Goal: Task Accomplishment & Management: Manage account settings

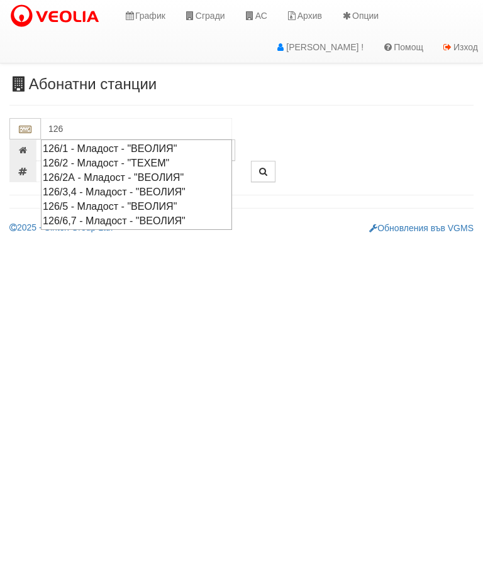
click at [112, 144] on div "126/1 - Младост - "ВЕОЛИЯ"" at bounding box center [136, 148] width 187 height 14
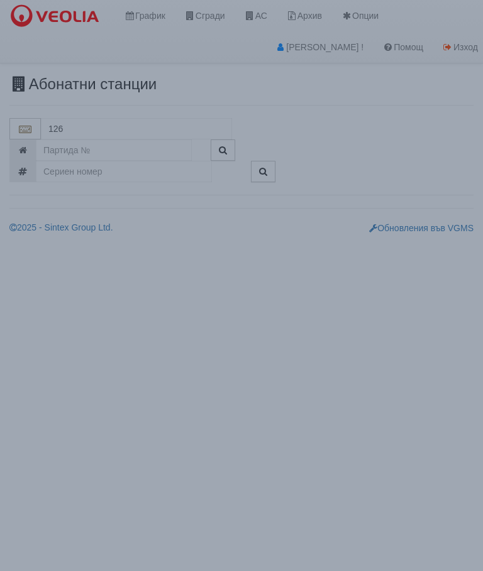
type input "126/1 - Младост - "ВЕОЛИЯ""
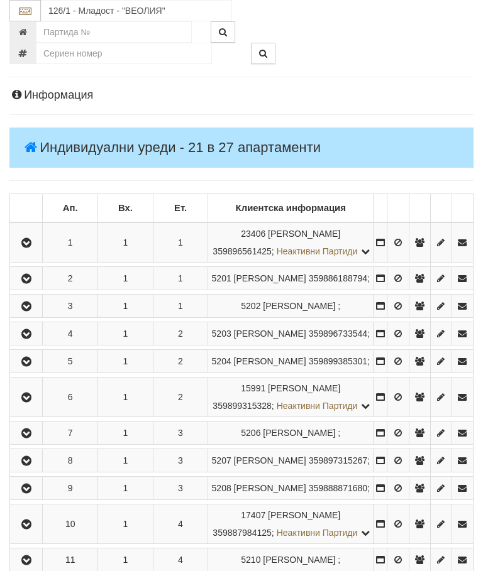
scroll to position [181, 0]
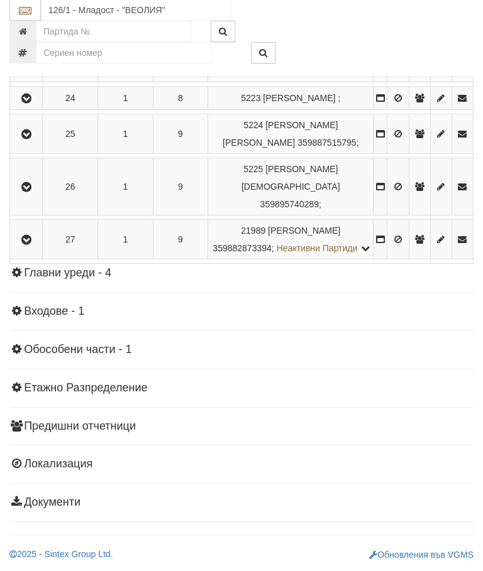
click at [31, 245] on icon "button" at bounding box center [26, 240] width 15 height 9
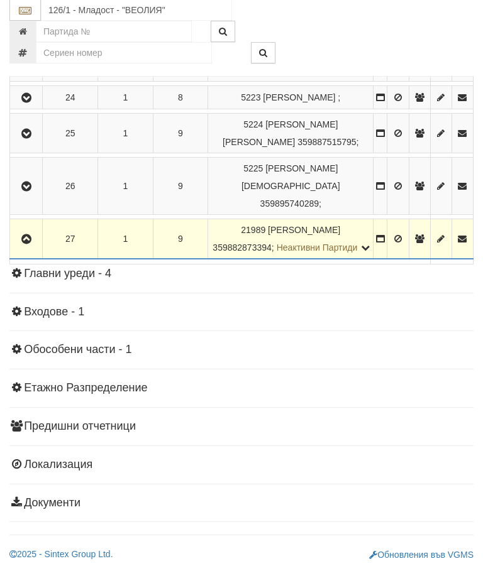
scroll to position [1293, 0]
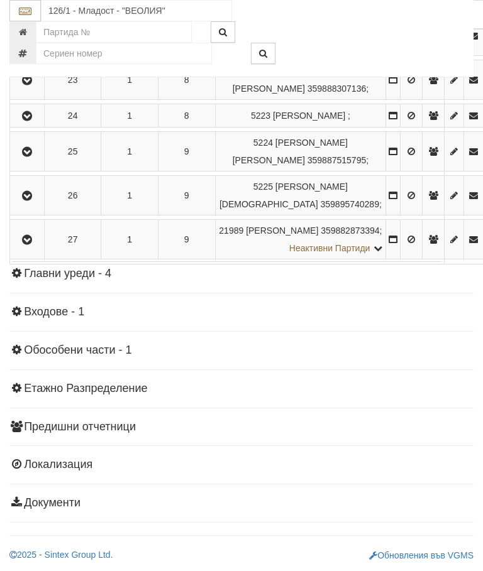
scroll to position [1124, 0]
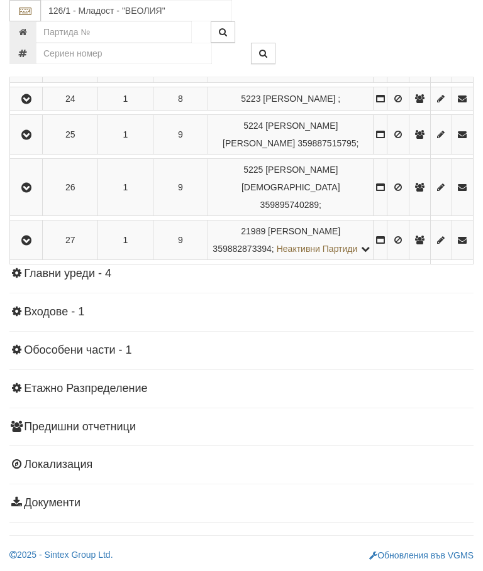
click at [30, 192] on icon "button" at bounding box center [26, 188] width 15 height 9
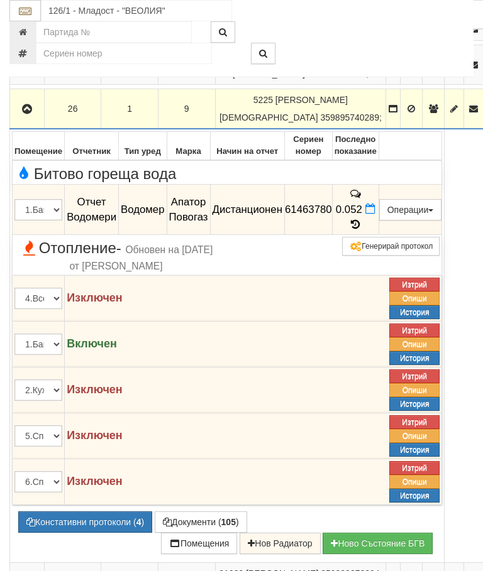
click at [27, 118] on button "button" at bounding box center [27, 108] width 30 height 19
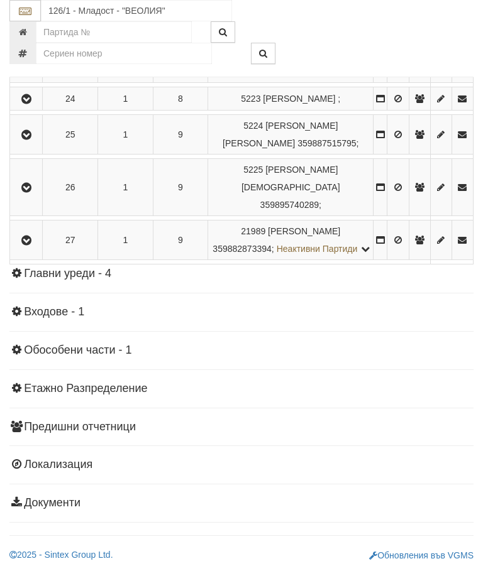
click at [34, 140] on icon "button" at bounding box center [26, 135] width 15 height 9
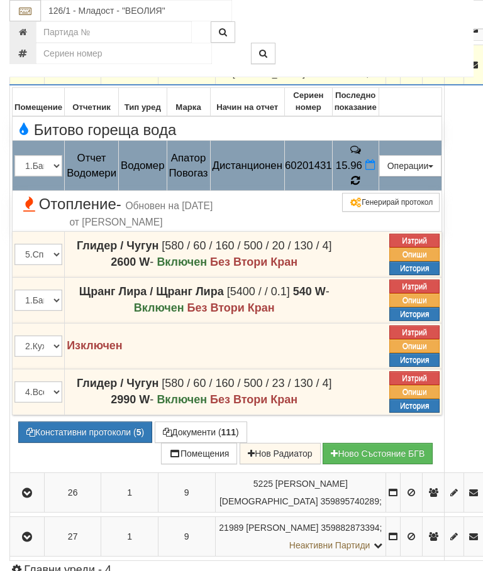
click at [361, 187] on icon at bounding box center [354, 180] width 11 height 13
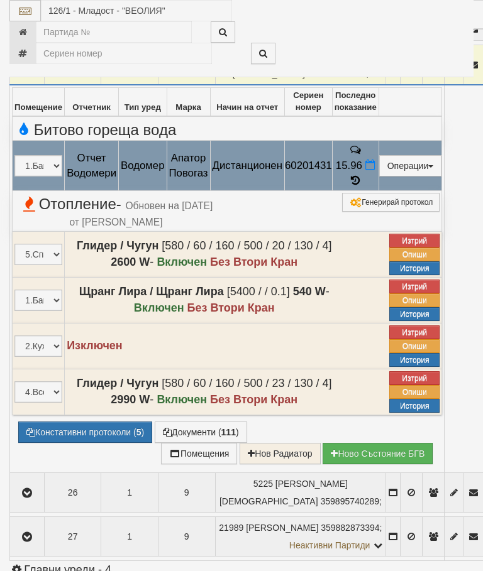
select select "10"
select select "1"
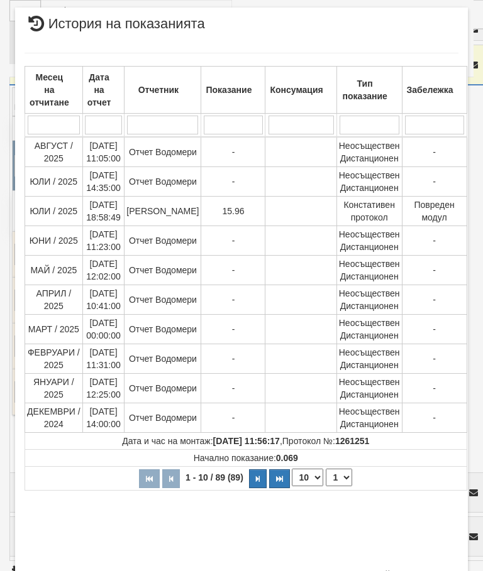
scroll to position [510, 0]
click at [432, 571] on button "Затвори" at bounding box center [429, 576] width 57 height 20
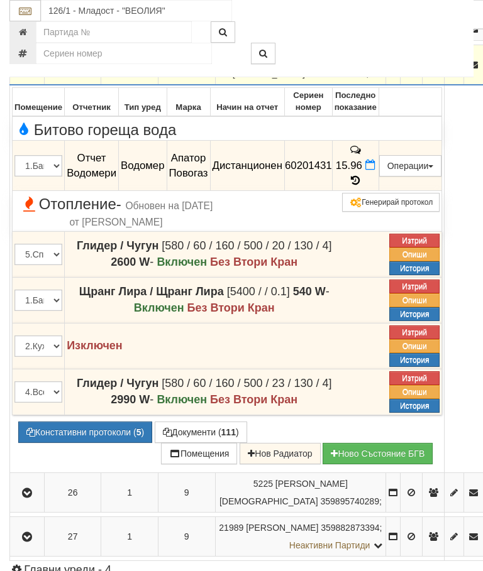
click at [28, 70] on icon "button" at bounding box center [26, 65] width 15 height 9
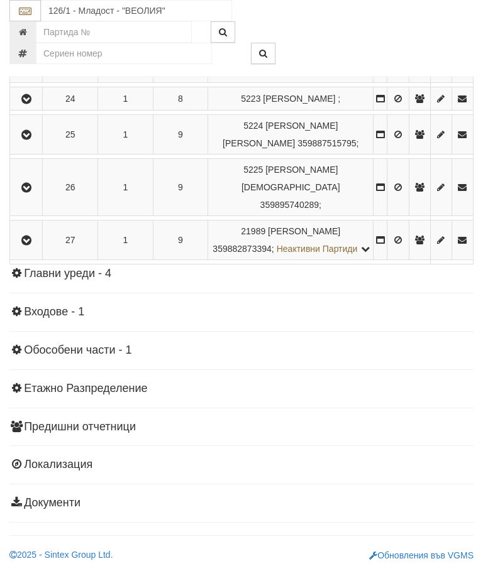
click at [34, 104] on icon "button" at bounding box center [26, 99] width 15 height 9
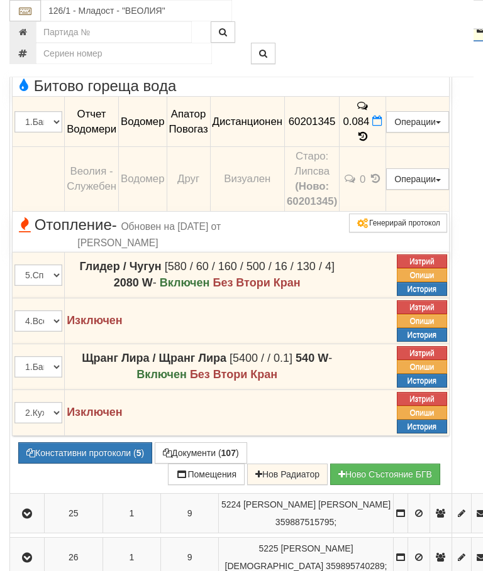
click at [36, 38] on button "button" at bounding box center [27, 28] width 30 height 19
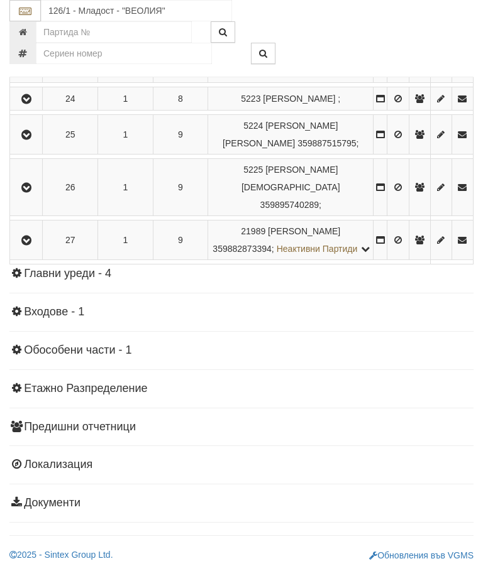
click at [34, 68] on icon "button" at bounding box center [26, 63] width 15 height 9
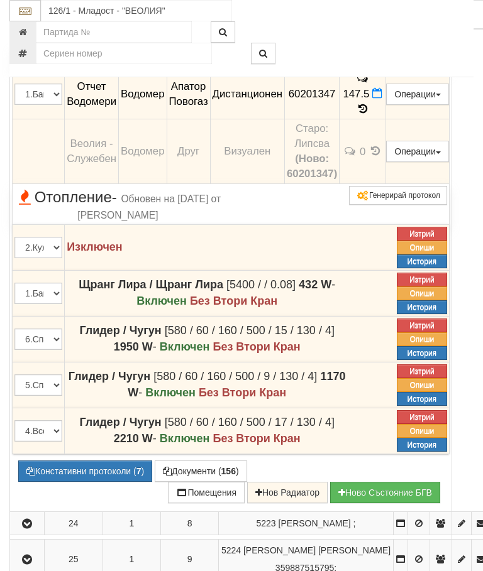
click at [370, 114] on icon at bounding box center [363, 109] width 14 height 11
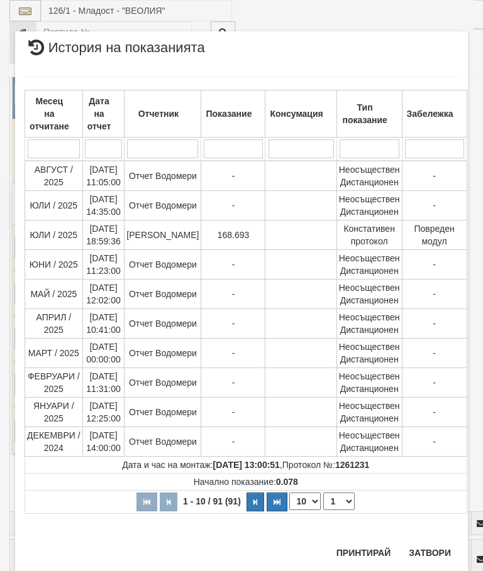
click at [427, 546] on button "Затвори" at bounding box center [429, 553] width 57 height 20
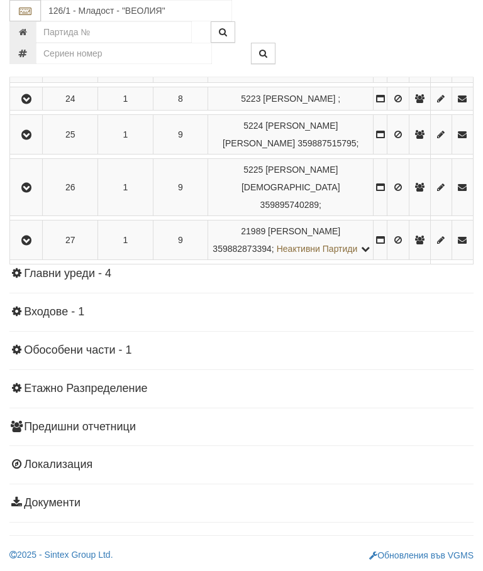
click at [32, 24] on icon "button" at bounding box center [26, 19] width 15 height 9
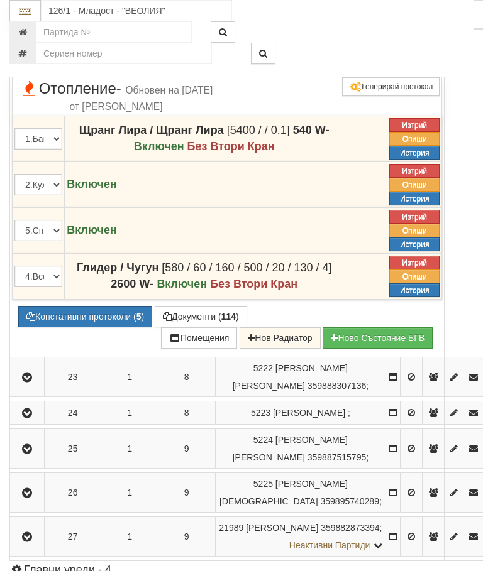
click at [362, 72] on icon at bounding box center [355, 64] width 14 height 13
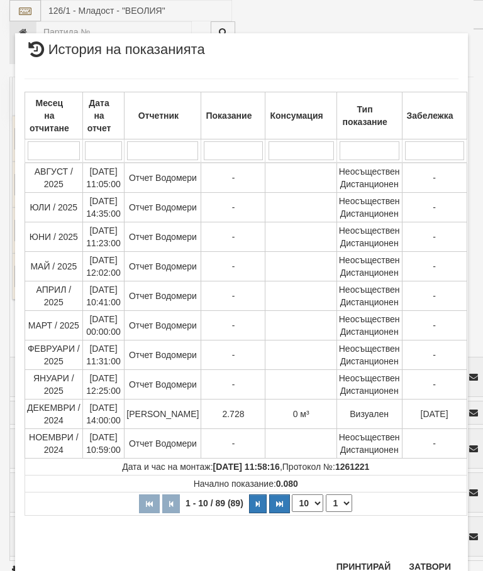
scroll to position [976, 0]
click at [435, 559] on button "Затвори" at bounding box center [429, 567] width 57 height 20
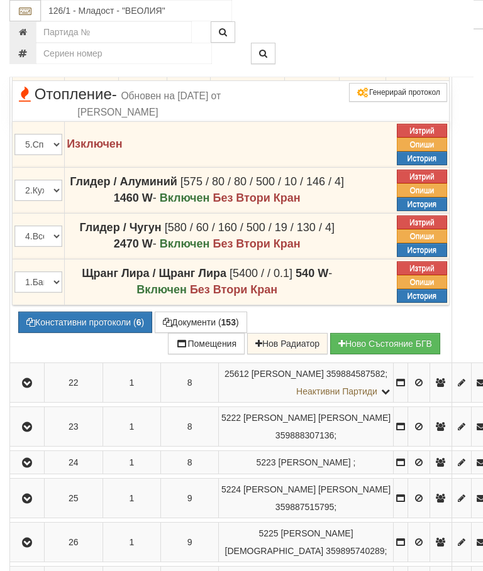
click at [374, 12] on icon at bounding box center [369, 6] width 10 height 12
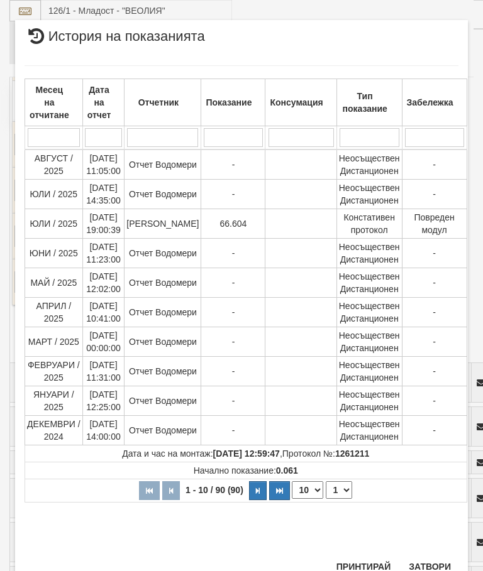
scroll to position [828, 0]
click at [439, 561] on button "Затвори" at bounding box center [429, 567] width 57 height 20
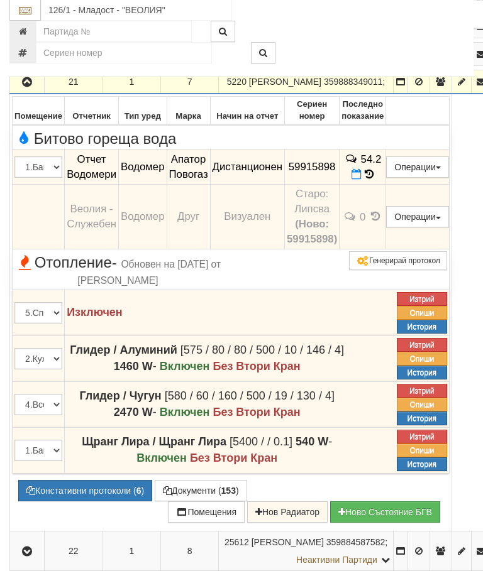
click at [17, 92] on button "button" at bounding box center [27, 82] width 30 height 19
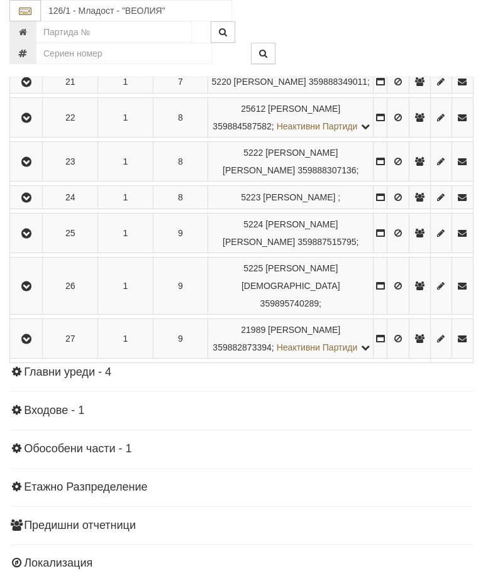
click at [34, 59] on icon "button" at bounding box center [26, 54] width 15 height 9
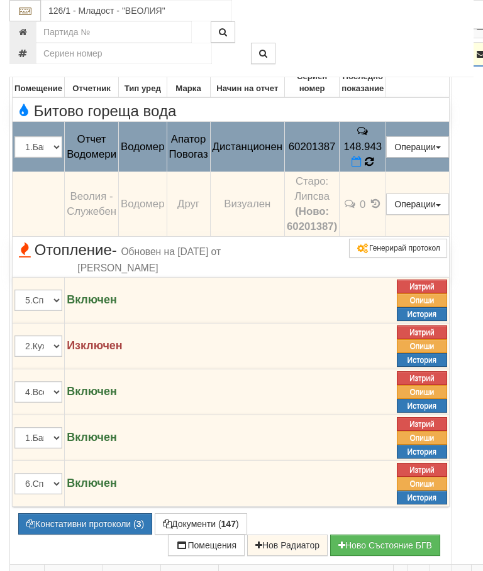
click at [375, 168] on icon at bounding box center [369, 161] width 13 height 13
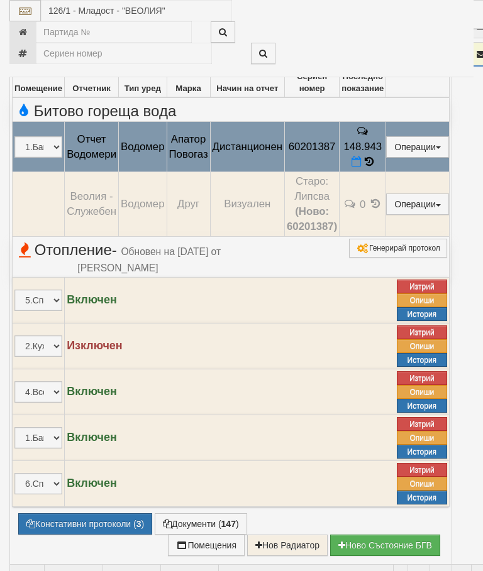
select select "10"
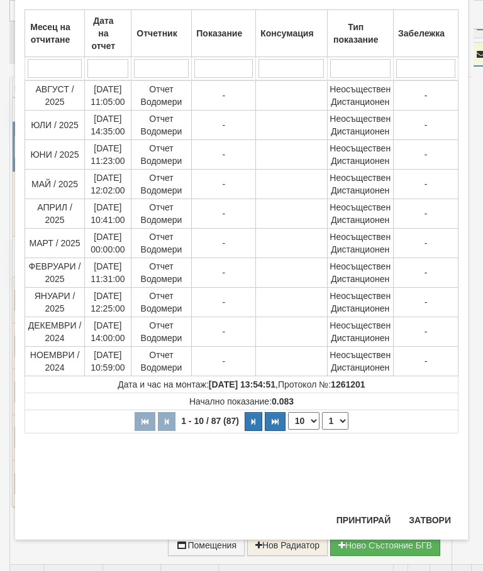
scroll to position [545, 0]
click at [340, 421] on select "1 2 3 4 5 6 7 8 9" at bounding box center [335, 421] width 26 height 18
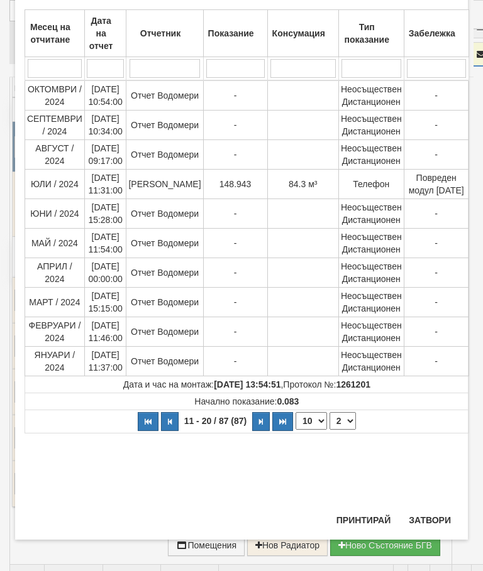
select select "2"
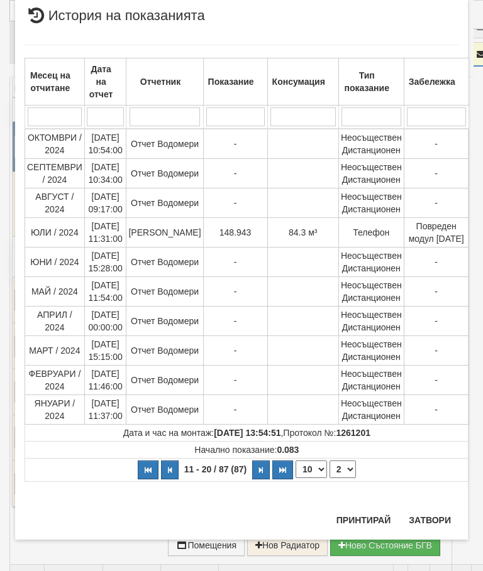
scroll to position [0, 0]
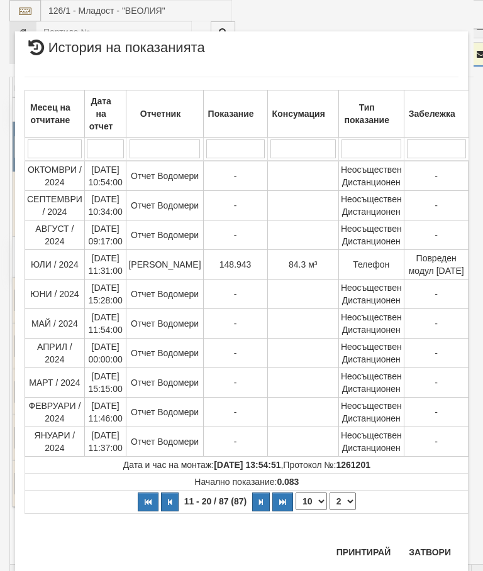
click at [432, 551] on button "Затвори" at bounding box center [429, 552] width 57 height 20
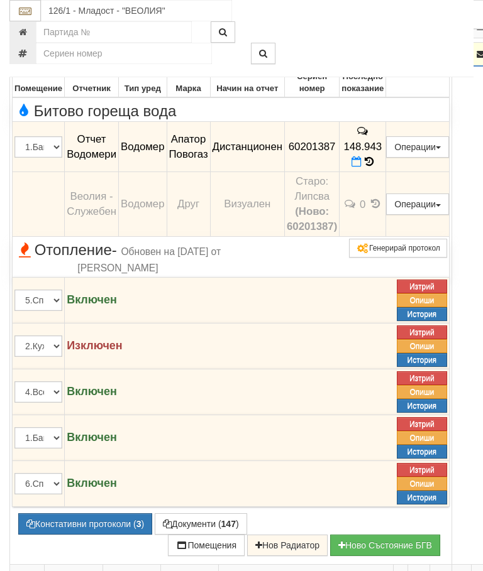
click at [26, 59] on icon "button" at bounding box center [26, 54] width 15 height 9
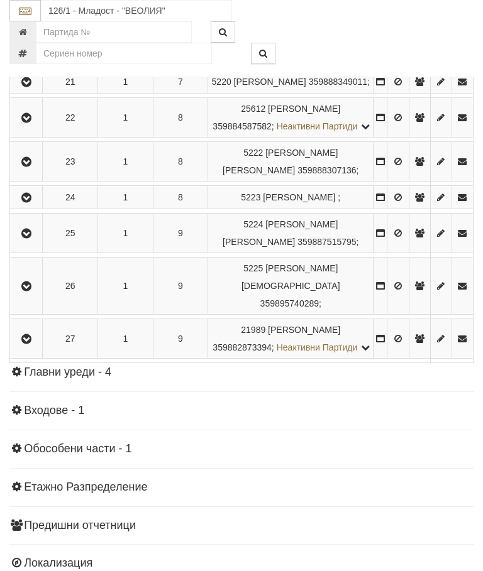
click at [28, 31] on icon "button" at bounding box center [26, 27] width 15 height 9
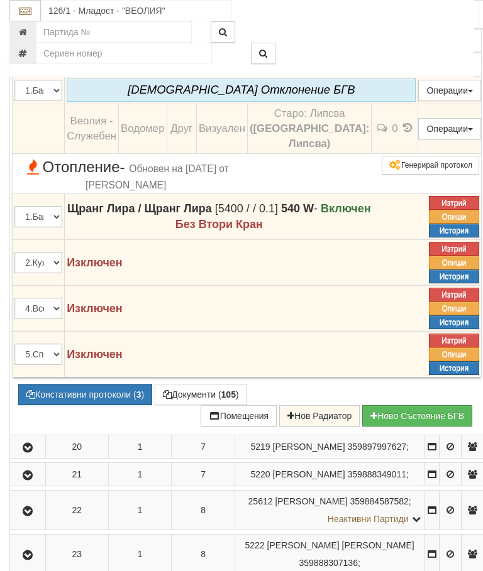
click at [26, 14] on icon "button" at bounding box center [27, 9] width 15 height 9
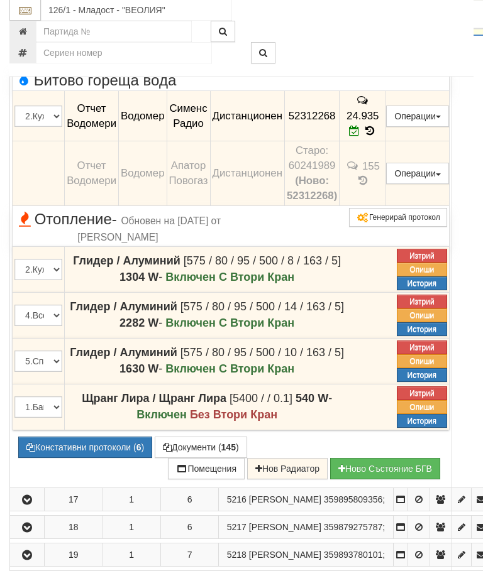
scroll to position [876, 0]
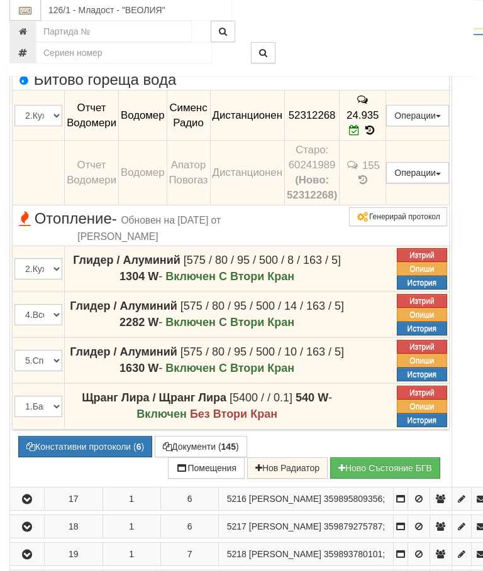
click at [27, 20] on icon "button" at bounding box center [26, 15] width 15 height 9
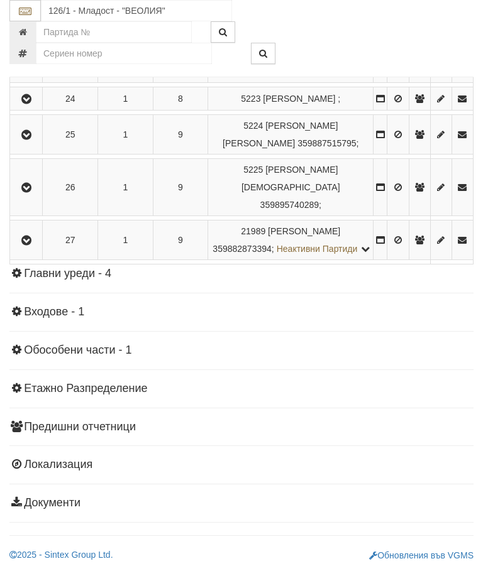
scroll to position [1129, 0]
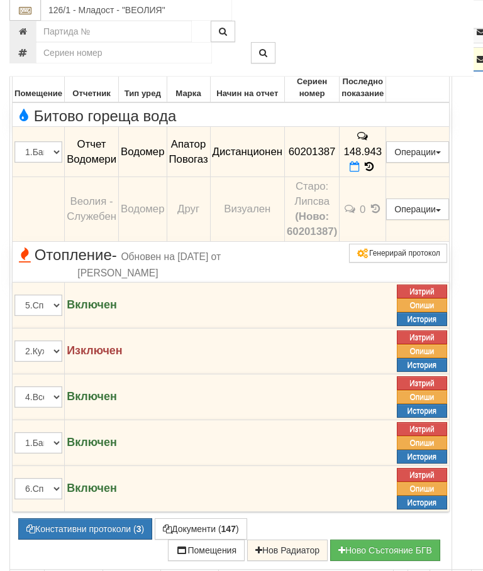
scroll to position [951, 0]
click at [20, 69] on button "button" at bounding box center [27, 59] width 30 height 19
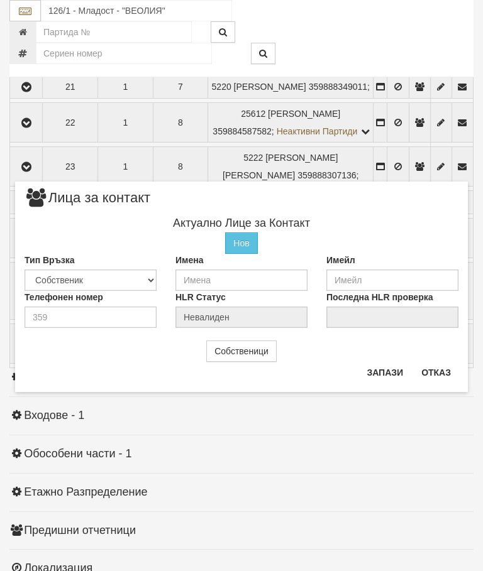
click at [439, 380] on button "Отказ" at bounding box center [436, 373] width 45 height 20
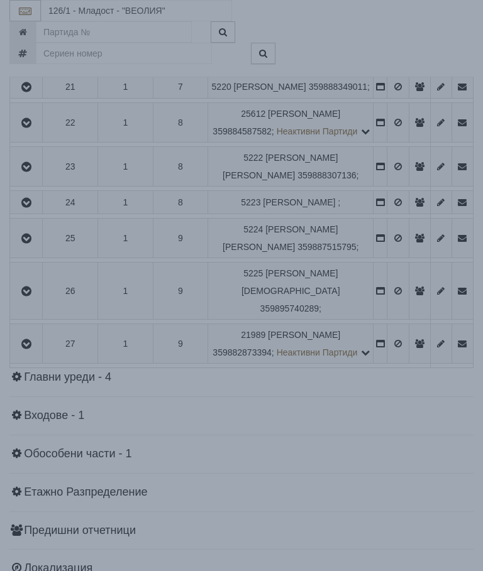
click at [399, 368] on div "× Зареждане... Данните за апартамента се зареждат. Моля изчакайте..." at bounding box center [241, 285] width 483 height 571
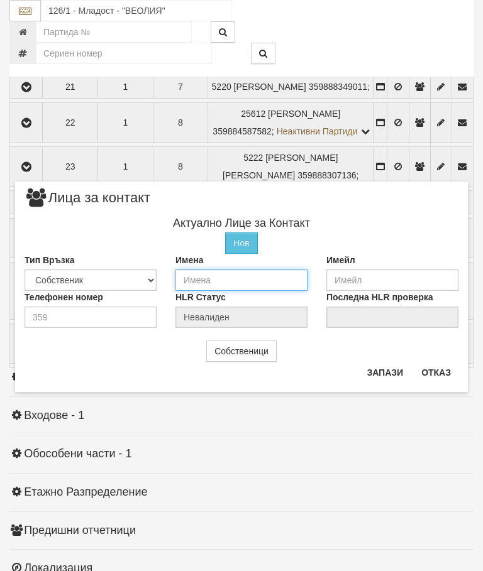
click at [221, 281] on input "text" at bounding box center [241, 280] width 132 height 21
type input "Добромир Петров"
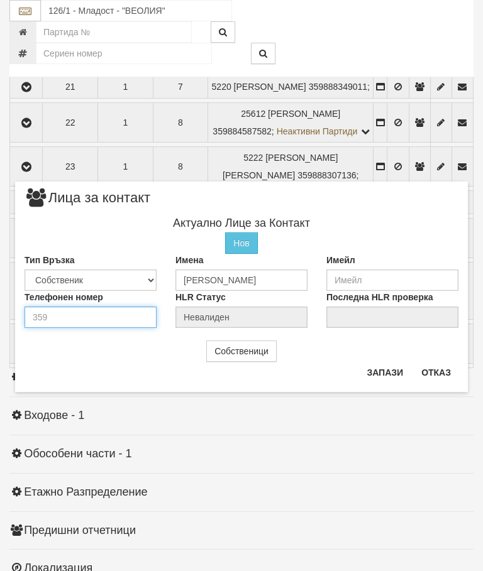
click at [68, 324] on input "number" at bounding box center [91, 317] width 132 height 21
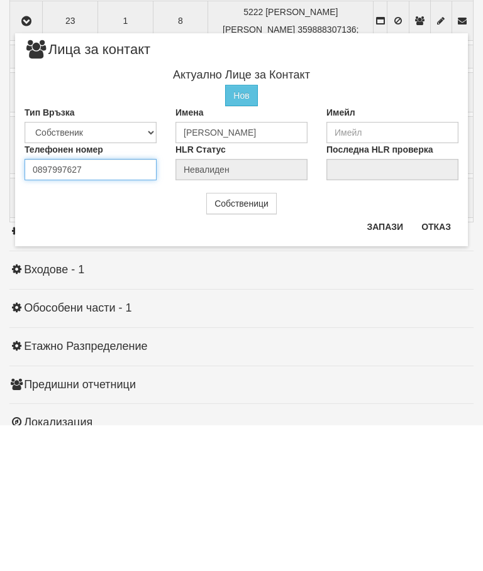
type input "0897997627"
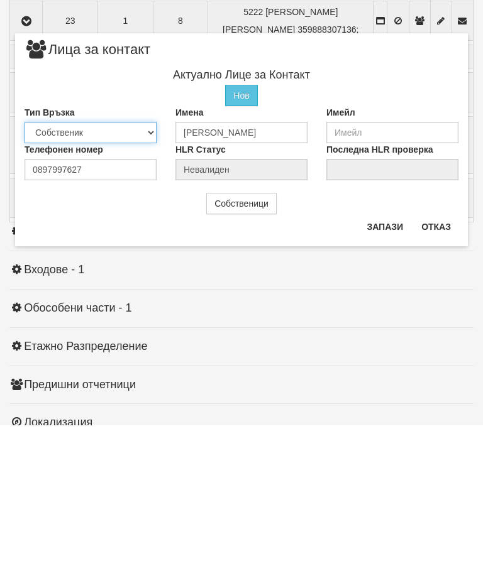
click at [87, 268] on select "Собственик Наемател Роднина Съсед Приятел" at bounding box center [91, 278] width 132 height 21
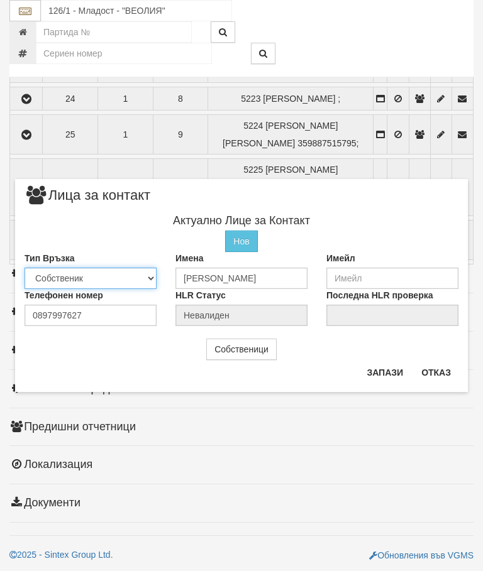
select select "2"
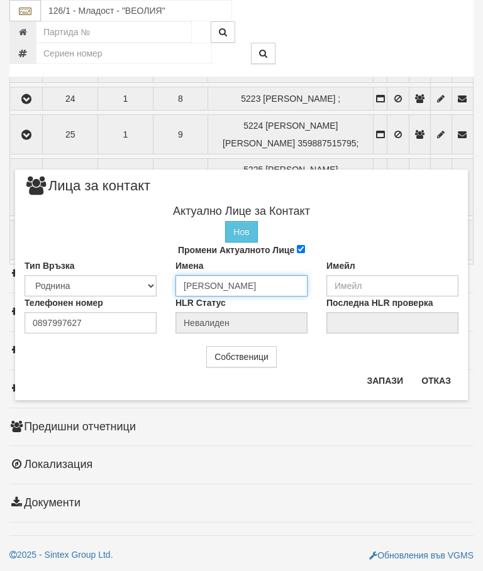
click at [279, 287] on input "Добромир Петров" at bounding box center [241, 285] width 132 height 21
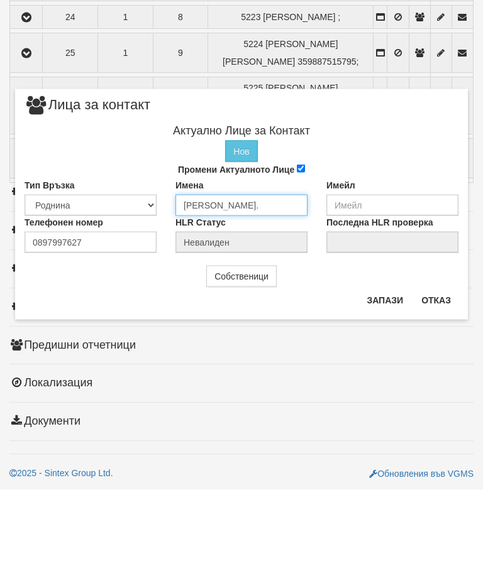
type input "Добромир Петров."
click at [433, 77] on div "× Лица за контакт Актуално Лице за Контакт Нов Промени Актуалното Лице Тип Връз…" at bounding box center [241, 200] width 471 height 401
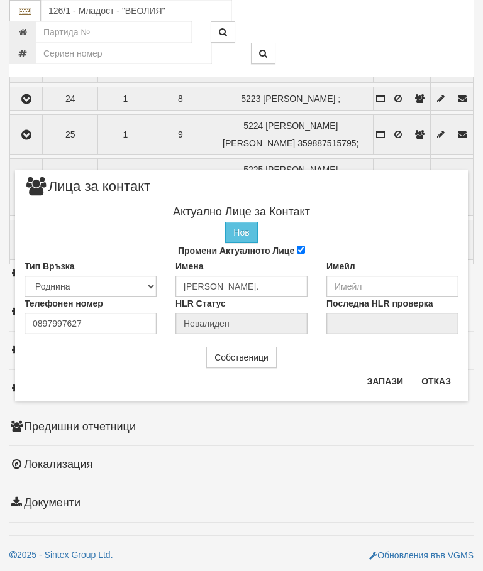
click at [305, 246] on input "Промени Актуалното Лице" at bounding box center [301, 250] width 8 height 8
checkbox input "false"
click at [385, 384] on button "Запази" at bounding box center [385, 381] width 52 height 20
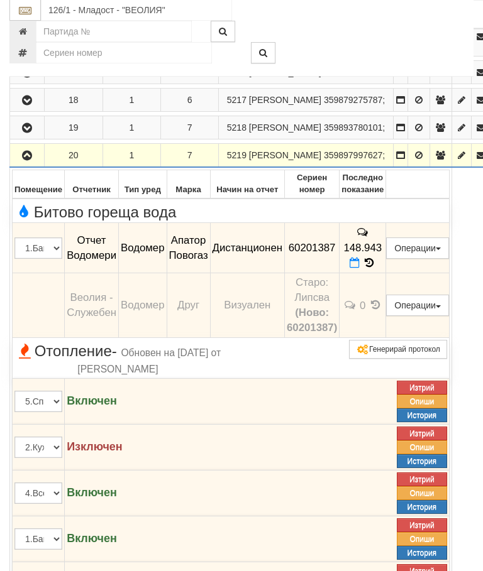
scroll to position [815, 0]
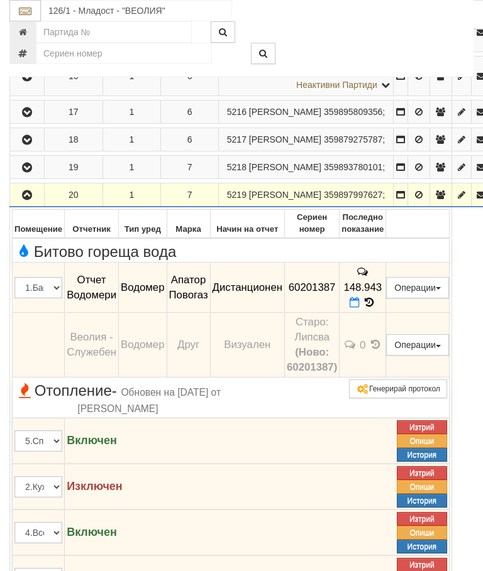
click at [31, 200] on icon "button" at bounding box center [26, 195] width 15 height 9
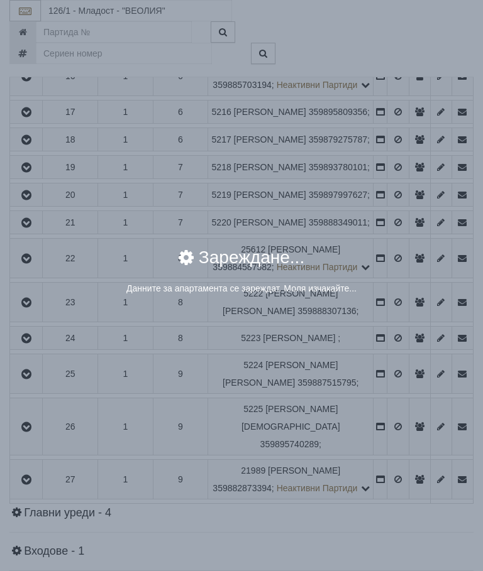
click at [403, 502] on div "× Зареждане... Данните за апартамента се зареждат. Моля изчакайте..." at bounding box center [241, 285] width 483 height 571
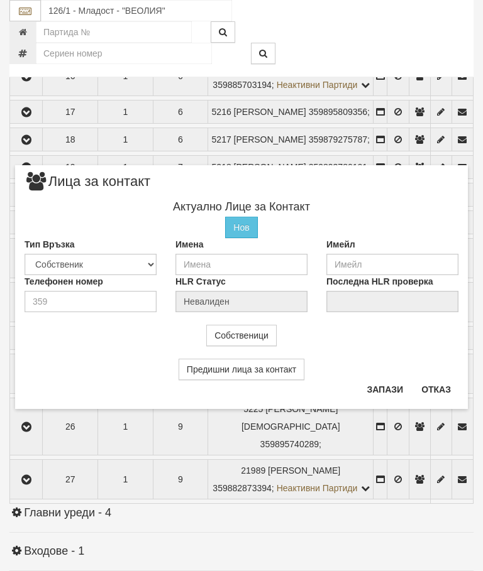
click at [435, 390] on button "Отказ" at bounding box center [436, 390] width 45 height 20
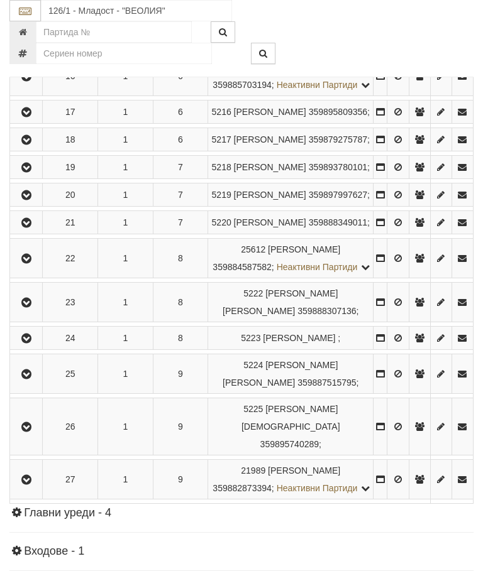
click at [409, 204] on button "button" at bounding box center [419, 194] width 21 height 19
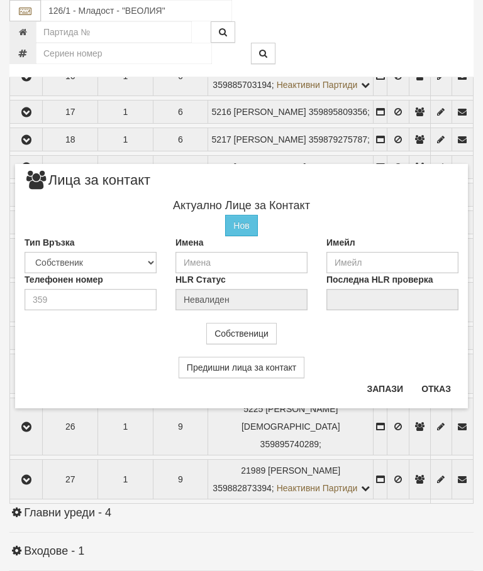
click at [439, 386] on button "Отказ" at bounding box center [436, 389] width 45 height 20
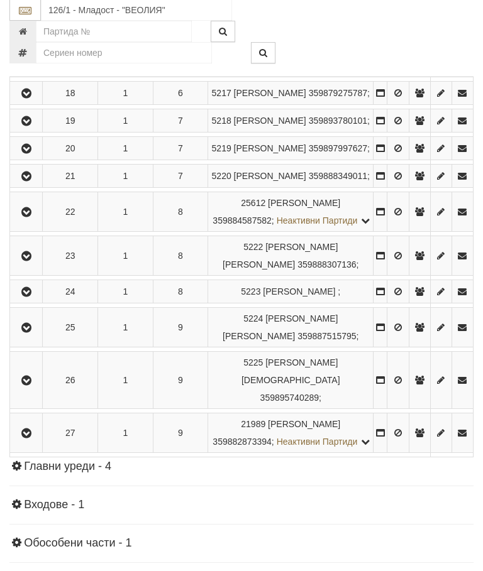
scroll to position [915, 0]
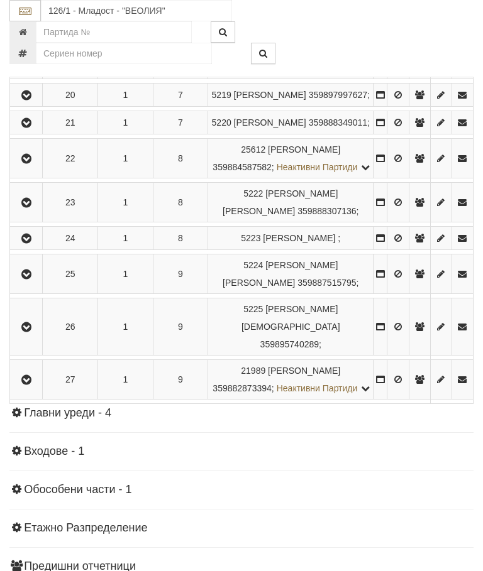
click at [29, 100] on icon "button" at bounding box center [26, 95] width 15 height 9
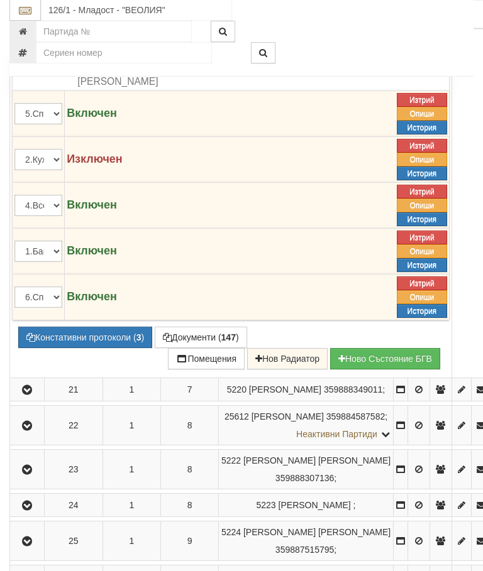
scroll to position [1166, 0]
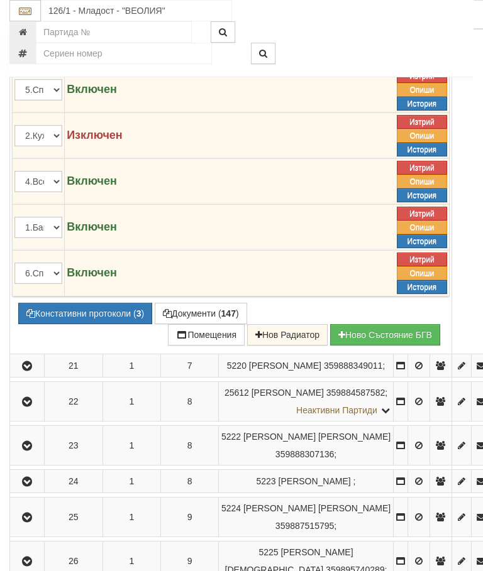
click at [197, 324] on button "Документи ( 147 )" at bounding box center [201, 313] width 92 height 21
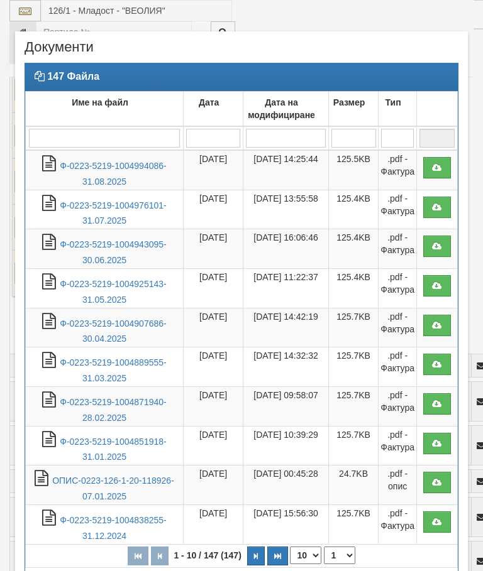
select select "10"
select select "1"
click at [135, 165] on link "Ф-0223-5219-1004994086-31.08.2025" at bounding box center [113, 174] width 106 height 26
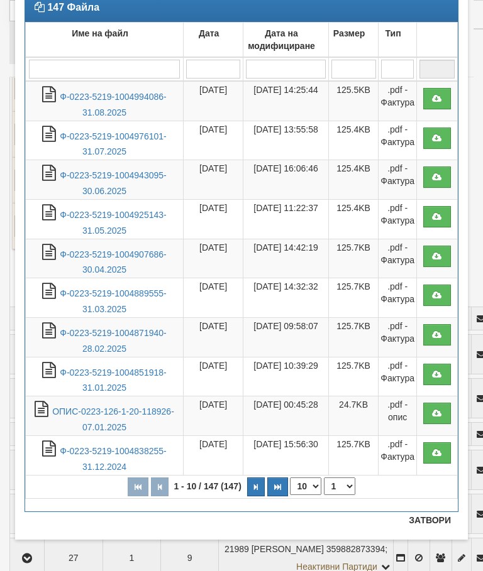
scroll to position [69, 0]
click at [437, 518] on button "Затвори" at bounding box center [429, 520] width 57 height 20
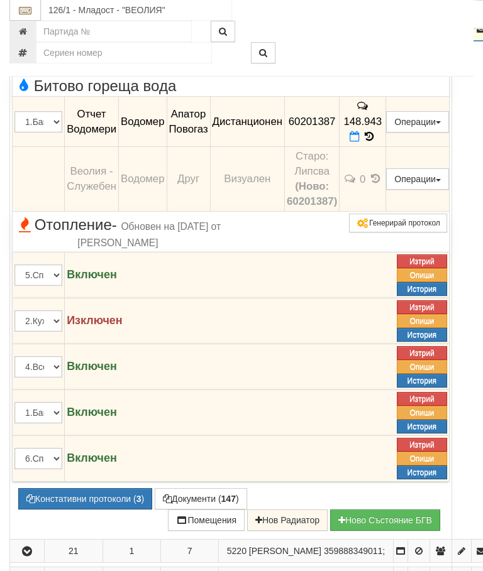
scroll to position [981, 0]
click at [376, 142] on icon at bounding box center [369, 136] width 14 height 11
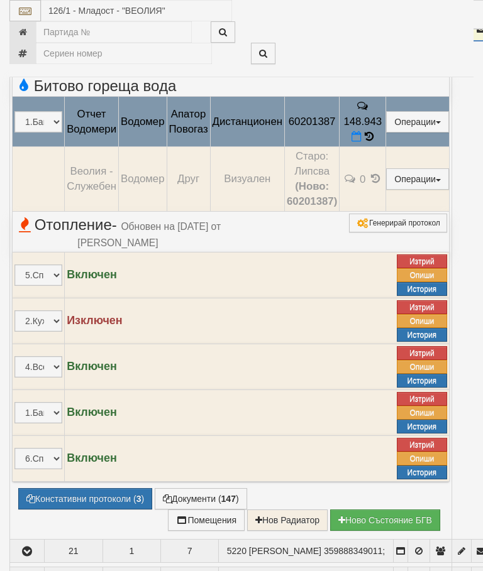
select select "10"
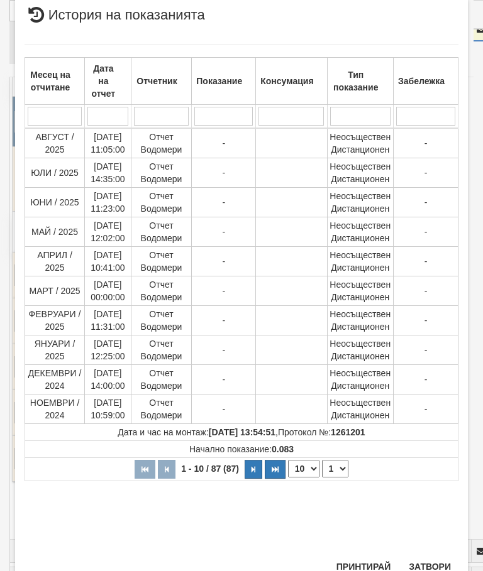
scroll to position [516, 0]
click at [339, 465] on select "1 2 3 4 5 6 7 8 9" at bounding box center [335, 470] width 26 height 18
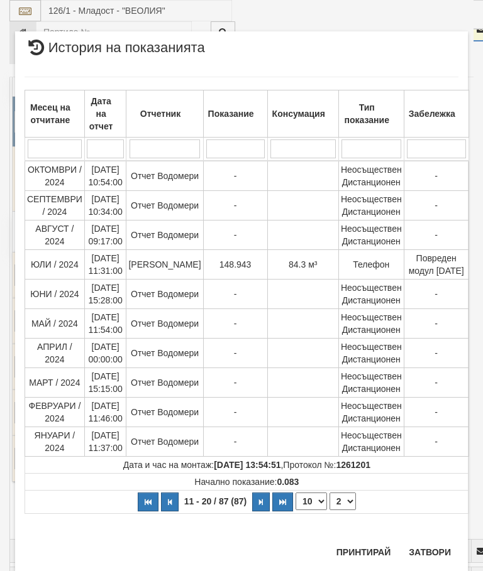
scroll to position [0, 0]
click at [348, 510] on select "1 2 3 4 5 6 7 8 9" at bounding box center [342, 502] width 26 height 18
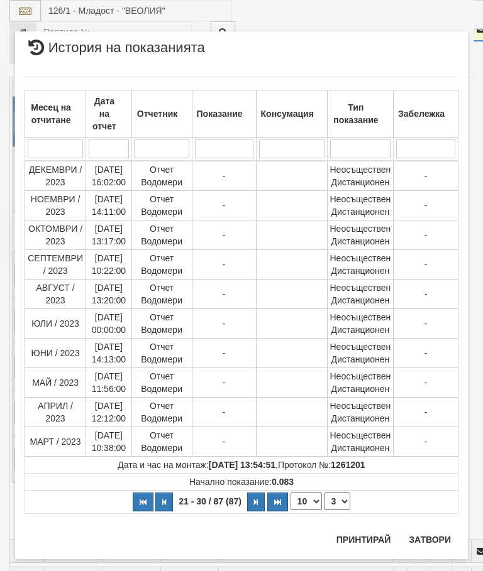
click at [348, 500] on select "1 2 3 4 5 6 7 8 9" at bounding box center [337, 502] width 26 height 18
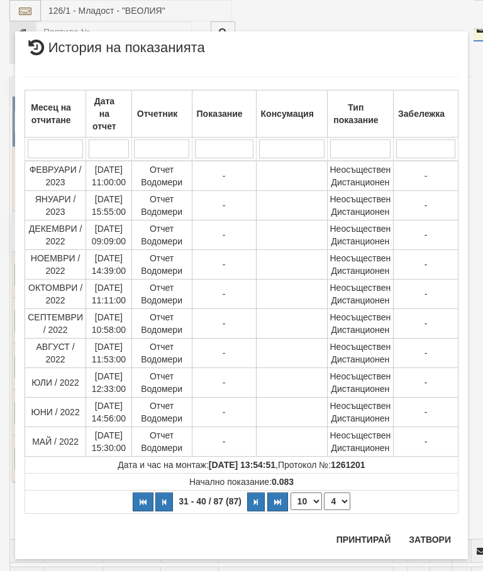
click at [349, 504] on select "1 2 3 4 5 6 7 8 9" at bounding box center [337, 502] width 26 height 18
select select "5"
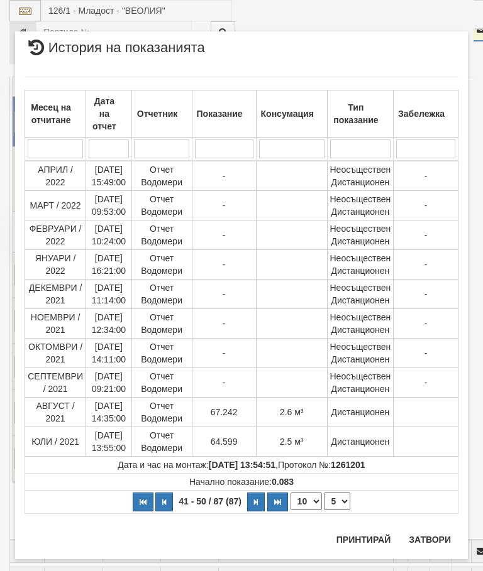
click at [437, 541] on button "Затвори" at bounding box center [429, 540] width 57 height 20
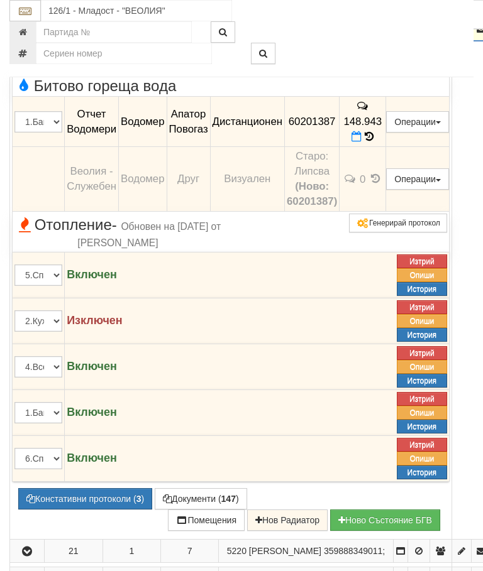
click at [25, 34] on icon "button" at bounding box center [26, 29] width 15 height 9
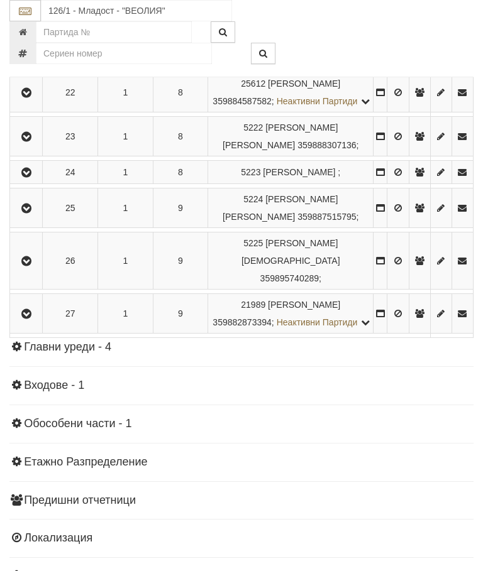
click at [31, 34] on icon "button" at bounding box center [26, 29] width 15 height 9
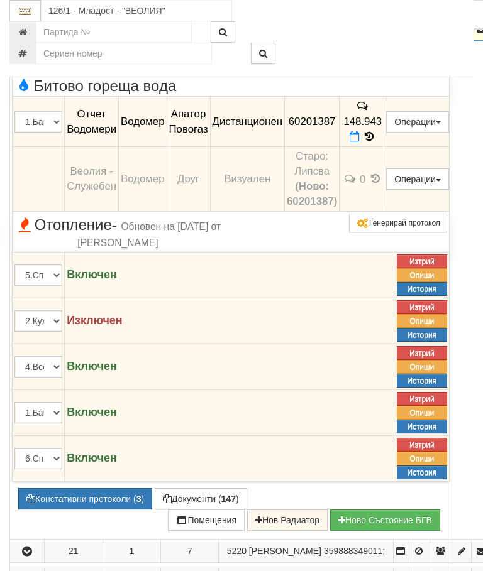
click at [0, 0] on button "Редакция / Протокол" at bounding box center [0, 0] width 0 height 0
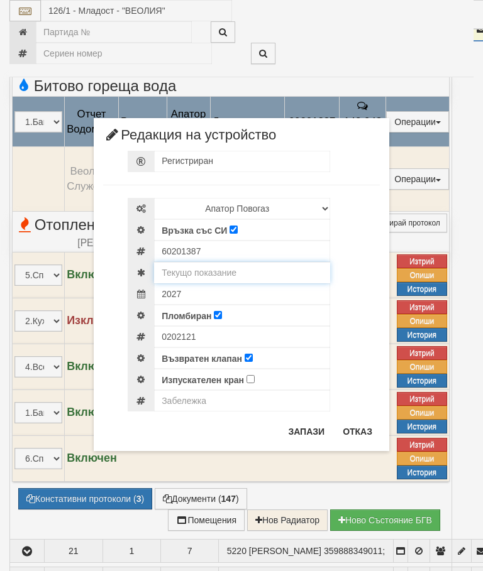
click at [229, 268] on input "text" at bounding box center [242, 272] width 176 height 21
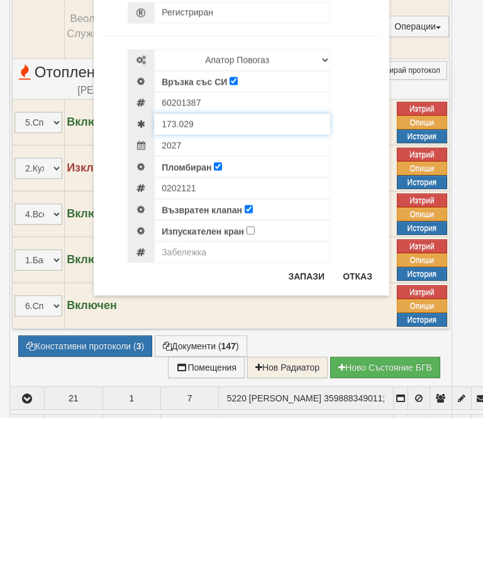
type input "173.029"
click at [206, 395] on input "text" at bounding box center [242, 405] width 176 height 21
type input "Модула не отчита"
click at [315, 419] on button "Запази" at bounding box center [306, 429] width 52 height 20
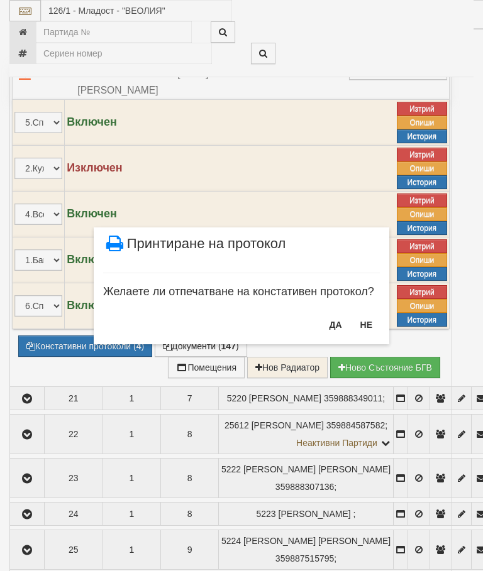
click at [372, 315] on button "НЕ" at bounding box center [366, 325] width 27 height 20
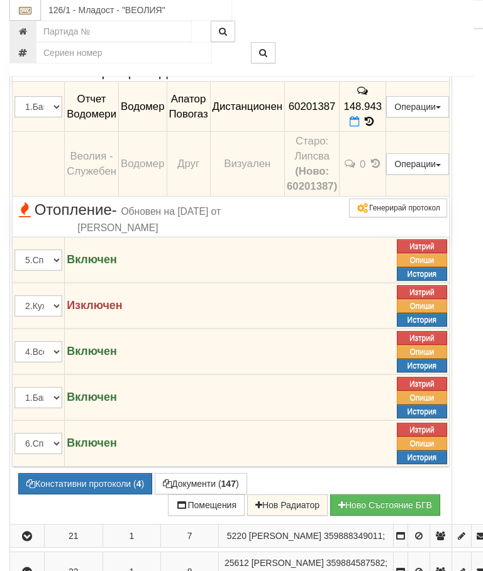
click at [36, 24] on button "button" at bounding box center [27, 14] width 30 height 19
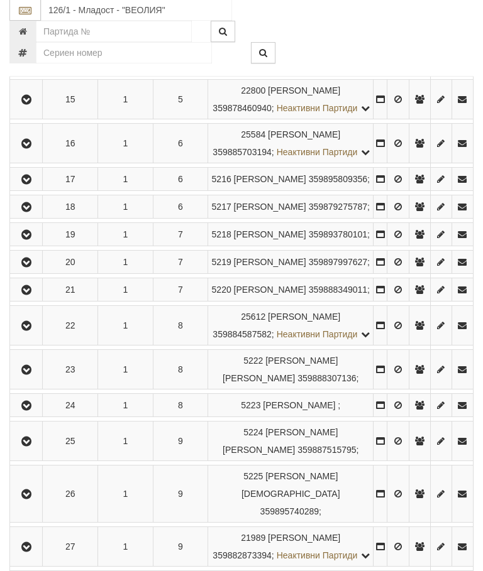
scroll to position [745, 0]
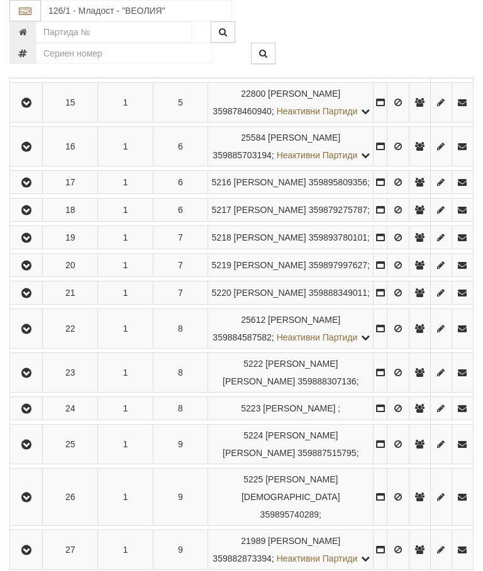
click at [34, 107] on icon "button" at bounding box center [26, 103] width 15 height 9
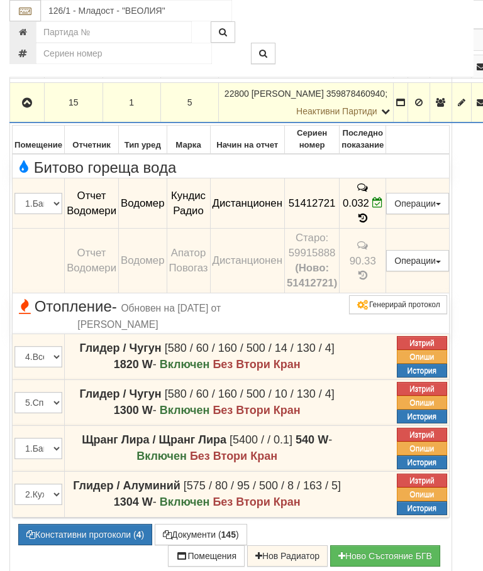
click at [31, 107] on icon "button" at bounding box center [26, 103] width 15 height 9
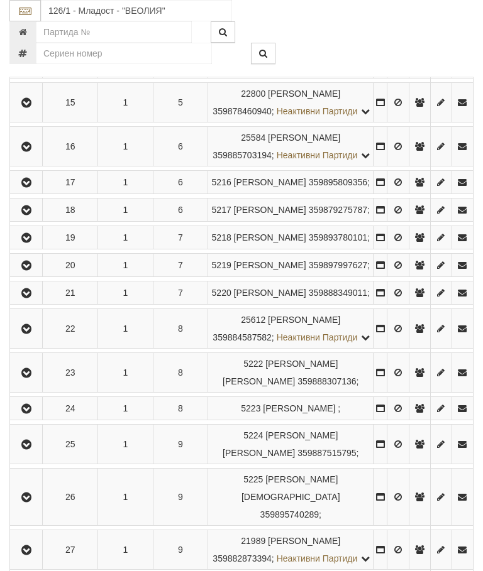
click at [26, 76] on button "button" at bounding box center [26, 66] width 28 height 19
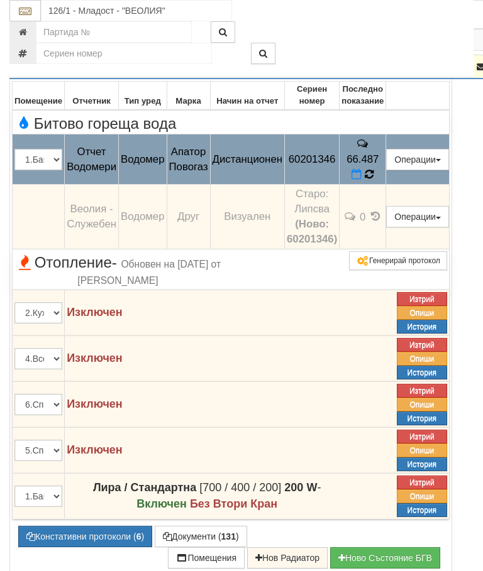
click at [376, 180] on icon at bounding box center [369, 174] width 14 height 13
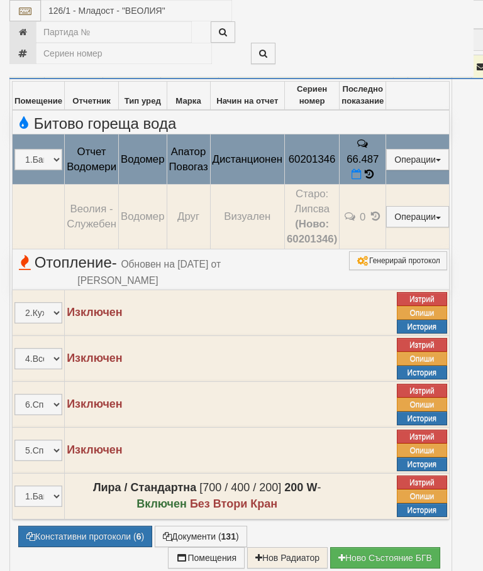
select select "10"
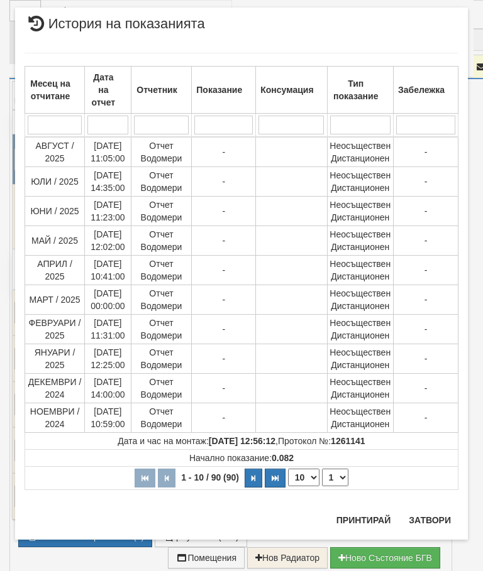
scroll to position [1264, 0]
click at [337, 476] on select "1 2 3 4 5 6 7 8 9" at bounding box center [335, 478] width 26 height 18
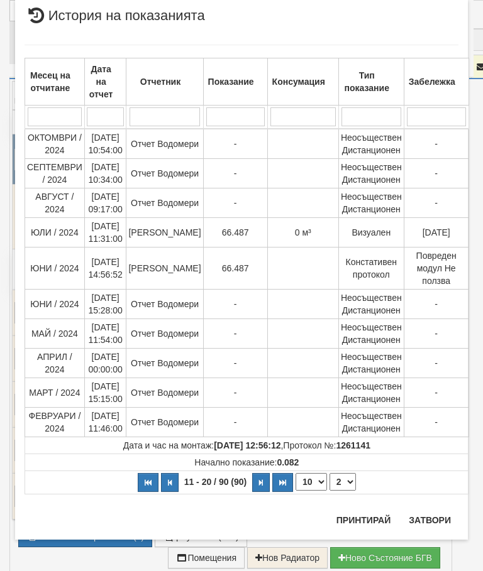
select select "2"
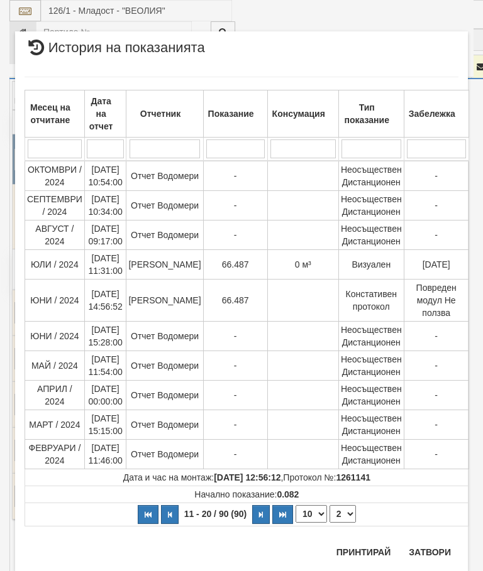
click at [433, 551] on button "Затвори" at bounding box center [429, 552] width 57 height 20
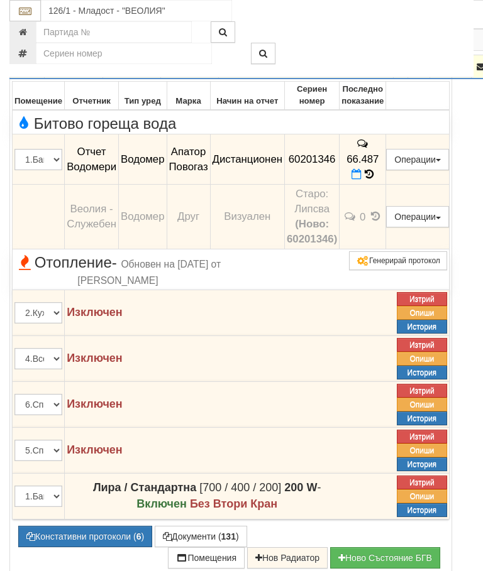
click at [27, 72] on icon "button" at bounding box center [26, 67] width 15 height 9
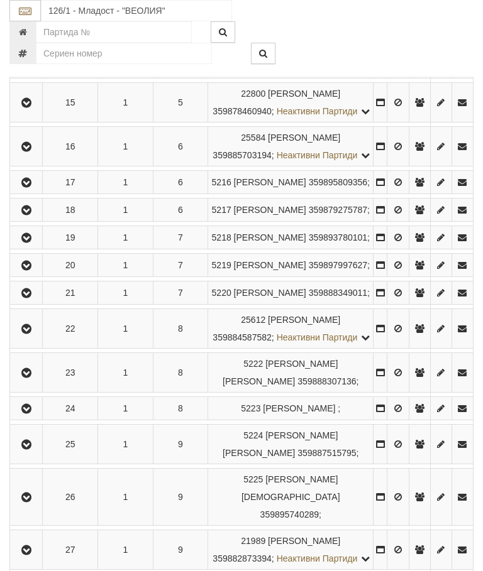
click at [31, 27] on icon "button" at bounding box center [26, 22] width 15 height 9
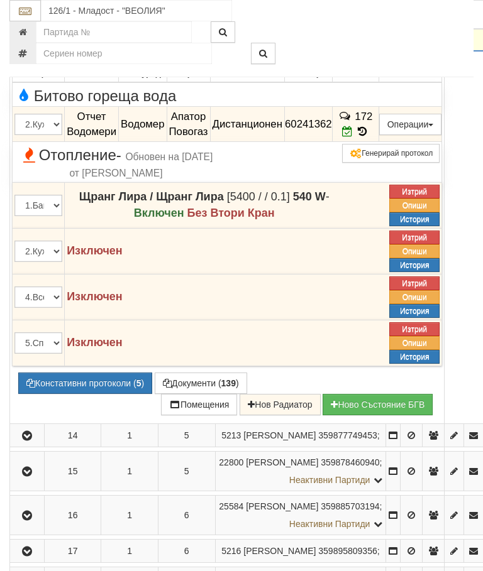
click at [30, 27] on icon "button" at bounding box center [26, 22] width 15 height 9
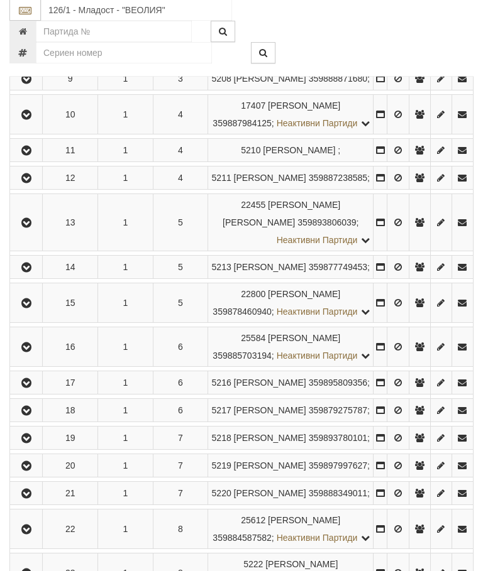
click at [35, 188] on button "button" at bounding box center [26, 178] width 28 height 19
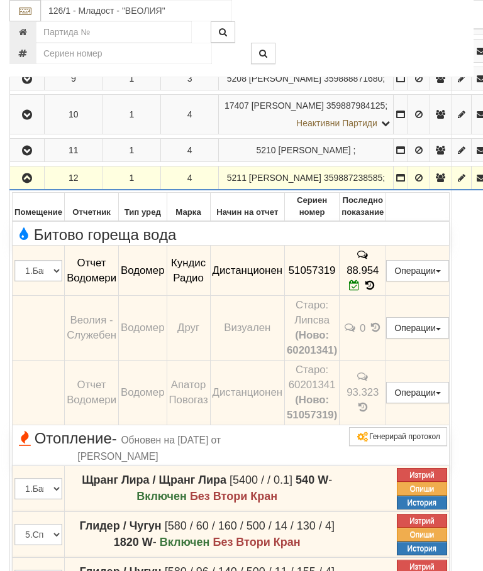
click at [30, 183] on icon "button" at bounding box center [26, 178] width 15 height 9
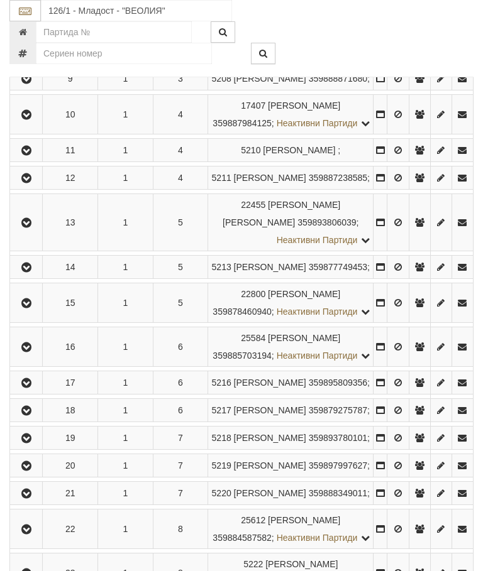
click at [33, 155] on icon "button" at bounding box center [26, 150] width 15 height 9
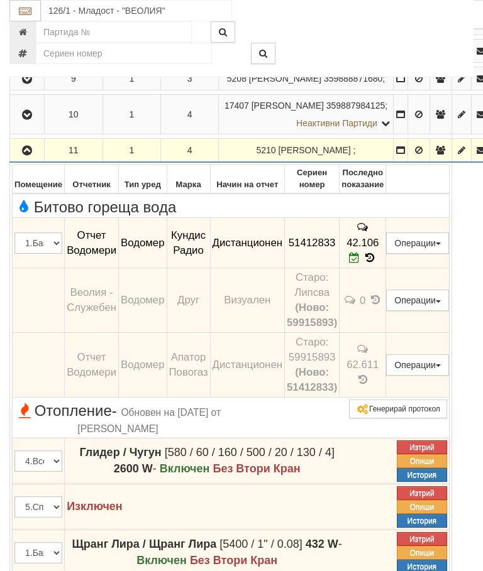
click at [31, 155] on icon "button" at bounding box center [26, 150] width 15 height 9
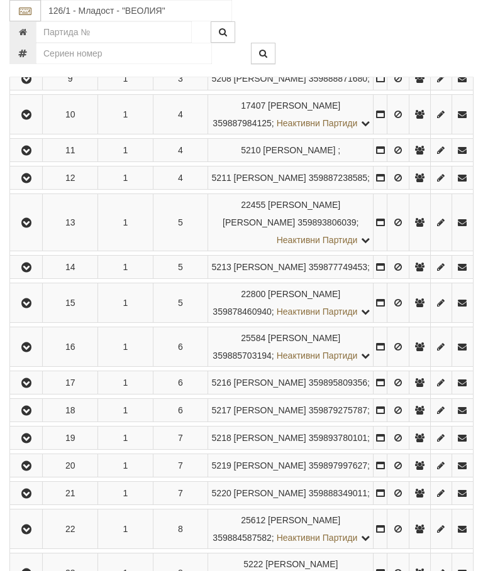
click at [33, 124] on button "button" at bounding box center [26, 114] width 28 height 19
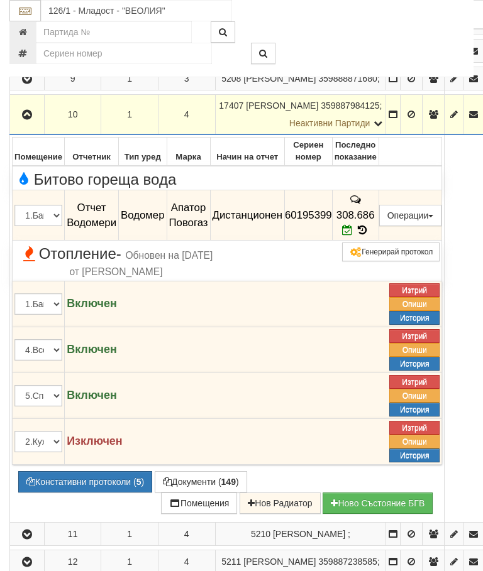
click at [33, 119] on icon "button" at bounding box center [26, 115] width 15 height 9
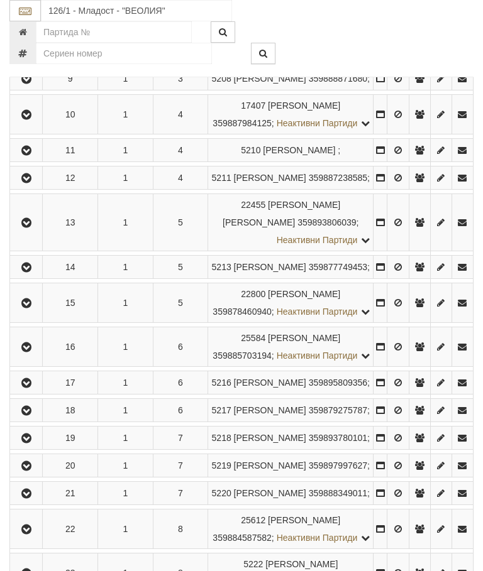
click at [31, 84] on icon "button" at bounding box center [26, 79] width 15 height 9
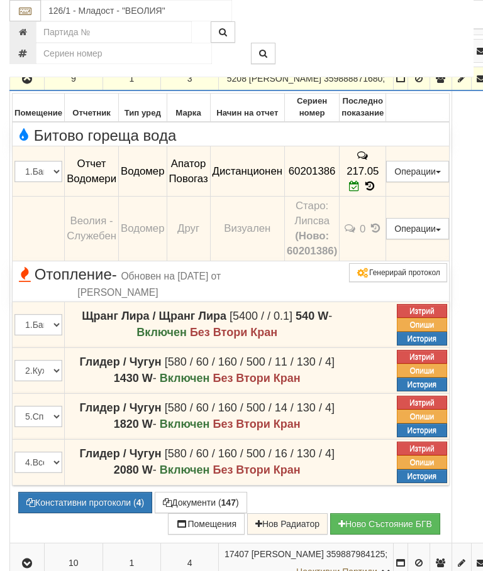
click at [35, 88] on button "button" at bounding box center [27, 78] width 30 height 19
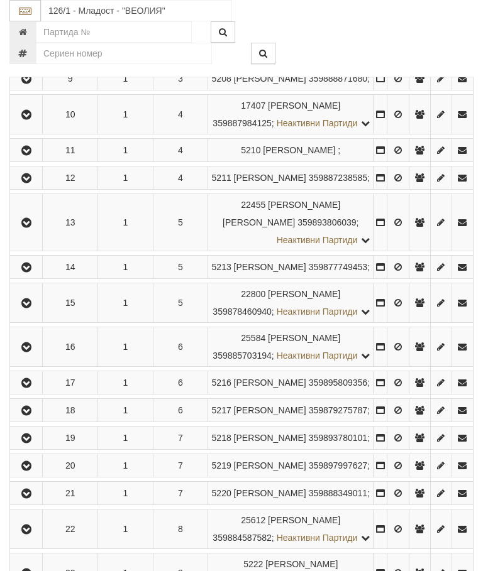
click at [38, 60] on button "button" at bounding box center [26, 50] width 28 height 19
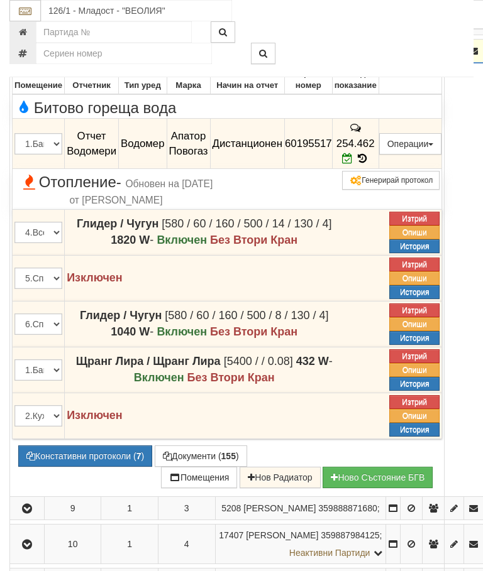
click at [30, 56] on icon "button" at bounding box center [26, 51] width 15 height 9
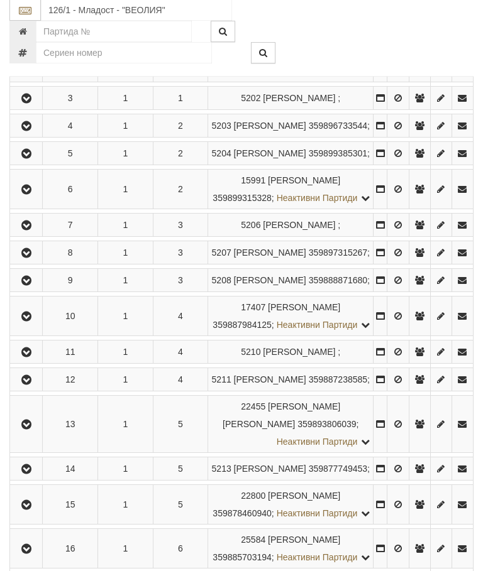
click at [33, 231] on icon "button" at bounding box center [26, 226] width 15 height 9
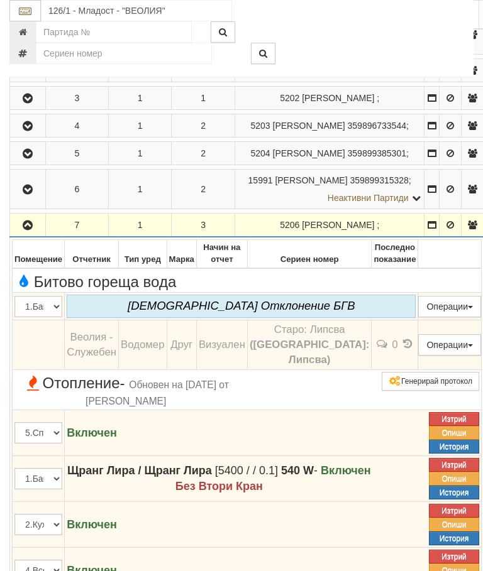
click at [35, 230] on icon "button" at bounding box center [27, 225] width 15 height 9
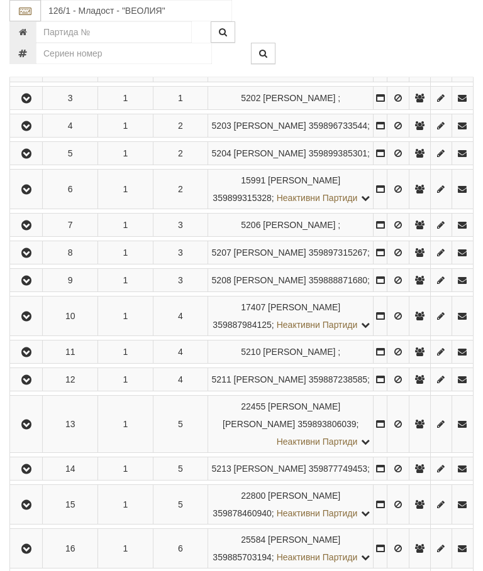
click at [34, 194] on icon "button" at bounding box center [26, 189] width 15 height 9
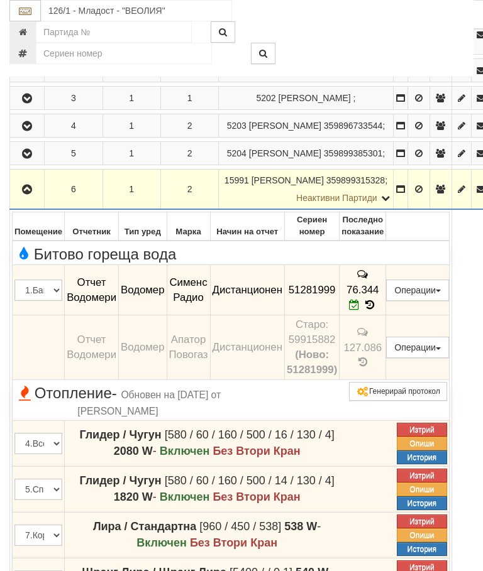
click at [33, 194] on icon "button" at bounding box center [26, 189] width 15 height 9
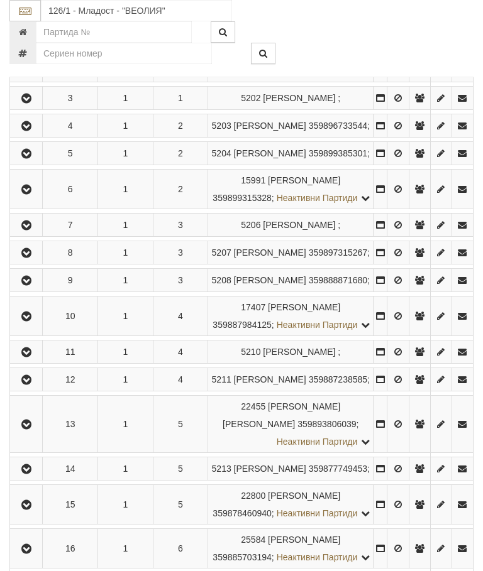
click at [34, 158] on icon "button" at bounding box center [26, 154] width 15 height 9
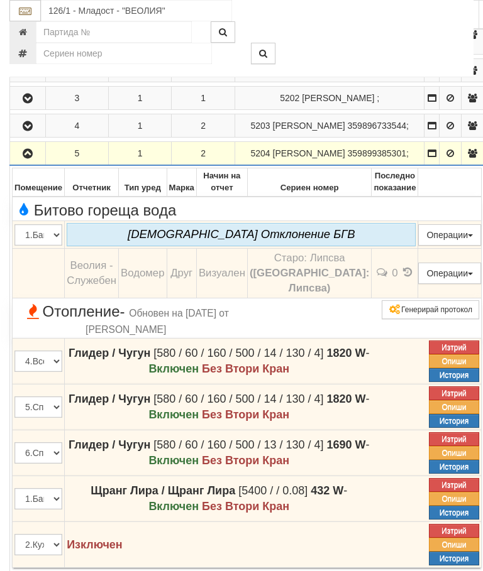
click at [36, 163] on button "button" at bounding box center [27, 153] width 31 height 19
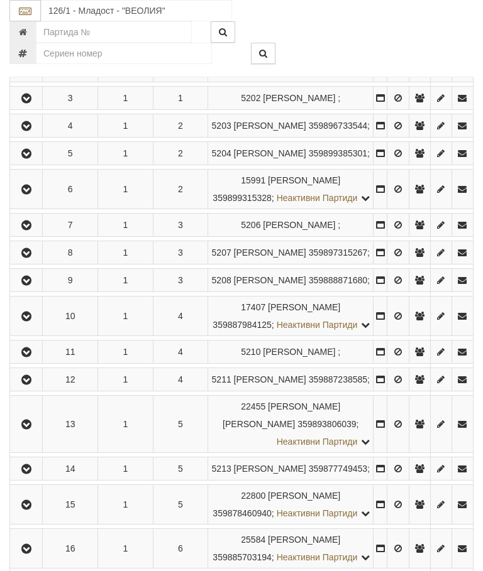
click at [34, 158] on icon "button" at bounding box center [26, 154] width 15 height 9
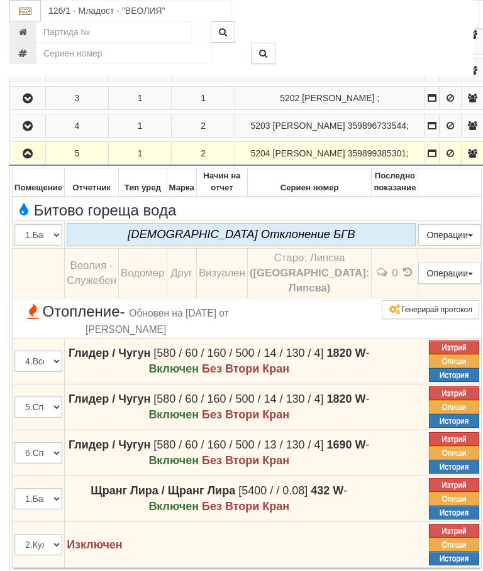
click at [31, 166] on td at bounding box center [28, 154] width 36 height 24
click at [30, 158] on icon "button" at bounding box center [27, 154] width 15 height 9
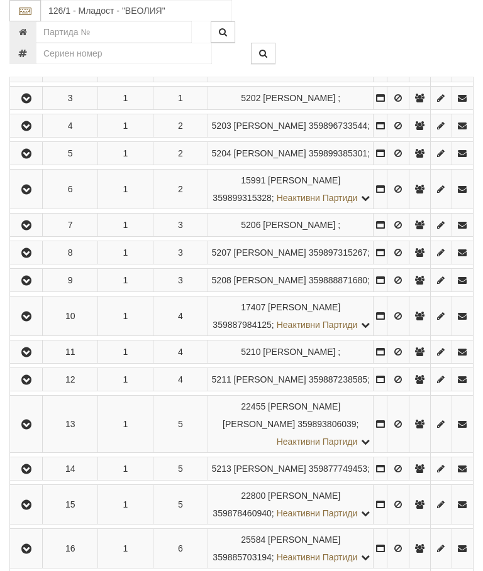
click at [38, 135] on button "button" at bounding box center [26, 125] width 28 height 19
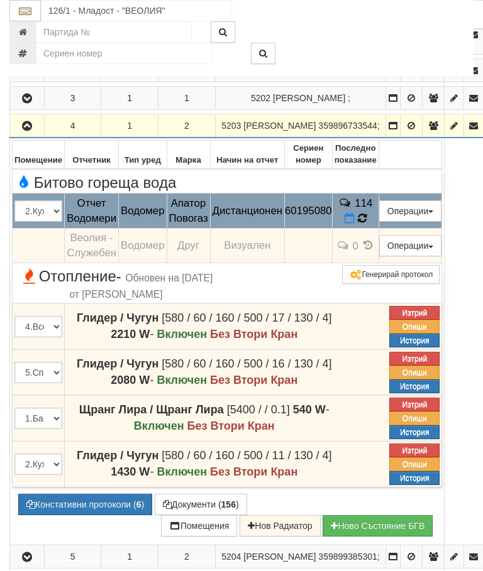
click at [378, 229] on td "114" at bounding box center [355, 211] width 47 height 35
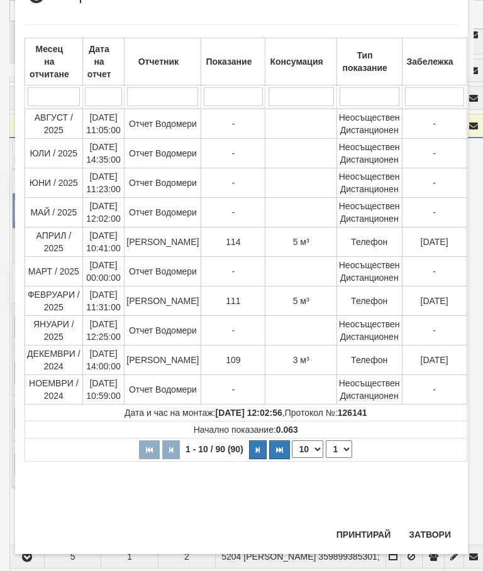
scroll to position [757, 0]
click at [435, 525] on button "Затвори" at bounding box center [429, 534] width 57 height 20
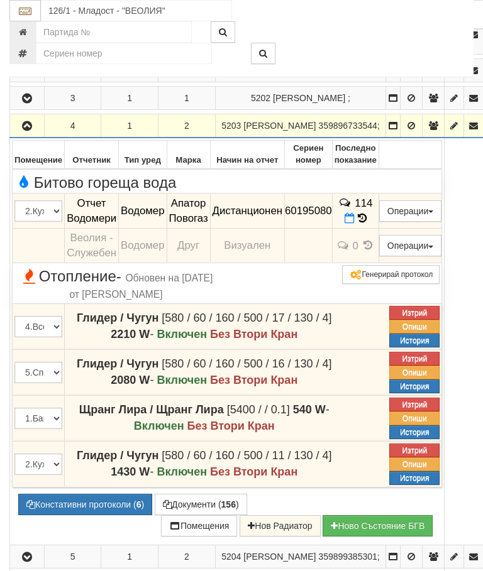
click at [26, 131] on icon "button" at bounding box center [26, 126] width 15 height 9
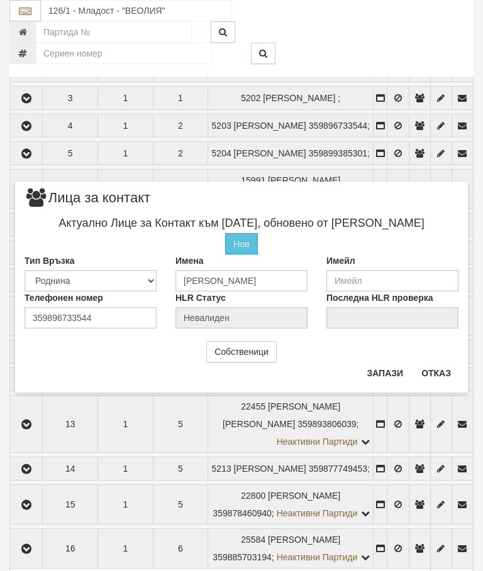
click at [441, 371] on button "Отказ" at bounding box center [436, 373] width 45 height 20
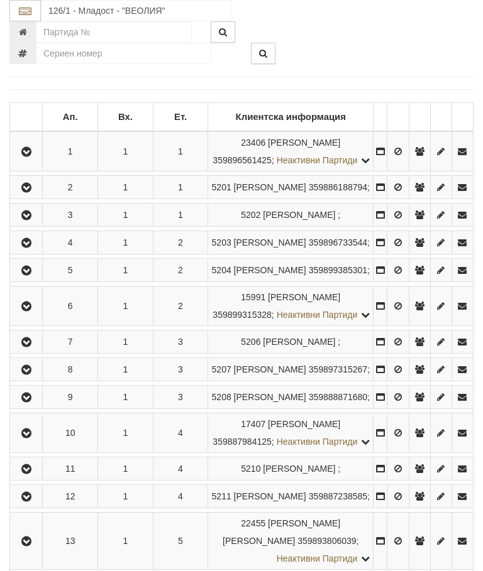
scroll to position [226, 0]
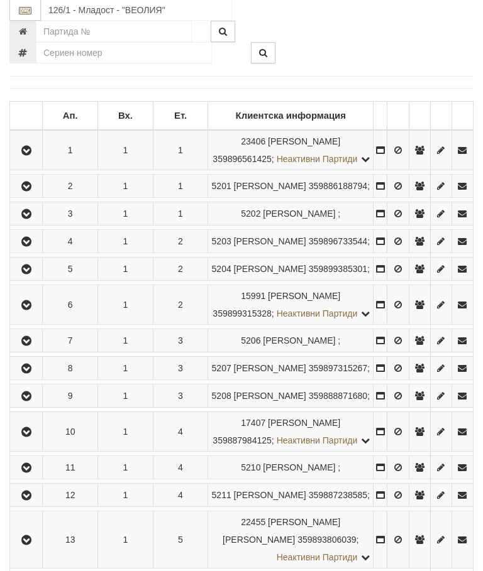
click at [31, 247] on icon "button" at bounding box center [26, 242] width 15 height 9
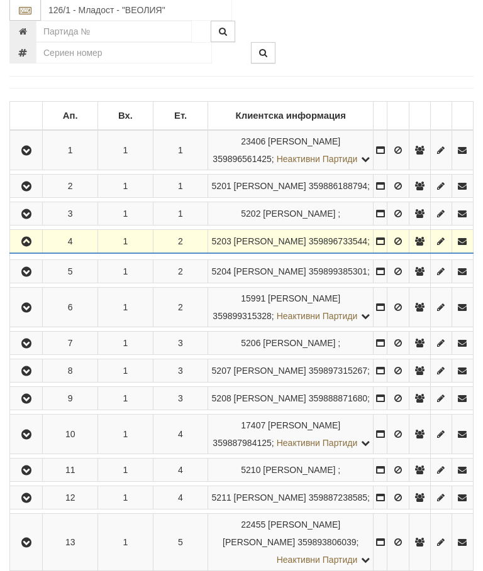
scroll to position [227, 0]
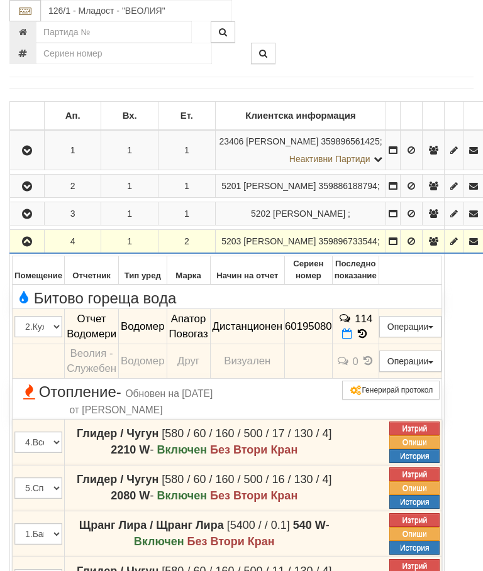
click at [23, 251] on button "button" at bounding box center [27, 241] width 30 height 19
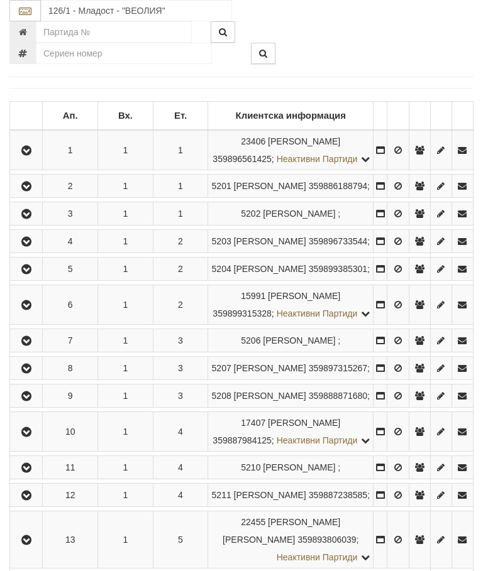
click at [36, 223] on button "button" at bounding box center [26, 213] width 28 height 19
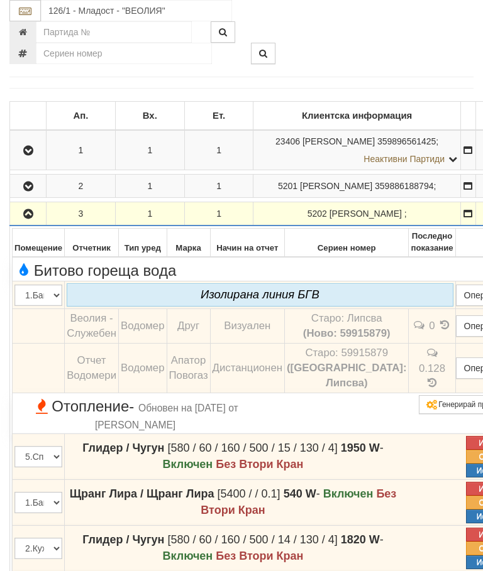
click at [28, 220] on button "button" at bounding box center [28, 213] width 32 height 19
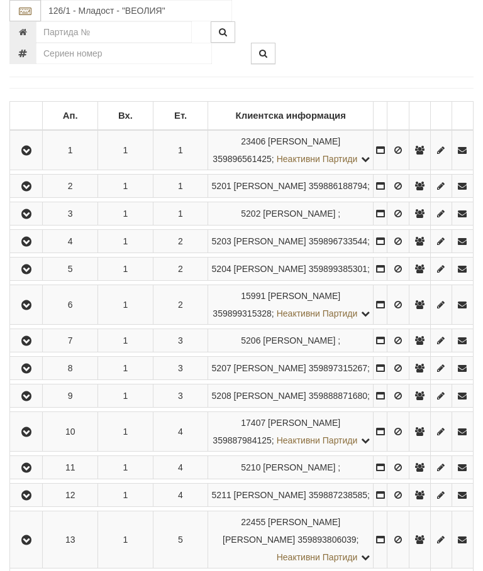
click at [28, 191] on icon "button" at bounding box center [26, 186] width 15 height 9
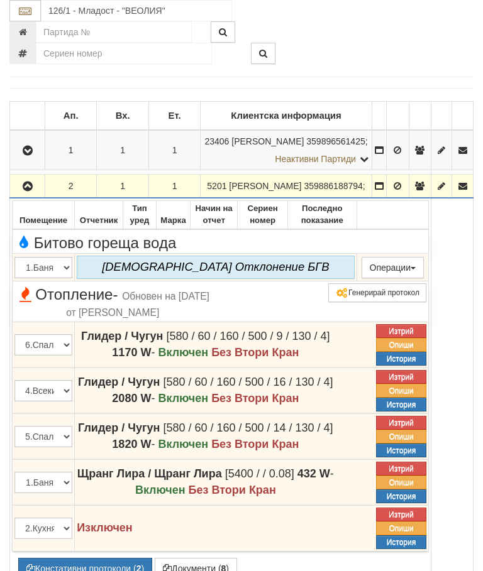
click at [29, 191] on icon "button" at bounding box center [27, 186] width 15 height 9
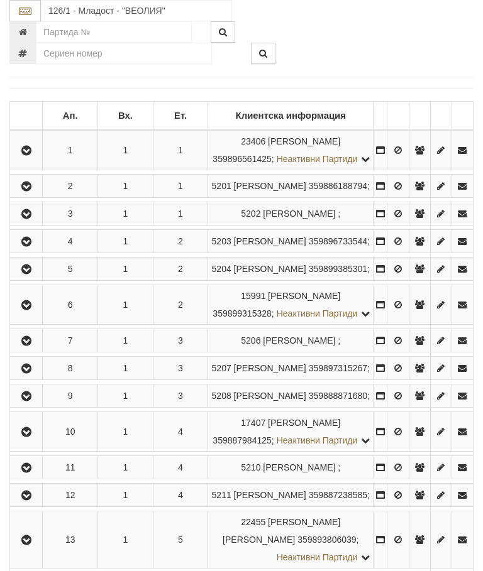
click at [30, 154] on icon "button" at bounding box center [26, 150] width 15 height 9
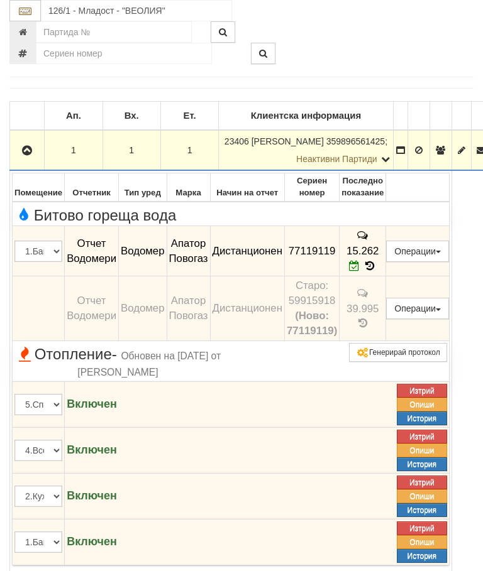
click at [31, 146] on icon "button" at bounding box center [26, 150] width 15 height 9
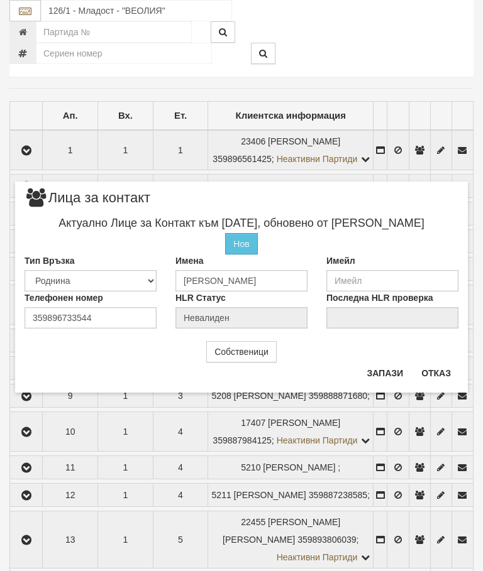
click at [436, 368] on button "Отказ" at bounding box center [436, 373] width 45 height 20
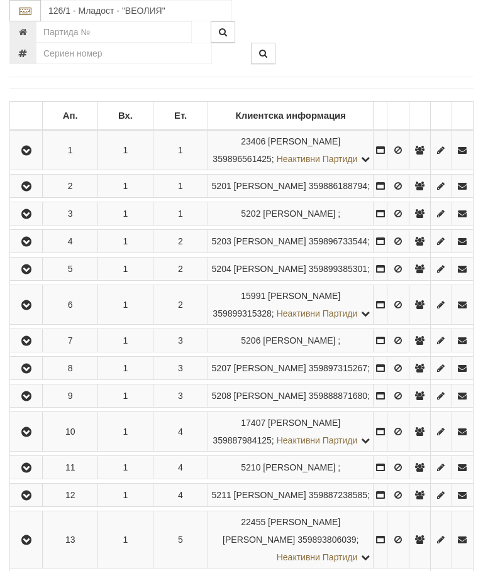
click at [30, 246] on icon "button" at bounding box center [26, 242] width 15 height 9
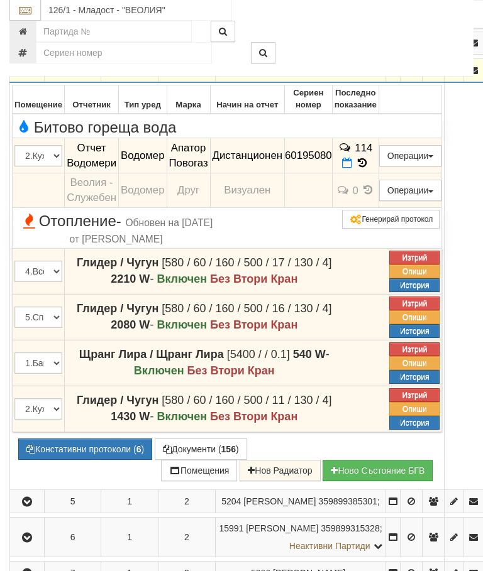
scroll to position [408, 0]
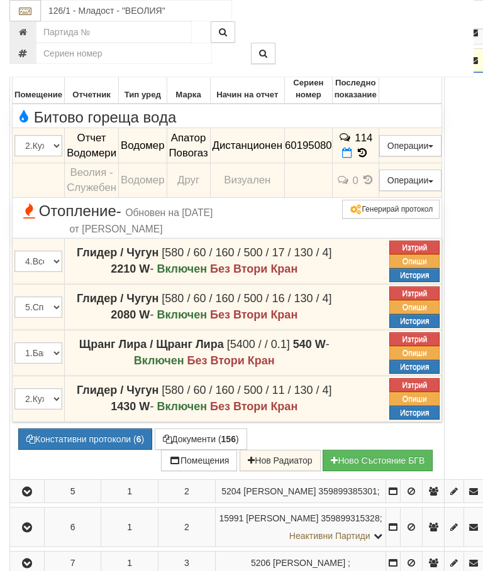
click at [200, 450] on button "Документи ( 156 )" at bounding box center [201, 439] width 92 height 21
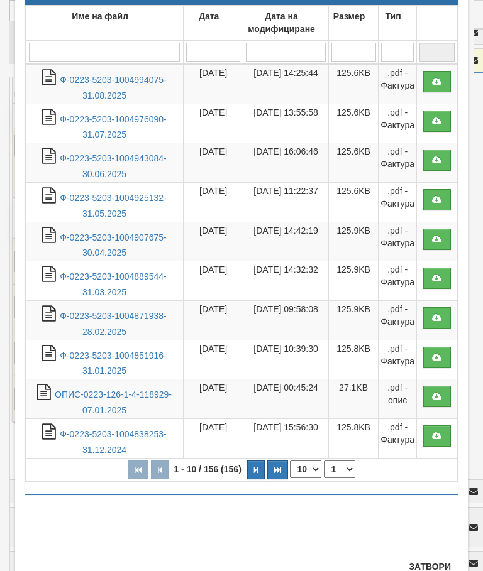
scroll to position [85, 0]
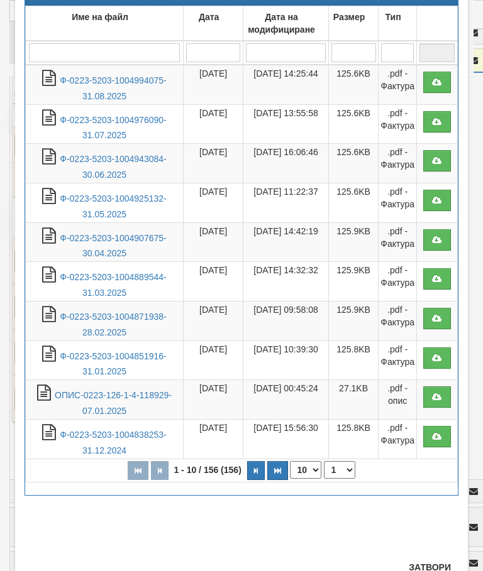
click at [429, 569] on button "Затвори" at bounding box center [429, 567] width 57 height 20
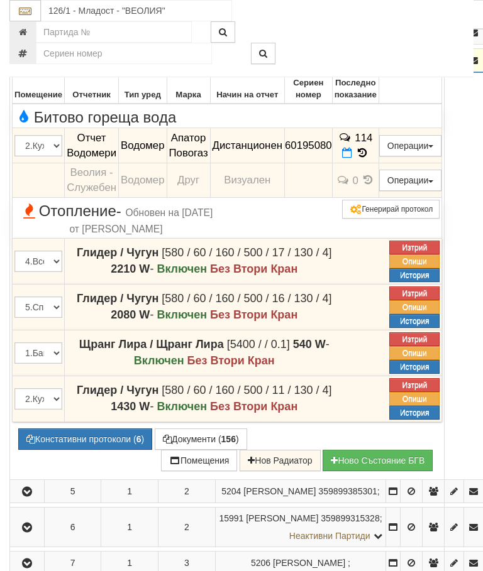
click at [27, 70] on button "button" at bounding box center [27, 60] width 30 height 19
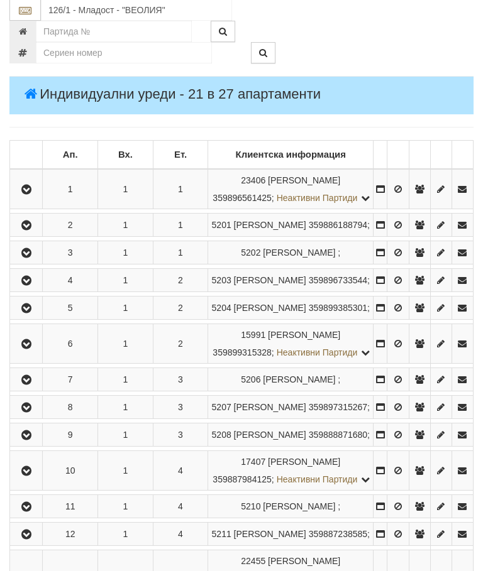
scroll to position [187, 0]
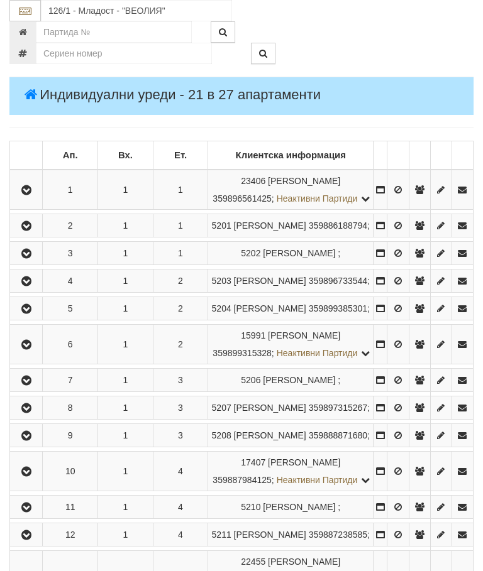
click at [29, 258] on icon "button" at bounding box center [26, 253] width 15 height 9
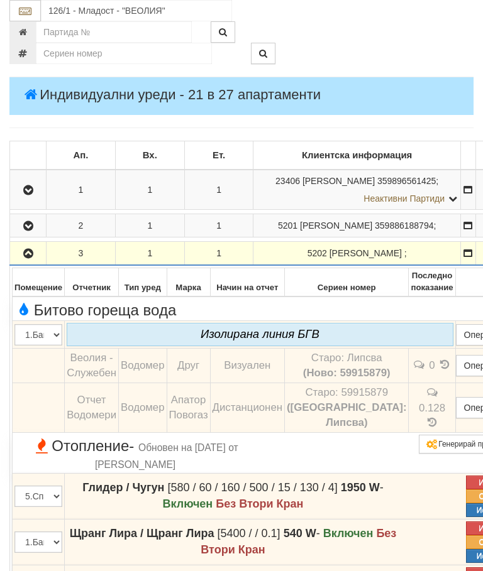
click at [35, 258] on icon "button" at bounding box center [28, 253] width 15 height 9
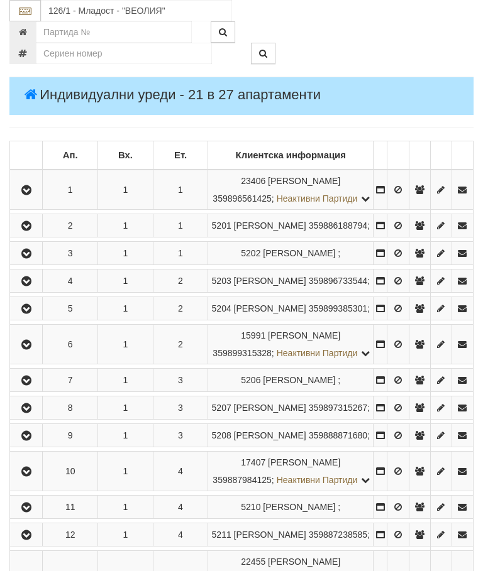
click at [31, 235] on button "button" at bounding box center [26, 225] width 28 height 19
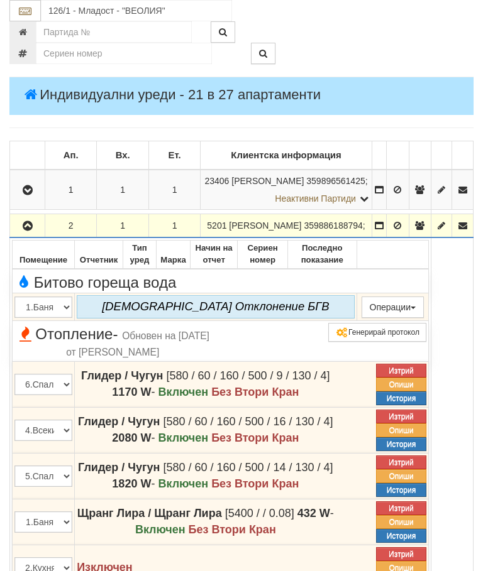
click at [30, 231] on icon "button" at bounding box center [27, 226] width 15 height 9
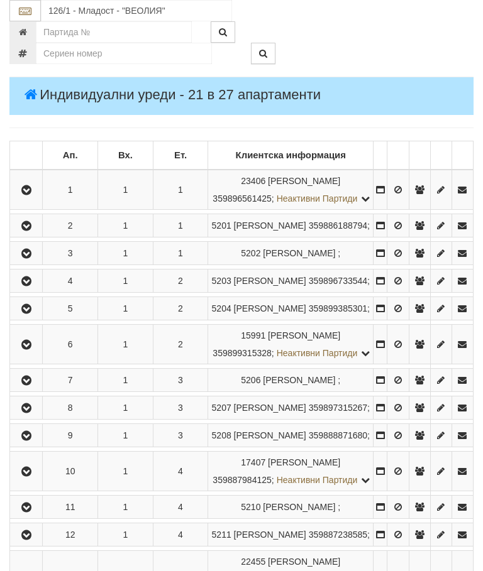
click at [31, 195] on icon "button" at bounding box center [26, 190] width 15 height 9
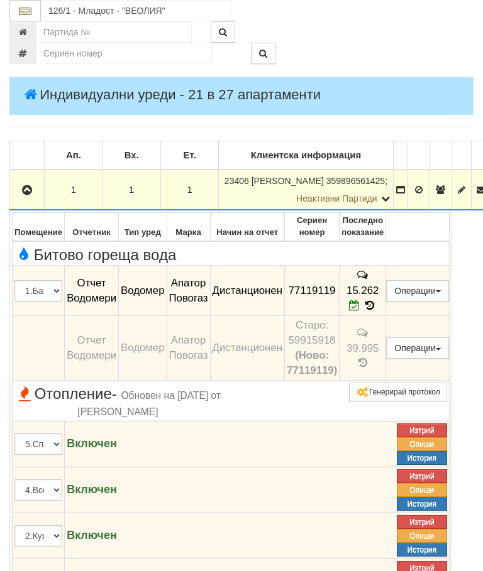
click at [31, 193] on icon "button" at bounding box center [26, 190] width 15 height 9
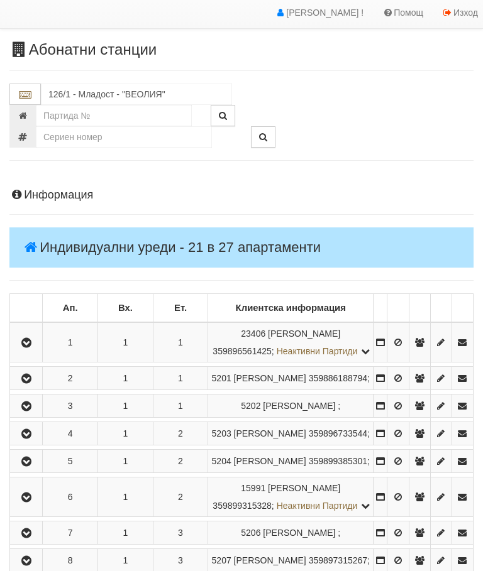
scroll to position [0, 0]
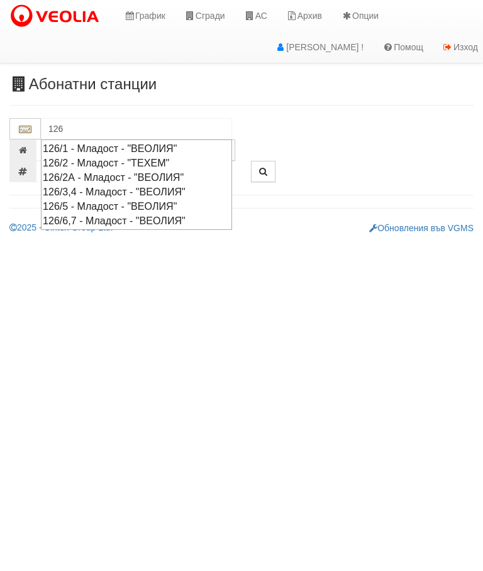
click at [176, 175] on div "126/2А - Младост - "ВЕОЛИЯ"" at bounding box center [136, 177] width 187 height 14
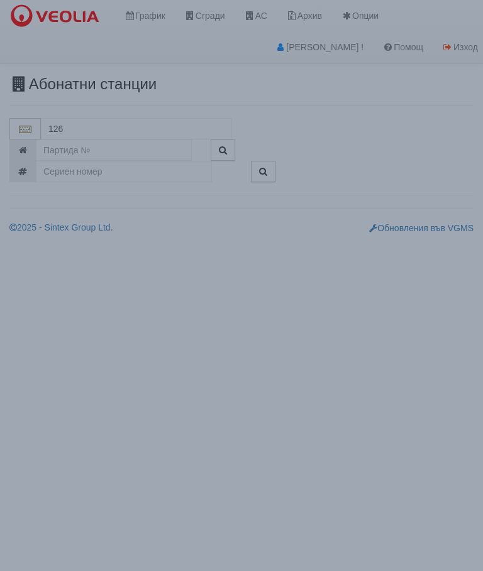
type input "126/2А - Младост - "ВЕОЛИЯ""
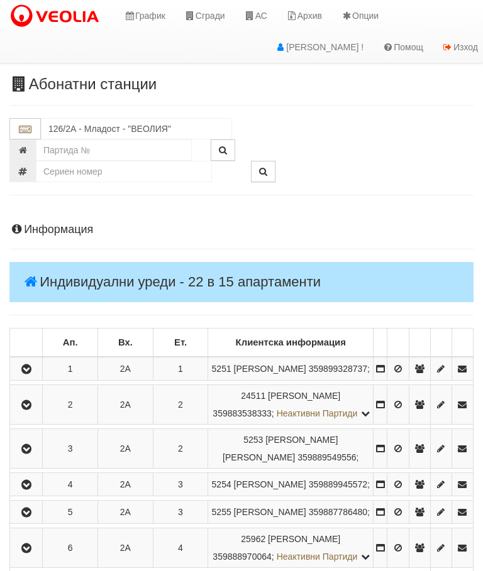
click at [34, 374] on icon "button" at bounding box center [26, 369] width 15 height 9
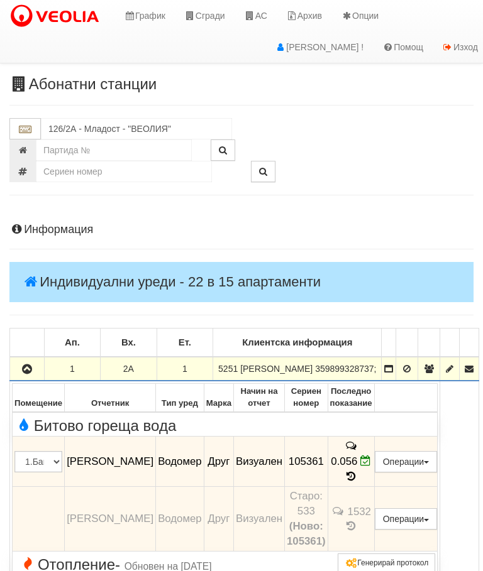
click at [28, 374] on icon "button" at bounding box center [26, 369] width 15 height 9
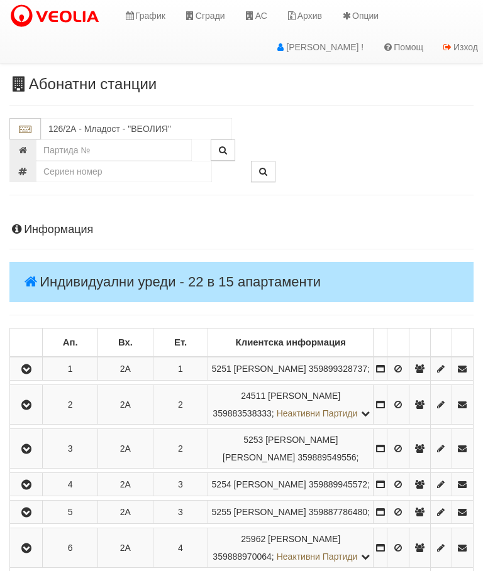
click at [40, 414] on button "button" at bounding box center [26, 404] width 28 height 19
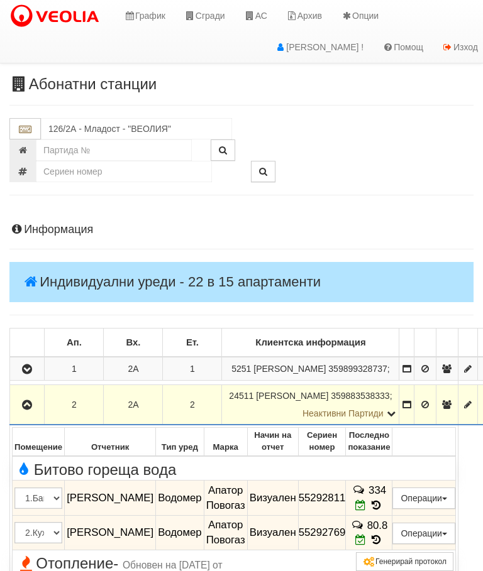
click at [34, 410] on icon "button" at bounding box center [26, 405] width 15 height 9
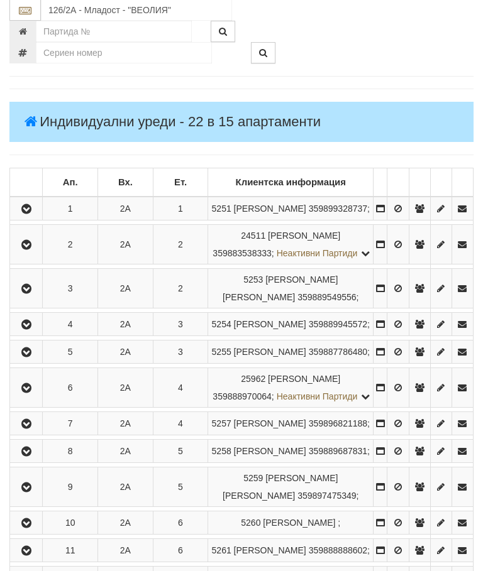
click at [32, 294] on icon "button" at bounding box center [26, 289] width 15 height 9
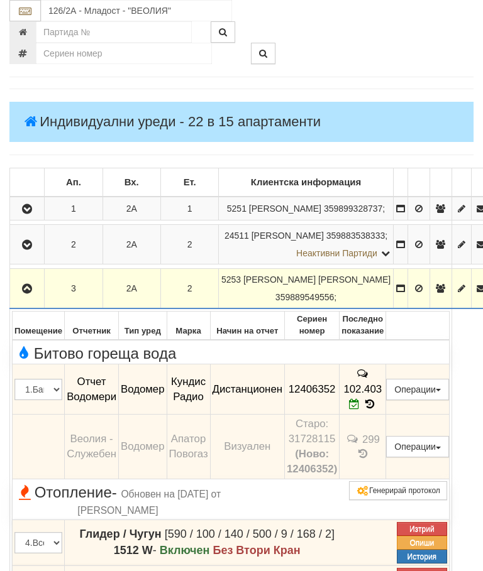
click at [30, 293] on icon "button" at bounding box center [26, 289] width 15 height 9
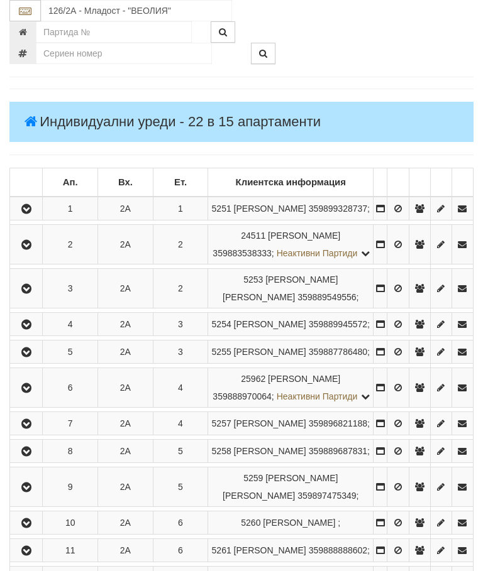
click at [32, 329] on icon "button" at bounding box center [26, 325] width 15 height 9
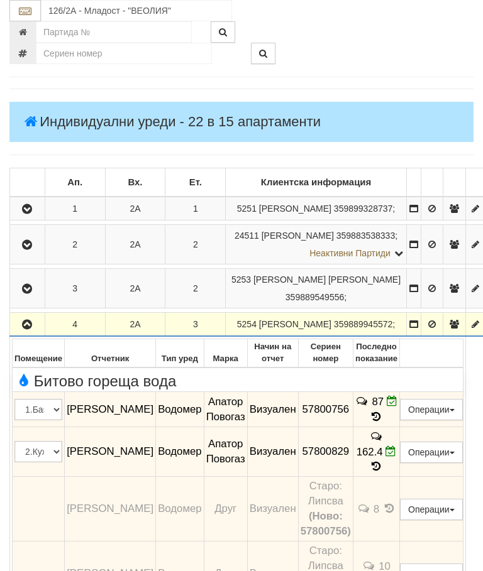
click at [28, 334] on button "button" at bounding box center [27, 324] width 31 height 19
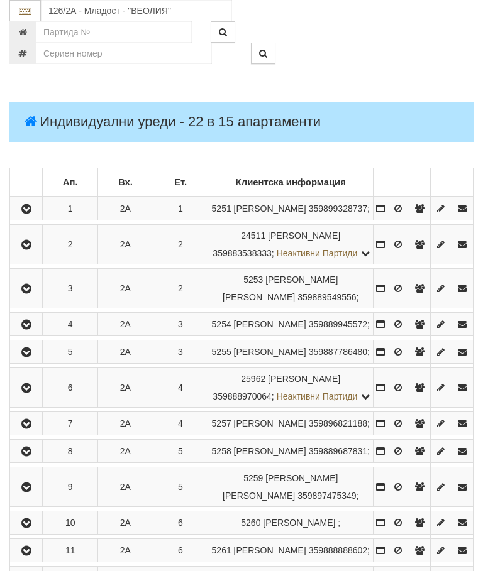
click at [33, 361] on button "button" at bounding box center [26, 352] width 28 height 19
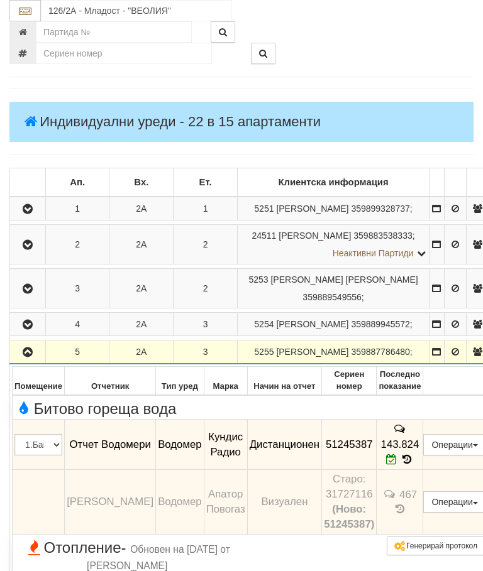
click at [19, 361] on button "button" at bounding box center [27, 352] width 31 height 19
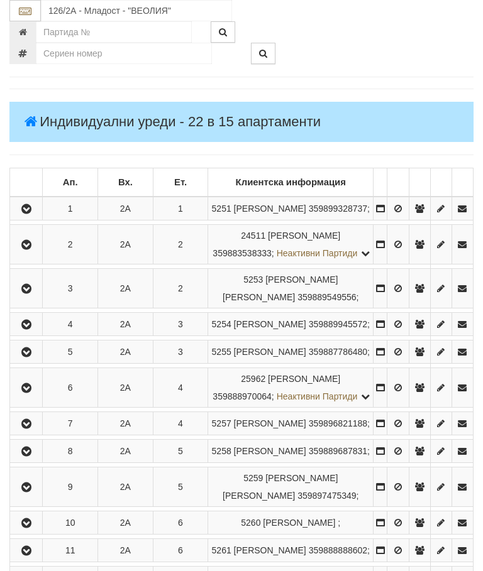
click at [40, 397] on button "button" at bounding box center [26, 387] width 28 height 19
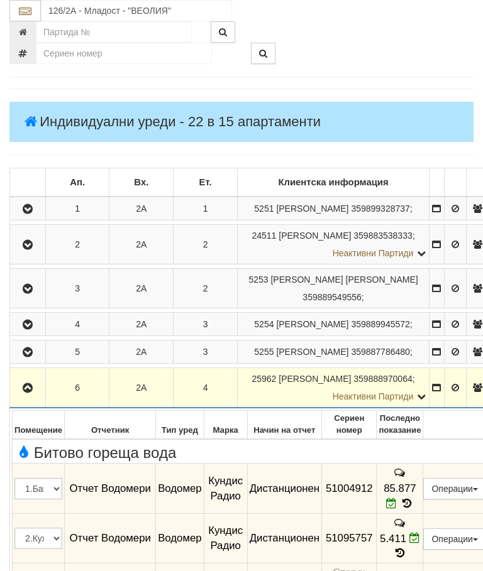
click at [21, 397] on button "button" at bounding box center [27, 387] width 31 height 19
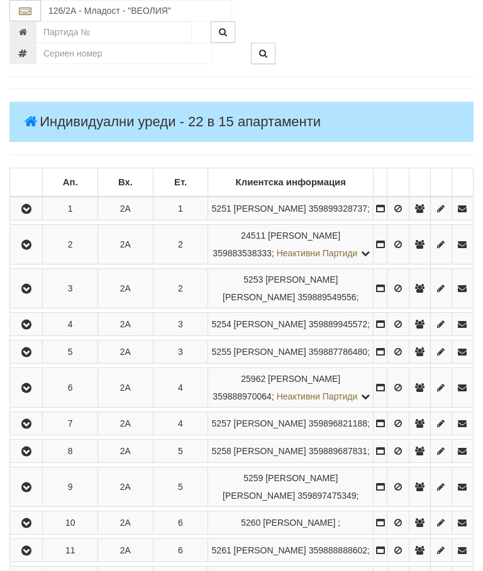
click at [33, 433] on button "button" at bounding box center [26, 423] width 28 height 19
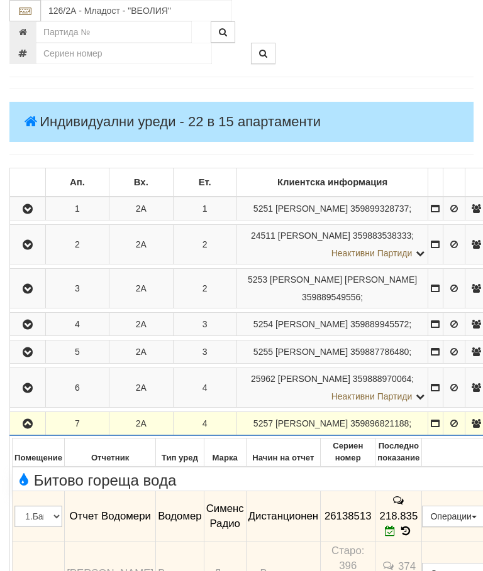
click at [27, 433] on button "button" at bounding box center [27, 423] width 31 height 19
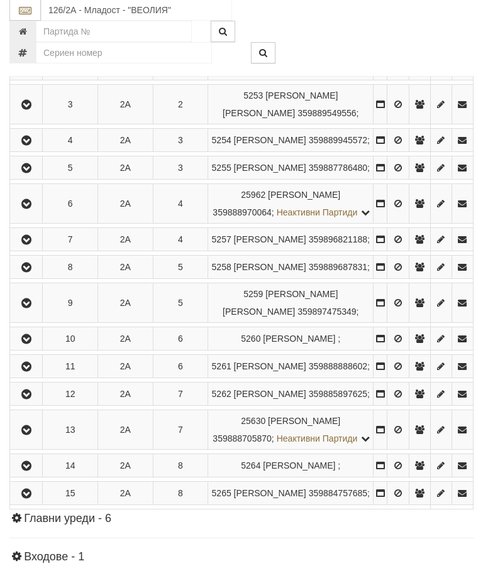
click at [34, 273] on icon "button" at bounding box center [26, 268] width 15 height 9
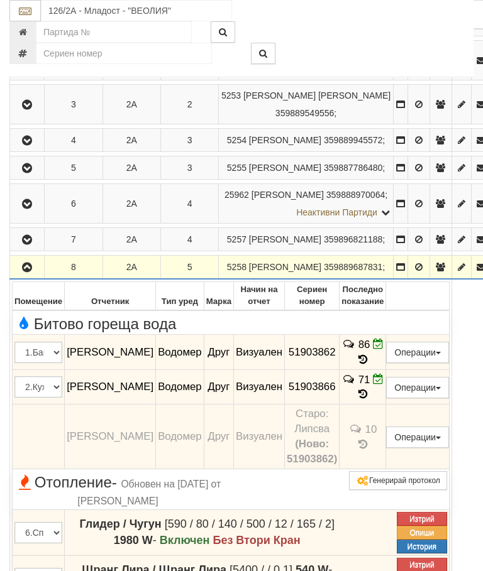
click at [26, 272] on icon "button" at bounding box center [26, 267] width 15 height 9
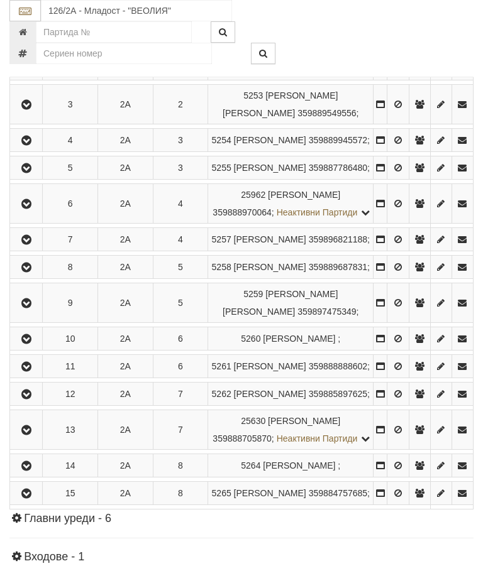
click at [30, 312] on button "button" at bounding box center [26, 302] width 28 height 19
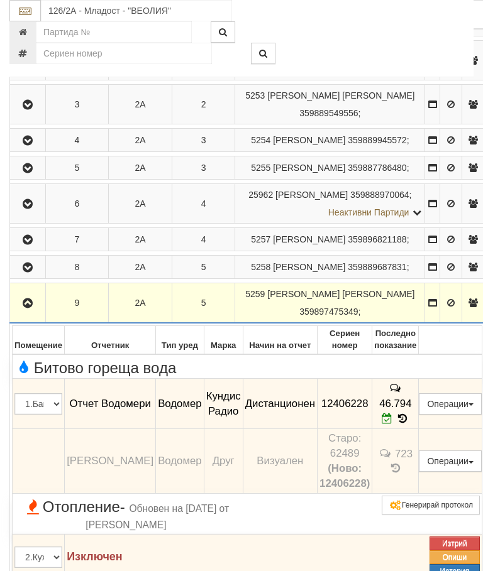
click at [24, 312] on button "button" at bounding box center [27, 302] width 31 height 19
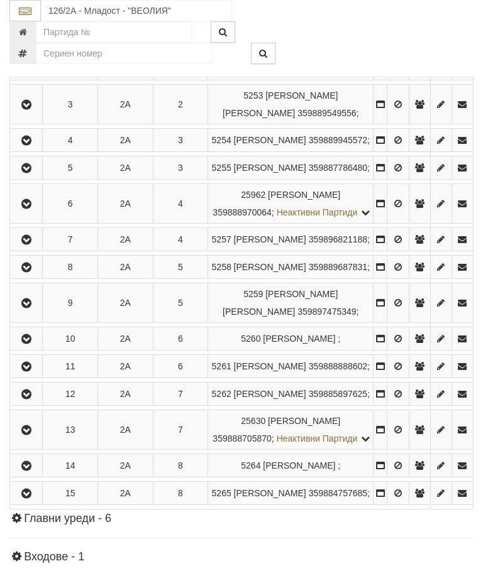
click at [30, 344] on icon "button" at bounding box center [26, 339] width 15 height 9
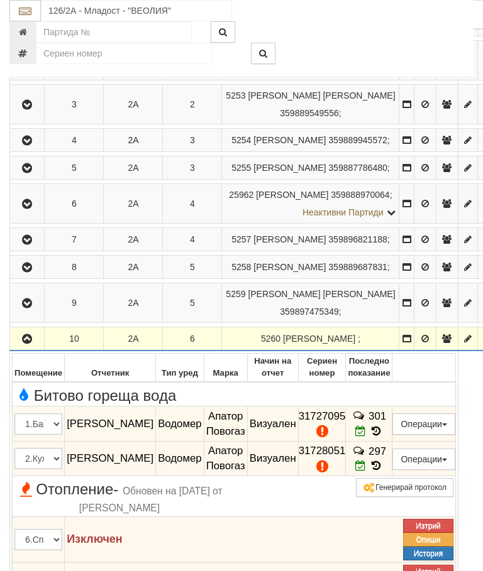
click at [26, 344] on icon "button" at bounding box center [26, 339] width 15 height 9
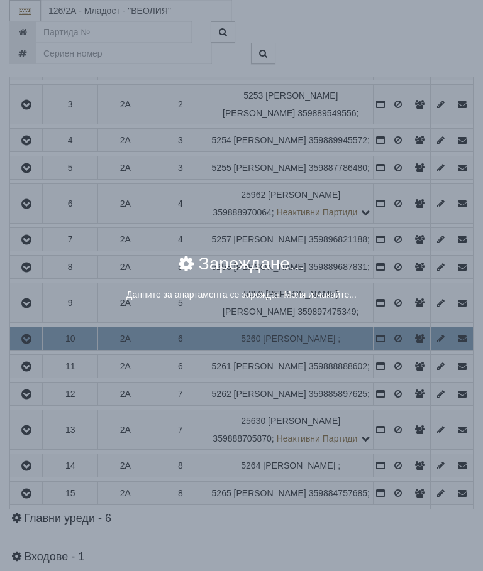
click at [429, 483] on div "× Зареждане... Данните за апартамента се зареждат. Моля изчакайте..." at bounding box center [241, 285] width 483 height 571
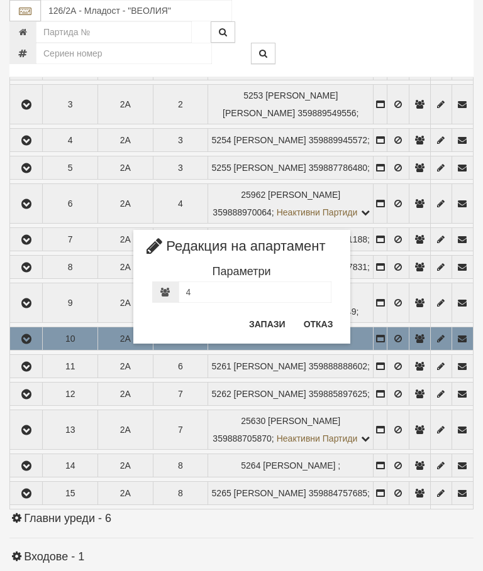
click at [312, 325] on button "Отказ" at bounding box center [318, 324] width 45 height 20
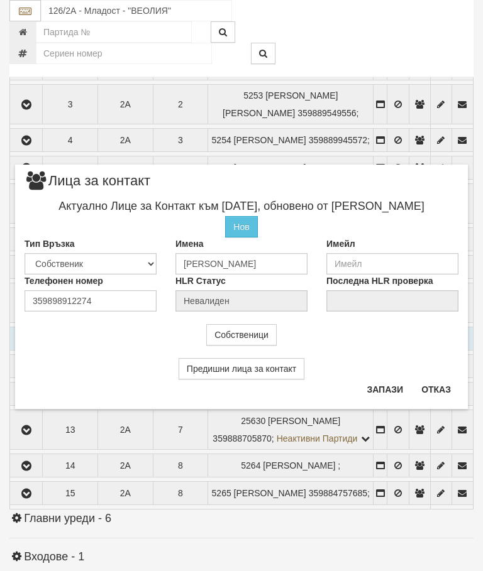
click at [452, 389] on button "Отказ" at bounding box center [436, 390] width 45 height 20
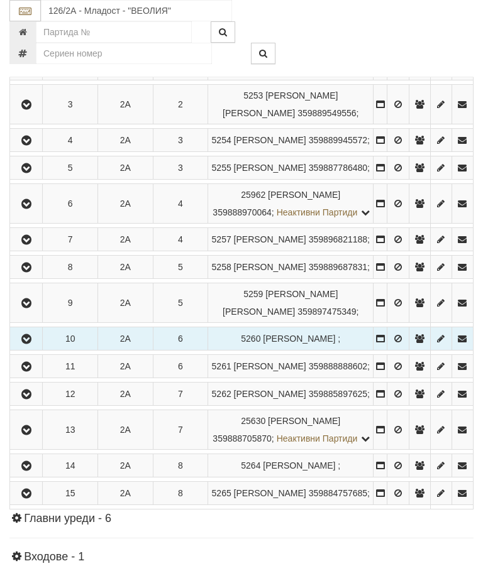
click at [30, 348] on button "button" at bounding box center [26, 338] width 28 height 19
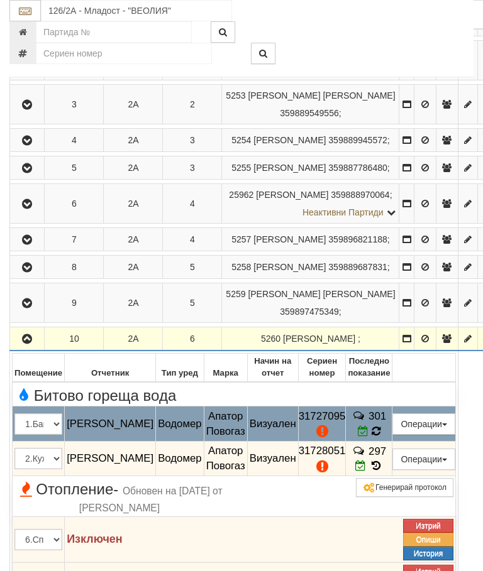
click at [392, 442] on td "301" at bounding box center [369, 424] width 47 height 35
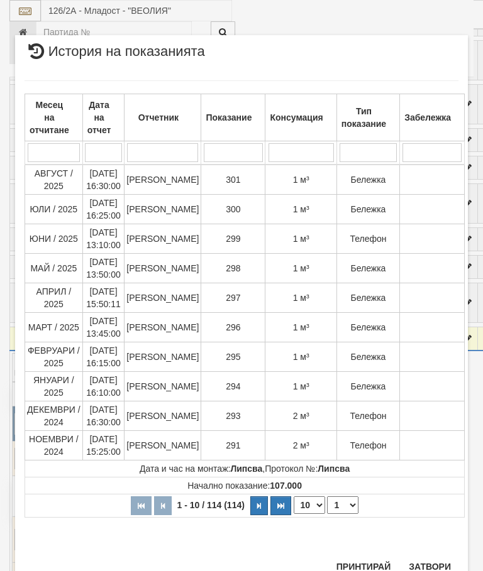
scroll to position [1333, 0]
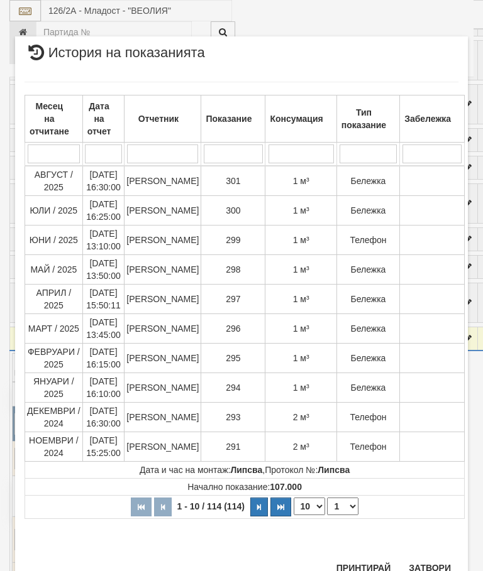
click at [427, 568] on button "Затвори" at bounding box center [429, 568] width 57 height 20
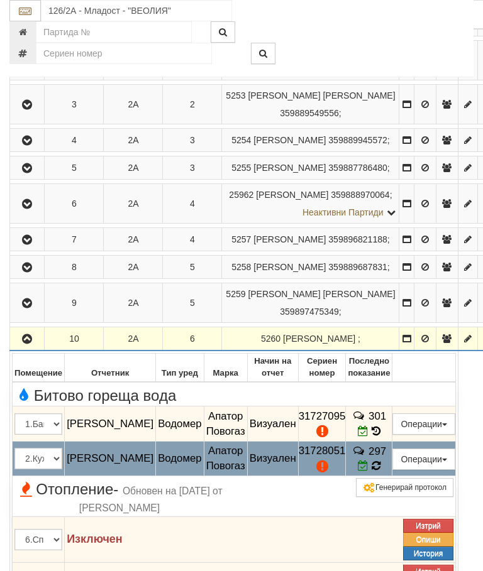
click at [392, 476] on td "297" at bounding box center [369, 458] width 47 height 35
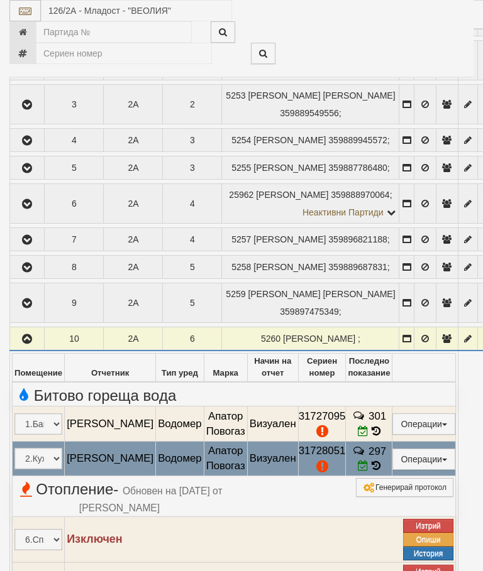
select select "10"
select select "1"
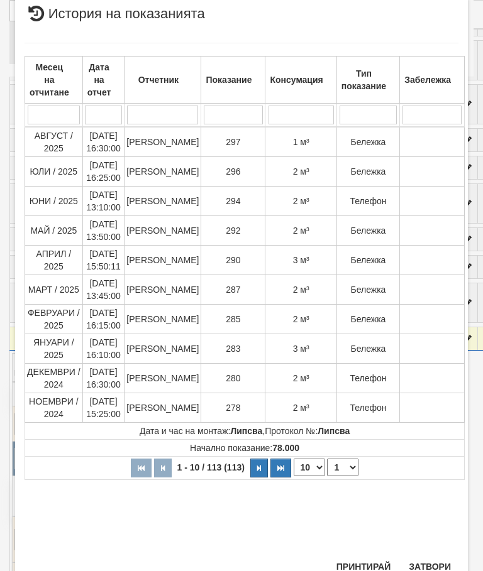
scroll to position [670, 0]
click at [431, 568] on button "Затвори" at bounding box center [429, 567] width 57 height 20
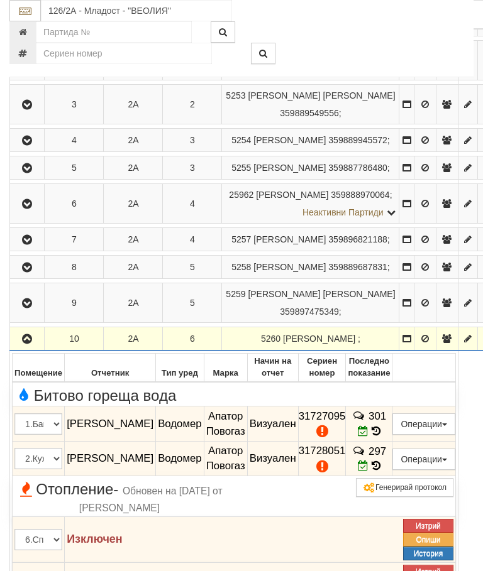
click at [32, 344] on icon "button" at bounding box center [26, 339] width 15 height 9
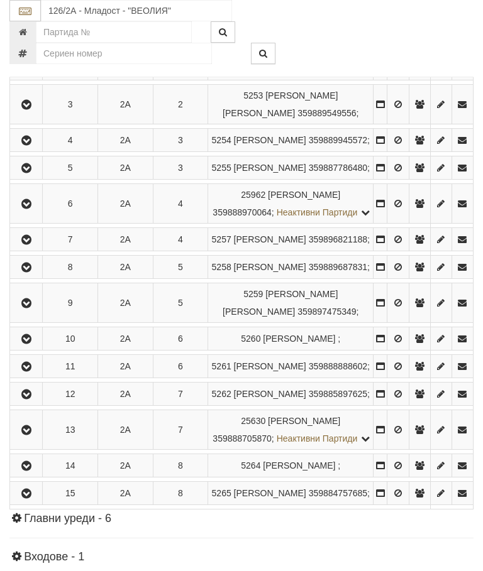
click at [24, 348] on button "button" at bounding box center [26, 338] width 28 height 19
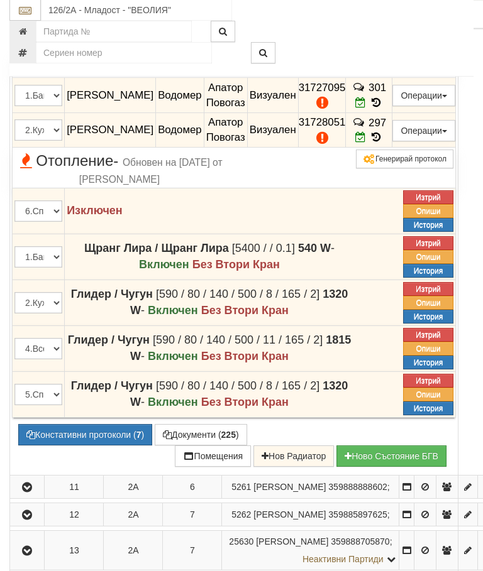
click at [155, 446] on button "Документи ( 225 )" at bounding box center [201, 435] width 92 height 21
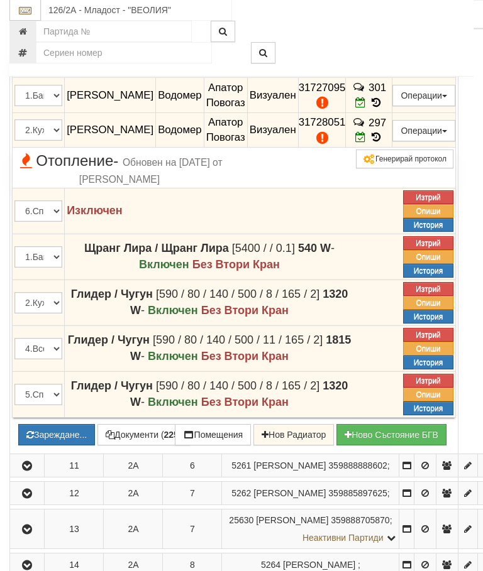
scroll to position [673, 0]
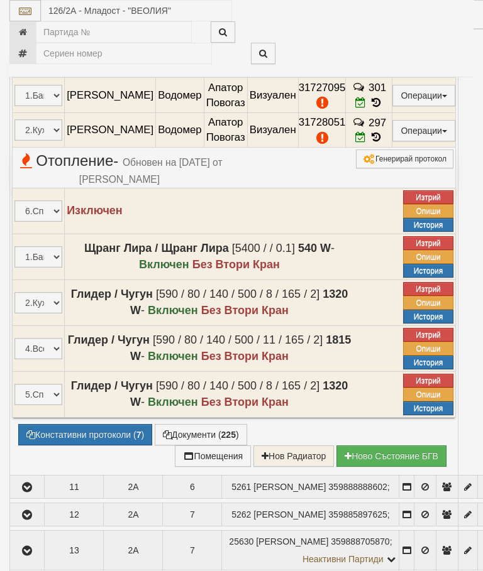
select select "10"
select select "1"
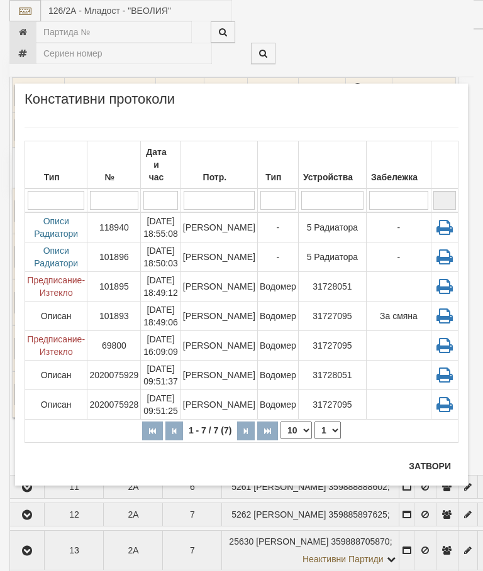
click at [445, 468] on button "Затвори" at bounding box center [429, 466] width 57 height 20
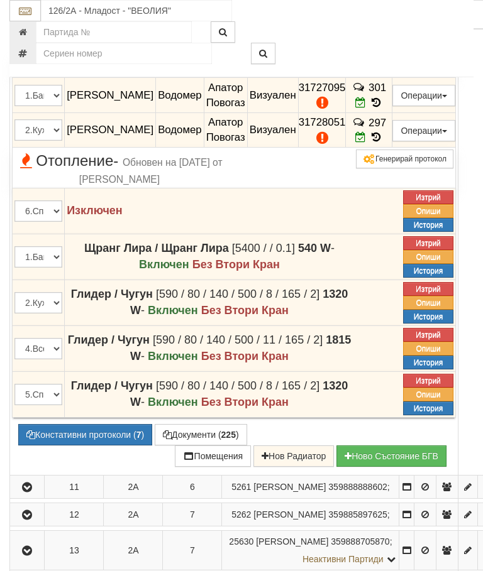
click at [96, 446] on button "Констативни протоколи ( 7 )" at bounding box center [85, 434] width 134 height 21
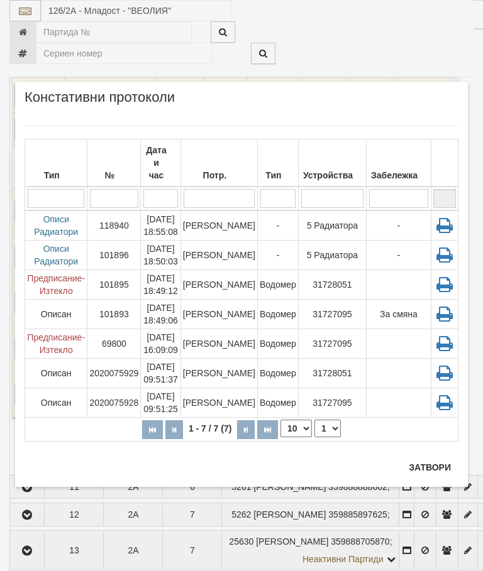
click at [432, 466] on button "Затвори" at bounding box center [429, 468] width 57 height 20
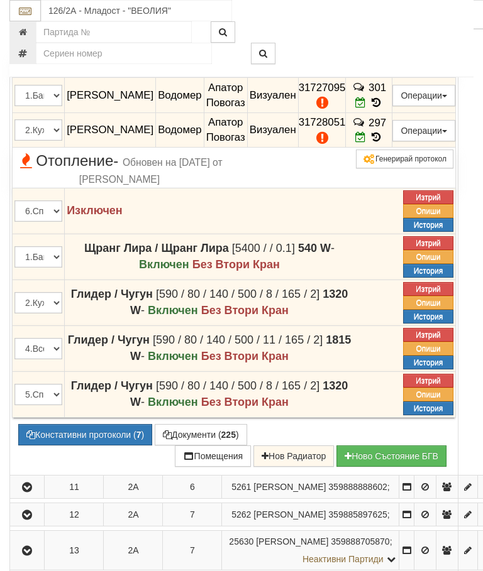
click at [0, 0] on button "Редакция / Протокол" at bounding box center [0, 0] width 0 height 0
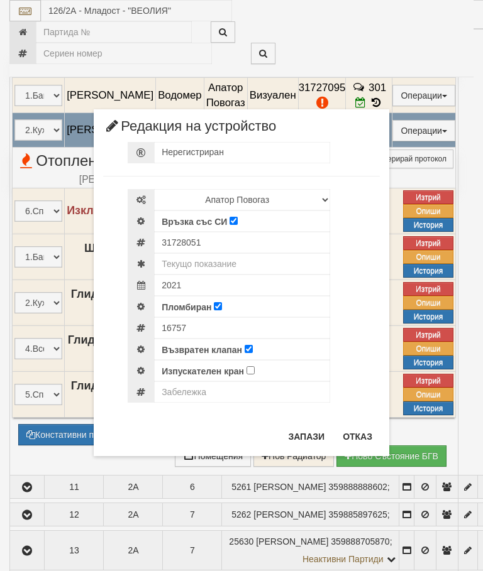
click at [361, 428] on button "Отказ" at bounding box center [357, 437] width 45 height 20
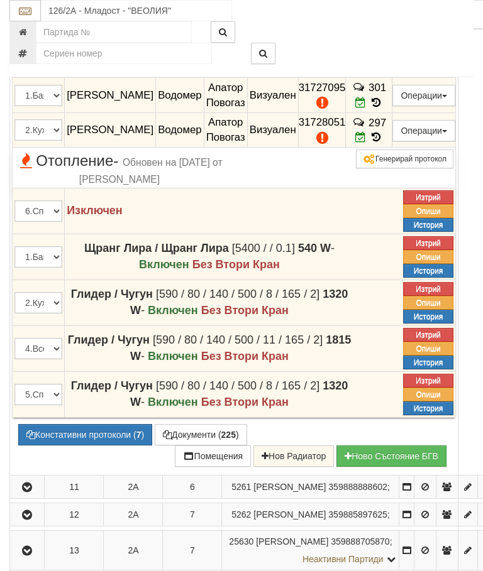
click at [0, 0] on button "Редакция / Протокол" at bounding box center [0, 0] width 0 height 0
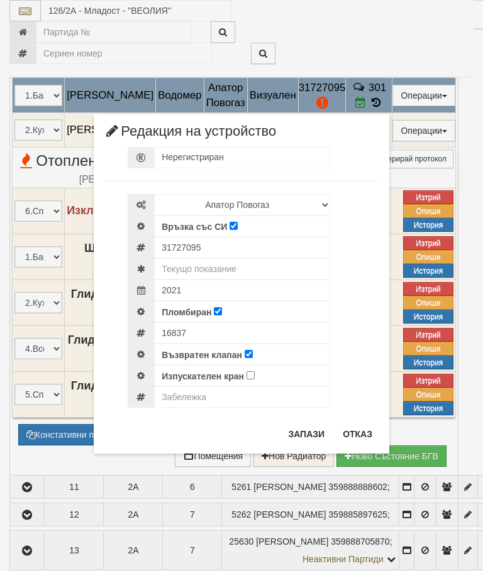
click at [354, 435] on button "Отказ" at bounding box center [357, 434] width 45 height 20
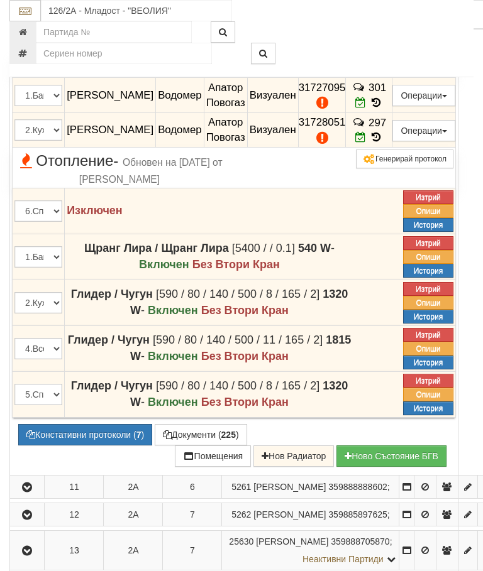
click at [17, 19] on button "button" at bounding box center [27, 10] width 30 height 19
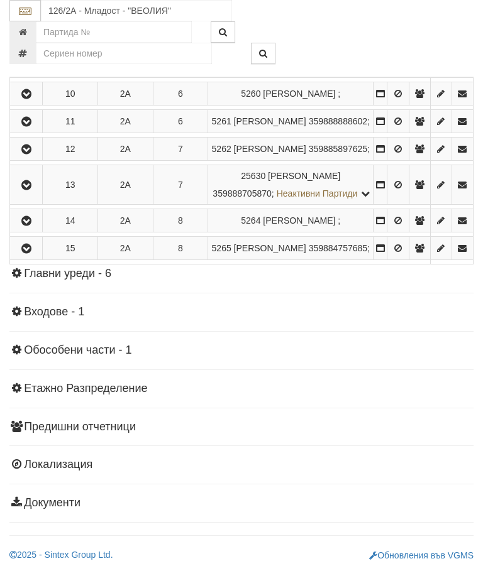
click at [33, 126] on icon "button" at bounding box center [26, 122] width 15 height 9
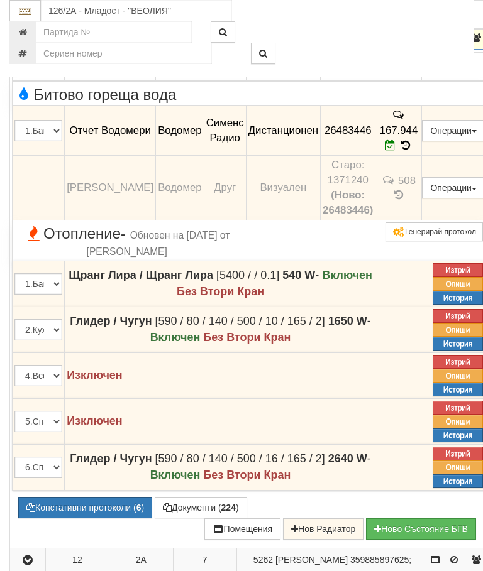
click at [32, 43] on icon "button" at bounding box center [27, 38] width 15 height 9
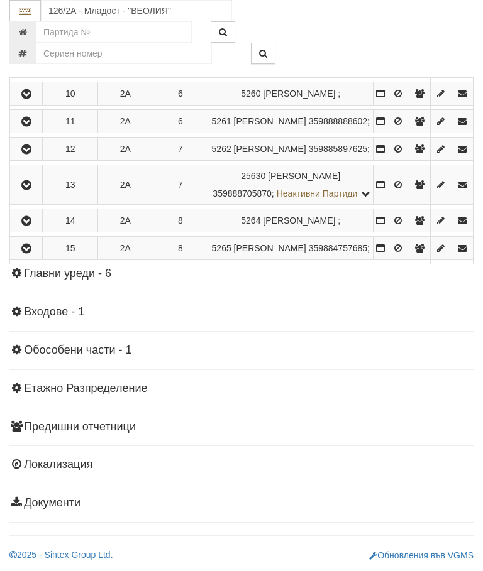
click at [33, 158] on button "button" at bounding box center [26, 149] width 28 height 19
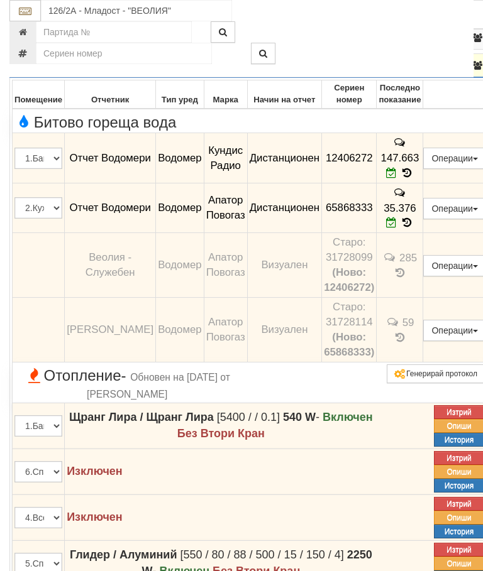
click at [23, 70] on icon "button" at bounding box center [27, 66] width 15 height 9
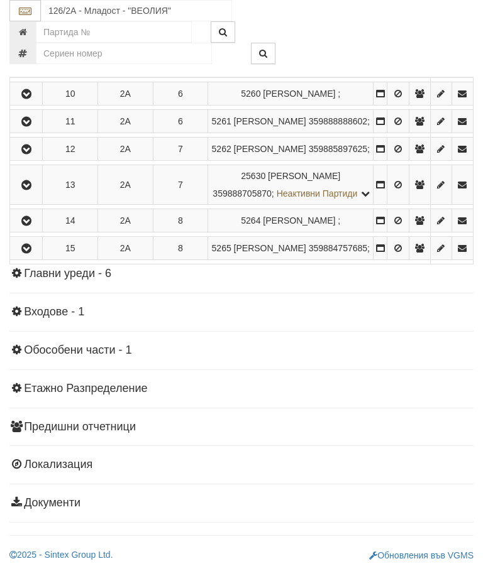
click at [31, 190] on icon "button" at bounding box center [26, 185] width 15 height 9
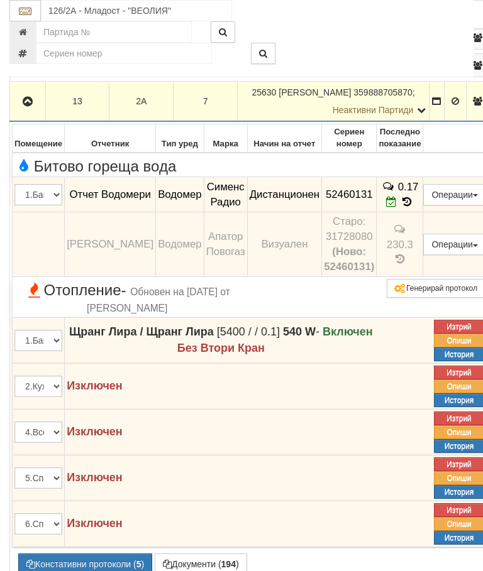
click at [28, 111] on button "button" at bounding box center [27, 101] width 31 height 19
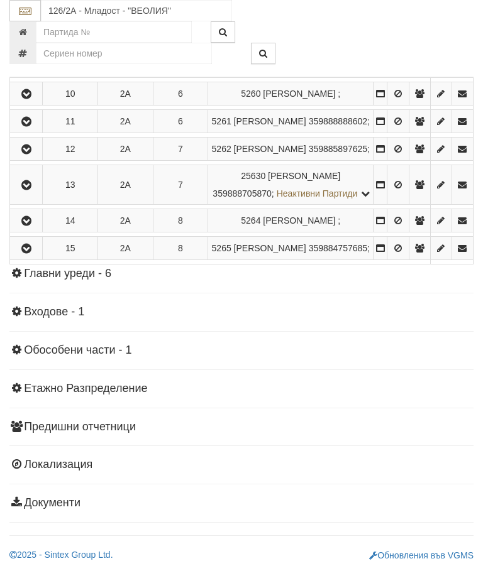
click at [35, 230] on button "button" at bounding box center [26, 220] width 28 height 19
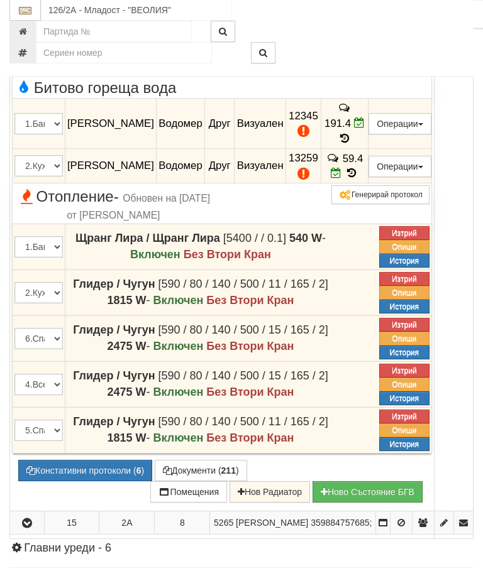
scroll to position [779, 0]
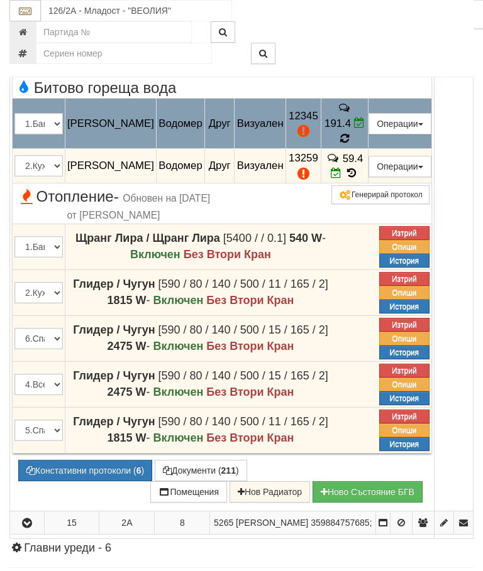
click at [368, 149] on td "191.4" at bounding box center [344, 124] width 47 height 50
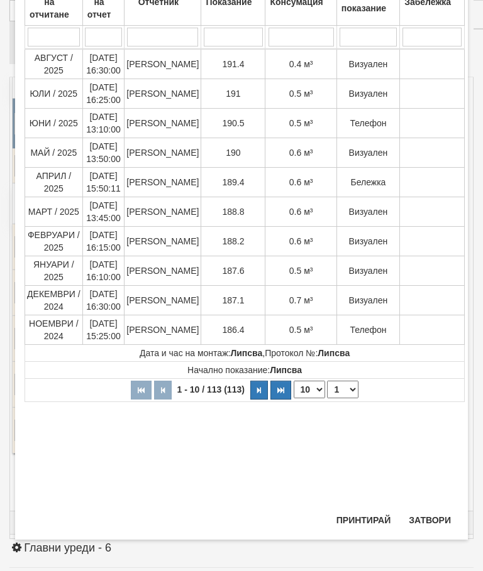
scroll to position [89, 0]
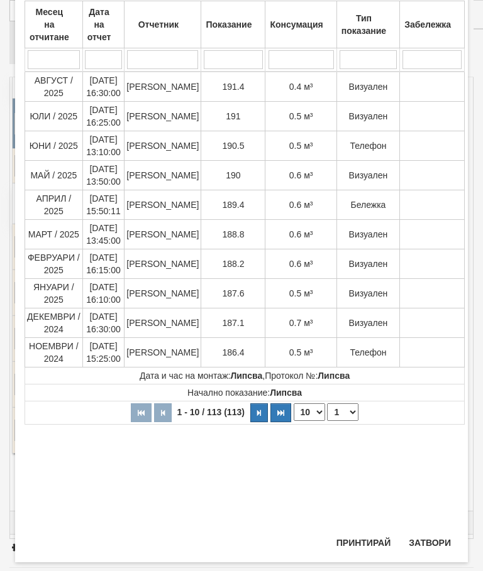
click at [429, 553] on button "Затвори" at bounding box center [429, 543] width 57 height 20
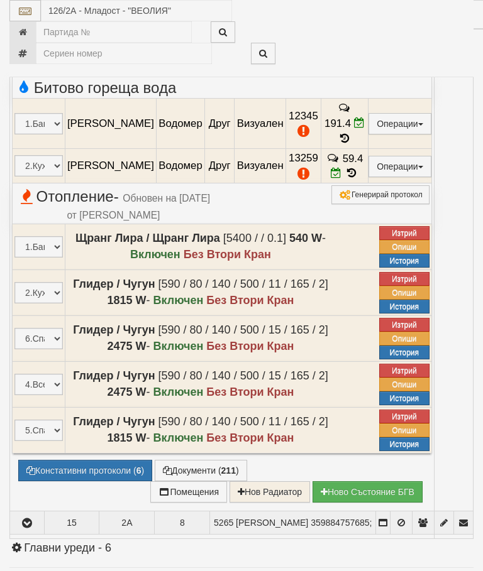
scroll to position [65, 0]
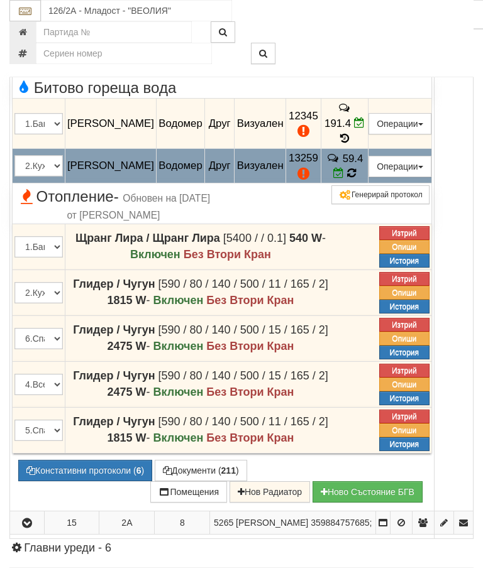
click at [367, 184] on td "59.4" at bounding box center [344, 165] width 47 height 35
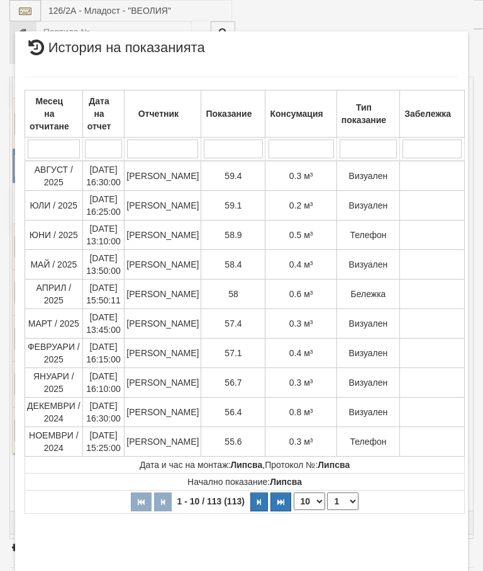
select select "10"
select select "1"
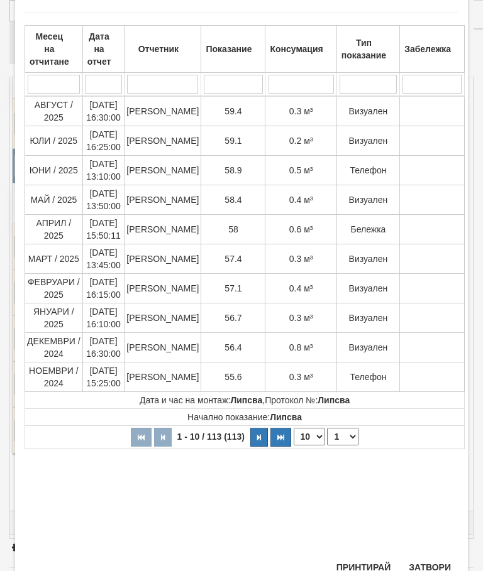
click at [424, 568] on button "Затвори" at bounding box center [429, 567] width 57 height 20
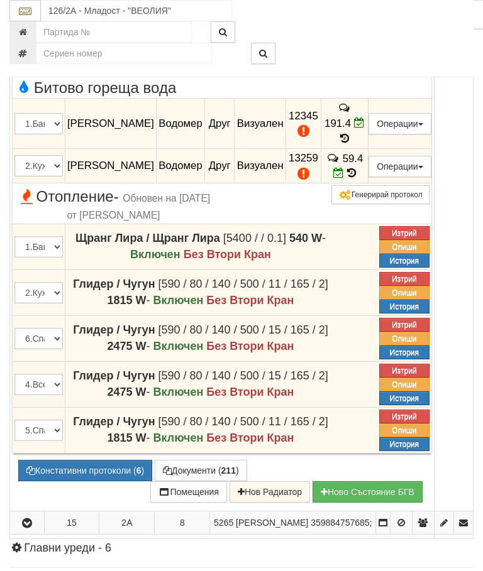
click at [35, 36] on icon "button" at bounding box center [26, 31] width 15 height 9
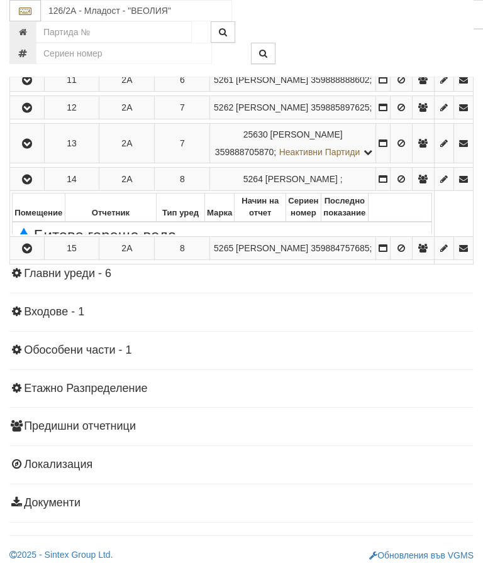
click at [25, 163] on td at bounding box center [27, 144] width 35 height 40
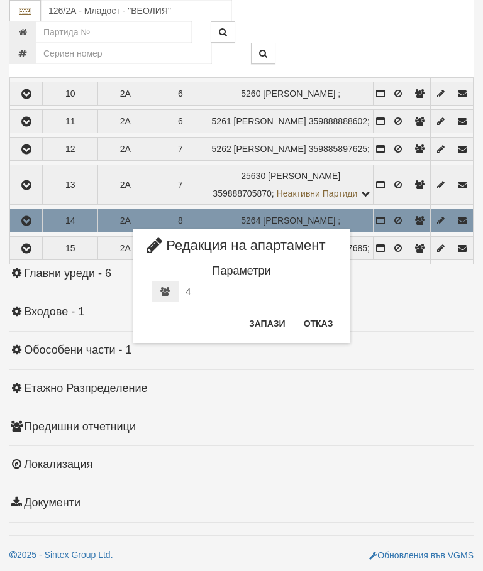
click at [327, 323] on button "Отказ" at bounding box center [318, 324] width 45 height 20
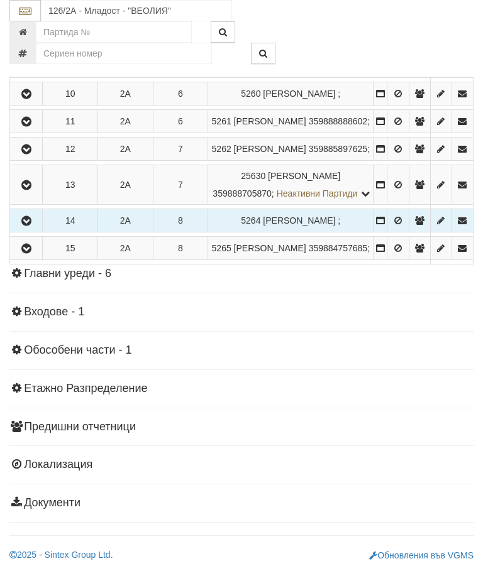
click at [28, 253] on icon "button" at bounding box center [26, 248] width 15 height 9
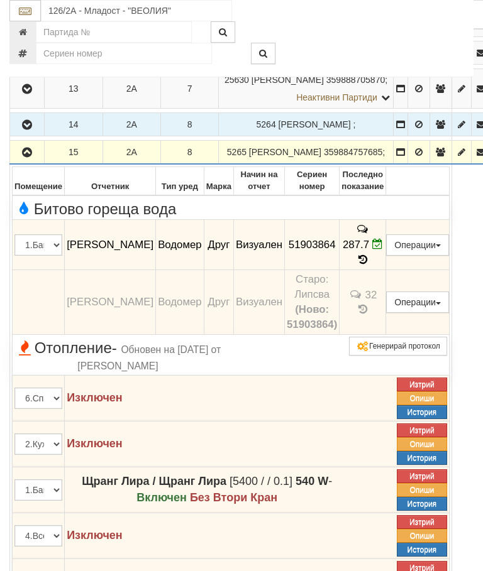
click at [23, 162] on button "button" at bounding box center [27, 152] width 30 height 19
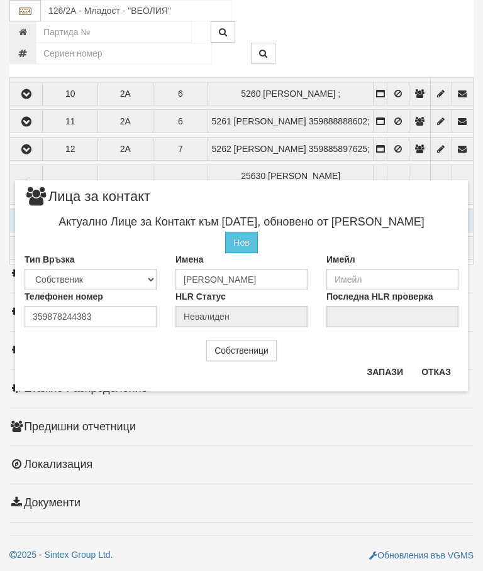
click at [437, 363] on button "Отказ" at bounding box center [436, 372] width 45 height 20
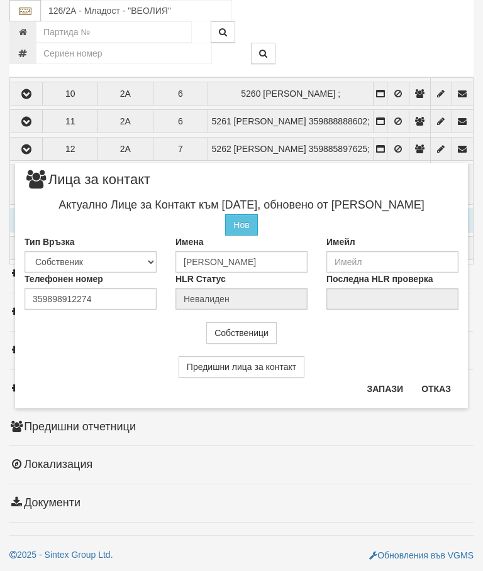
click at [440, 389] on button "Отказ" at bounding box center [436, 389] width 45 height 20
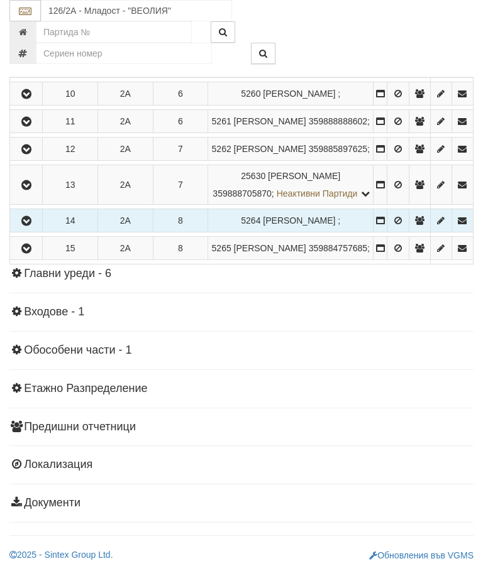
click at [34, 258] on button "button" at bounding box center [26, 248] width 28 height 19
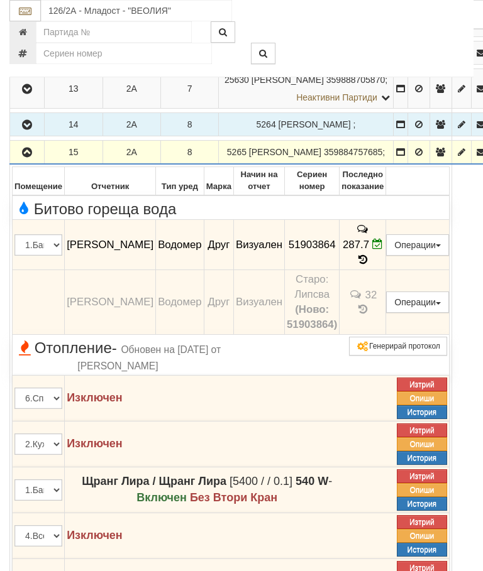
click at [28, 157] on icon "button" at bounding box center [26, 152] width 15 height 9
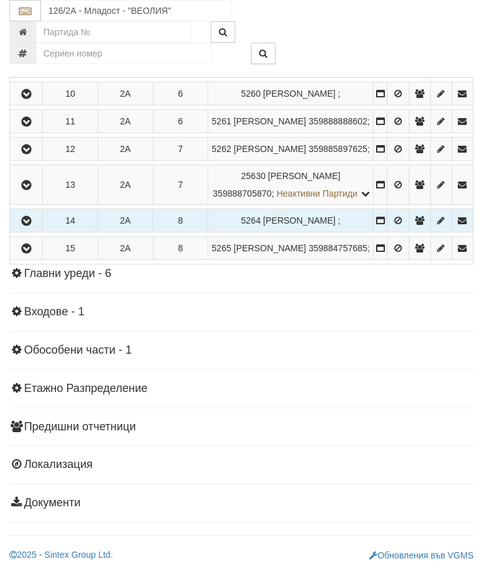
click at [38, 230] on button "button" at bounding box center [26, 220] width 28 height 19
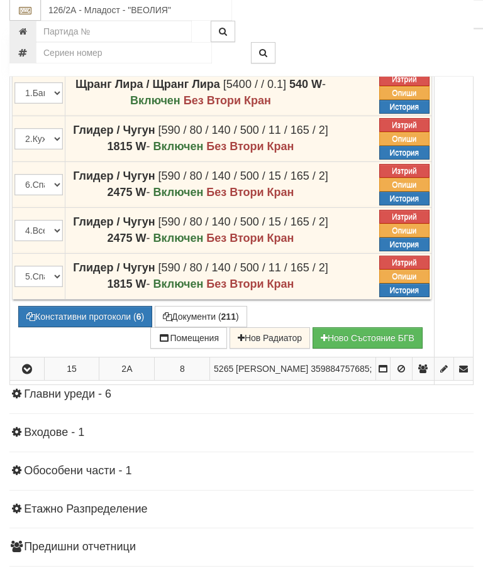
scroll to position [945, 0]
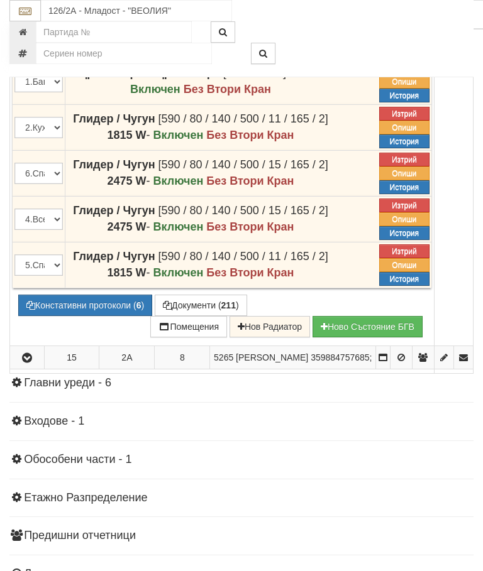
click at [91, 316] on button "Констативни протоколи ( 6 )" at bounding box center [85, 305] width 134 height 21
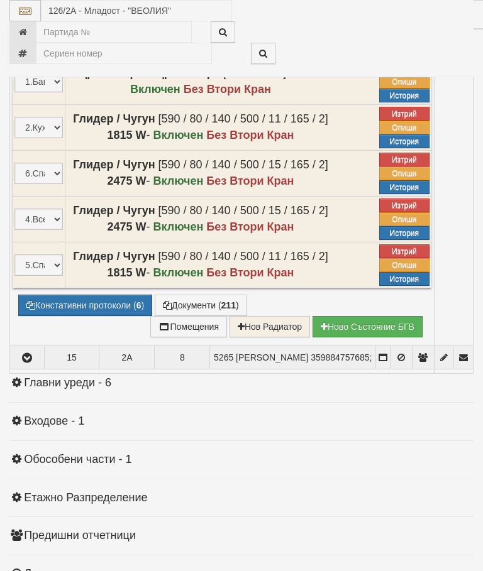
select select "10"
select select "1"
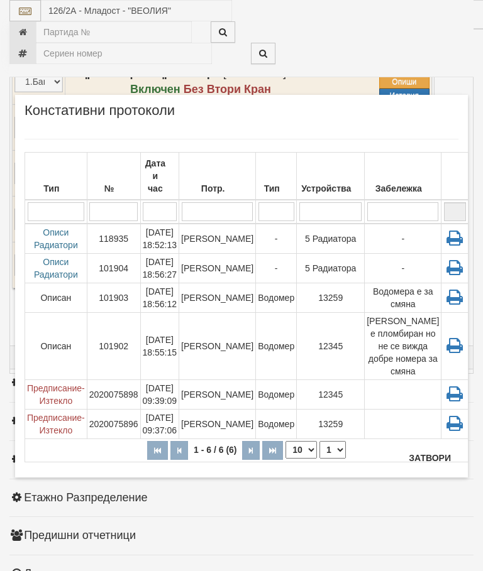
click at [433, 454] on button "Затвори" at bounding box center [429, 458] width 57 height 20
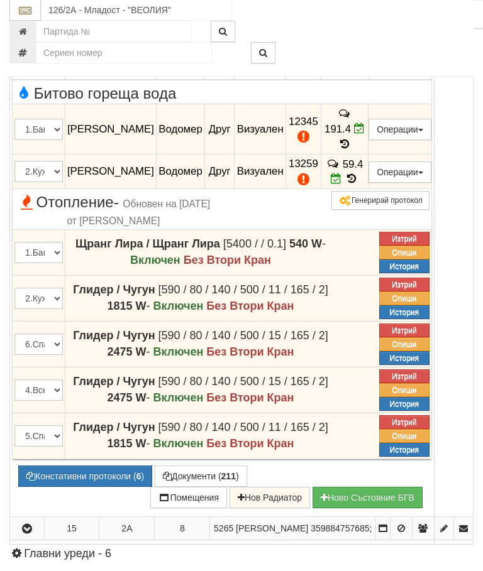
click at [21, 42] on icon "button" at bounding box center [26, 37] width 15 height 9
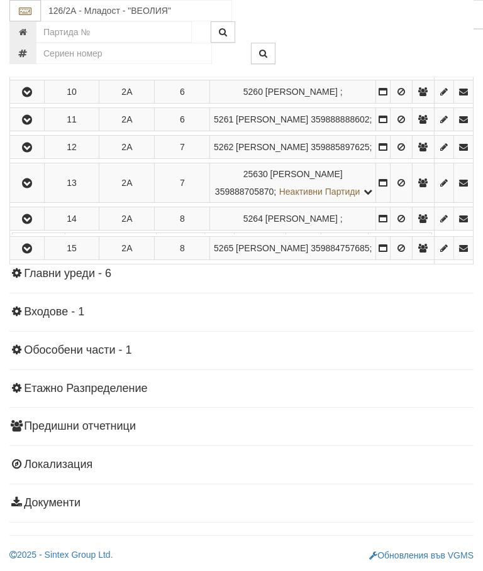
scroll to position [733, 0]
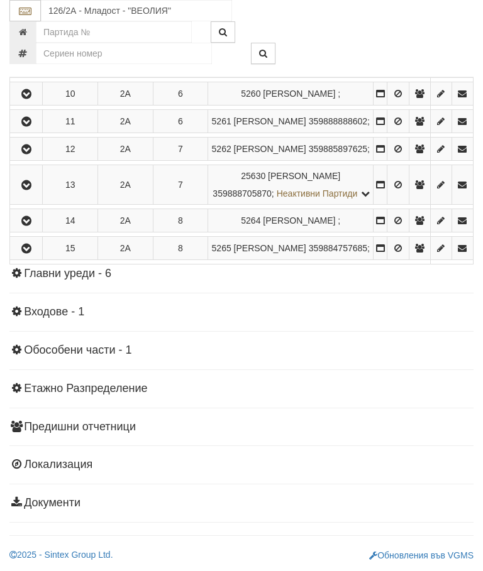
click at [26, 253] on icon "button" at bounding box center [26, 248] width 15 height 9
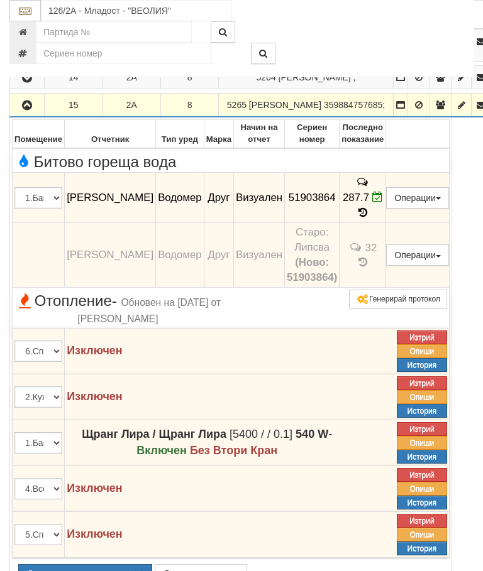
click at [24, 114] on button "button" at bounding box center [27, 105] width 30 height 19
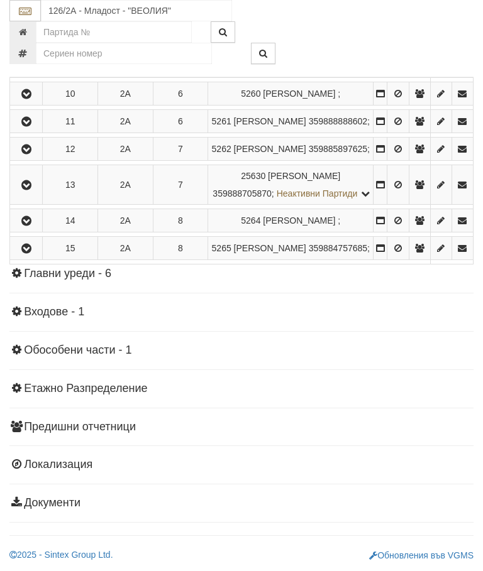
click at [22, 230] on button "button" at bounding box center [26, 220] width 28 height 19
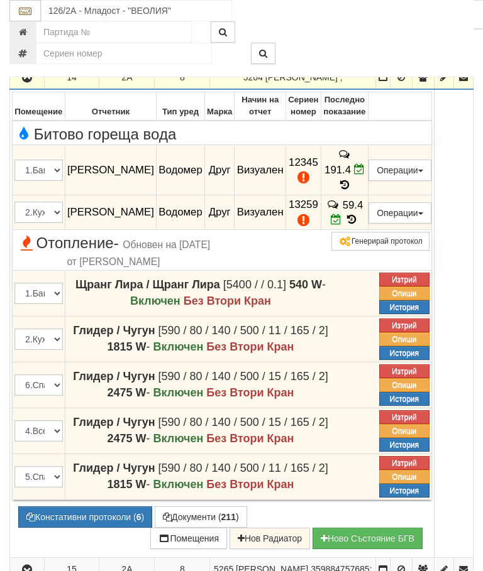
click at [0, 0] on button "Редакция / Протокол" at bounding box center [0, 0] width 0 height 0
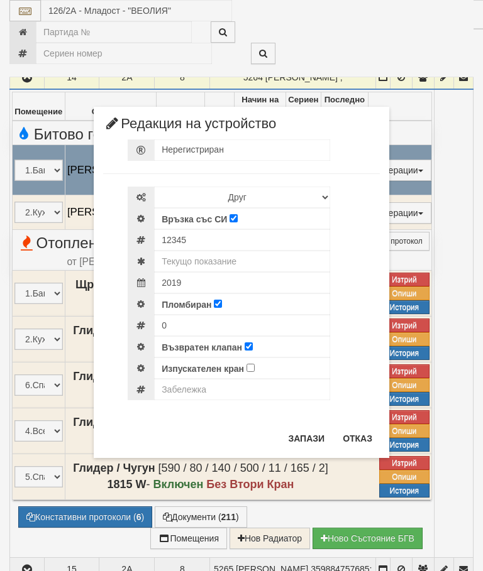
click at [435, 29] on div "× Редакция на устройство Нерегистриран Избери Марка и модел Апатор Повогаз Друг…" at bounding box center [241, 229] width 471 height 458
click at [357, 437] on button "Отказ" at bounding box center [357, 439] width 45 height 20
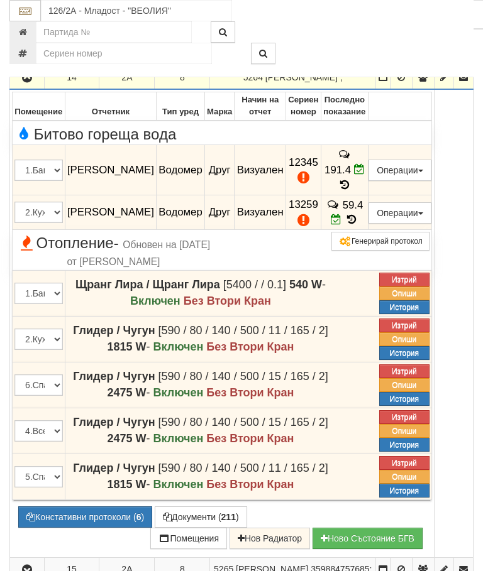
click at [0, 0] on button "Редакция / Протокол" at bounding box center [0, 0] width 0 height 0
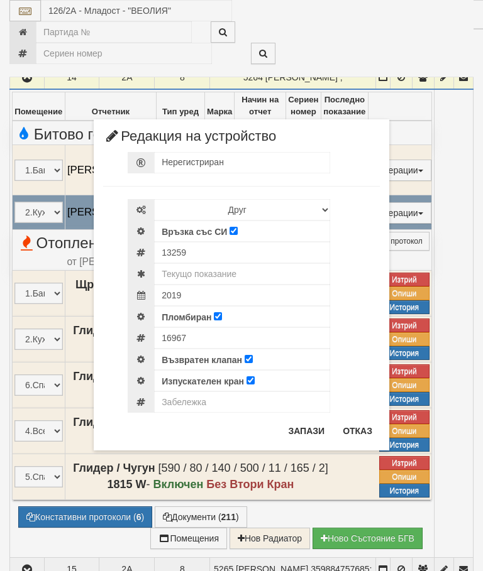
click at [430, 41] on div "× Редакция на устройство Нерегистриран Избери Марка и модел Апатор Повогаз Друг…" at bounding box center [241, 225] width 471 height 451
click at [357, 424] on button "Отказ" at bounding box center [357, 431] width 45 height 20
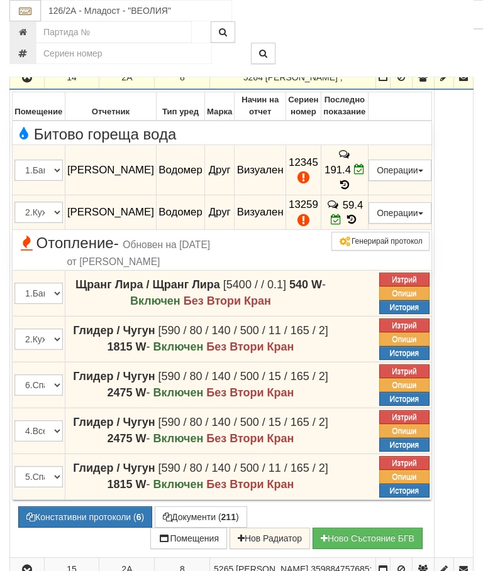
click at [33, 82] on icon "button" at bounding box center [26, 78] width 15 height 9
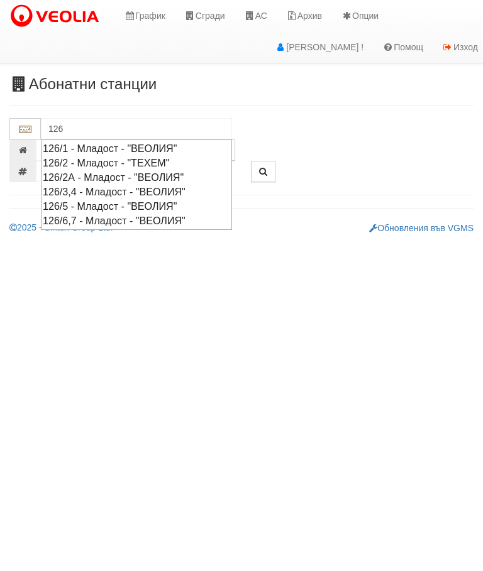
click at [126, 201] on div "126/5 - Младост - "ВЕОЛИЯ"" at bounding box center [136, 206] width 187 height 14
type input "126/5 - Младост - "ВЕОЛИЯ""
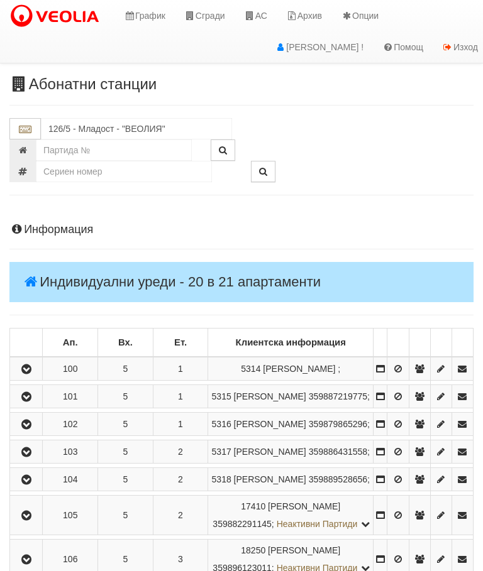
click at [31, 374] on icon "button" at bounding box center [26, 369] width 15 height 9
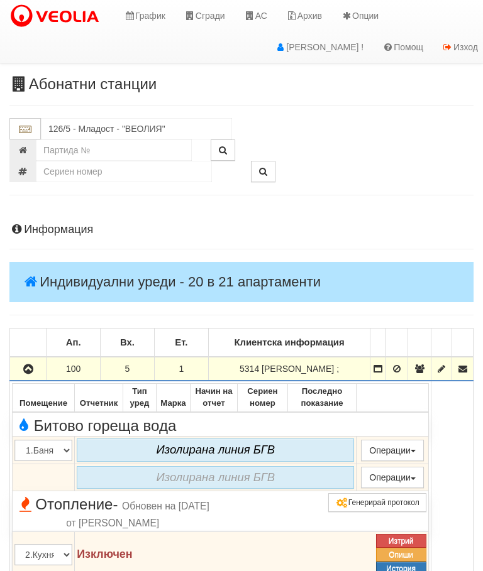
click at [29, 374] on icon "button" at bounding box center [28, 369] width 15 height 9
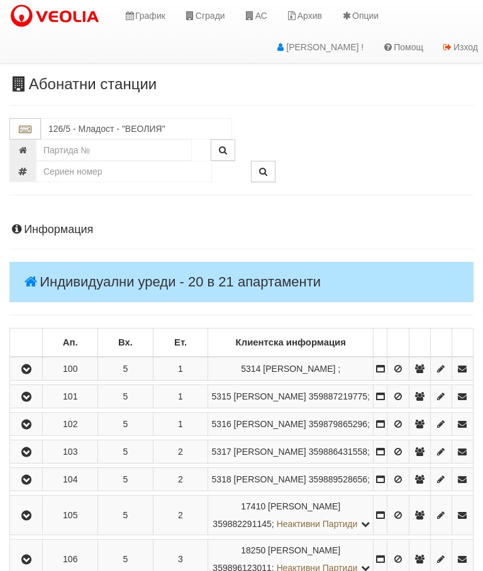
click at [34, 402] on icon "button" at bounding box center [26, 397] width 15 height 9
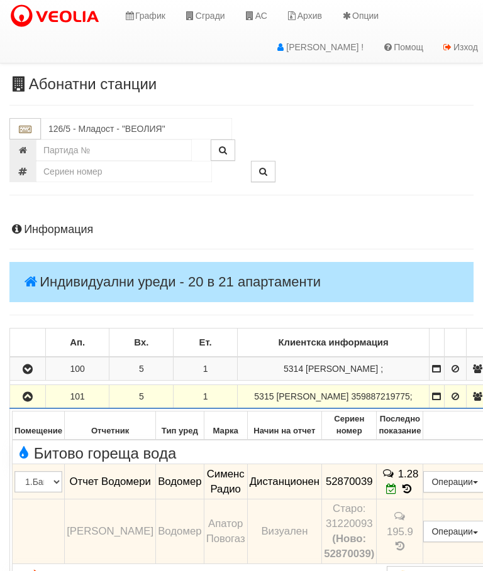
click at [30, 402] on icon "button" at bounding box center [27, 397] width 15 height 9
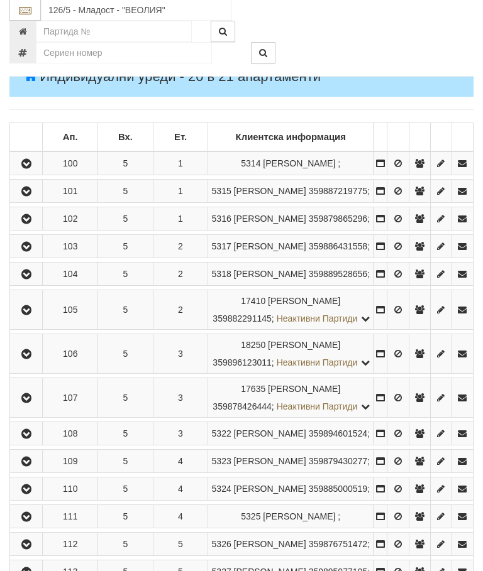
scroll to position [207, 0]
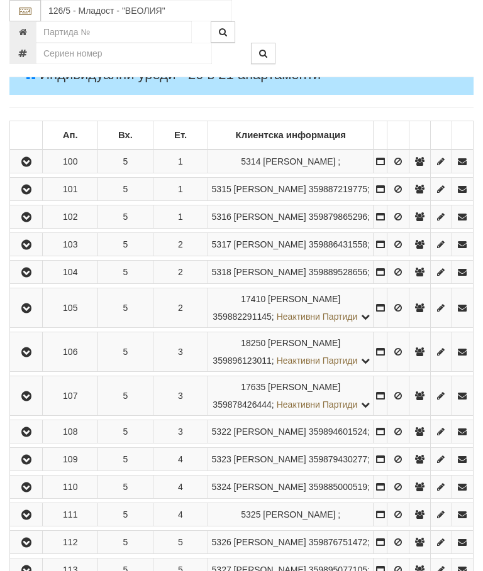
click at [34, 222] on icon "button" at bounding box center [26, 217] width 15 height 9
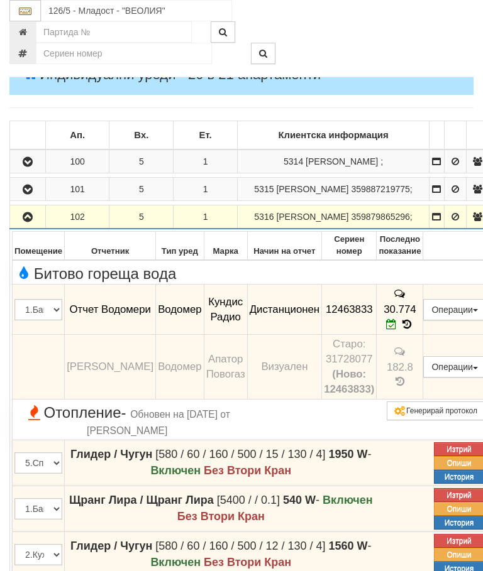
click at [29, 222] on icon "button" at bounding box center [27, 217] width 15 height 9
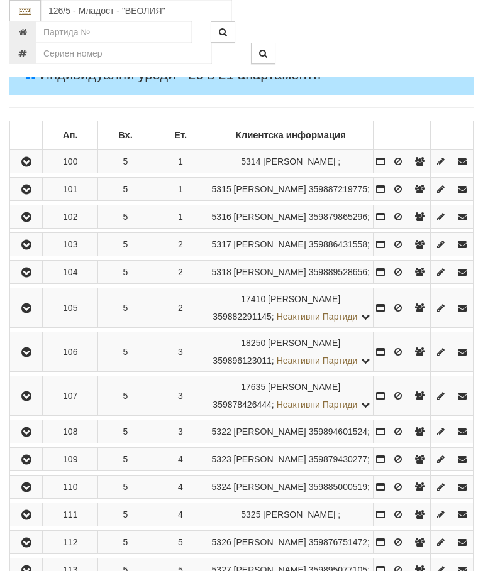
click at [34, 249] on icon "button" at bounding box center [26, 245] width 15 height 9
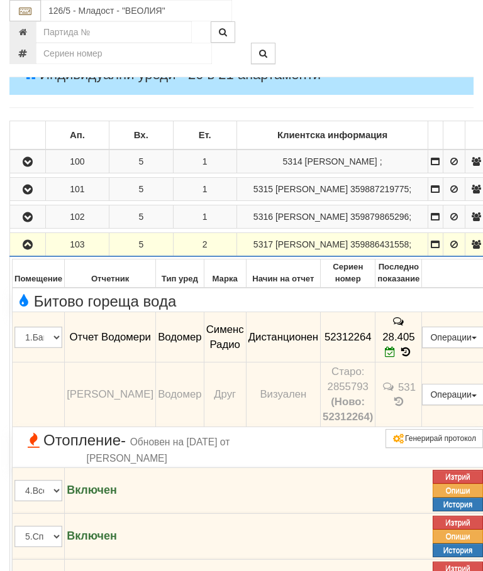
click at [23, 249] on icon "button" at bounding box center [27, 245] width 15 height 9
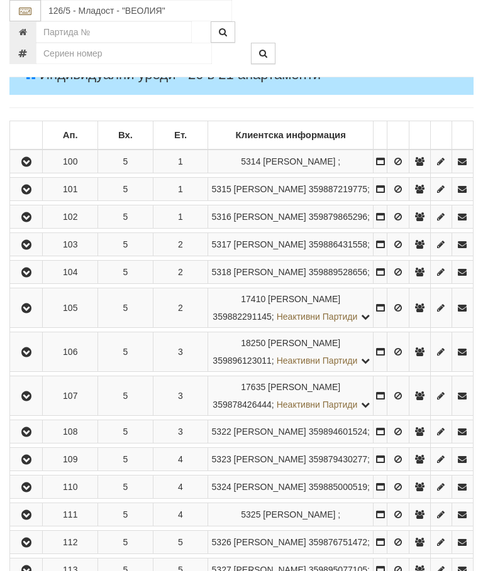
click at [27, 282] on button "button" at bounding box center [26, 272] width 28 height 19
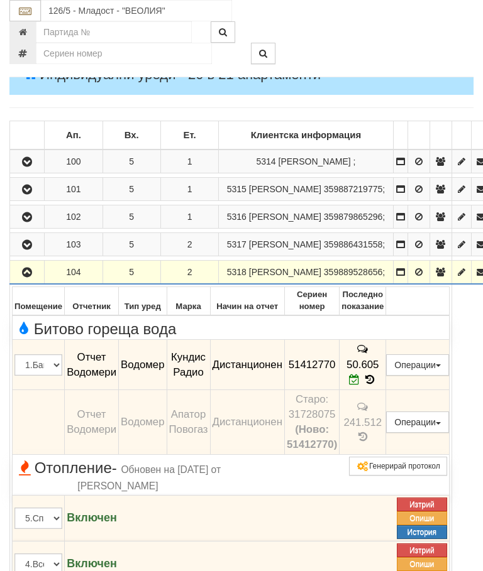
click at [26, 277] on icon "button" at bounding box center [26, 272] width 15 height 9
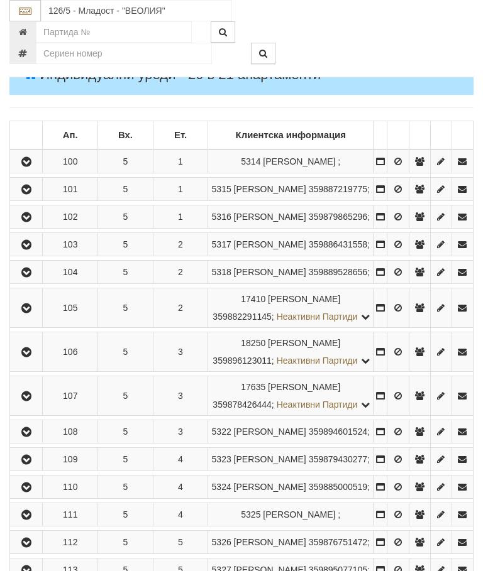
click at [40, 317] on button "button" at bounding box center [26, 308] width 28 height 19
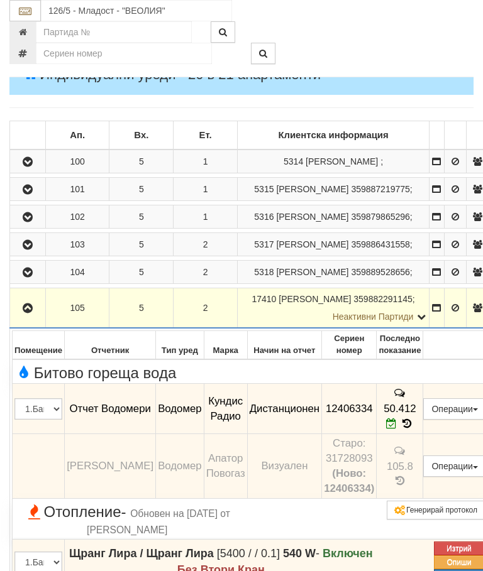
click at [26, 313] on icon "button" at bounding box center [27, 308] width 15 height 9
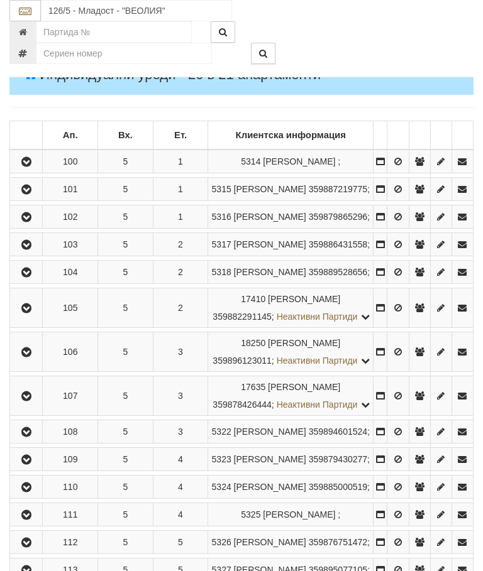
click at [34, 357] on icon "button" at bounding box center [26, 352] width 15 height 9
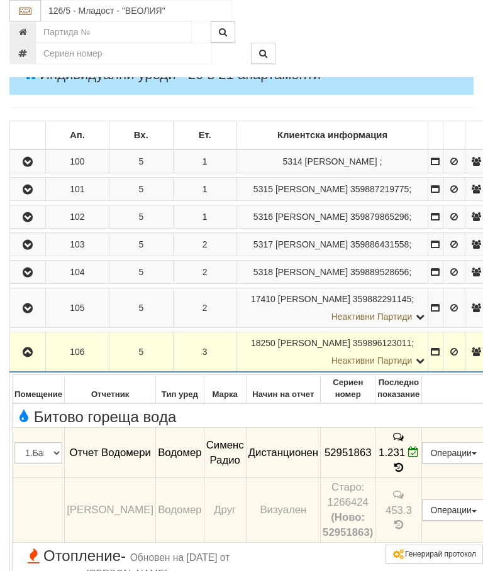
click at [31, 357] on icon "button" at bounding box center [27, 352] width 15 height 9
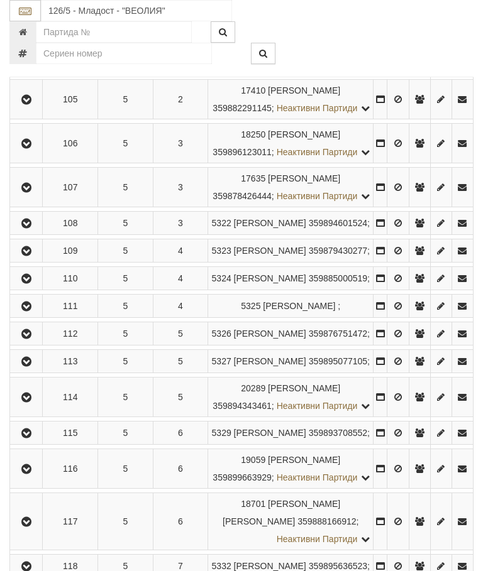
scroll to position [419, 0]
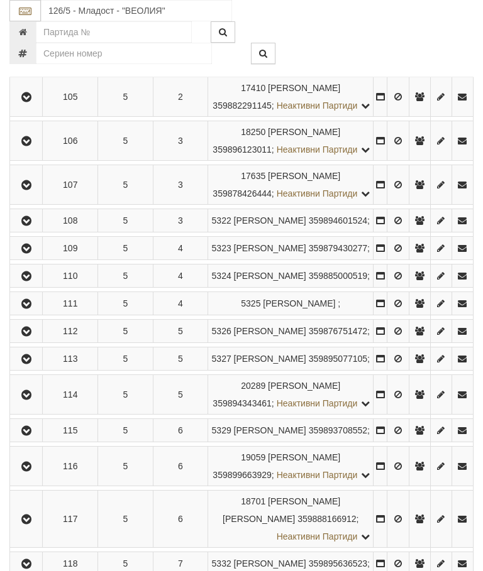
click at [34, 190] on icon "button" at bounding box center [26, 185] width 15 height 9
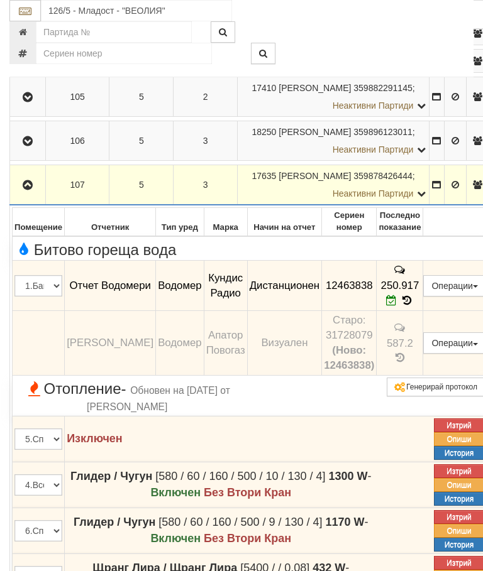
click at [32, 190] on icon "button" at bounding box center [27, 185] width 15 height 9
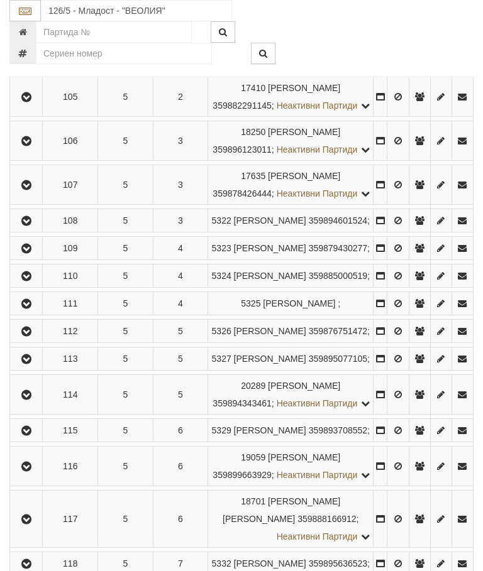
click at [33, 230] on button "button" at bounding box center [26, 220] width 28 height 19
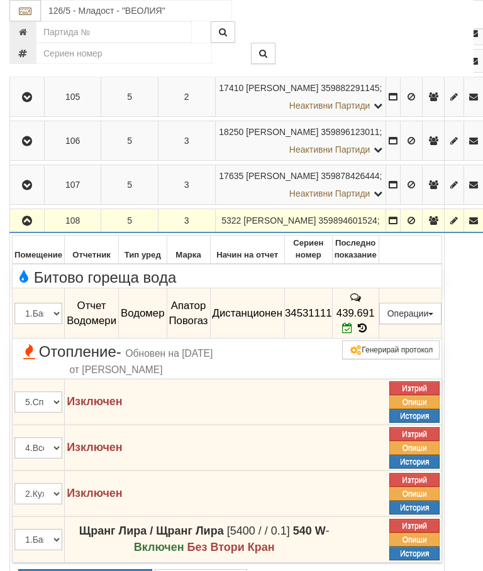
click at [26, 226] on icon "button" at bounding box center [26, 221] width 15 height 9
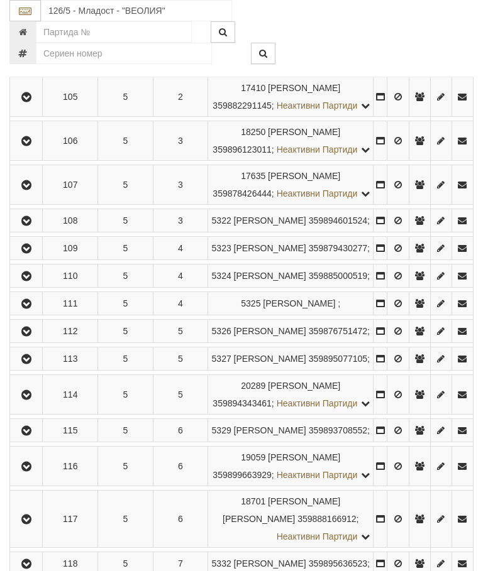
click at [34, 253] on icon "button" at bounding box center [26, 248] width 15 height 9
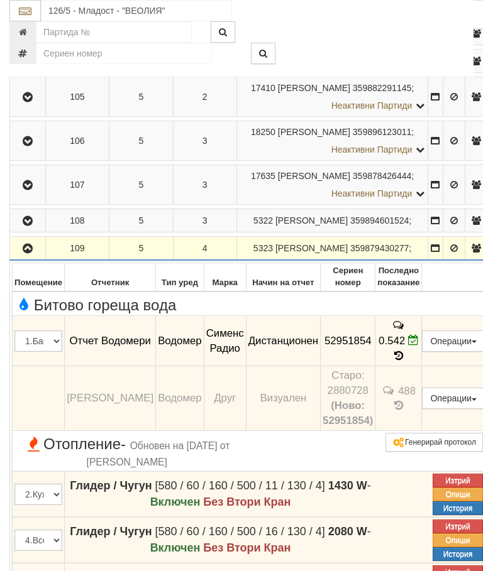
click at [23, 253] on icon "button" at bounding box center [27, 248] width 15 height 9
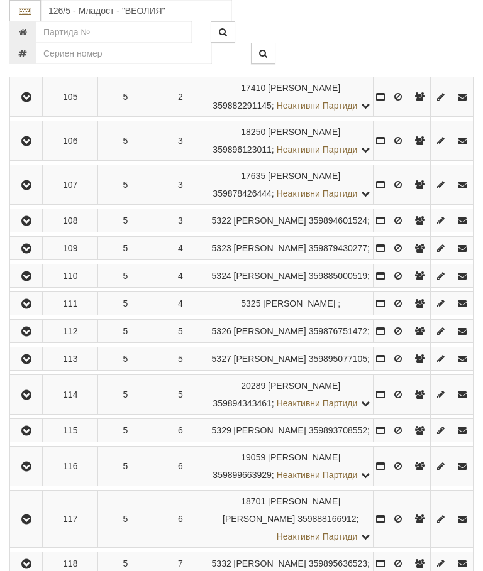
click at [34, 281] on icon "button" at bounding box center [26, 276] width 15 height 9
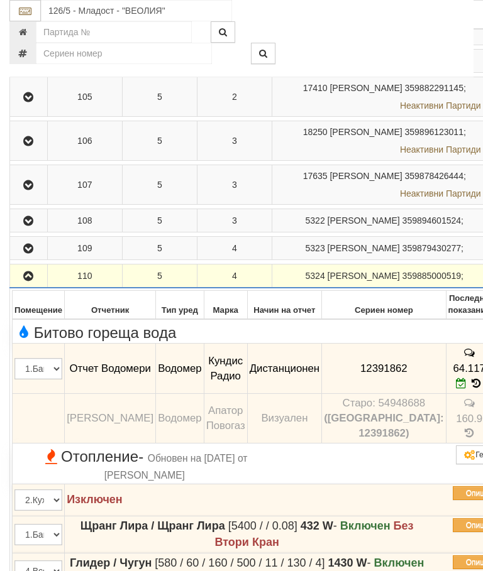
click at [28, 281] on icon "button" at bounding box center [28, 276] width 15 height 9
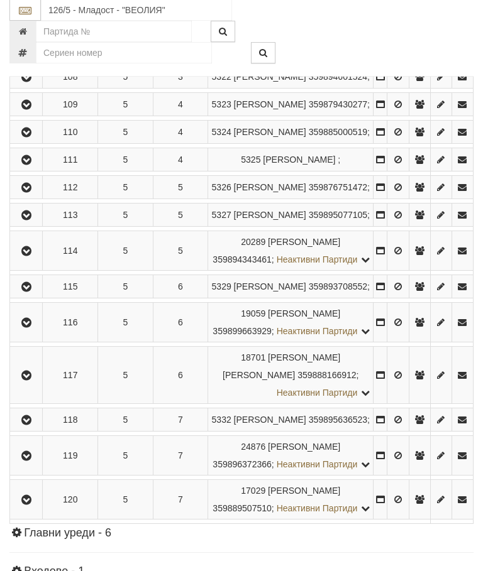
click at [33, 165] on icon "button" at bounding box center [26, 160] width 15 height 9
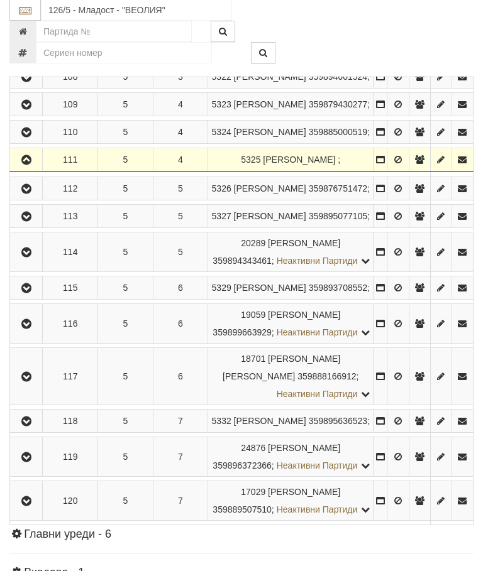
scroll to position [562, 0]
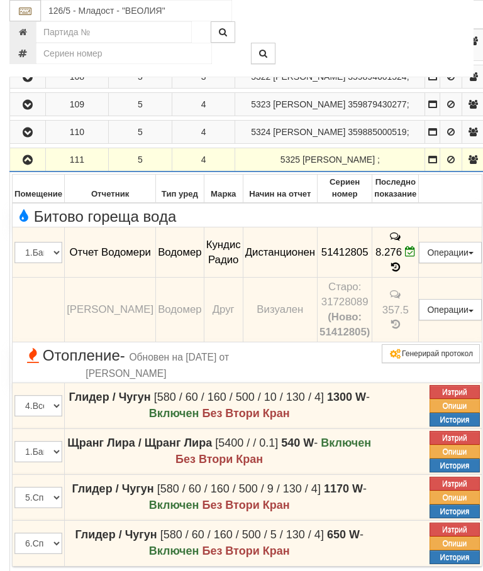
click at [33, 165] on icon "button" at bounding box center [27, 160] width 15 height 9
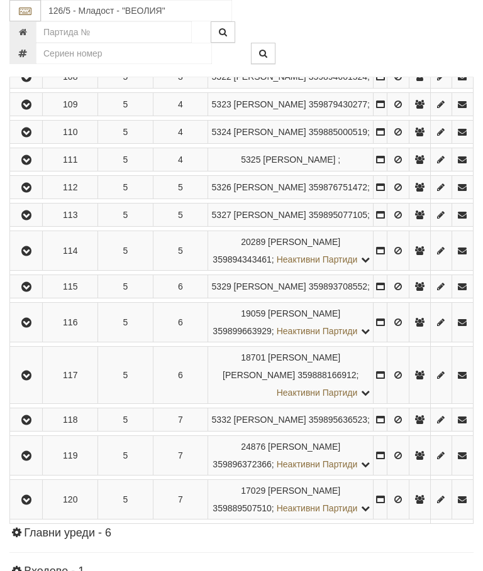
click at [34, 192] on icon "button" at bounding box center [26, 188] width 15 height 9
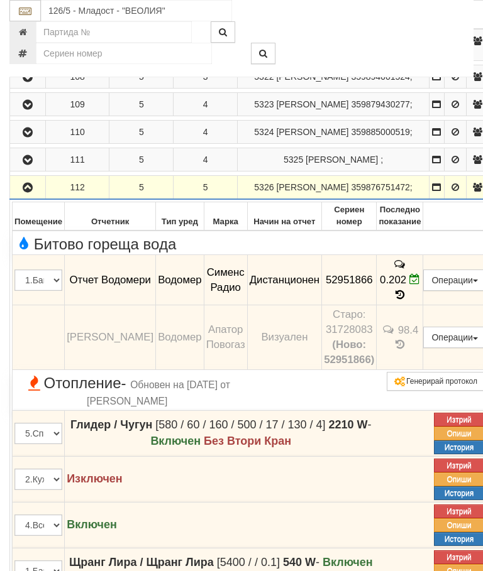
click at [23, 192] on icon "button" at bounding box center [27, 188] width 15 height 9
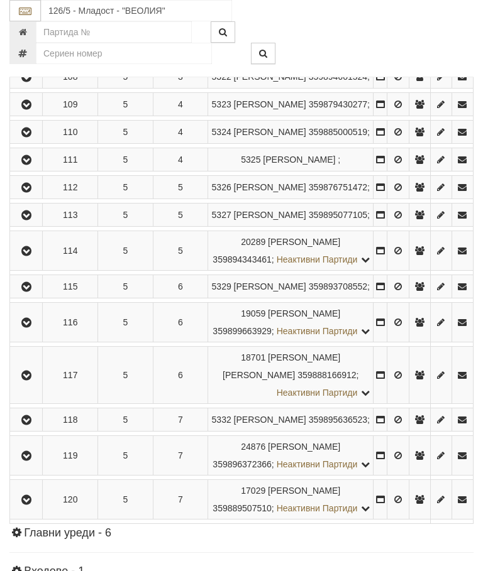
click at [34, 220] on icon "button" at bounding box center [26, 215] width 15 height 9
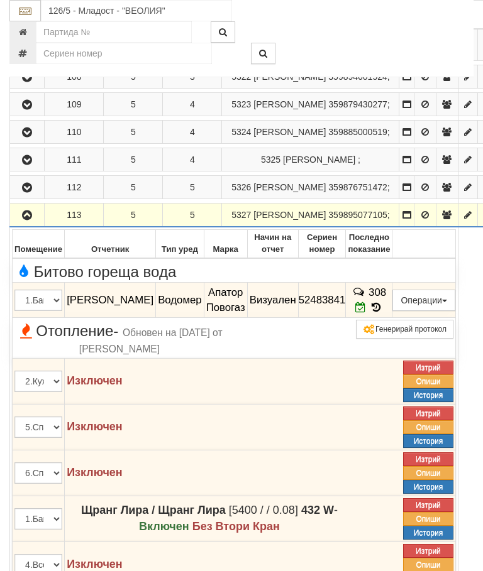
click at [33, 220] on icon "button" at bounding box center [26, 215] width 15 height 9
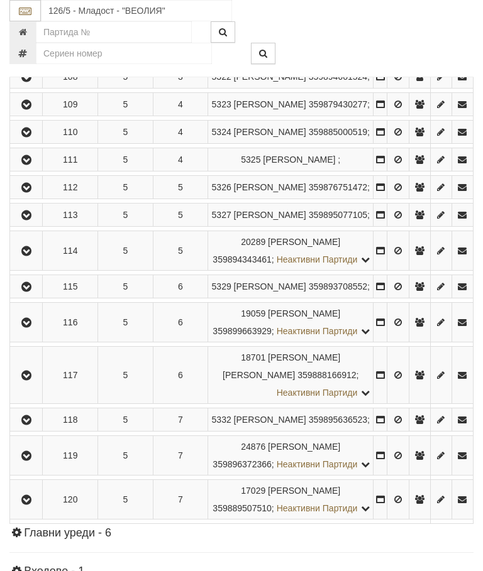
click at [32, 256] on icon "button" at bounding box center [26, 251] width 15 height 9
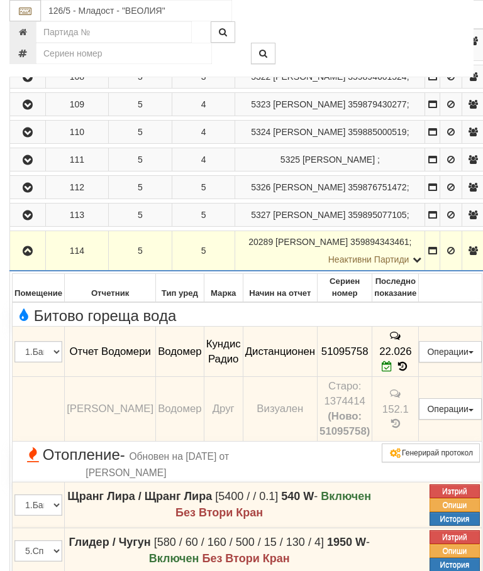
click at [30, 256] on icon "button" at bounding box center [27, 251] width 15 height 9
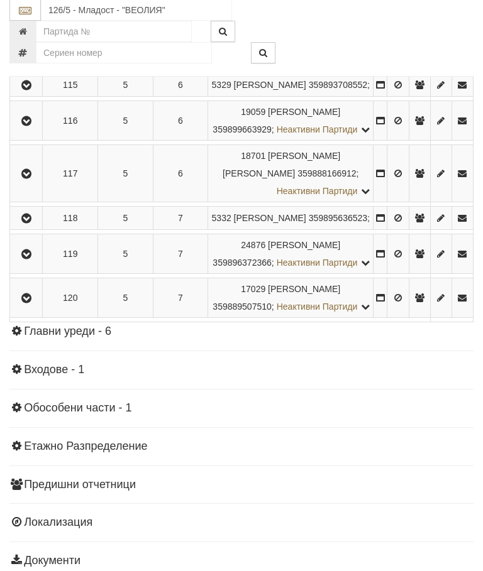
scroll to position [764, 0]
click at [34, 90] on icon "button" at bounding box center [26, 85] width 15 height 9
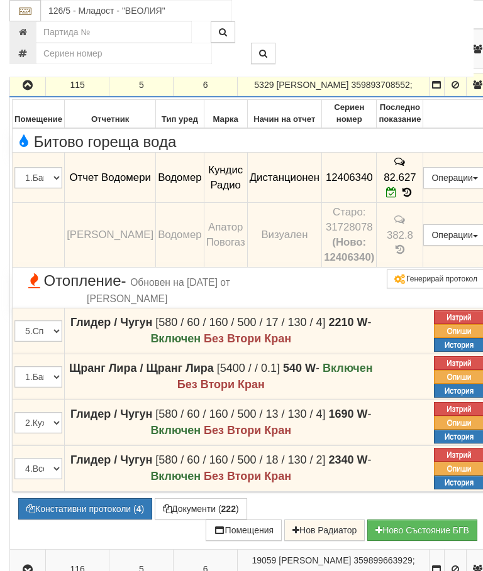
click at [25, 94] on button "button" at bounding box center [27, 84] width 31 height 19
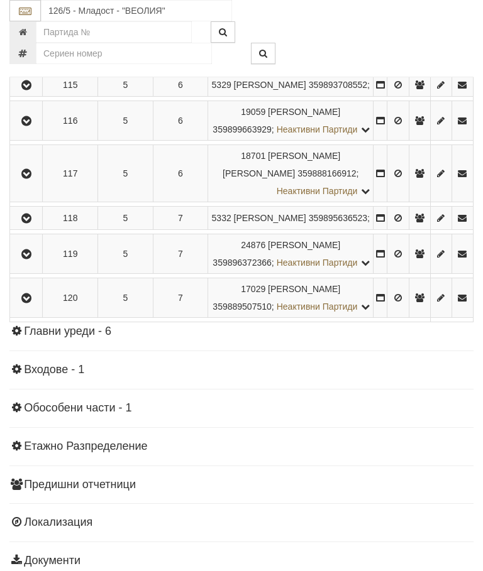
click at [23, 126] on icon "button" at bounding box center [26, 121] width 15 height 9
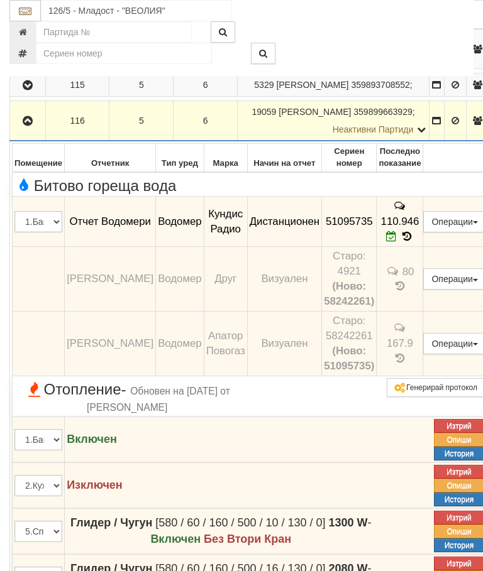
click at [27, 126] on icon "button" at bounding box center [27, 121] width 15 height 9
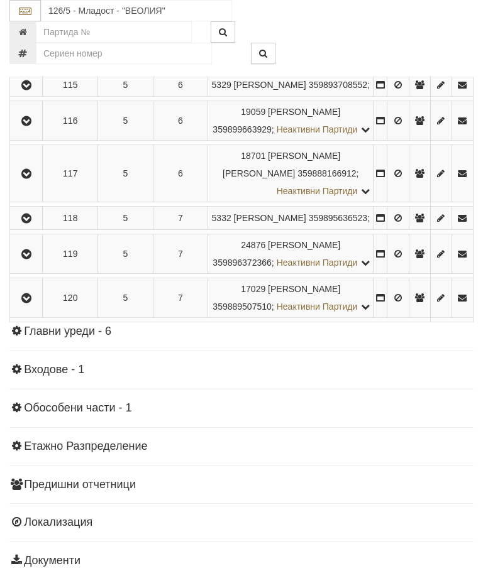
click at [28, 183] on button "button" at bounding box center [26, 173] width 28 height 19
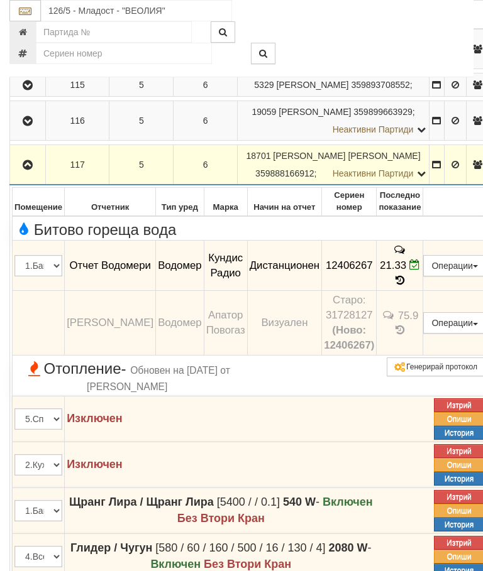
click at [31, 170] on icon "button" at bounding box center [27, 165] width 15 height 9
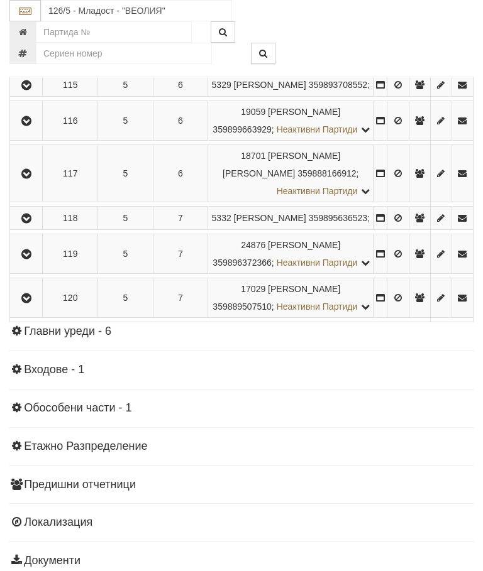
click at [34, 223] on icon "button" at bounding box center [26, 218] width 15 height 9
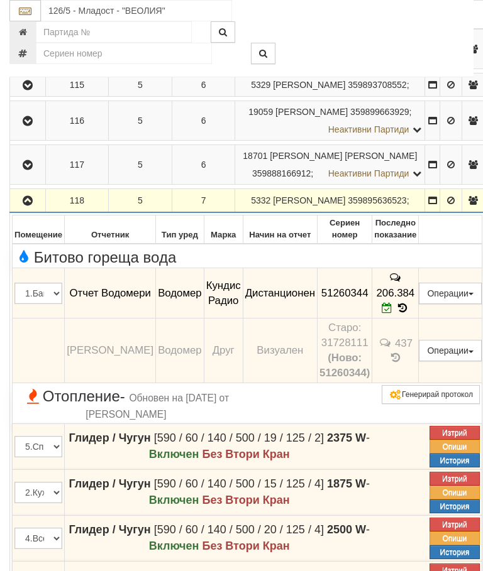
click at [31, 206] on icon "button" at bounding box center [27, 201] width 15 height 9
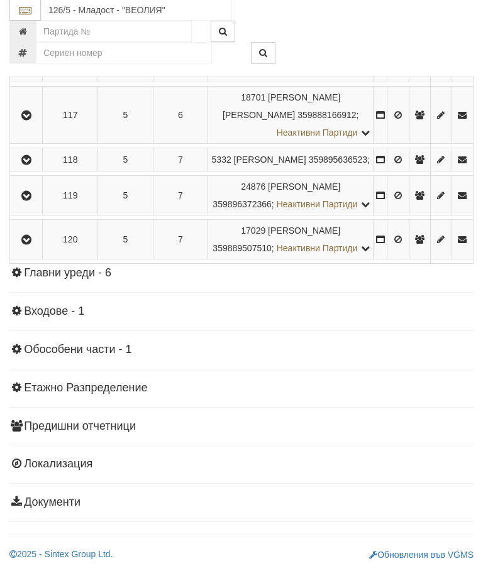
scroll to position [934, 0]
click at [30, 201] on icon "button" at bounding box center [26, 196] width 15 height 9
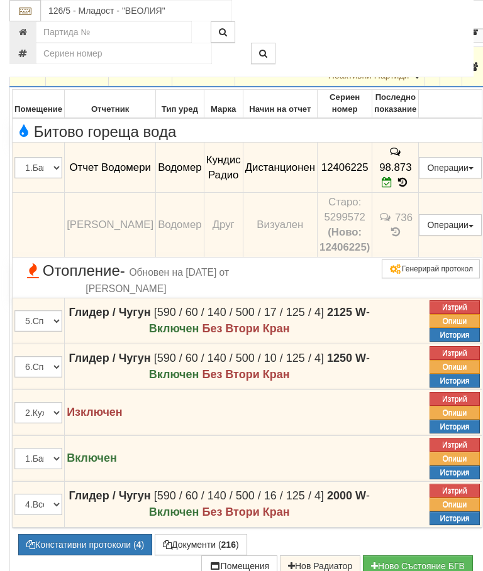
click at [25, 72] on icon "button" at bounding box center [27, 67] width 15 height 9
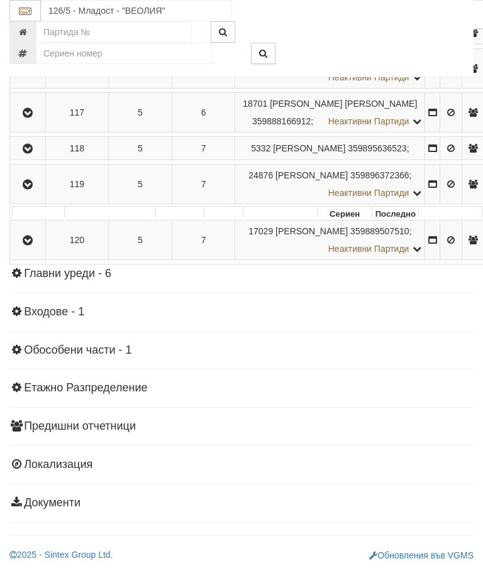
scroll to position [907, 0]
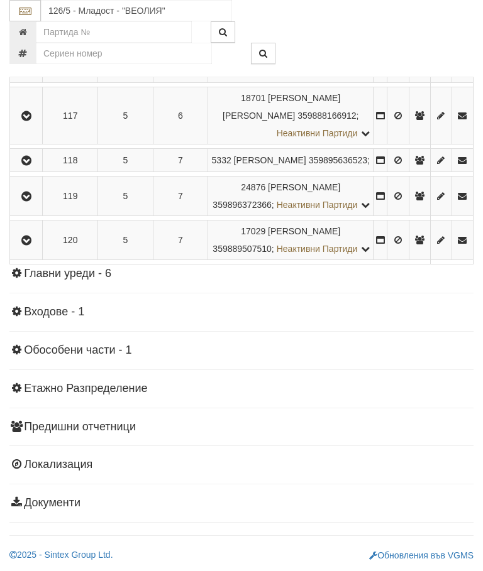
click at [34, 245] on icon "button" at bounding box center [26, 240] width 15 height 9
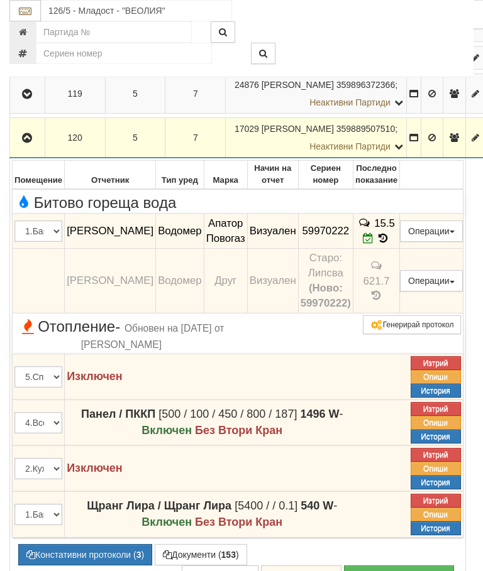
click at [23, 143] on icon "button" at bounding box center [26, 138] width 15 height 9
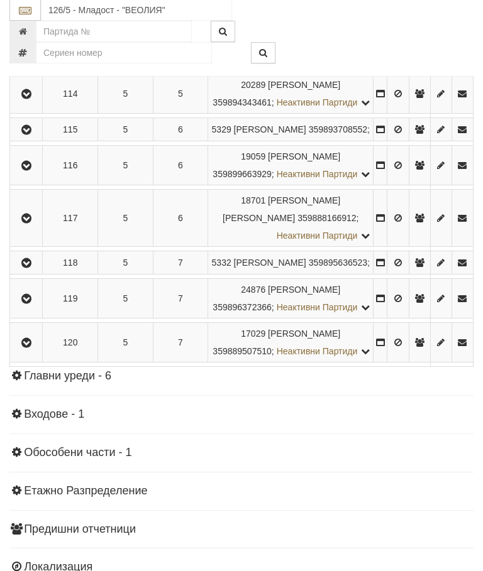
click at [30, 36] on icon "button" at bounding box center [26, 31] width 15 height 9
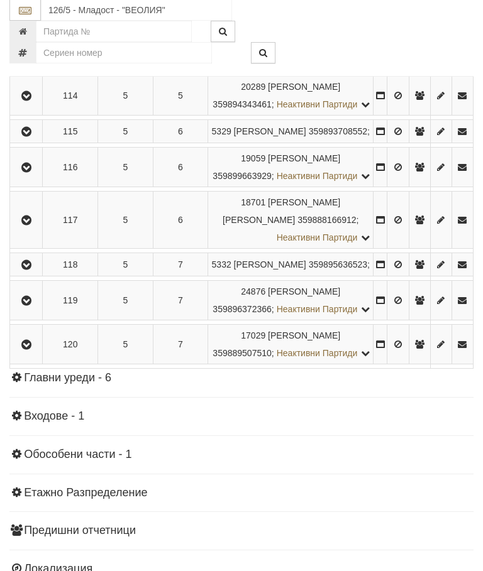
scroll to position [720, 0]
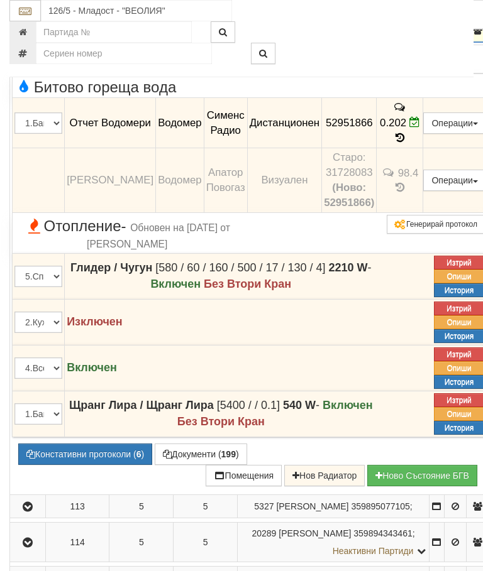
click at [33, 35] on icon "button" at bounding box center [27, 30] width 15 height 9
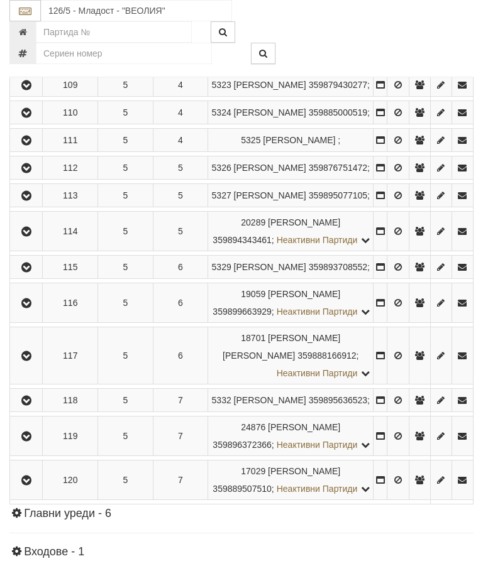
scroll to position [583, 0]
click at [29, 94] on button "button" at bounding box center [26, 84] width 28 height 19
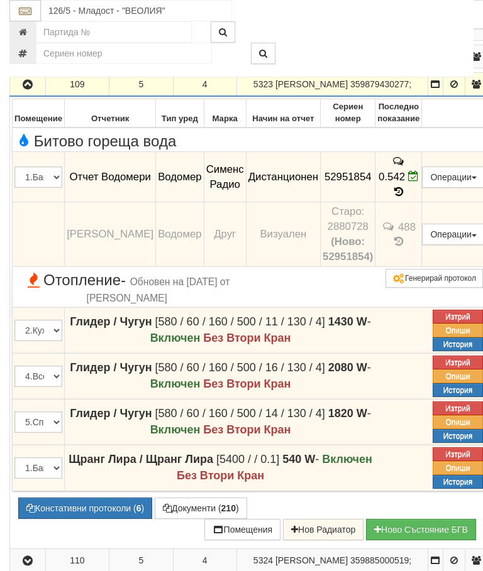
click at [27, 89] on icon "button" at bounding box center [27, 84] width 15 height 9
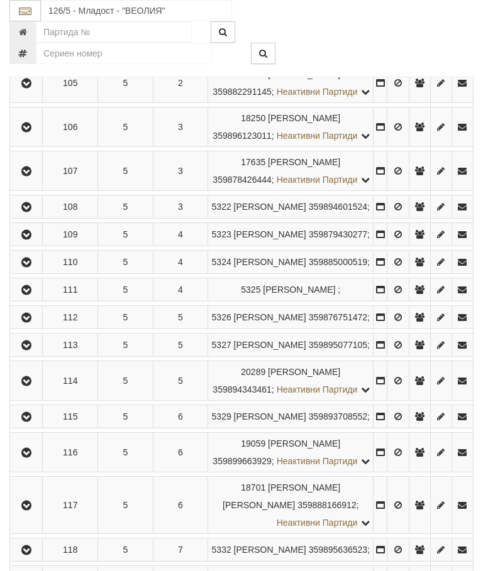
scroll to position [432, 0]
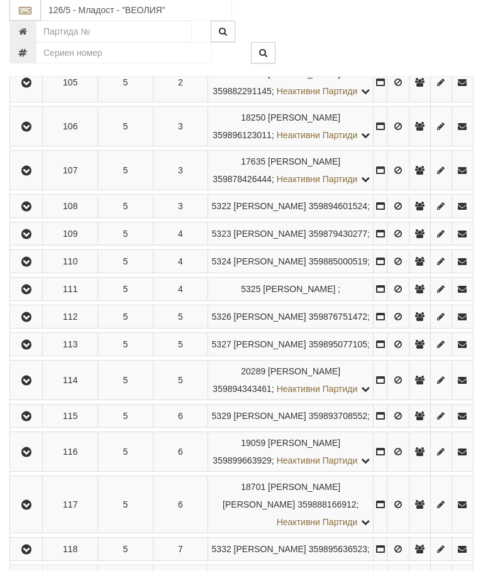
click at [33, 136] on button "button" at bounding box center [26, 127] width 28 height 19
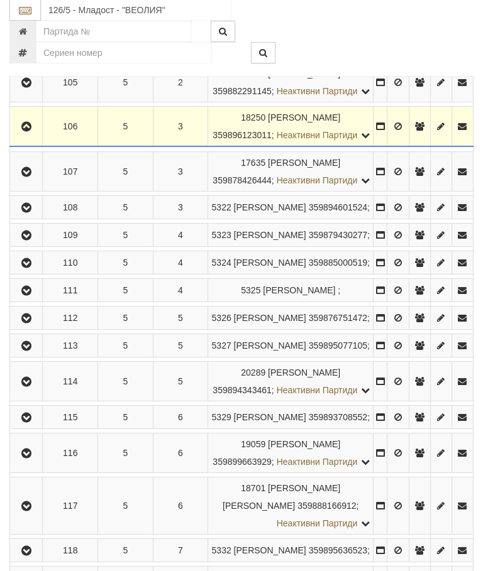
scroll to position [433, 0]
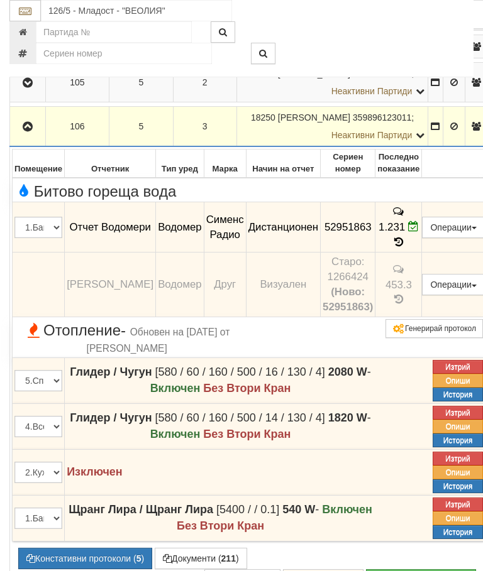
click at [77, 178] on th "Отчетник" at bounding box center [110, 164] width 91 height 28
click at [24, 131] on icon "button" at bounding box center [27, 127] width 15 height 9
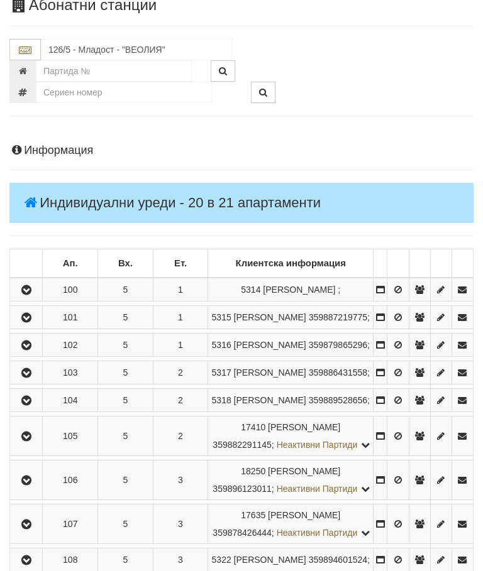
scroll to position [78, 0]
click at [25, 324] on icon "button" at bounding box center [26, 319] width 15 height 9
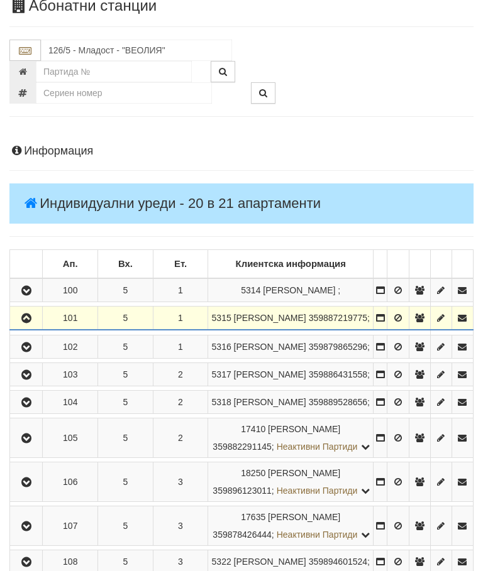
scroll to position [79, 0]
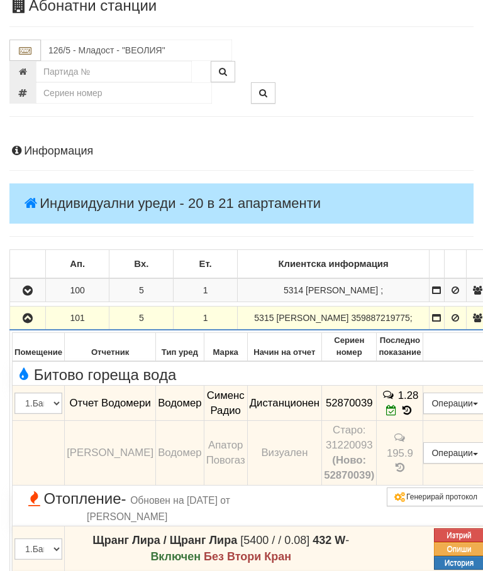
click at [23, 318] on icon "button" at bounding box center [27, 318] width 15 height 9
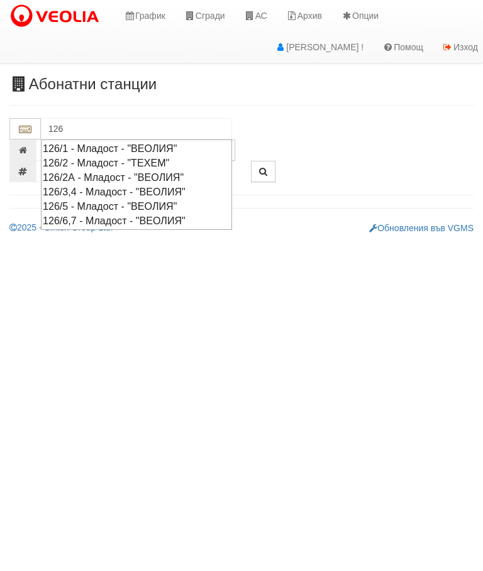
click at [163, 186] on div "126/3,4 - Младост - "ВЕОЛИЯ"" at bounding box center [136, 192] width 187 height 14
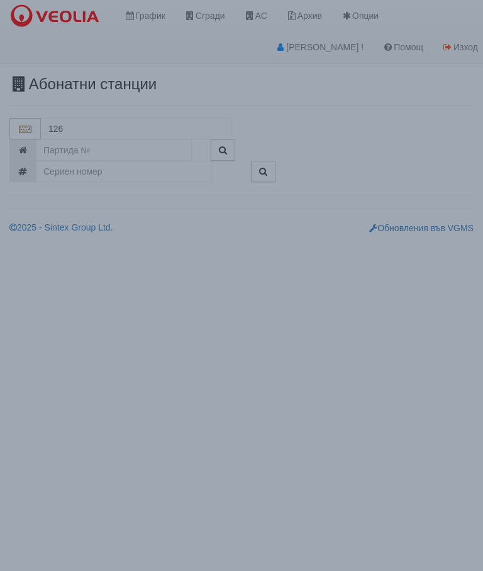
type input "126/3,4 - Младост - "ВЕОЛИЯ""
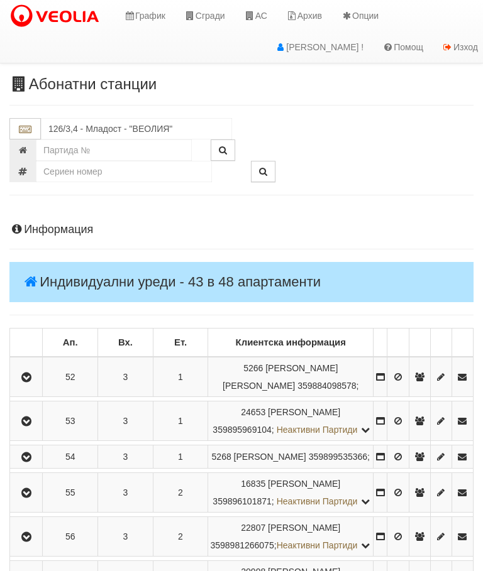
click at [24, 383] on button "button" at bounding box center [26, 377] width 28 height 19
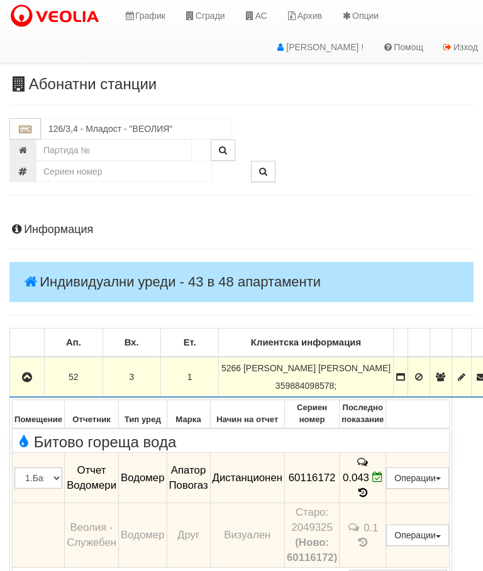
click at [31, 381] on icon "button" at bounding box center [26, 377] width 15 height 9
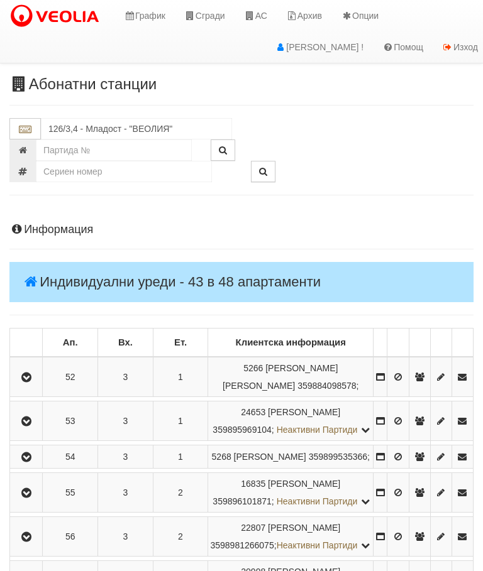
click at [30, 430] on button "button" at bounding box center [26, 421] width 28 height 19
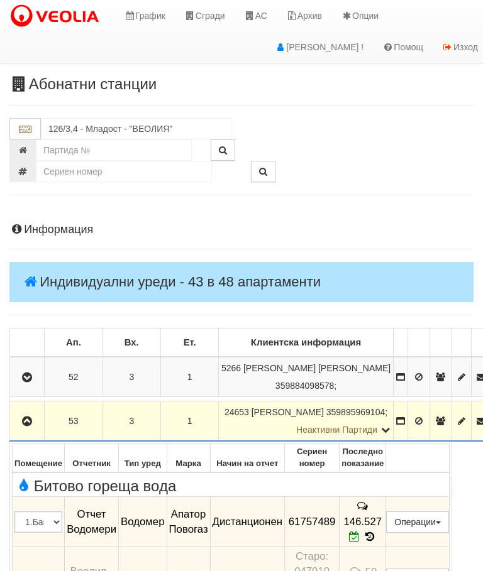
click at [23, 425] on icon "button" at bounding box center [26, 421] width 15 height 9
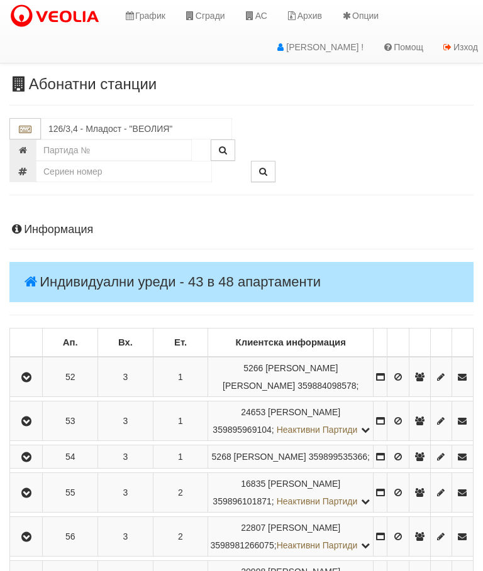
click at [33, 466] on button "button" at bounding box center [26, 456] width 28 height 19
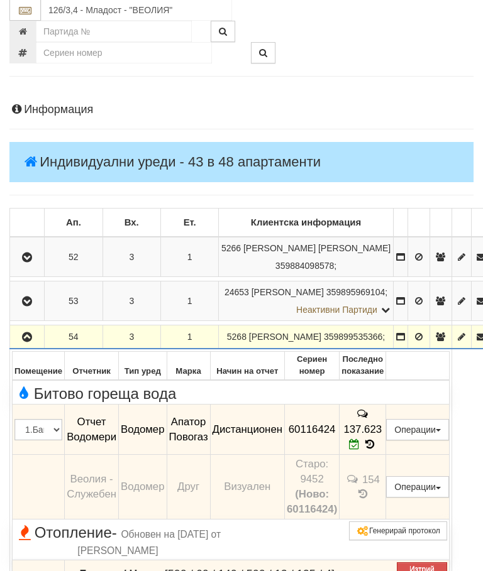
scroll to position [120, 0]
click at [23, 346] on button "button" at bounding box center [27, 336] width 30 height 19
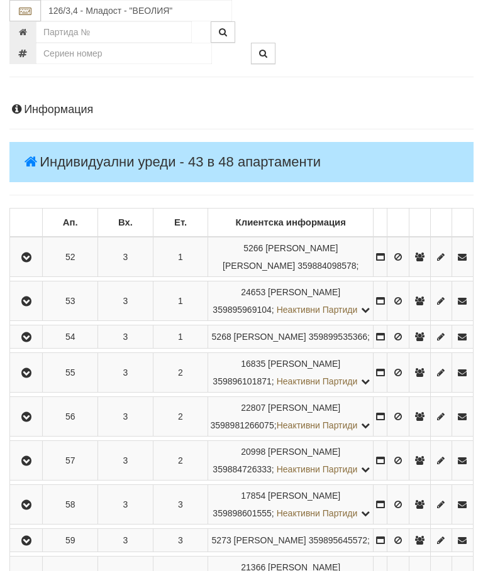
click at [35, 382] on button "button" at bounding box center [26, 372] width 28 height 19
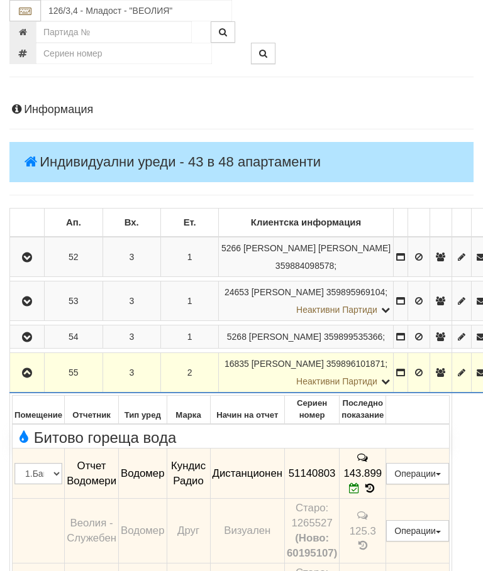
click at [38, 382] on button "button" at bounding box center [27, 372] width 30 height 19
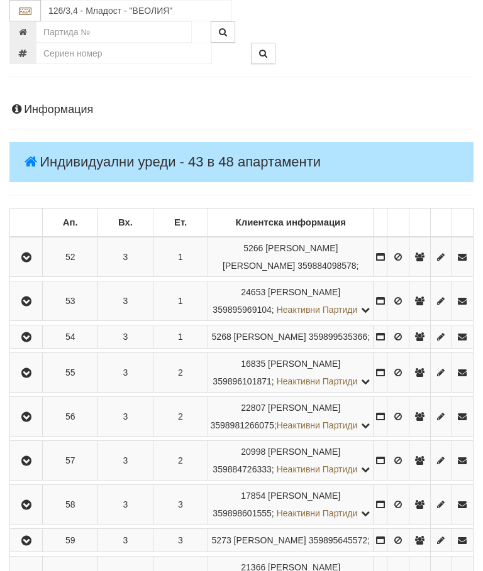
click at [26, 426] on button "button" at bounding box center [26, 416] width 28 height 19
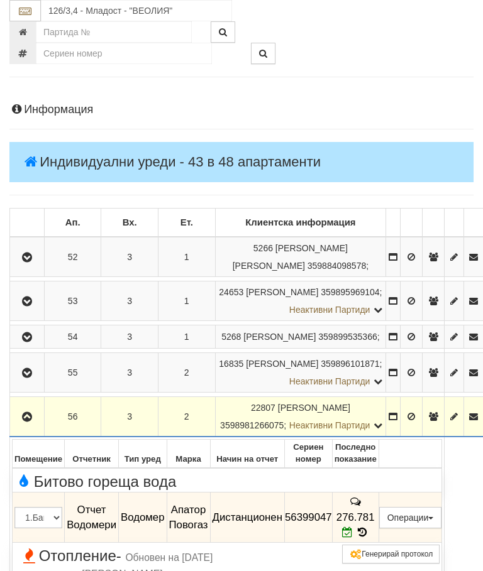
click at [25, 426] on button "button" at bounding box center [27, 416] width 30 height 19
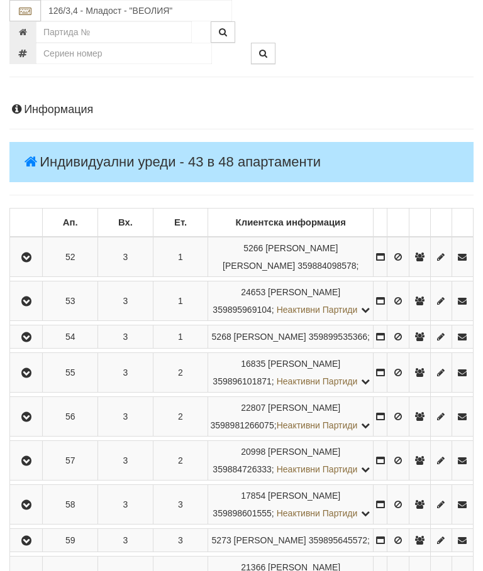
click at [31, 470] on button "button" at bounding box center [26, 460] width 28 height 19
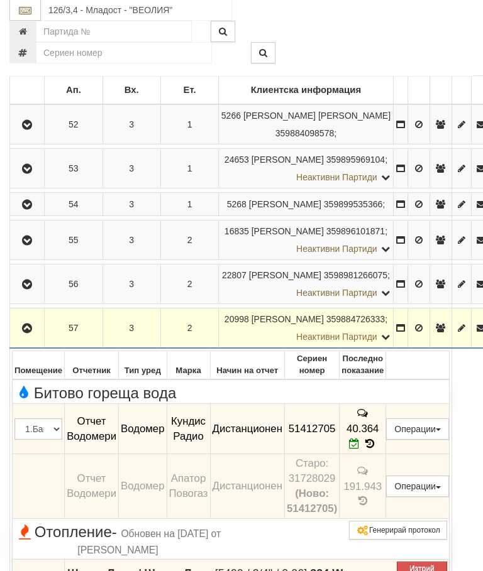
scroll to position [251, 0]
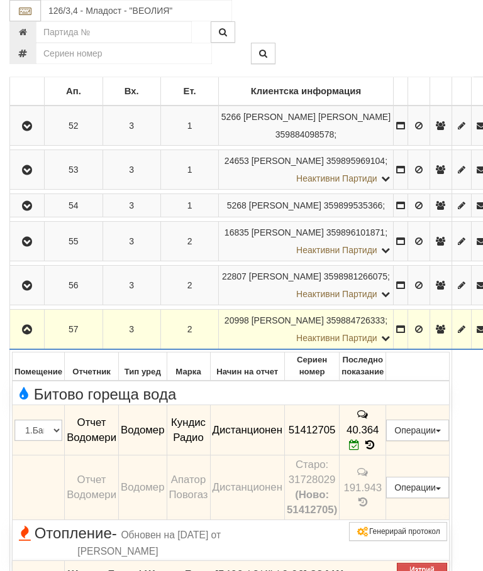
click at [34, 339] on button "button" at bounding box center [27, 329] width 30 height 19
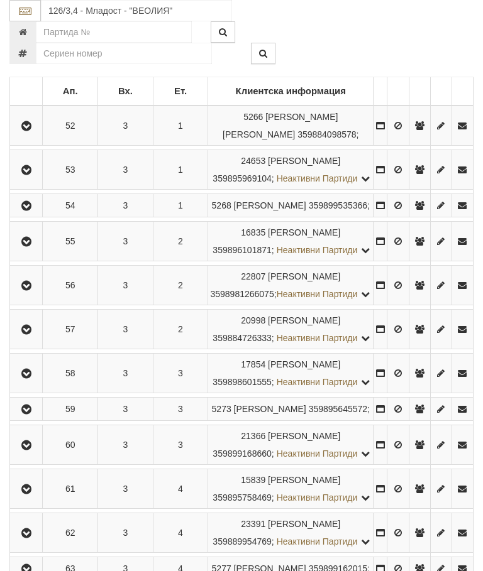
click at [34, 378] on icon "button" at bounding box center [26, 374] width 15 height 9
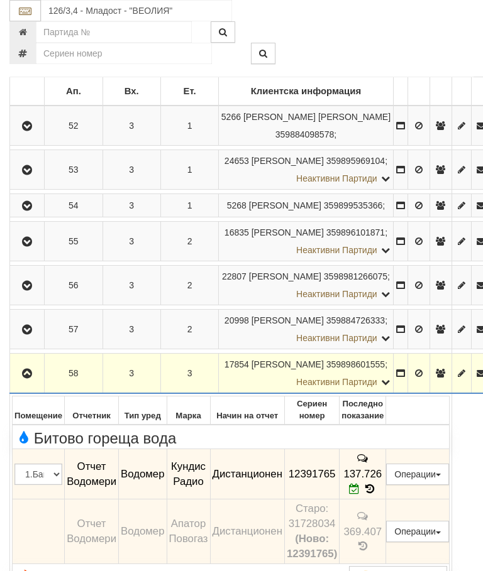
click at [35, 383] on button "button" at bounding box center [27, 373] width 30 height 19
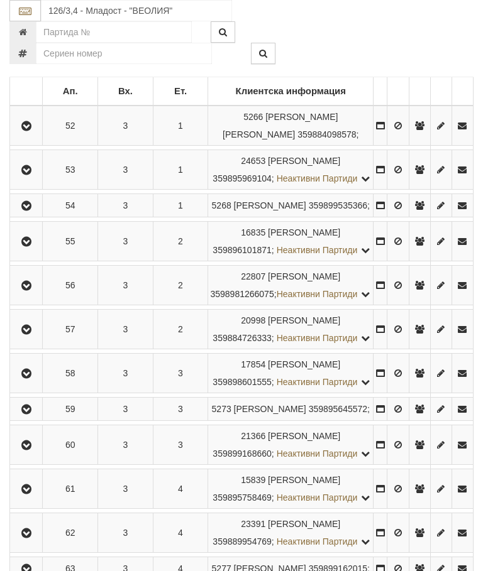
click at [34, 414] on icon "button" at bounding box center [26, 409] width 15 height 9
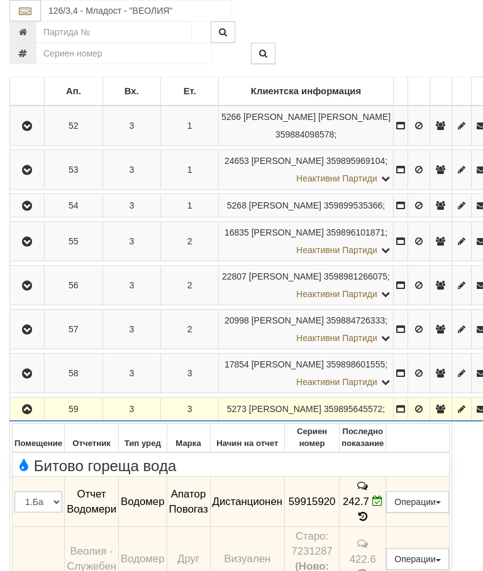
click at [23, 414] on icon "button" at bounding box center [26, 409] width 15 height 9
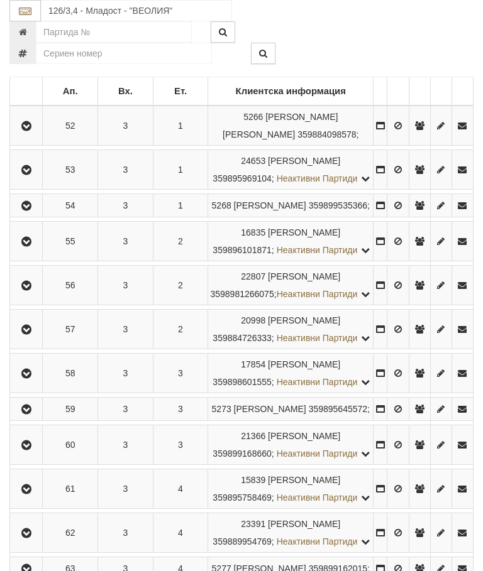
click at [29, 450] on icon "button" at bounding box center [26, 445] width 15 height 9
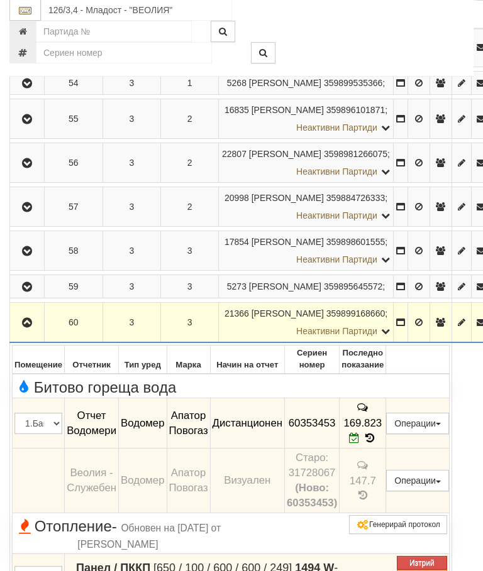
scroll to position [374, 0]
click at [38, 332] on button "button" at bounding box center [27, 322] width 30 height 19
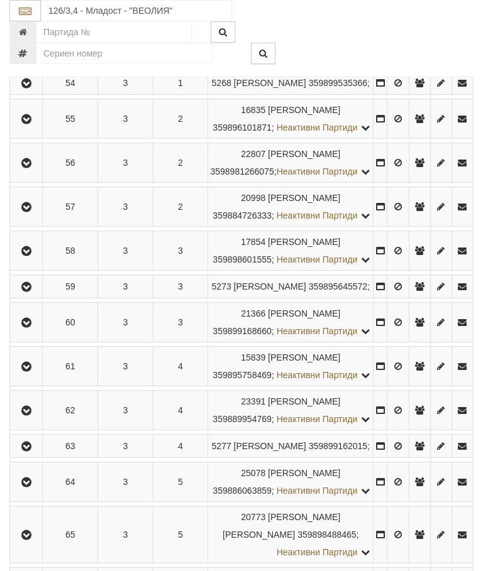
click at [34, 371] on icon "button" at bounding box center [26, 367] width 15 height 9
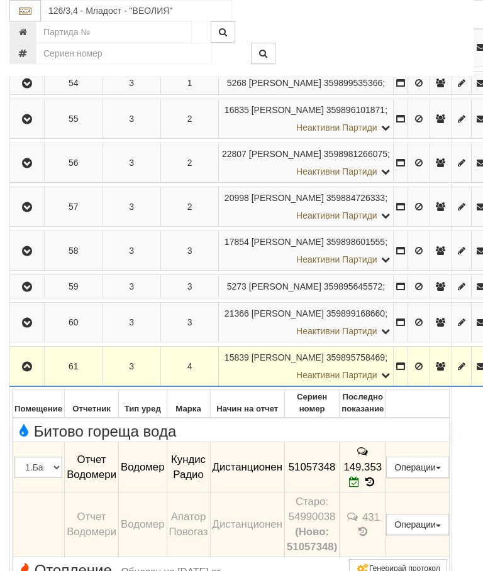
click at [26, 371] on icon "button" at bounding box center [26, 367] width 15 height 9
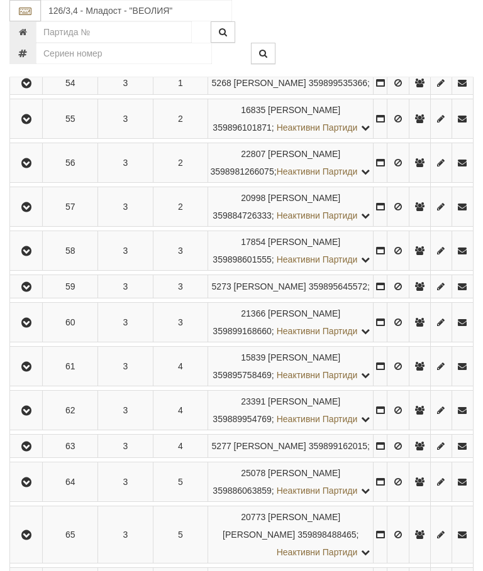
click at [25, 420] on button "button" at bounding box center [26, 410] width 28 height 19
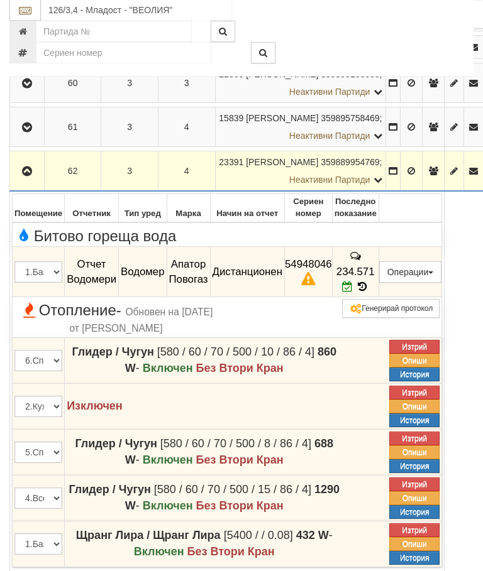
scroll to position [613, 0]
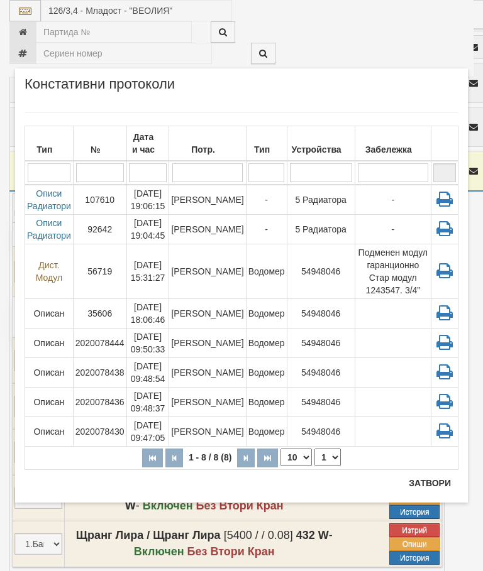
click at [213, 204] on td "[PERSON_NAME]" at bounding box center [207, 200] width 77 height 30
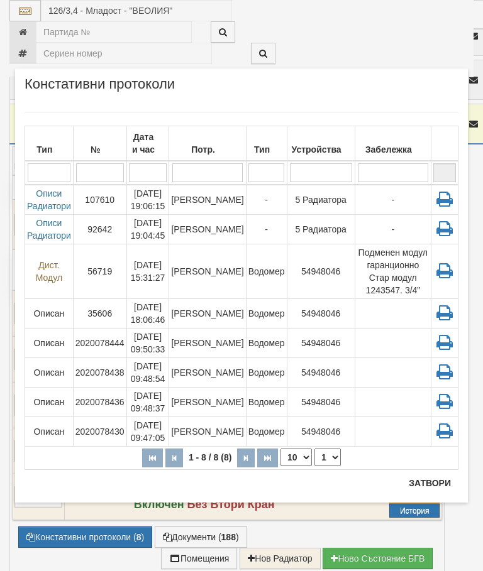
click at [421, 484] on button "Затвори" at bounding box center [429, 483] width 57 height 20
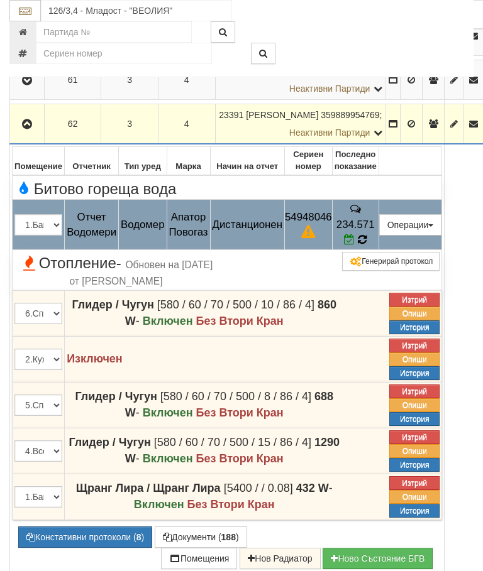
click at [368, 245] on icon at bounding box center [362, 239] width 12 height 11
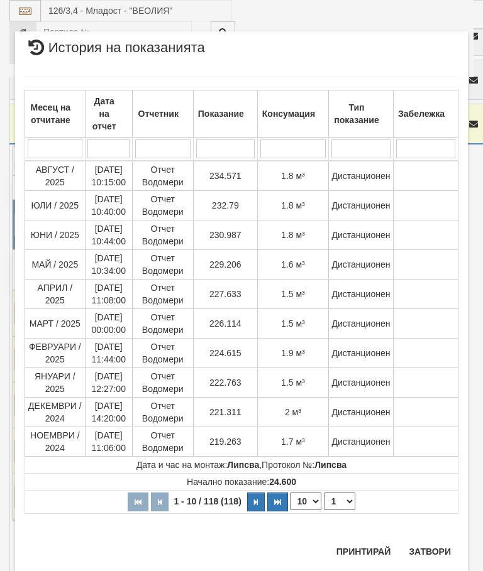
click at [427, 542] on button "Затвори" at bounding box center [429, 552] width 57 height 20
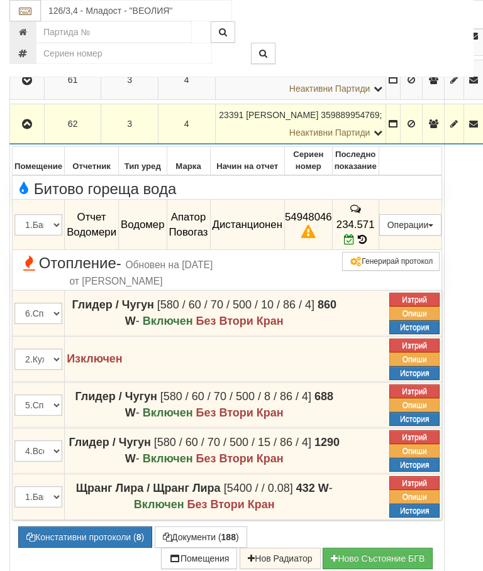
click at [21, 129] on icon "button" at bounding box center [26, 124] width 15 height 9
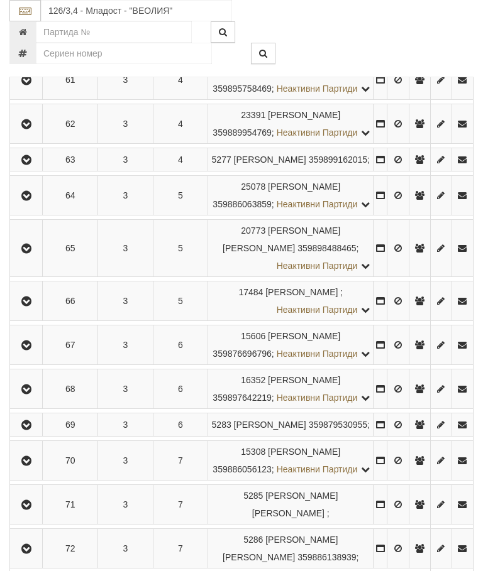
click at [36, 169] on button "button" at bounding box center [26, 159] width 28 height 19
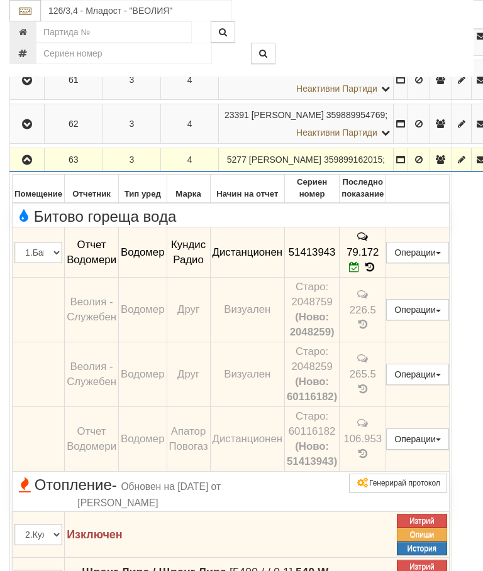
click at [33, 169] on button "button" at bounding box center [27, 159] width 30 height 19
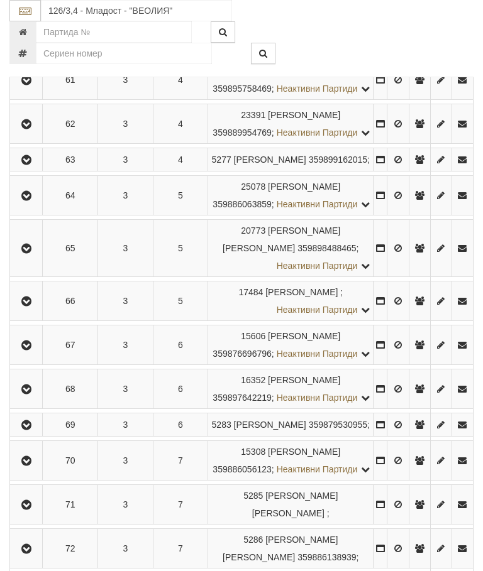
click at [33, 200] on icon "button" at bounding box center [26, 196] width 15 height 9
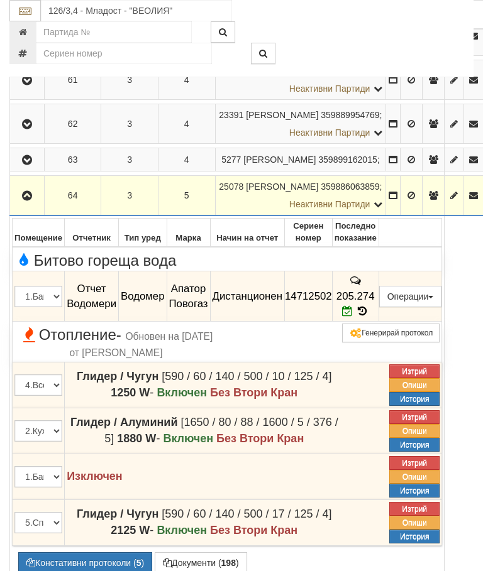
click at [28, 200] on icon "button" at bounding box center [26, 196] width 15 height 9
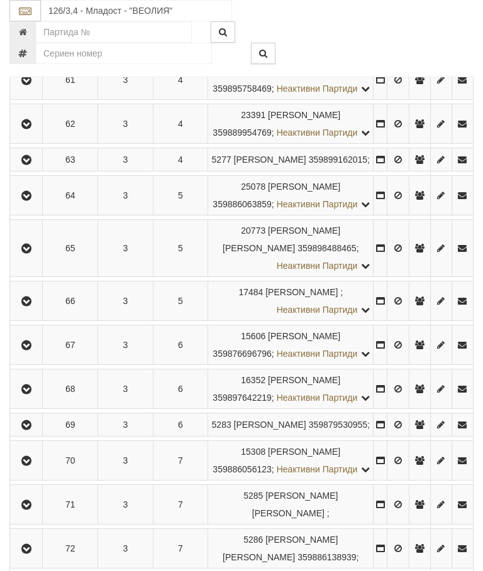
click at [22, 258] on button "button" at bounding box center [26, 248] width 28 height 19
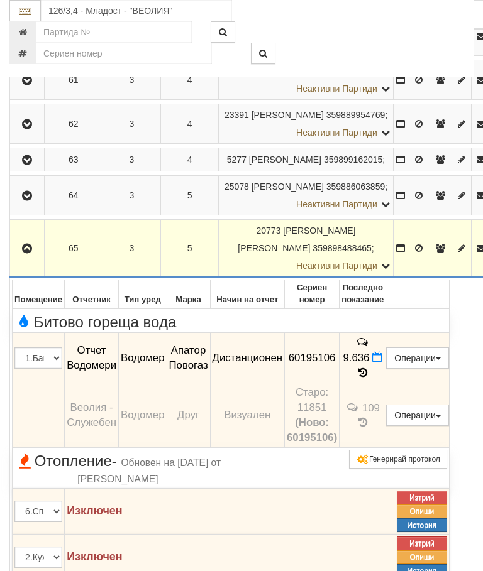
click at [370, 372] on icon at bounding box center [363, 373] width 14 height 11
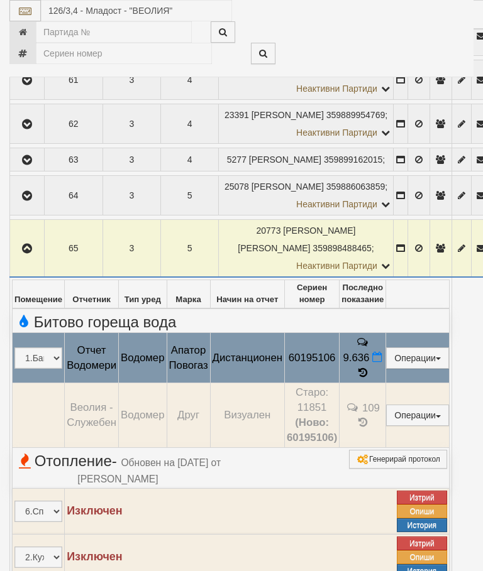
select select "10"
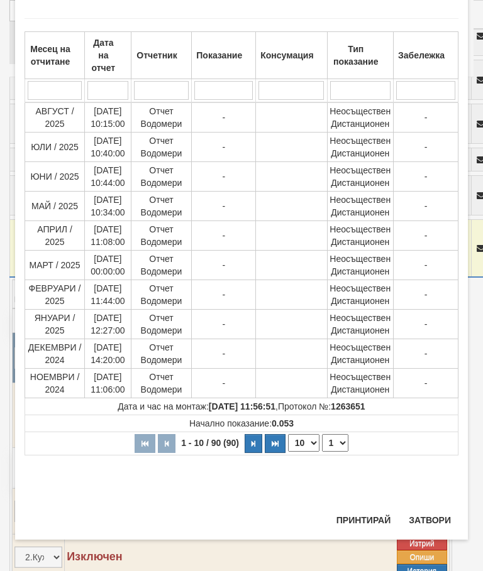
scroll to position [867, 0]
click at [342, 446] on select "1 2 3 4 5 6 7 8 9" at bounding box center [335, 443] width 26 height 18
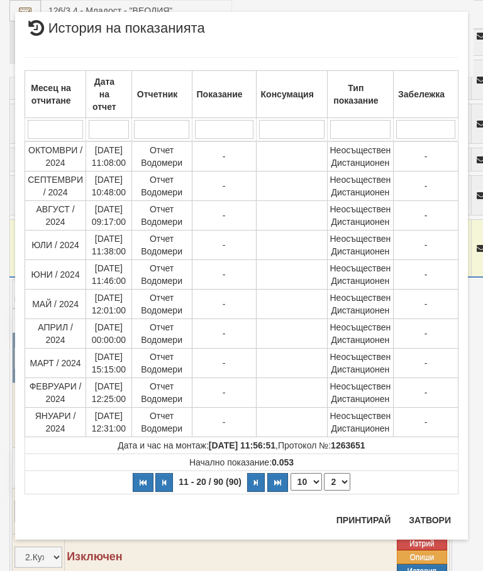
scroll to position [0, 0]
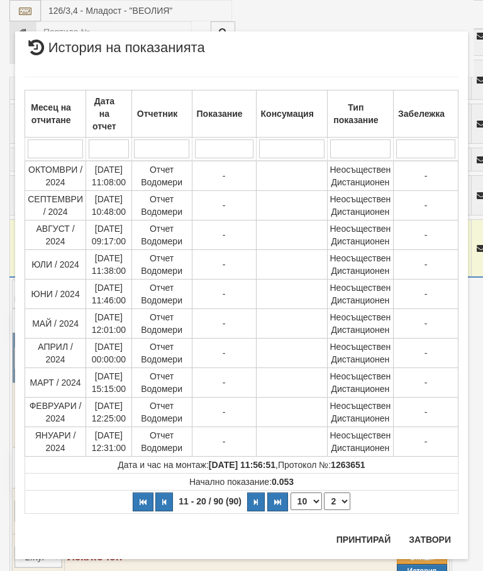
click at [344, 502] on select "1 2 3 4 5 6 7 8 9" at bounding box center [337, 502] width 26 height 18
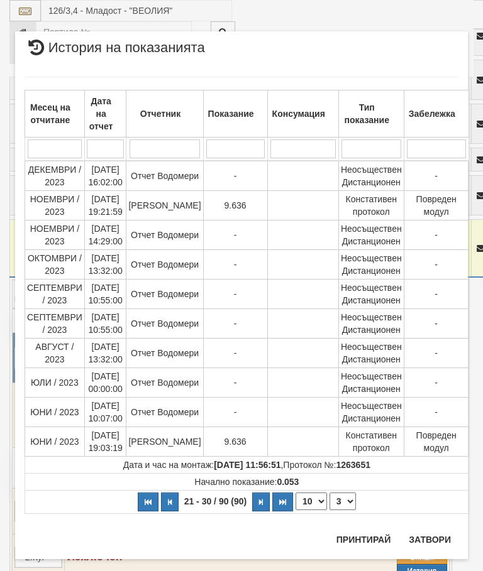
select select "3"
click at [435, 534] on button "Затвори" at bounding box center [429, 540] width 57 height 20
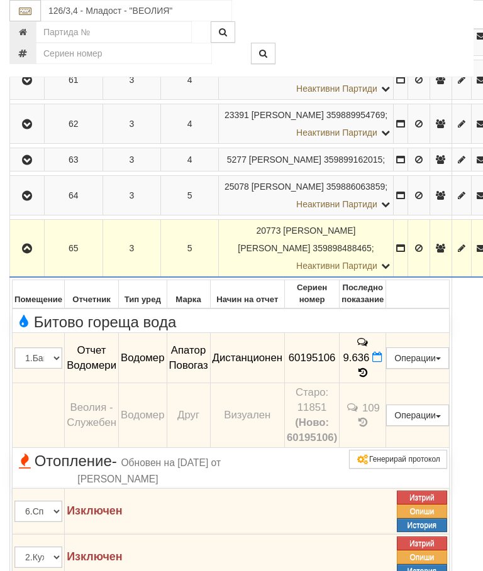
click at [29, 258] on button "button" at bounding box center [27, 248] width 30 height 19
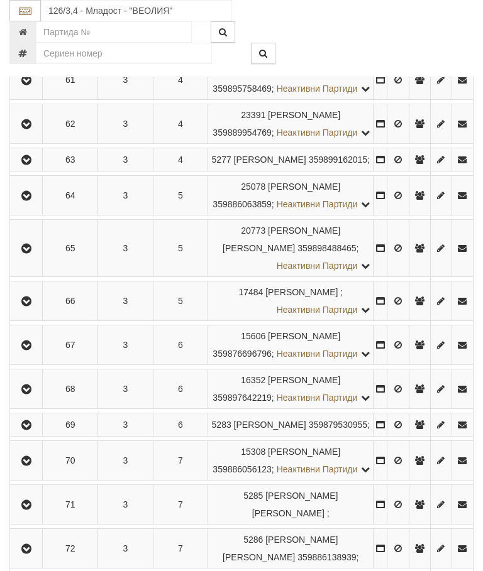
click at [33, 306] on icon "button" at bounding box center [26, 301] width 15 height 9
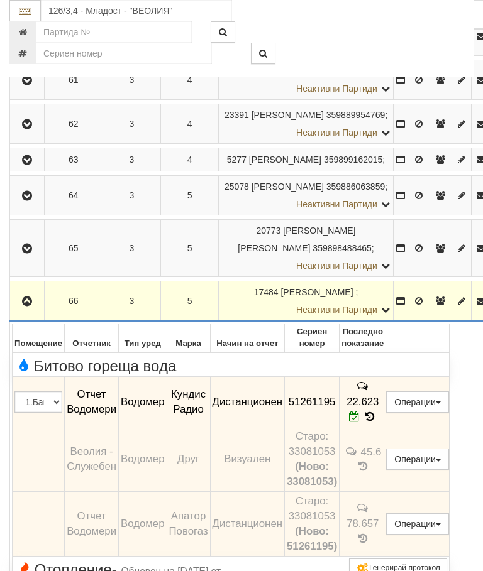
click at [34, 310] on button "button" at bounding box center [27, 301] width 30 height 19
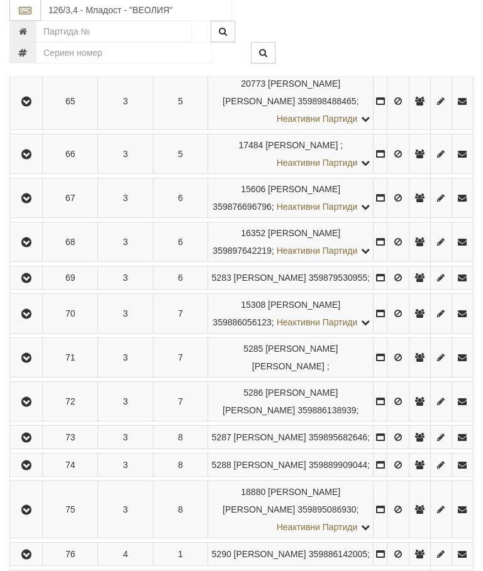
scroll to position [806, 0]
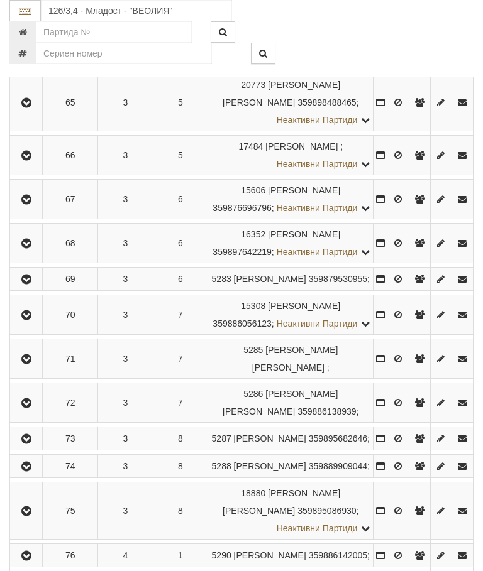
click at [34, 204] on icon "button" at bounding box center [26, 199] width 15 height 9
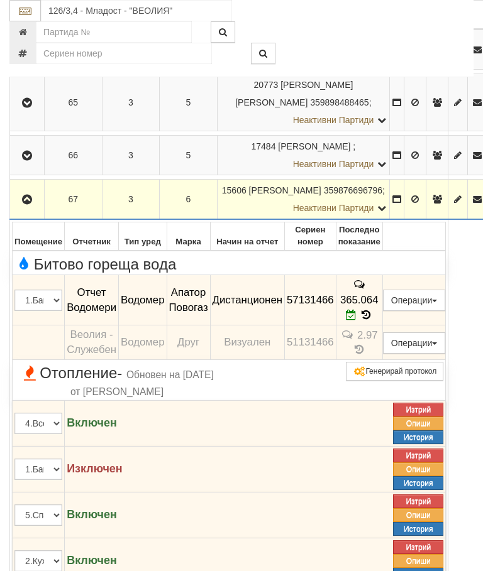
click at [23, 209] on button "button" at bounding box center [27, 199] width 30 height 19
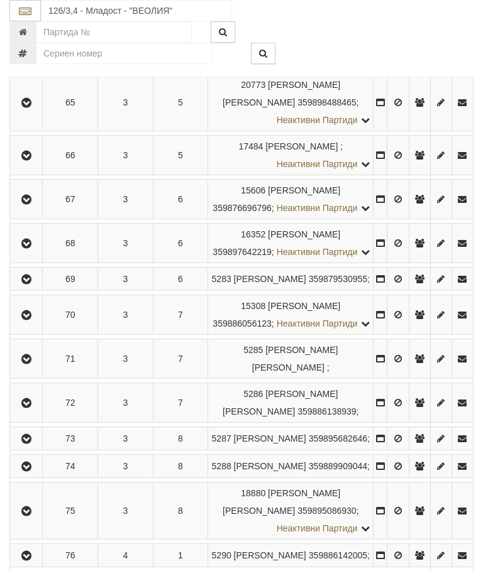
click at [32, 253] on button "button" at bounding box center [26, 243] width 28 height 19
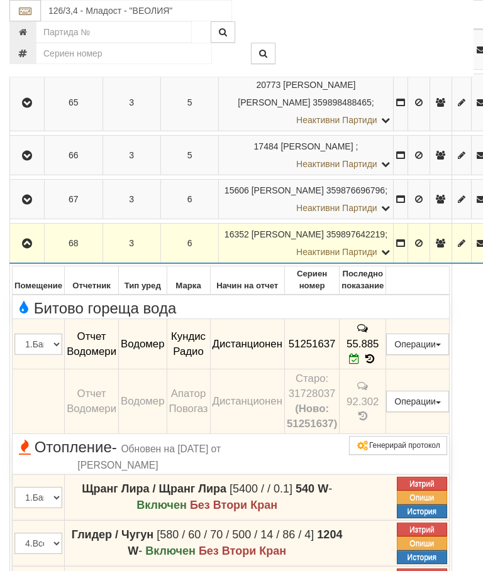
click at [23, 248] on icon "button" at bounding box center [26, 243] width 15 height 9
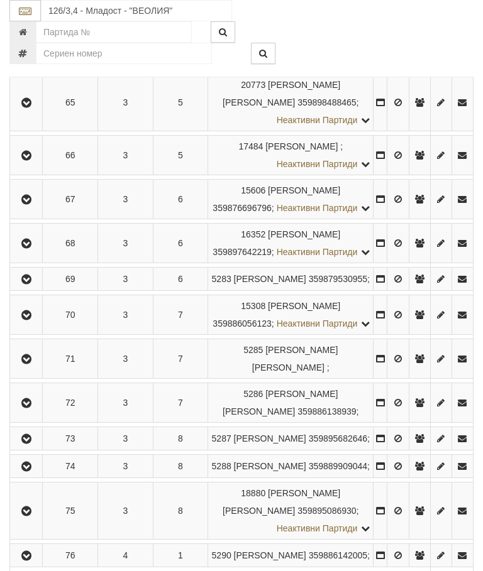
click at [34, 284] on icon "button" at bounding box center [26, 279] width 15 height 9
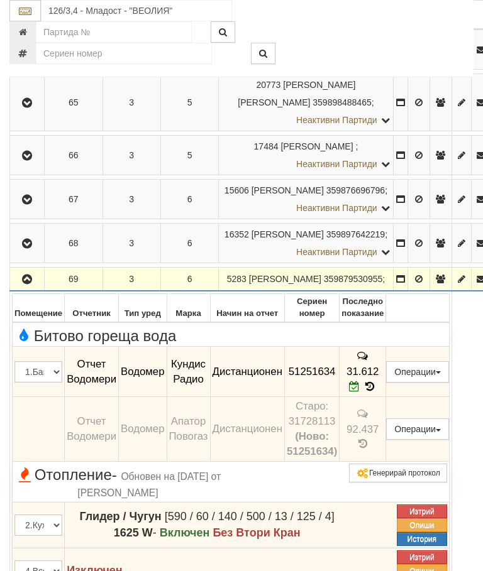
click at [31, 284] on icon "button" at bounding box center [26, 279] width 15 height 9
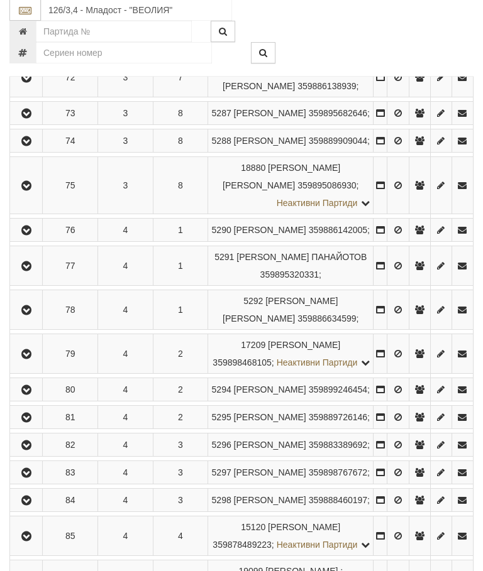
scroll to position [1133, 0]
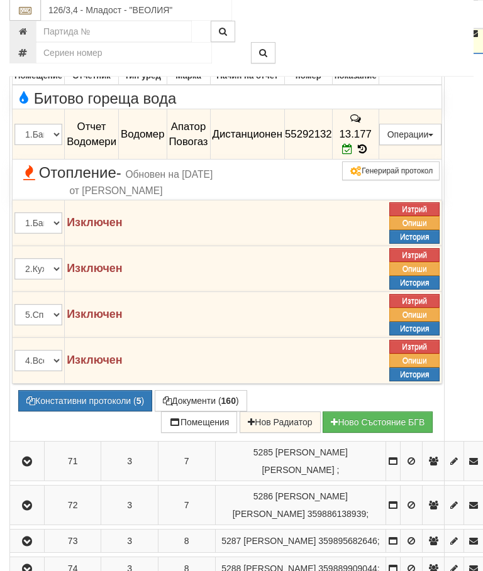
click at [33, 39] on icon "button" at bounding box center [26, 34] width 15 height 9
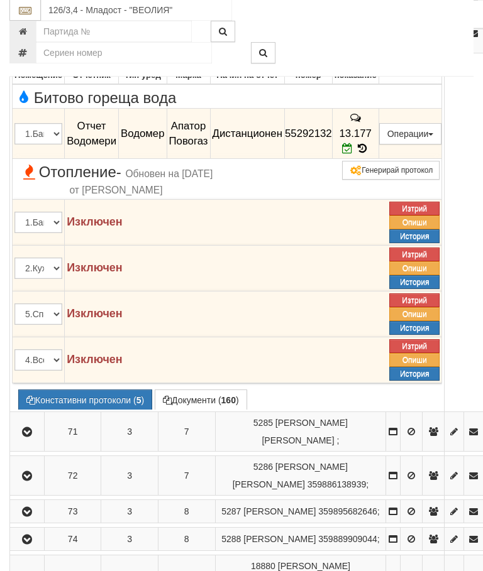
scroll to position [1088, 0]
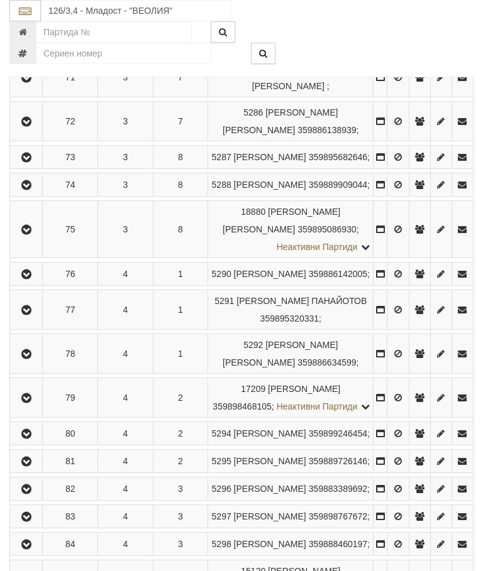
click at [33, 82] on icon "button" at bounding box center [26, 78] width 15 height 9
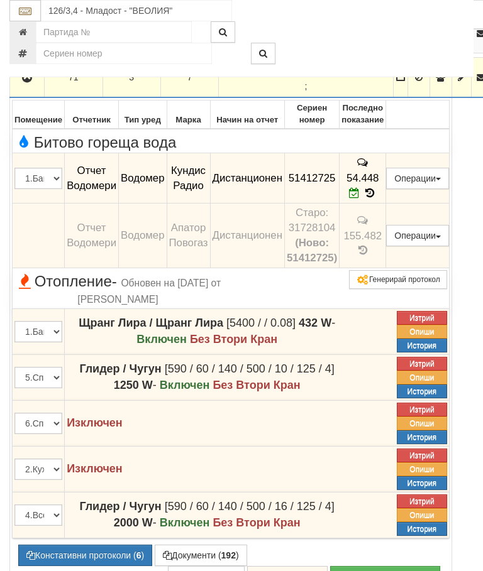
click at [25, 82] on icon "button" at bounding box center [26, 78] width 15 height 9
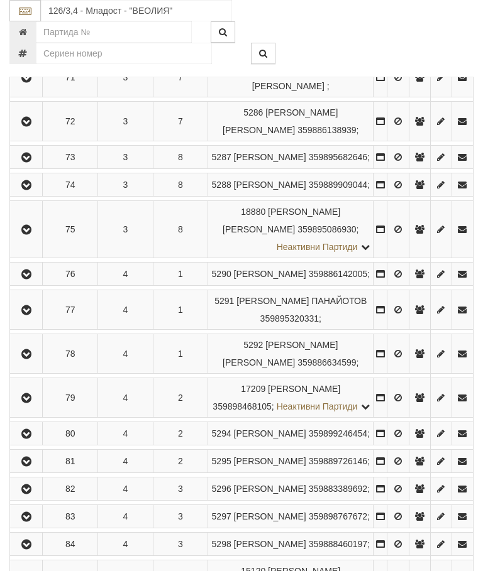
click at [33, 126] on icon "button" at bounding box center [26, 122] width 15 height 9
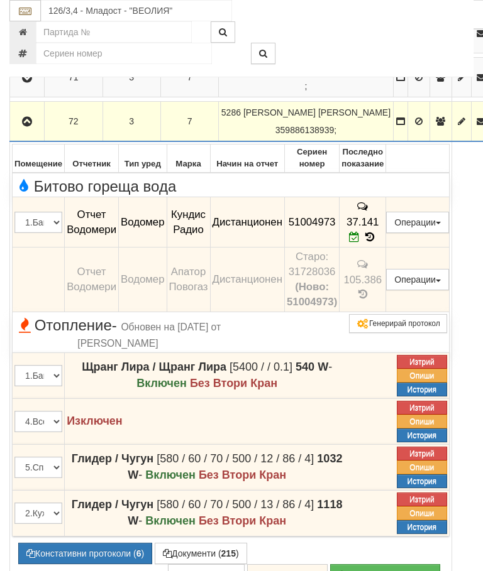
click at [31, 126] on icon "button" at bounding box center [26, 122] width 15 height 9
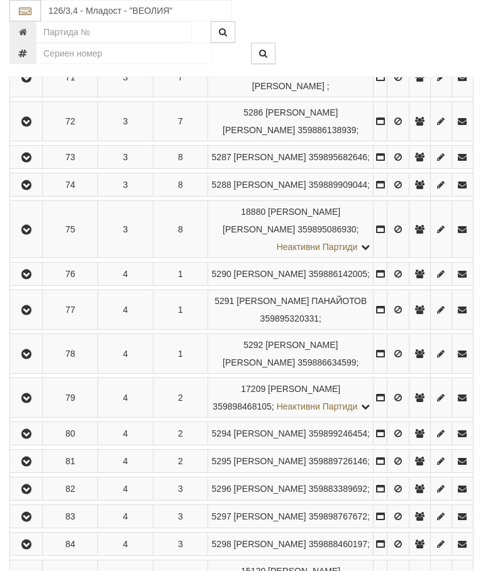
click at [38, 167] on button "button" at bounding box center [26, 157] width 28 height 19
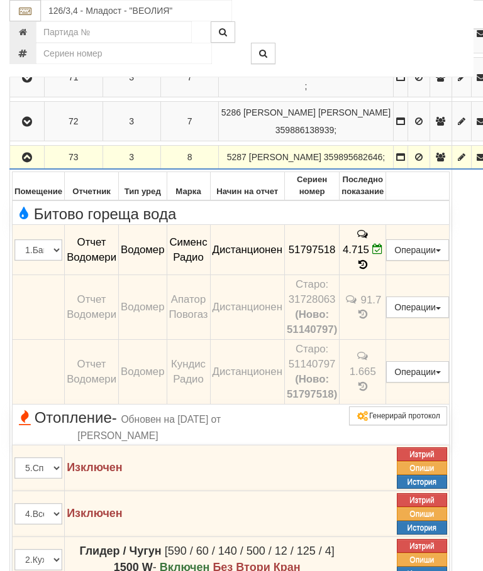
click at [31, 162] on icon "button" at bounding box center [26, 157] width 15 height 9
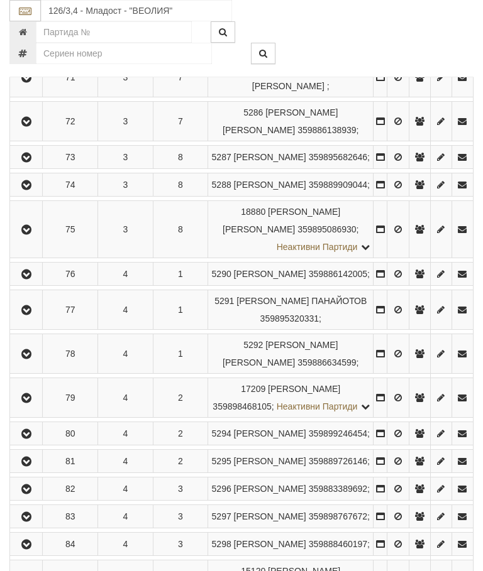
click at [37, 194] on button "button" at bounding box center [26, 184] width 28 height 19
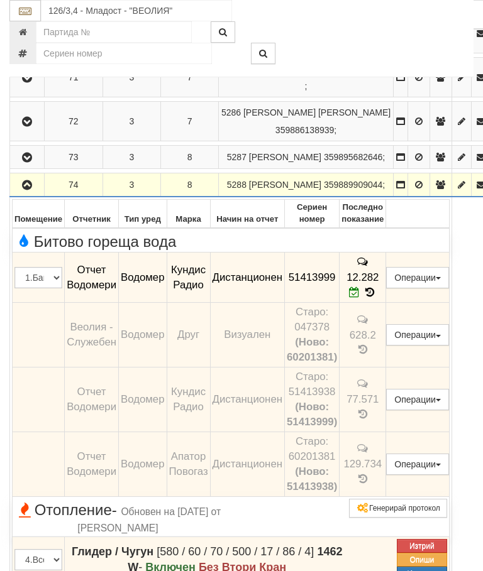
click at [28, 190] on icon "button" at bounding box center [26, 185] width 15 height 9
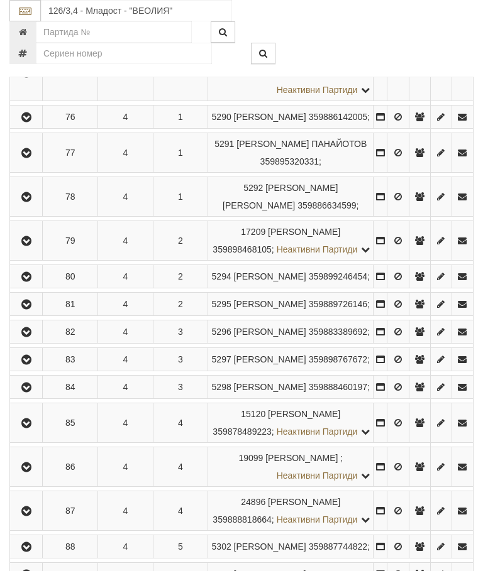
scroll to position [1257, 0]
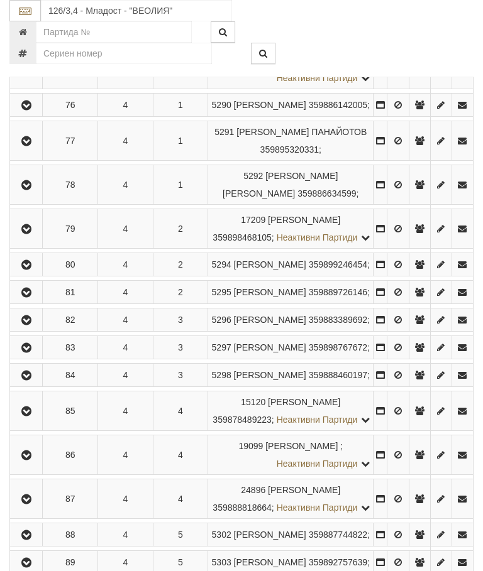
click at [33, 70] on button "button" at bounding box center [26, 60] width 28 height 19
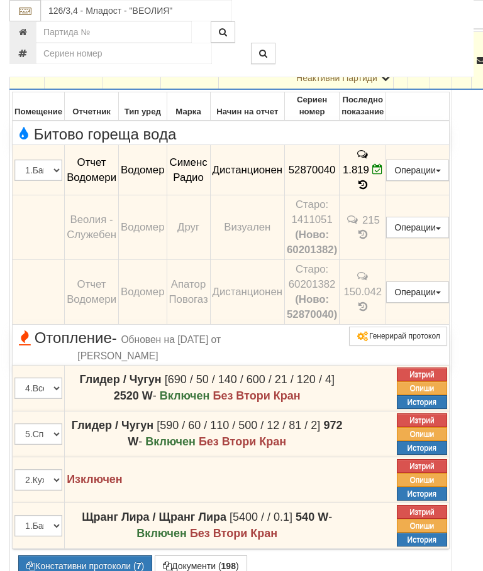
click at [23, 70] on button "button" at bounding box center [27, 60] width 30 height 19
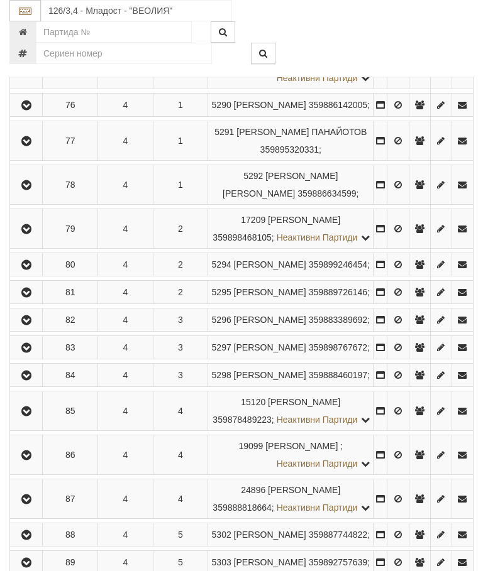
click at [39, 150] on button "button" at bounding box center [26, 140] width 28 height 19
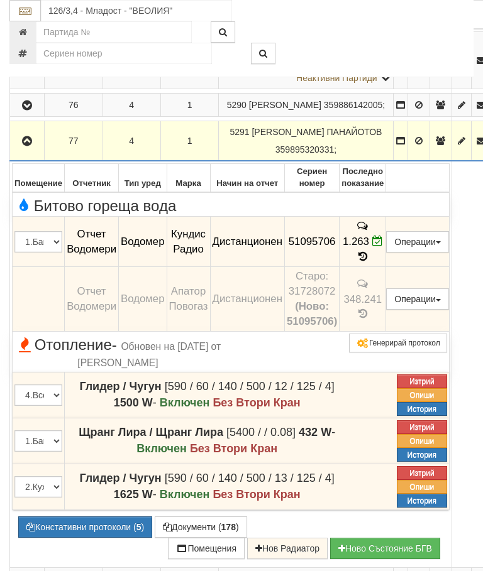
click at [30, 146] on icon "button" at bounding box center [26, 141] width 15 height 9
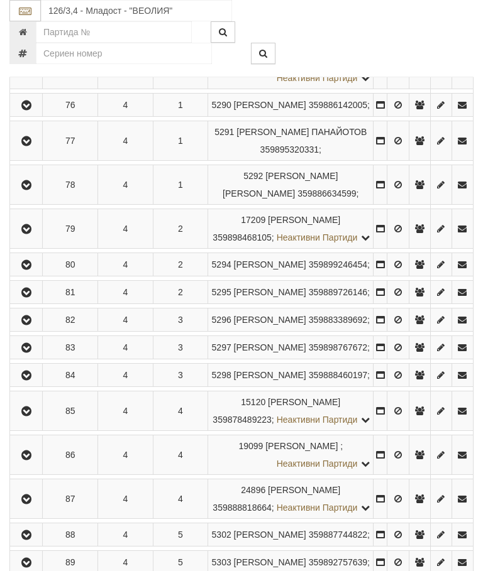
click at [40, 114] on button "button" at bounding box center [26, 105] width 28 height 19
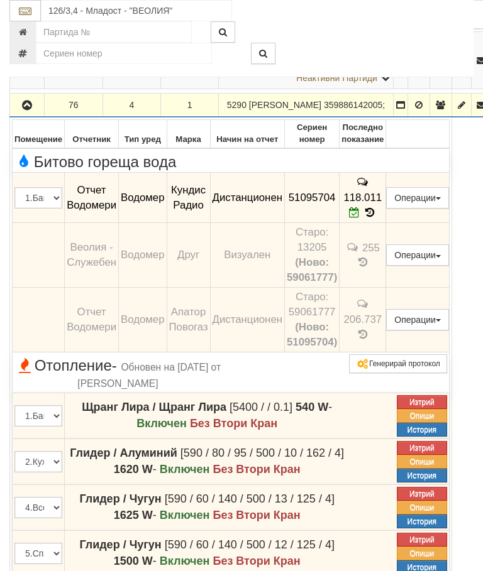
click at [31, 110] on icon "button" at bounding box center [26, 105] width 15 height 9
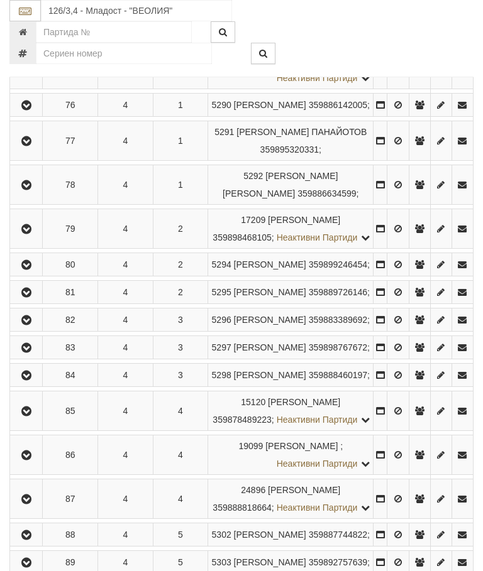
click at [30, 190] on icon "button" at bounding box center [26, 185] width 15 height 9
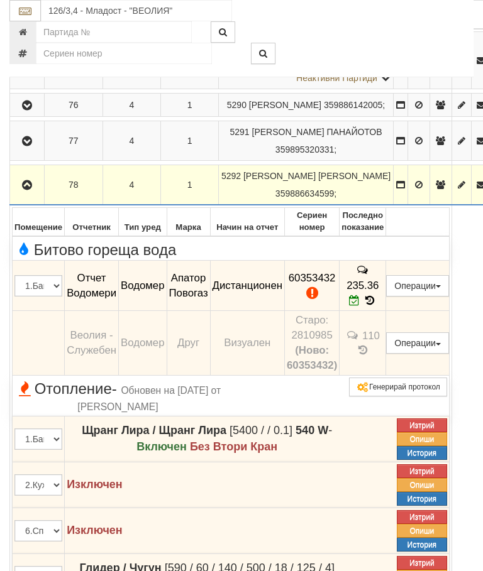
click at [0, 0] on button "Редакция / Протокол" at bounding box center [0, 0] width 0 height 0
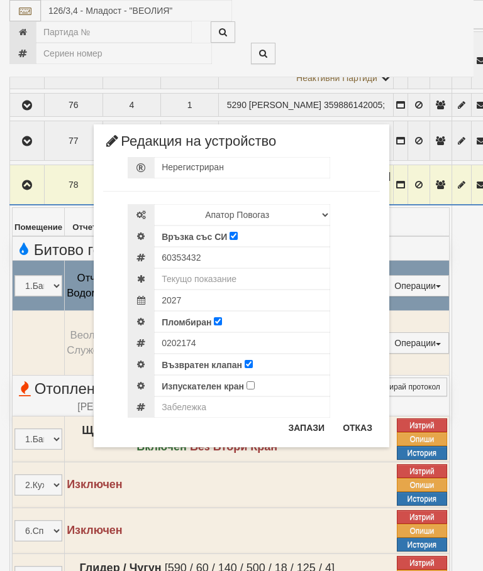
click at [356, 427] on button "Отказ" at bounding box center [357, 428] width 45 height 20
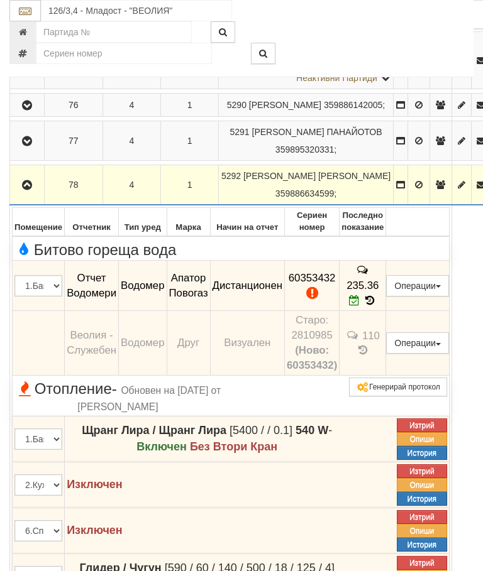
click at [33, 190] on icon "button" at bounding box center [26, 185] width 15 height 9
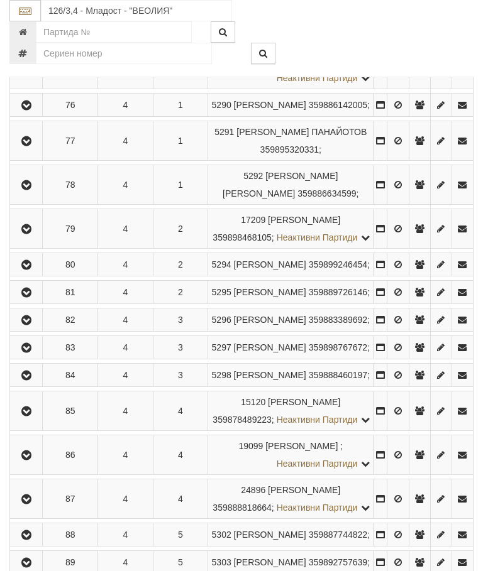
click at [34, 234] on icon "button" at bounding box center [26, 229] width 15 height 9
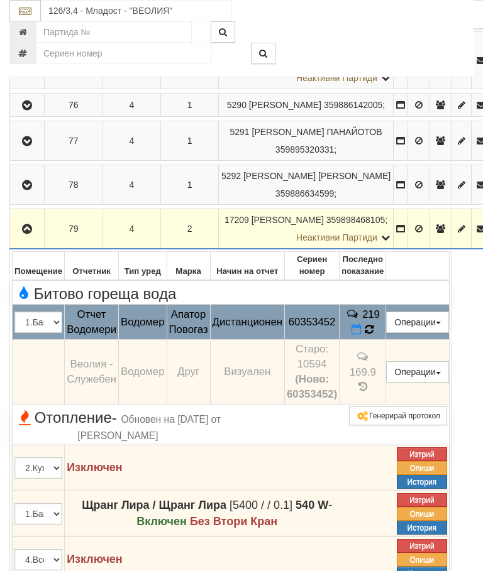
click at [386, 340] on td "219" at bounding box center [362, 322] width 47 height 35
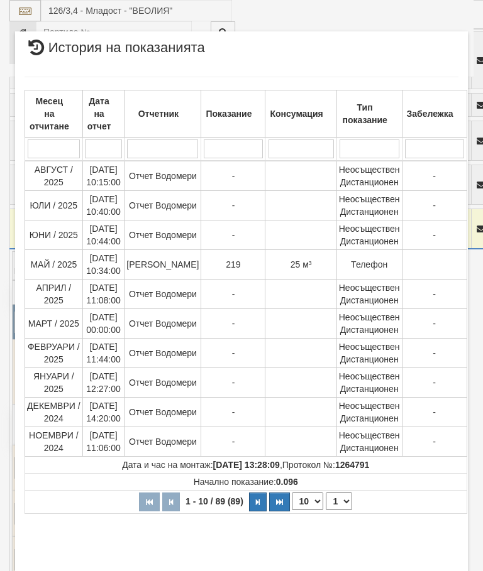
select select "10"
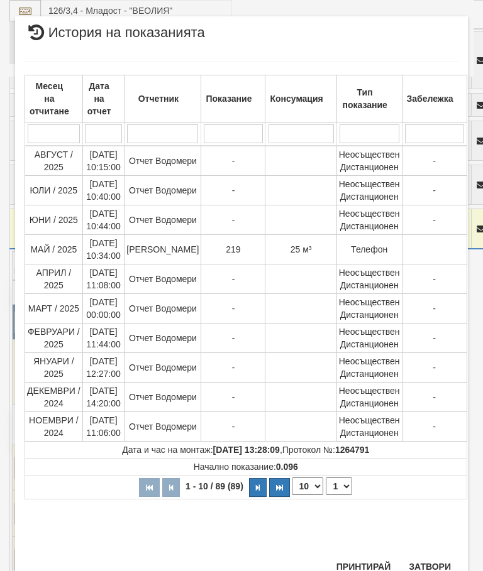
scroll to position [773, 0]
click at [339, 487] on select "1 2 3 4 5 6 7 8 9" at bounding box center [339, 487] width 26 height 18
select select "2"
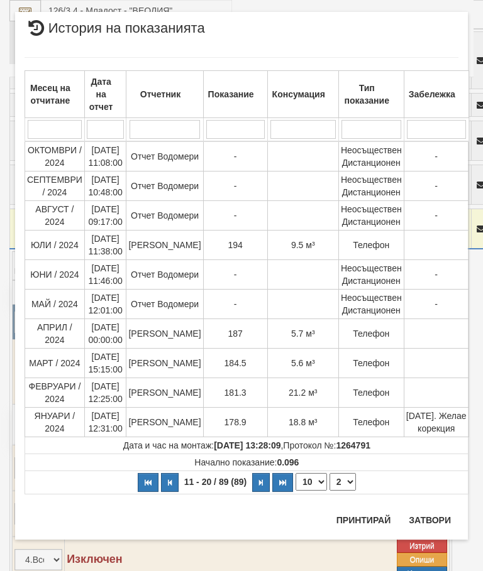
scroll to position [0, 0]
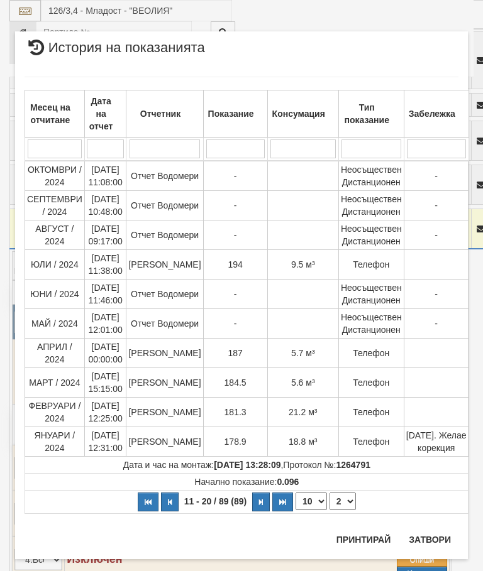
click at [425, 532] on button "Затвори" at bounding box center [429, 540] width 57 height 20
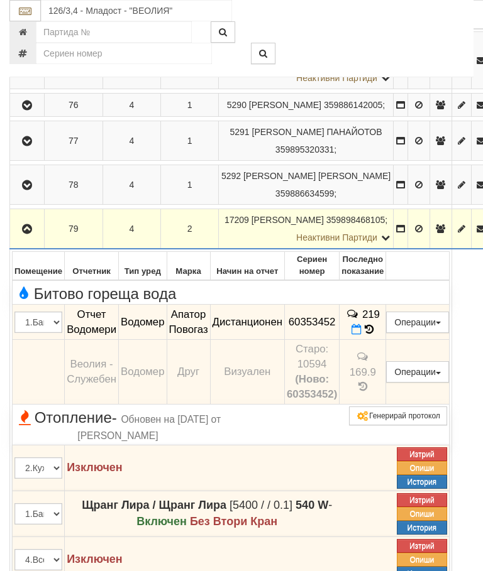
click at [27, 234] on icon "button" at bounding box center [26, 229] width 15 height 9
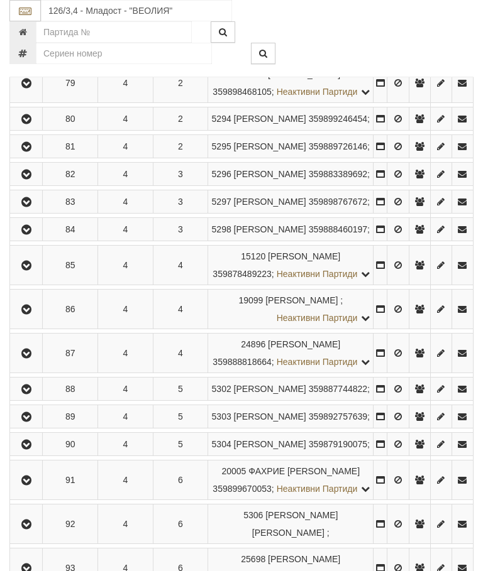
scroll to position [1418, 0]
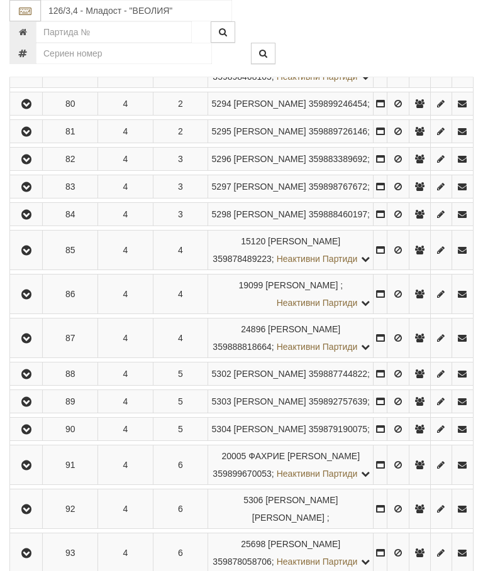
click at [36, 113] on button "button" at bounding box center [26, 103] width 28 height 19
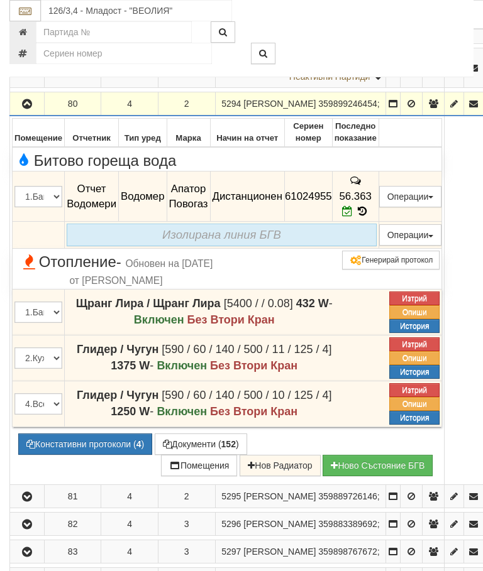
click at [38, 113] on button "button" at bounding box center [27, 103] width 30 height 19
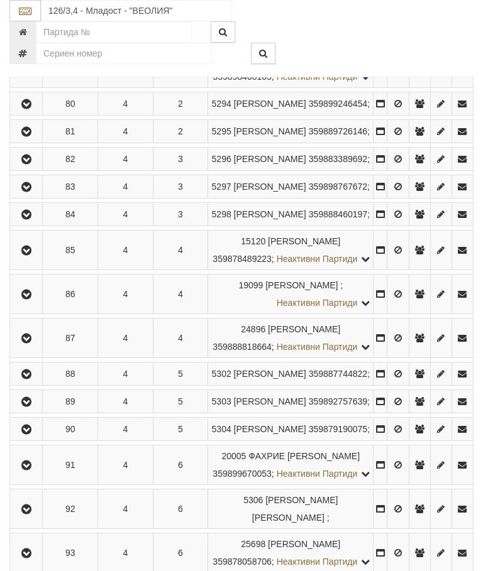
click at [38, 141] on button "button" at bounding box center [26, 131] width 28 height 19
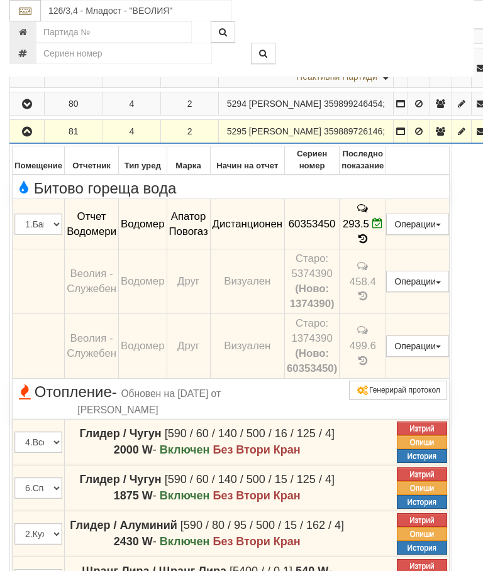
click at [39, 141] on button "button" at bounding box center [27, 131] width 30 height 19
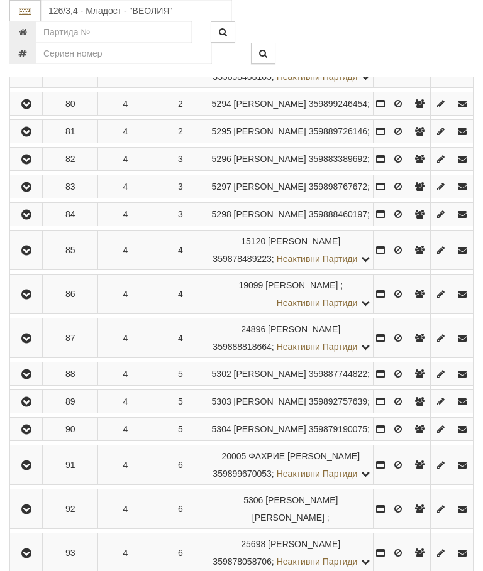
click at [40, 168] on button "button" at bounding box center [26, 159] width 28 height 19
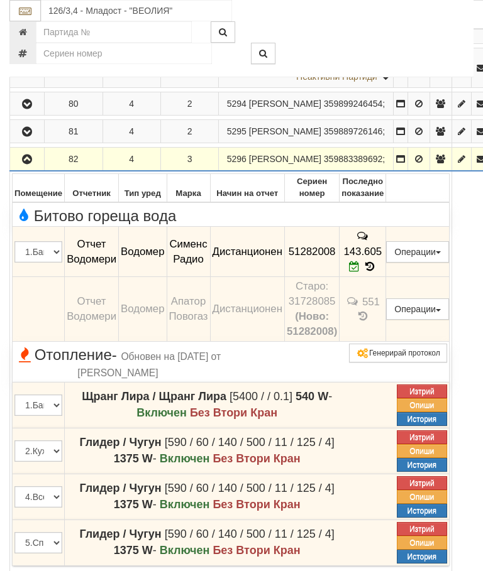
click at [27, 164] on icon "button" at bounding box center [26, 159] width 15 height 9
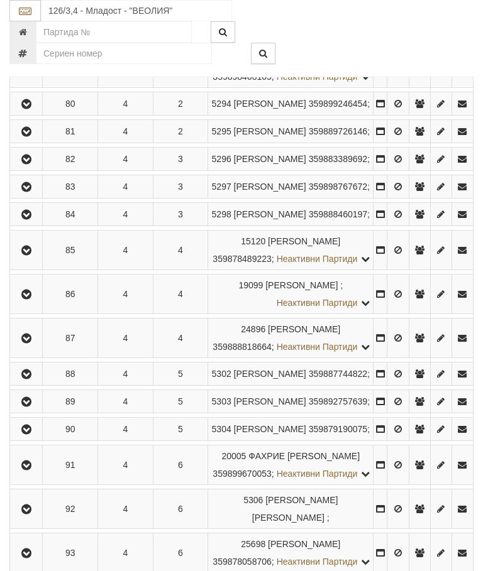
click at [39, 196] on button "button" at bounding box center [26, 186] width 28 height 19
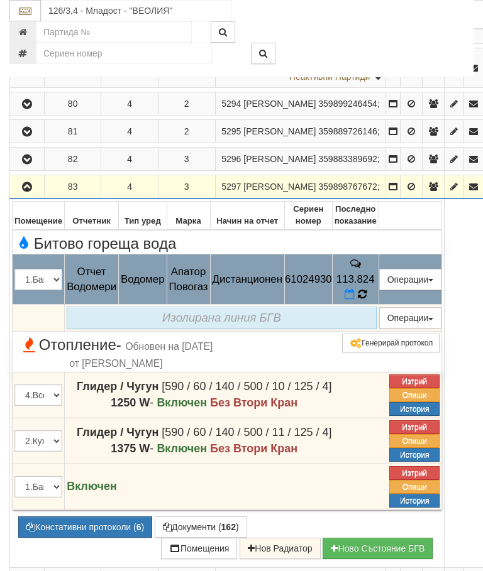
click at [366, 300] on icon at bounding box center [361, 294] width 10 height 12
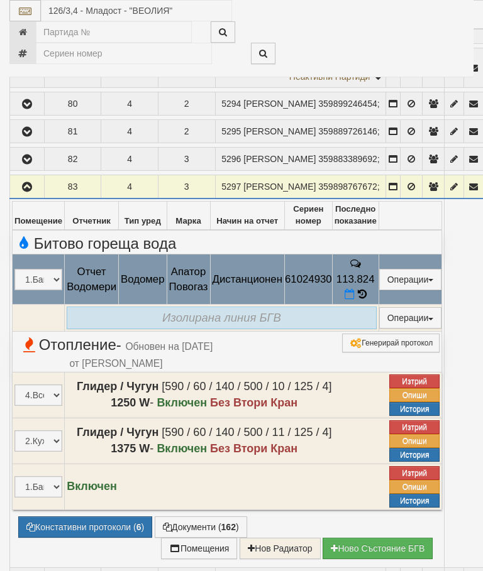
select select "10"
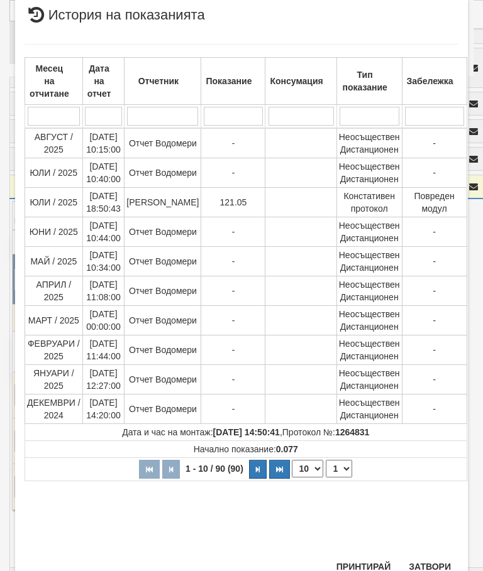
scroll to position [534, 0]
click at [334, 469] on select "1 2 3 4 5 6 7 8 9" at bounding box center [339, 470] width 26 height 18
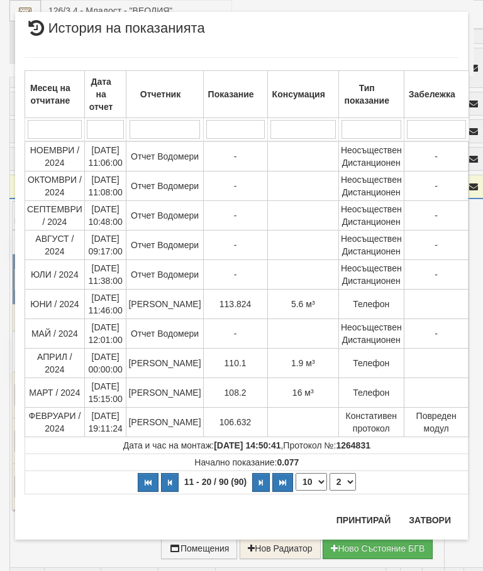
scroll to position [0, 0]
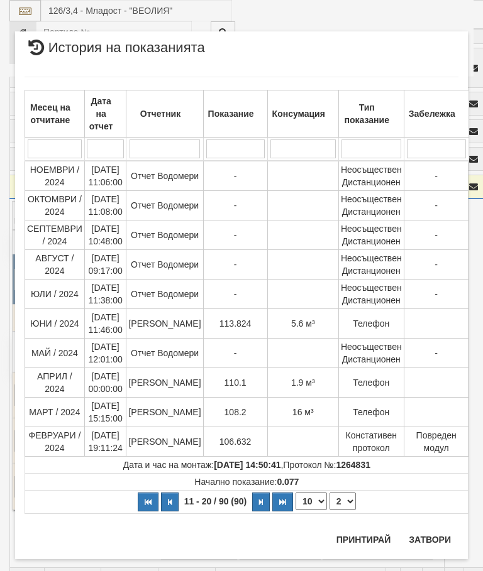
click at [339, 498] on select "1 2 3 4 5 6 7 8 9" at bounding box center [342, 502] width 26 height 18
select select "1"
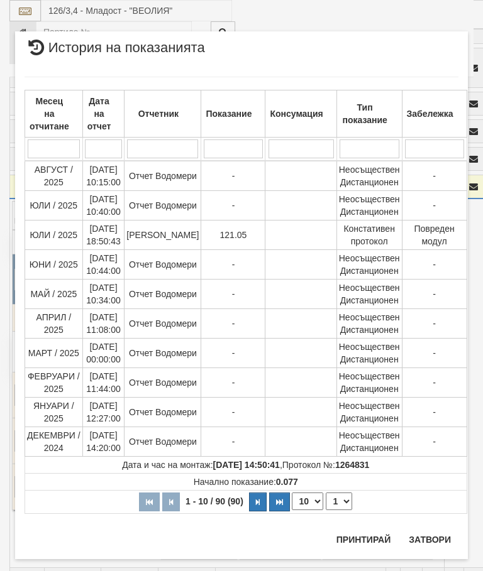
click at [432, 535] on button "Затвори" at bounding box center [429, 540] width 57 height 20
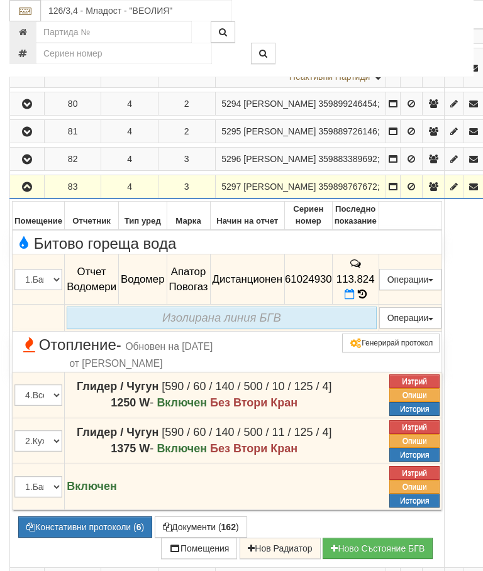
click at [27, 192] on icon "button" at bounding box center [26, 187] width 15 height 9
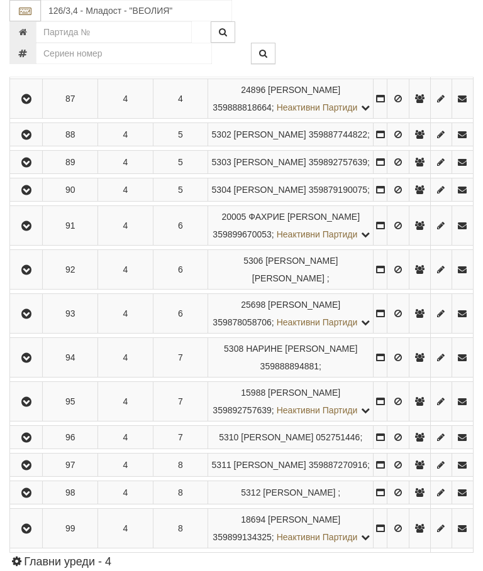
scroll to position [1670, 0]
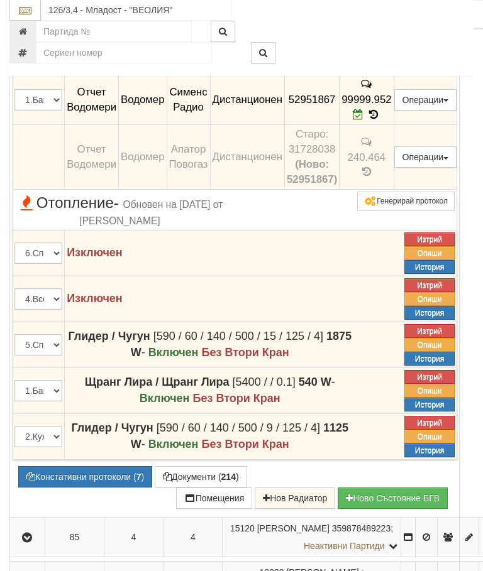
click at [31, 13] on icon "button" at bounding box center [26, 8] width 15 height 9
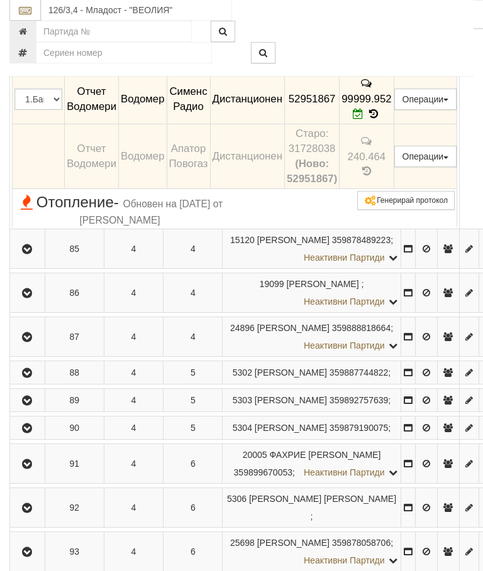
scroll to position [1625, 0]
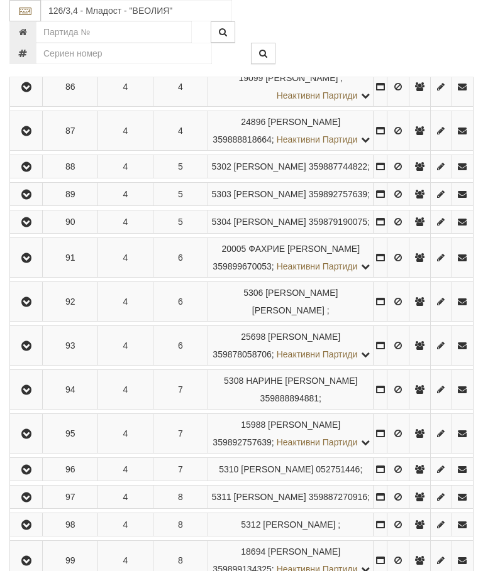
click at [34, 48] on icon "button" at bounding box center [26, 43] width 15 height 9
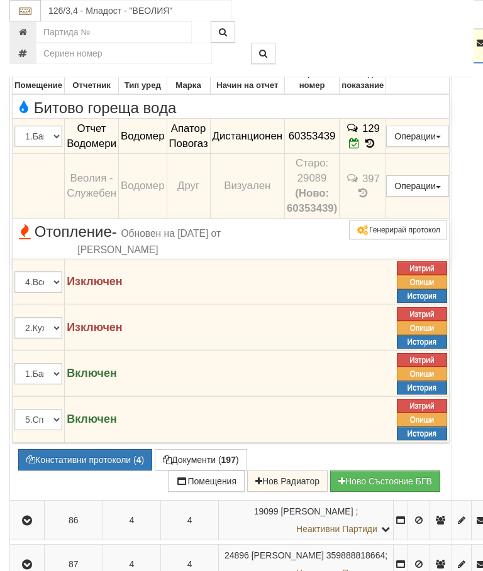
click at [30, 48] on icon "button" at bounding box center [26, 43] width 15 height 9
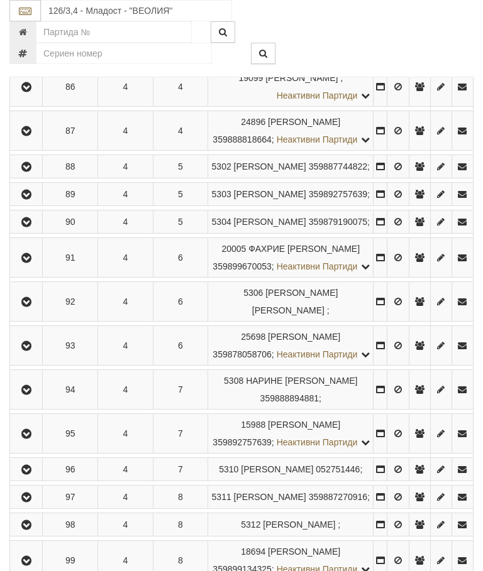
click at [39, 96] on button "button" at bounding box center [26, 86] width 28 height 19
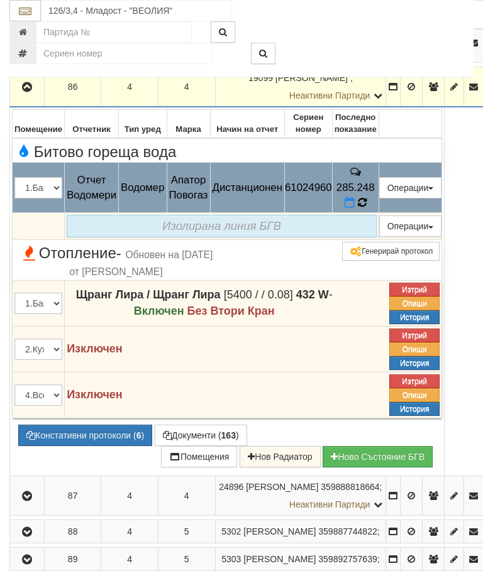
click at [368, 209] on icon at bounding box center [361, 202] width 13 height 14
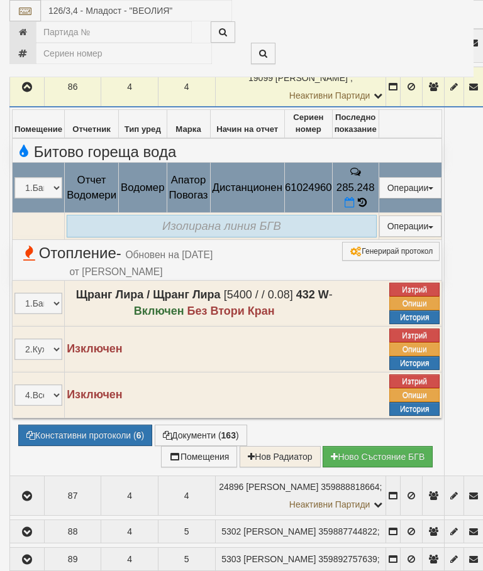
select select "10"
select select "1"
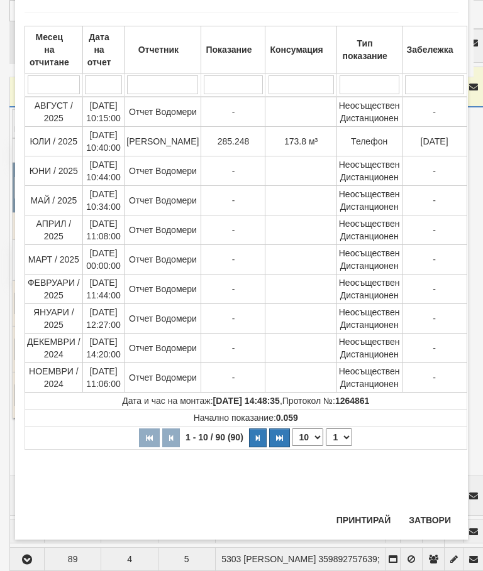
scroll to position [793, 0]
click at [435, 507] on div "× История на показанията Месец на отчитане Дата на отчет Отчетник Показание Кон…" at bounding box center [241, 253] width 452 height 573
click at [429, 513] on button "Затвори" at bounding box center [429, 520] width 57 height 20
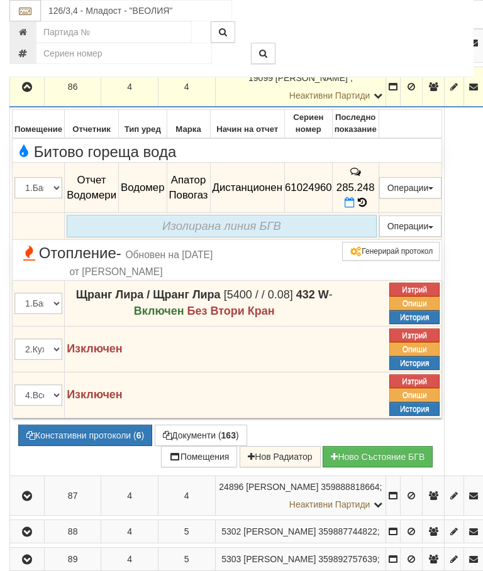
click at [32, 92] on icon "button" at bounding box center [26, 87] width 15 height 9
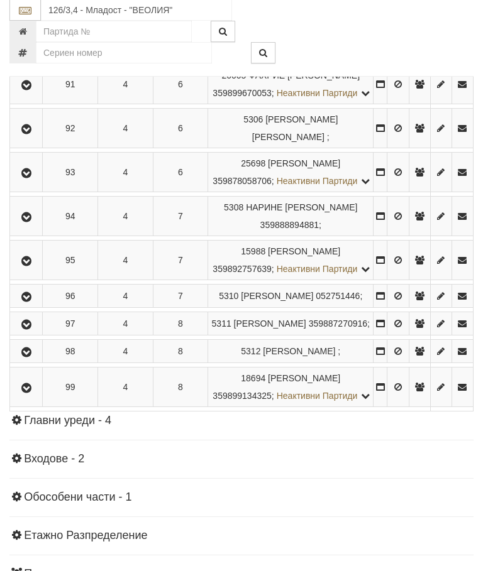
scroll to position [1800, 0]
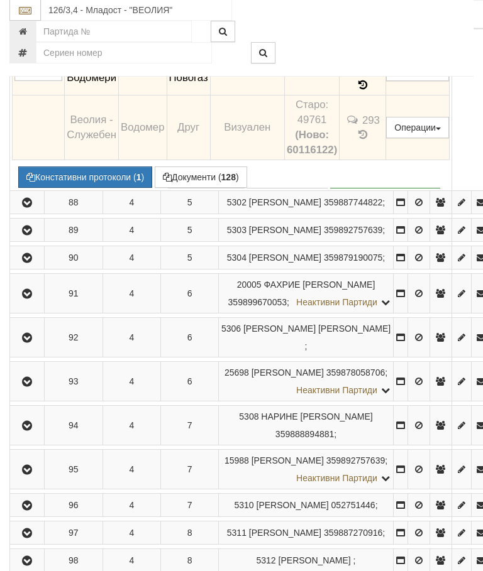
scroll to position [1786, 0]
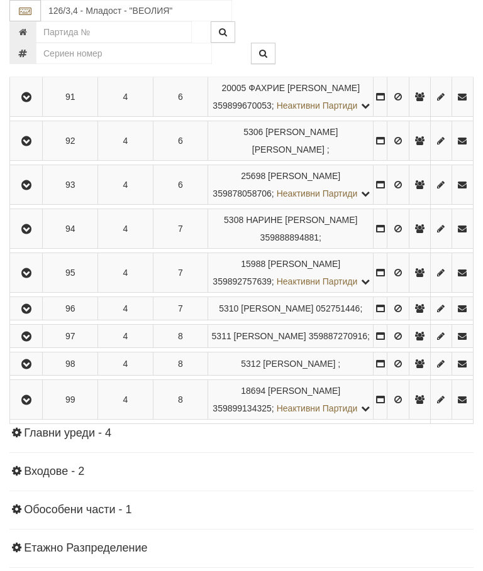
click at [34, 11] on icon "button" at bounding box center [26, 6] width 15 height 9
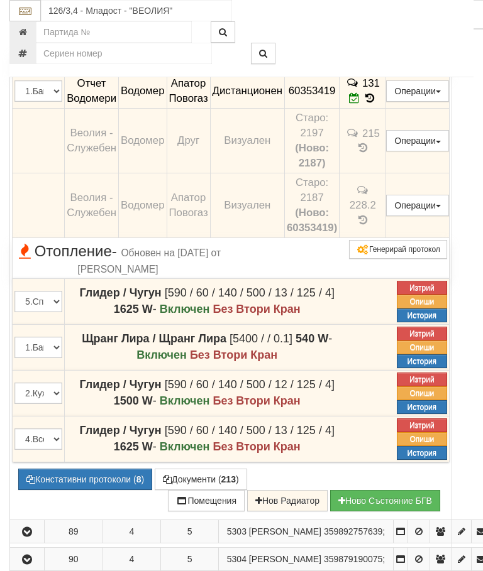
click at [33, 15] on button "button" at bounding box center [27, 5] width 30 height 19
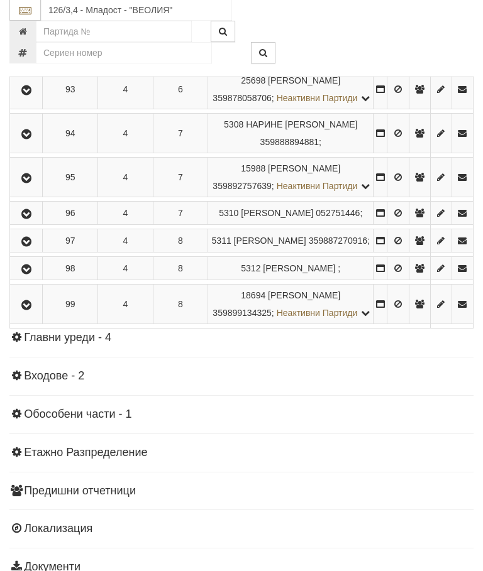
scroll to position [1883, 0]
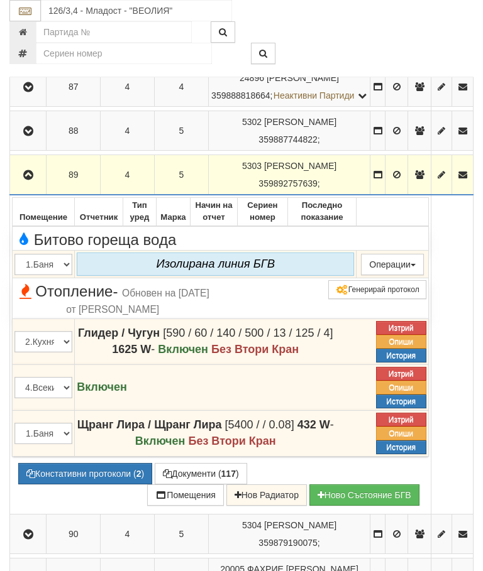
click at [14, 184] on button "button" at bounding box center [28, 174] width 32 height 19
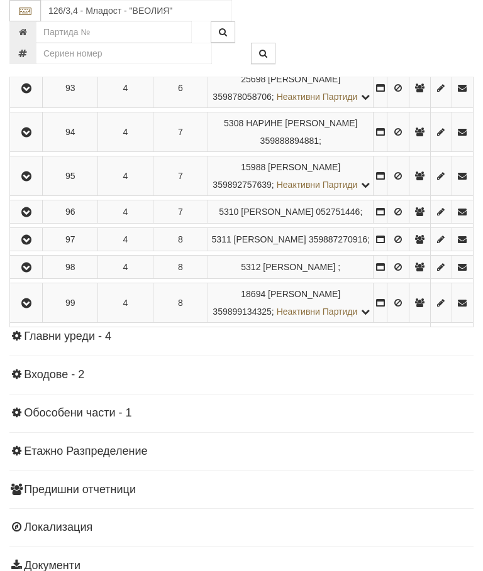
click at [33, 9] on button "button" at bounding box center [26, 0] width 28 height 19
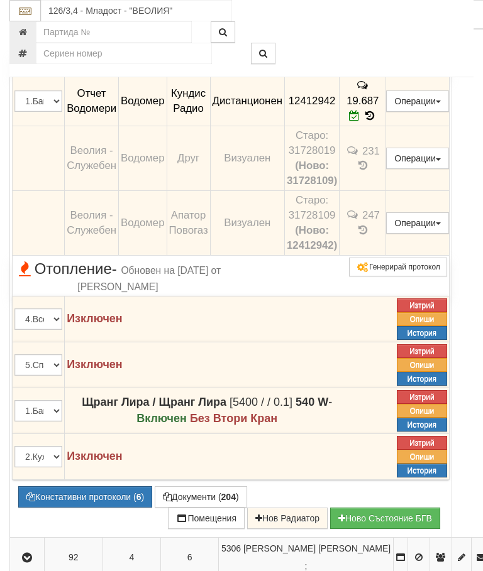
click at [26, 5] on icon "button" at bounding box center [26, 0] width 15 height 9
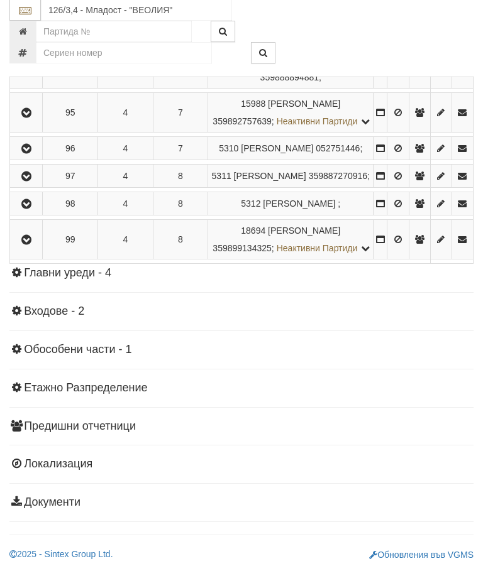
scroll to position [2024, 0]
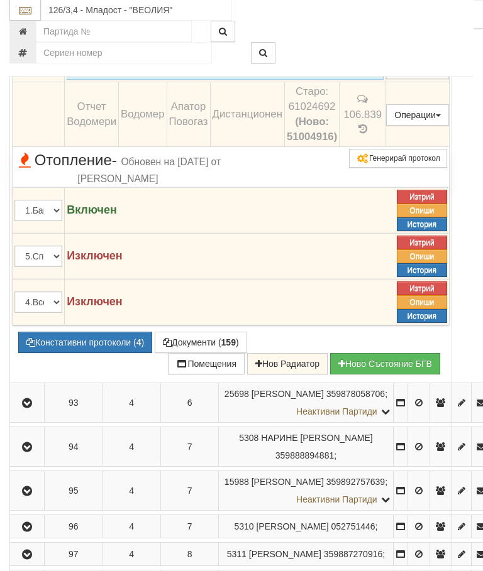
scroll to position [1983, 0]
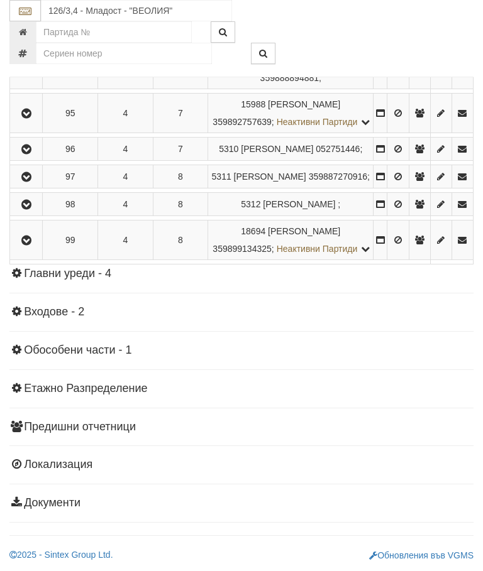
click at [34, 30] on icon "button" at bounding box center [26, 25] width 15 height 9
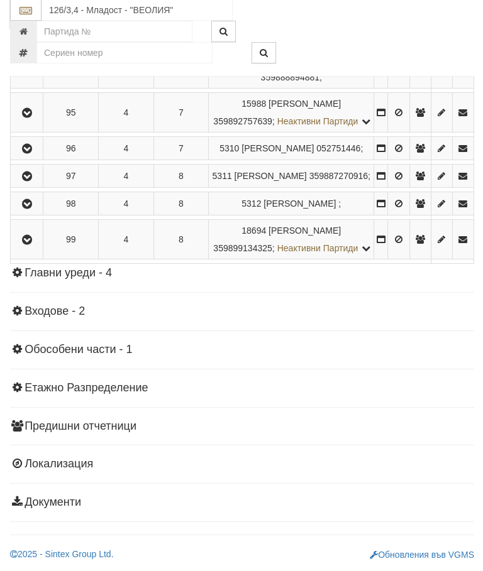
scroll to position [2119, 1]
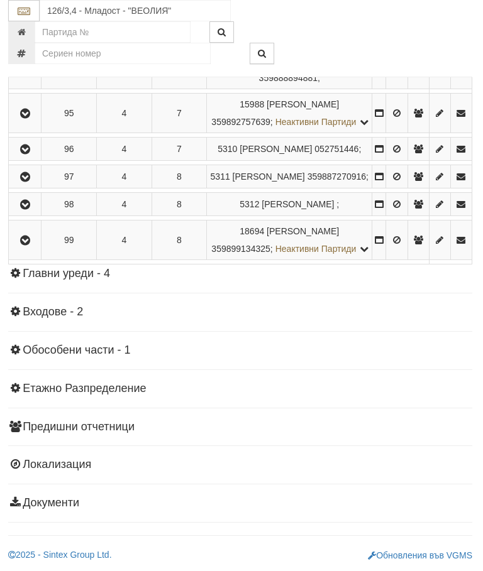
click at [38, 79] on button "button" at bounding box center [25, 69] width 28 height 19
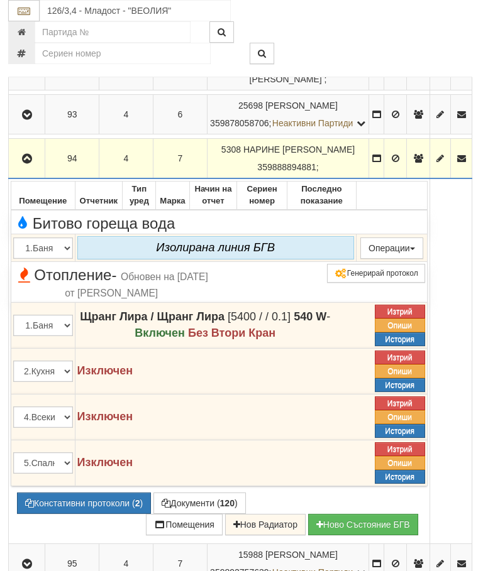
click at [32, 163] on icon "button" at bounding box center [26, 159] width 15 height 9
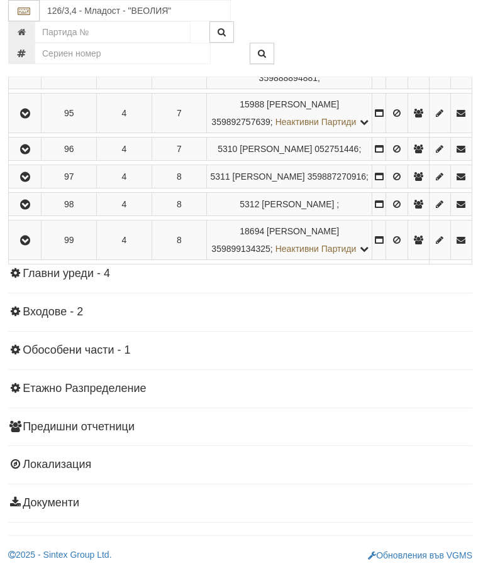
click at [38, 123] on button "button" at bounding box center [25, 113] width 28 height 19
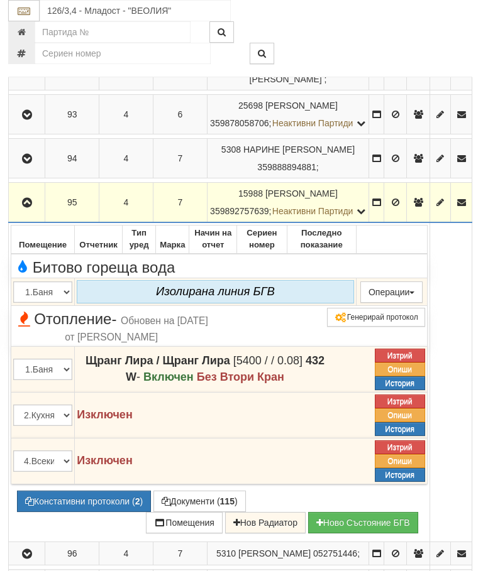
click at [31, 207] on icon "button" at bounding box center [26, 203] width 15 height 9
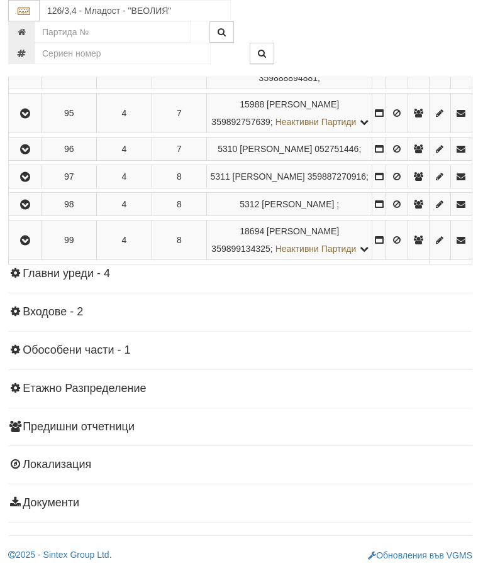
click at [33, 154] on icon "button" at bounding box center [25, 149] width 15 height 9
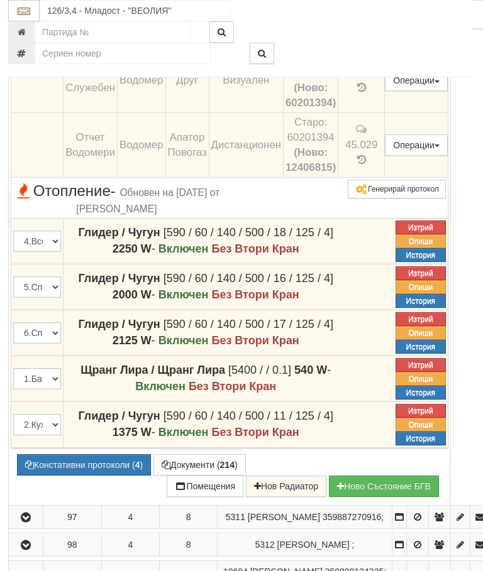
scroll to position [2166, 1]
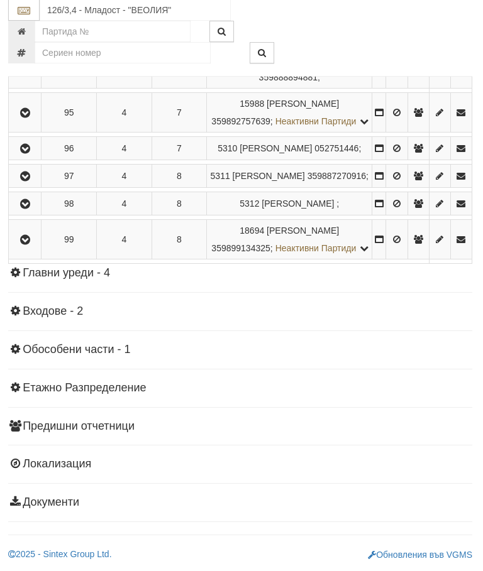
scroll to position [2179, 1]
click at [36, 186] on button "button" at bounding box center [25, 176] width 28 height 19
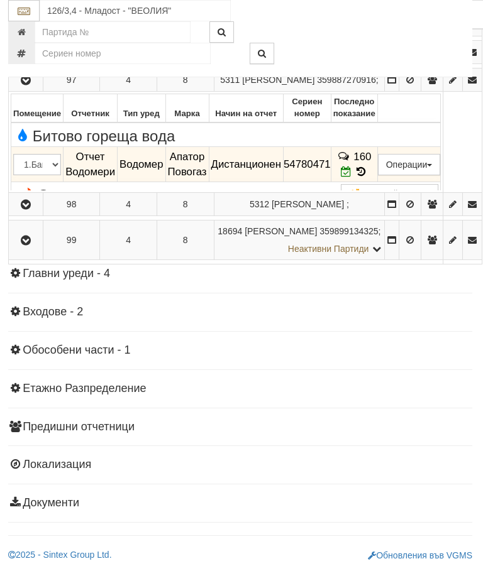
scroll to position [2118, 1]
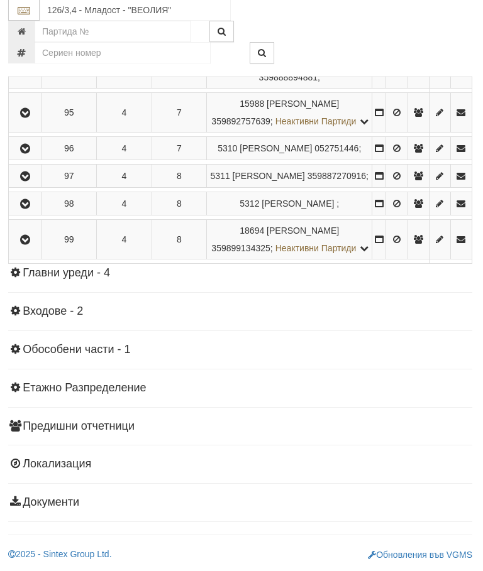
click at [31, 209] on icon "button" at bounding box center [25, 204] width 15 height 9
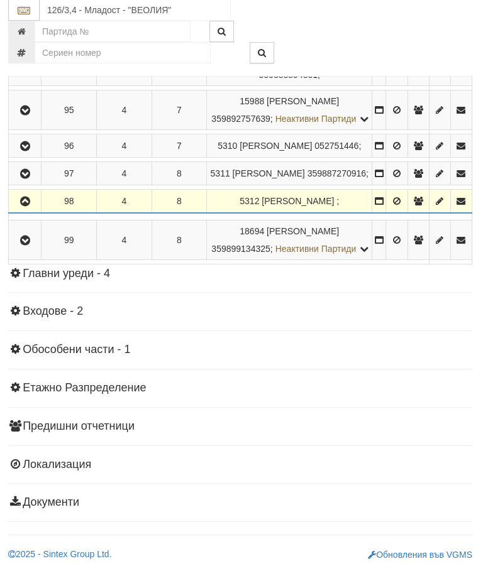
scroll to position [2233, 1]
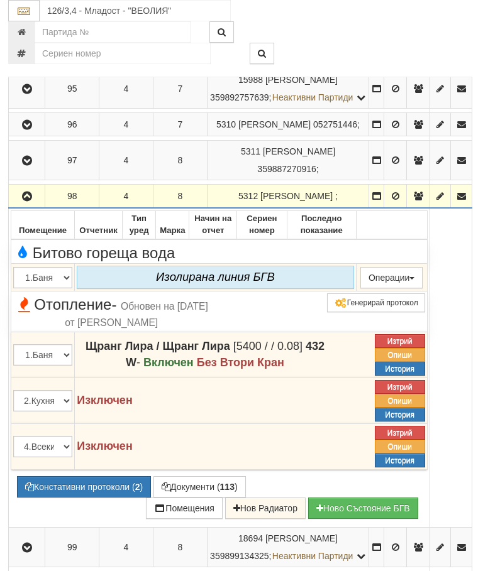
click at [33, 201] on icon "button" at bounding box center [26, 196] width 15 height 9
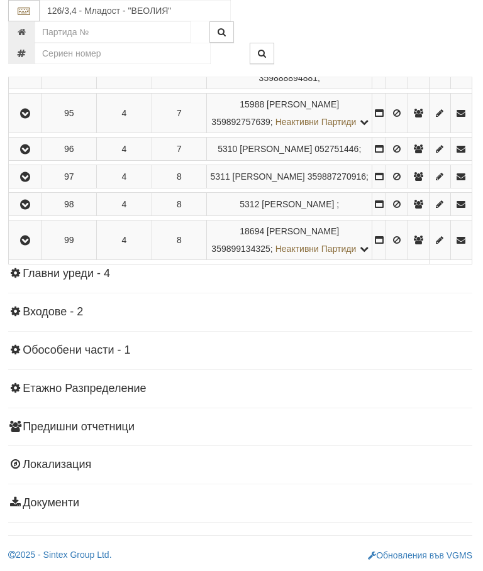
scroll to position [2355, 1]
click at [27, 245] on icon "button" at bounding box center [25, 240] width 15 height 9
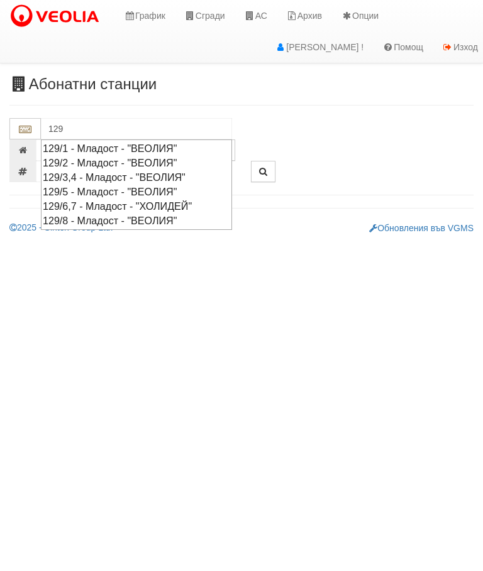
click at [156, 217] on div "129/8 - Младост - "ВЕОЛИЯ"" at bounding box center [136, 221] width 187 height 14
type input "129/8 - Младост - "ВЕОЛИЯ""
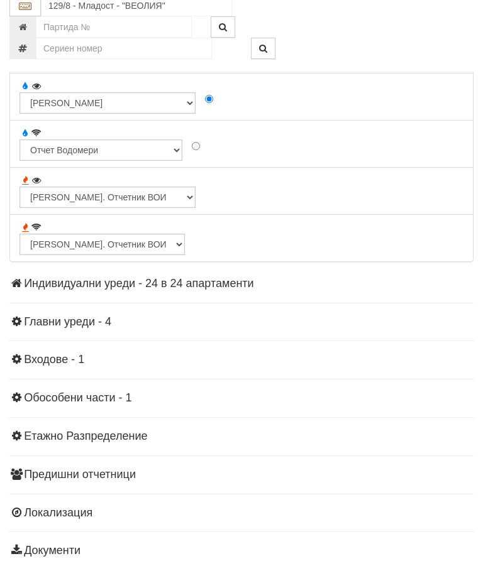
scroll to position [1210, 0]
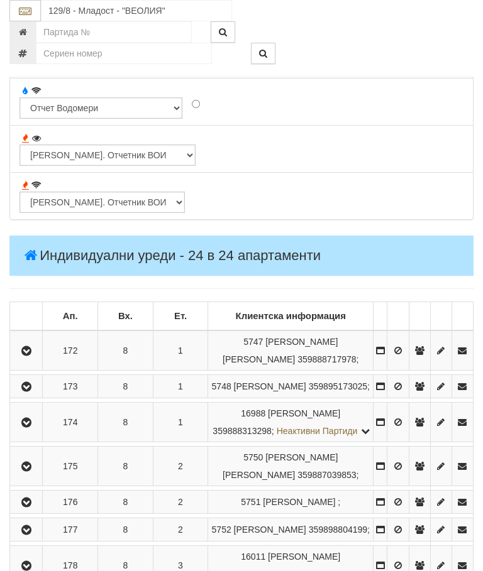
click at [34, 347] on icon "button" at bounding box center [26, 351] width 15 height 9
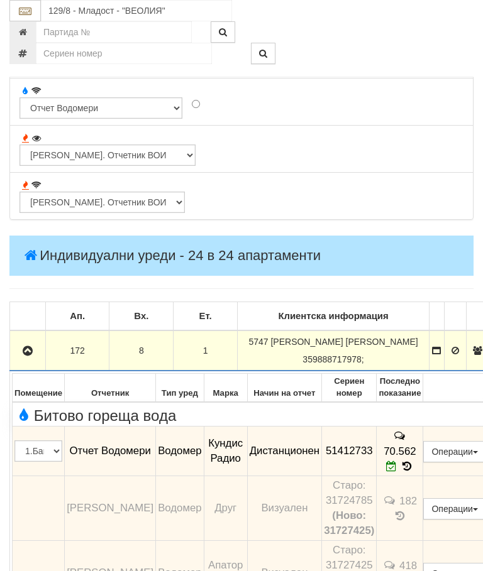
click at [29, 351] on icon "button" at bounding box center [27, 351] width 15 height 9
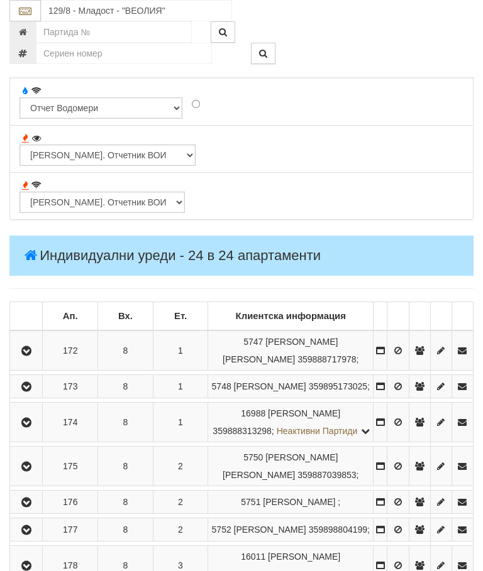
click at [36, 396] on button "button" at bounding box center [26, 386] width 28 height 19
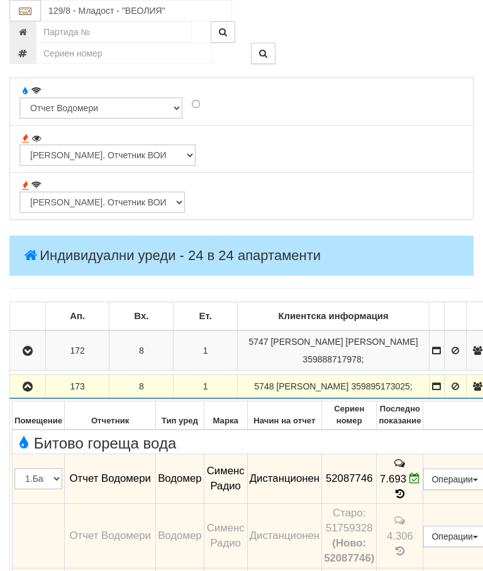
click at [33, 392] on icon "button" at bounding box center [27, 387] width 15 height 9
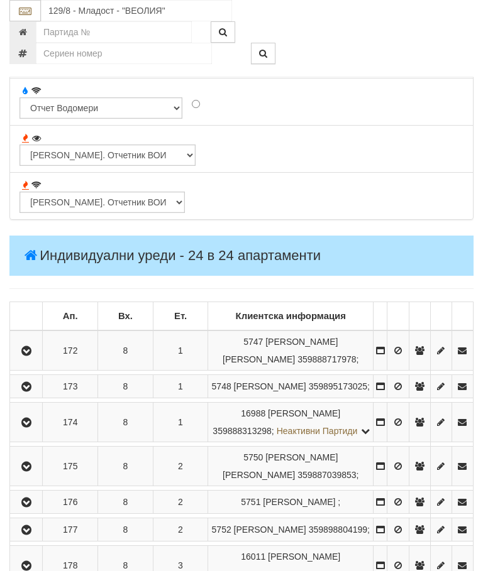
click at [31, 427] on icon "button" at bounding box center [26, 423] width 15 height 9
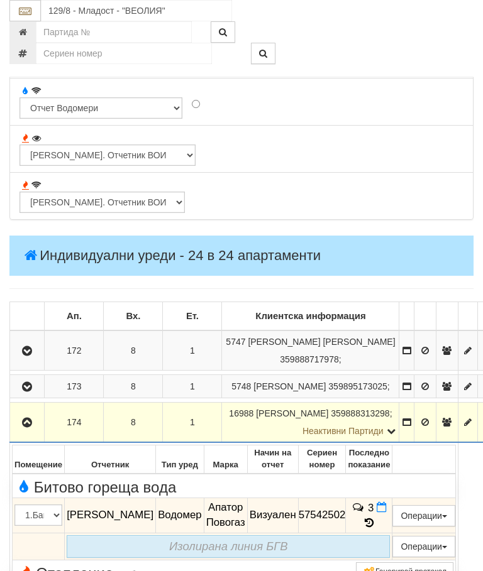
click at [30, 427] on icon "button" at bounding box center [26, 423] width 15 height 9
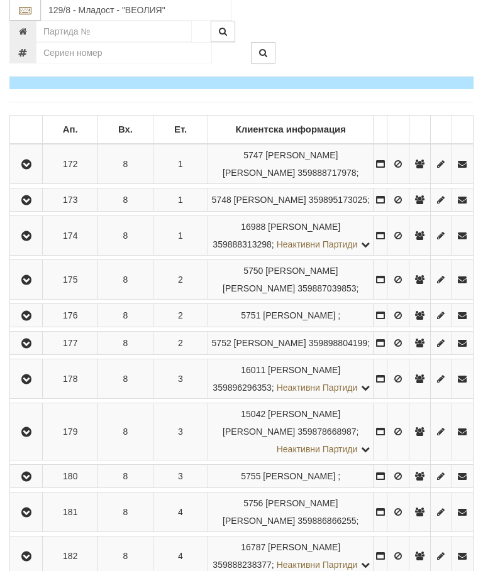
scroll to position [1396, 0]
click at [33, 285] on icon "button" at bounding box center [26, 280] width 15 height 9
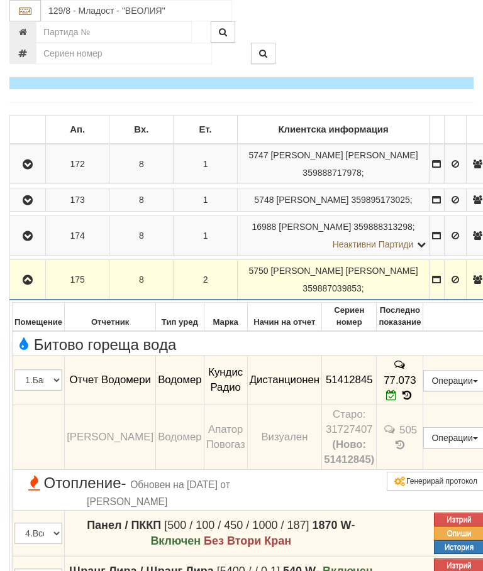
click at [26, 285] on icon "button" at bounding box center [27, 280] width 15 height 9
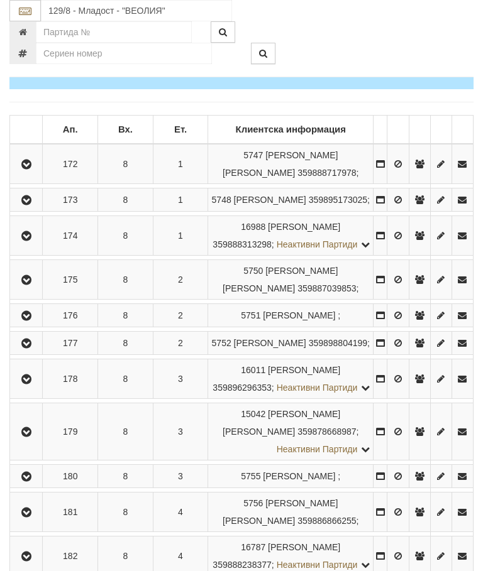
click at [33, 325] on button "button" at bounding box center [26, 315] width 28 height 19
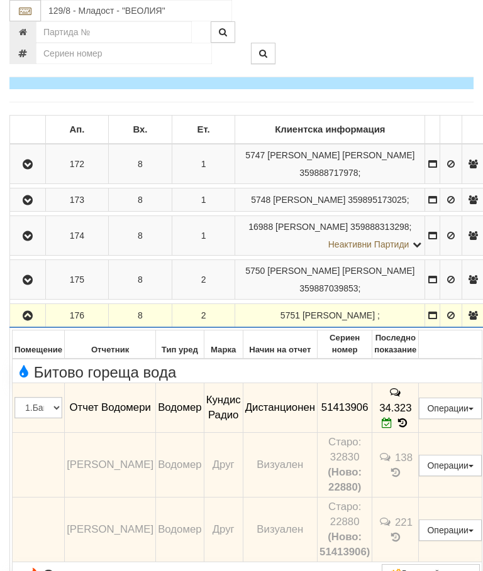
click at [31, 321] on icon "button" at bounding box center [27, 316] width 15 height 9
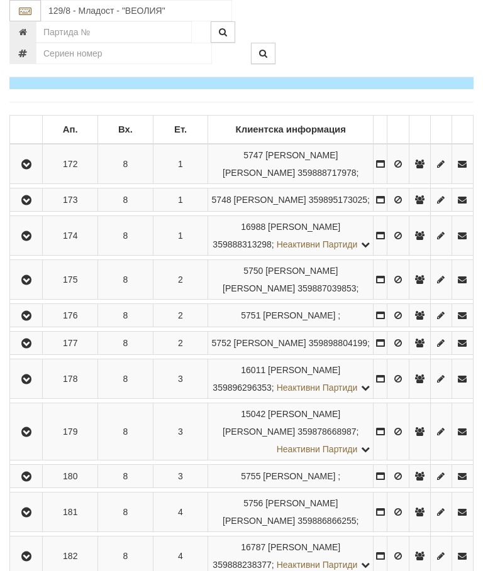
click at [34, 348] on icon "button" at bounding box center [26, 343] width 15 height 9
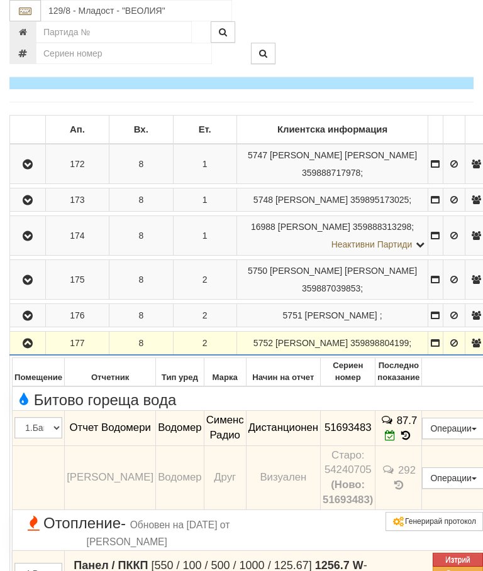
click at [30, 348] on icon "button" at bounding box center [27, 343] width 15 height 9
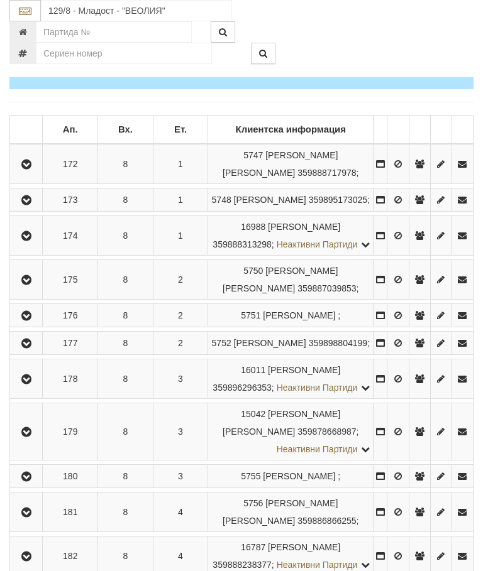
click at [30, 384] on icon "button" at bounding box center [26, 379] width 15 height 9
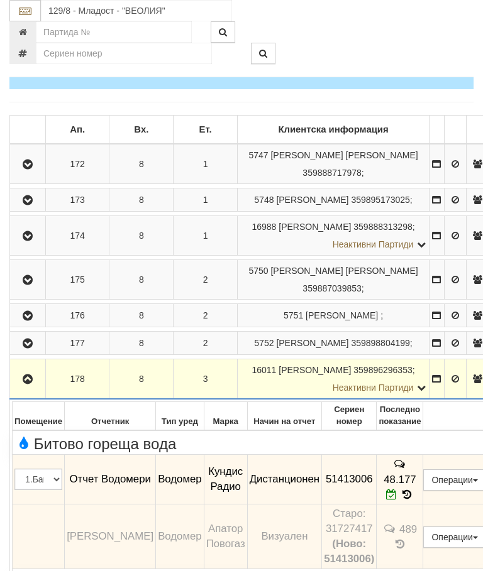
click at [33, 384] on icon "button" at bounding box center [27, 379] width 15 height 9
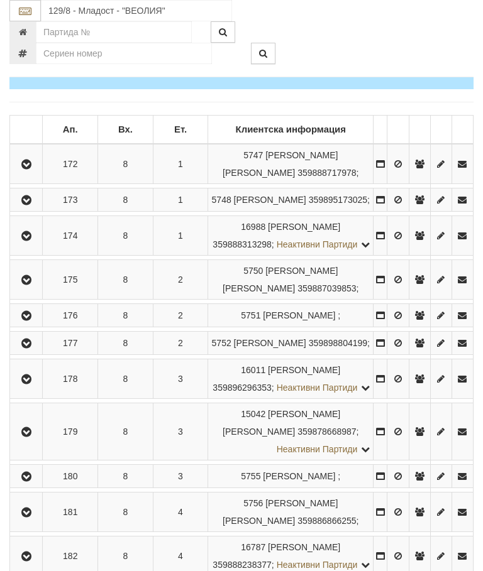
click at [34, 437] on icon "button" at bounding box center [26, 432] width 15 height 9
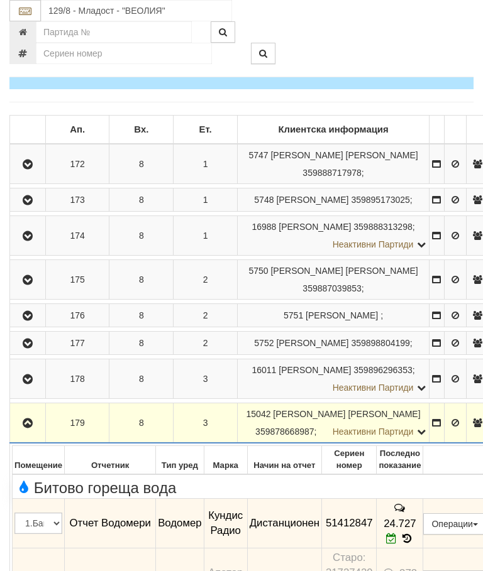
click at [26, 428] on icon "button" at bounding box center [27, 423] width 15 height 9
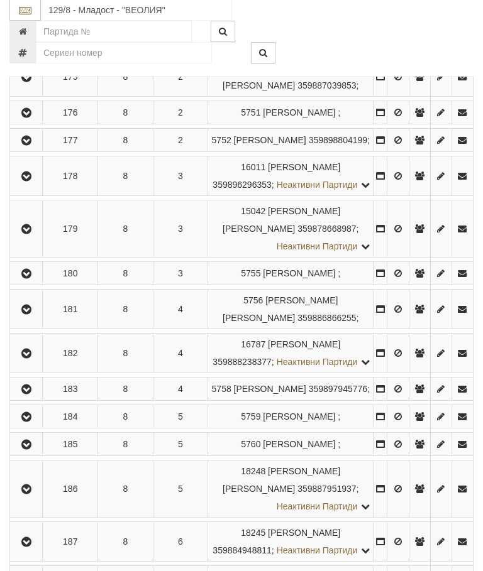
click at [31, 279] on icon "button" at bounding box center [26, 274] width 15 height 9
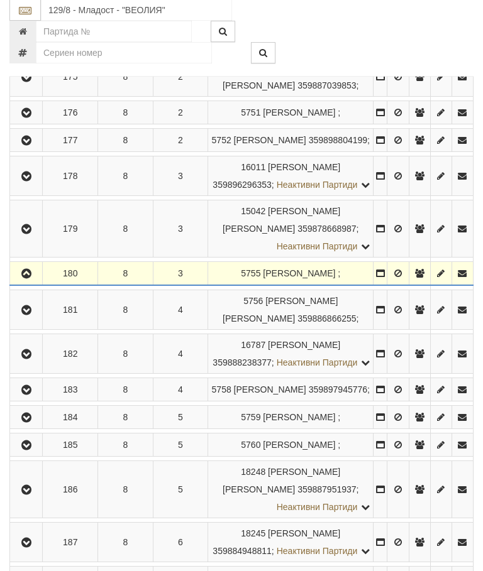
scroll to position [1599, 0]
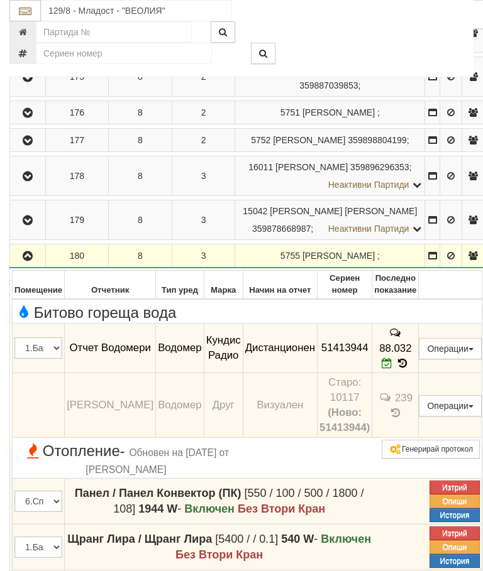
click at [31, 261] on icon "button" at bounding box center [27, 256] width 15 height 9
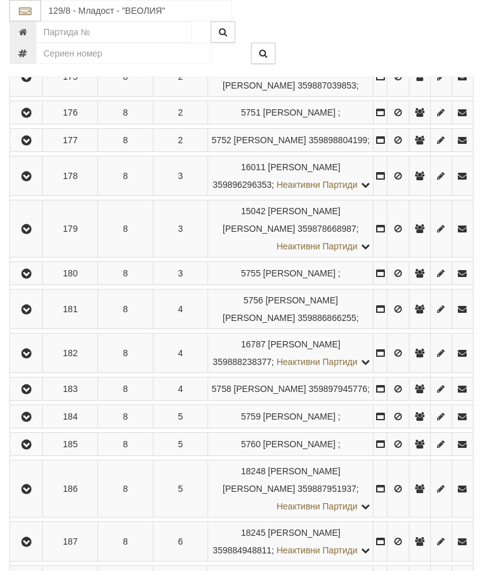
click at [40, 319] on button "button" at bounding box center [26, 309] width 28 height 19
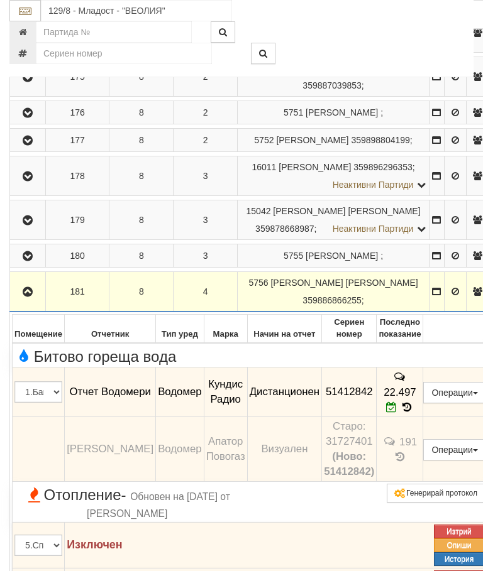
click at [28, 301] on button "button" at bounding box center [27, 291] width 31 height 19
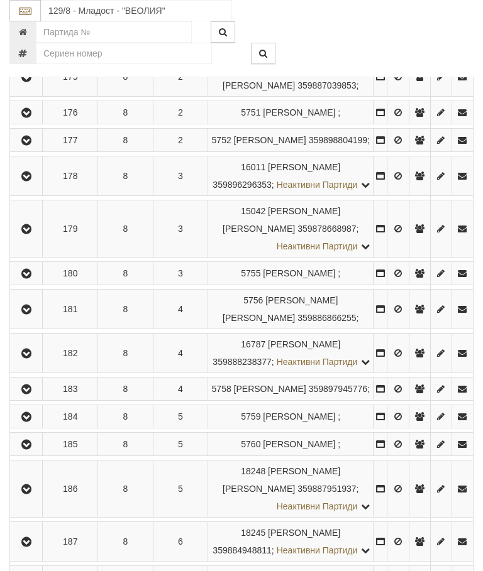
click at [39, 363] on button "button" at bounding box center [26, 353] width 28 height 19
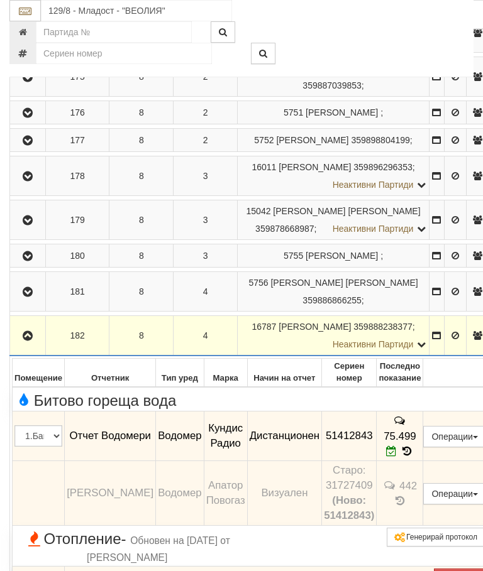
click at [26, 341] on icon "button" at bounding box center [27, 336] width 15 height 9
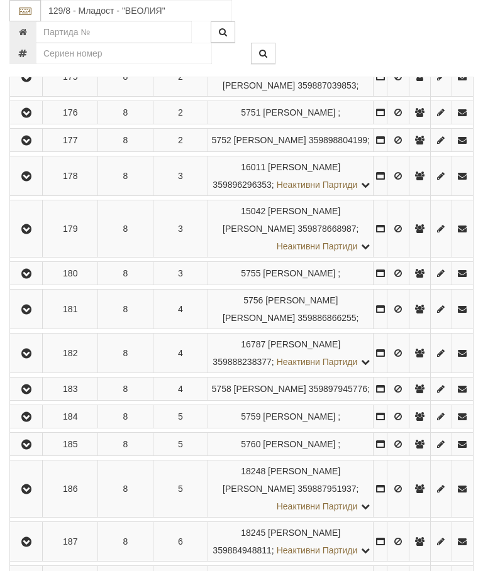
click at [38, 398] on button "button" at bounding box center [26, 389] width 28 height 19
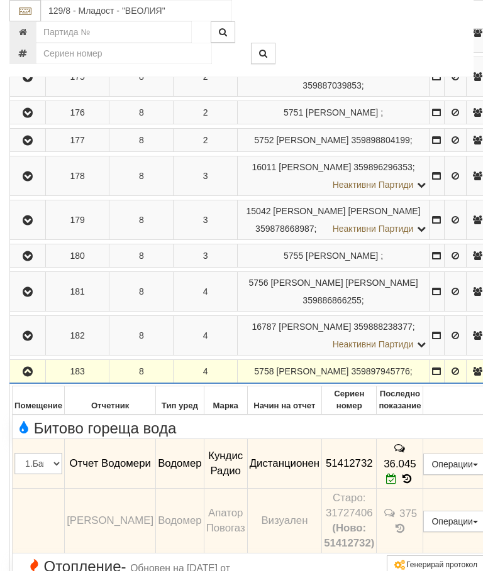
click at [27, 376] on icon "button" at bounding box center [27, 372] width 15 height 9
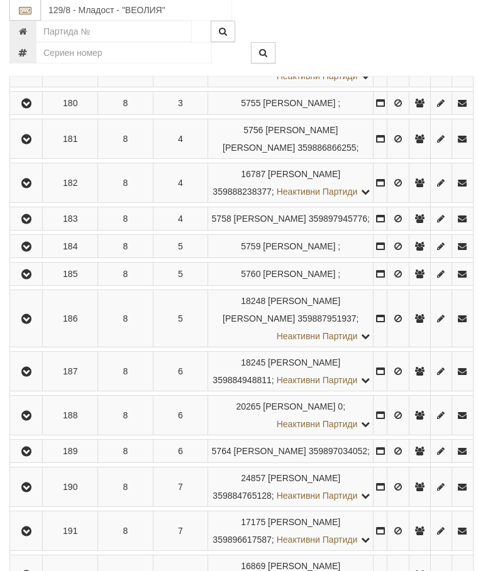
click at [29, 256] on button "button" at bounding box center [26, 247] width 28 height 19
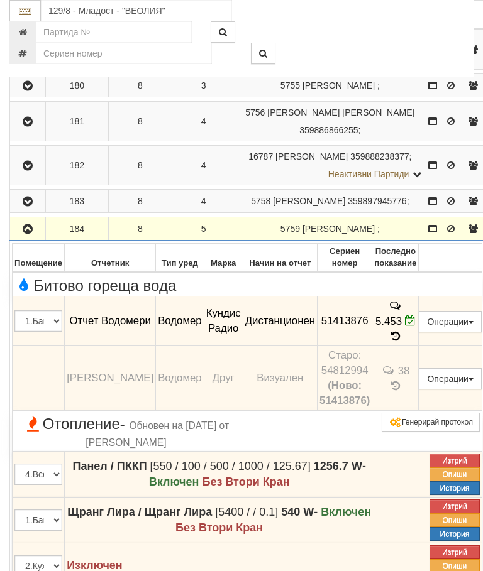
click at [31, 234] on icon "button" at bounding box center [27, 229] width 15 height 9
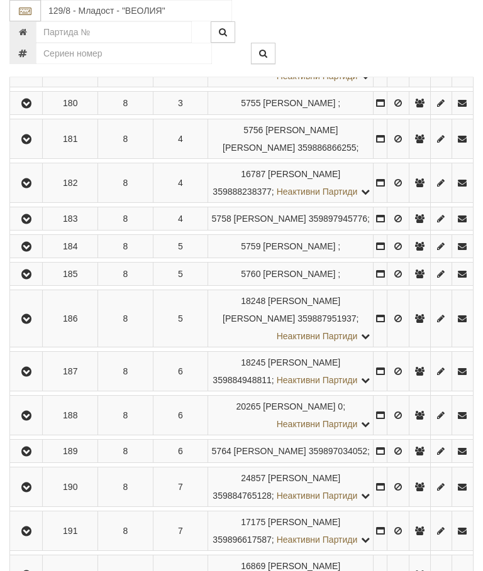
click at [40, 283] on button "button" at bounding box center [26, 274] width 28 height 19
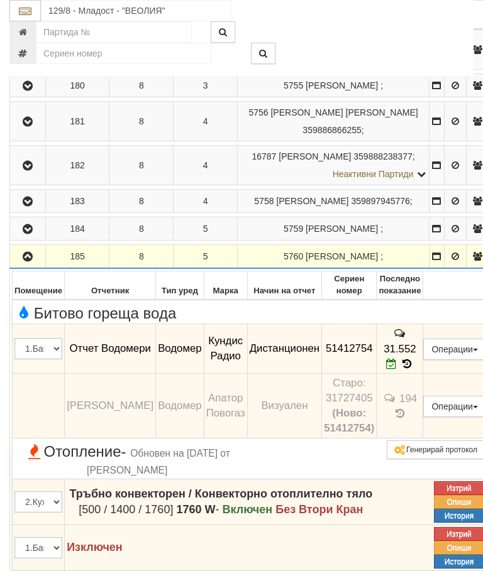
click at [26, 261] on icon "button" at bounding box center [27, 257] width 15 height 9
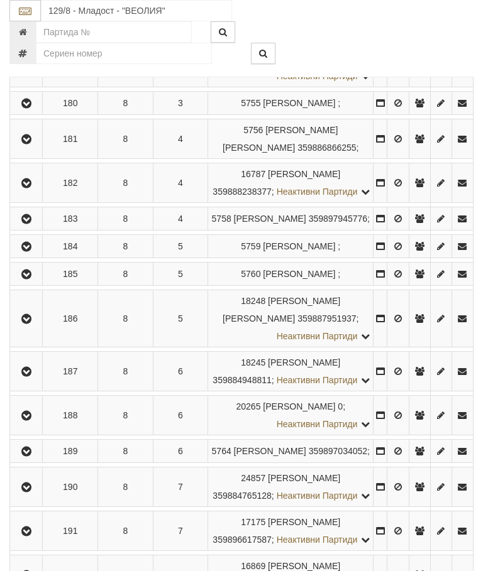
click at [35, 328] on button "button" at bounding box center [26, 318] width 28 height 19
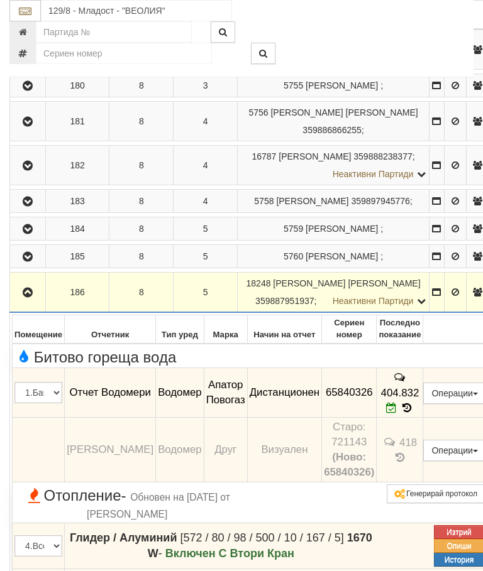
click at [28, 297] on icon "button" at bounding box center [27, 292] width 15 height 9
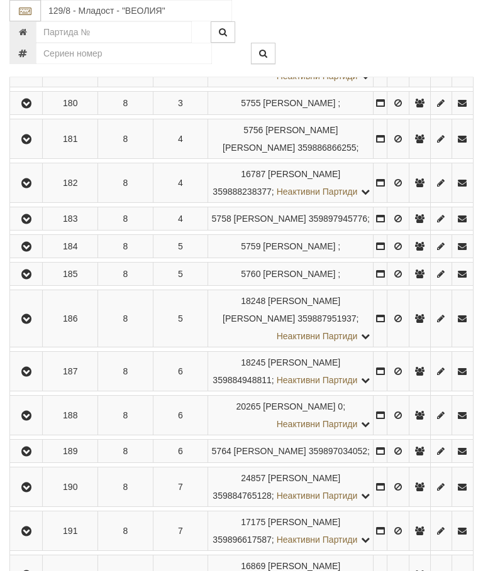
click at [40, 381] on button "button" at bounding box center [26, 371] width 28 height 19
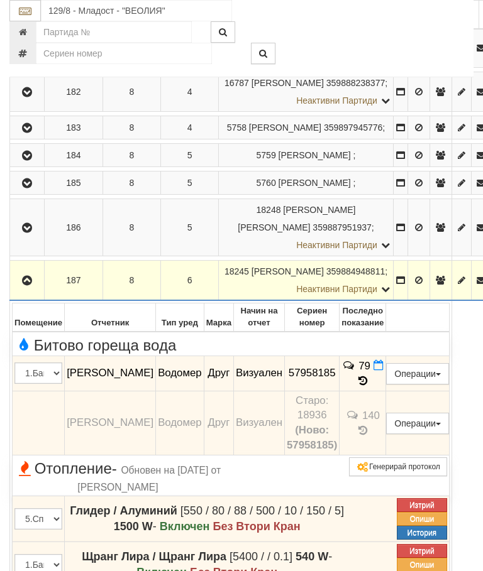
scroll to position [1860, 0]
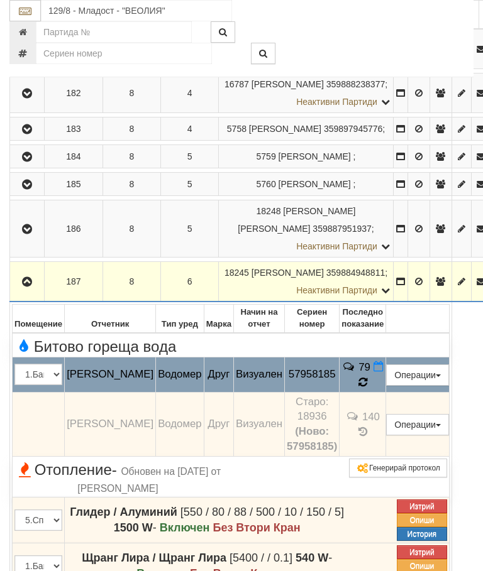
click at [367, 380] on icon at bounding box center [362, 382] width 9 height 11
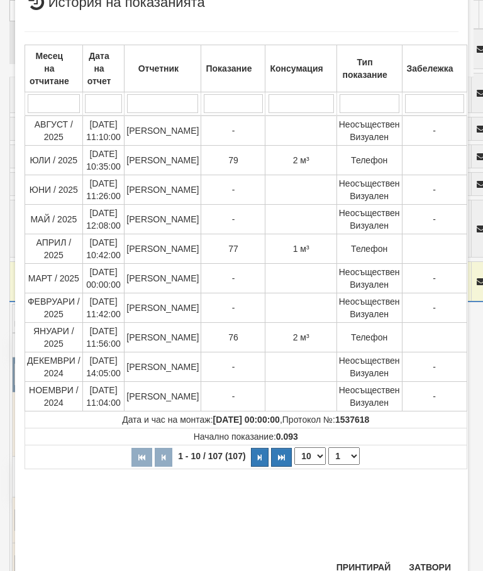
scroll to position [412, 0]
click at [432, 567] on button "Затвори" at bounding box center [429, 568] width 57 height 20
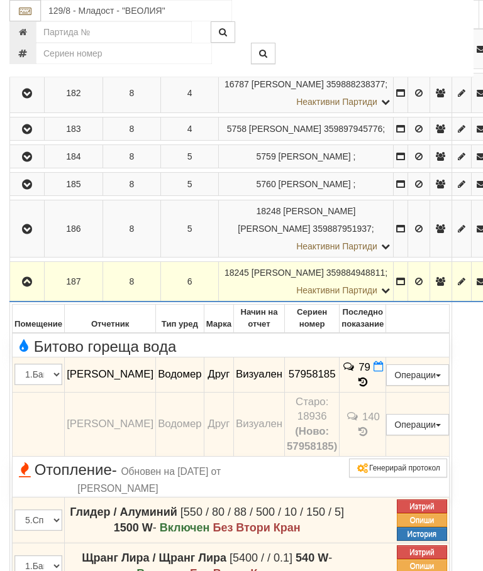
click at [23, 291] on button "button" at bounding box center [27, 281] width 30 height 19
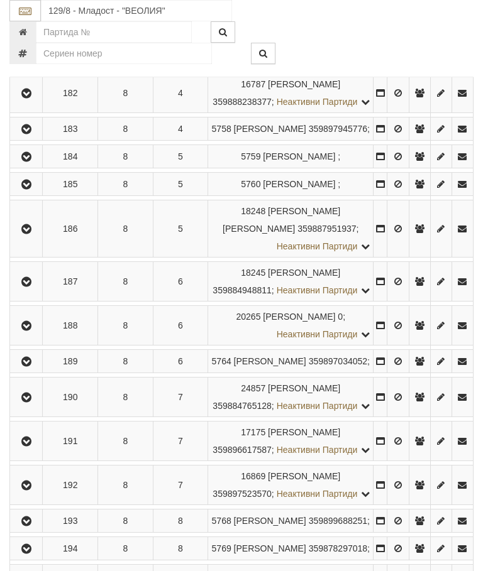
click at [30, 331] on icon "button" at bounding box center [26, 326] width 15 height 9
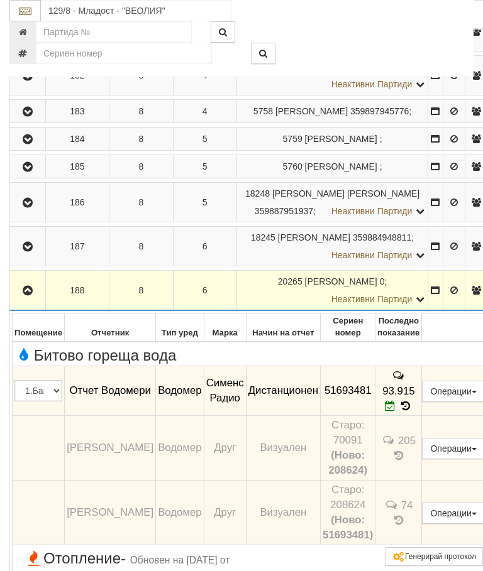
click at [31, 295] on icon "button" at bounding box center [27, 291] width 15 height 9
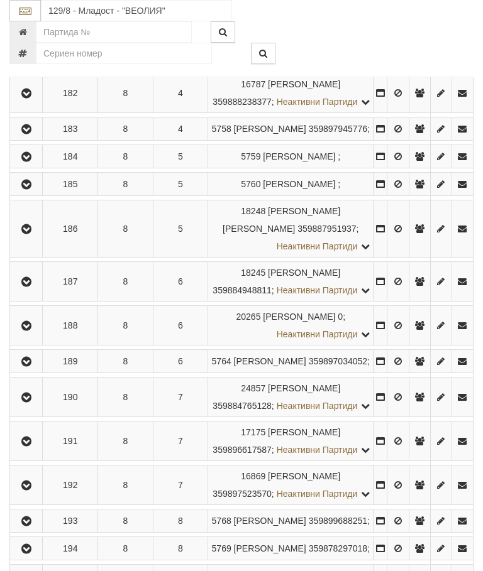
click at [33, 373] on td at bounding box center [26, 361] width 33 height 23
click at [33, 366] on icon "button" at bounding box center [26, 362] width 15 height 9
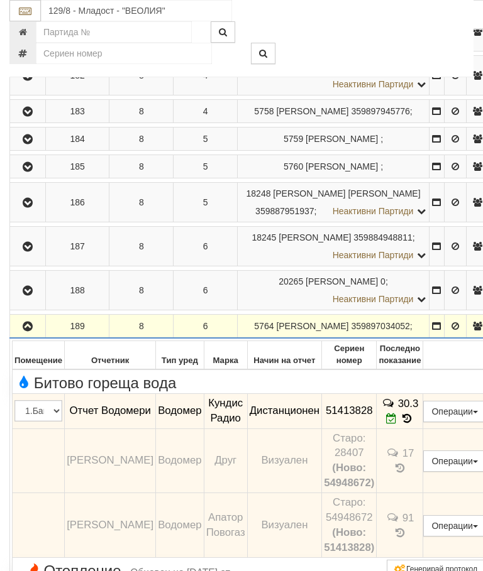
click at [28, 331] on icon "button" at bounding box center [27, 326] width 15 height 9
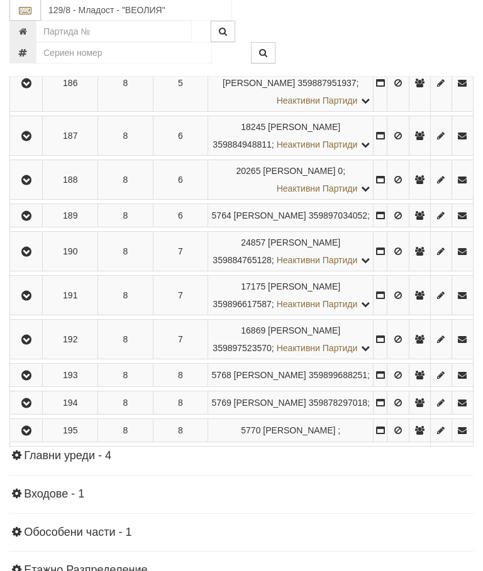
click at [31, 261] on button "button" at bounding box center [26, 252] width 28 height 19
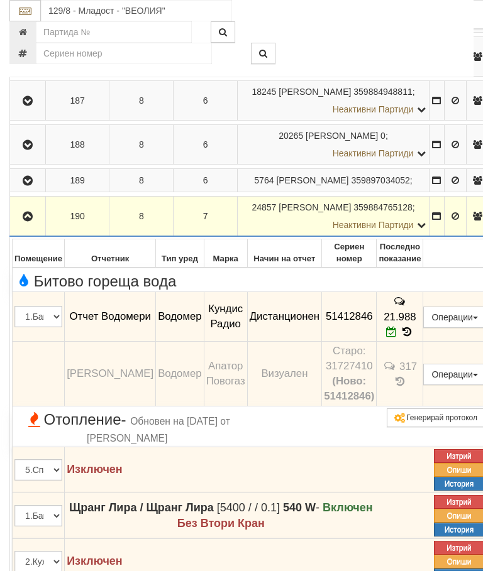
click at [24, 221] on icon "button" at bounding box center [27, 216] width 15 height 9
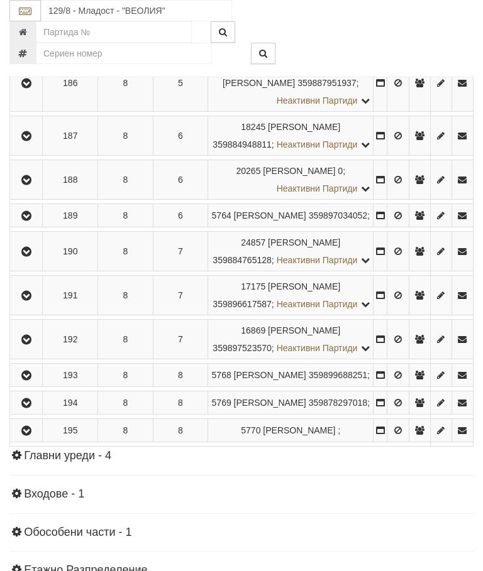
click at [33, 300] on icon "button" at bounding box center [26, 296] width 15 height 9
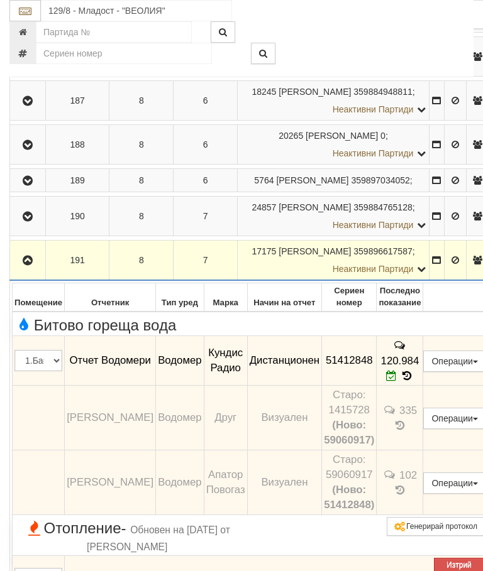
click at [30, 265] on icon "button" at bounding box center [27, 260] width 15 height 9
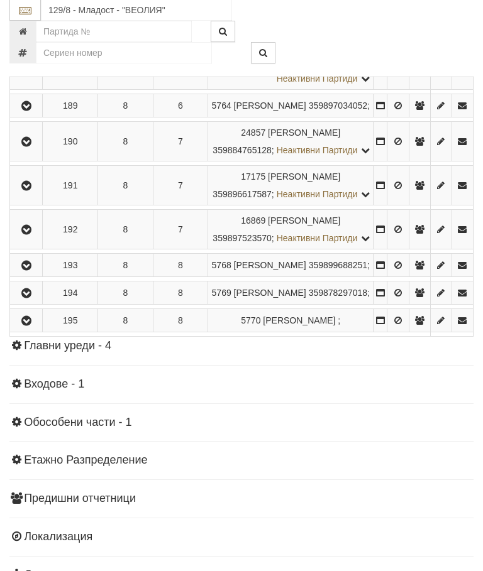
click at [34, 235] on icon "button" at bounding box center [26, 230] width 15 height 9
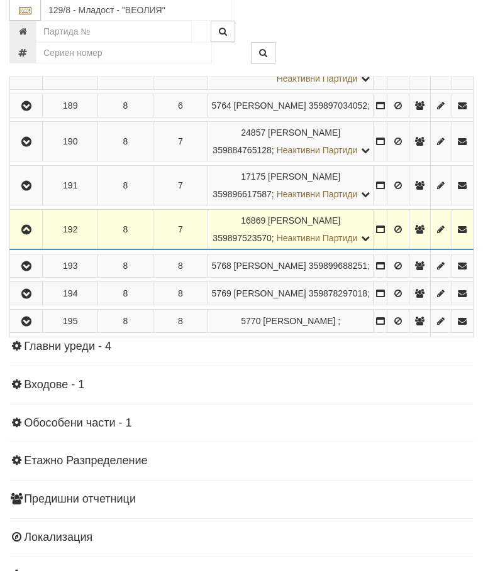
scroll to position [2115, 0]
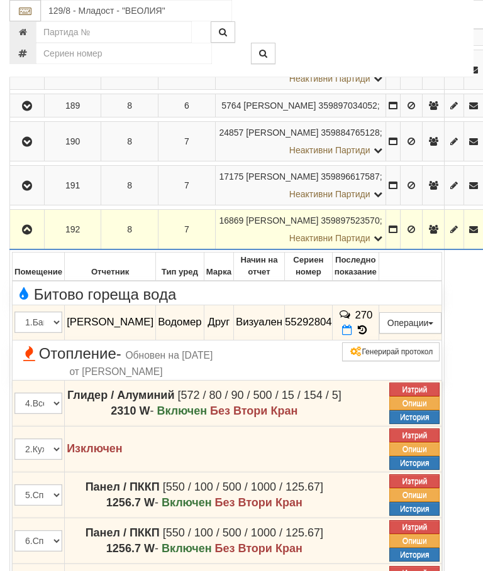
click at [369, 336] on icon at bounding box center [362, 330] width 14 height 11
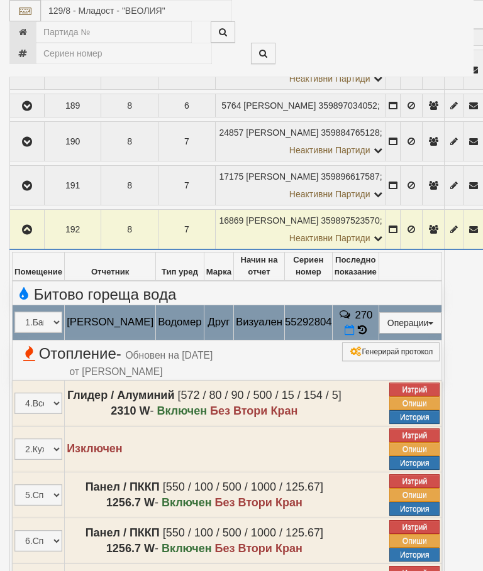
select select "10"
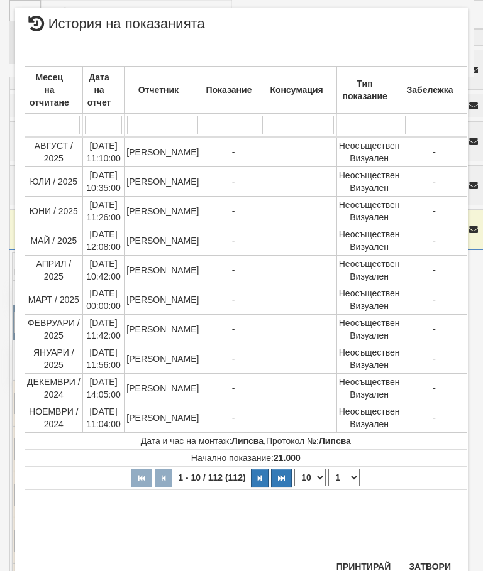
scroll to position [849, 0]
click at [344, 477] on select "1 2 3 4 5 6 7 8 9 10 11 12" at bounding box center [343, 478] width 31 height 18
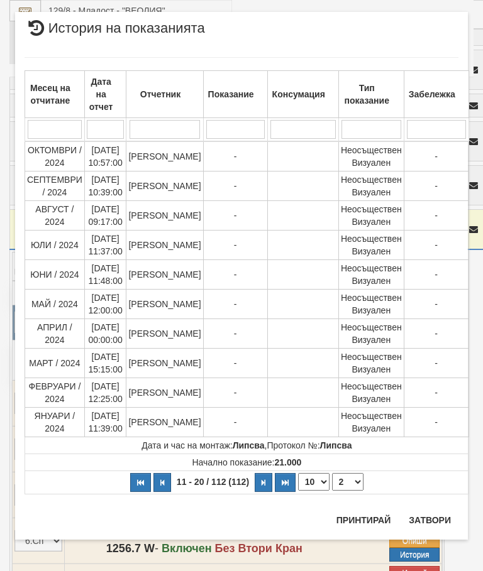
scroll to position [0, 0]
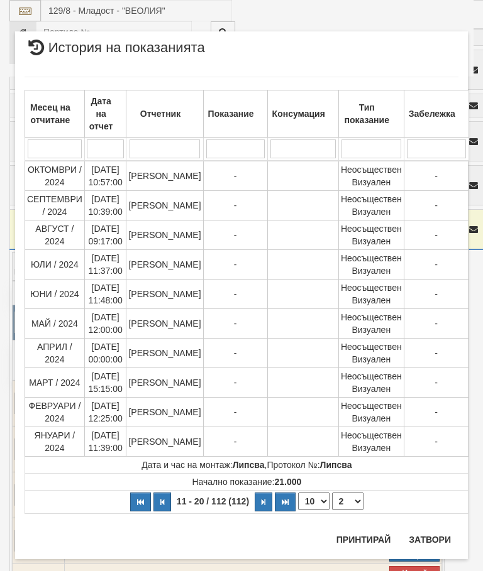
click at [344, 502] on select "1 2 3 4 5 6 7 8 9 10 11 12" at bounding box center [347, 502] width 31 height 18
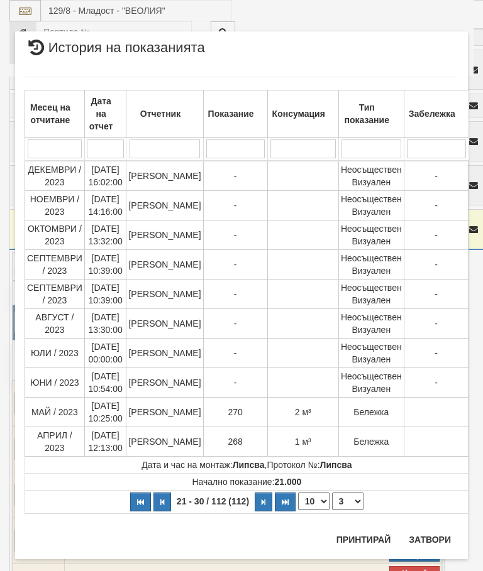
click at [348, 505] on select "1 2 3 4 5 6 7 8 9 10 11 12" at bounding box center [347, 502] width 31 height 18
select select "4"
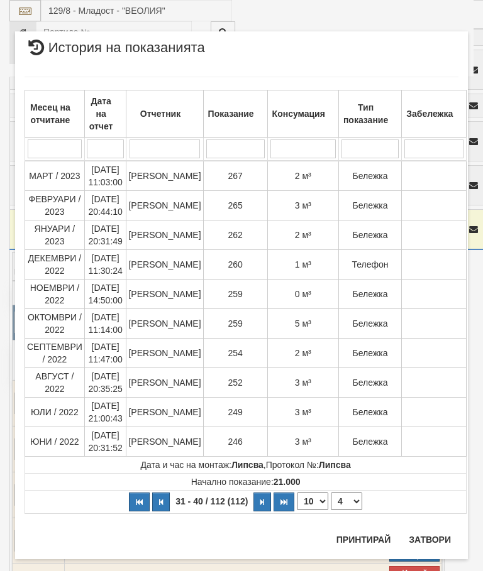
click at [430, 541] on button "Затвори" at bounding box center [429, 540] width 57 height 20
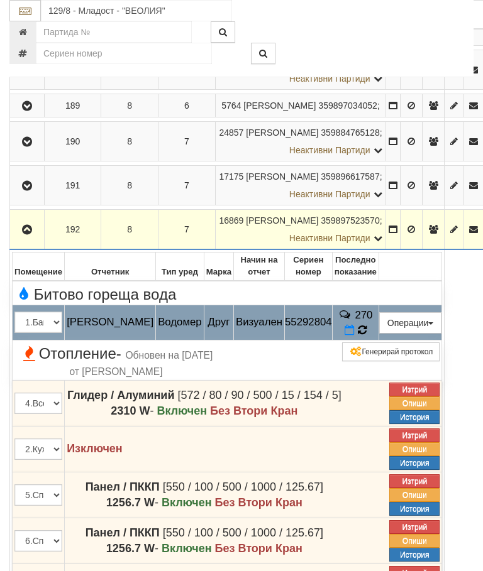
click at [366, 336] on icon at bounding box center [362, 330] width 9 height 11
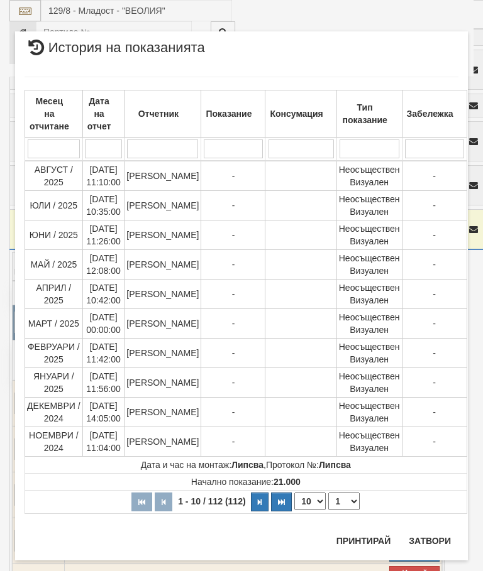
click at [343, 498] on select "1 2 3 4 5 6 7 8 9 10 11 12" at bounding box center [343, 502] width 31 height 18
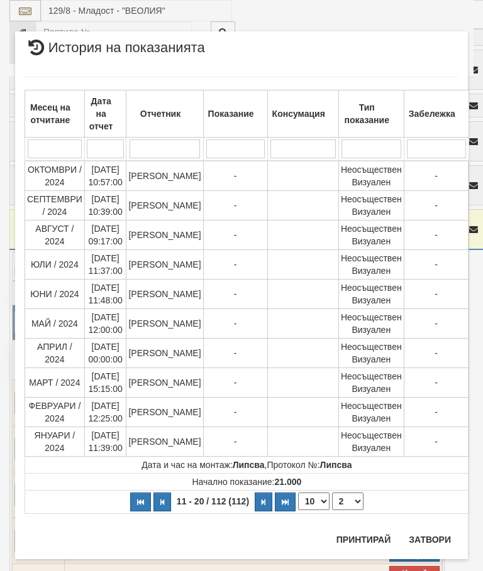
click at [347, 504] on select "1 2 3 4 5 6 7 8 9 10 11 12" at bounding box center [347, 502] width 31 height 18
select select "3"
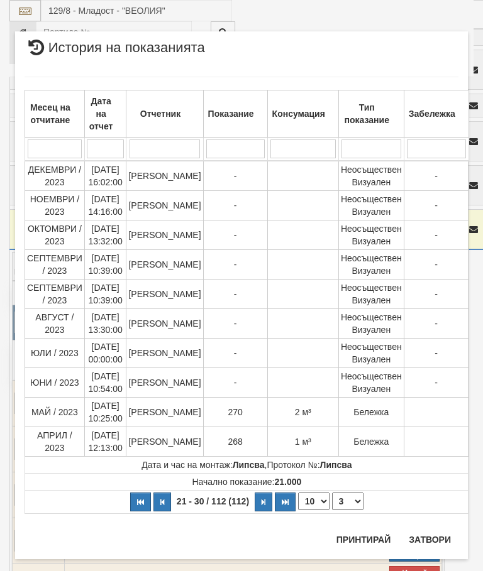
click at [429, 537] on button "Затвори" at bounding box center [429, 540] width 57 height 20
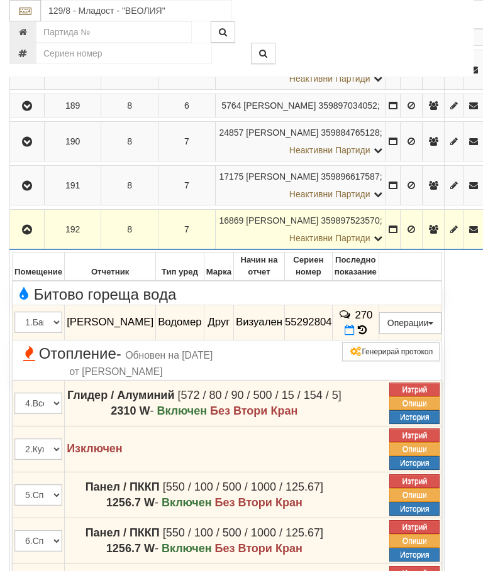
click at [30, 234] on icon "button" at bounding box center [26, 230] width 15 height 9
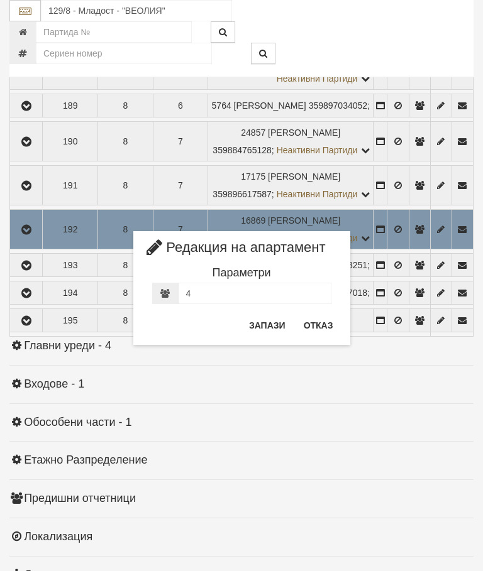
click at [316, 322] on button "Отказ" at bounding box center [318, 325] width 45 height 20
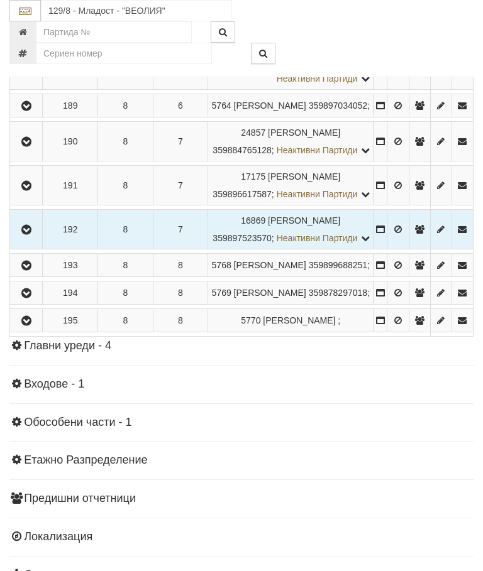
click at [28, 234] on icon "button" at bounding box center [26, 230] width 15 height 9
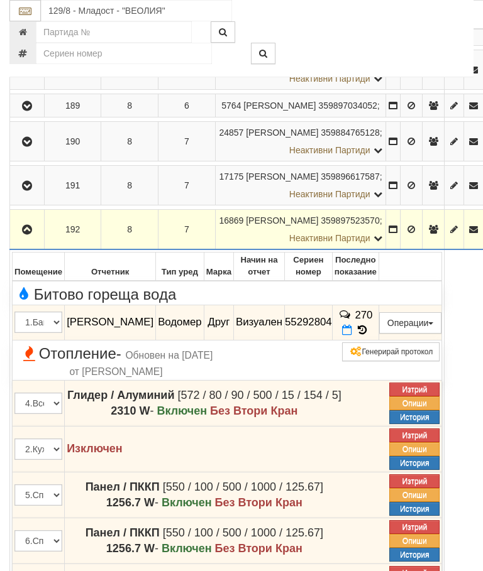
click at [28, 234] on icon "button" at bounding box center [26, 230] width 15 height 9
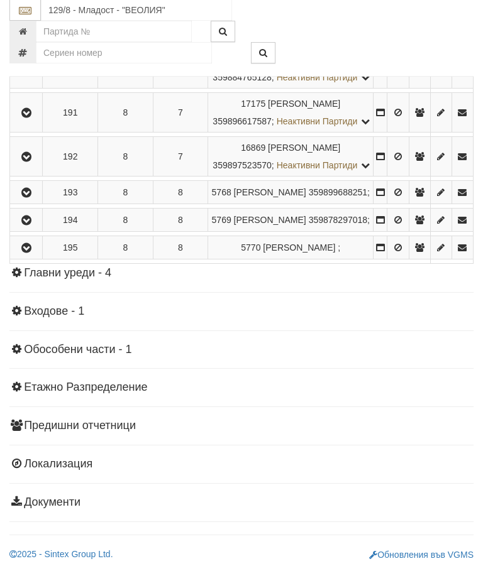
scroll to position [2301, 0]
click at [36, 202] on button "button" at bounding box center [26, 193] width 28 height 19
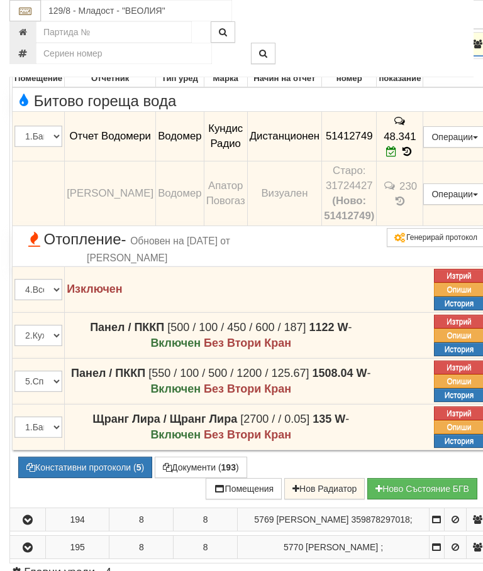
click at [30, 49] on icon "button" at bounding box center [27, 44] width 15 height 9
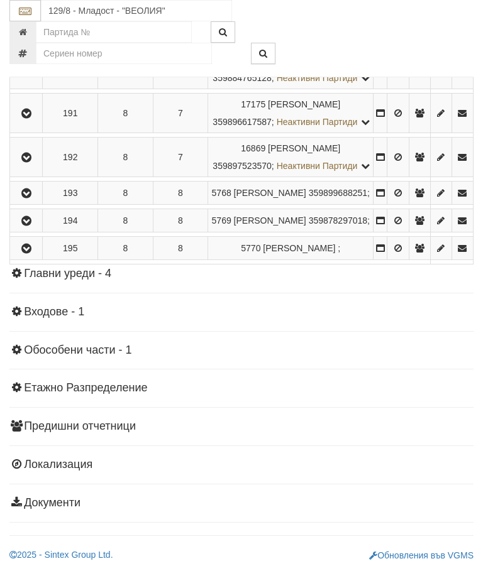
scroll to position [2200, 0]
click at [33, 226] on icon "button" at bounding box center [26, 221] width 15 height 9
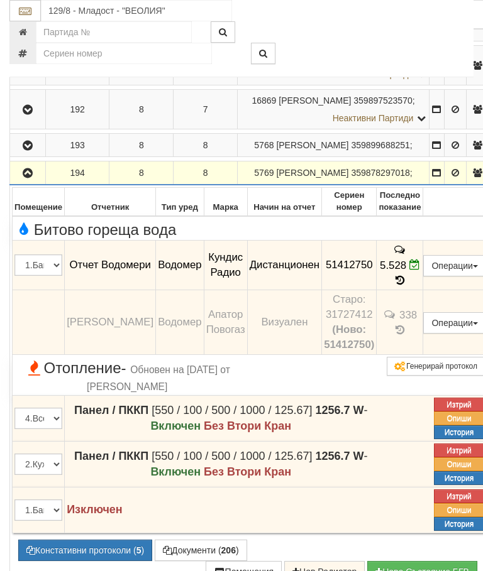
click at [31, 178] on icon "button" at bounding box center [27, 173] width 15 height 9
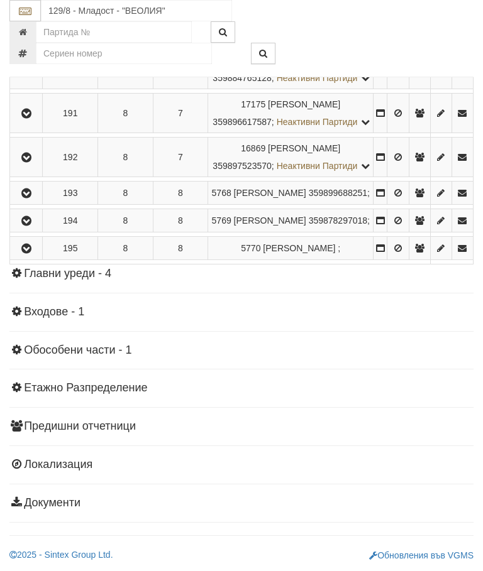
scroll to position [2196, 0]
click at [31, 253] on icon "button" at bounding box center [26, 248] width 15 height 9
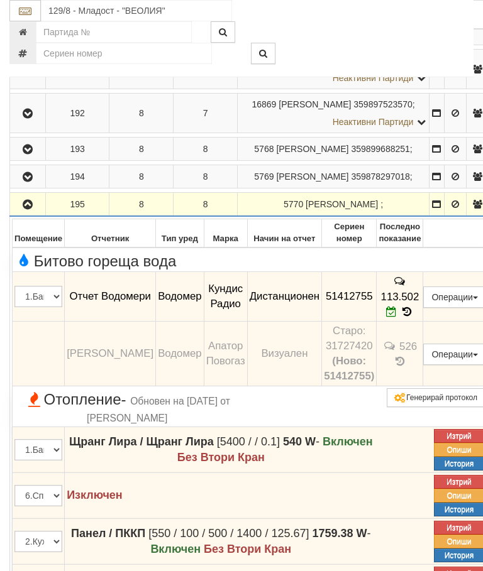
click at [22, 214] on button "button" at bounding box center [27, 204] width 31 height 19
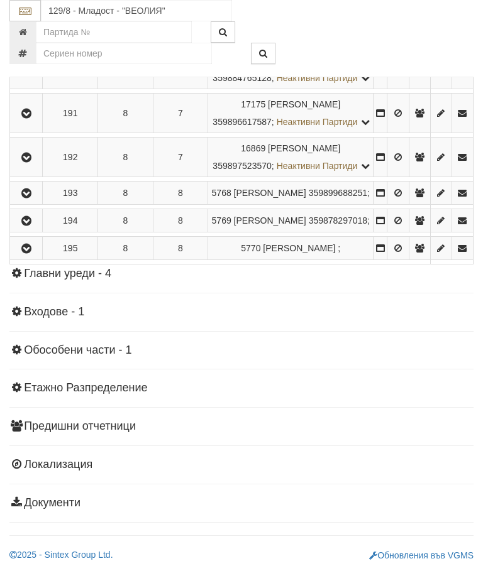
click at [38, 79] on button "button" at bounding box center [26, 69] width 28 height 19
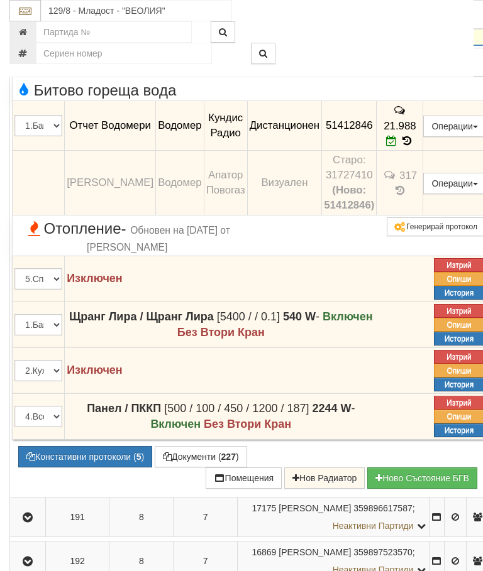
click at [37, 35] on button "button" at bounding box center [27, 25] width 31 height 19
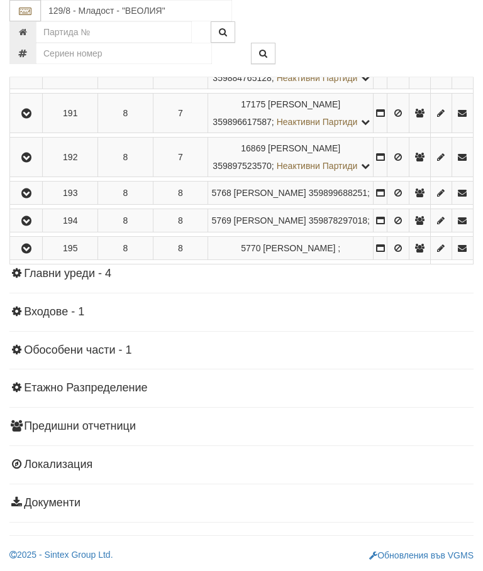
scroll to position [2193, 0]
click at [30, 118] on icon "button" at bounding box center [26, 113] width 15 height 9
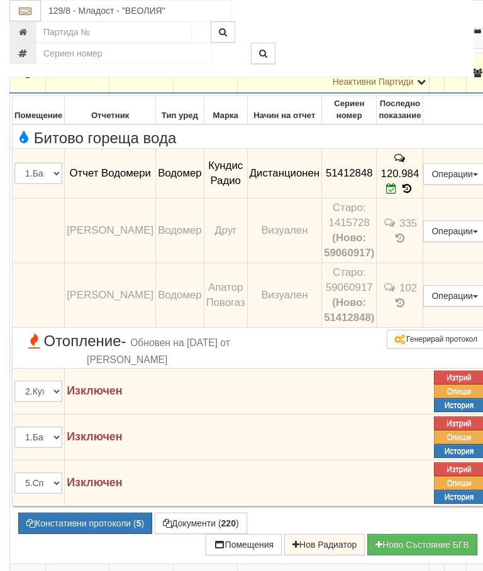
click at [30, 82] on button "button" at bounding box center [27, 72] width 31 height 19
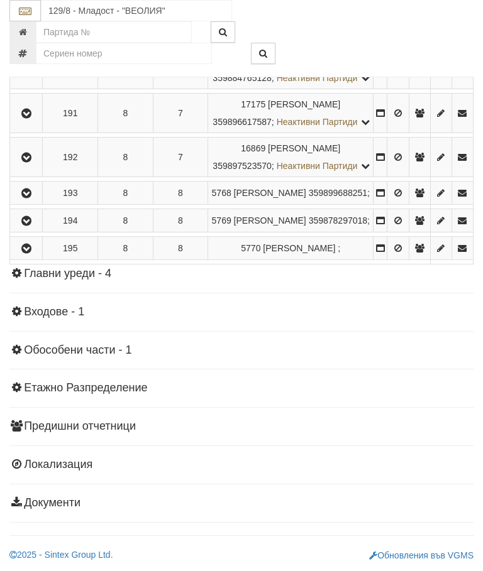
click at [31, 162] on icon "button" at bounding box center [26, 157] width 15 height 9
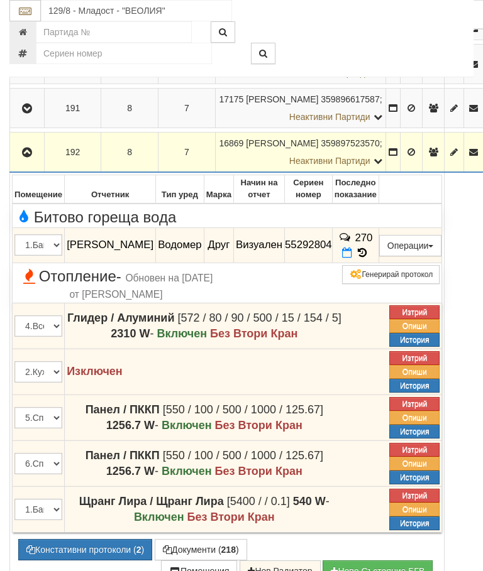
click at [0, 0] on button "Редакция / Протокол" at bounding box center [0, 0] width 0 height 0
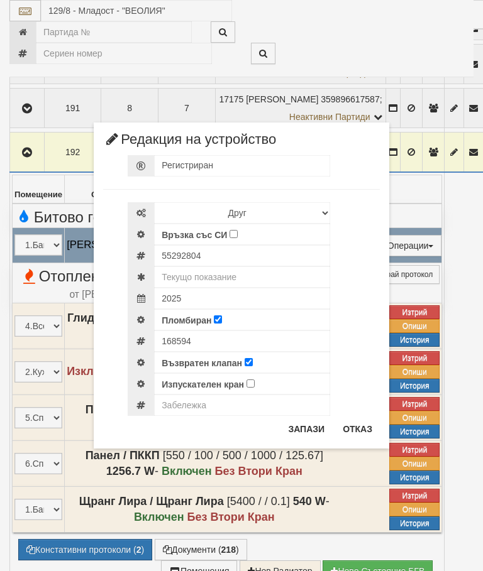
click at [434, 39] on div "× Редакция на устройство Регистриран Избери Марка и модел Апатор Повогаз Друг К…" at bounding box center [241, 224] width 471 height 449
click at [360, 424] on button "Отказ" at bounding box center [357, 429] width 45 height 20
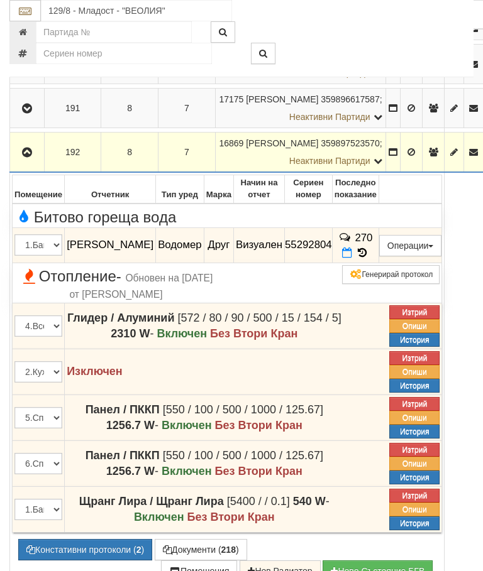
click at [21, 157] on icon "button" at bounding box center [26, 152] width 15 height 9
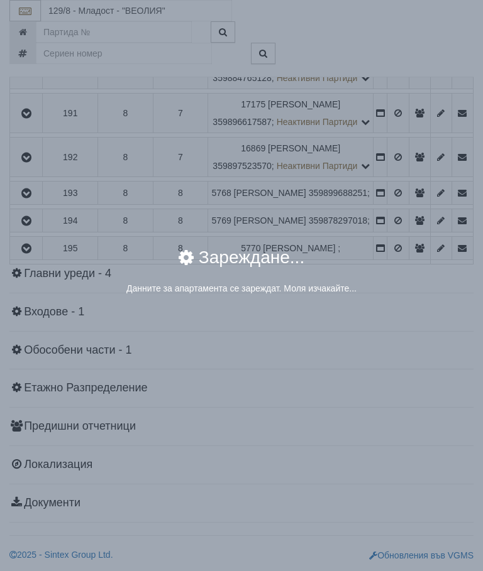
click at [399, 425] on div "× Зареждане... Данните за апартамента се зареждат. Моля изчакайте..." at bounding box center [241, 285] width 483 height 571
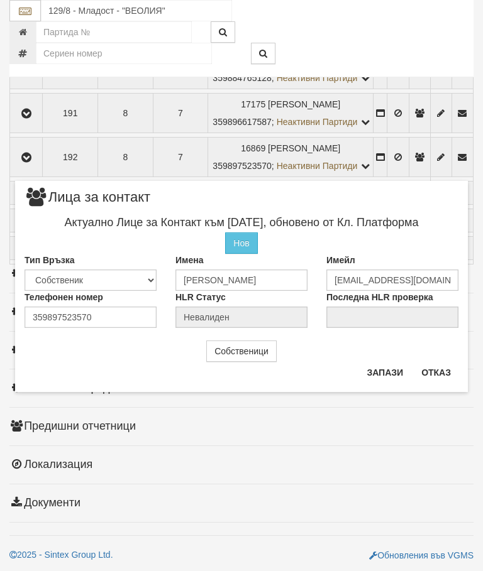
click at [445, 372] on button "Отказ" at bounding box center [436, 373] width 45 height 20
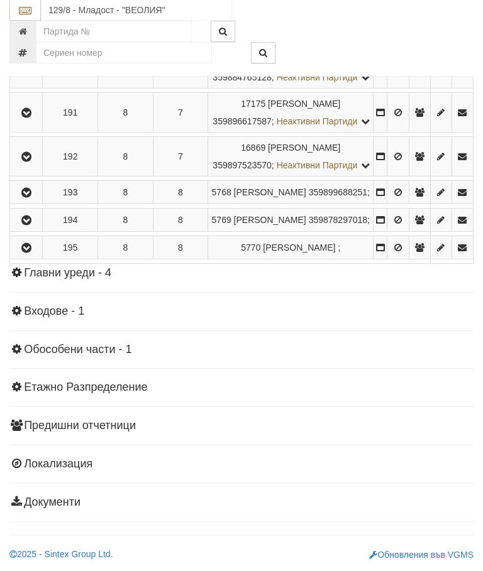
scroll to position [2241, 0]
click at [33, 162] on icon "button" at bounding box center [26, 157] width 15 height 9
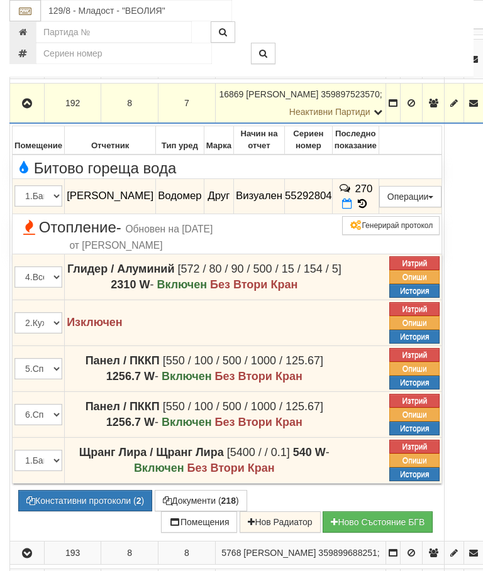
click at [369, 209] on icon at bounding box center [362, 204] width 14 height 11
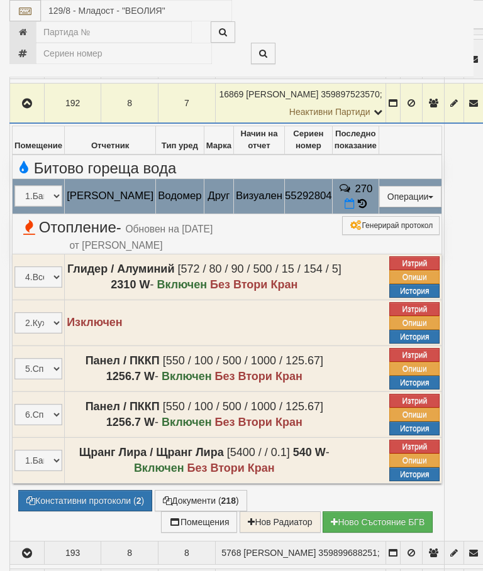
select select "10"
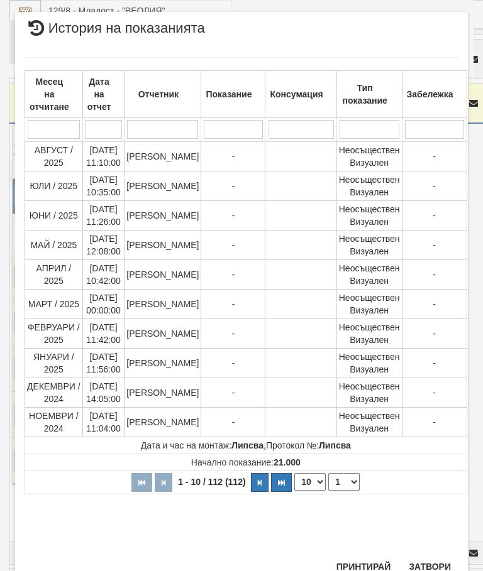
scroll to position [928, 0]
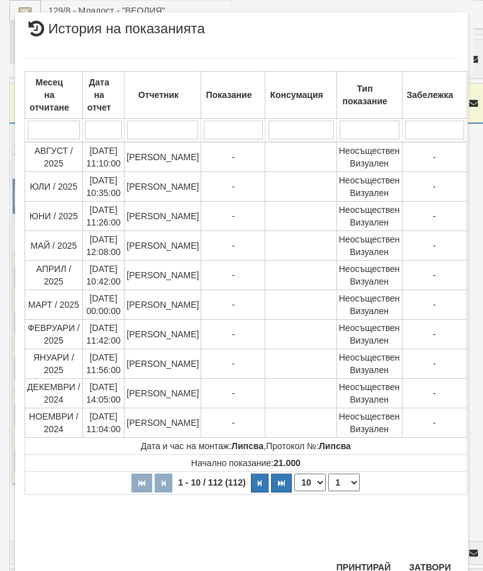
click at [341, 485] on select "1 2 3 4 5 6 7 8 9 10 11 12" at bounding box center [343, 483] width 31 height 18
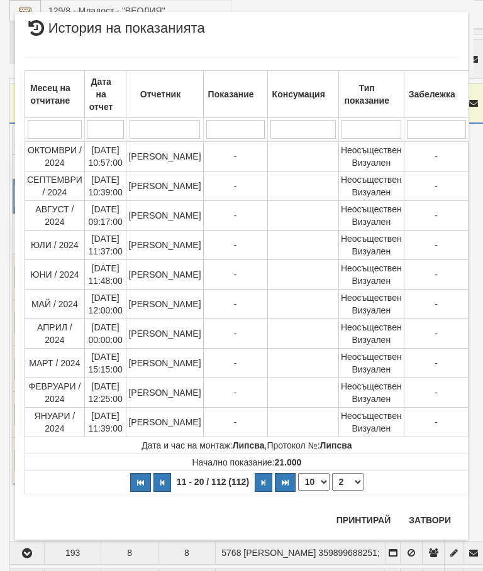
scroll to position [0, 0]
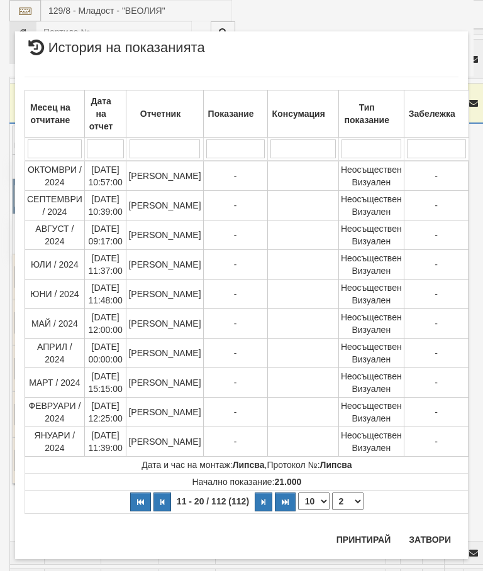
click at [339, 507] on select "1 2 3 4 5 6 7 8 9 10 11 12" at bounding box center [347, 502] width 31 height 18
select select "3"
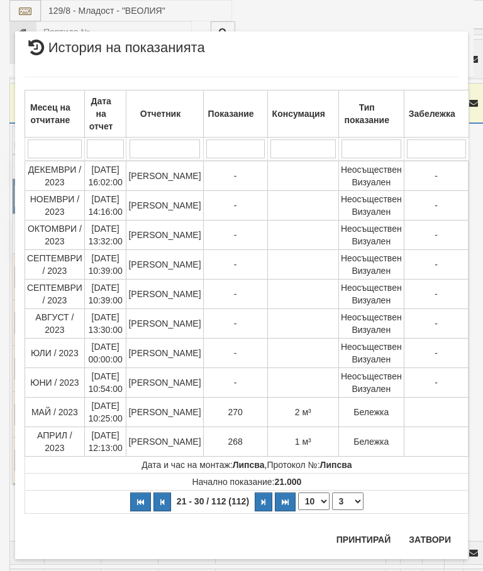
click at [429, 540] on button "Затвори" at bounding box center [429, 540] width 57 height 20
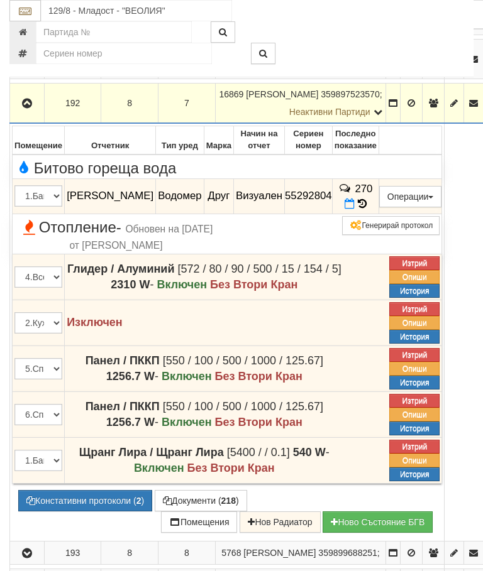
click at [29, 108] on icon "button" at bounding box center [26, 103] width 15 height 9
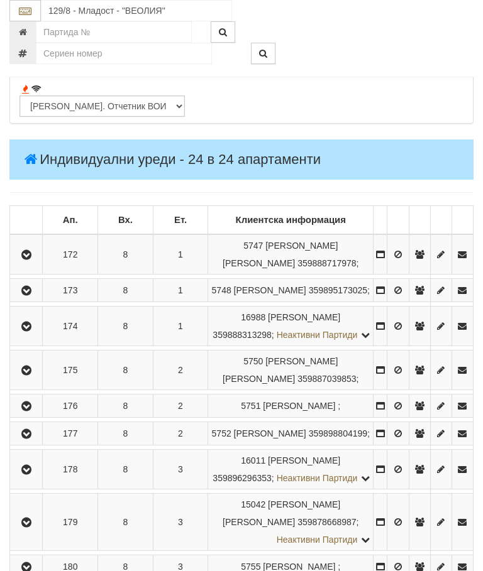
scroll to position [1305, 0]
click at [114, 9] on input "129/8 - Младост - "ВЕОЛИЯ"" at bounding box center [136, 10] width 191 height 21
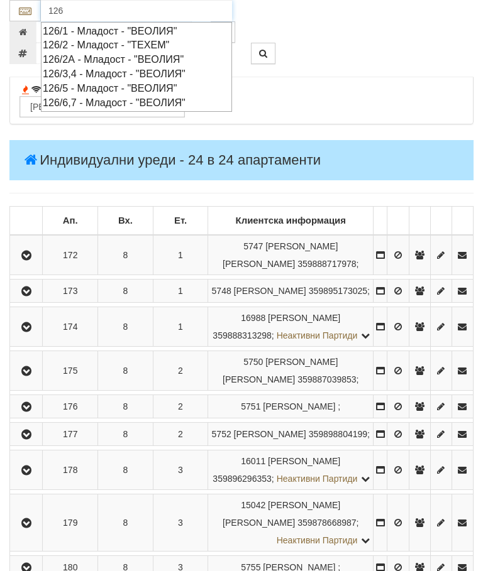
click at [126, 70] on div "126/3,4 - Младост - "ВЕОЛИЯ"" at bounding box center [136, 74] width 187 height 14
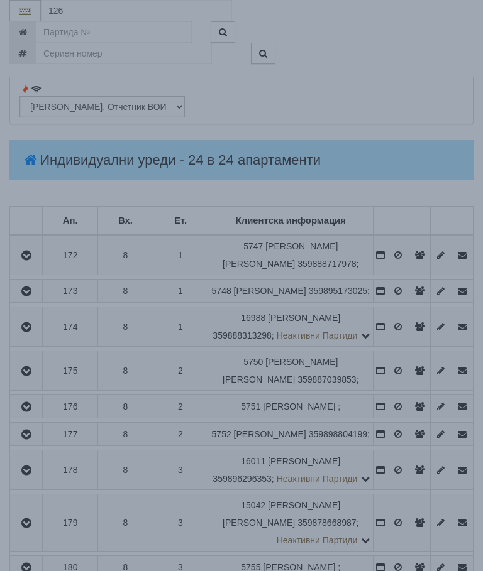
type input "126/3,4 - Младост - "ВЕОЛИЯ""
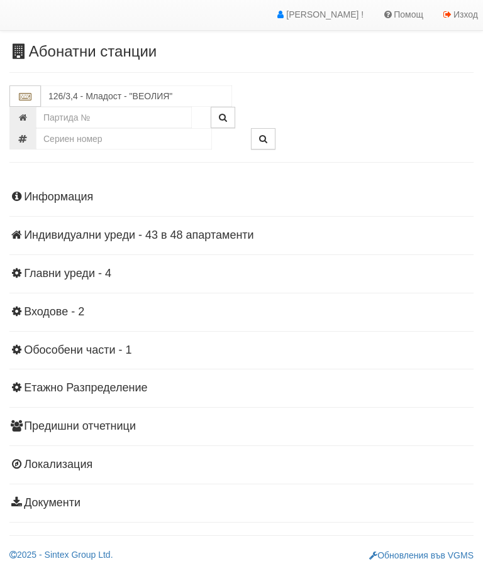
scroll to position [28, 0]
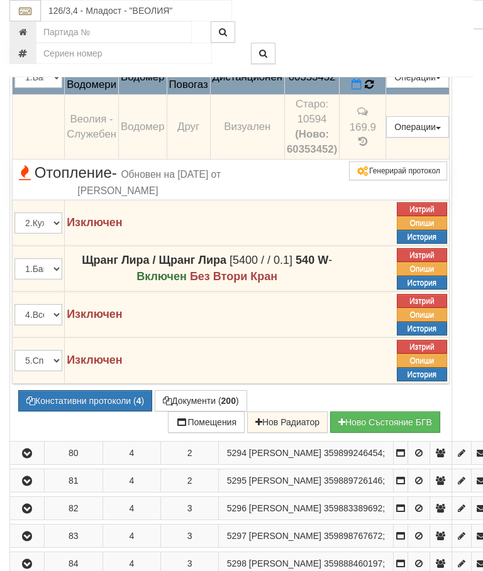
click at [386, 95] on td "219" at bounding box center [362, 77] width 47 height 35
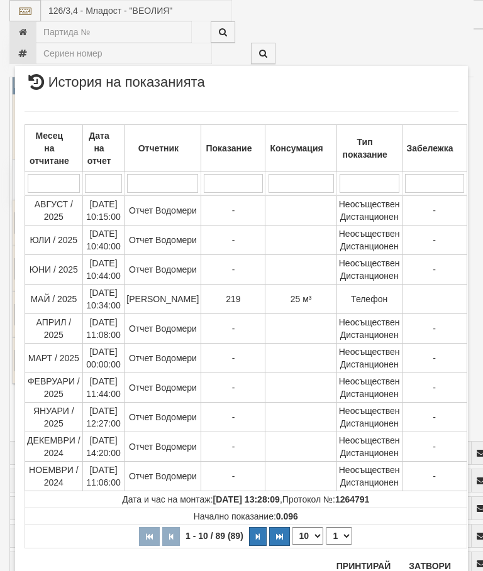
scroll to position [299, 0]
click at [430, 559] on div "Месец на отчитане Дата на отчет Отчетник Показание Консумация Тип показание Заб…" at bounding box center [242, 330] width 434 height 463
click at [424, 563] on button "Затвори" at bounding box center [429, 567] width 57 height 20
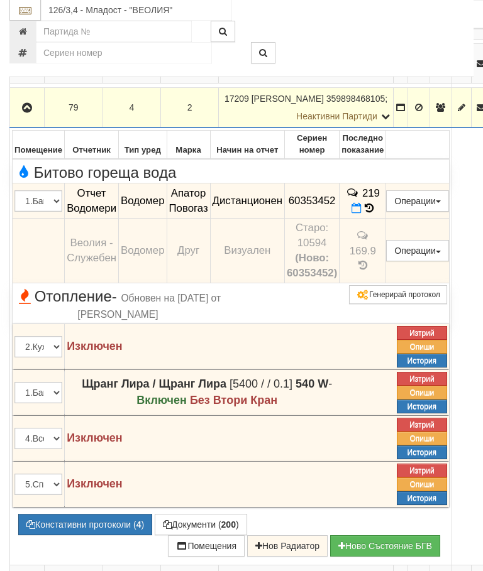
scroll to position [1377, 0]
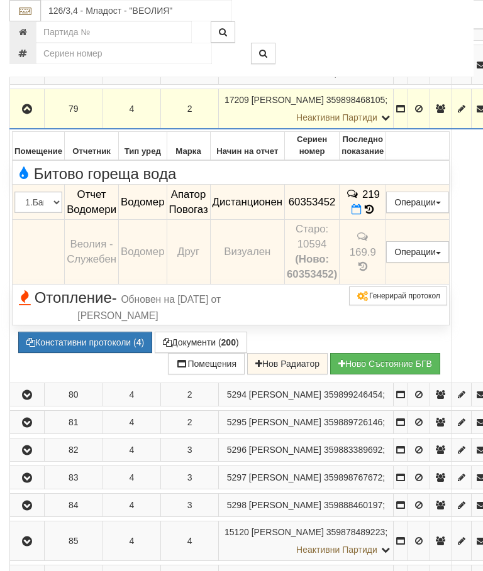
click at [30, 114] on icon "button" at bounding box center [26, 109] width 15 height 9
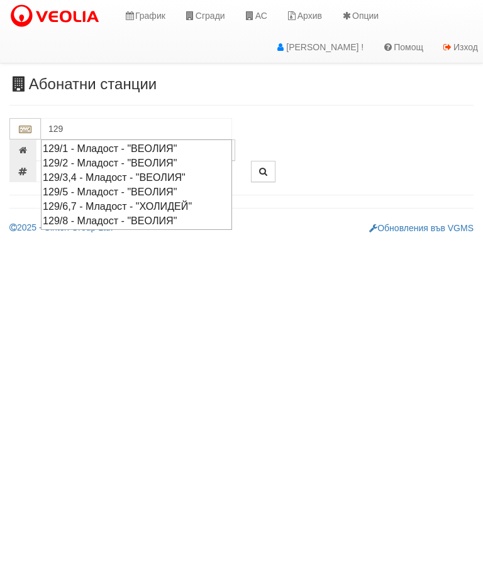
click at [115, 187] on div "129/5 - Младост - "ВЕОЛИЯ"" at bounding box center [136, 192] width 187 height 14
type input "129/5 - Младост - "ВЕОЛИЯ""
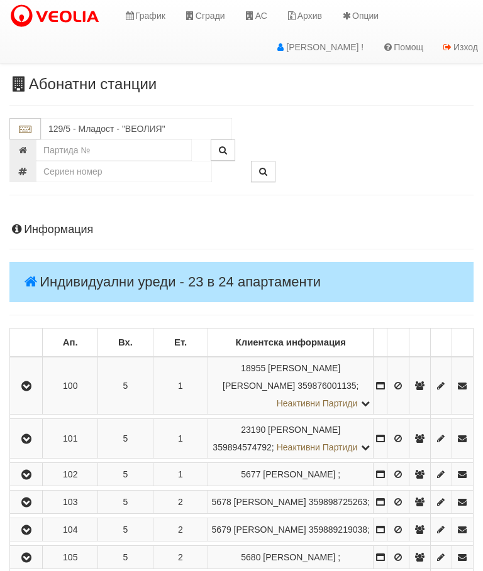
click at [25, 392] on button "button" at bounding box center [26, 385] width 28 height 19
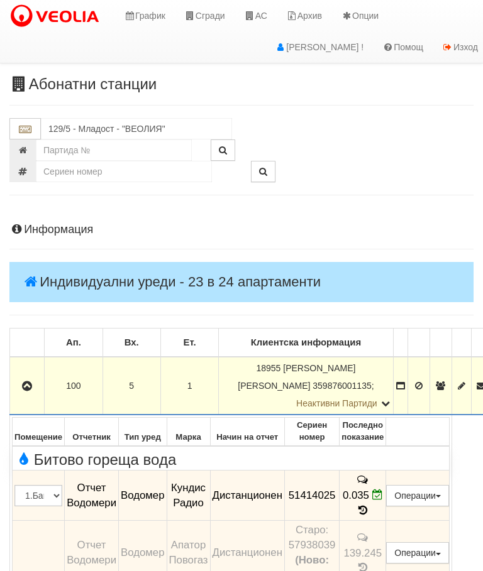
click at [21, 382] on button "button" at bounding box center [27, 385] width 30 height 19
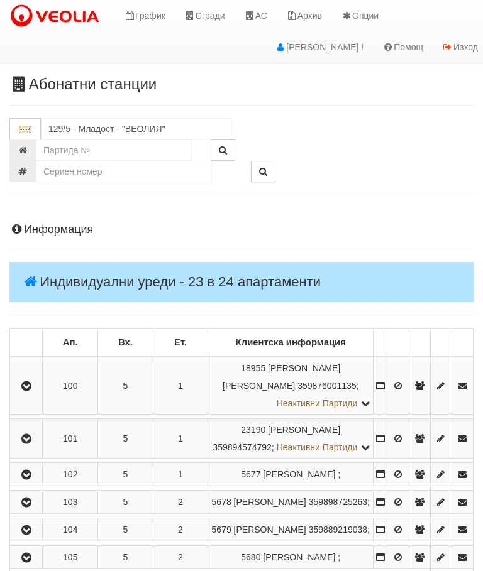
click at [40, 439] on button "button" at bounding box center [26, 438] width 28 height 19
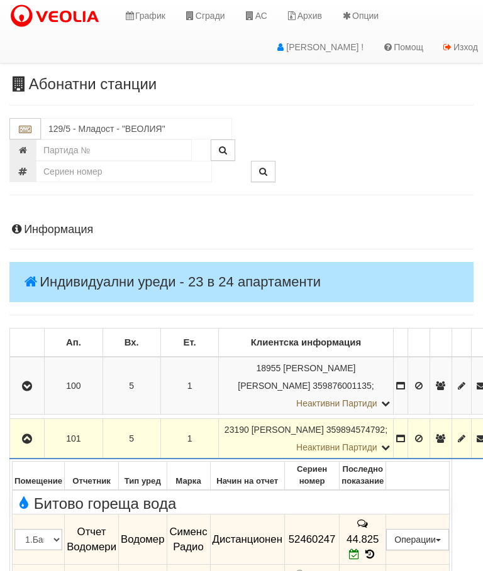
click at [30, 435] on icon "button" at bounding box center [26, 439] width 15 height 9
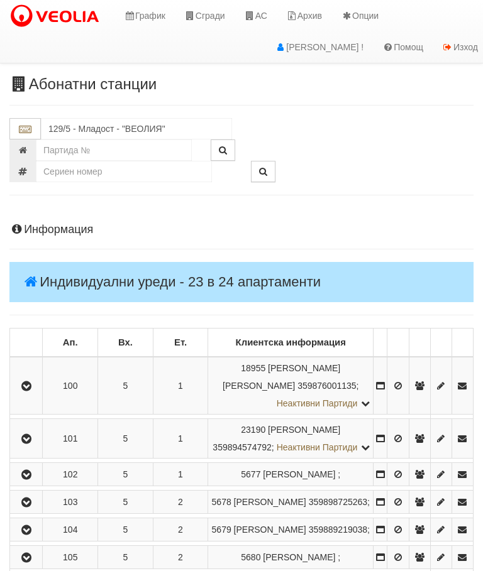
click at [33, 480] on icon "button" at bounding box center [26, 475] width 15 height 9
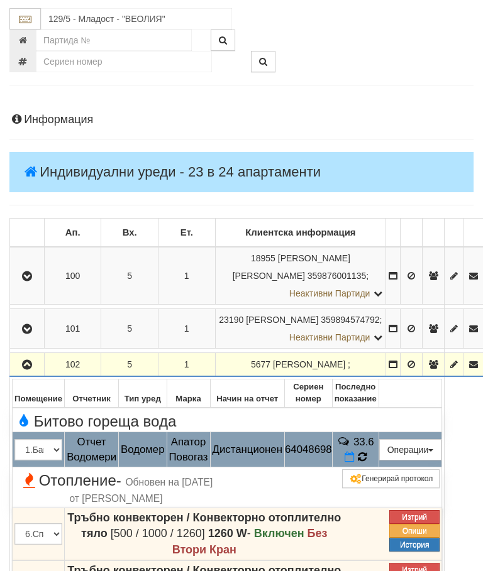
scroll to position [110, 0]
click at [378, 442] on td "33.6" at bounding box center [355, 449] width 47 height 35
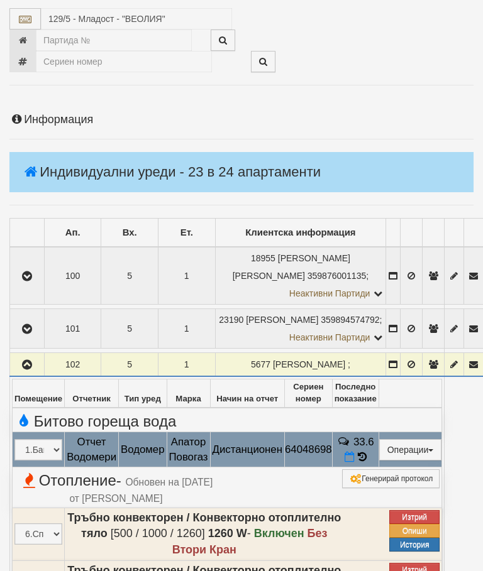
select select "10"
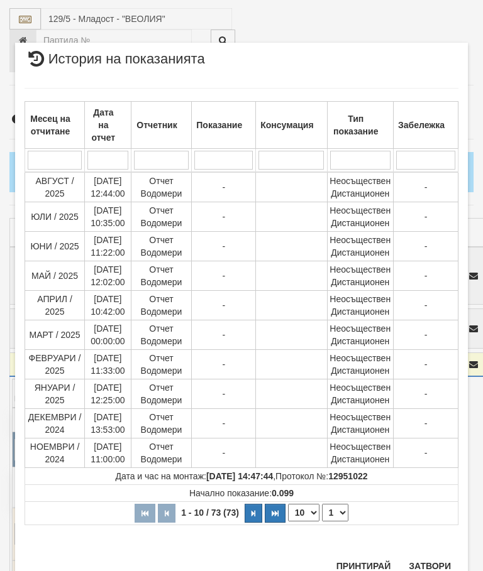
scroll to position [853, 0]
click at [344, 513] on select "1 2 3 4 5 6 7 8" at bounding box center [335, 514] width 26 height 18
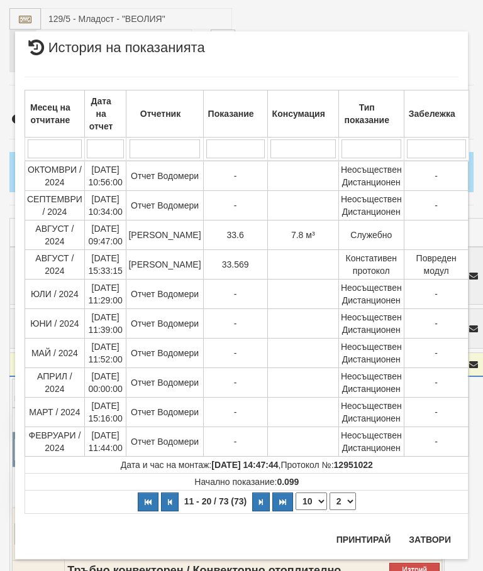
scroll to position [0, 0]
click at [343, 490] on td "Начално показание: 0.099" at bounding box center [247, 482] width 444 height 17
click at [341, 505] on select "1 2 3 4 5 6 7 8" at bounding box center [342, 502] width 26 height 18
select select "3"
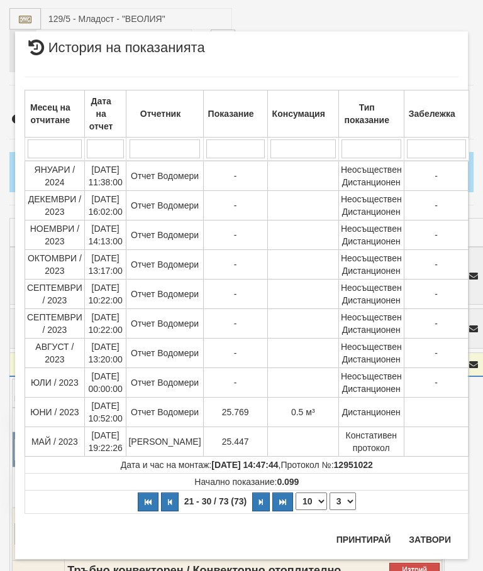
click at [436, 535] on button "Затвори" at bounding box center [429, 540] width 57 height 20
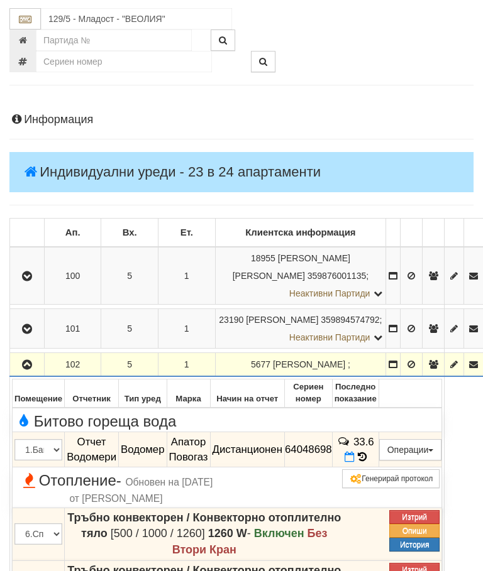
click at [33, 361] on icon "button" at bounding box center [26, 365] width 15 height 9
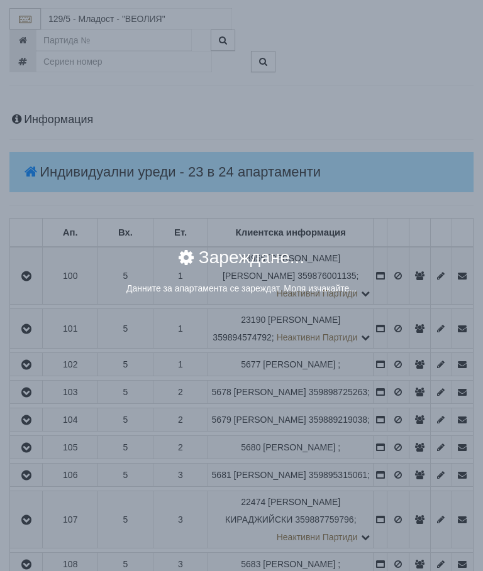
click at [400, 388] on div "× Зареждане... Данните за апартамента се зареждат. Моля изчакайте..." at bounding box center [241, 285] width 483 height 571
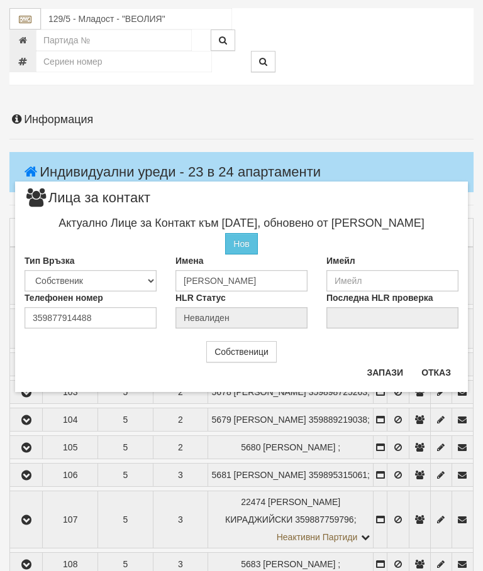
click at [425, 376] on button "Отказ" at bounding box center [436, 373] width 45 height 20
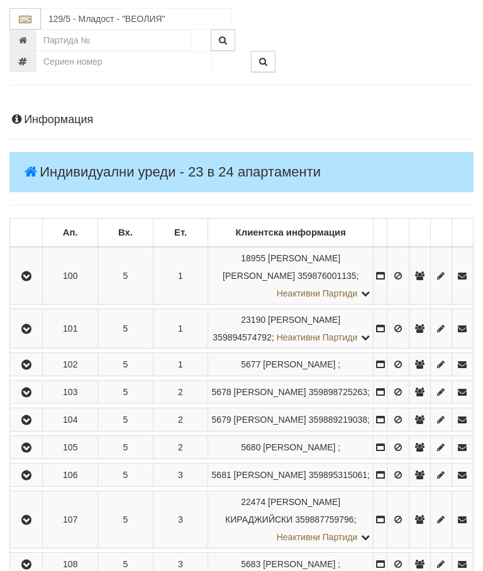
click at [38, 402] on button "button" at bounding box center [26, 392] width 28 height 19
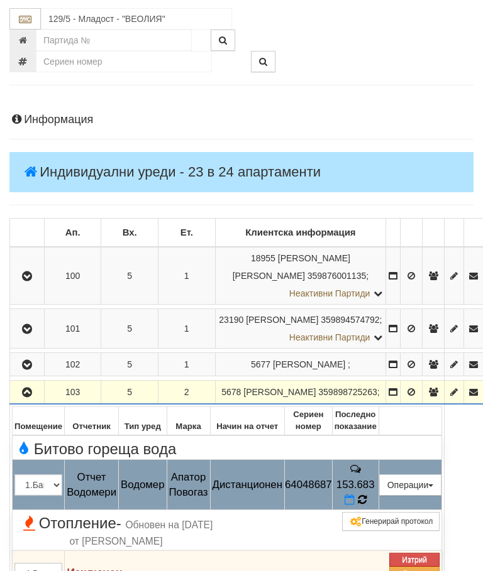
click at [367, 494] on icon at bounding box center [361, 500] width 11 height 13
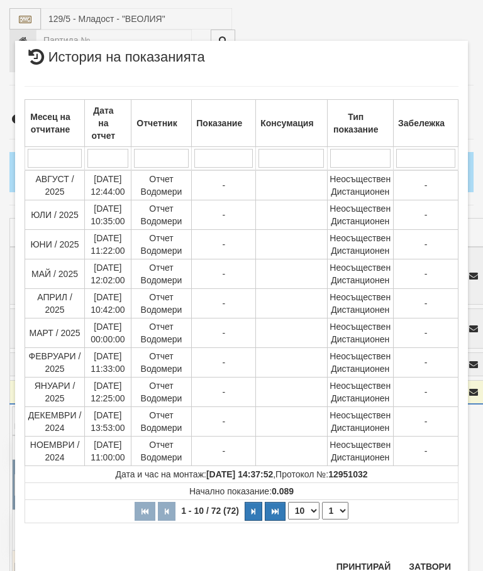
scroll to position [822, 0]
click at [341, 516] on select "1 2 3 4 5 6 7 8" at bounding box center [335, 512] width 26 height 18
select select "2"
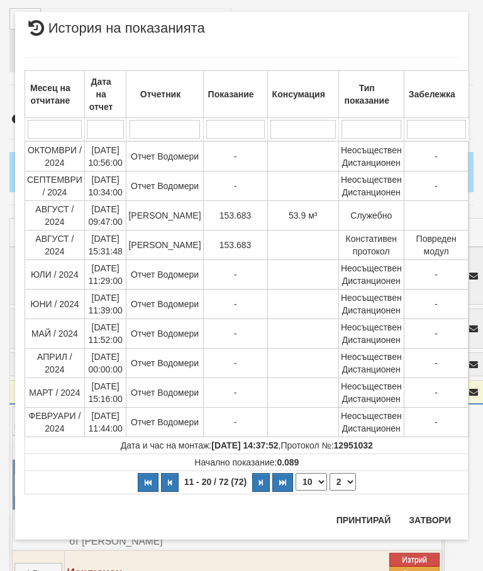
scroll to position [0, 0]
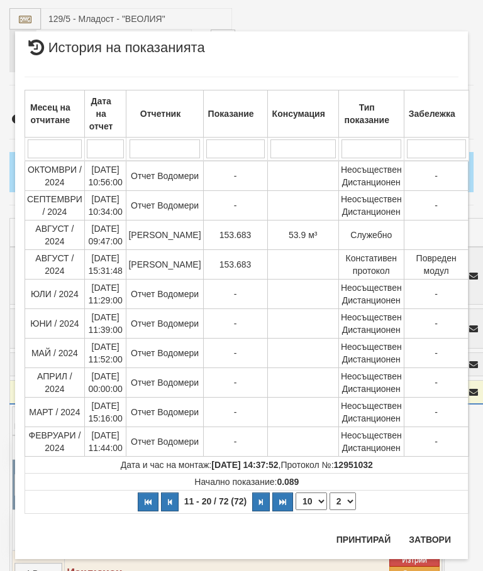
click at [430, 544] on button "Затвори" at bounding box center [429, 540] width 57 height 20
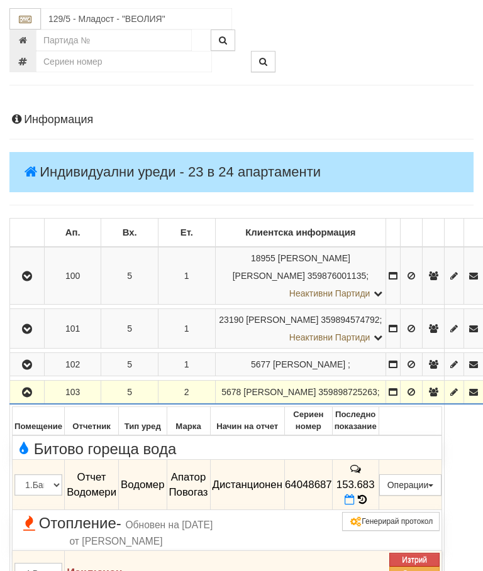
click at [33, 388] on icon "button" at bounding box center [26, 392] width 15 height 9
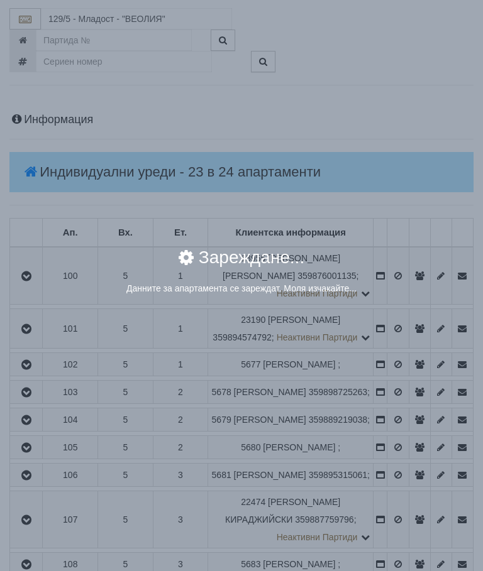
click at [403, 437] on div "× Зареждане... Данните за апартамента се зареждат. Моля изчакайте..." at bounding box center [241, 285] width 483 height 571
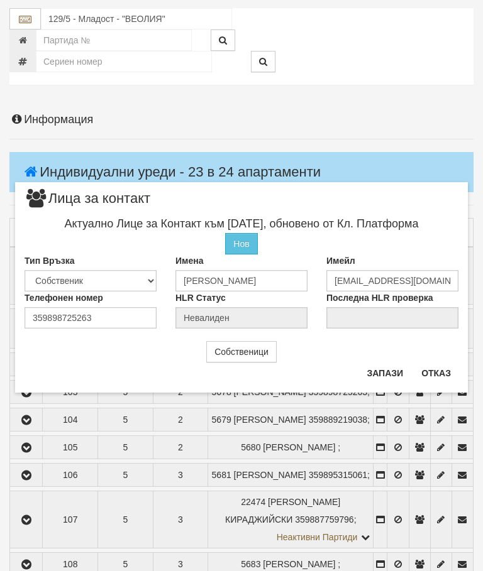
click at [437, 382] on button "Отказ" at bounding box center [436, 373] width 45 height 20
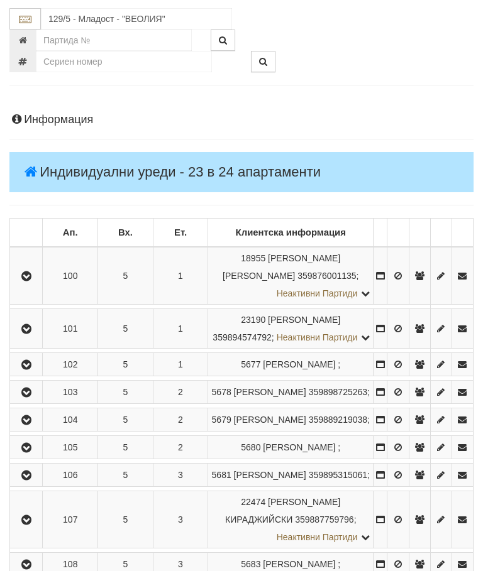
click at [34, 425] on icon "button" at bounding box center [26, 420] width 15 height 9
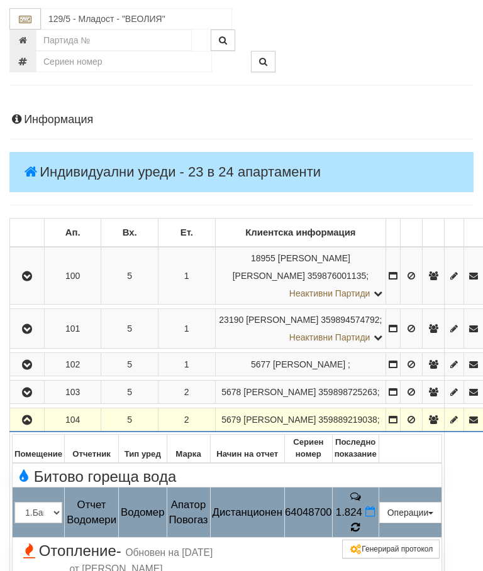
click at [362, 526] on icon at bounding box center [355, 527] width 14 height 13
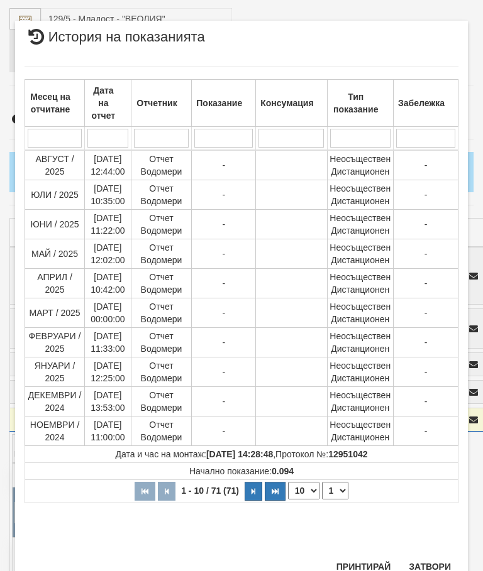
scroll to position [628, 0]
click at [343, 491] on select "1 2 3 4 5 6 7 8" at bounding box center [335, 492] width 26 height 18
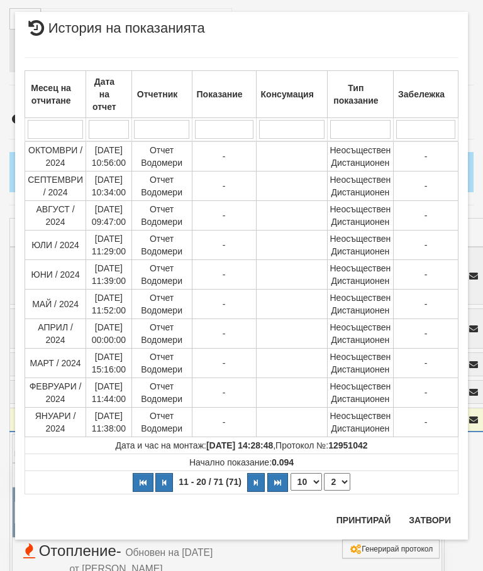
scroll to position [0, 0]
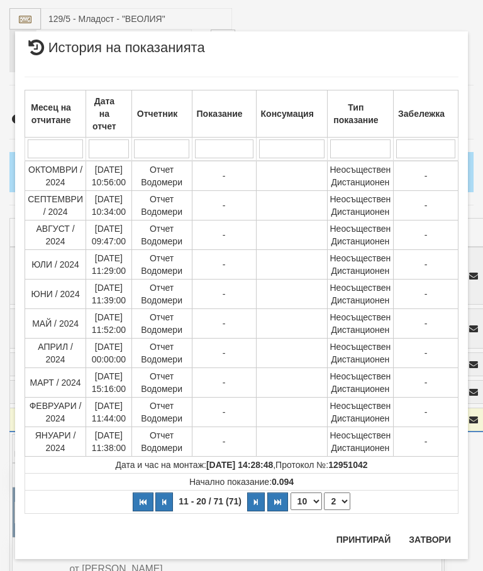
click at [349, 500] on select "1 2 3 4 5 6 7 8" at bounding box center [337, 502] width 26 height 18
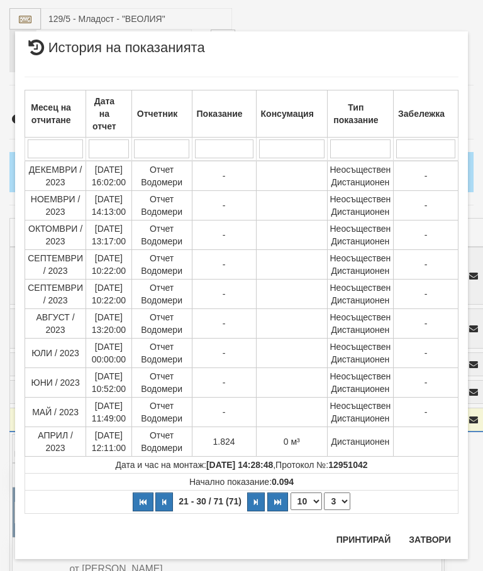
click at [348, 501] on select "1 2 3 4 5 6 7 8" at bounding box center [337, 502] width 26 height 18
select select "4"
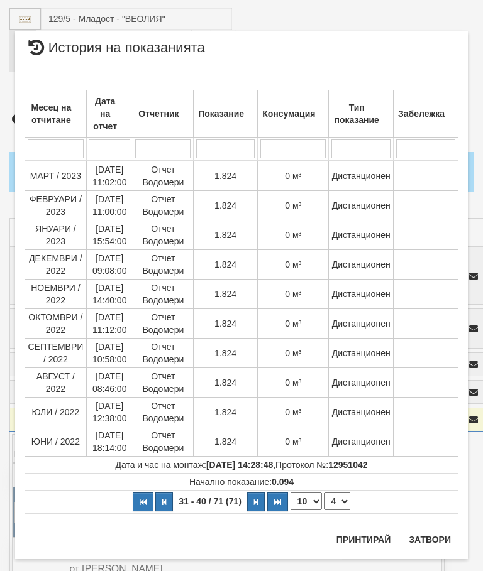
click at [435, 542] on button "Затвори" at bounding box center [429, 540] width 57 height 20
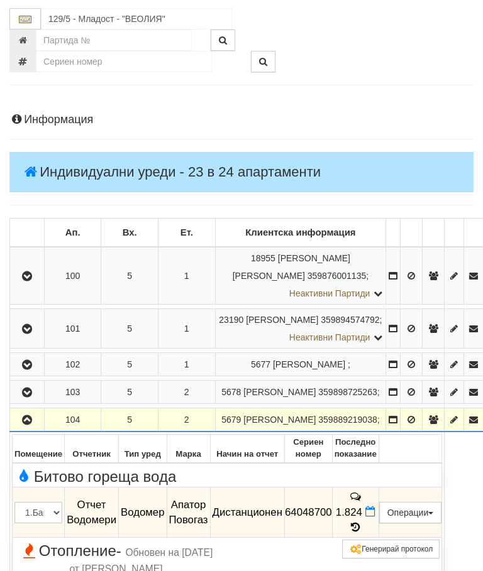
click at [31, 425] on icon "button" at bounding box center [26, 420] width 15 height 9
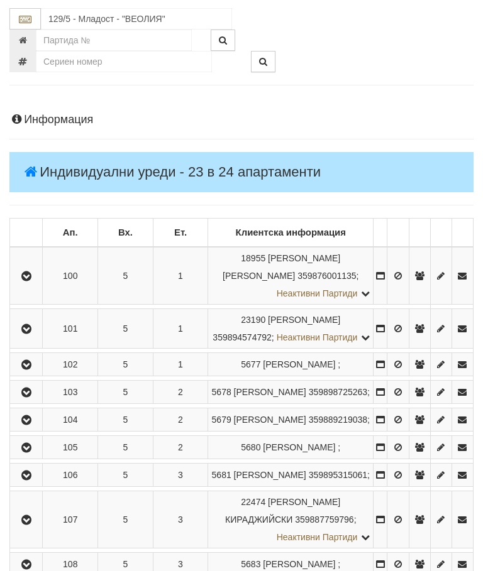
click at [34, 452] on icon "button" at bounding box center [26, 448] width 15 height 9
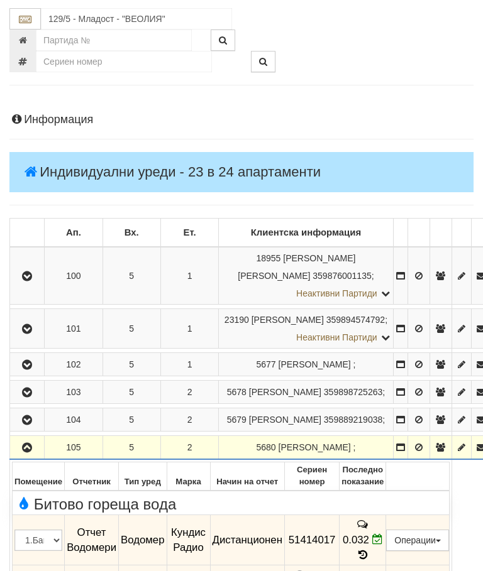
click at [27, 450] on button "button" at bounding box center [27, 447] width 30 height 19
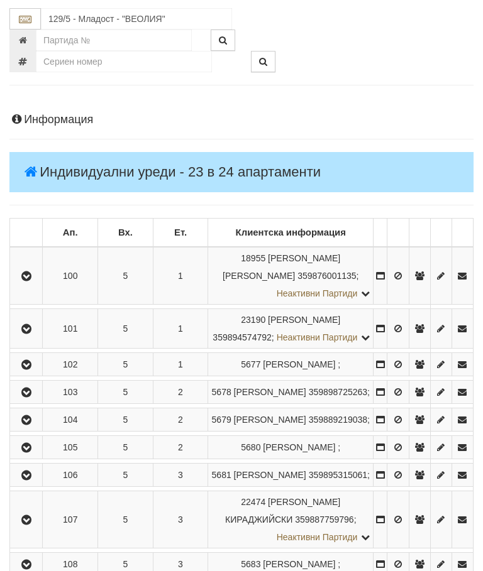
click at [39, 485] on button "button" at bounding box center [26, 475] width 28 height 19
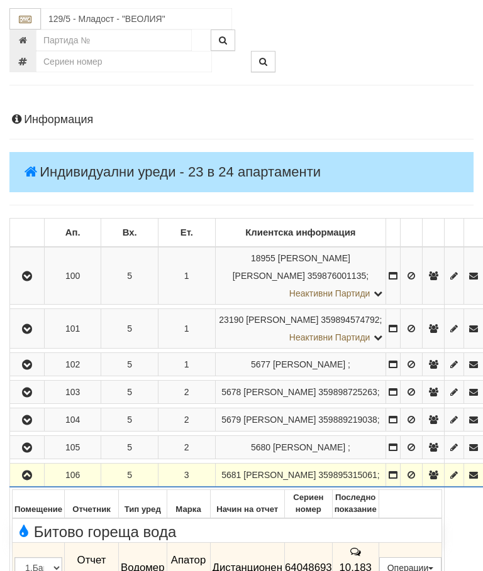
click at [39, 485] on button "button" at bounding box center [27, 475] width 30 height 19
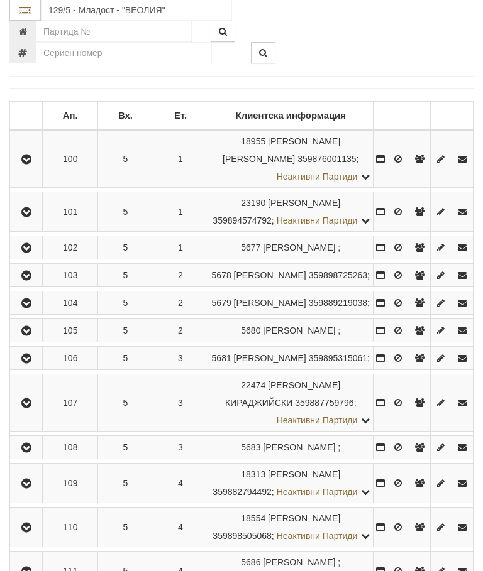
click at [34, 408] on icon "button" at bounding box center [26, 404] width 15 height 9
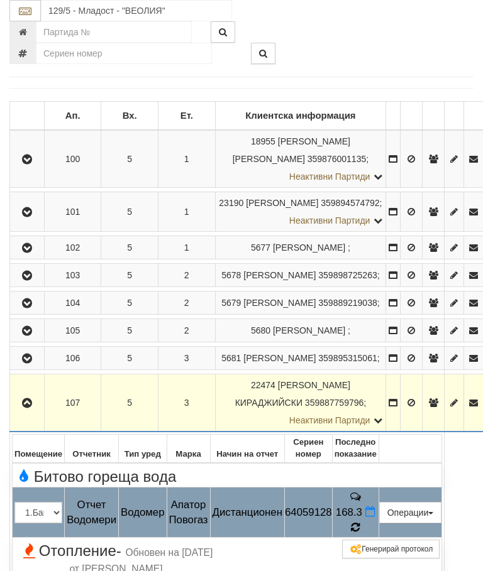
click at [362, 527] on icon at bounding box center [355, 527] width 13 height 14
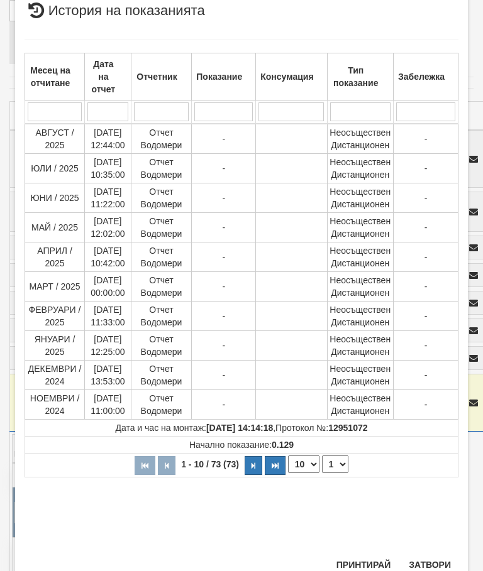
scroll to position [395, 0]
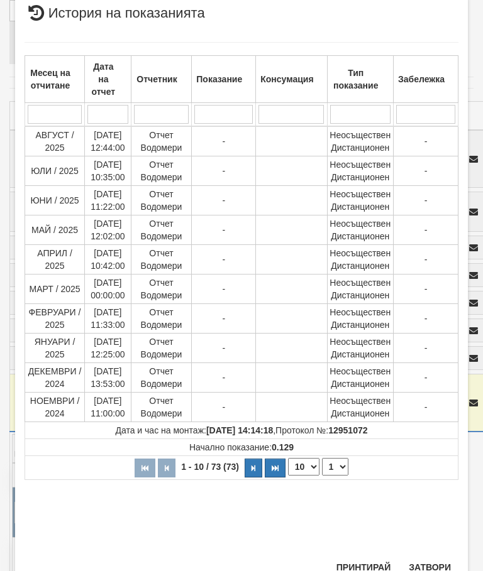
click at [340, 468] on select "1 2 3 4 5 6 7 8" at bounding box center [335, 467] width 26 height 18
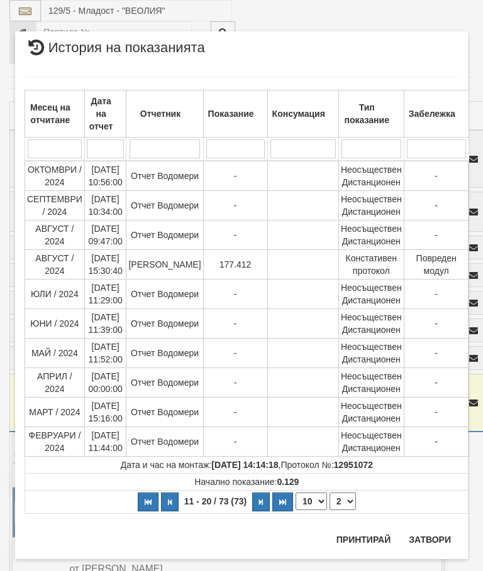
scroll to position [0, 0]
click at [340, 501] on select "1 2 3 4 5 6 7 8" at bounding box center [342, 502] width 26 height 18
select select "3"
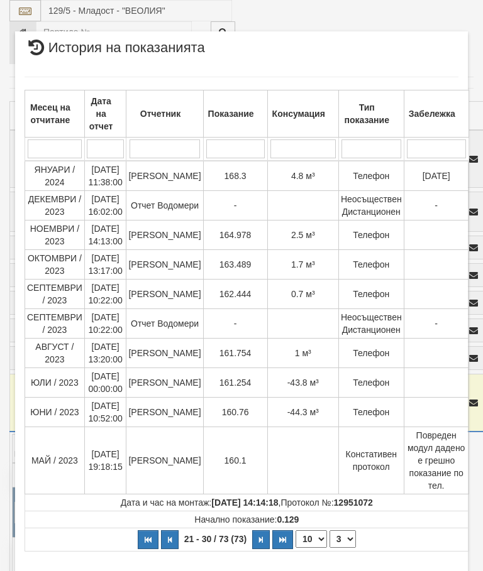
click at [426, 571] on button "Затвори" at bounding box center [429, 577] width 57 height 20
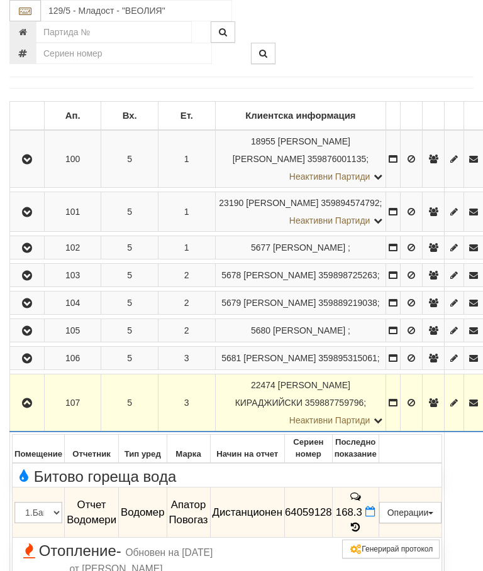
click at [38, 412] on button "button" at bounding box center [27, 402] width 30 height 19
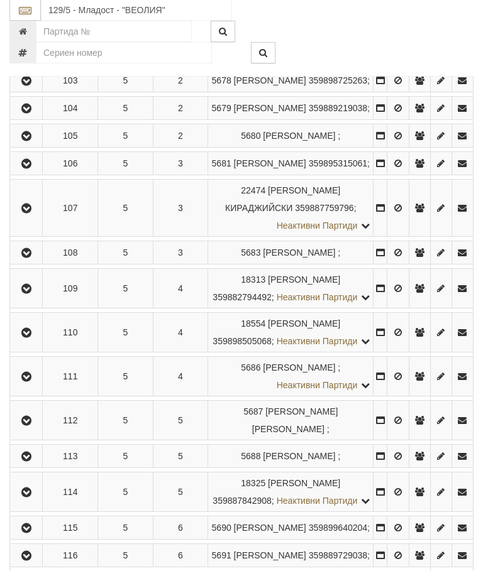
scroll to position [419, 0]
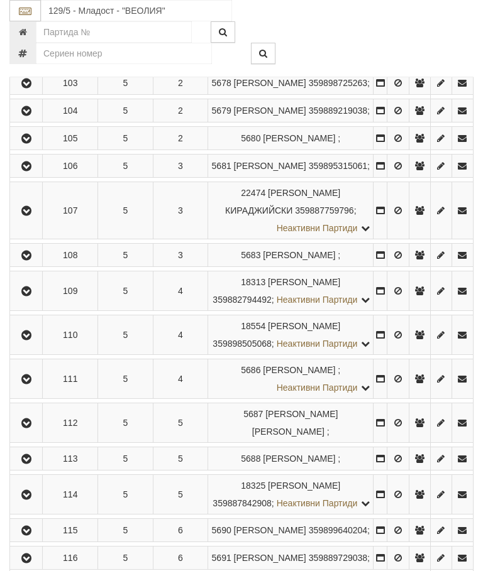
click at [31, 260] on icon "button" at bounding box center [26, 255] width 15 height 9
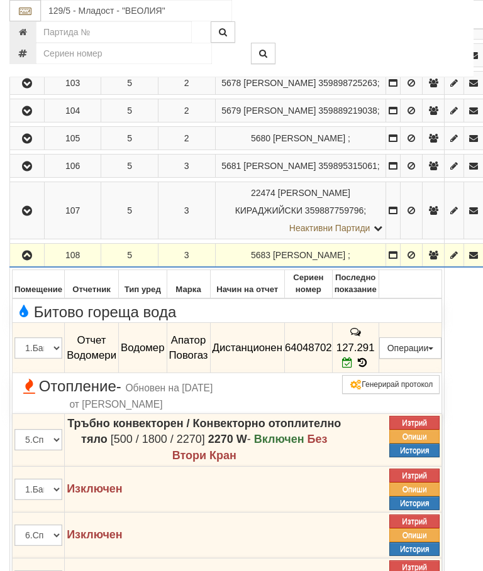
click at [26, 260] on icon "button" at bounding box center [26, 255] width 15 height 9
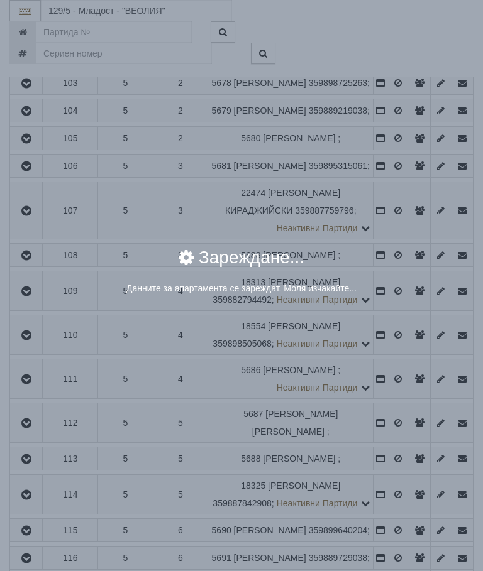
click at [398, 312] on div "× Зареждане... Данните за апартамента се зареждат. Моля изчакайте..." at bounding box center [241, 277] width 452 height 77
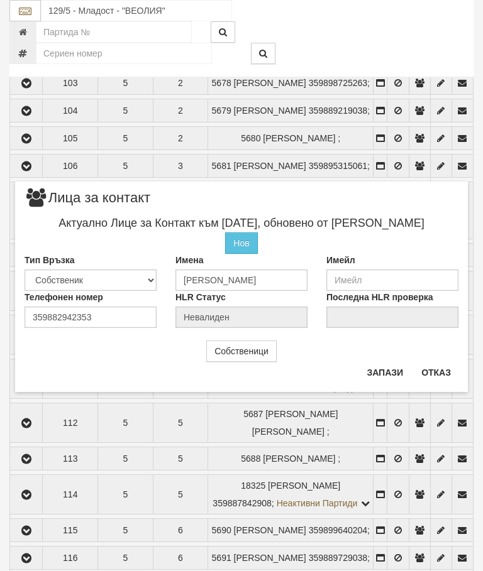
click at [451, 370] on button "Отказ" at bounding box center [436, 373] width 45 height 20
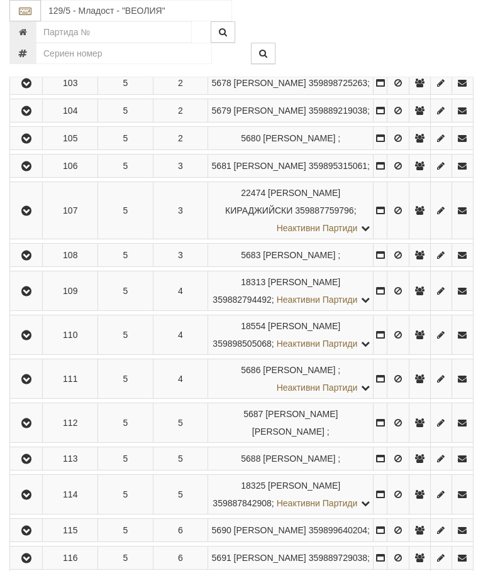
click at [34, 296] on icon "button" at bounding box center [26, 291] width 15 height 9
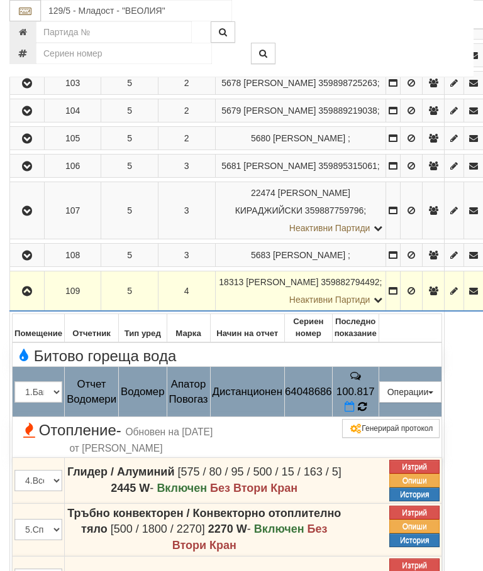
click at [368, 400] on icon at bounding box center [362, 406] width 12 height 13
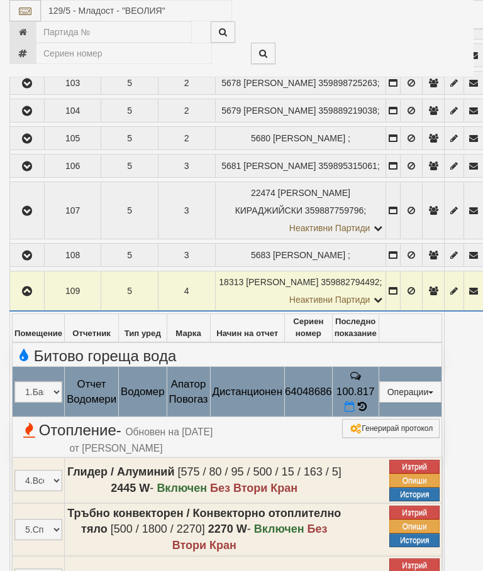
select select "10"
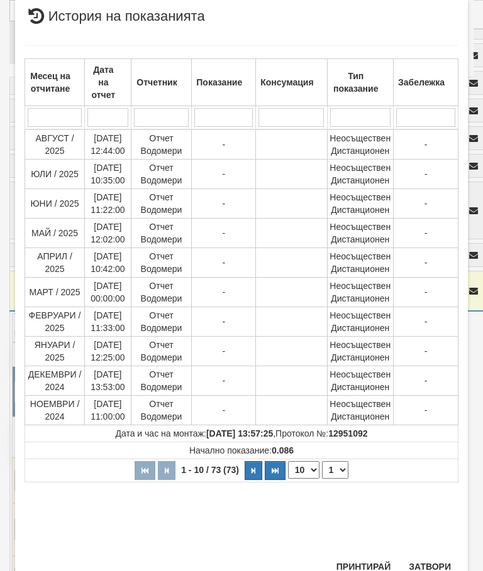
scroll to position [430, 0]
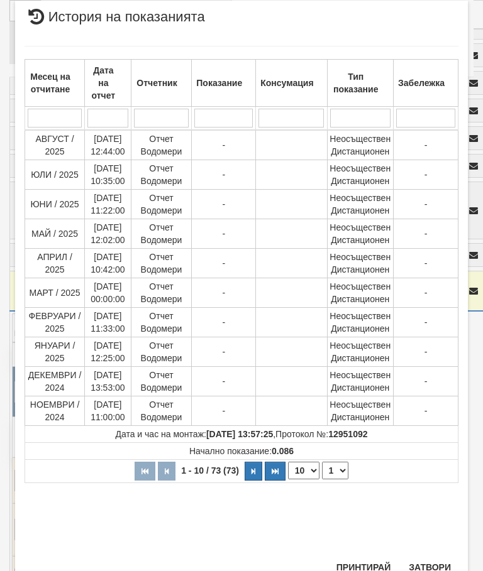
click at [342, 471] on select "1 2 3 4 5 6 7 8" at bounding box center [335, 471] width 26 height 18
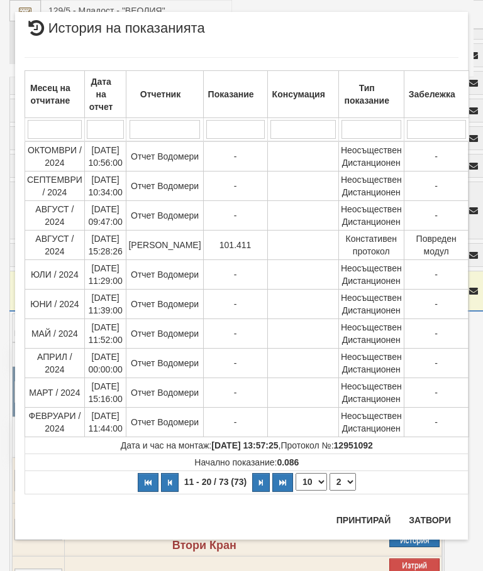
scroll to position [0, 0]
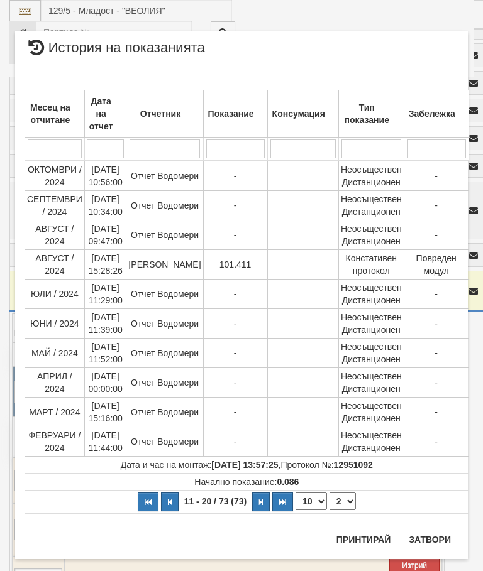
click at [345, 497] on select "1 2 3 4 5 6 7 8" at bounding box center [342, 502] width 26 height 18
select select "3"
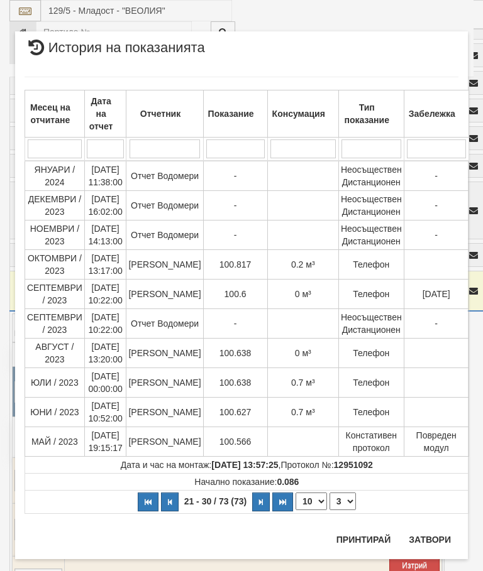
click at [432, 539] on button "Затвори" at bounding box center [429, 540] width 57 height 20
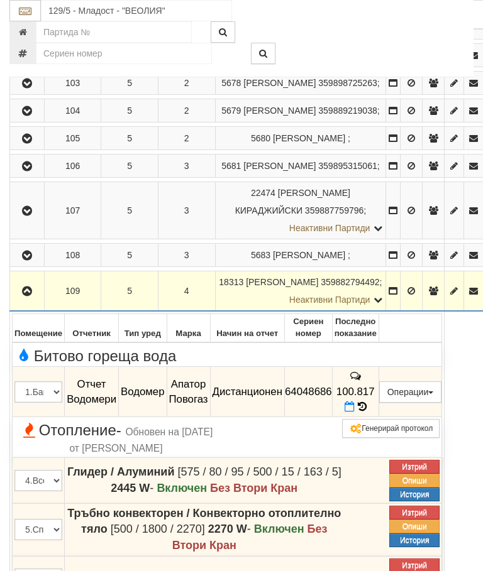
click at [30, 296] on icon "button" at bounding box center [26, 291] width 15 height 9
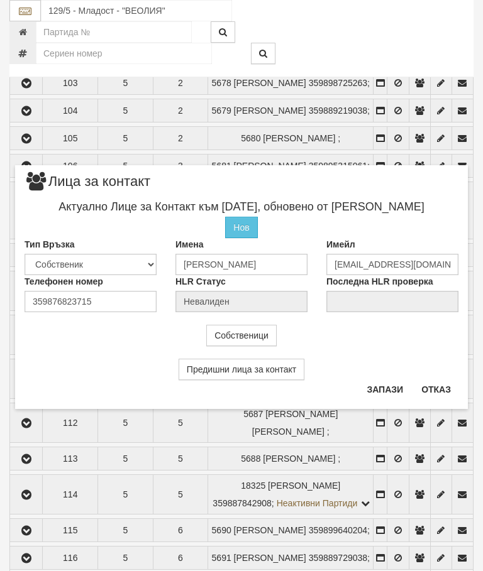
click at [452, 391] on button "Отказ" at bounding box center [436, 390] width 45 height 20
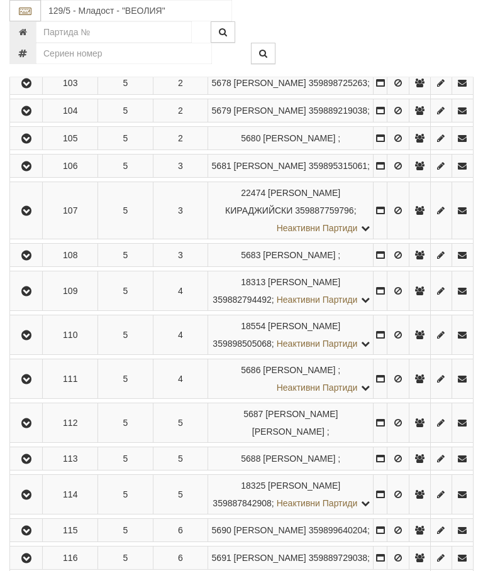
click at [32, 344] on button "button" at bounding box center [26, 335] width 28 height 19
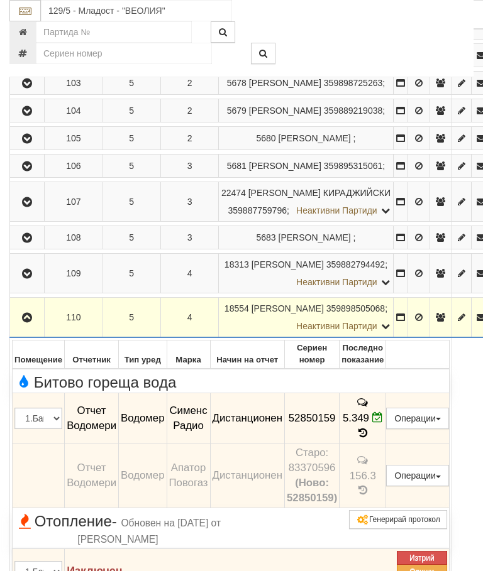
click at [39, 327] on button "button" at bounding box center [27, 317] width 30 height 19
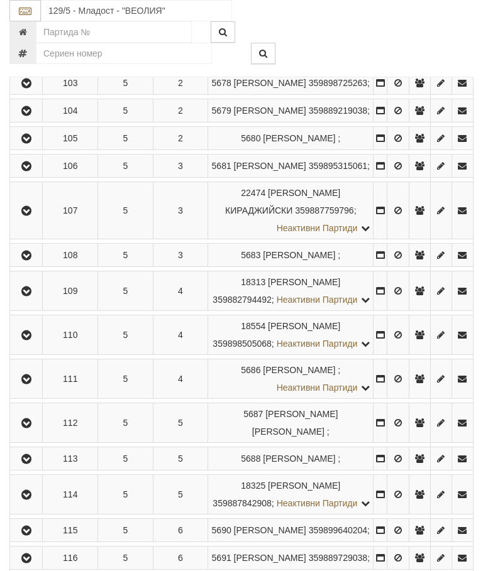
click at [33, 388] on button "button" at bounding box center [26, 379] width 28 height 19
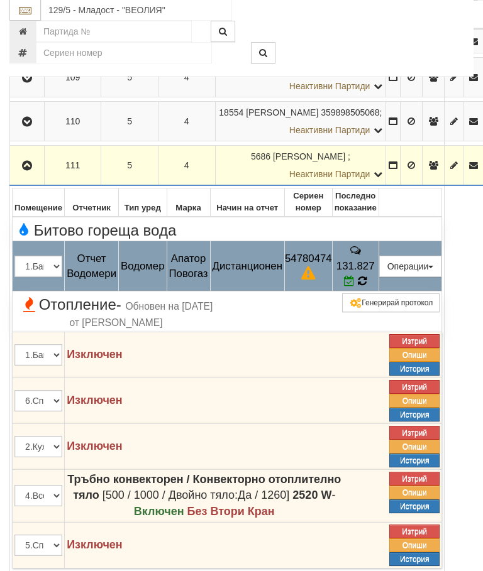
scroll to position [633, 0]
click at [366, 277] on icon at bounding box center [362, 281] width 9 height 11
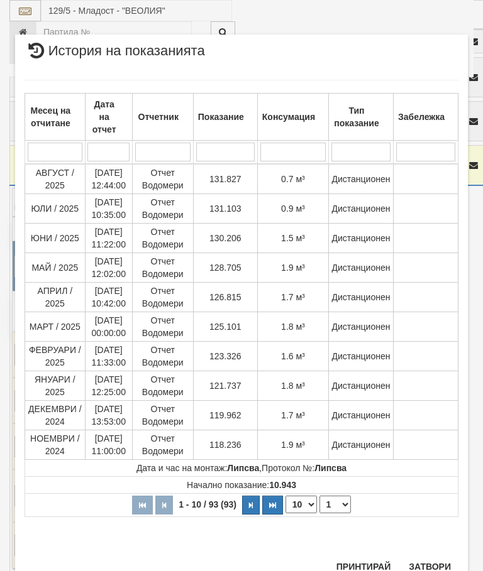
scroll to position [1058, 0]
click at [430, 558] on button "Затвори" at bounding box center [429, 567] width 57 height 20
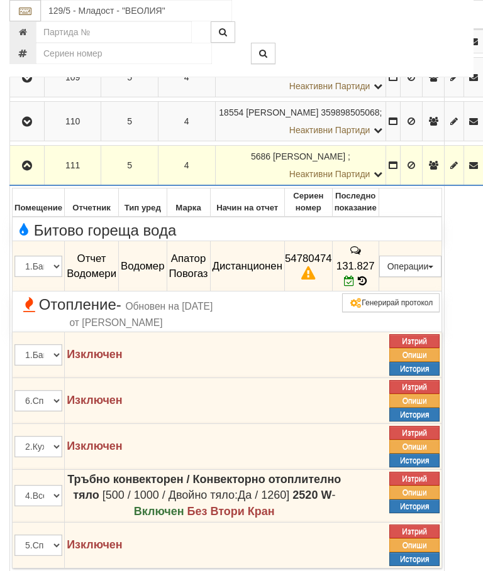
click at [31, 170] on icon "button" at bounding box center [26, 166] width 15 height 9
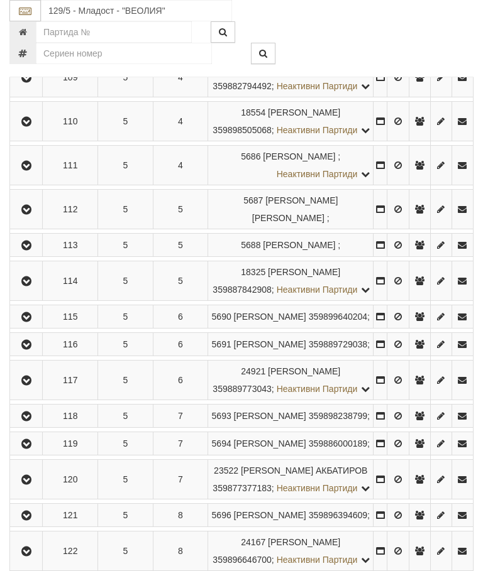
click at [27, 214] on icon "button" at bounding box center [26, 210] width 15 height 9
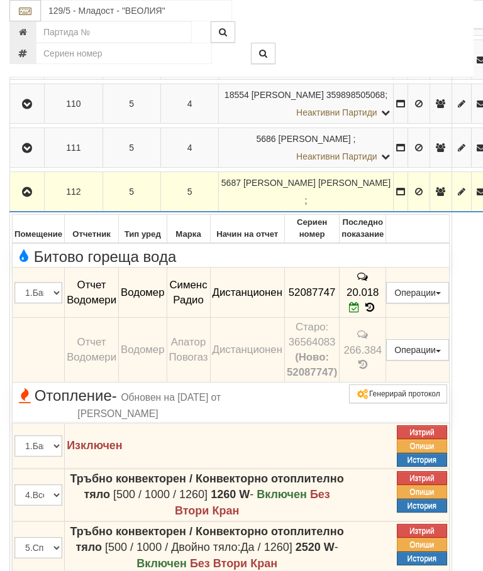
click at [38, 187] on button "button" at bounding box center [27, 191] width 30 height 19
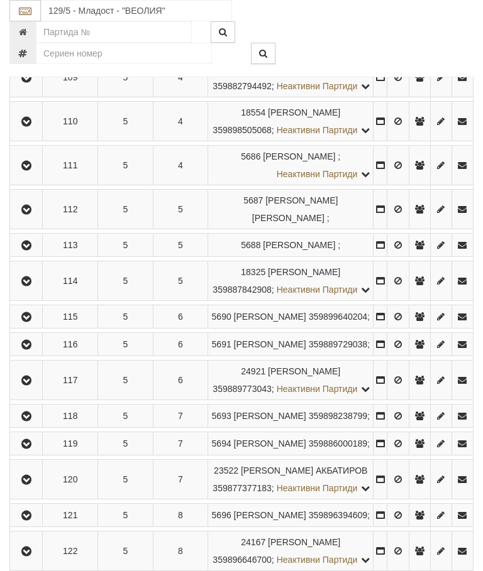
click at [38, 255] on button "button" at bounding box center [26, 245] width 28 height 19
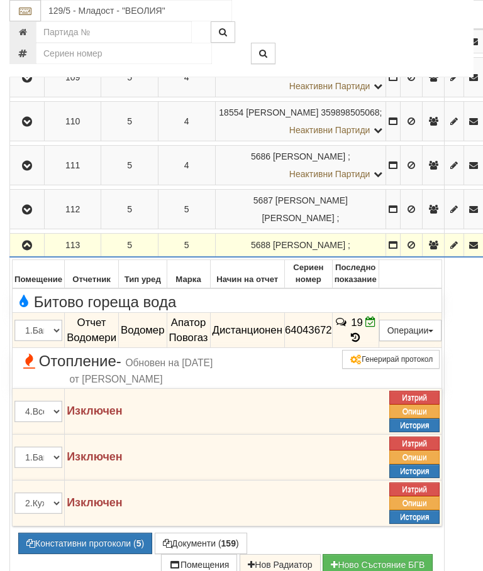
click at [33, 241] on icon "button" at bounding box center [26, 245] width 15 height 9
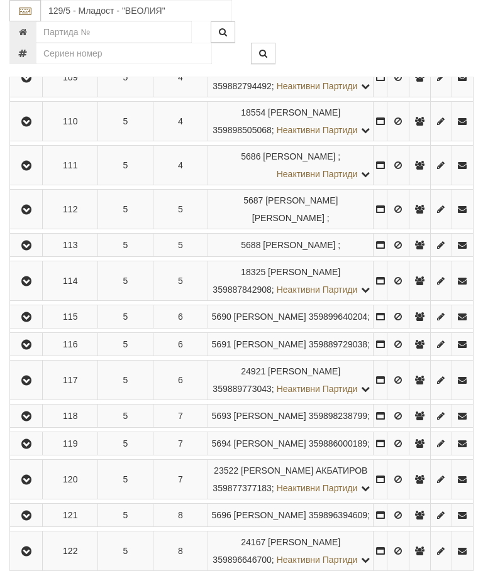
click at [35, 290] on button "button" at bounding box center [26, 280] width 28 height 19
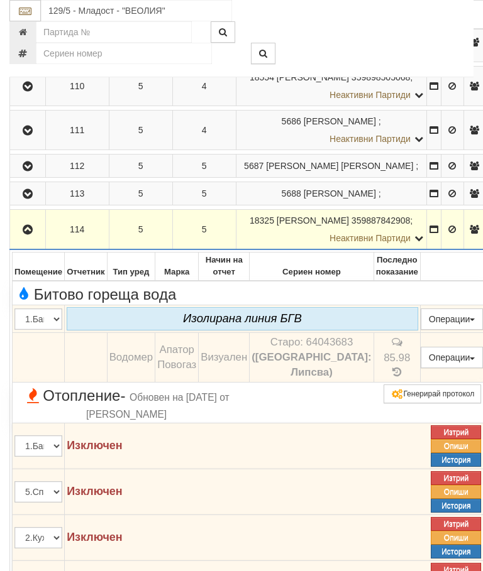
click at [28, 234] on icon "button" at bounding box center [27, 230] width 15 height 9
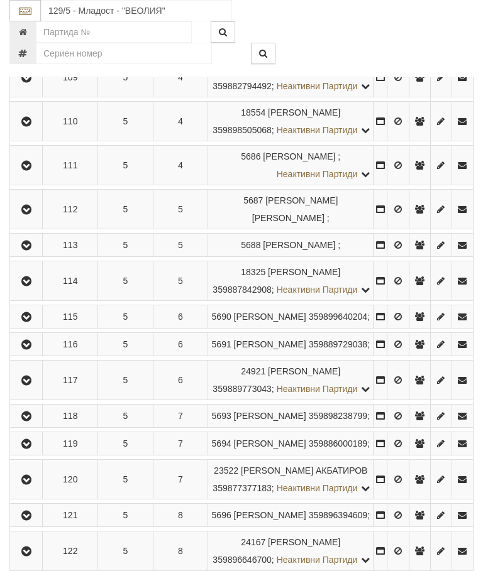
click at [33, 286] on icon "button" at bounding box center [26, 281] width 15 height 9
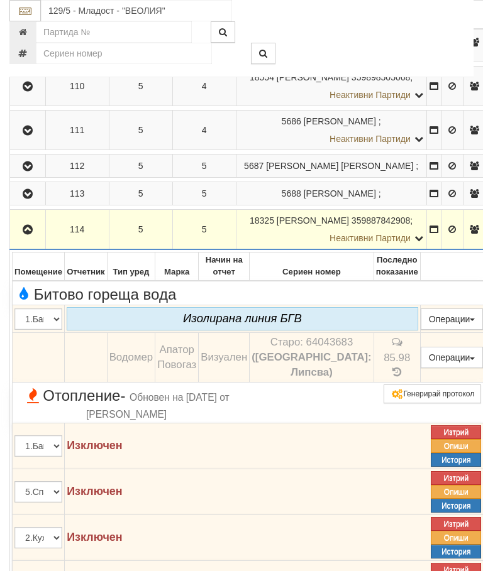
click at [28, 234] on icon "button" at bounding box center [27, 230] width 15 height 9
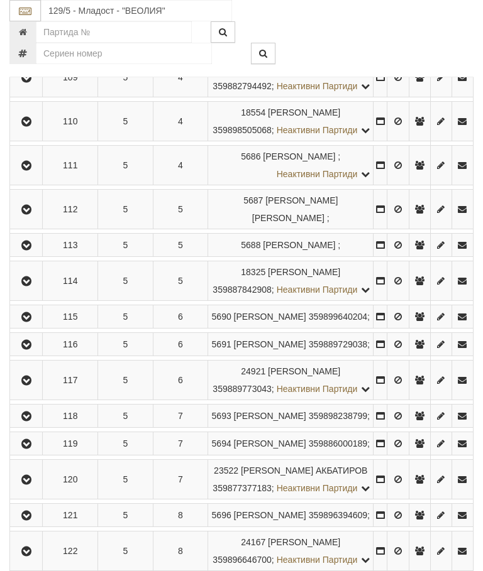
click at [34, 250] on icon "button" at bounding box center [26, 245] width 15 height 9
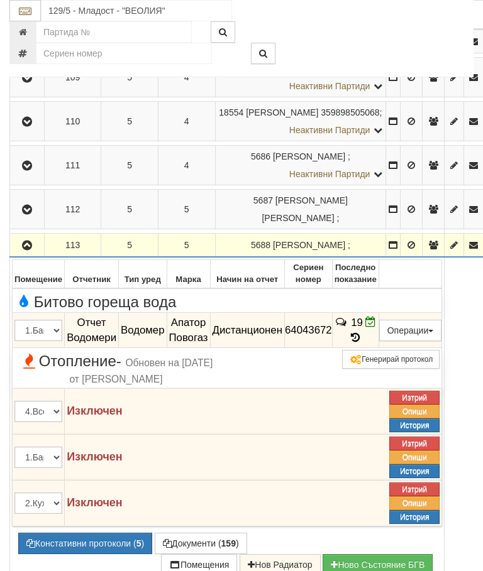
click at [27, 241] on icon "button" at bounding box center [26, 245] width 15 height 9
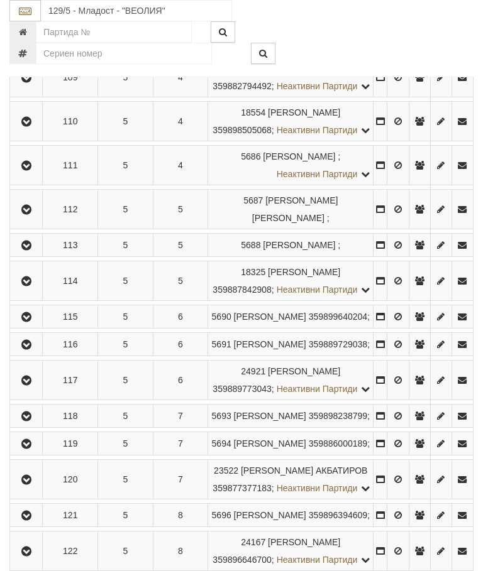
click at [31, 214] on icon "button" at bounding box center [26, 210] width 15 height 9
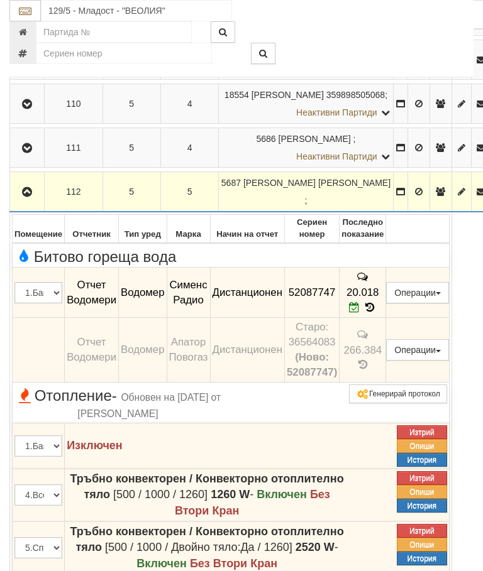
click at [26, 200] on button "button" at bounding box center [27, 191] width 30 height 19
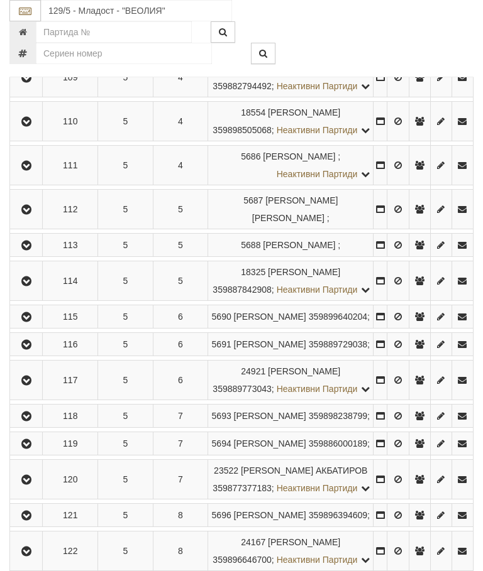
click at [38, 175] on button "button" at bounding box center [26, 165] width 28 height 19
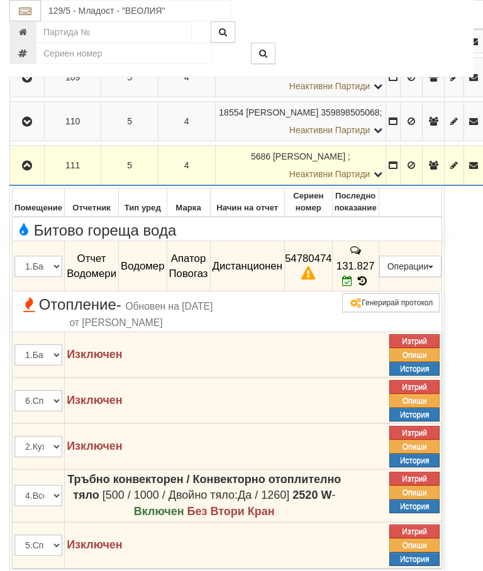
click at [33, 170] on icon "button" at bounding box center [26, 166] width 15 height 9
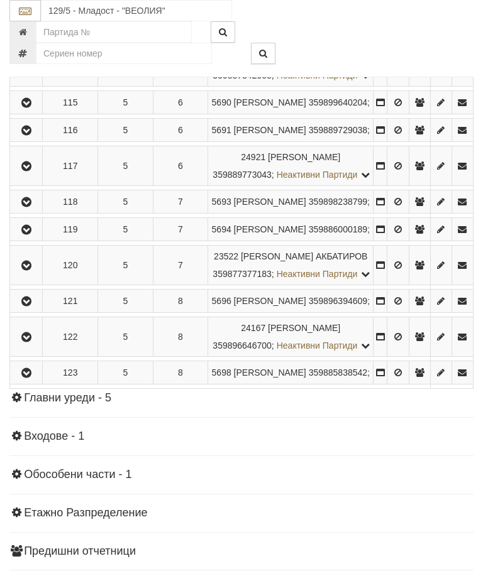
scroll to position [869, 0]
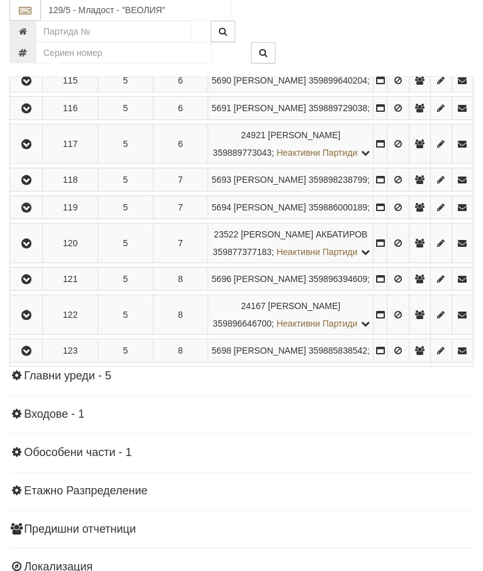
click at [38, 90] on button "button" at bounding box center [26, 81] width 28 height 19
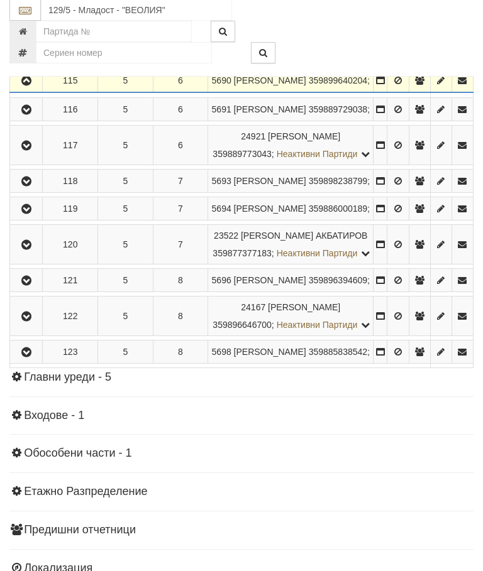
scroll to position [869, 0]
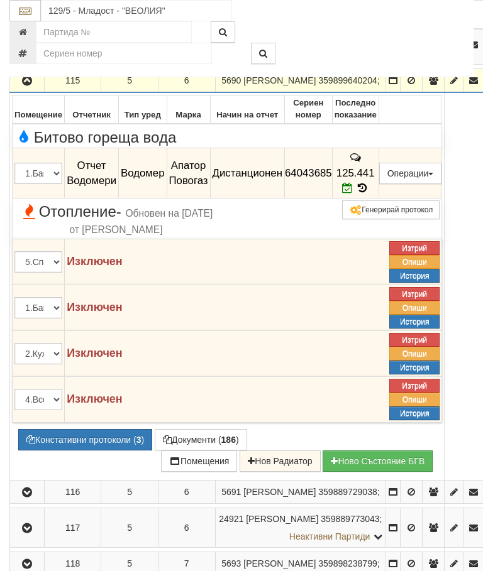
click at [32, 82] on icon "button" at bounding box center [26, 81] width 15 height 9
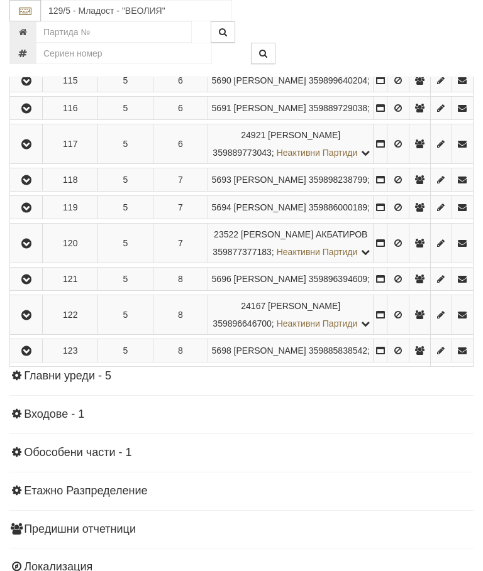
click at [34, 113] on icon "button" at bounding box center [26, 108] width 15 height 9
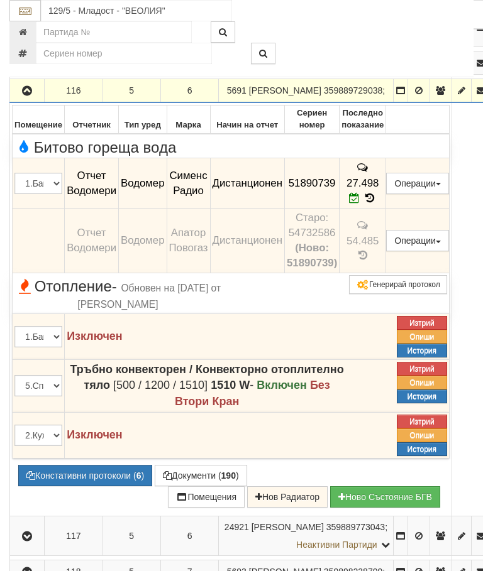
click at [29, 96] on icon "button" at bounding box center [26, 91] width 15 height 9
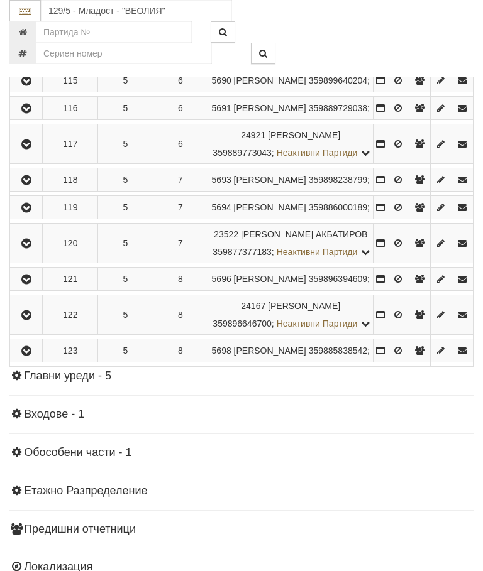
click at [31, 149] on icon "button" at bounding box center [26, 144] width 15 height 9
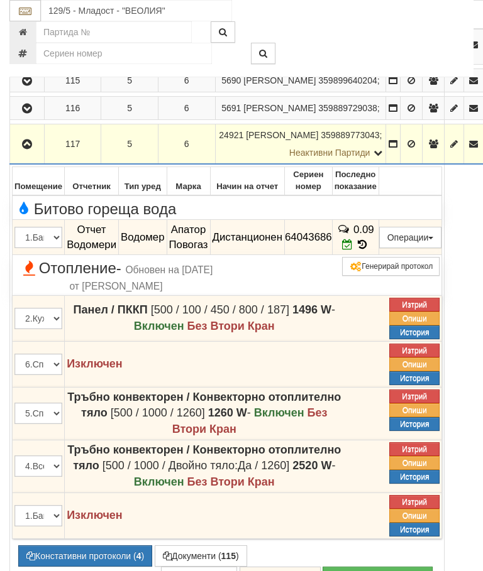
click at [33, 149] on icon "button" at bounding box center [26, 144] width 15 height 9
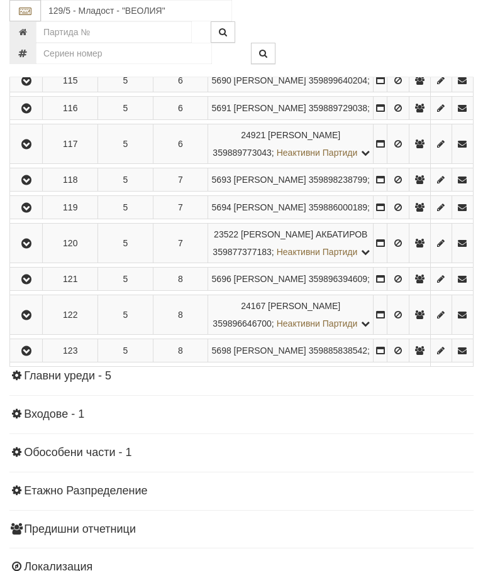
click at [38, 189] on button "button" at bounding box center [26, 179] width 28 height 19
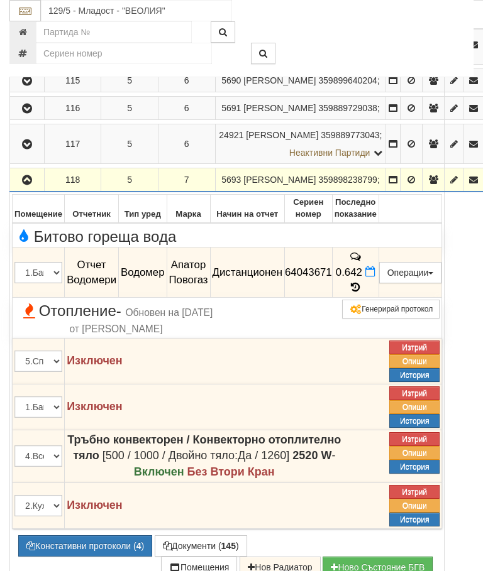
click at [39, 189] on button "button" at bounding box center [27, 179] width 30 height 19
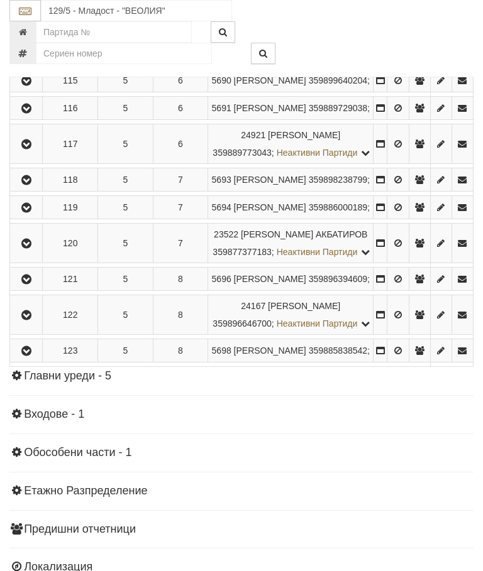
click at [39, 217] on button "button" at bounding box center [26, 207] width 28 height 19
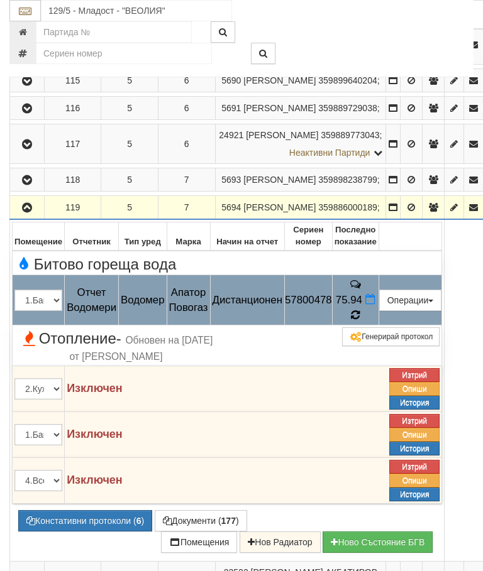
click at [360, 321] on icon at bounding box center [355, 314] width 10 height 11
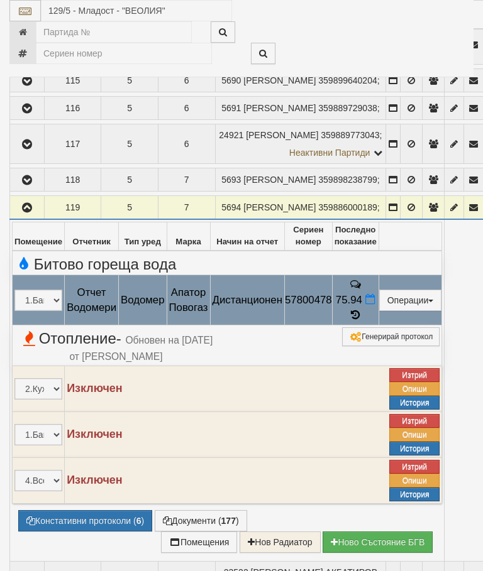
select select "10"
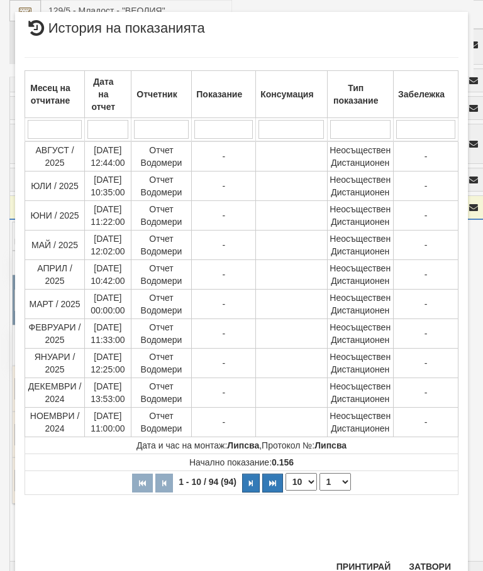
scroll to position [758, 0]
click at [340, 484] on select "1 2 3 4 5 6 7 8 9 10" at bounding box center [334, 483] width 31 height 18
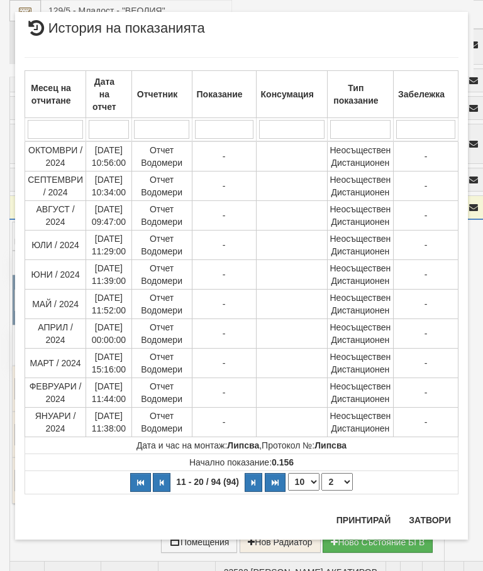
scroll to position [0, 0]
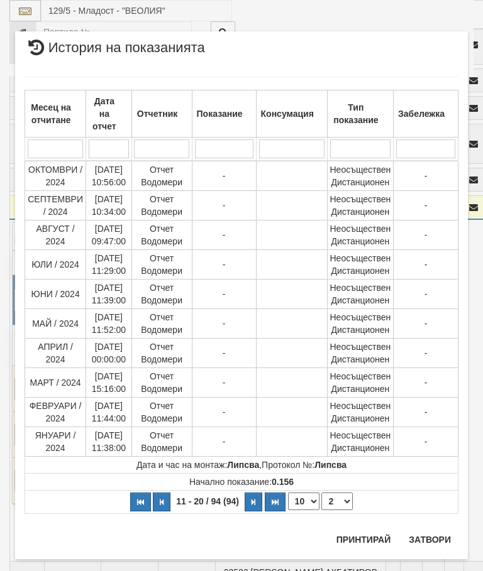
click at [344, 498] on select "1 2 3 4 5 6 7 8 9 10" at bounding box center [336, 502] width 31 height 18
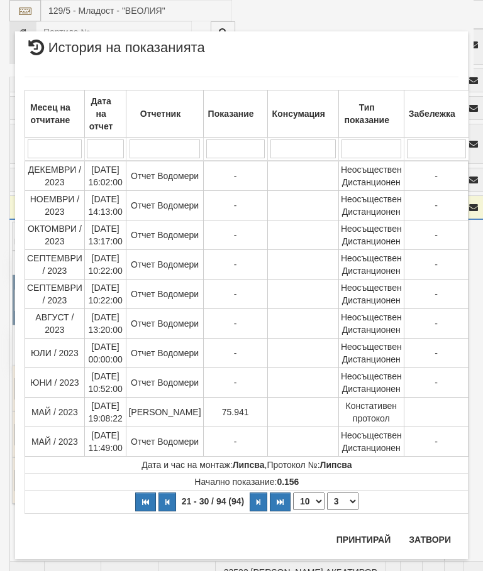
click at [342, 500] on select "1 2 3 4 5 6 7 8 9 10" at bounding box center [342, 502] width 31 height 18
select select "4"
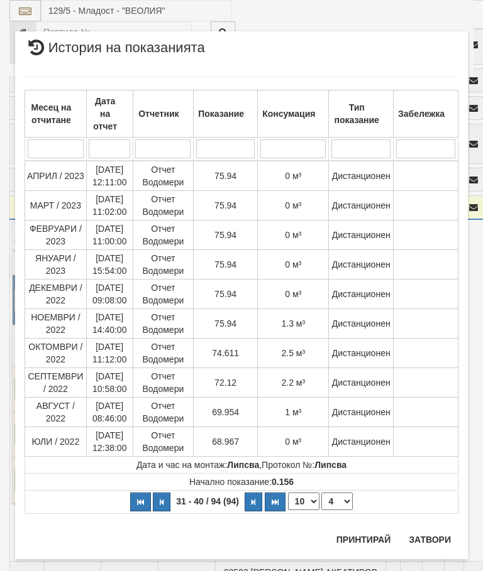
click at [431, 546] on button "Затвори" at bounding box center [429, 540] width 57 height 20
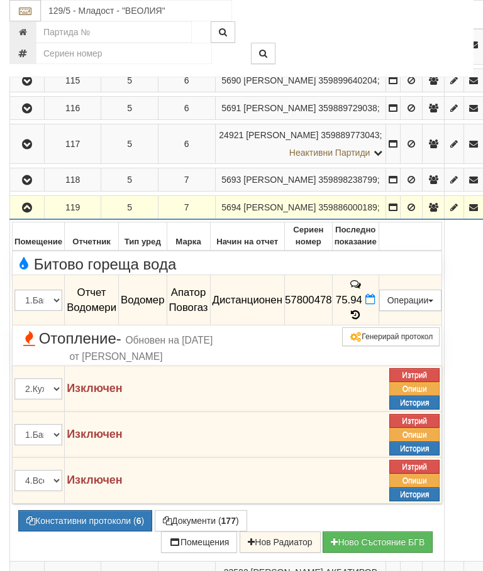
click at [30, 212] on icon "button" at bounding box center [26, 208] width 15 height 9
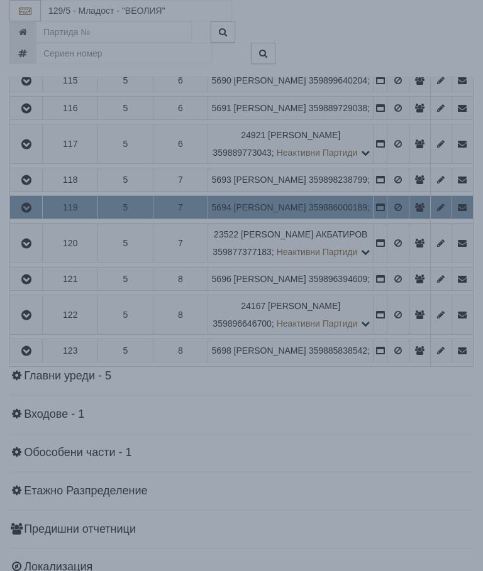
click at [432, 470] on div "× Зареждане... Данните за апартамента се зареждат. Моля изчакайте..." at bounding box center [241, 285] width 483 height 571
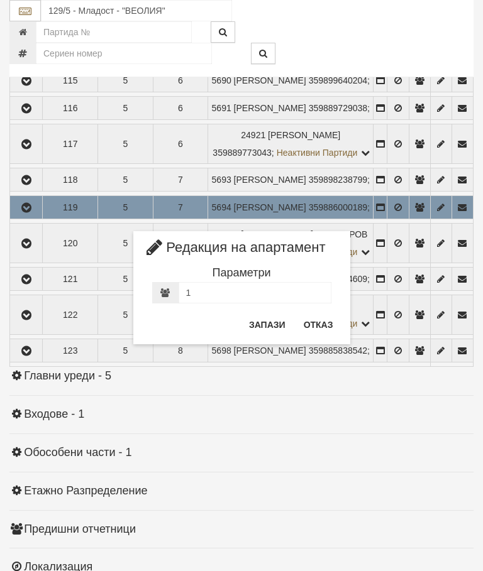
click at [314, 326] on button "Отказ" at bounding box center [318, 325] width 45 height 20
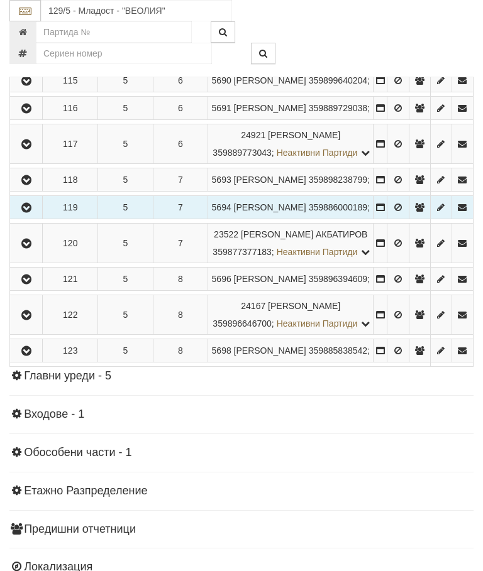
click at [32, 248] on icon "button" at bounding box center [26, 243] width 15 height 9
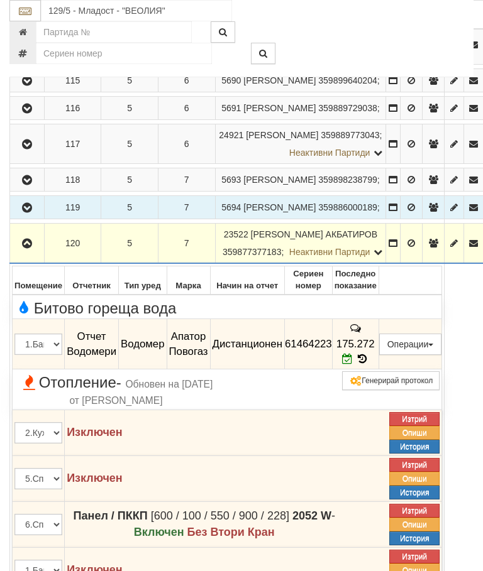
click at [28, 248] on icon "button" at bounding box center [26, 243] width 15 height 9
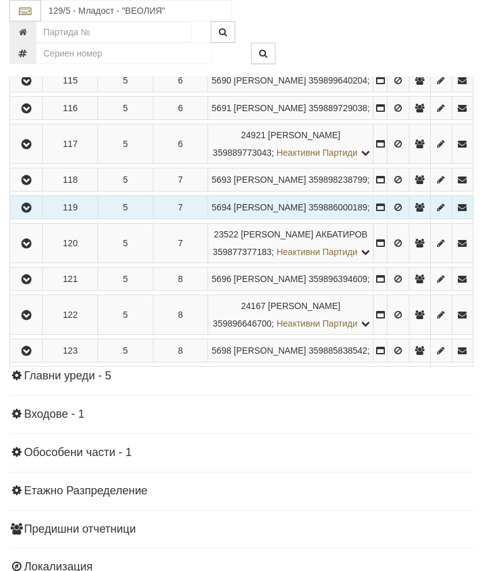
click at [34, 284] on icon "button" at bounding box center [26, 279] width 15 height 9
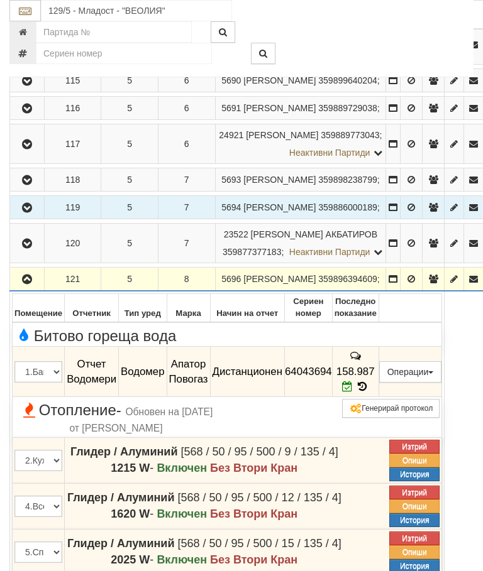
click at [27, 284] on icon "button" at bounding box center [26, 279] width 15 height 9
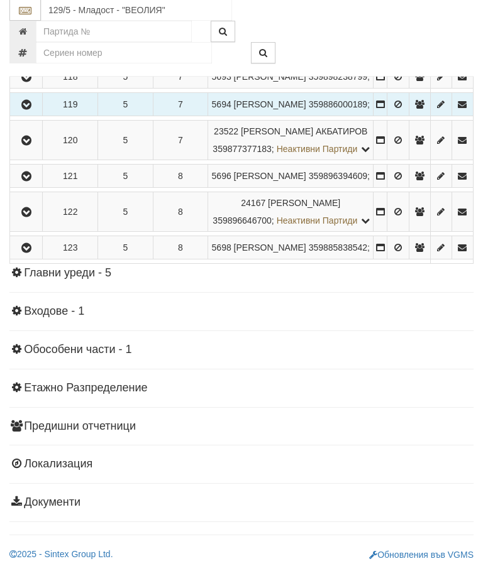
scroll to position [1017, 0]
click at [30, 217] on icon "button" at bounding box center [26, 213] width 15 height 9
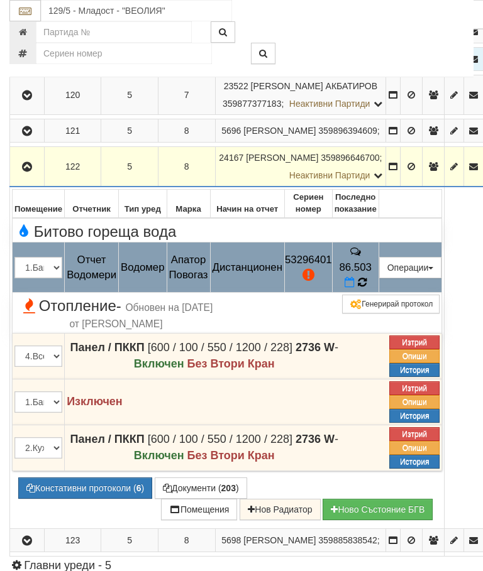
click at [366, 288] on icon at bounding box center [361, 282] width 9 height 11
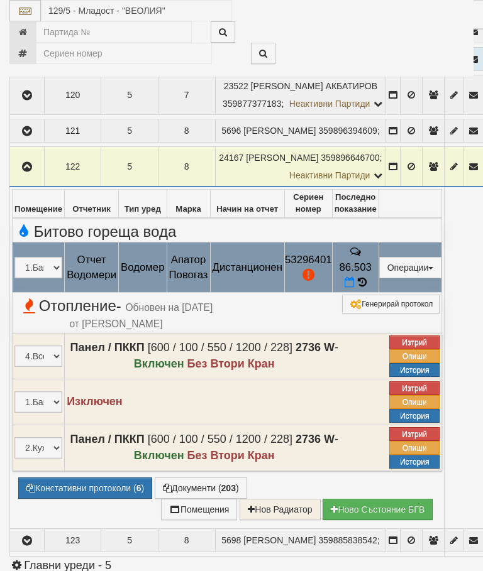
select select "10"
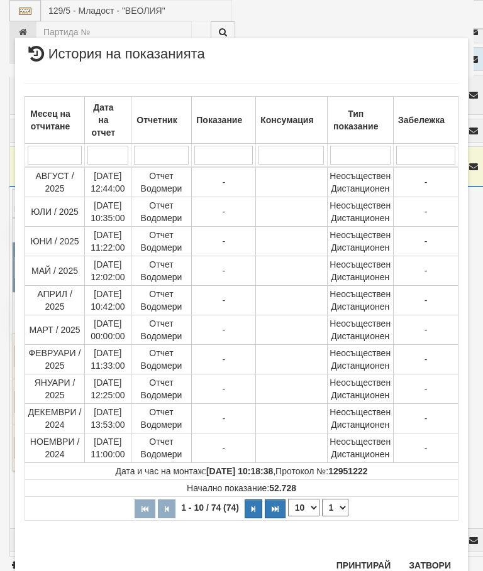
click at [343, 511] on select "1 2 3 4 5 6 7 8" at bounding box center [335, 508] width 26 height 18
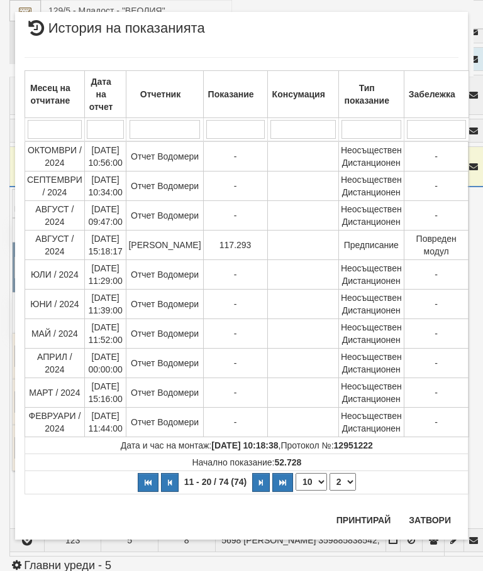
scroll to position [0, 0]
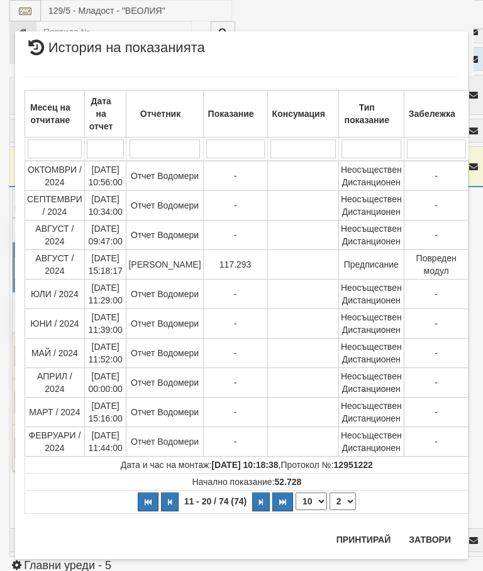
click at [346, 500] on select "1 2 3 4 5 6 7 8" at bounding box center [342, 502] width 26 height 18
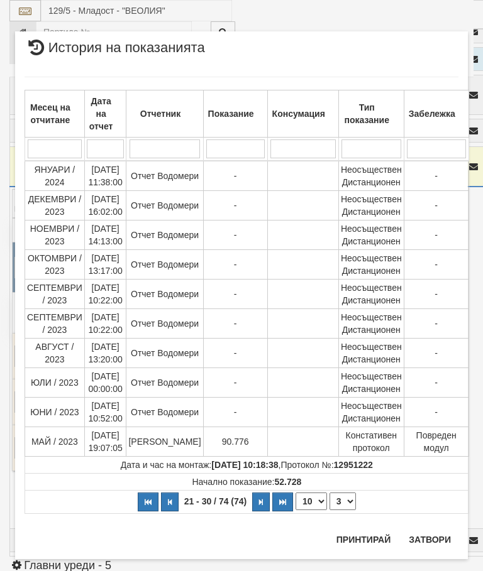
click at [343, 501] on select "1 2 3 4 5 6 7 8" at bounding box center [342, 502] width 26 height 18
select select "2"
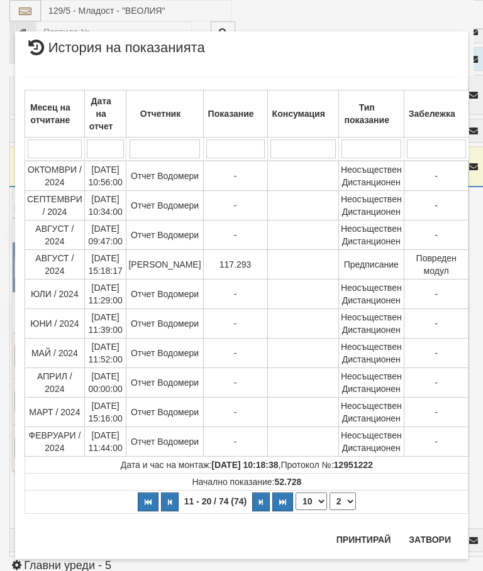
click at [438, 533] on button "Затвори" at bounding box center [429, 540] width 57 height 20
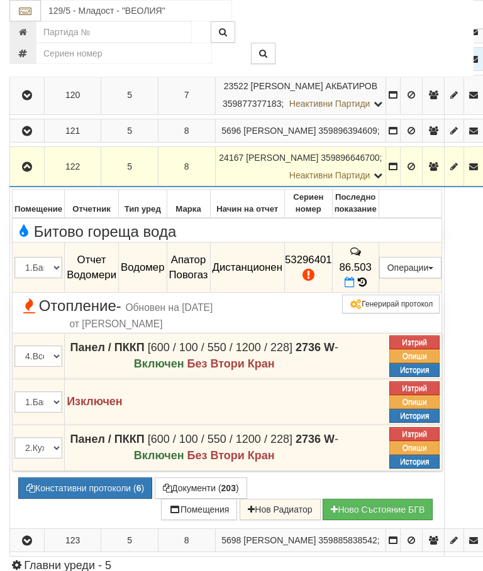
click at [31, 172] on icon "button" at bounding box center [26, 167] width 15 height 9
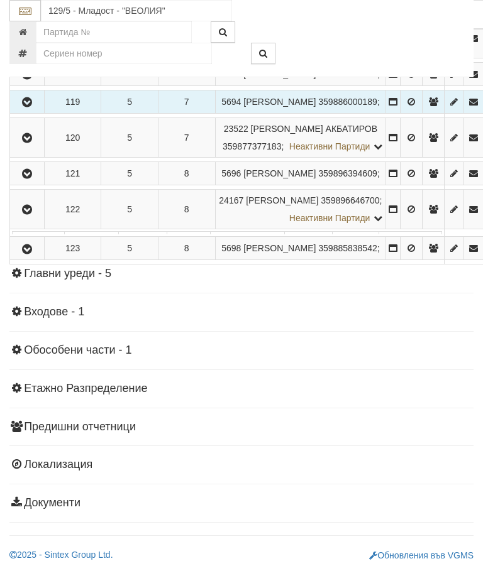
scroll to position [995, 0]
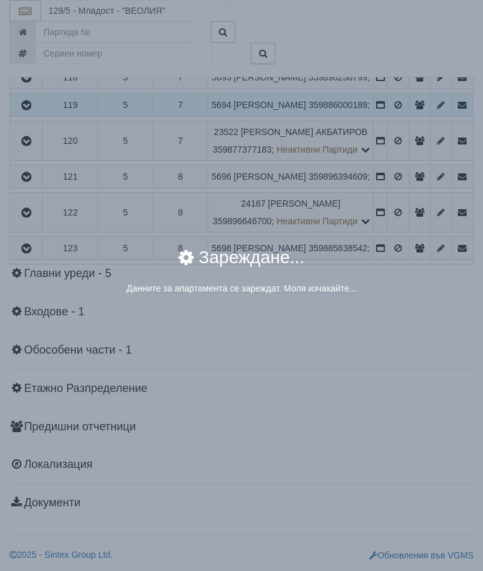
click at [401, 503] on div "× Зареждане... Данните за апартамента се зареждат. Моля изчакайте..." at bounding box center [241, 285] width 483 height 571
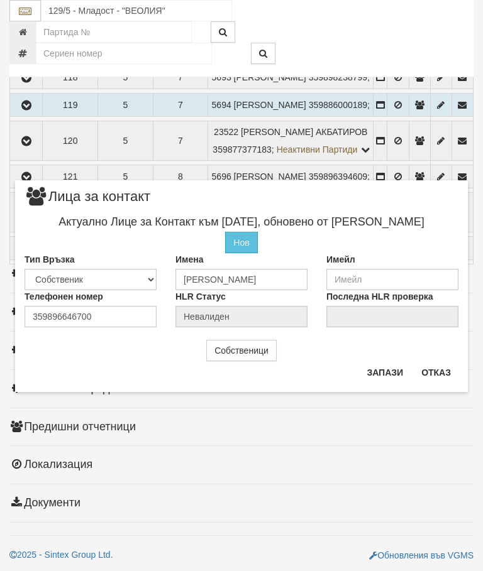
click at [440, 369] on button "Отказ" at bounding box center [436, 373] width 45 height 20
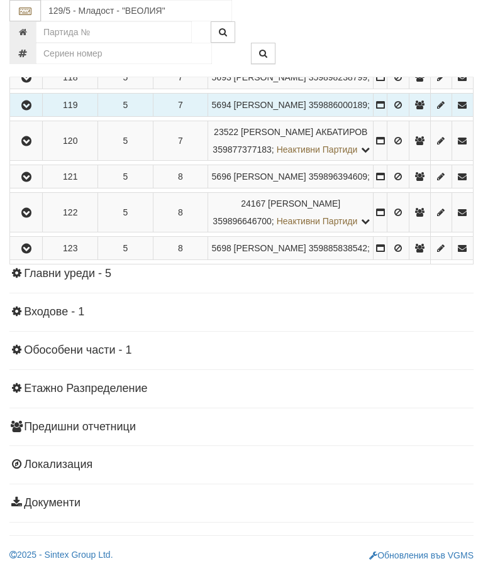
click at [37, 258] on button "button" at bounding box center [26, 248] width 28 height 19
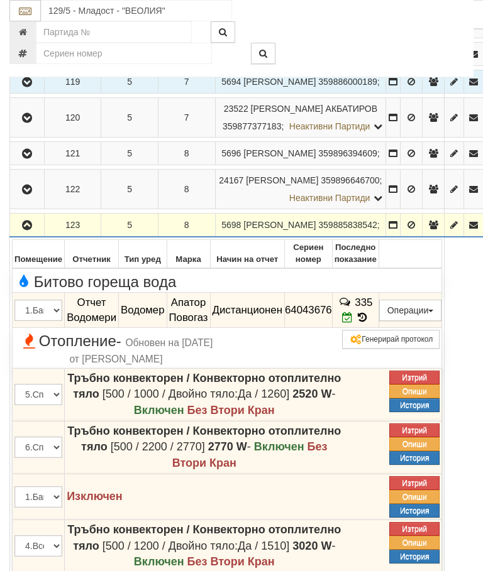
click at [33, 230] on icon "button" at bounding box center [26, 225] width 15 height 9
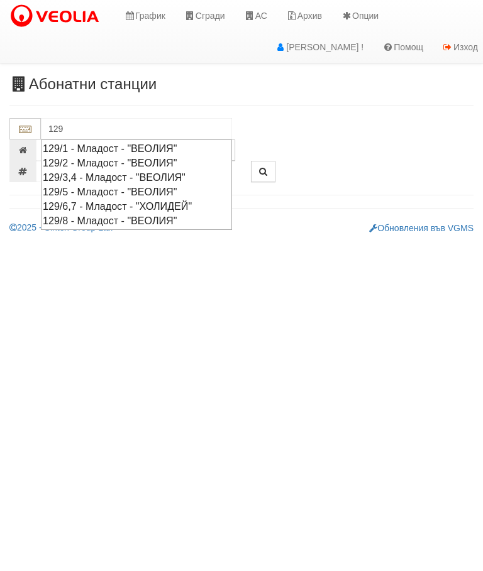
click at [131, 170] on div "129/3,4 - Младост - "ВЕОЛИЯ"" at bounding box center [136, 177] width 187 height 14
type input "129/3,4 - Младост - "ВЕОЛИЯ""
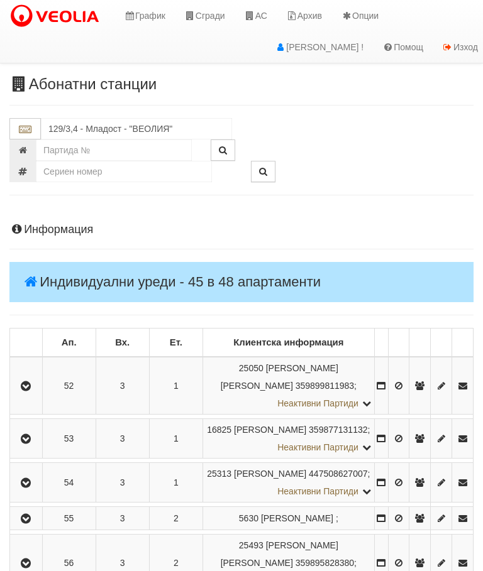
click at [33, 382] on icon "button" at bounding box center [25, 386] width 15 height 9
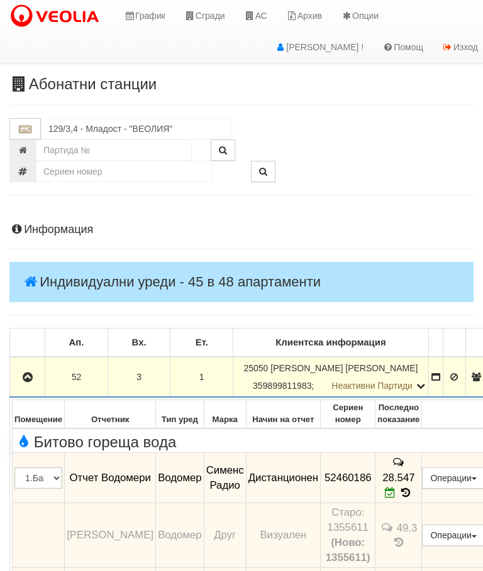
click at [34, 378] on icon "button" at bounding box center [27, 377] width 15 height 9
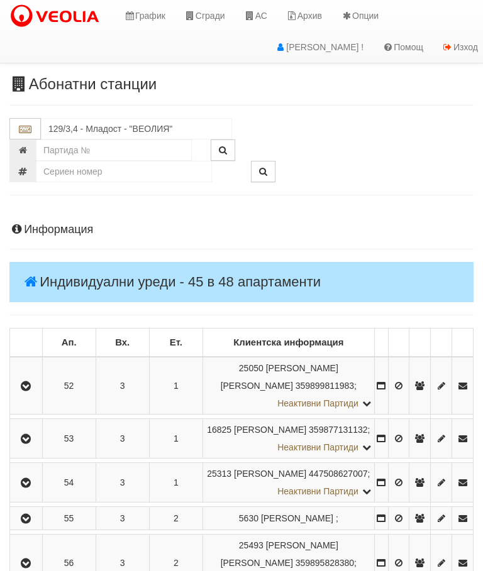
click at [31, 444] on icon "button" at bounding box center [25, 439] width 15 height 9
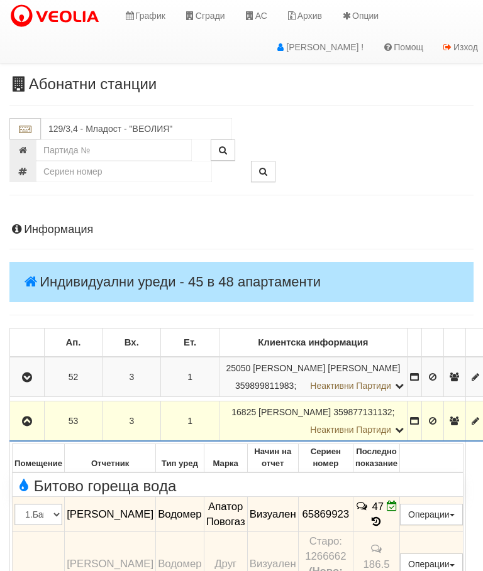
click at [31, 424] on icon "button" at bounding box center [26, 421] width 15 height 9
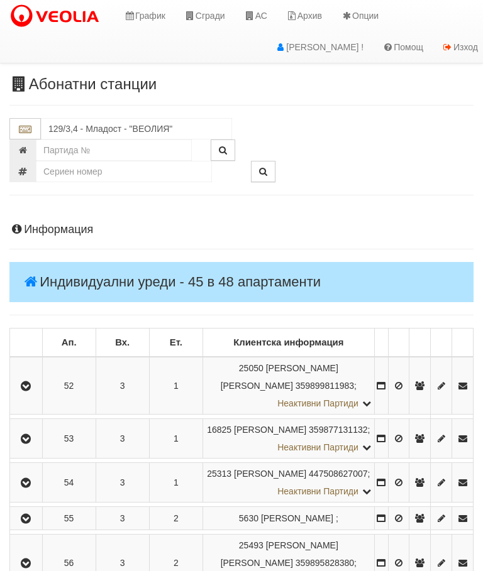
click at [33, 488] on icon "button" at bounding box center [25, 483] width 15 height 9
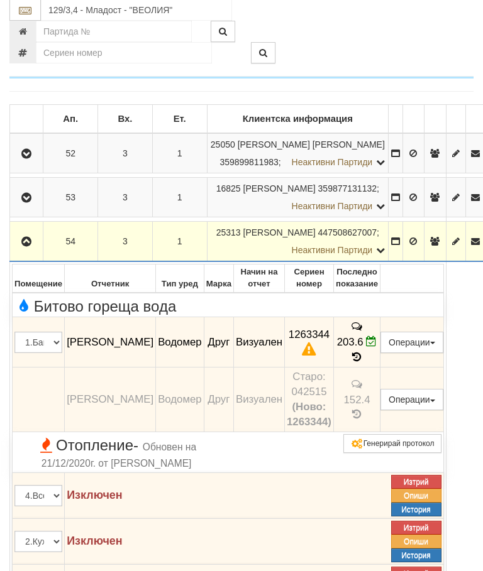
scroll to position [224, 0]
click at [380, 359] on td "203.6" at bounding box center [356, 342] width 47 height 50
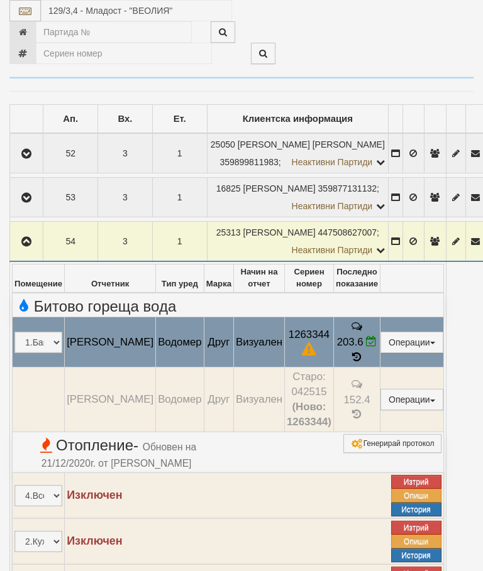
select select "10"
select select "1"
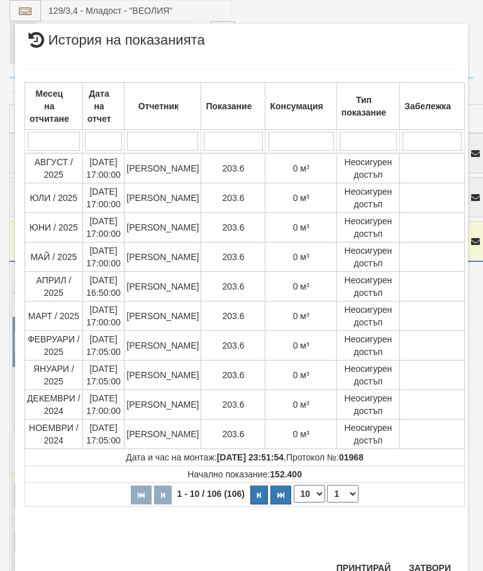
scroll to position [1047, 0]
click at [436, 566] on button "Затвори" at bounding box center [429, 568] width 57 height 20
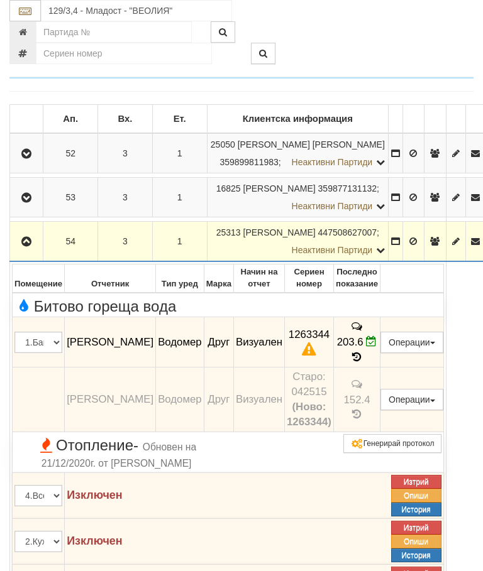
click at [23, 251] on button "button" at bounding box center [26, 241] width 29 height 19
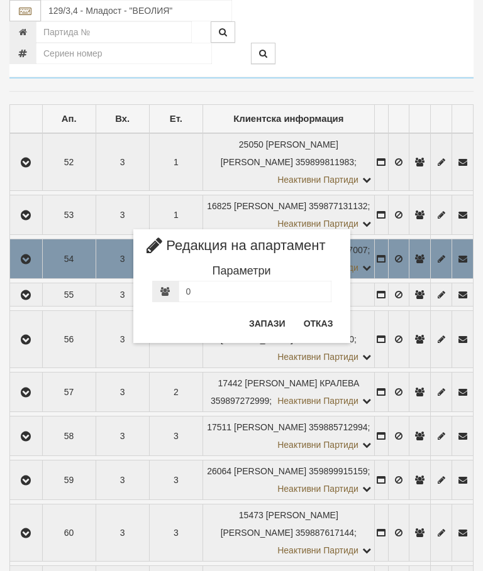
click at [314, 327] on button "Отказ" at bounding box center [318, 324] width 45 height 20
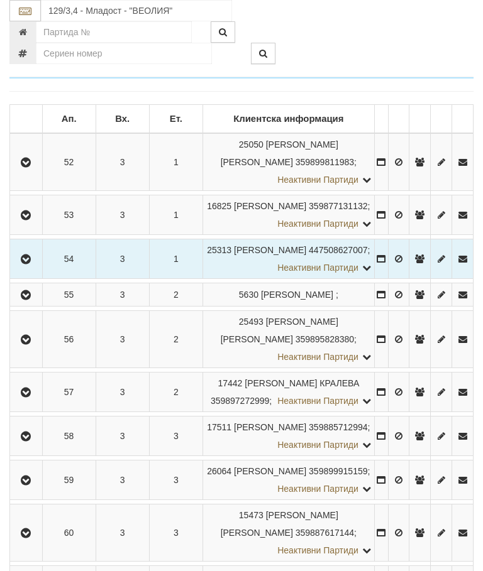
click at [30, 300] on icon "button" at bounding box center [25, 295] width 15 height 9
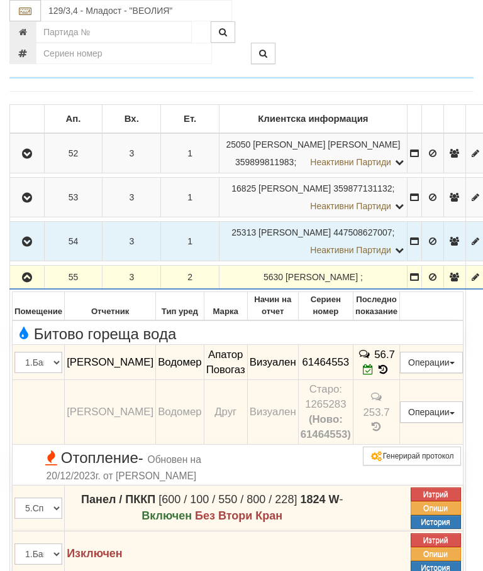
click at [27, 282] on icon "button" at bounding box center [26, 277] width 15 height 9
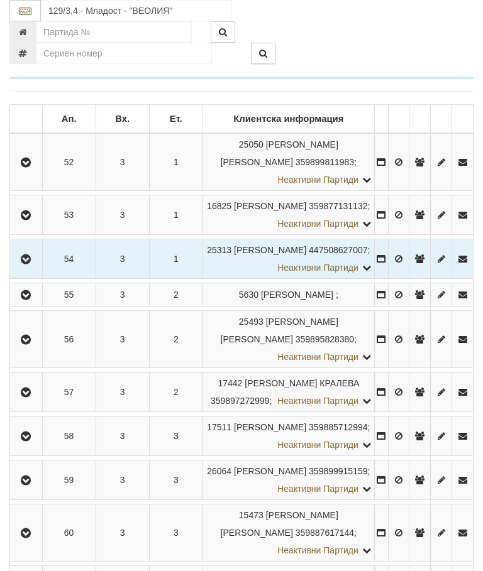
click at [33, 368] on td at bounding box center [26, 339] width 33 height 57
click at [33, 344] on icon "button" at bounding box center [25, 340] width 15 height 9
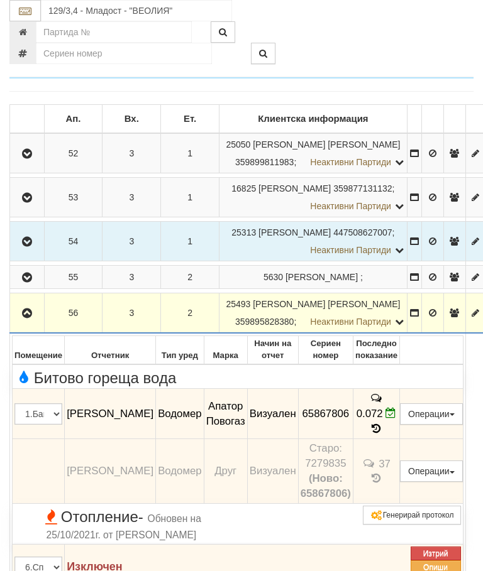
click at [25, 310] on icon "button" at bounding box center [26, 313] width 15 height 9
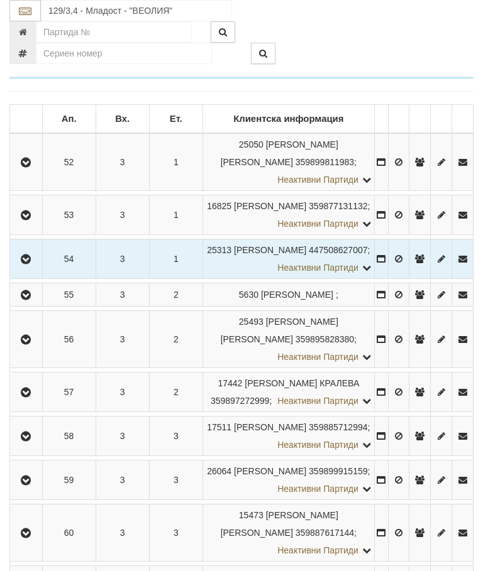
click at [35, 402] on button "button" at bounding box center [26, 392] width 28 height 19
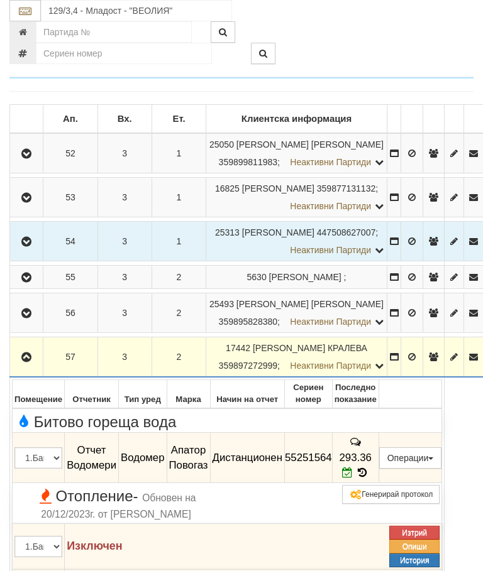
click at [23, 354] on icon "button" at bounding box center [26, 357] width 15 height 9
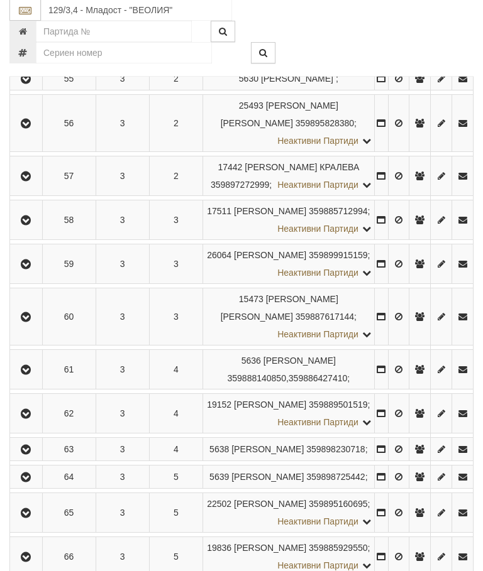
scroll to position [440, 0]
click at [31, 229] on button "button" at bounding box center [26, 220] width 28 height 19
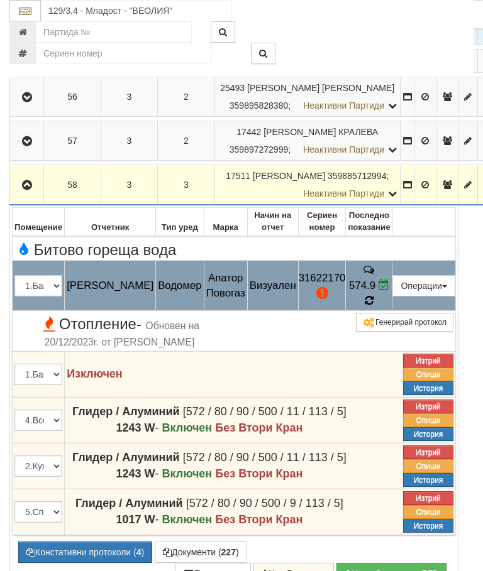
click at [373, 295] on icon at bounding box center [368, 300] width 9 height 11
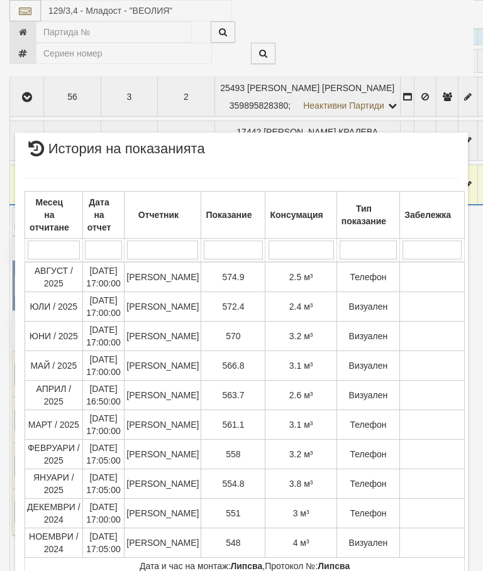
scroll to position [1277, 0]
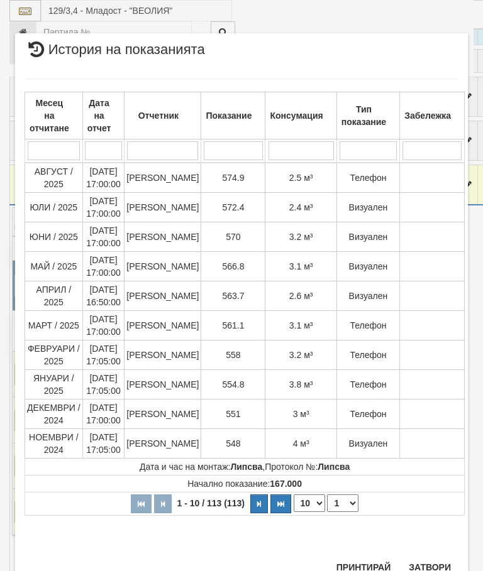
click at [439, 566] on button "Затвори" at bounding box center [429, 567] width 57 height 20
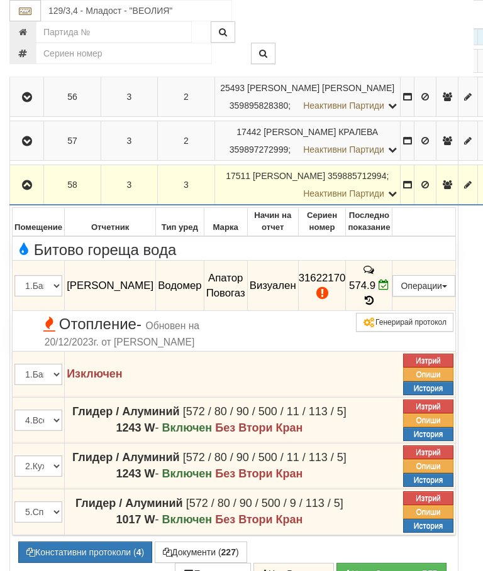
click at [89, 542] on button "Констативни протоколи ( 4 )" at bounding box center [85, 552] width 134 height 21
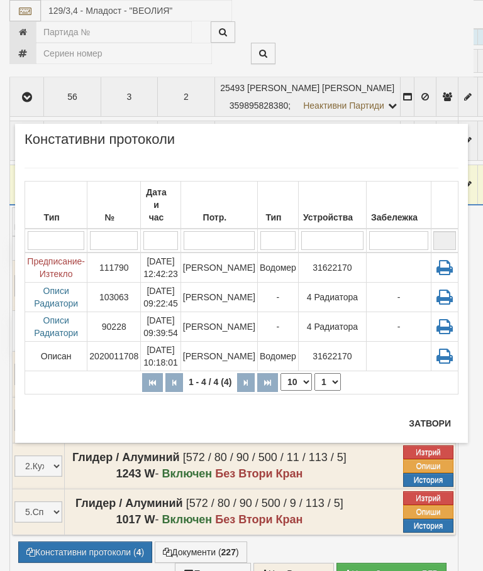
click at [435, 418] on button "Затвори" at bounding box center [429, 424] width 57 height 20
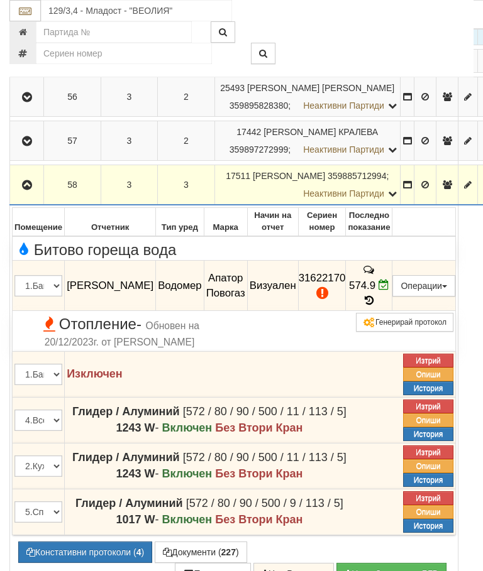
click at [0, 0] on button "Редакция / Протокол" at bounding box center [0, 0] width 0 height 0
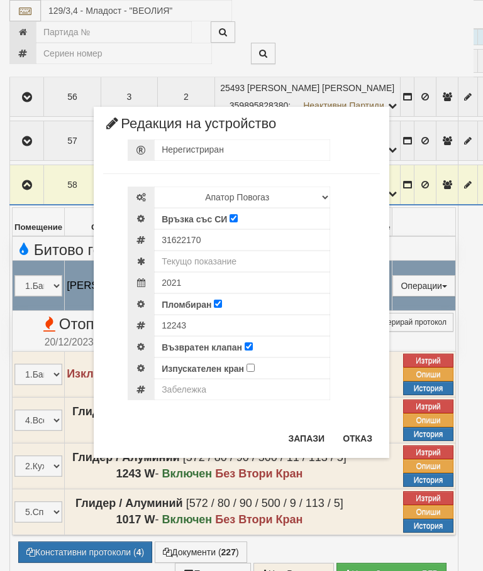
click at [366, 447] on button "Отказ" at bounding box center [357, 439] width 45 height 20
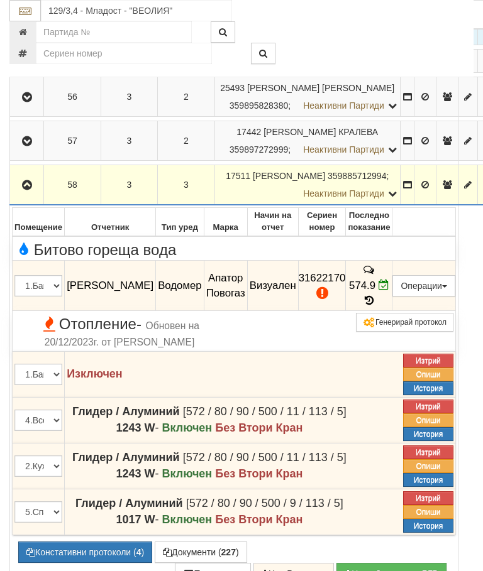
click at [31, 181] on icon "button" at bounding box center [26, 185] width 15 height 9
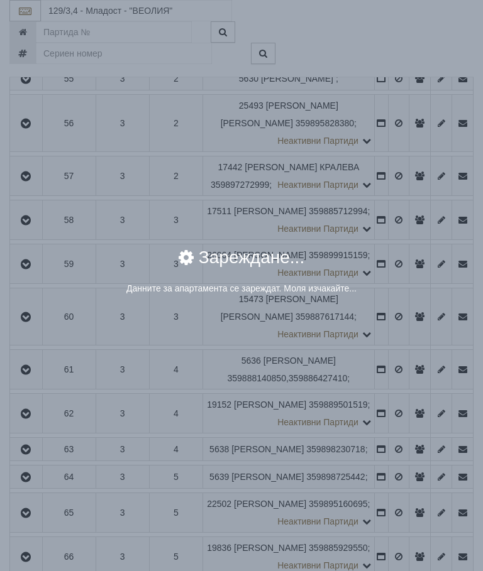
click at [398, 297] on div "Данните за апартамента се зареждат. Моля изчакайте..." at bounding box center [242, 289] width 434 height 15
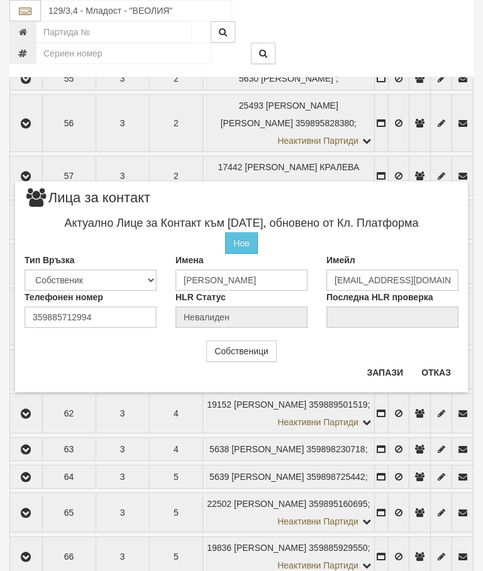
click at [442, 366] on button "Отказ" at bounding box center [436, 373] width 45 height 20
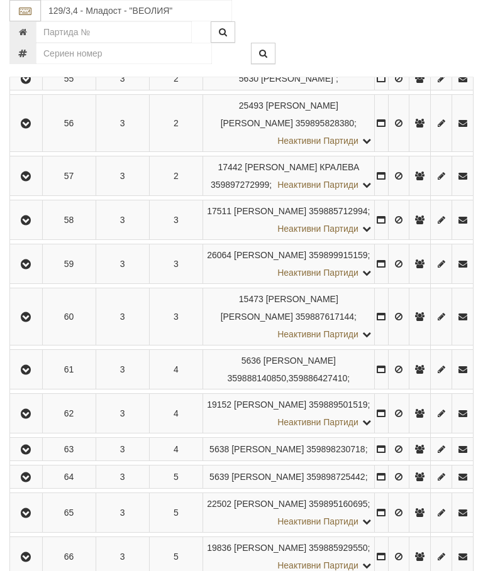
click at [38, 273] on button "button" at bounding box center [26, 264] width 28 height 19
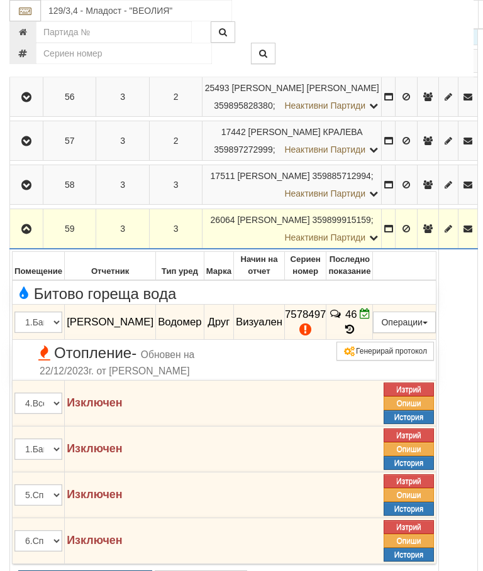
click at [441, 35] on div at bounding box center [342, 31] width 282 height 21
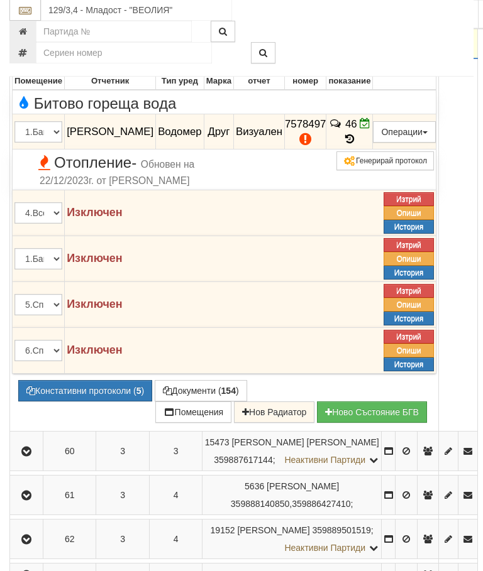
scroll to position [630, 0]
click at [155, 402] on button "Документи ( 154 )" at bounding box center [201, 390] width 92 height 21
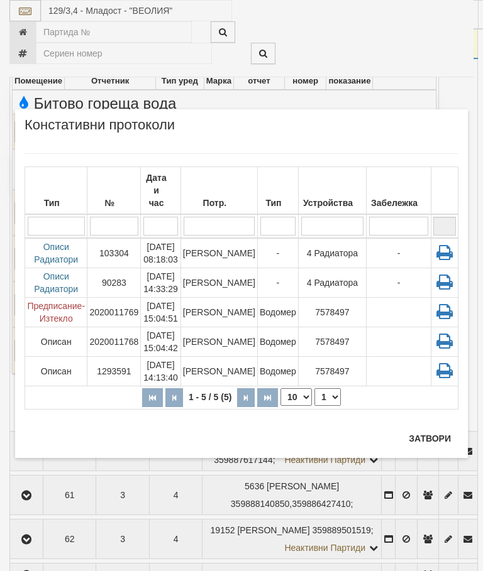
click at [426, 436] on button "Затвори" at bounding box center [429, 439] width 57 height 20
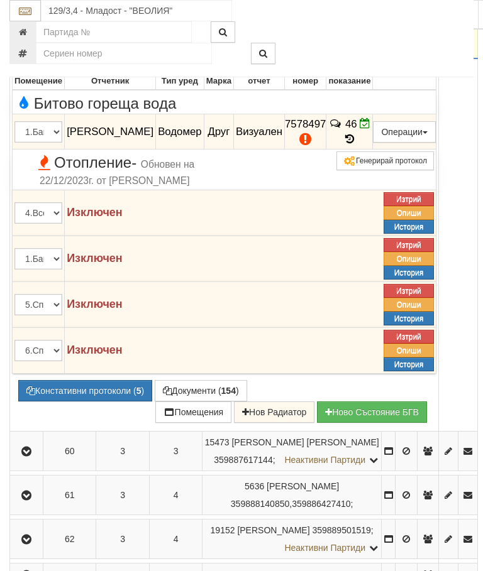
click at [0, 0] on button "Редакция / Протокол" at bounding box center [0, 0] width 0 height 0
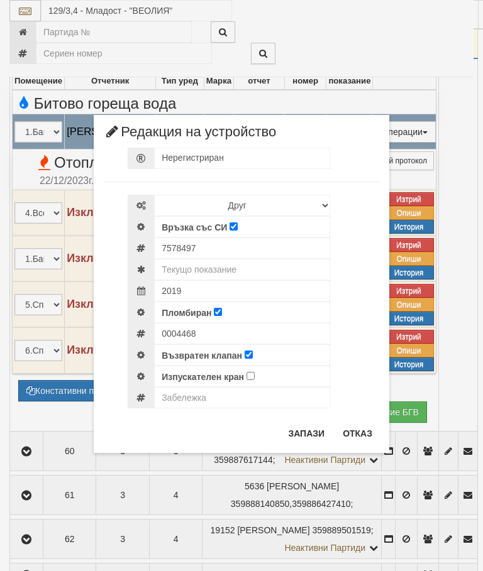
click at [359, 432] on button "Отказ" at bounding box center [357, 434] width 45 height 20
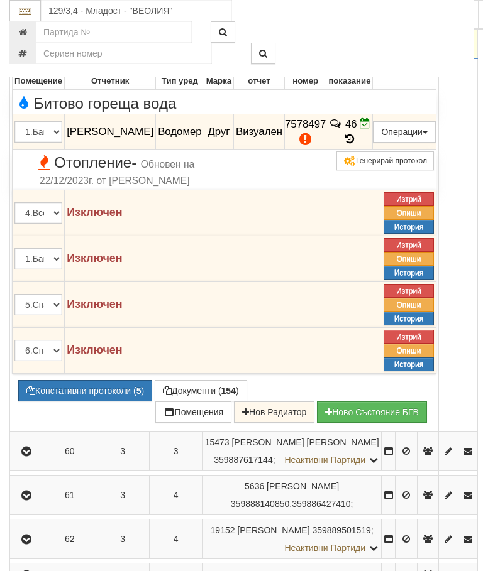
click at [41, 48] on button "button" at bounding box center [26, 38] width 29 height 19
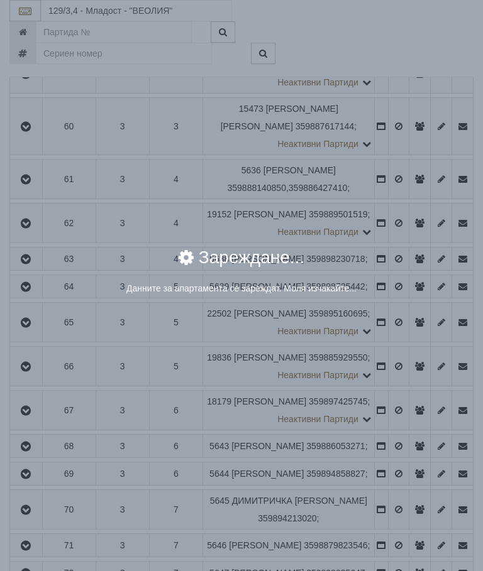
click at [400, 170] on div "× Зареждане... Данните за апартамента се зареждат. Моля изчакайте..." at bounding box center [241, 158] width 471 height 316
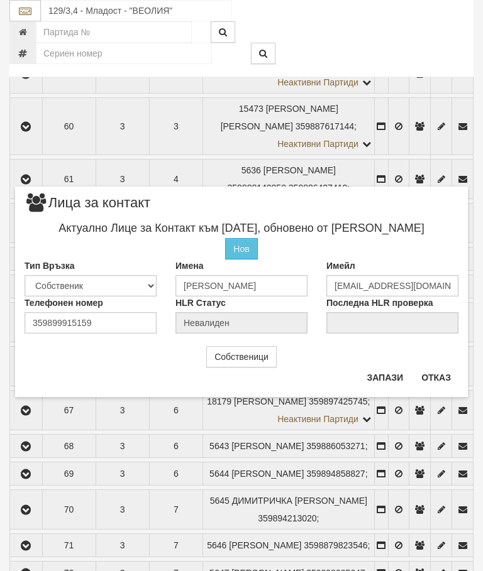
click at [419, 373] on button "Отказ" at bounding box center [436, 378] width 45 height 20
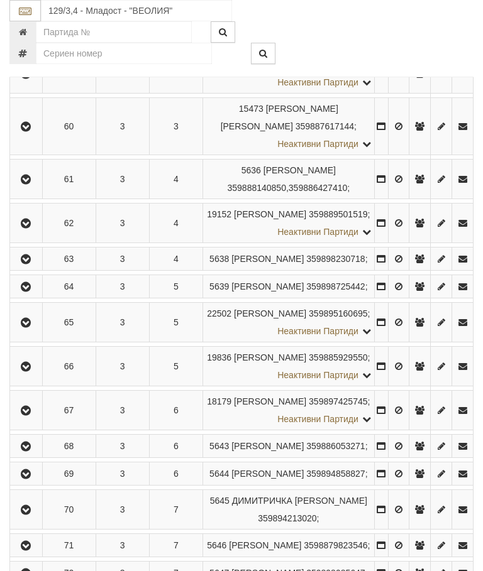
click at [31, 131] on icon "button" at bounding box center [25, 127] width 15 height 9
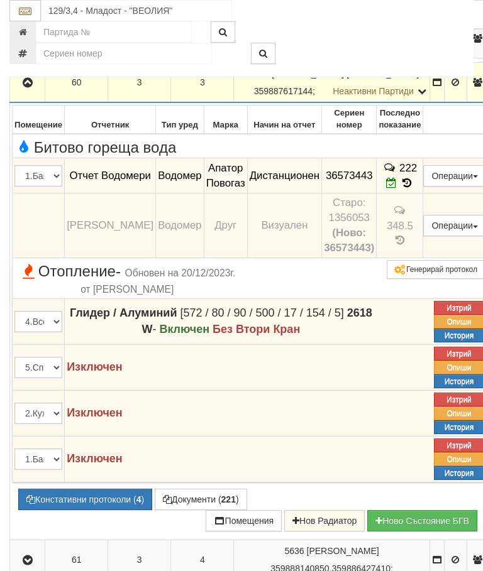
click at [32, 87] on icon "button" at bounding box center [27, 83] width 15 height 9
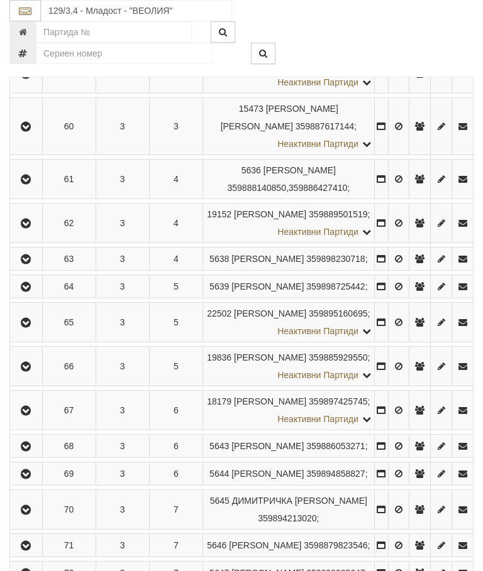
click at [33, 184] on icon "button" at bounding box center [25, 179] width 15 height 9
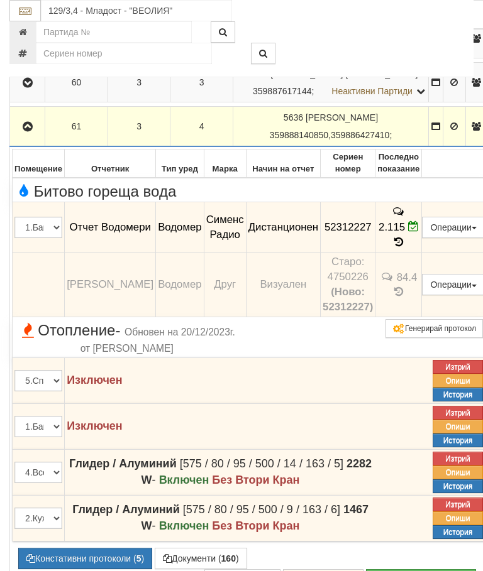
click at [33, 131] on icon "button" at bounding box center [27, 127] width 15 height 9
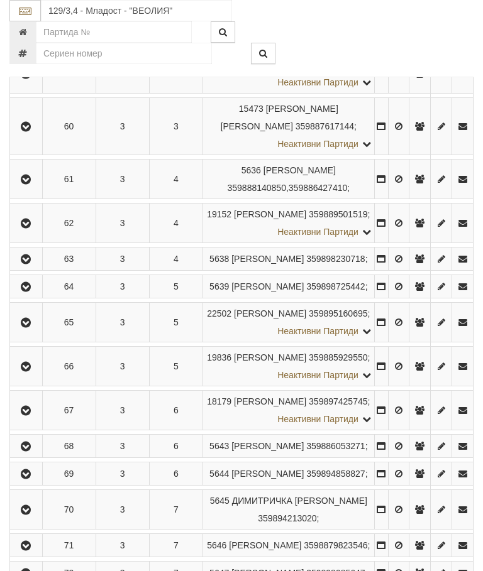
click at [30, 233] on button "button" at bounding box center [26, 223] width 28 height 19
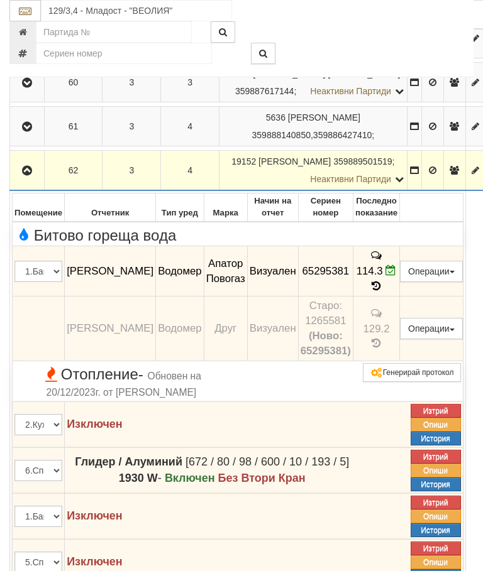
click at [33, 175] on icon "button" at bounding box center [26, 171] width 15 height 9
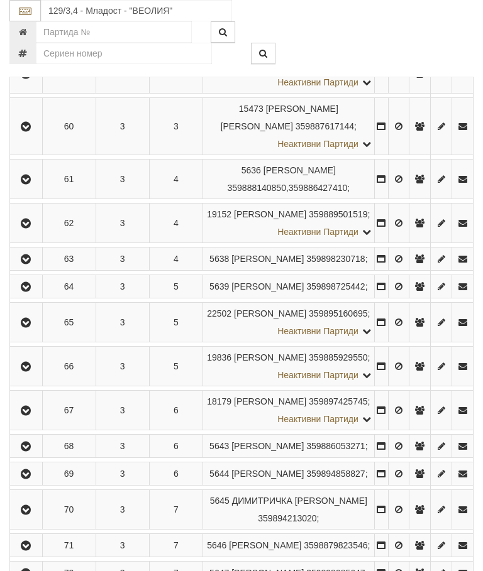
click at [33, 264] on icon "button" at bounding box center [25, 259] width 15 height 9
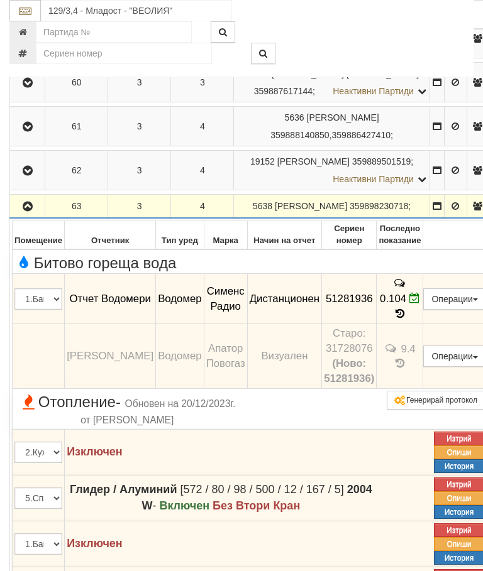
click at [27, 211] on icon "button" at bounding box center [27, 206] width 15 height 9
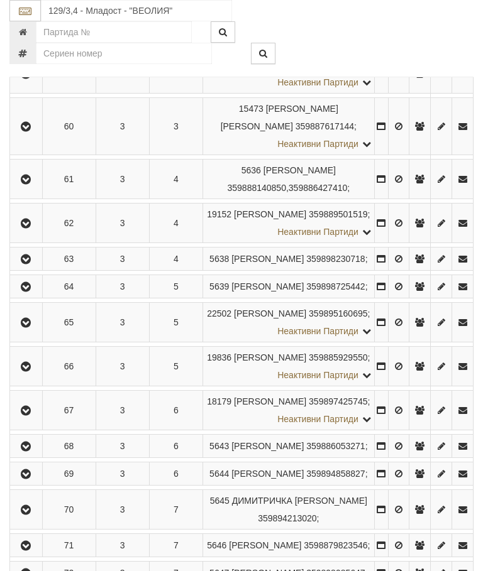
click at [33, 292] on icon "button" at bounding box center [25, 287] width 15 height 9
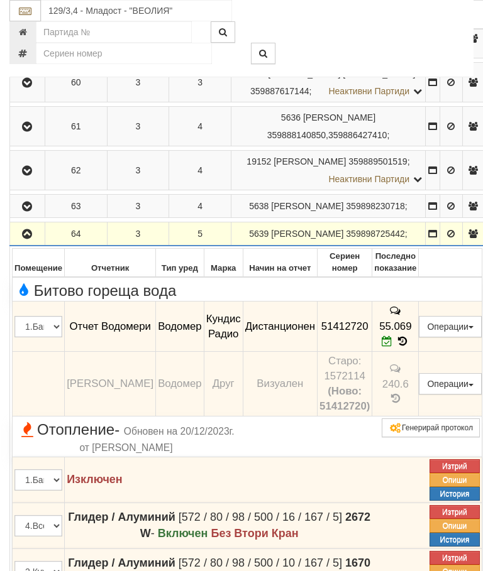
click at [26, 239] on icon "button" at bounding box center [26, 234] width 15 height 9
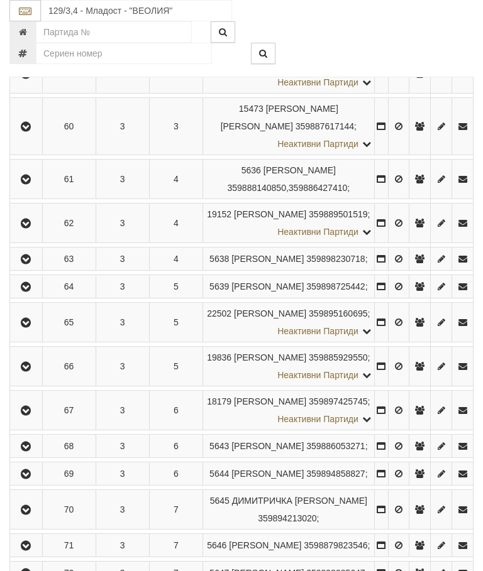
click at [39, 332] on button "button" at bounding box center [26, 322] width 28 height 19
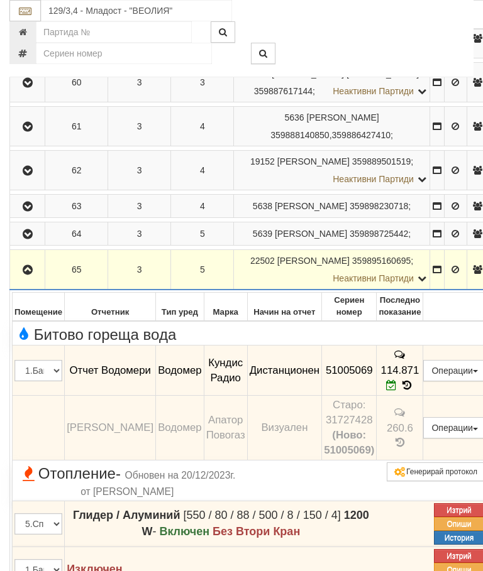
click at [33, 279] on button "button" at bounding box center [27, 269] width 31 height 19
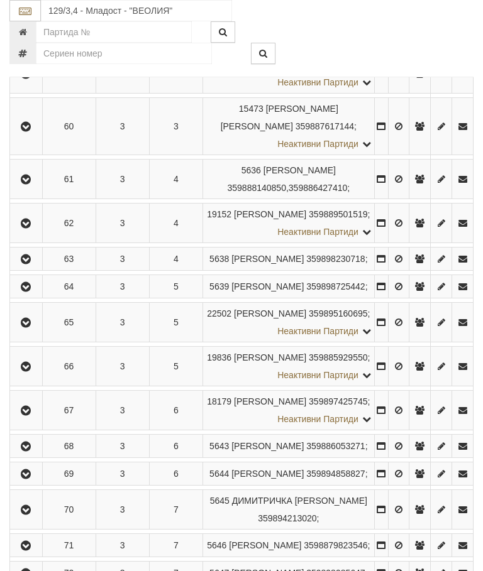
click at [33, 371] on icon "button" at bounding box center [25, 367] width 15 height 9
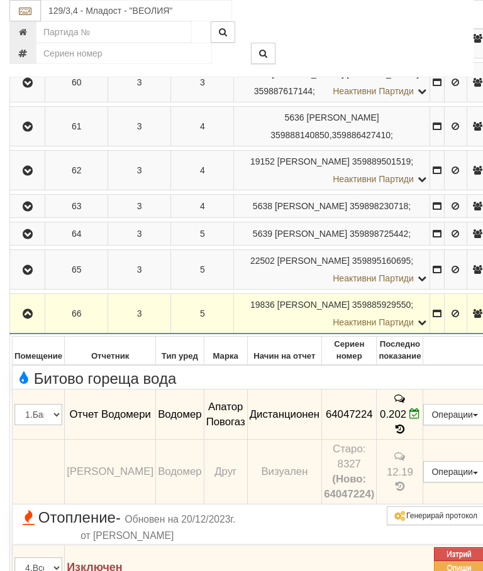
click at [31, 319] on icon "button" at bounding box center [27, 314] width 15 height 9
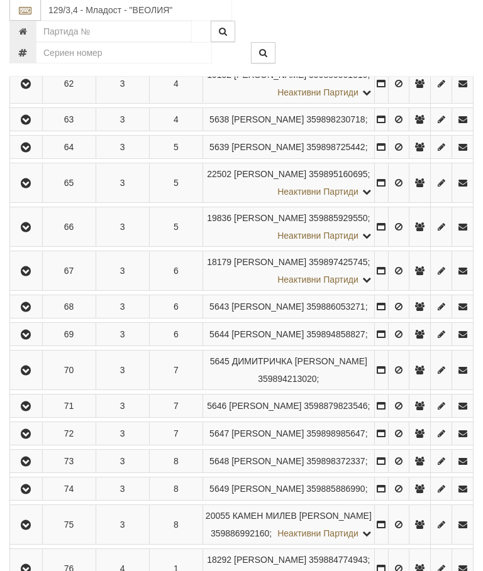
click at [33, 277] on icon "button" at bounding box center [25, 272] width 15 height 9
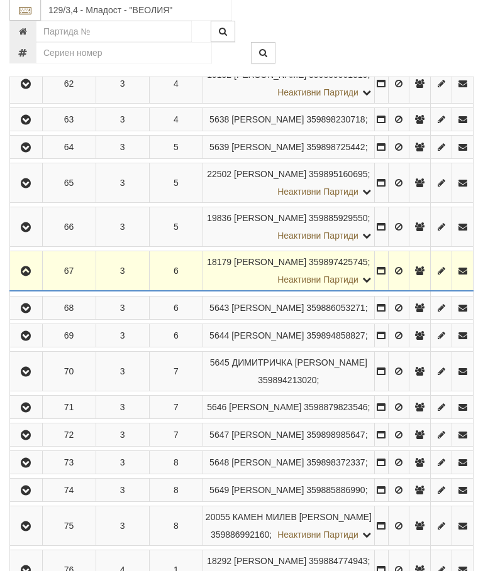
scroll to position [770, 0]
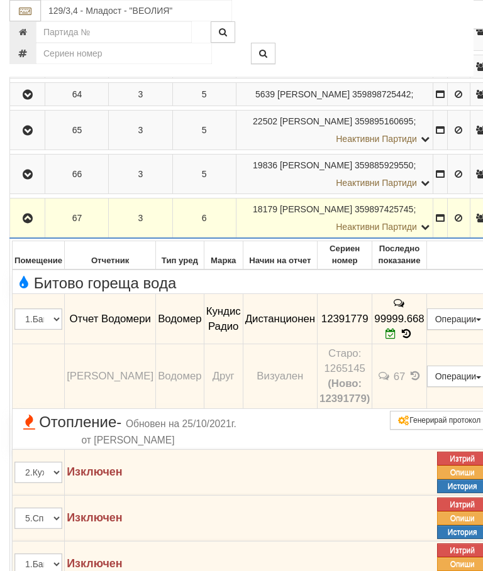
click at [27, 227] on button "button" at bounding box center [27, 218] width 31 height 19
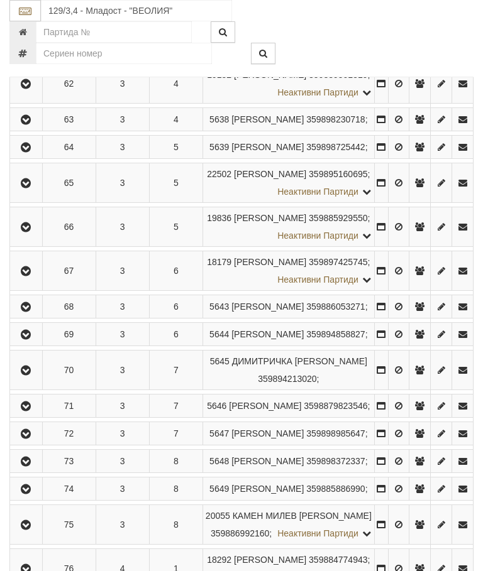
click at [33, 312] on icon "button" at bounding box center [25, 307] width 15 height 9
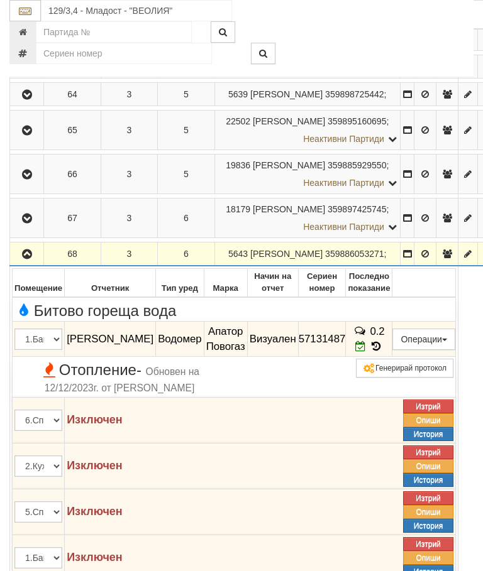
click at [33, 259] on icon "button" at bounding box center [26, 254] width 15 height 9
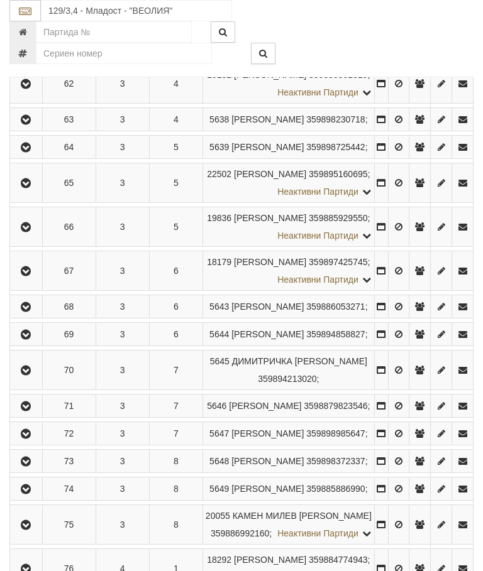
click at [38, 344] on button "button" at bounding box center [26, 334] width 28 height 19
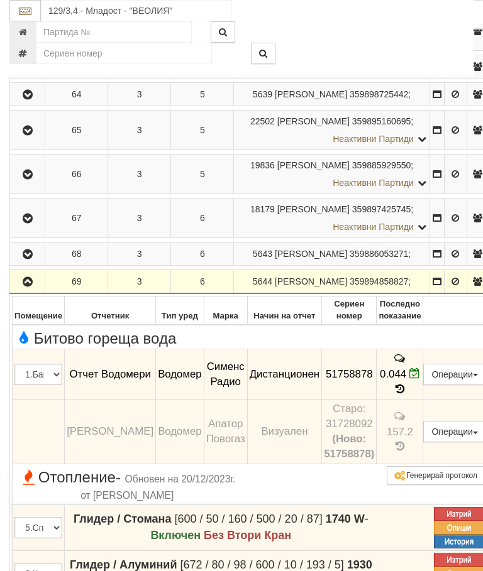
click at [27, 287] on icon "button" at bounding box center [27, 282] width 15 height 9
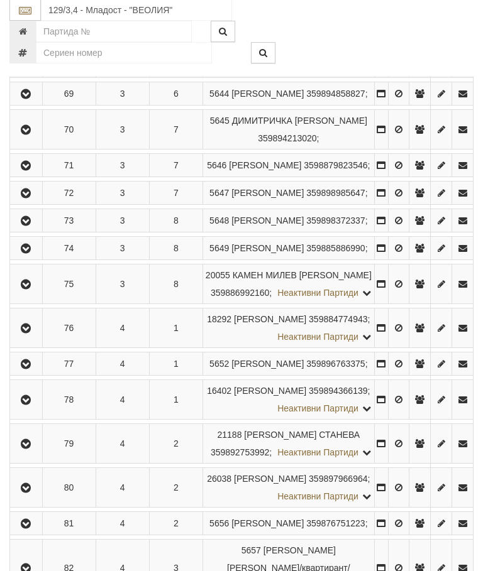
scroll to position [1007, 0]
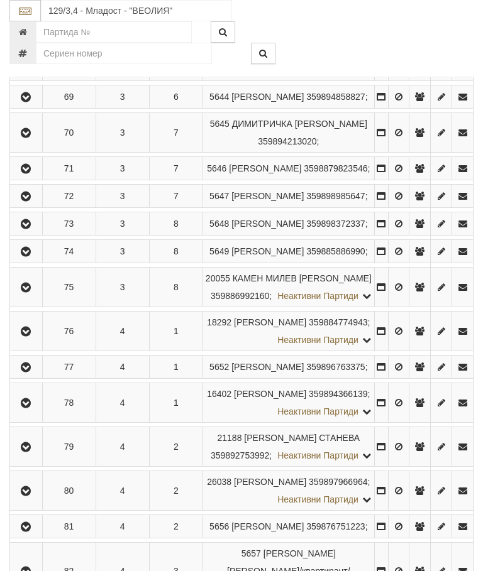
click at [40, 142] on button "button" at bounding box center [26, 132] width 28 height 19
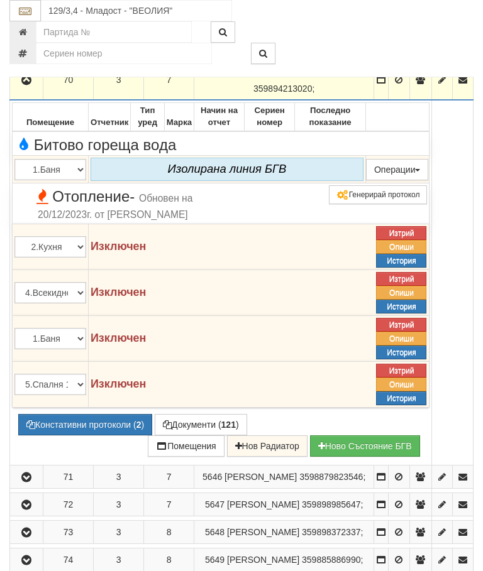
click at [31, 89] on button "button" at bounding box center [26, 79] width 29 height 19
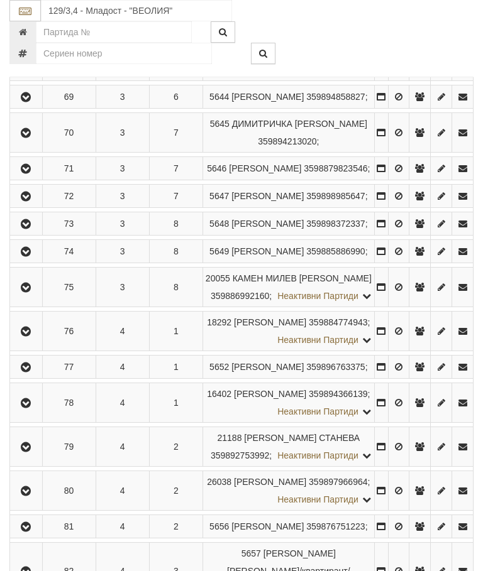
click at [40, 178] on button "button" at bounding box center [26, 168] width 28 height 19
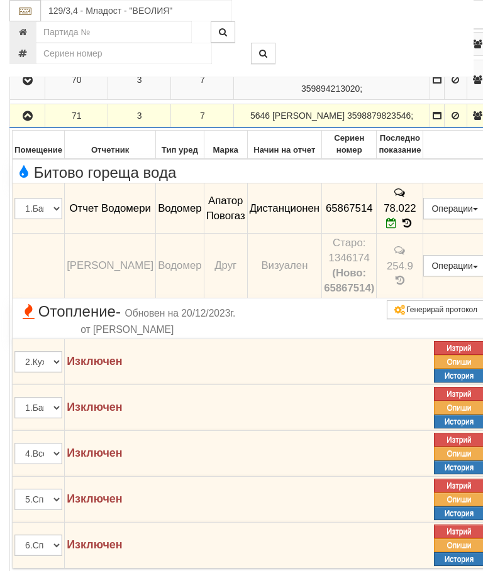
click at [32, 121] on icon "button" at bounding box center [27, 116] width 15 height 9
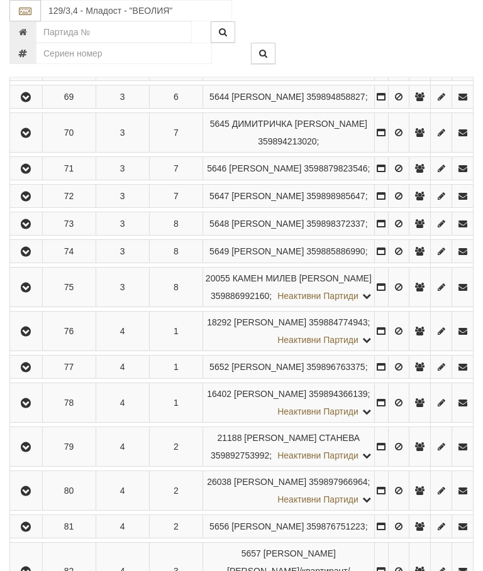
click at [33, 201] on icon "button" at bounding box center [25, 196] width 15 height 9
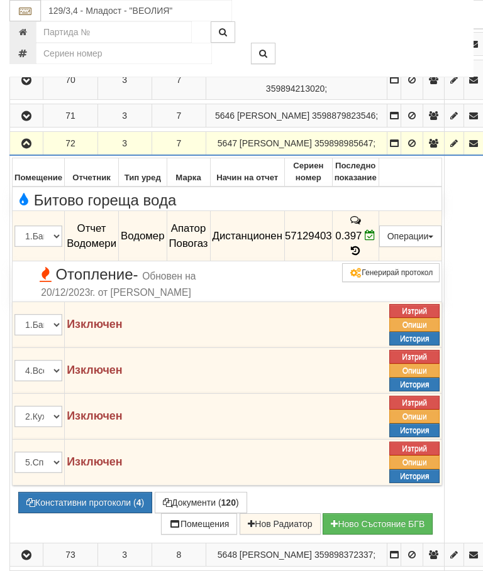
click at [27, 148] on icon "button" at bounding box center [26, 144] width 15 height 9
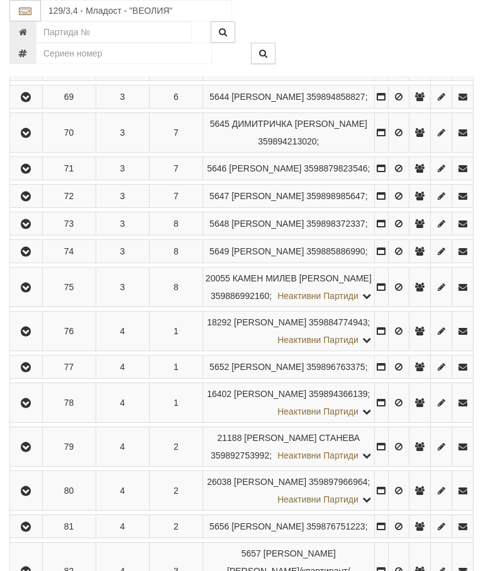
click at [40, 233] on button "button" at bounding box center [26, 223] width 28 height 19
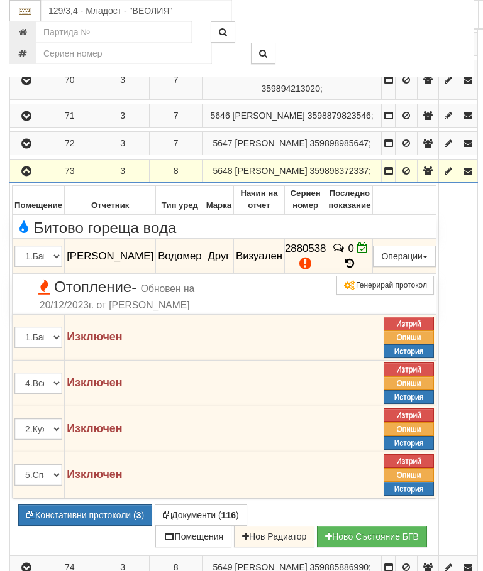
click at [34, 176] on icon "button" at bounding box center [26, 171] width 15 height 9
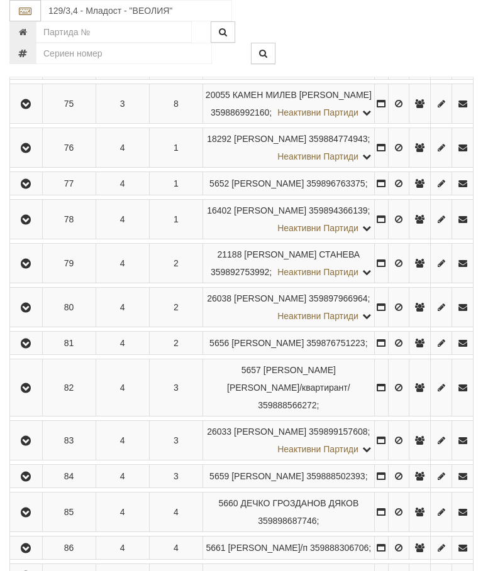
scroll to position [1192, 0]
click at [33, 72] on icon "button" at bounding box center [25, 67] width 15 height 9
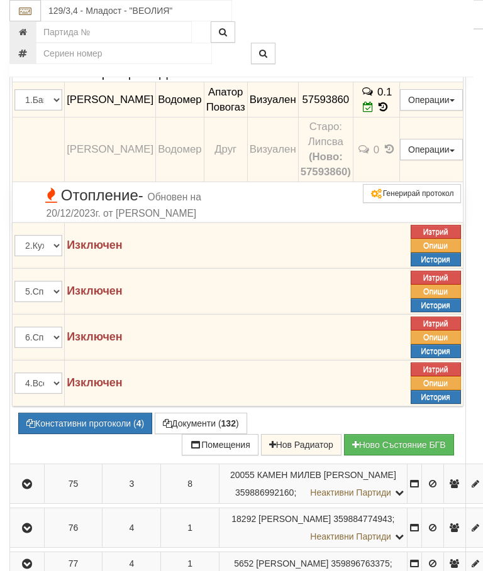
click at [26, 19] on icon "button" at bounding box center [26, 15] width 15 height 9
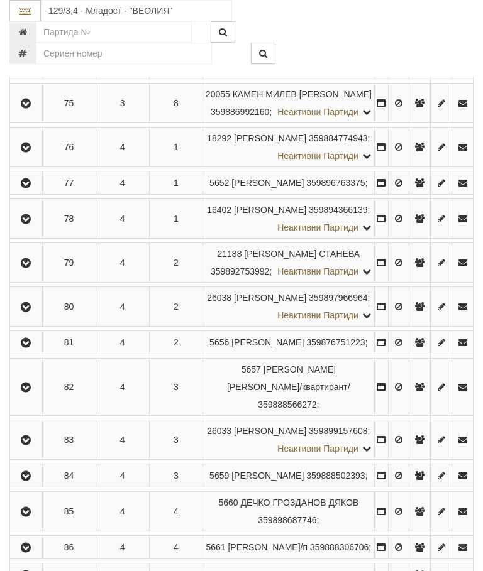
click at [38, 112] on button "button" at bounding box center [26, 103] width 28 height 19
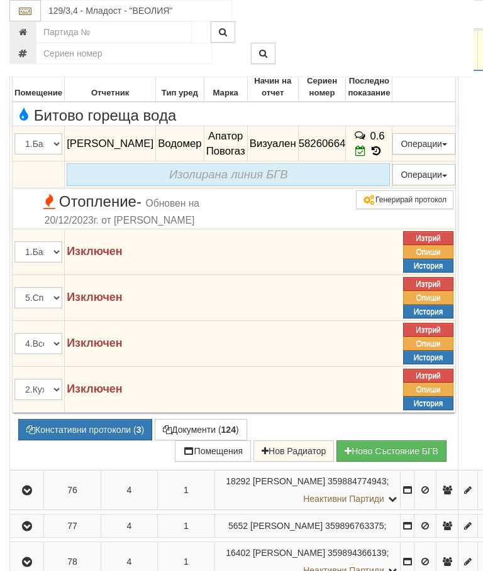
click at [31, 55] on icon "button" at bounding box center [26, 51] width 15 height 9
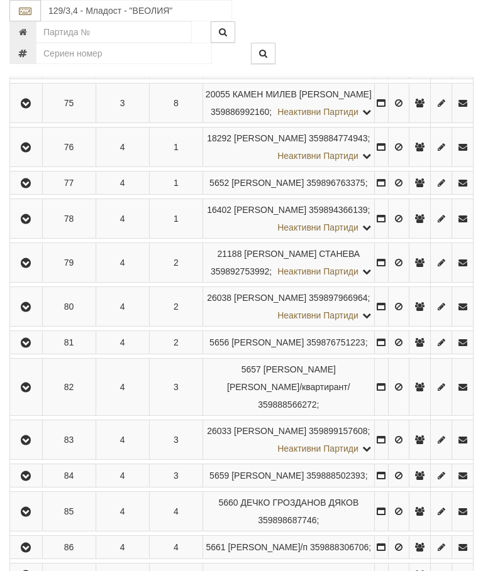
click at [34, 167] on td at bounding box center [26, 148] width 33 height 40
click at [35, 156] on button "button" at bounding box center [26, 147] width 28 height 19
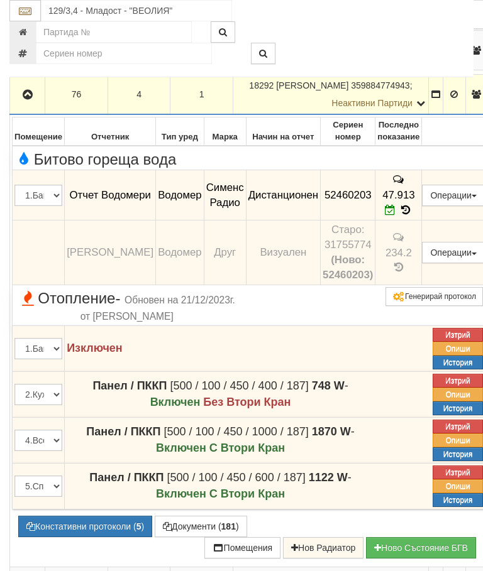
click at [38, 104] on button "button" at bounding box center [27, 94] width 31 height 19
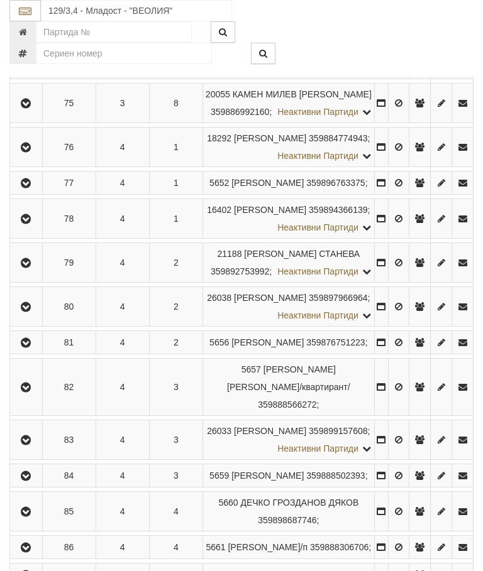
click at [33, 188] on icon "button" at bounding box center [25, 183] width 15 height 9
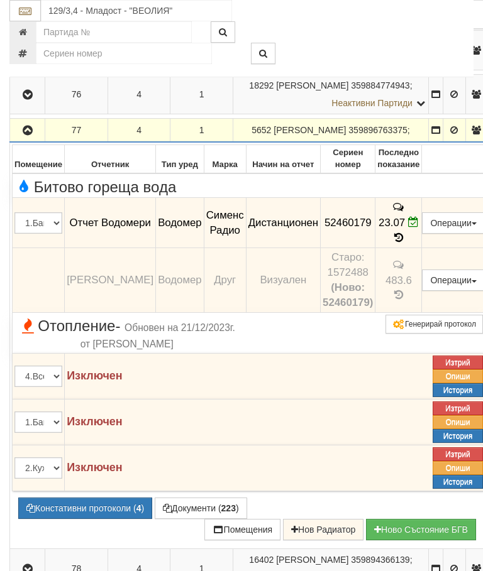
click at [21, 140] on button "button" at bounding box center [27, 130] width 31 height 19
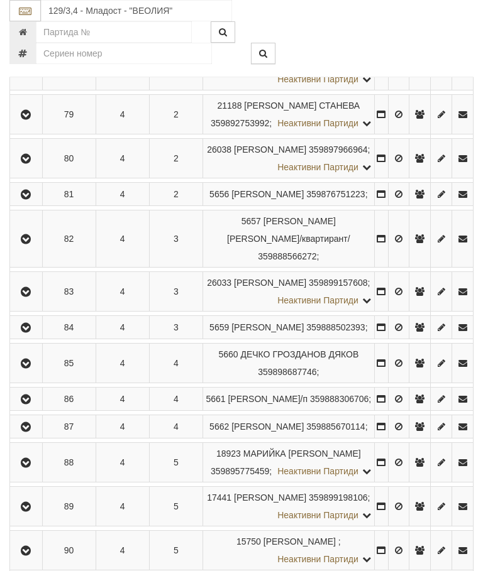
scroll to position [1340, 0]
click at [33, 75] on icon "button" at bounding box center [25, 70] width 15 height 9
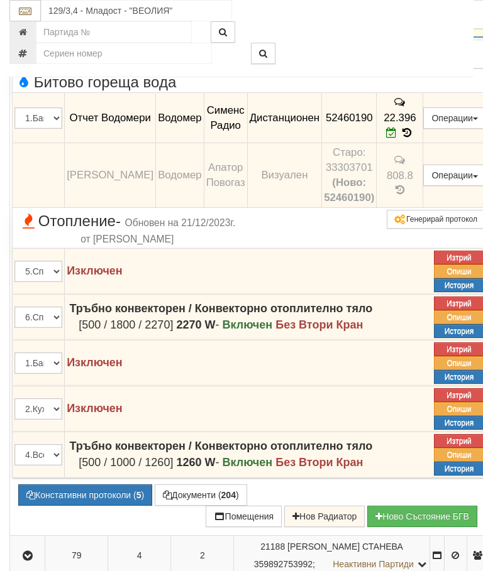
click at [32, 26] on button "button" at bounding box center [27, 17] width 31 height 19
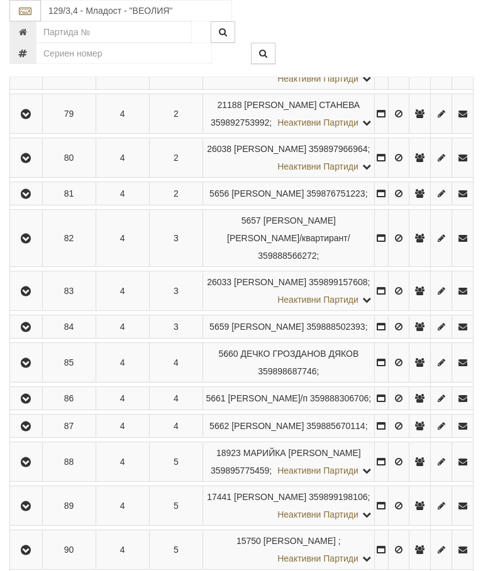
click at [33, 119] on icon "button" at bounding box center [25, 114] width 15 height 9
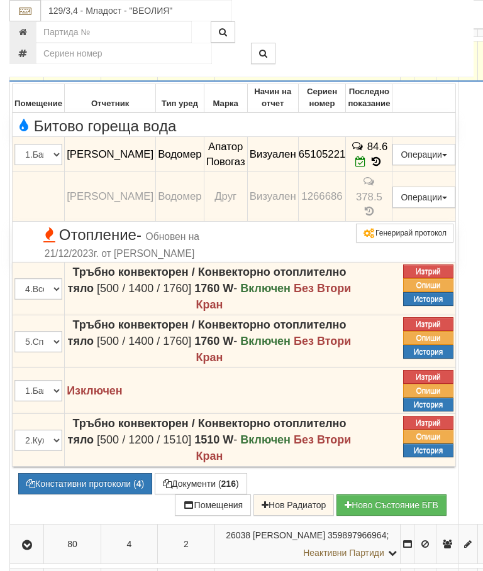
click at [35, 66] on icon "button" at bounding box center [26, 61] width 15 height 9
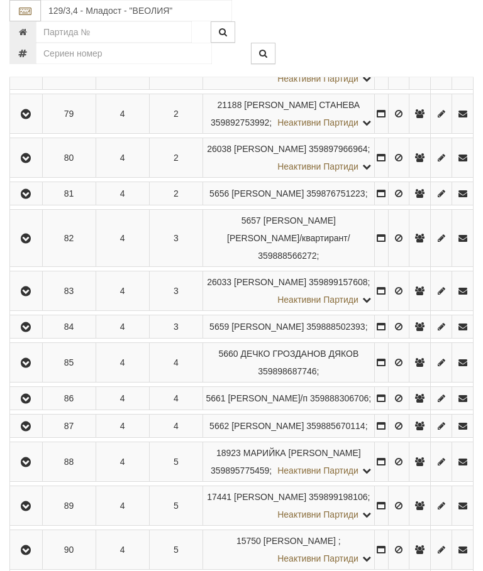
click at [31, 167] on button "button" at bounding box center [26, 157] width 28 height 19
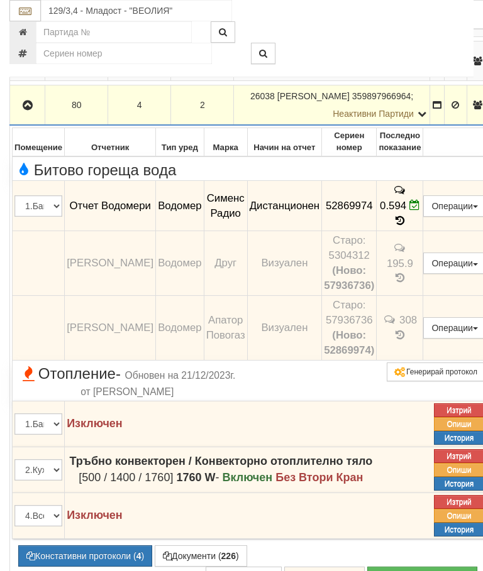
click at [33, 110] on icon "button" at bounding box center [27, 105] width 15 height 9
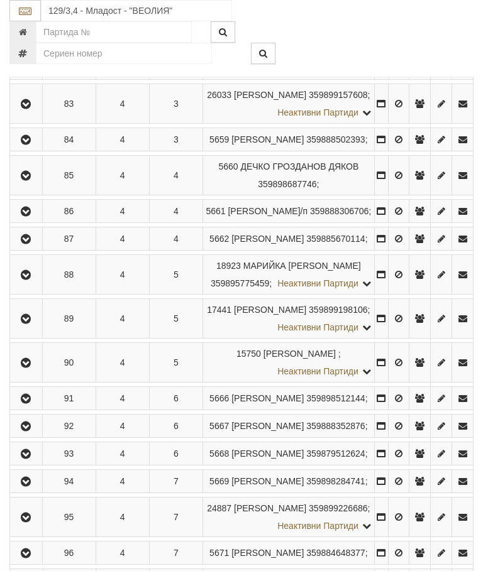
scroll to position [1526, 0]
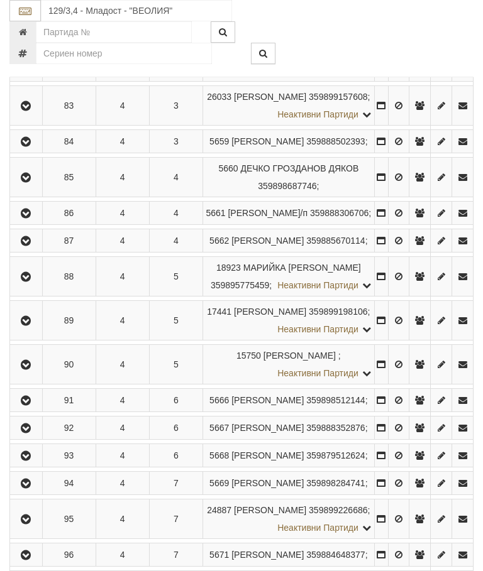
click at [30, 13] on icon "button" at bounding box center [25, 8] width 15 height 9
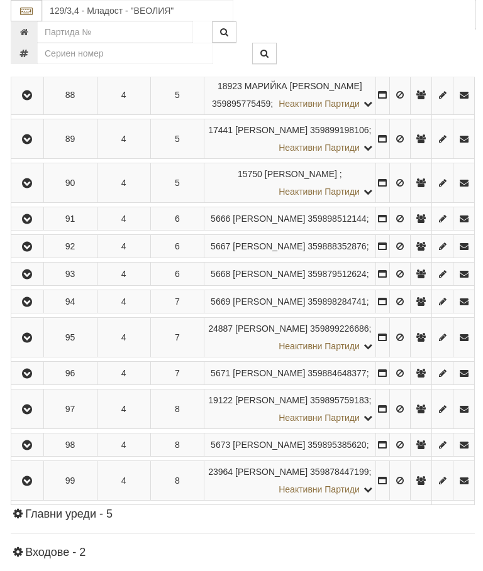
scroll to position [1708, 0]
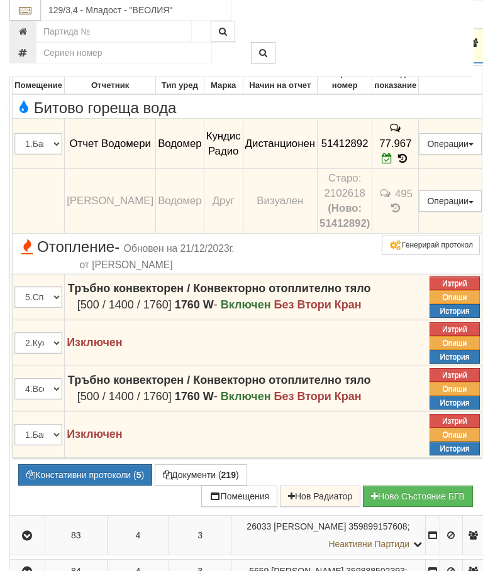
scroll to position [1462, 0]
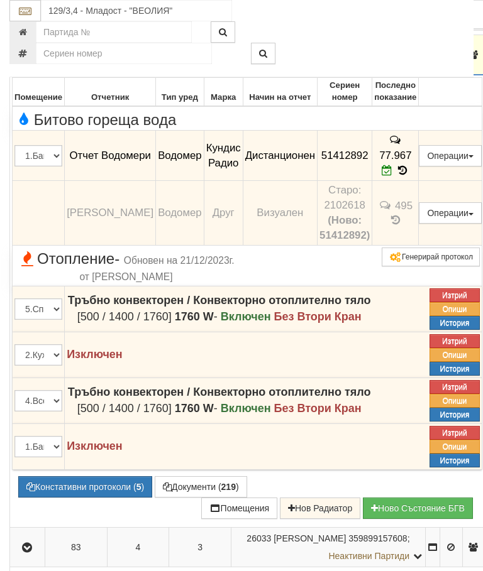
click at [27, 60] on icon "button" at bounding box center [26, 55] width 15 height 9
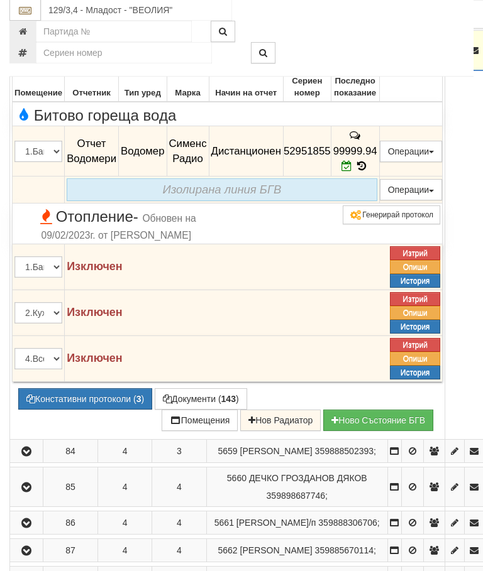
scroll to position [1486, 0]
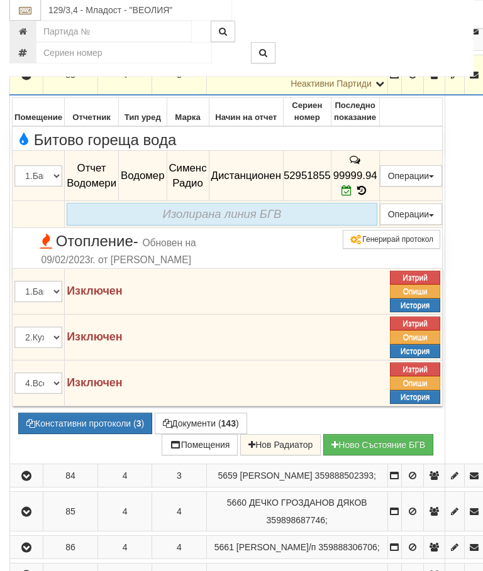
click at [30, 85] on button "button" at bounding box center [26, 75] width 29 height 19
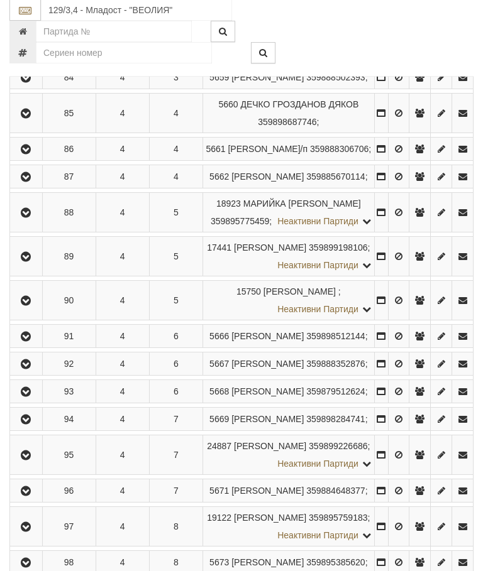
scroll to position [1642, 0]
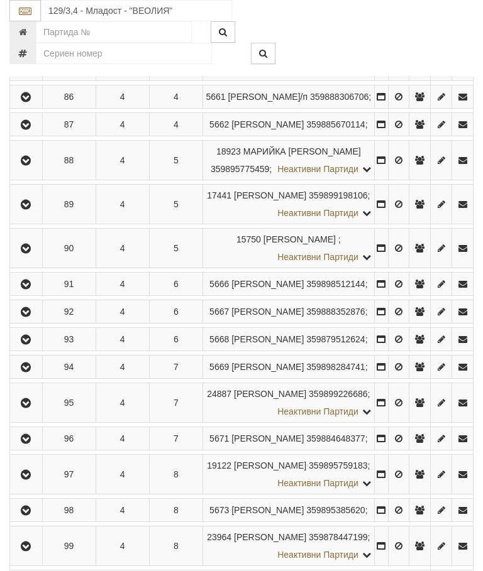
click at [38, 35] on button "button" at bounding box center [26, 25] width 28 height 19
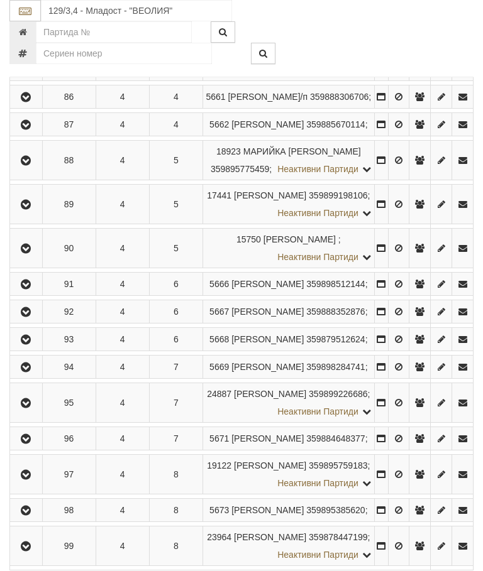
click at [33, 66] on icon "button" at bounding box center [25, 61] width 15 height 9
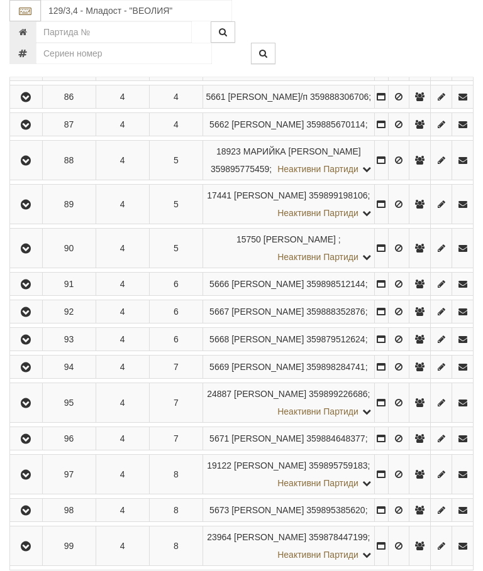
click at [40, 106] on button "button" at bounding box center [26, 96] width 28 height 19
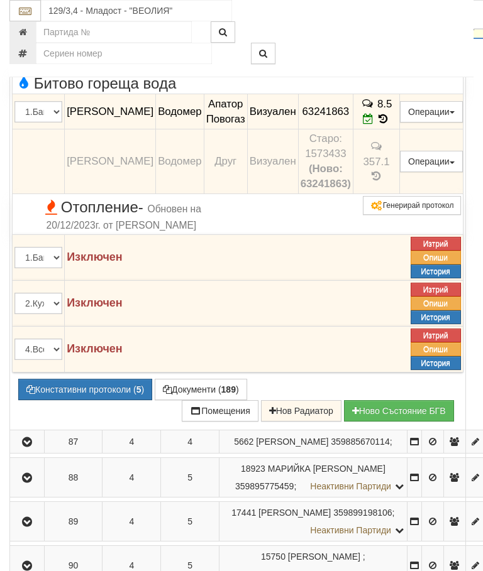
click at [33, 31] on icon "button" at bounding box center [26, 27] width 15 height 9
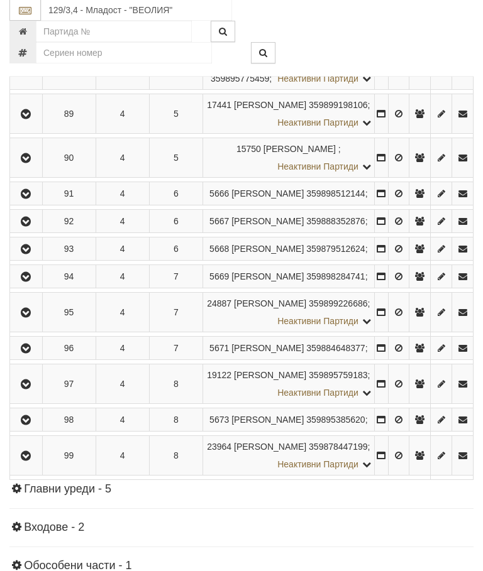
scroll to position [1740, 0]
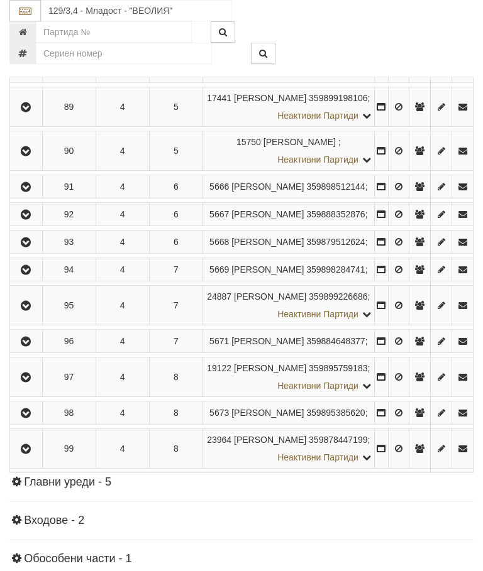
click at [32, 32] on icon "button" at bounding box center [25, 27] width 15 height 9
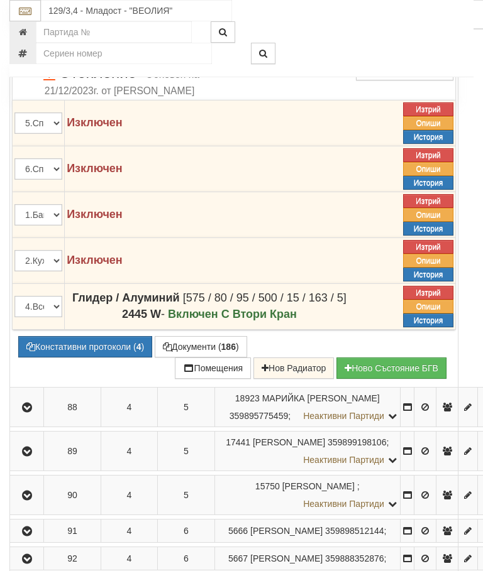
click at [88, 358] on button "Констативни протоколи ( 4 )" at bounding box center [85, 346] width 134 height 21
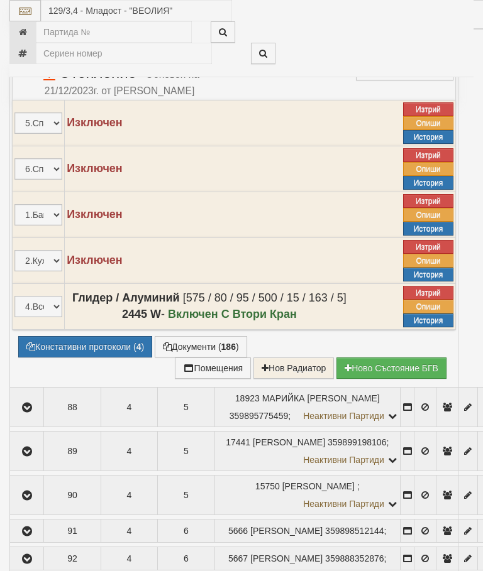
select select "10"
select select "1"
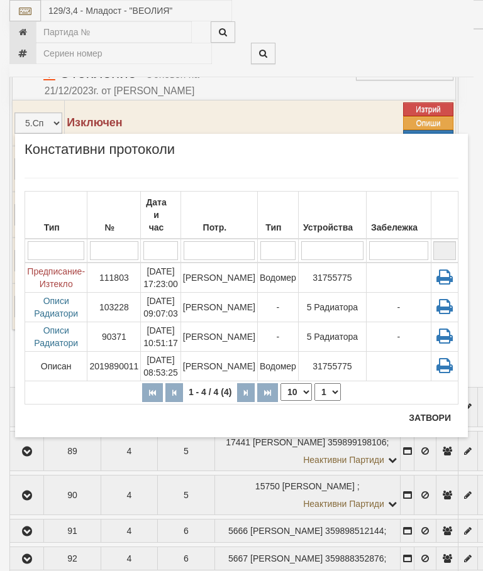
click at [419, 427] on button "Затвори" at bounding box center [429, 418] width 57 height 20
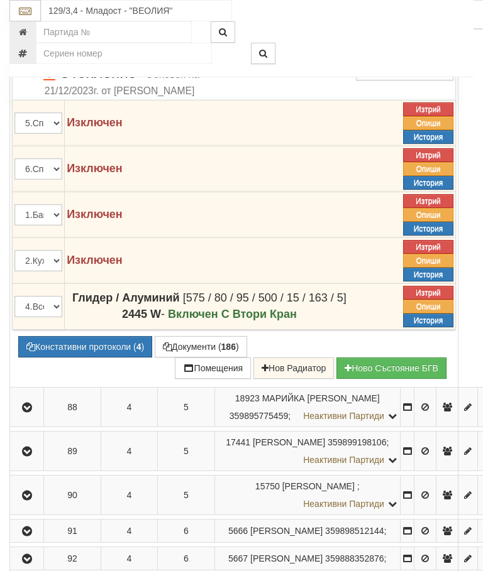
click at [0, 0] on button "Редакция / Протокол" at bounding box center [0, 0] width 0 height 0
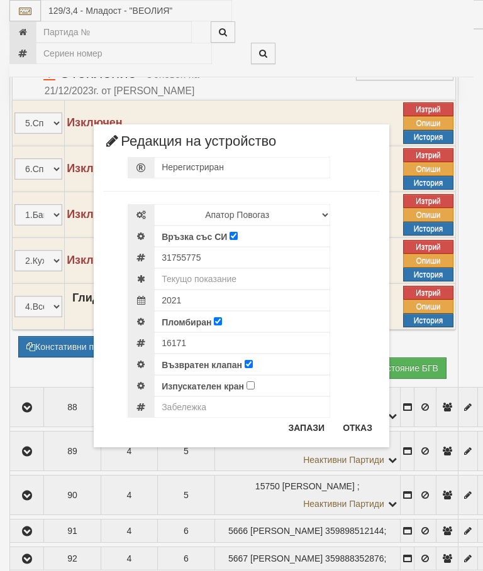
click at [357, 425] on button "Отказ" at bounding box center [357, 428] width 45 height 20
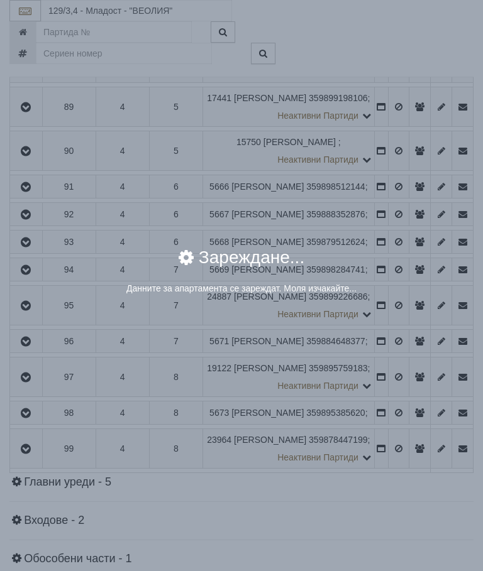
click at [402, 529] on div "× Зареждане... Данните за апартамента се зареждат. Моля изчакайте..." at bounding box center [241, 285] width 483 height 571
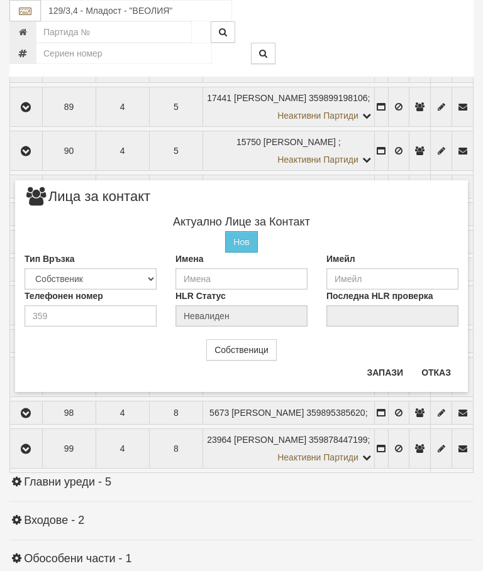
click at [430, 380] on button "Отказ" at bounding box center [436, 373] width 45 height 20
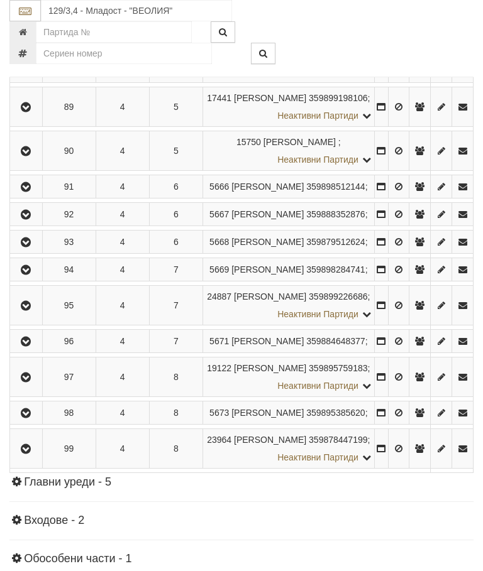
click at [30, 68] on icon "button" at bounding box center [25, 63] width 15 height 9
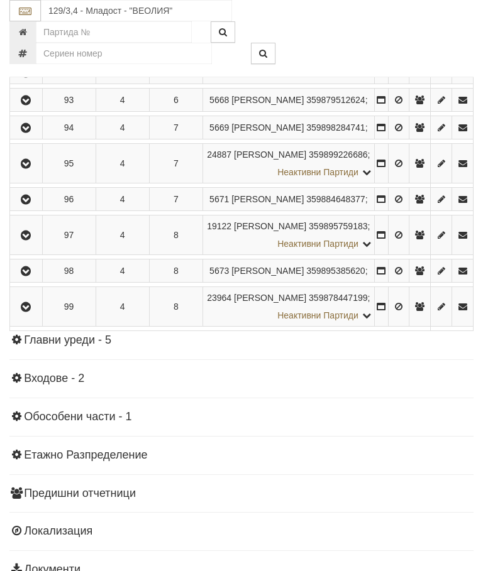
scroll to position [1878, 0]
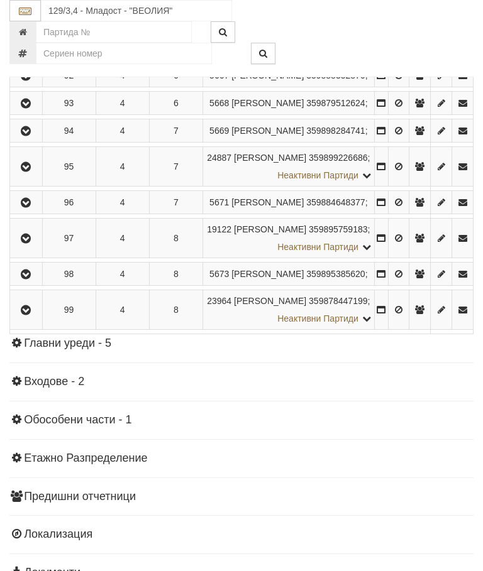
click at [33, 17] on icon "button" at bounding box center [25, 12] width 15 height 9
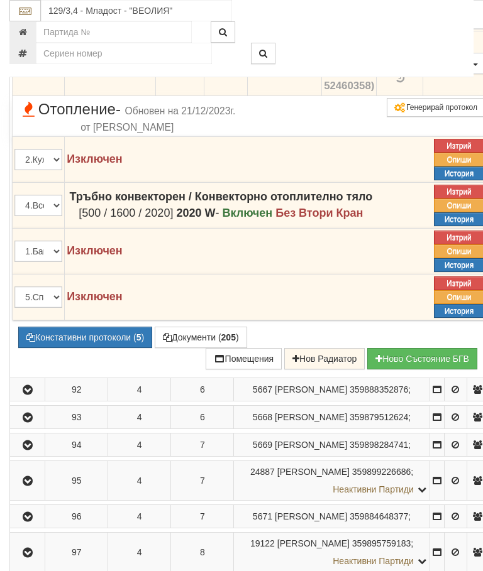
scroll to position [1945, 0]
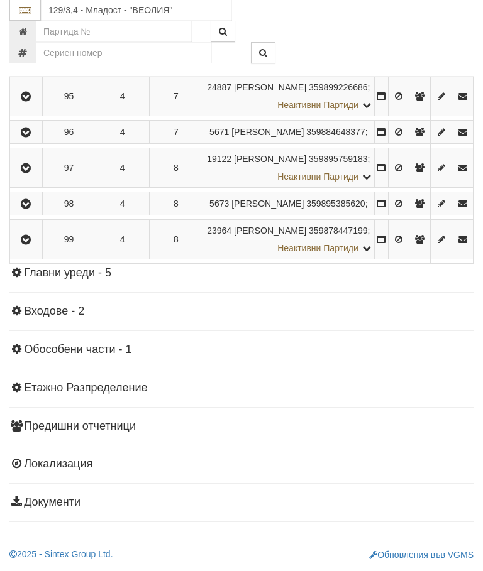
scroll to position [2071, 0]
click at [28, 15] on button "button" at bounding box center [26, 5] width 28 height 19
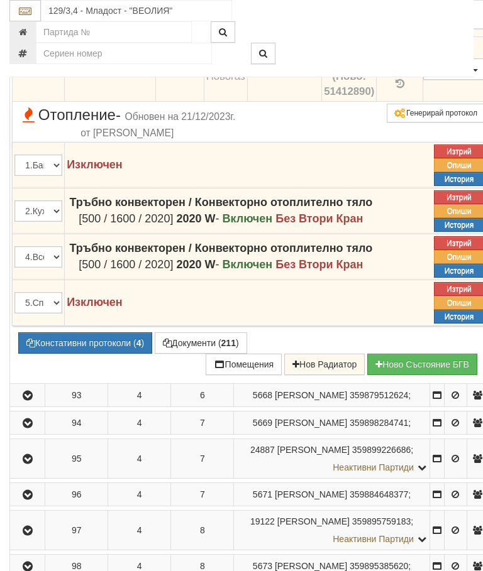
scroll to position [1967, 0]
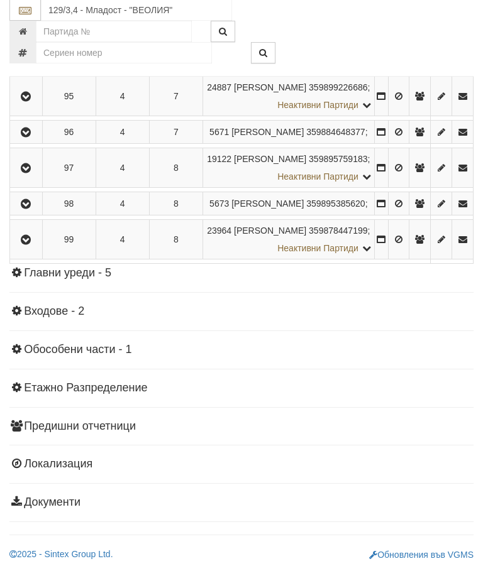
click at [29, 38] on icon "button" at bounding box center [25, 34] width 15 height 9
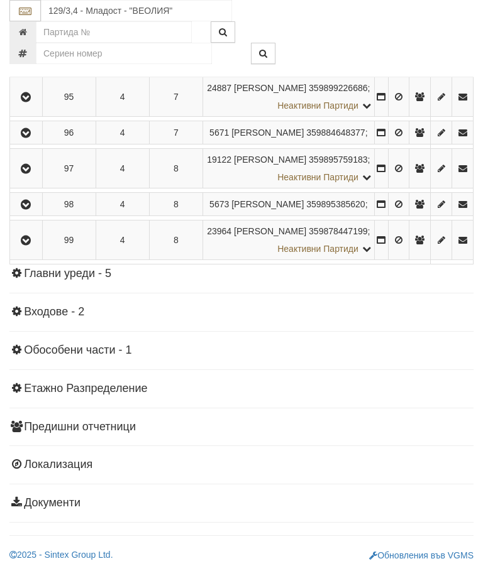
scroll to position [2050, 0]
click at [33, 66] on icon "button" at bounding box center [25, 61] width 15 height 9
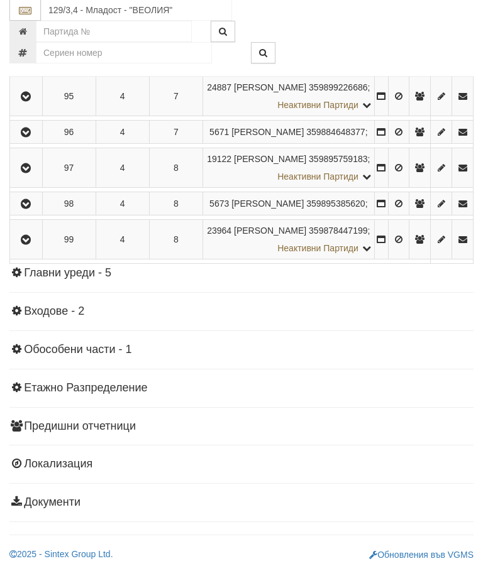
scroll to position [2095, 0]
click at [31, 102] on icon "button" at bounding box center [25, 97] width 15 height 9
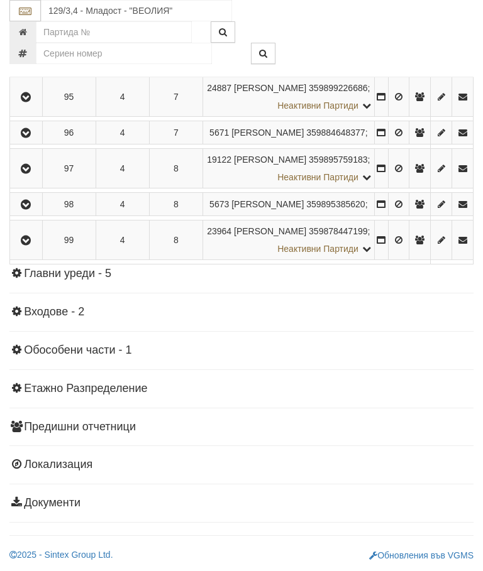
scroll to position [2168, 0]
click at [33, 138] on icon "button" at bounding box center [25, 133] width 15 height 9
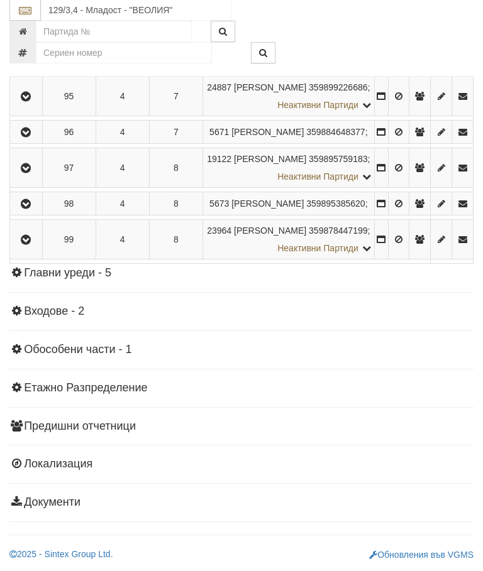
click at [33, 173] on icon "button" at bounding box center [25, 169] width 15 height 9
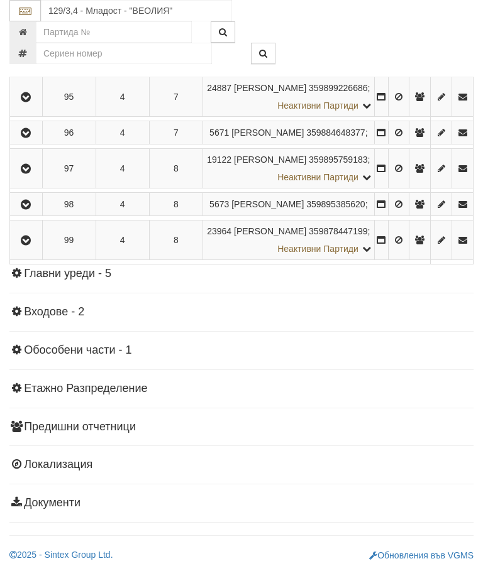
scroll to position [2250, 0]
click at [33, 209] on icon "button" at bounding box center [25, 204] width 15 height 9
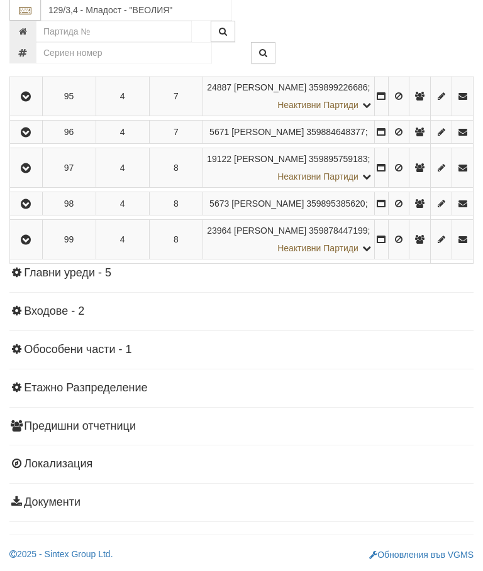
click at [38, 249] on button "button" at bounding box center [26, 240] width 28 height 19
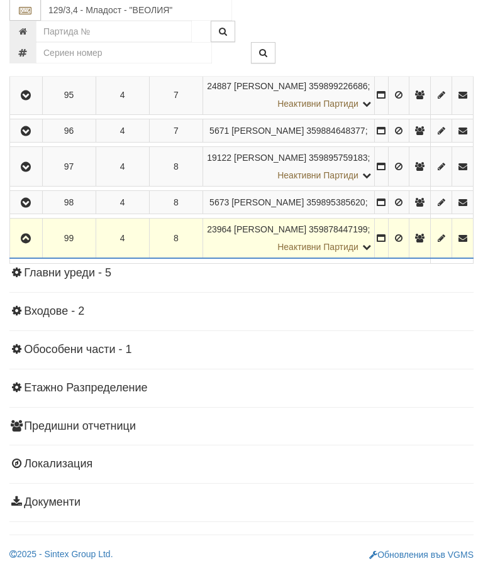
scroll to position [2307, 0]
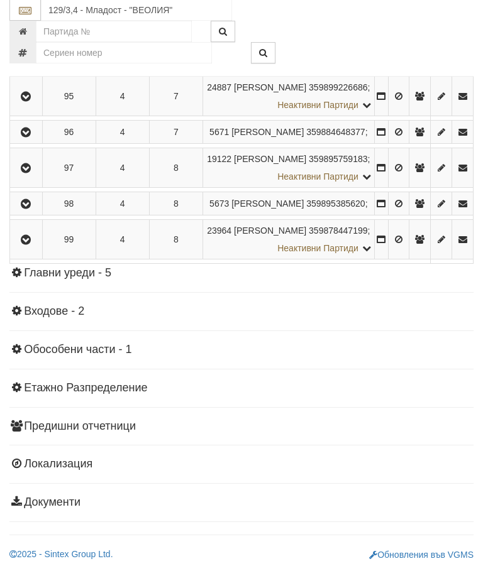
scroll to position [2373, 0]
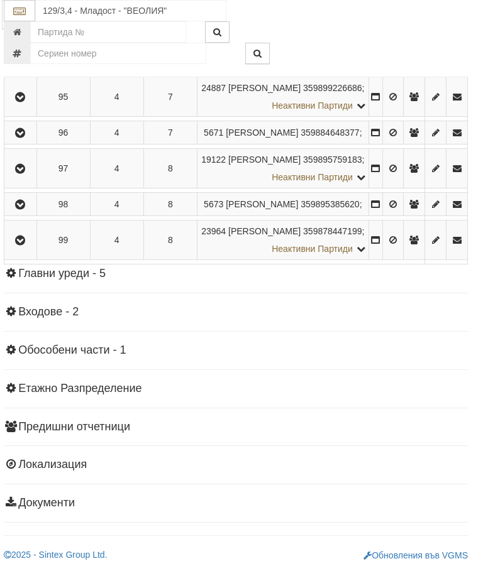
scroll to position [1970, 4]
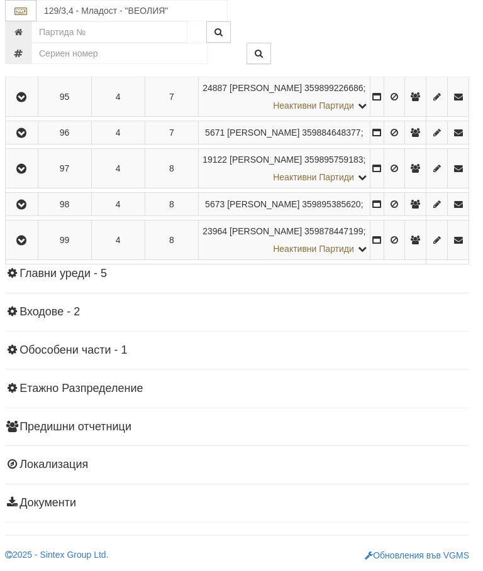
click at [29, 11] on icon "button" at bounding box center [21, 6] width 15 height 9
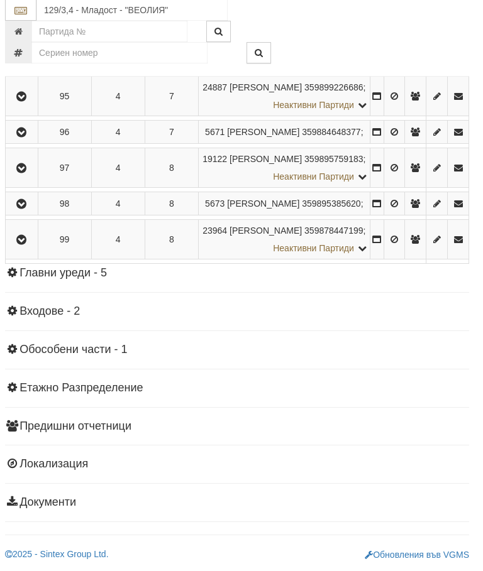
scroll to position [2016, 4]
click at [27, 38] on icon "button" at bounding box center [21, 34] width 15 height 9
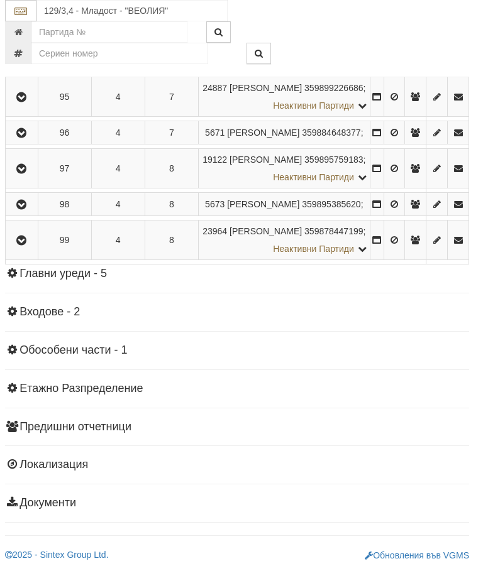
click at [29, 66] on icon "button" at bounding box center [21, 61] width 15 height 9
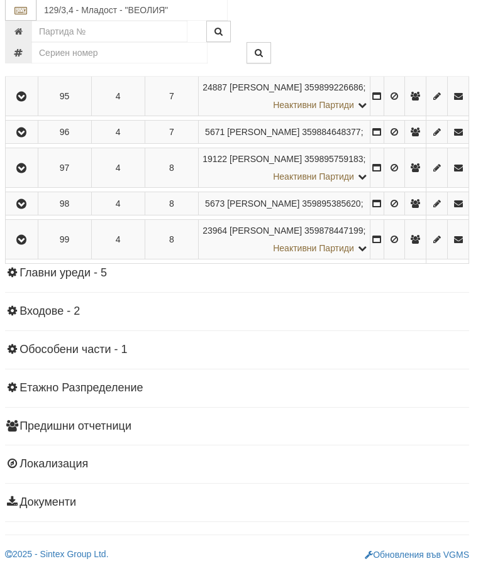
click at [29, 102] on icon "button" at bounding box center [21, 97] width 15 height 9
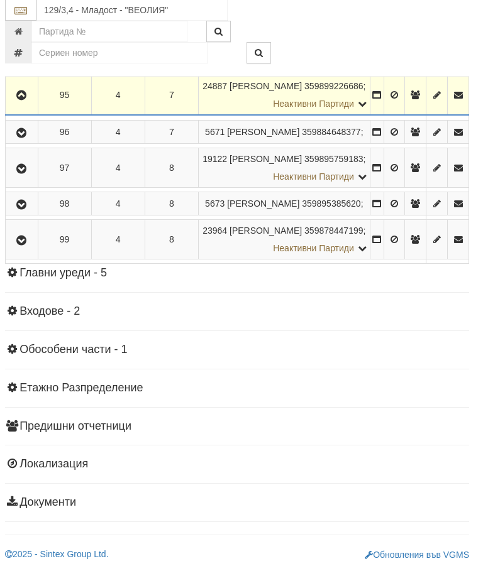
scroll to position [2113, 4]
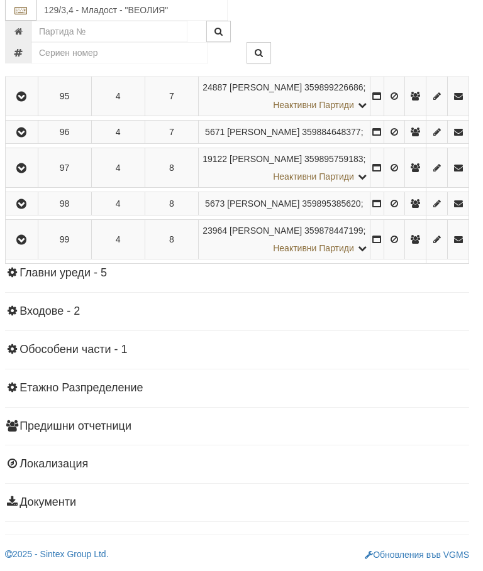
scroll to position [2208, 4]
click at [33, 142] on button "button" at bounding box center [22, 132] width 28 height 19
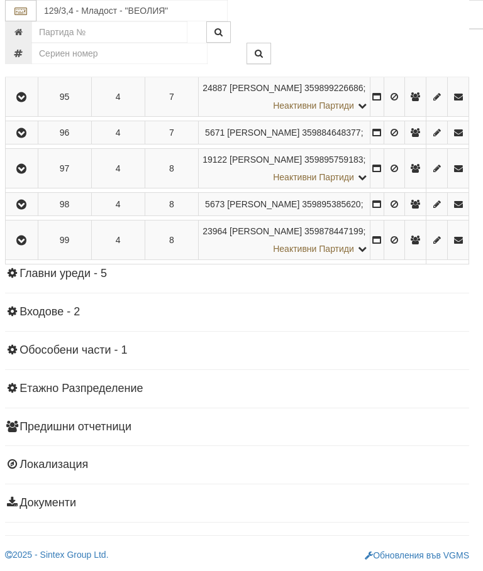
scroll to position [2183, 4]
click at [26, 173] on icon "button" at bounding box center [21, 169] width 15 height 9
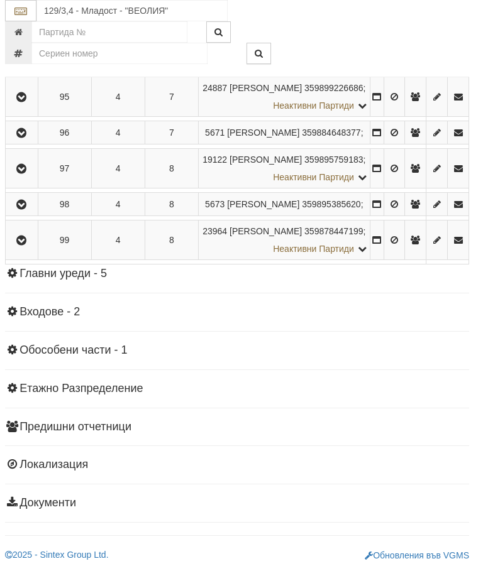
scroll to position [2269, 4]
click at [25, 209] on icon "button" at bounding box center [21, 204] width 15 height 9
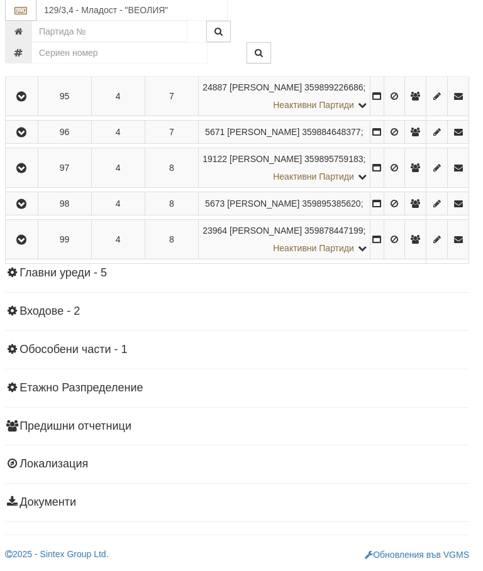
click at [35, 249] on button "button" at bounding box center [22, 240] width 28 height 19
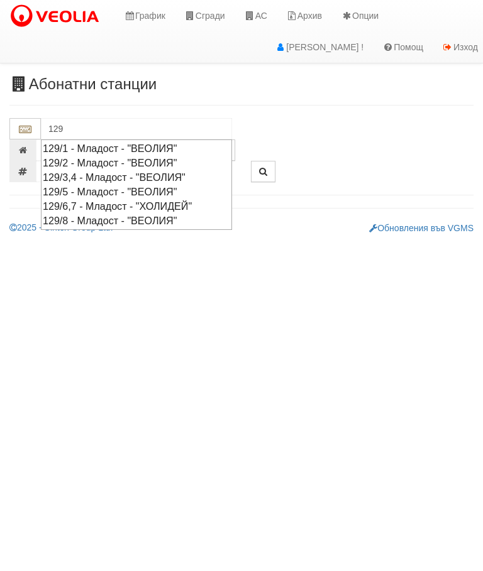
click at [131, 163] on div "129/2 - Младост - "ВЕОЛИЯ"" at bounding box center [136, 163] width 187 height 14
type input "129/2 - Младост - "ВЕОЛИЯ""
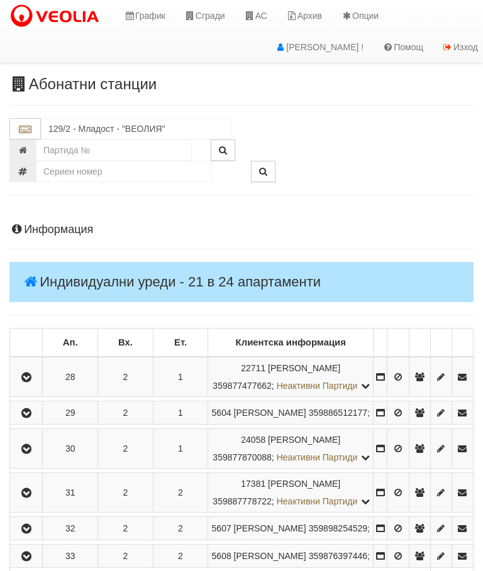
click at [31, 386] on button "button" at bounding box center [26, 377] width 28 height 19
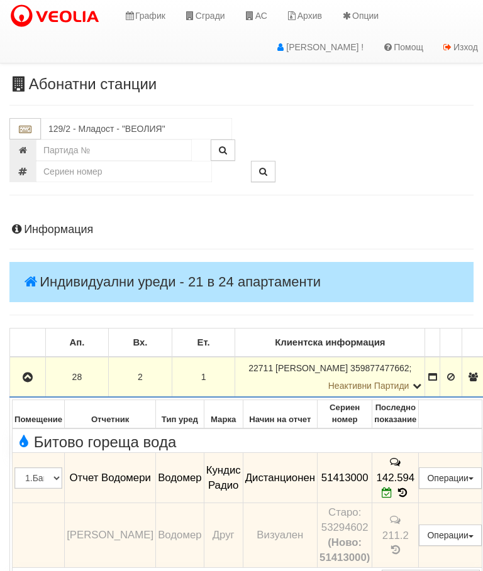
click at [31, 373] on icon "button" at bounding box center [27, 377] width 15 height 9
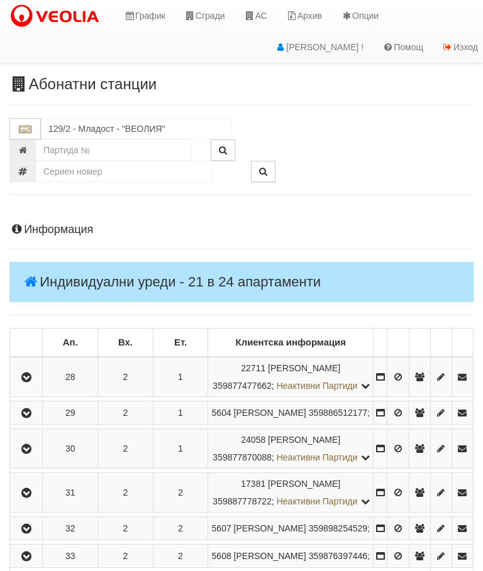
click at [34, 418] on icon "button" at bounding box center [26, 413] width 15 height 9
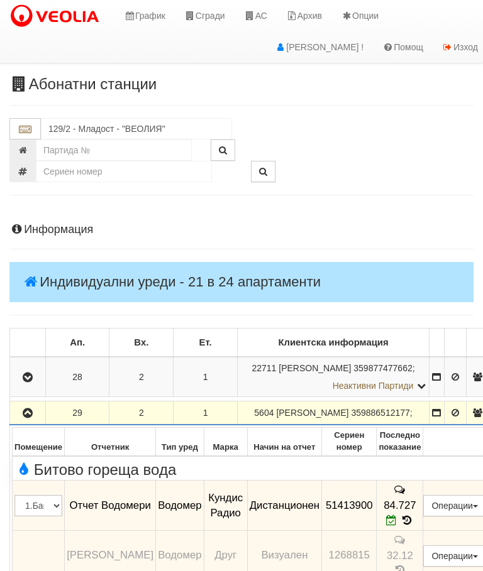
click at [29, 418] on icon "button" at bounding box center [27, 413] width 15 height 9
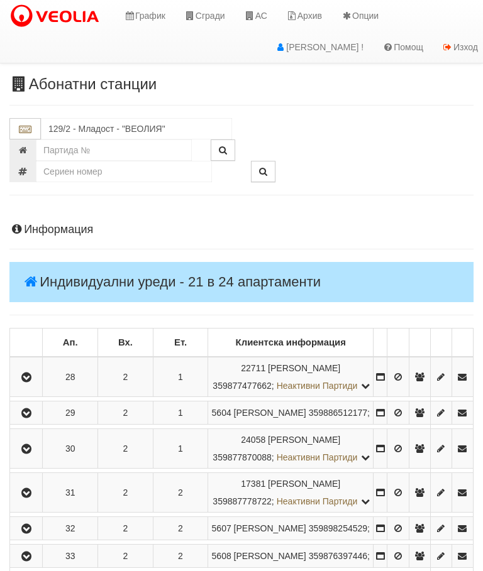
click at [34, 454] on icon "button" at bounding box center [26, 449] width 15 height 9
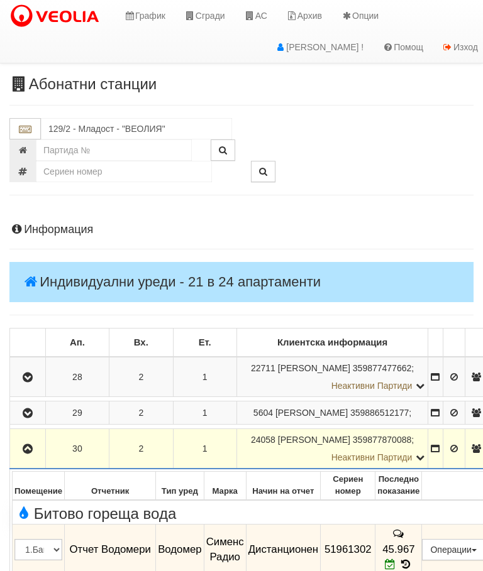
click at [28, 454] on icon "button" at bounding box center [27, 449] width 15 height 9
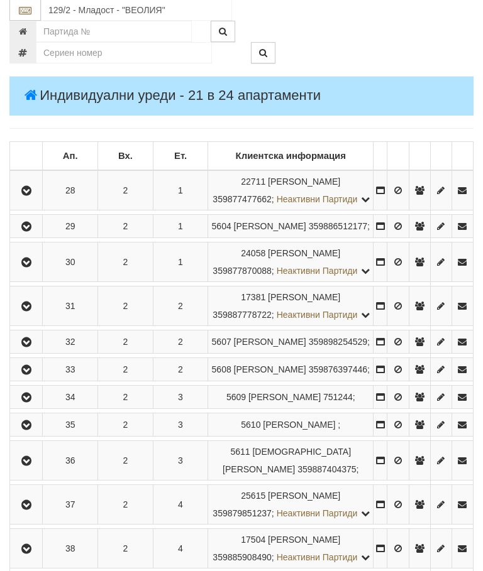
scroll to position [189, 0]
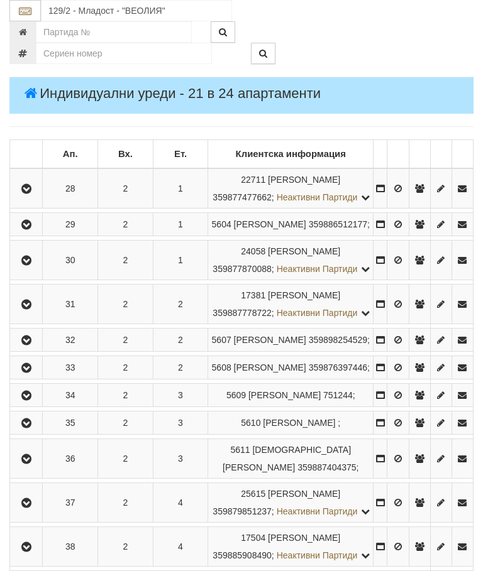
click at [34, 309] on icon "button" at bounding box center [26, 304] width 15 height 9
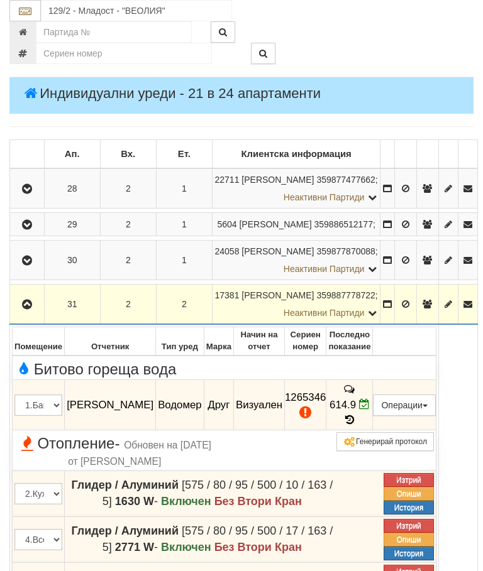
click at [0, 0] on button "Редакция / Протокол" at bounding box center [0, 0] width 0 height 0
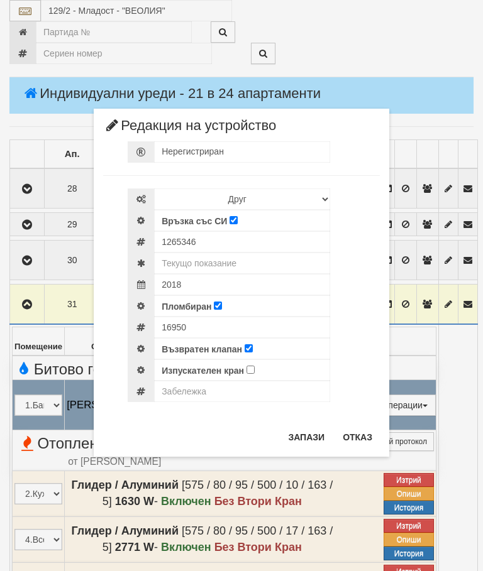
click at [352, 435] on button "Отказ" at bounding box center [357, 437] width 45 height 20
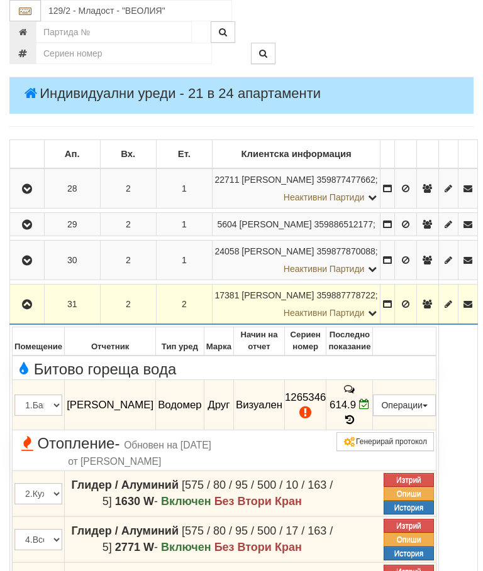
click at [0, 0] on button "Редакция / Протокол" at bounding box center [0, 0] width 0 height 0
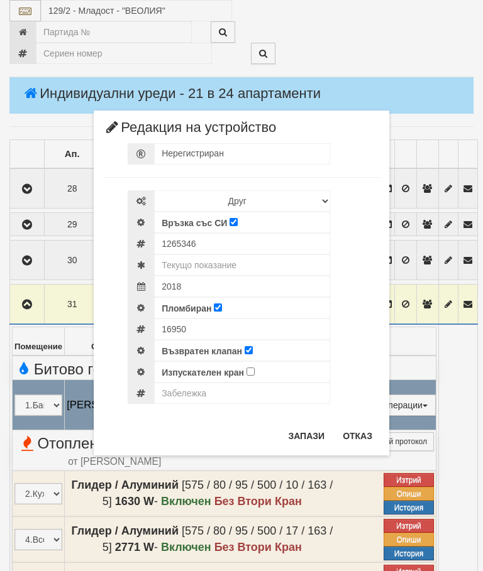
click at [368, 430] on button "Отказ" at bounding box center [357, 436] width 45 height 20
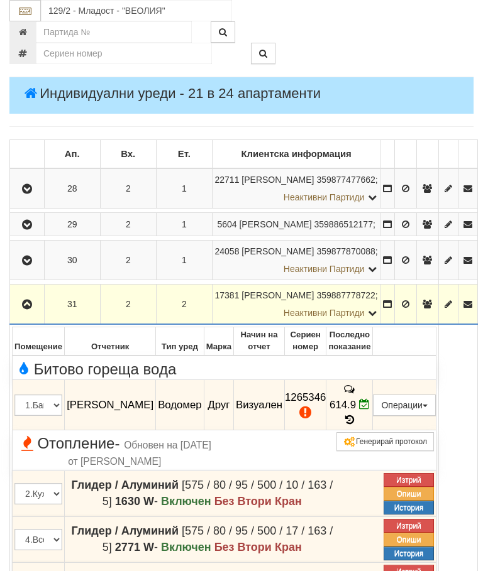
click at [35, 314] on button "button" at bounding box center [27, 304] width 30 height 19
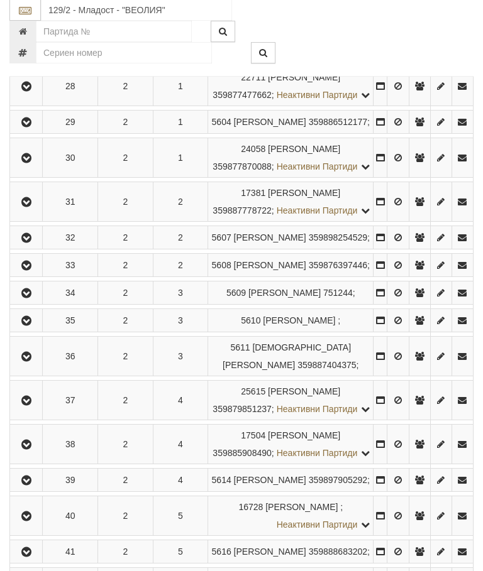
scroll to position [290, 0]
click at [37, 212] on button "button" at bounding box center [26, 202] width 28 height 19
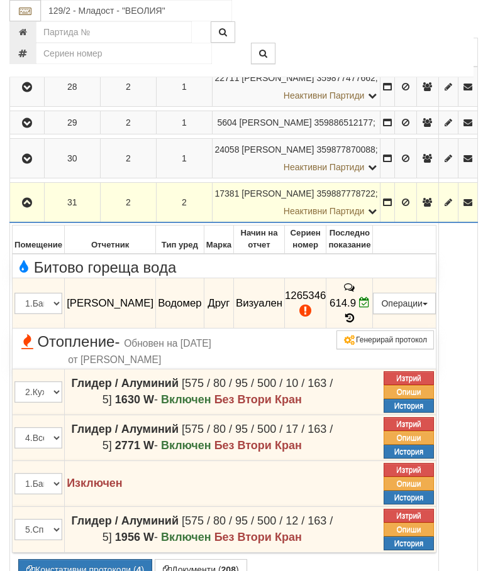
click at [90, 571] on button "Констативни протоколи ( 4 )" at bounding box center [85, 569] width 134 height 21
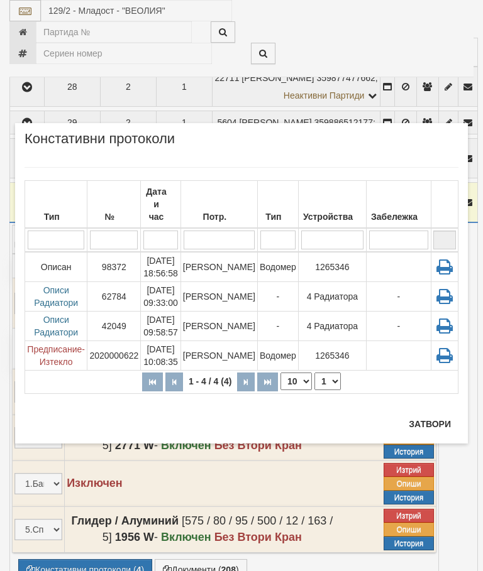
click at [426, 421] on button "Затвори" at bounding box center [429, 424] width 57 height 20
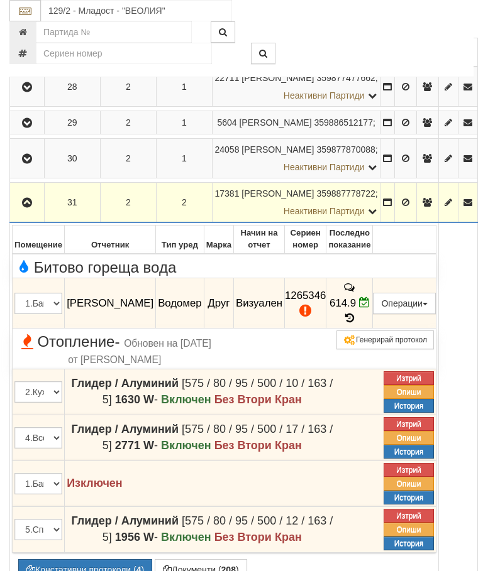
click at [28, 207] on icon "button" at bounding box center [26, 203] width 15 height 9
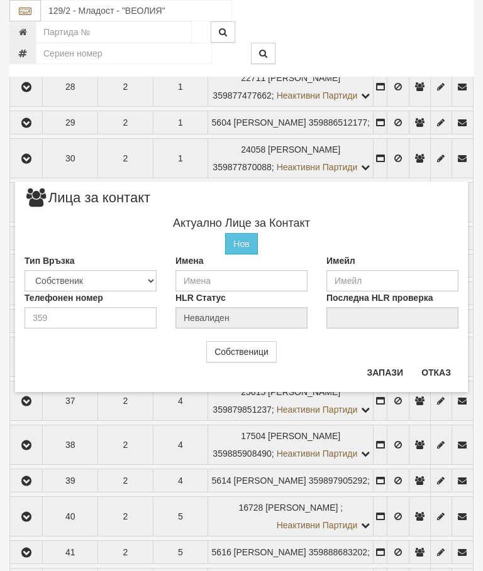
click at [436, 371] on button "Отказ" at bounding box center [436, 373] width 45 height 20
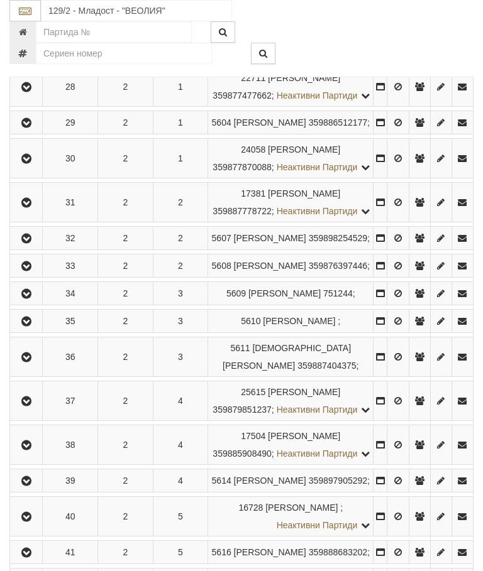
click at [32, 243] on icon "button" at bounding box center [26, 238] width 15 height 9
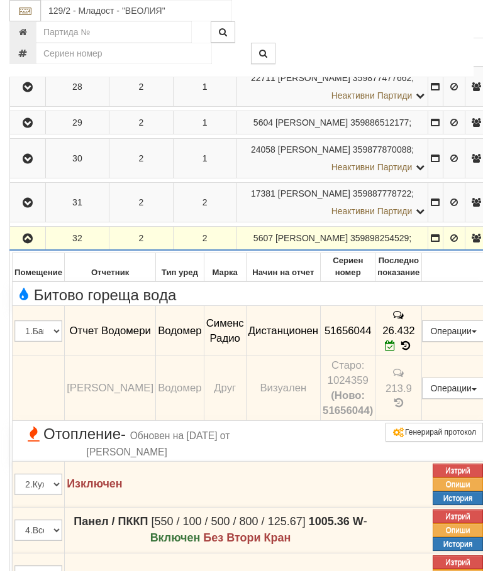
click at [37, 248] on button "button" at bounding box center [27, 238] width 31 height 19
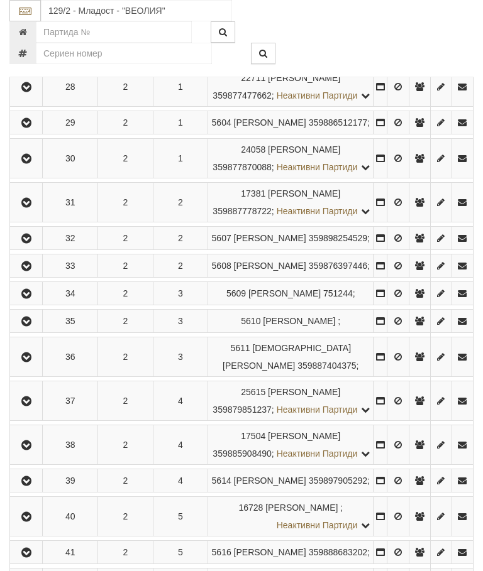
click at [31, 271] on icon "button" at bounding box center [26, 266] width 15 height 9
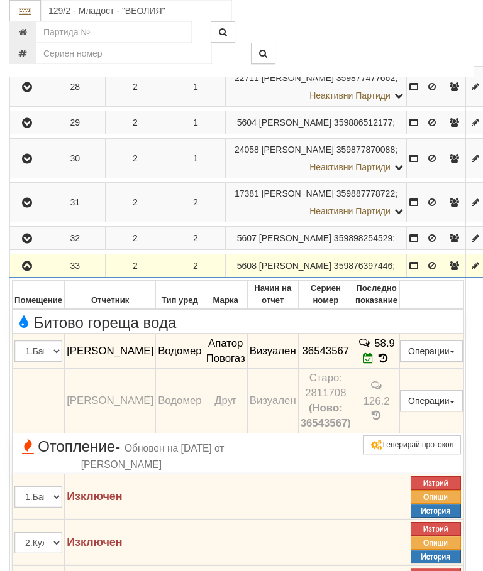
click at [31, 271] on icon "button" at bounding box center [26, 266] width 15 height 9
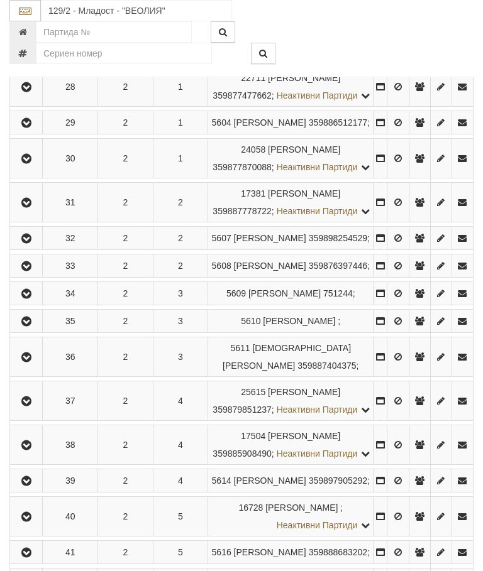
click at [30, 299] on icon "button" at bounding box center [26, 294] width 15 height 9
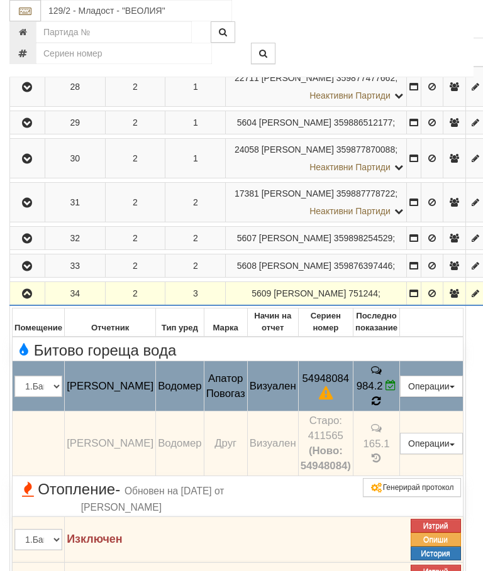
click at [380, 407] on icon at bounding box center [375, 401] width 9 height 11
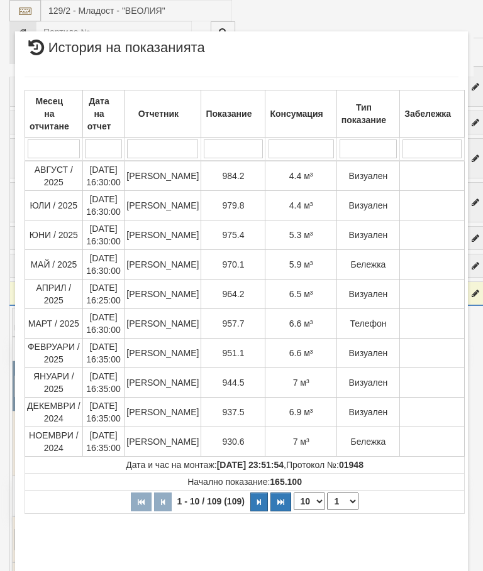
select select "10"
select select "1"
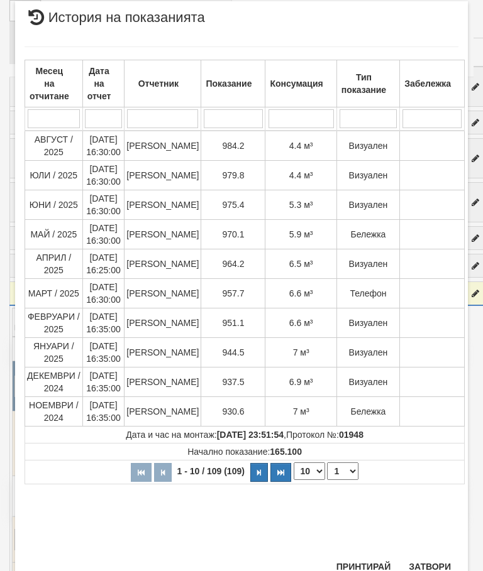
scroll to position [711, 0]
click at [432, 567] on button "Затвори" at bounding box center [429, 567] width 57 height 20
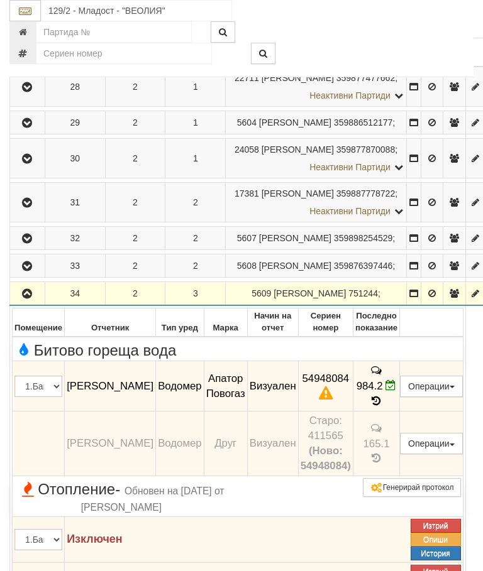
click at [24, 303] on button "button" at bounding box center [27, 293] width 31 height 19
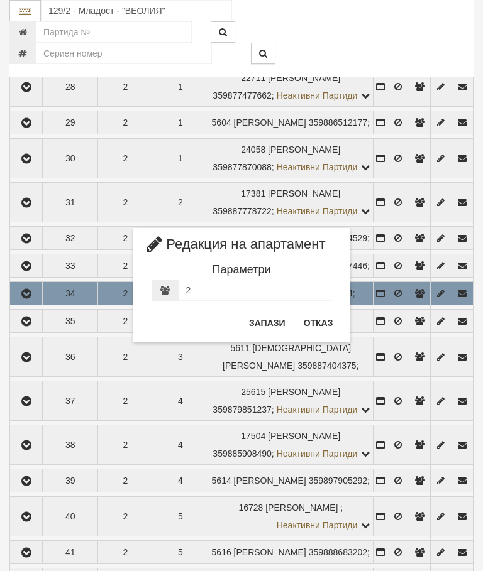
click at [322, 327] on button "Отказ" at bounding box center [318, 323] width 45 height 20
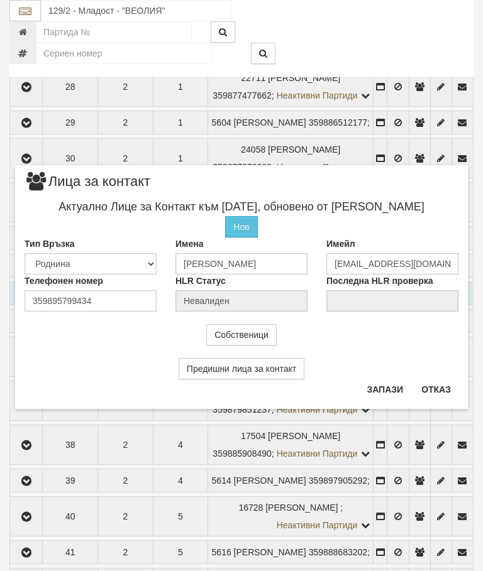
click at [455, 388] on button "Отказ" at bounding box center [436, 390] width 45 height 20
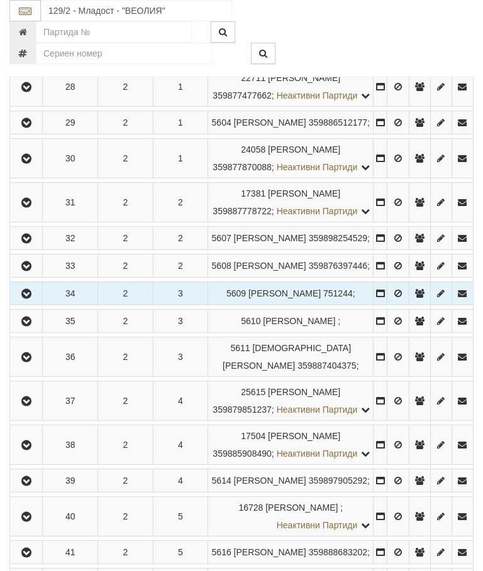
click at [40, 303] on button "button" at bounding box center [26, 293] width 28 height 19
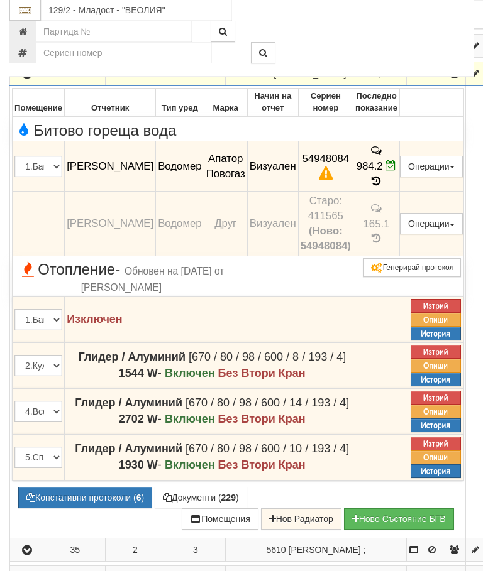
scroll to position [526, 0]
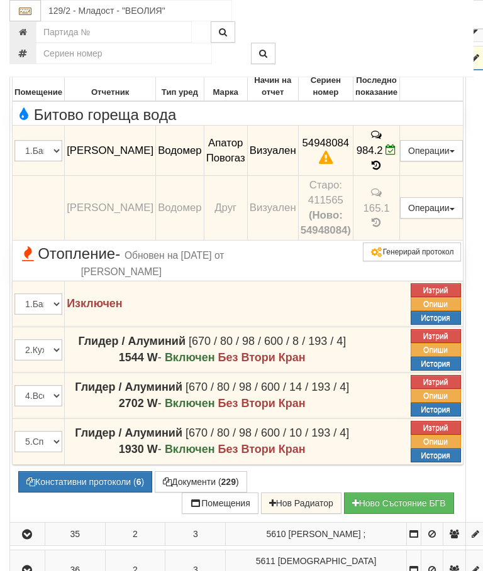
click at [90, 493] on button "Констативни протоколи ( 6 )" at bounding box center [85, 481] width 134 height 21
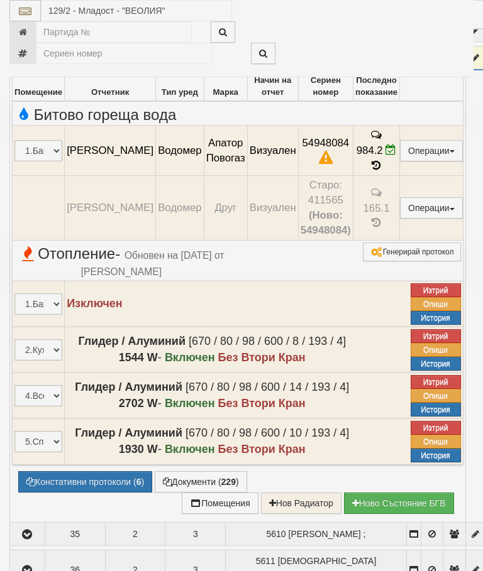
select select "10"
select select "1"
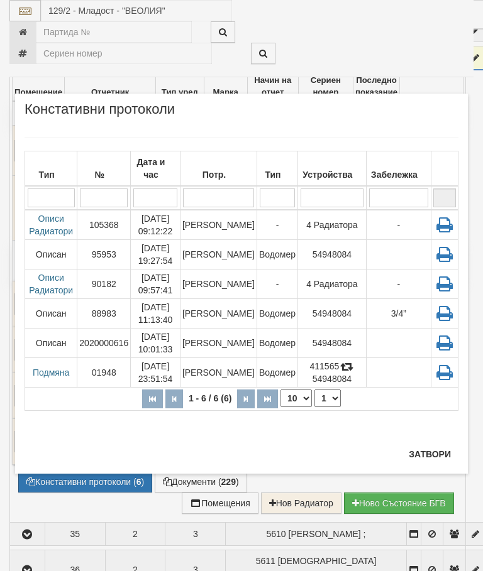
click at [227, 211] on td "[PERSON_NAME]" at bounding box center [218, 225] width 77 height 30
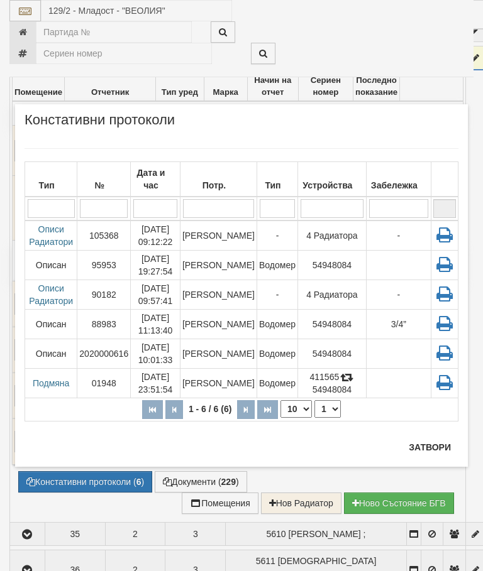
scroll to position [573, 0]
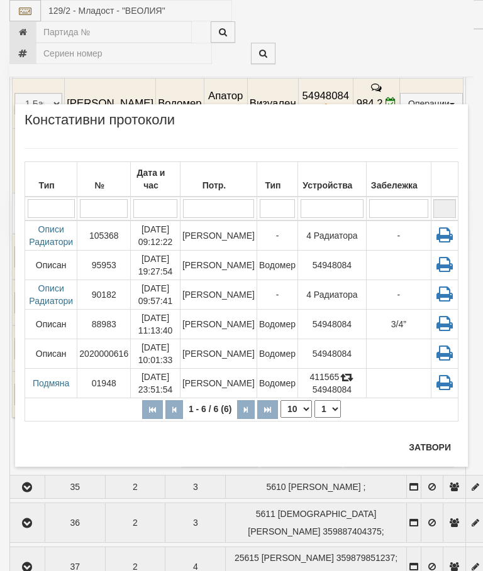
click at [432, 447] on button "Затвори" at bounding box center [429, 447] width 57 height 20
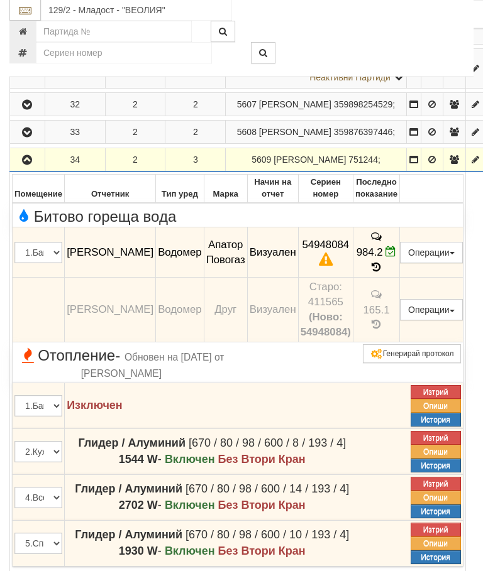
scroll to position [412, 0]
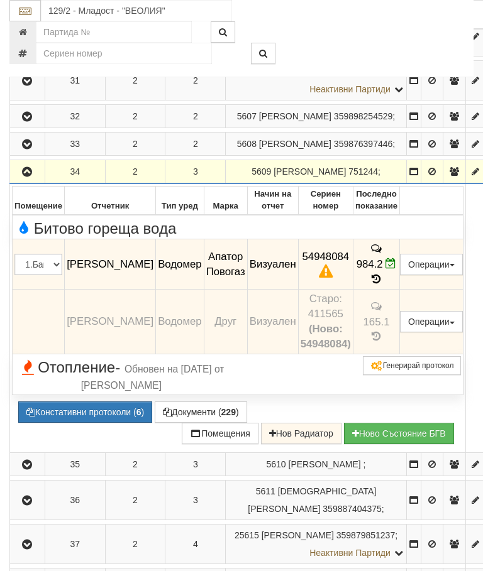
click at [36, 181] on button "button" at bounding box center [27, 171] width 31 height 19
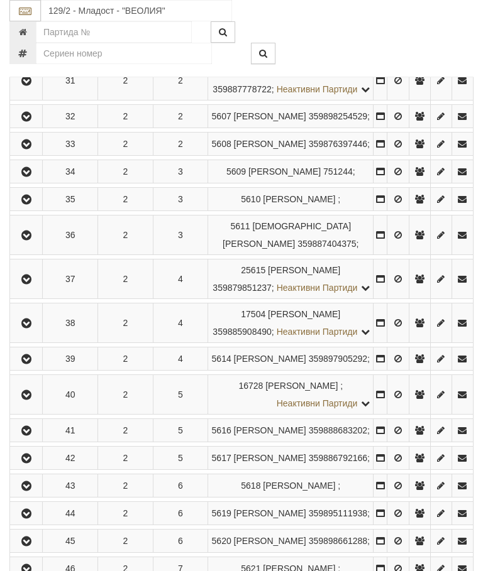
click at [40, 209] on button "button" at bounding box center [26, 199] width 28 height 19
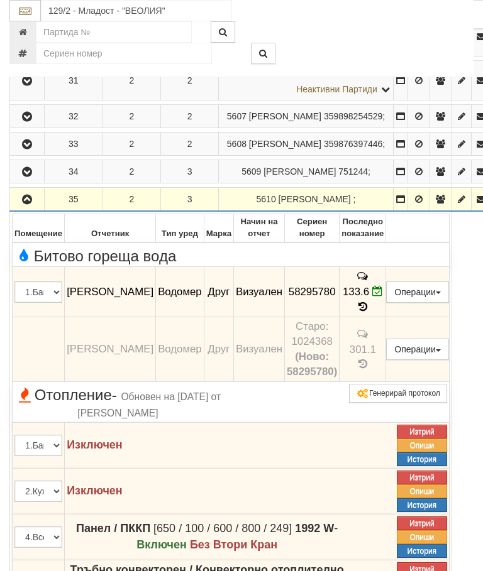
click at [25, 204] on icon "button" at bounding box center [26, 199] width 15 height 9
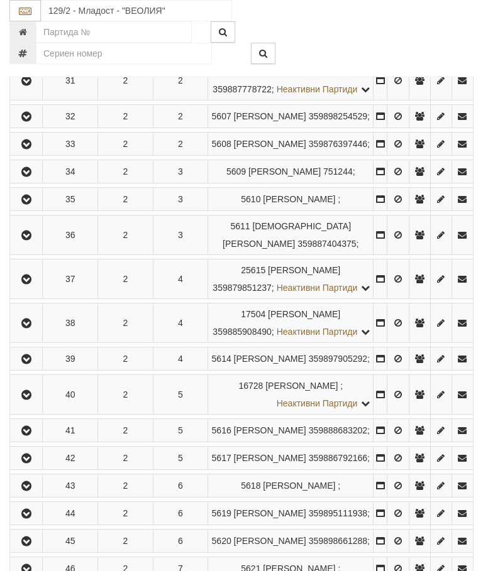
click at [27, 244] on button "button" at bounding box center [26, 235] width 28 height 19
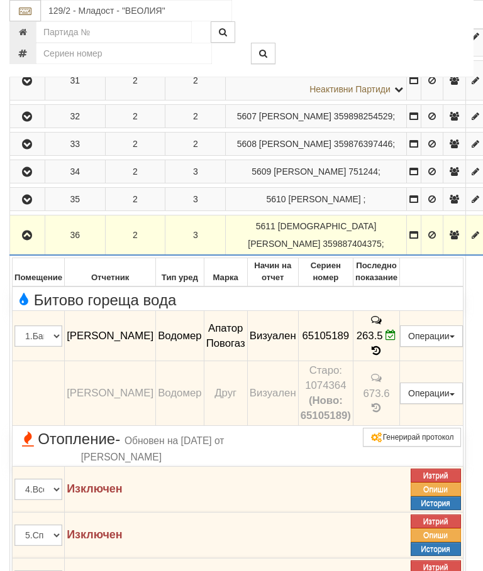
click at [31, 240] on icon "button" at bounding box center [26, 235] width 15 height 9
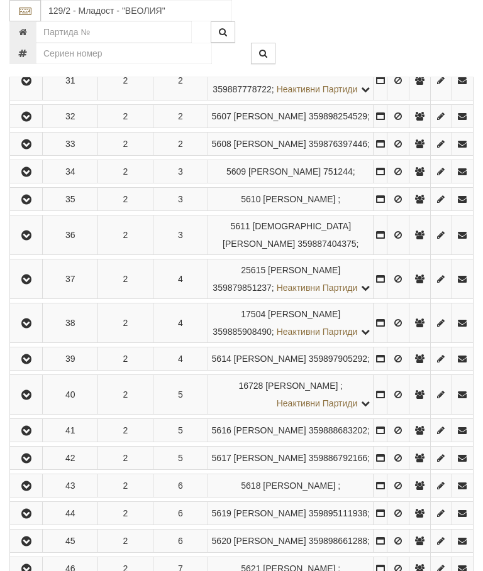
click at [34, 284] on icon "button" at bounding box center [26, 279] width 15 height 9
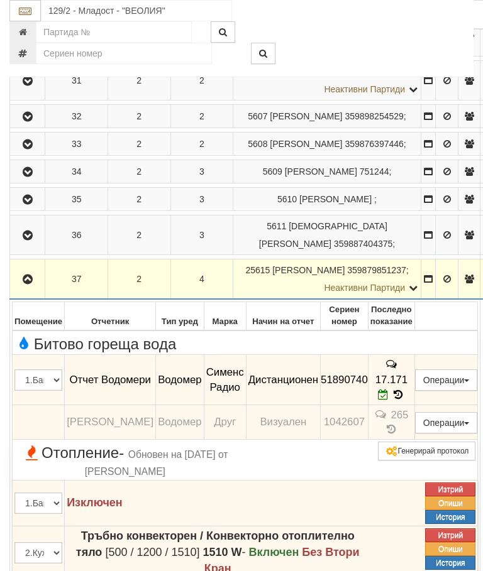
click at [31, 284] on icon "button" at bounding box center [27, 279] width 15 height 9
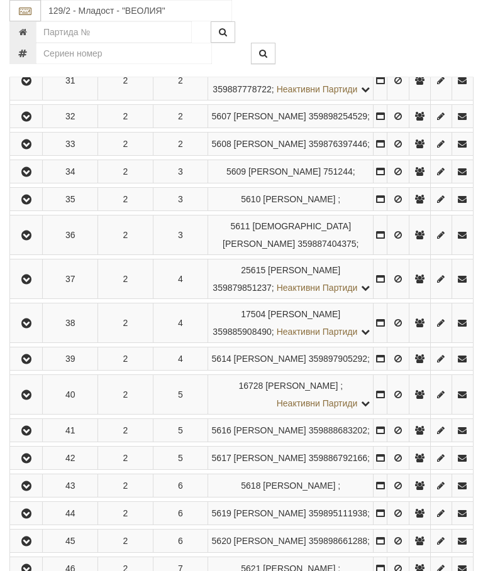
click at [33, 328] on icon "button" at bounding box center [26, 323] width 15 height 9
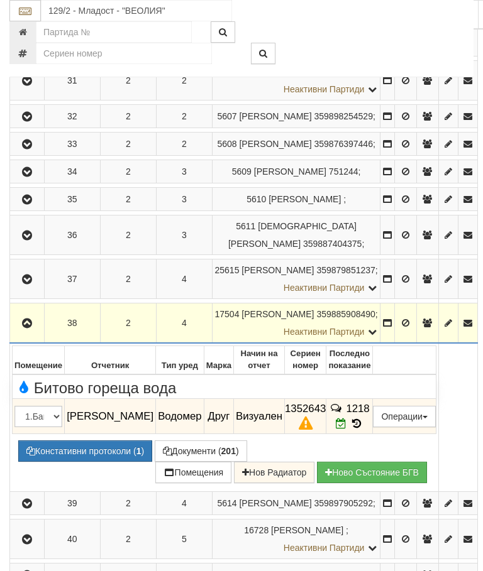
click at [25, 328] on icon "button" at bounding box center [26, 323] width 15 height 9
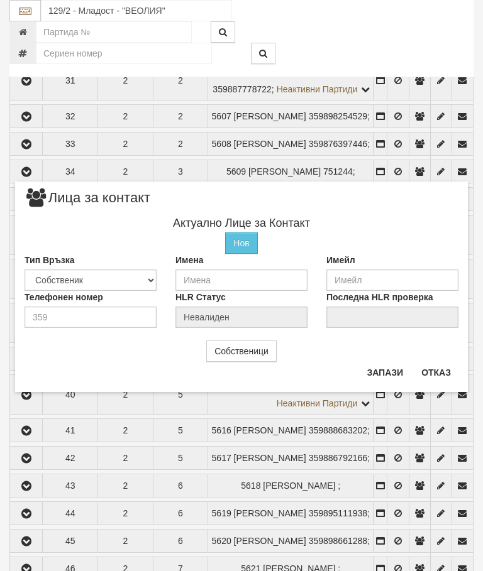
click at [434, 376] on button "Отказ" at bounding box center [436, 373] width 45 height 20
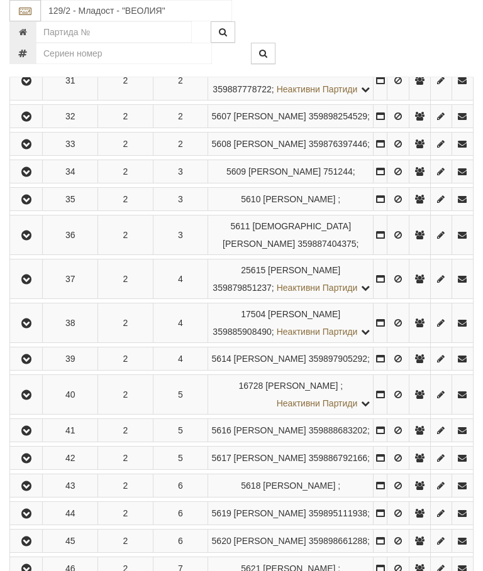
click at [31, 364] on icon "button" at bounding box center [26, 359] width 15 height 9
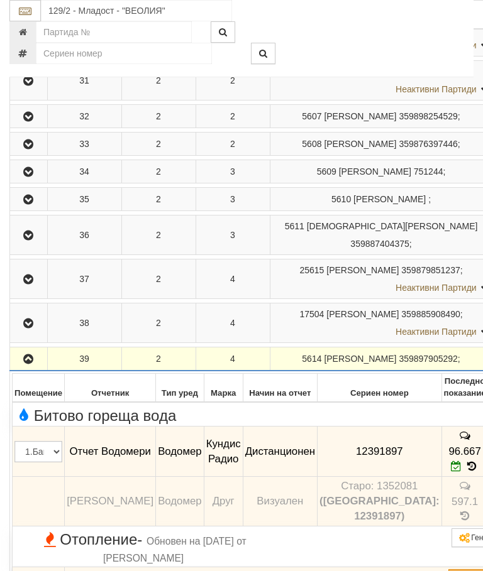
click at [31, 364] on icon "button" at bounding box center [28, 359] width 15 height 9
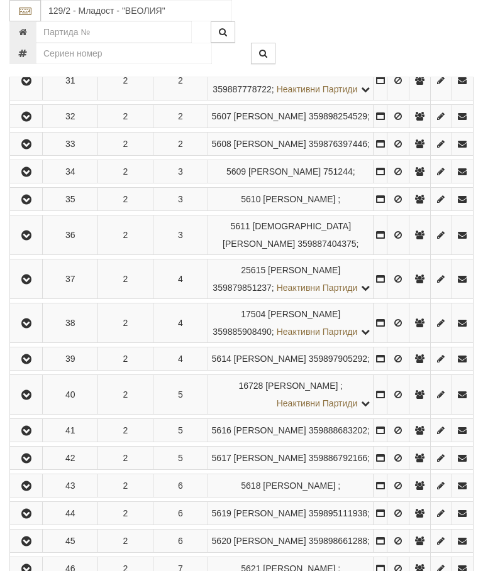
click at [38, 404] on button "button" at bounding box center [26, 394] width 28 height 19
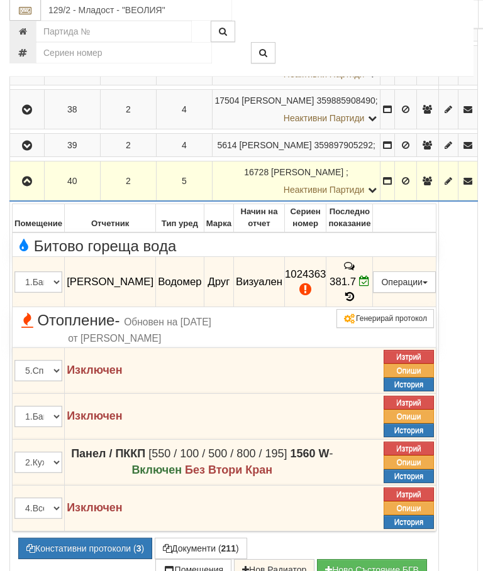
scroll to position [625, 0]
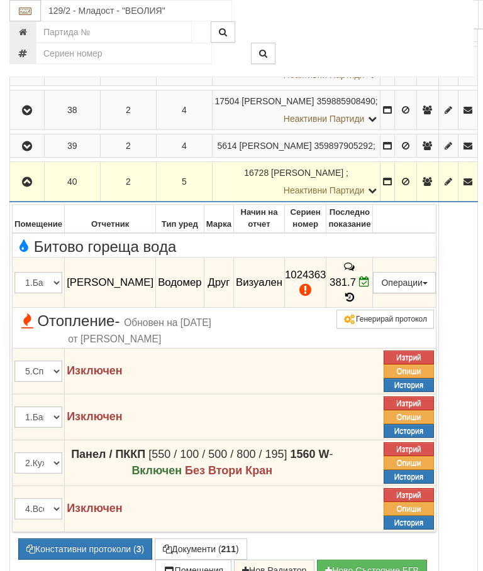
click at [356, 303] on icon at bounding box center [350, 297] width 14 height 11
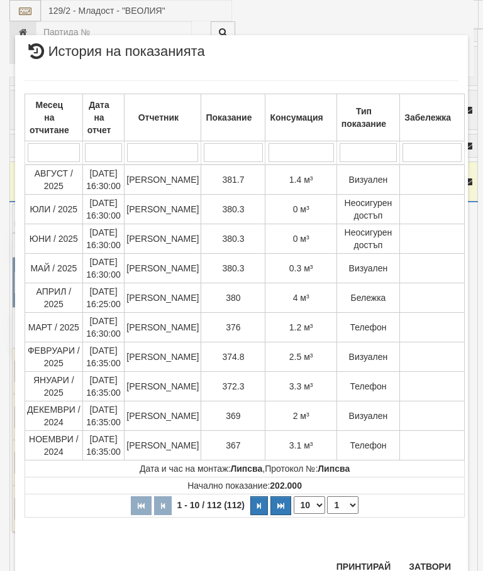
scroll to position [1298, 0]
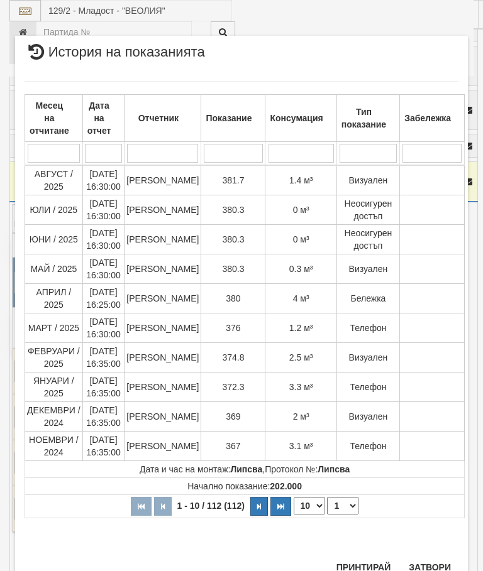
click at [437, 559] on button "Затвори" at bounding box center [429, 567] width 57 height 20
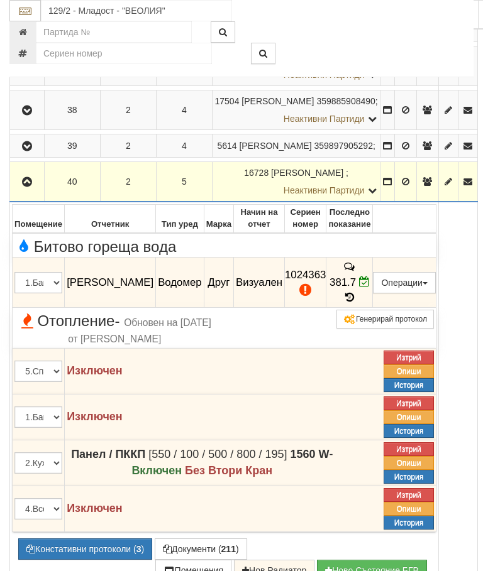
click at [0, 0] on button "Редакция / Протокол" at bounding box center [0, 0] width 0 height 0
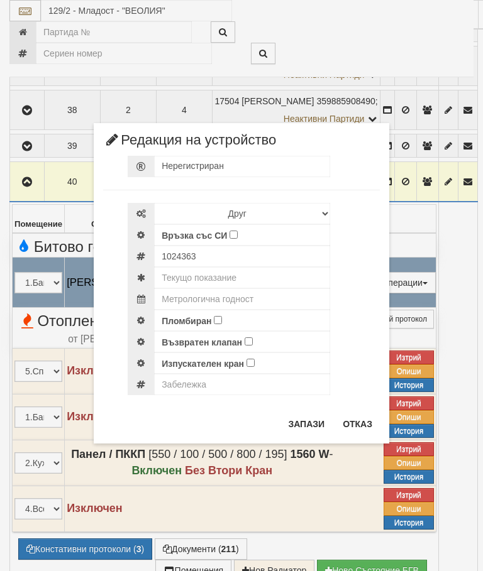
click at [444, 48] on div "× Редакция на устройство Нерегистриран Избери Марка и модел Апатор Повогаз Друг…" at bounding box center [241, 222] width 471 height 444
click at [366, 415] on button "Отказ" at bounding box center [357, 424] width 45 height 20
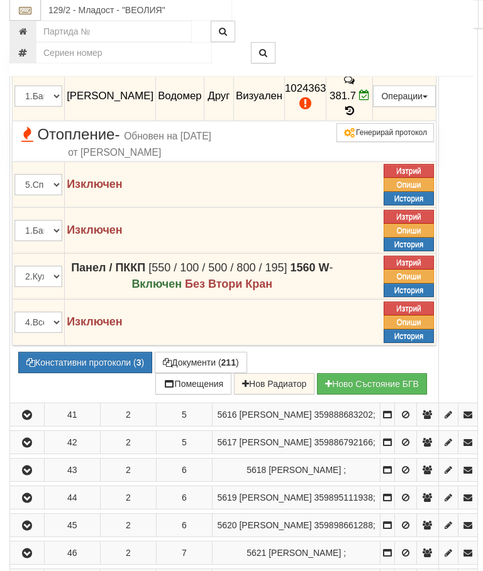
scroll to position [812, 0]
click at [87, 373] on button "Констативни протоколи ( 3 )" at bounding box center [85, 362] width 134 height 21
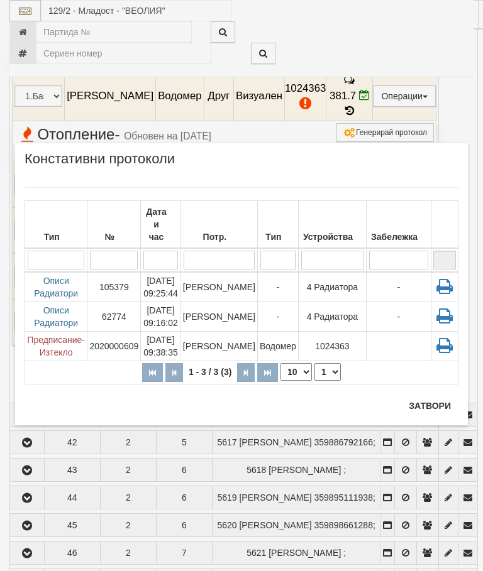
click at [418, 403] on button "Затвори" at bounding box center [429, 406] width 57 height 20
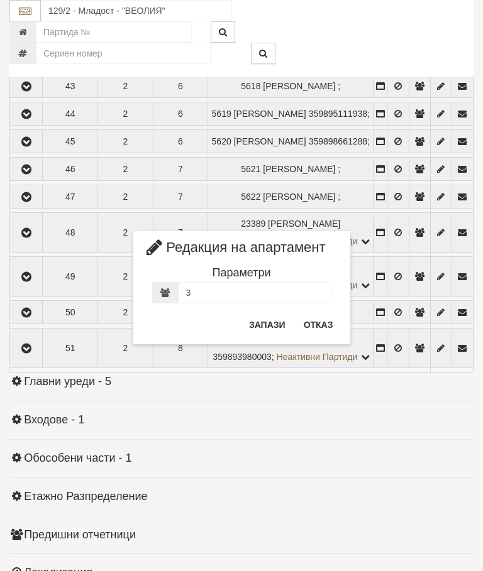
click at [325, 322] on button "Отказ" at bounding box center [318, 325] width 45 height 20
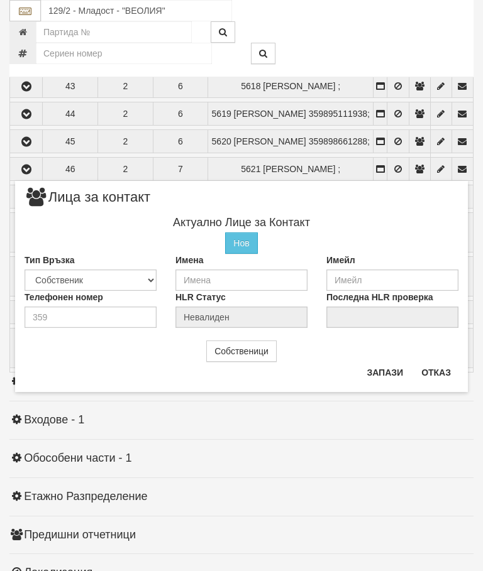
click at [436, 363] on button "Отказ" at bounding box center [436, 373] width 45 height 20
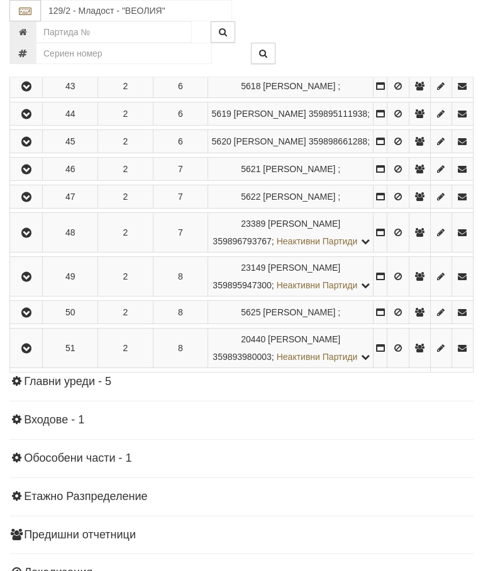
click at [40, 40] on button "button" at bounding box center [26, 30] width 28 height 19
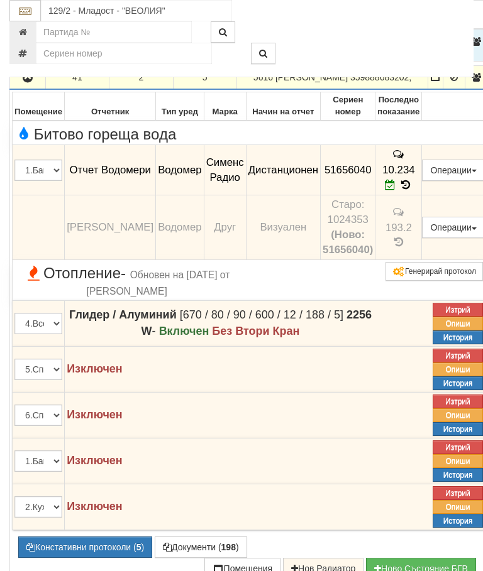
scroll to position [767, 0]
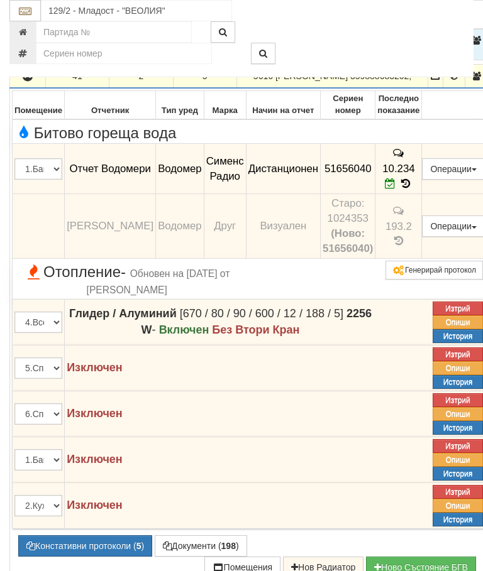
click at [40, 85] on button "button" at bounding box center [27, 76] width 31 height 19
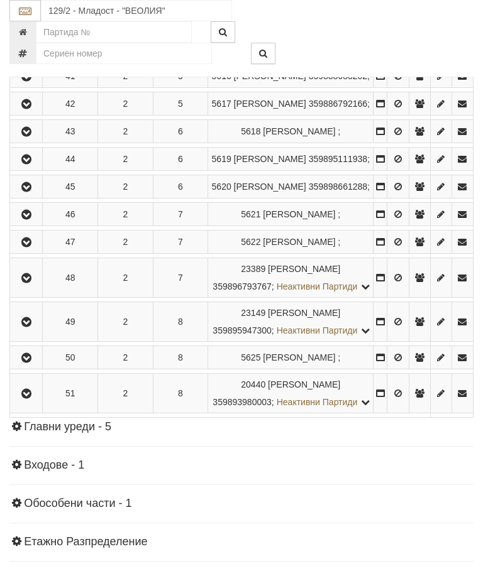
click at [40, 113] on button "button" at bounding box center [26, 103] width 28 height 19
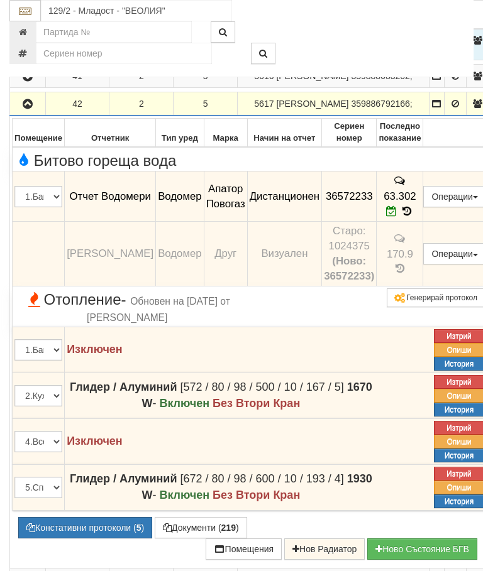
click at [35, 109] on icon "button" at bounding box center [27, 104] width 15 height 9
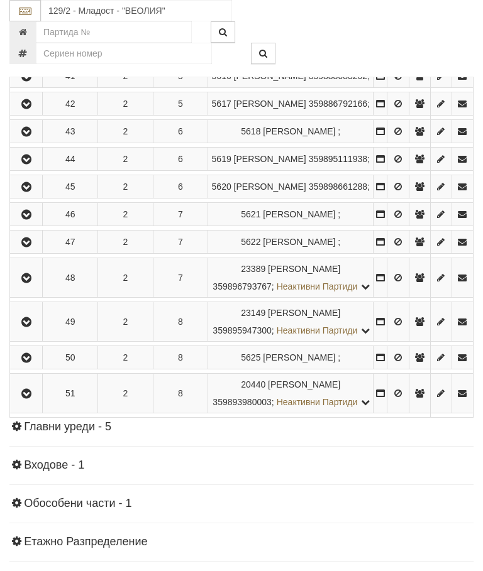
click at [34, 136] on icon "button" at bounding box center [26, 132] width 15 height 9
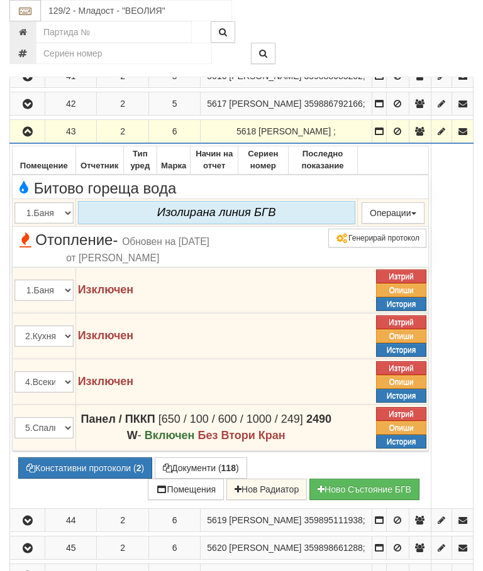
click at [37, 141] on button "button" at bounding box center [27, 131] width 31 height 19
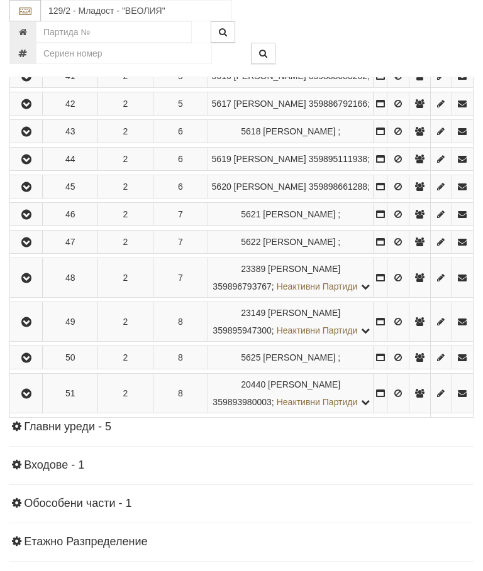
click at [39, 168] on button "button" at bounding box center [26, 159] width 28 height 19
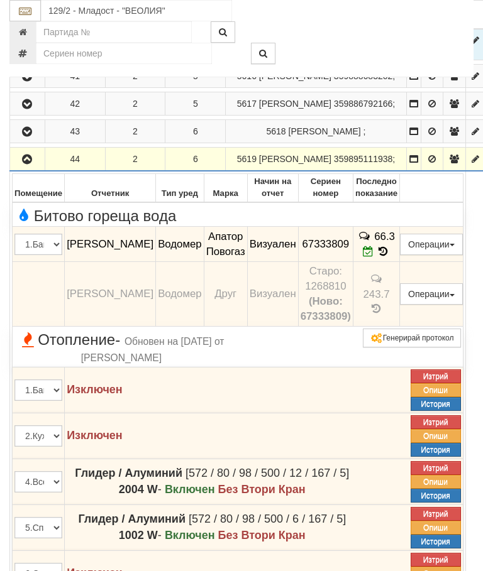
click at [30, 164] on icon "button" at bounding box center [26, 159] width 15 height 9
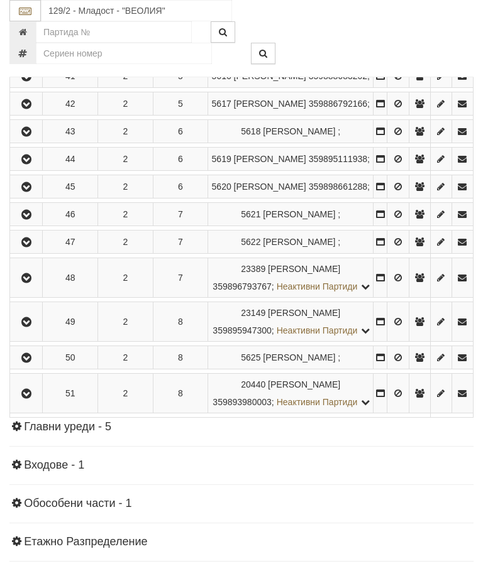
click at [29, 192] on icon "button" at bounding box center [26, 187] width 15 height 9
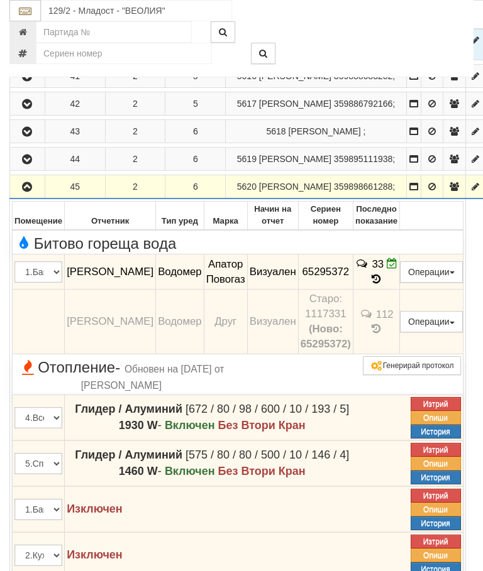
click at [31, 192] on icon "button" at bounding box center [26, 187] width 15 height 9
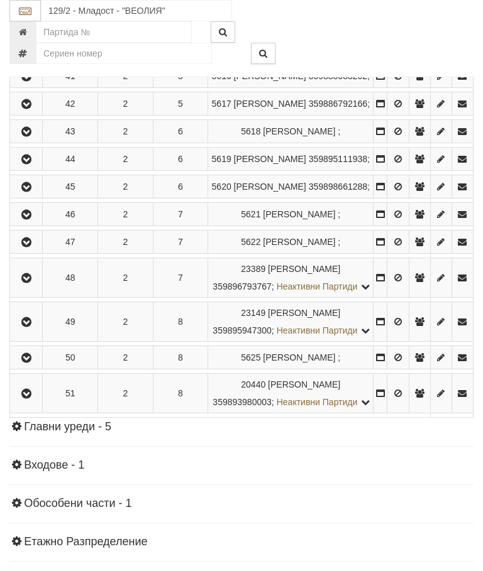
click at [34, 219] on icon "button" at bounding box center [26, 215] width 15 height 9
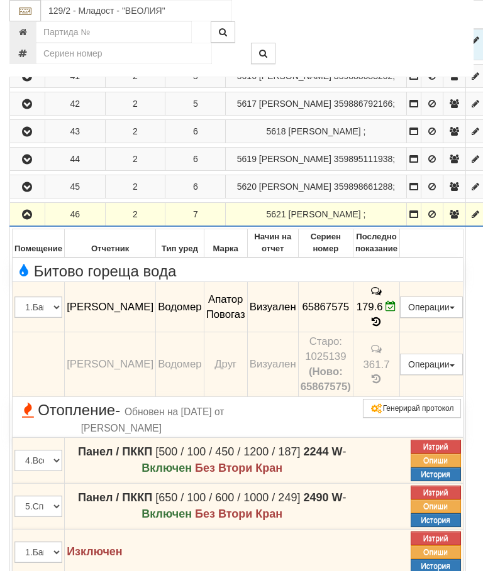
click at [35, 219] on icon "button" at bounding box center [26, 215] width 15 height 9
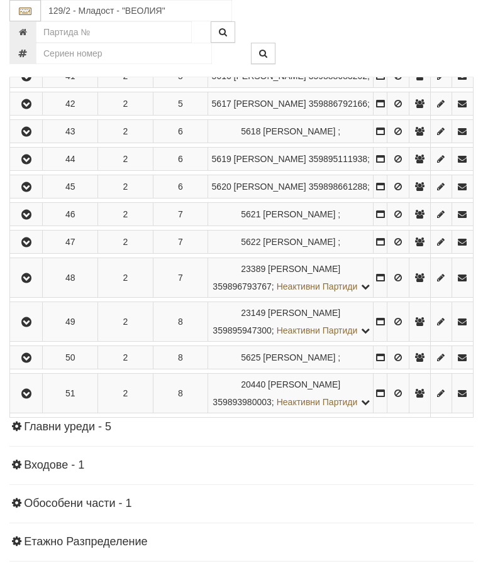
click at [34, 247] on icon "button" at bounding box center [26, 242] width 15 height 9
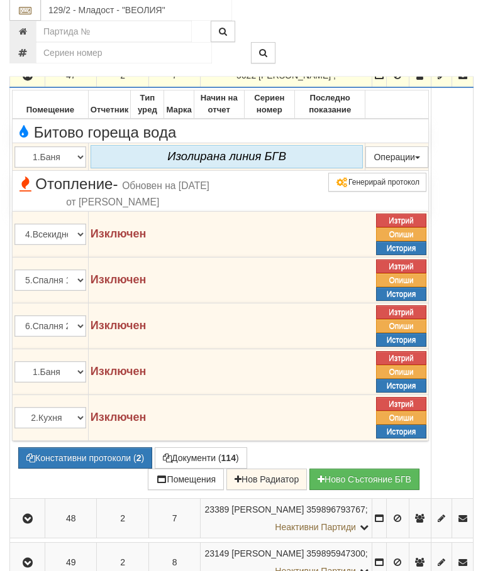
click at [33, 85] on button "button" at bounding box center [27, 76] width 31 height 19
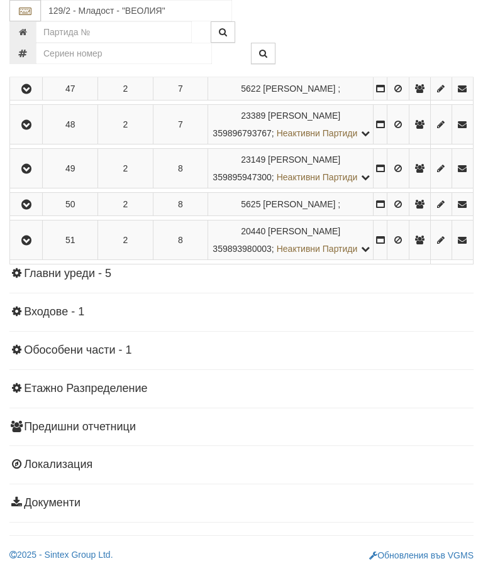
scroll to position [1056, 0]
click at [32, 129] on icon "button" at bounding box center [26, 125] width 15 height 9
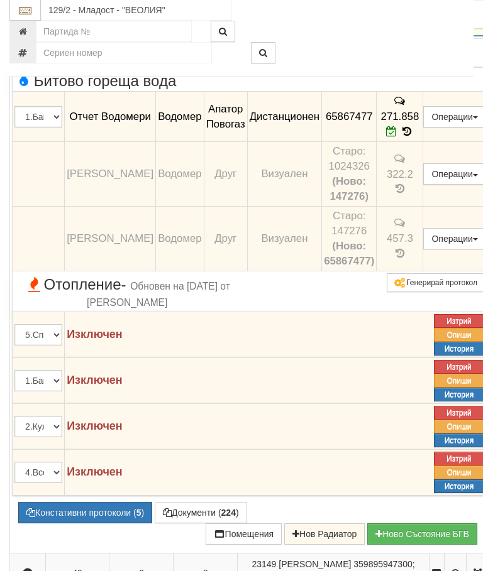
click at [36, 26] on button "button" at bounding box center [27, 16] width 31 height 19
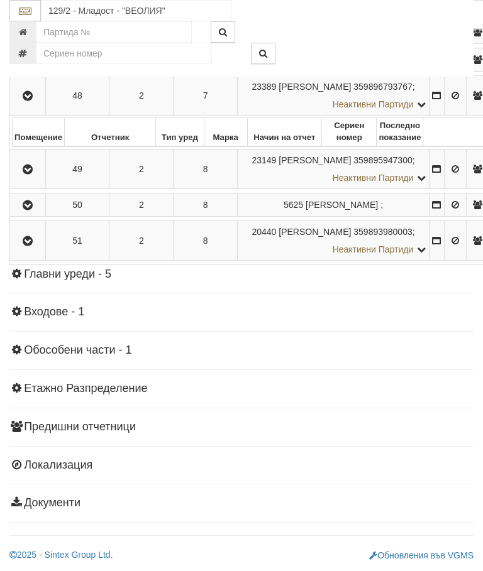
scroll to position [1015, 0]
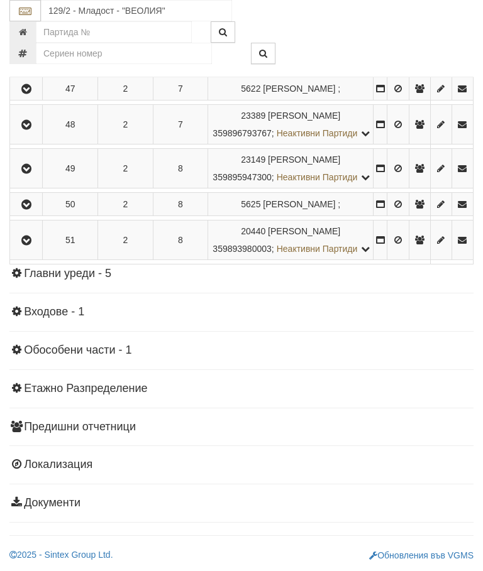
click at [34, 173] on icon "button" at bounding box center [26, 169] width 15 height 9
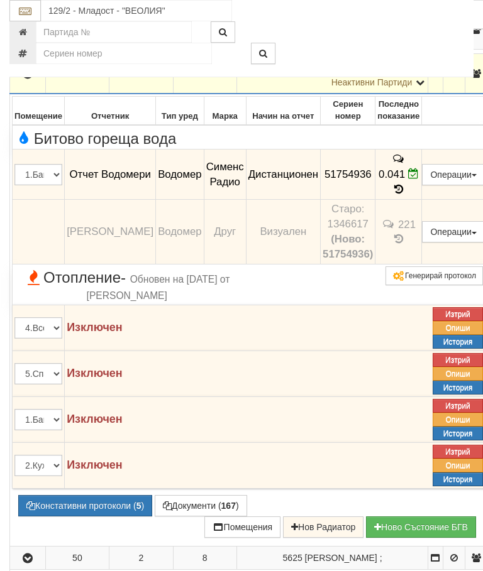
click at [31, 79] on icon "button" at bounding box center [27, 74] width 15 height 9
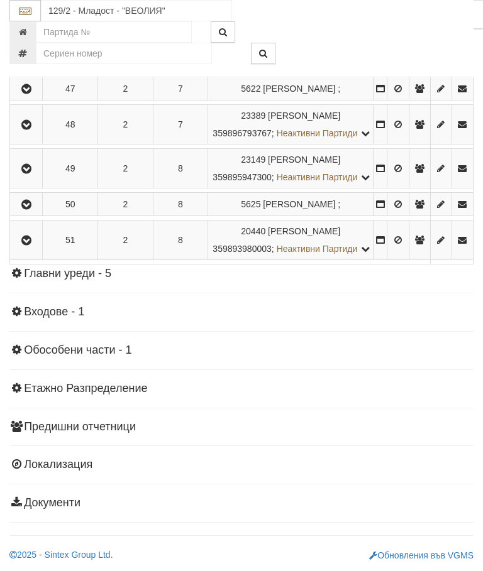
scroll to position [991, 0]
click at [33, 209] on icon "button" at bounding box center [26, 204] width 15 height 9
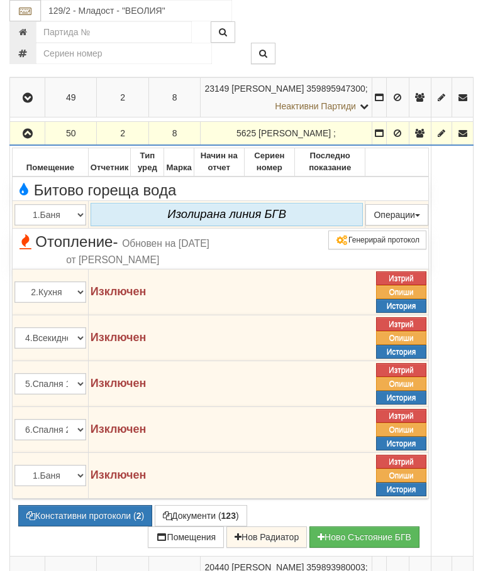
click at [35, 143] on button "button" at bounding box center [27, 133] width 31 height 19
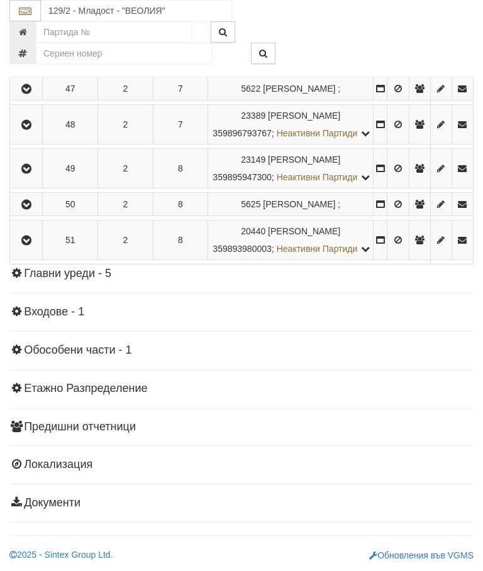
click at [40, 249] on button "button" at bounding box center [26, 240] width 28 height 19
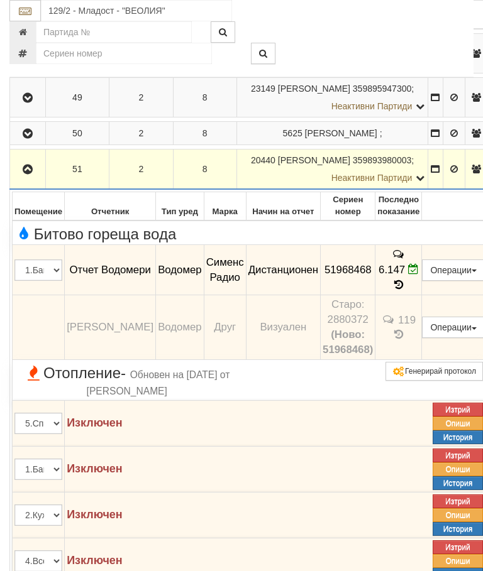
click at [33, 178] on button "button" at bounding box center [27, 169] width 31 height 19
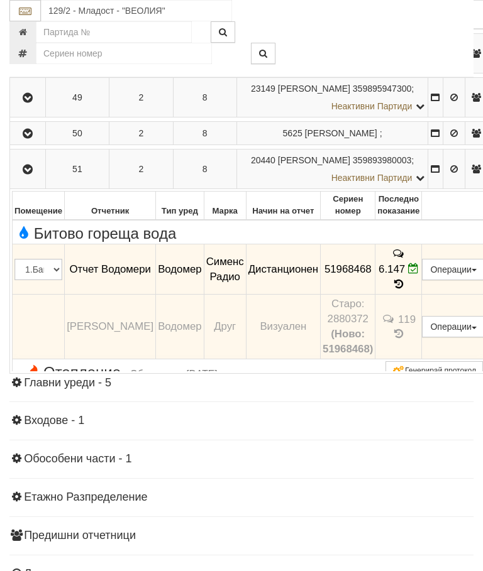
scroll to position [986, 0]
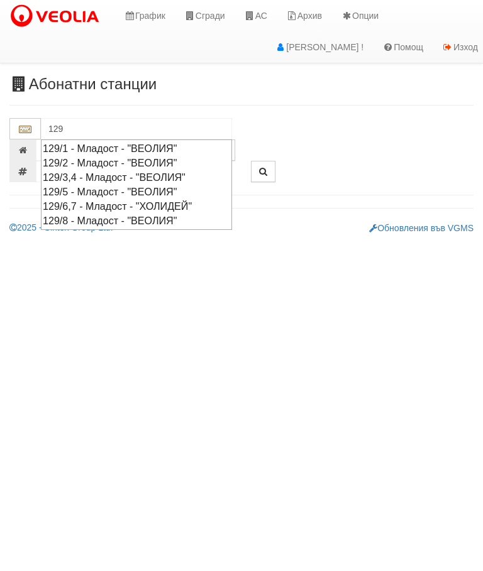
click at [134, 150] on div "129/1 - Младост - "ВЕОЛИЯ"" at bounding box center [136, 148] width 187 height 14
type input "129/1 - Младост - "ВЕОЛИЯ""
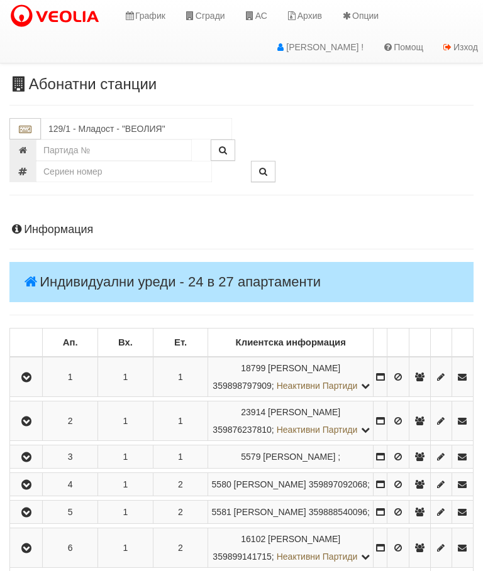
click at [28, 382] on icon "button" at bounding box center [26, 377] width 15 height 9
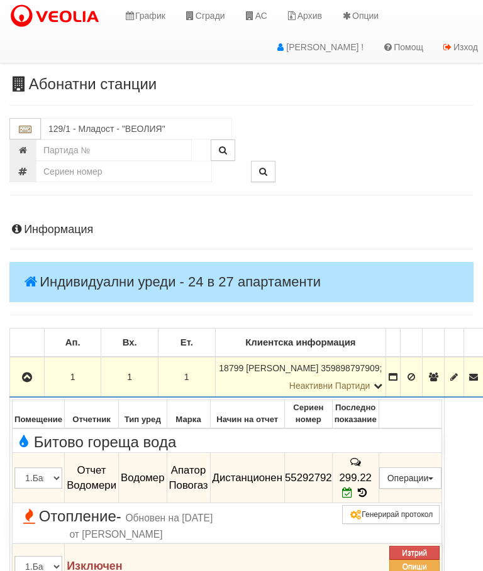
click at [28, 377] on icon "button" at bounding box center [26, 377] width 15 height 9
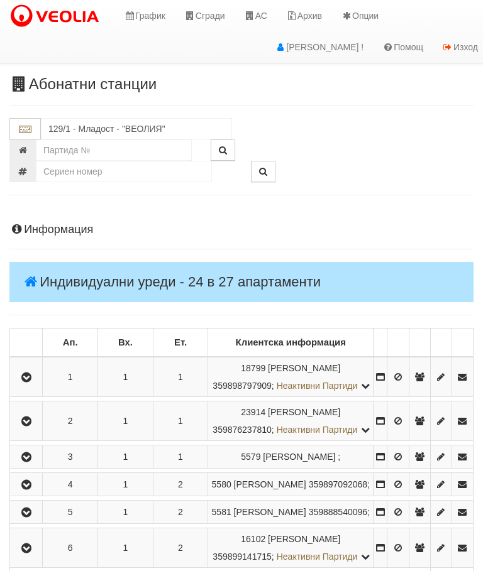
click at [31, 426] on icon "button" at bounding box center [26, 421] width 15 height 9
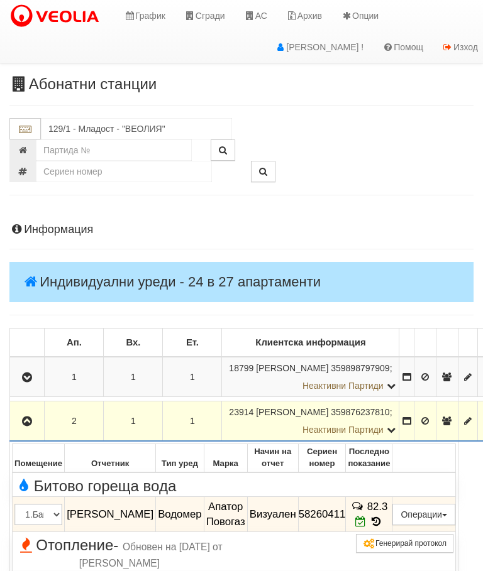
click at [35, 417] on icon "button" at bounding box center [26, 421] width 15 height 9
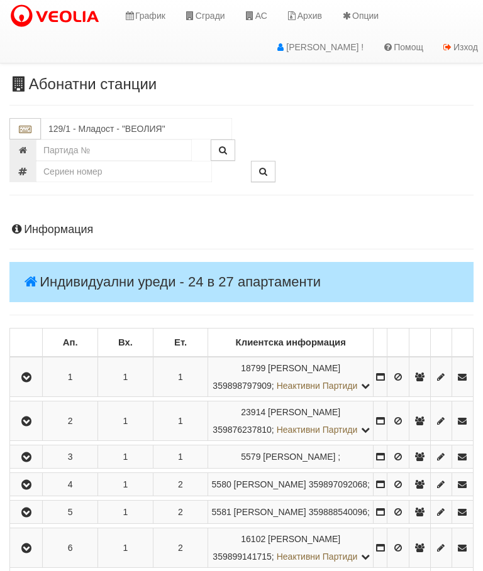
click at [34, 462] on icon "button" at bounding box center [26, 457] width 15 height 9
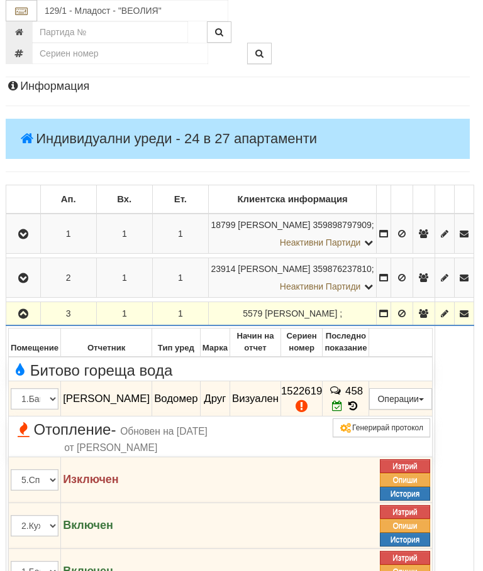
scroll to position [146, 2]
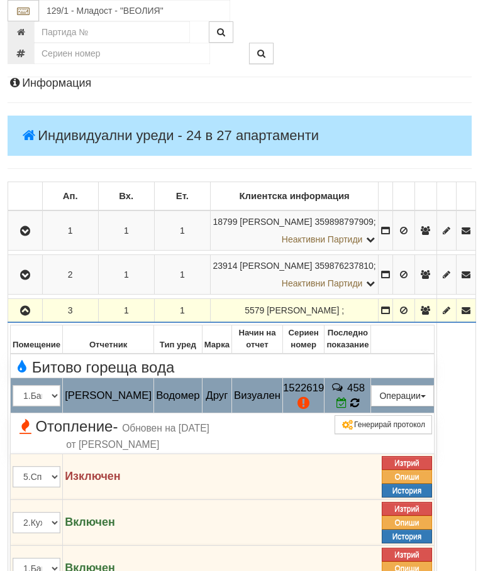
click at [370, 404] on td "458" at bounding box center [347, 395] width 47 height 35
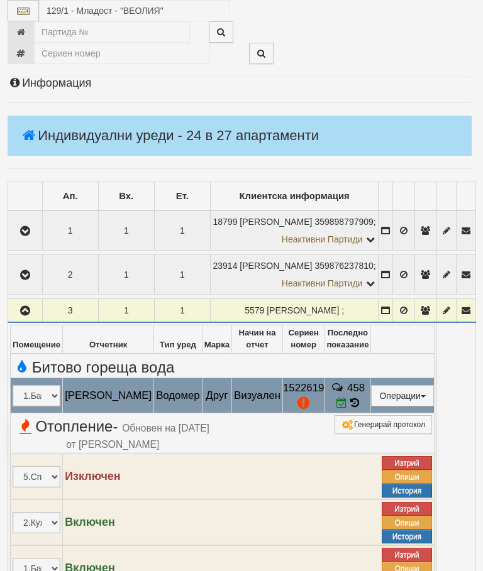
select select "10"
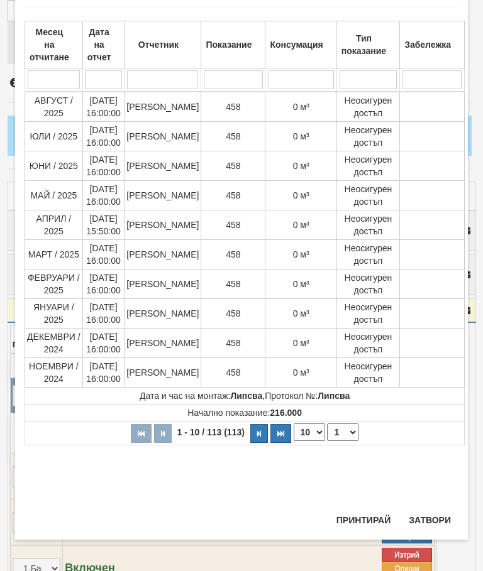
scroll to position [928, 0]
click at [342, 429] on select "1 2 3 4 5 6 7 8 9 10 11 12" at bounding box center [342, 433] width 31 height 18
select select "2"
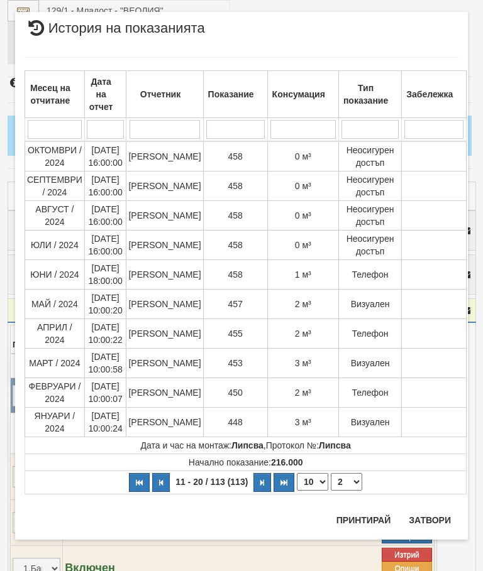
scroll to position [0, 0]
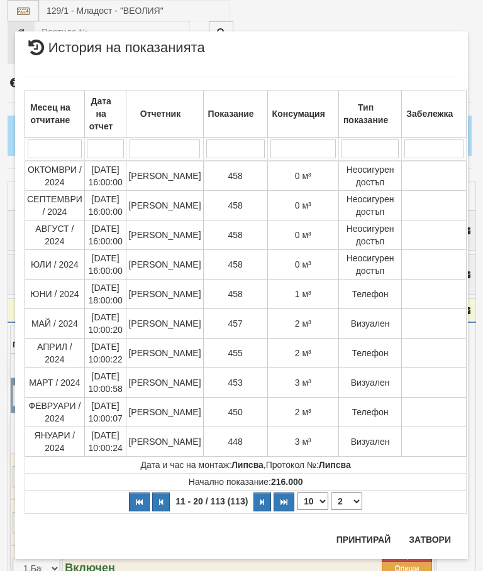
click at [422, 546] on button "Затвори" at bounding box center [429, 540] width 57 height 20
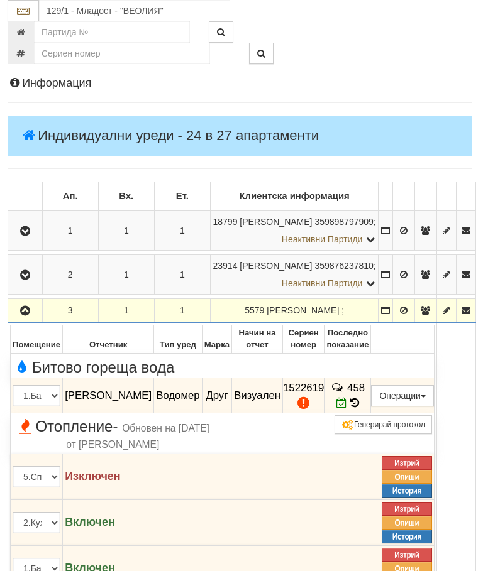
click at [0, 0] on button "Редакция / Протокол" at bounding box center [0, 0] width 0 height 0
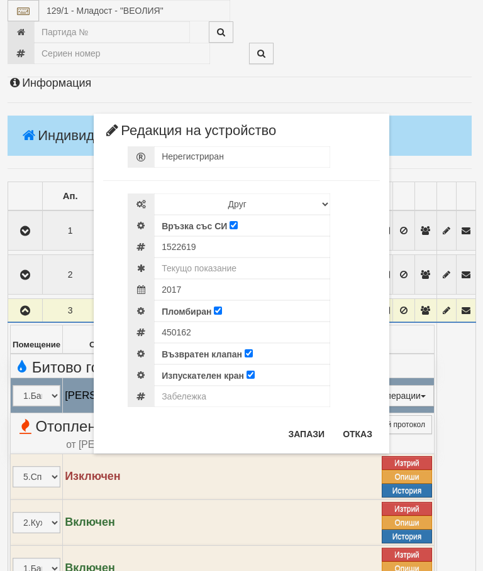
click at [446, 45] on div "× Редакция на устройство Нерегистриран Избери Марка и модел Апатор Повогаз Друг…" at bounding box center [241, 227] width 471 height 454
click at [363, 432] on button "Отказ" at bounding box center [357, 434] width 45 height 20
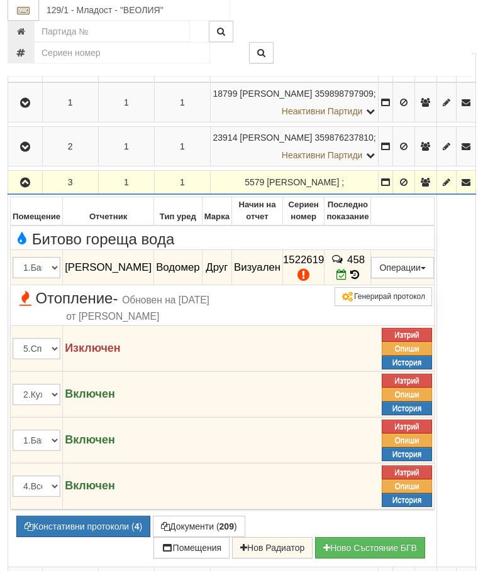
scroll to position [273, 2]
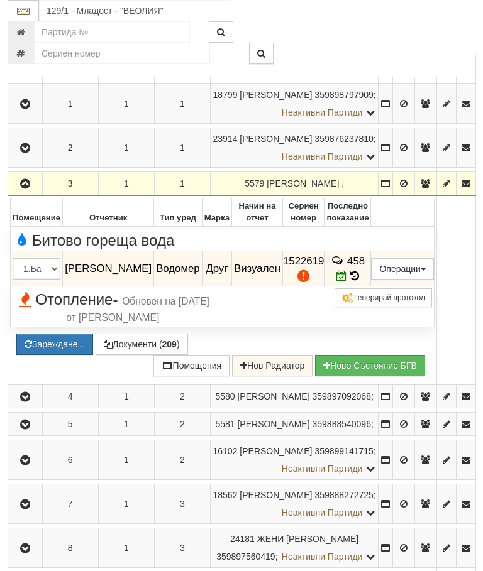
click at [94, 528] on td "8" at bounding box center [70, 548] width 56 height 40
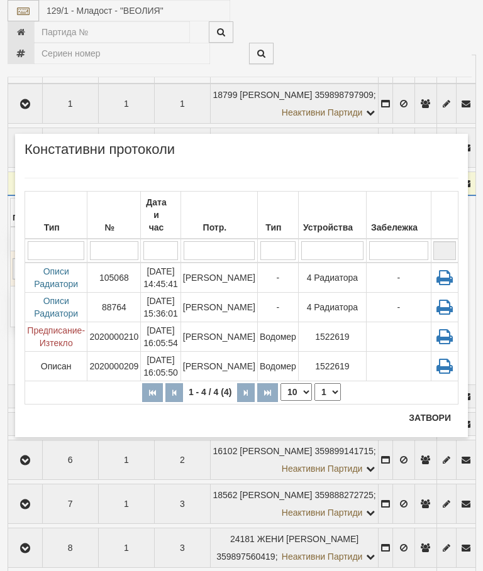
click at [290, 266] on td "-" at bounding box center [277, 278] width 41 height 30
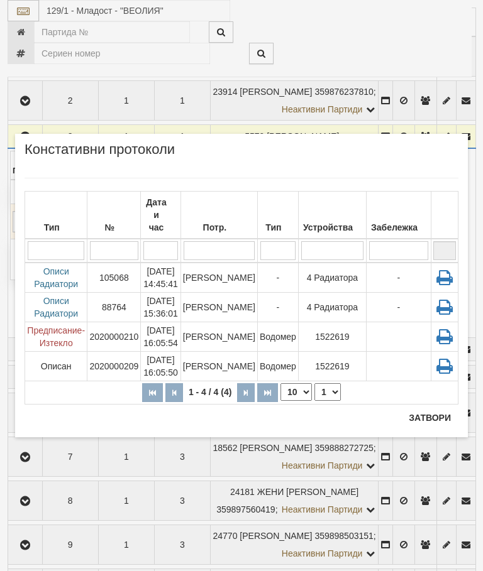
click at [428, 415] on button "Затвори" at bounding box center [429, 418] width 57 height 20
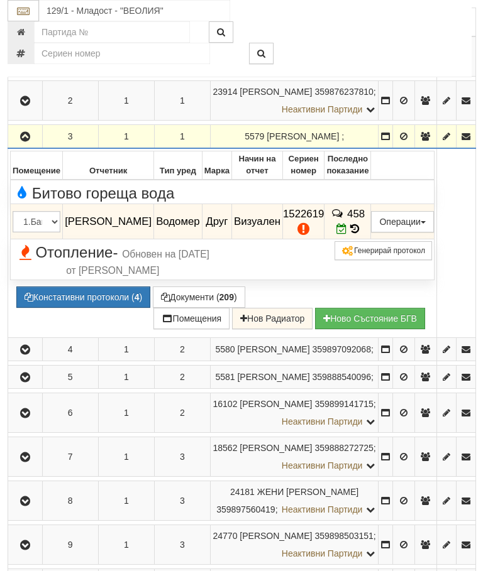
click at [33, 130] on button "button" at bounding box center [25, 136] width 30 height 19
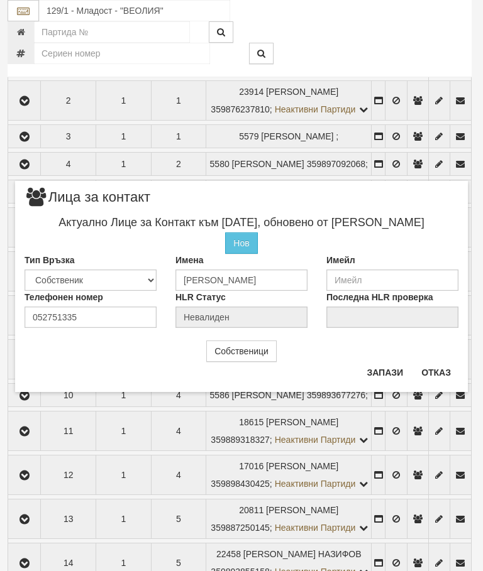
click at [437, 373] on button "Отказ" at bounding box center [436, 373] width 45 height 20
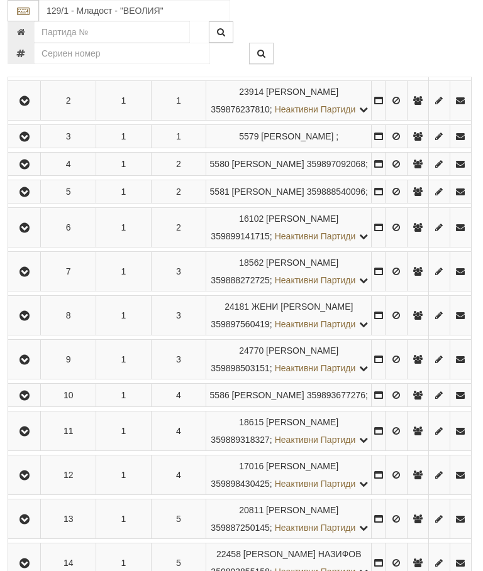
click at [38, 146] on button "button" at bounding box center [24, 136] width 28 height 19
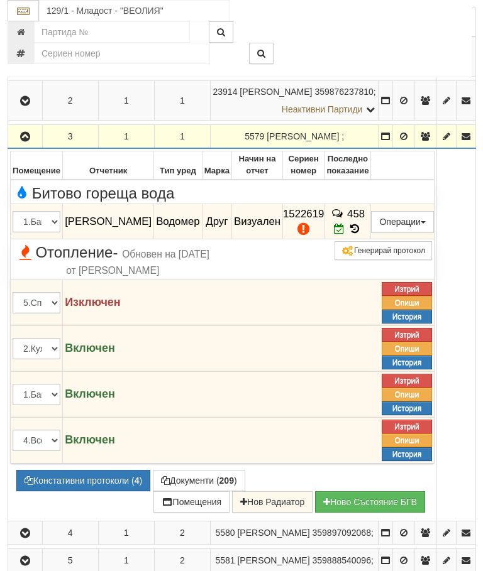
click at [38, 136] on button "button" at bounding box center [25, 136] width 30 height 19
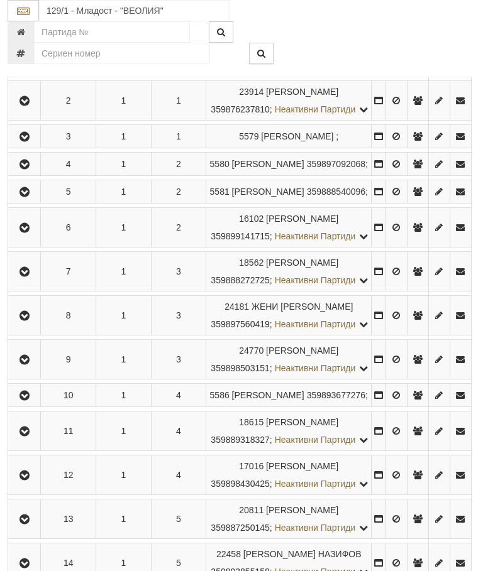
click at [38, 173] on button "button" at bounding box center [24, 164] width 28 height 19
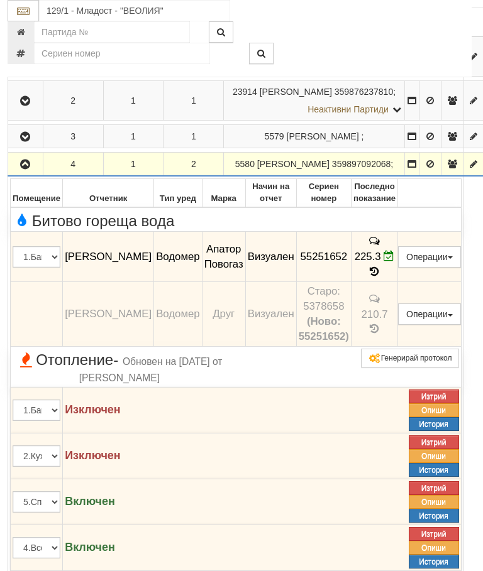
click at [28, 173] on button "button" at bounding box center [25, 164] width 31 height 19
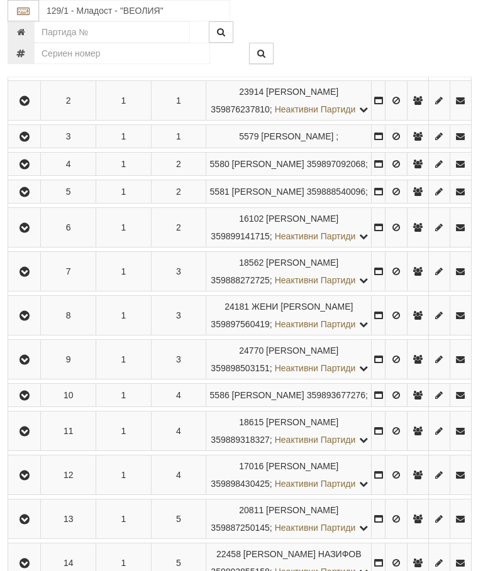
click at [32, 197] on icon "button" at bounding box center [24, 192] width 15 height 9
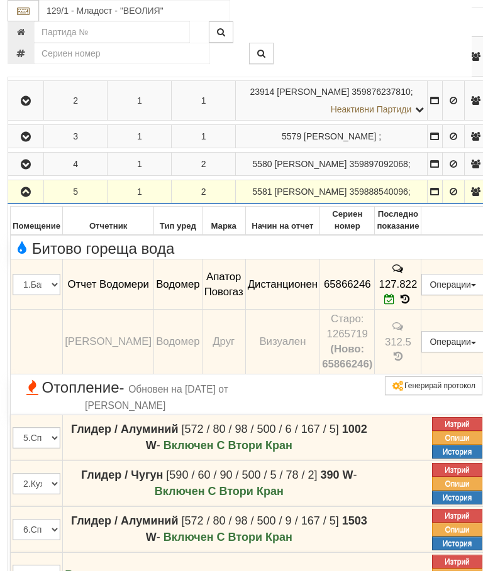
click at [28, 201] on button "button" at bounding box center [25, 191] width 31 height 19
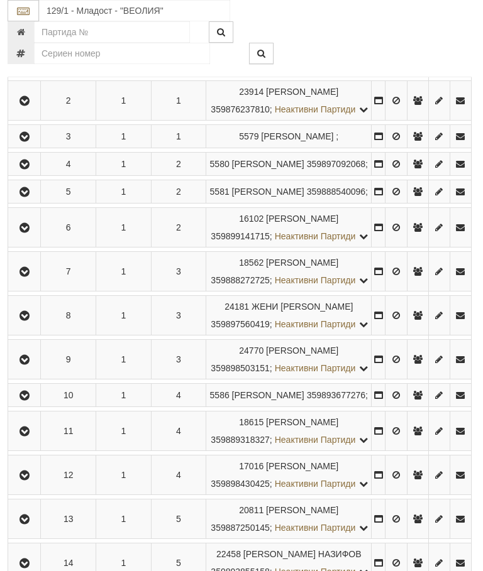
click at [32, 233] on icon "button" at bounding box center [24, 228] width 15 height 9
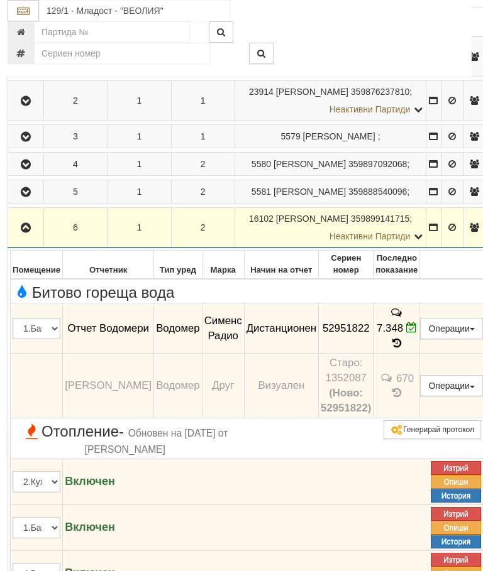
click at [34, 237] on button "button" at bounding box center [25, 227] width 31 height 19
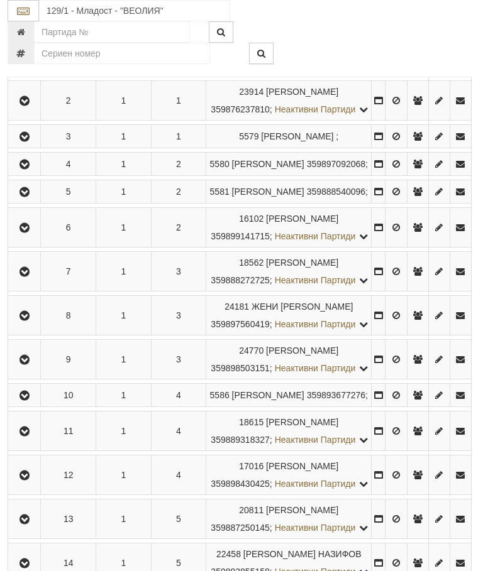
click at [29, 277] on icon "button" at bounding box center [24, 272] width 15 height 9
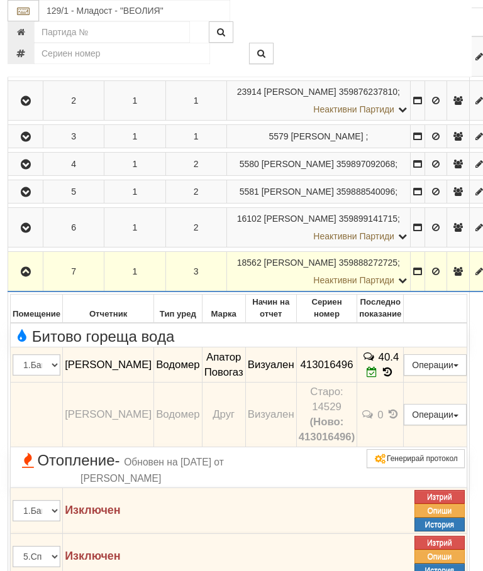
click at [28, 277] on icon "button" at bounding box center [25, 272] width 15 height 9
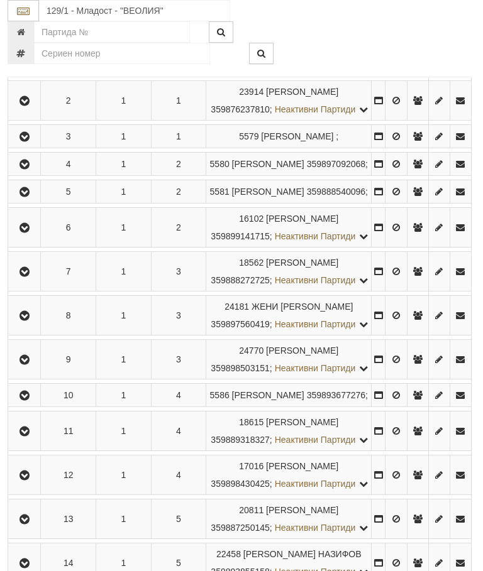
click at [32, 321] on icon "button" at bounding box center [24, 316] width 15 height 9
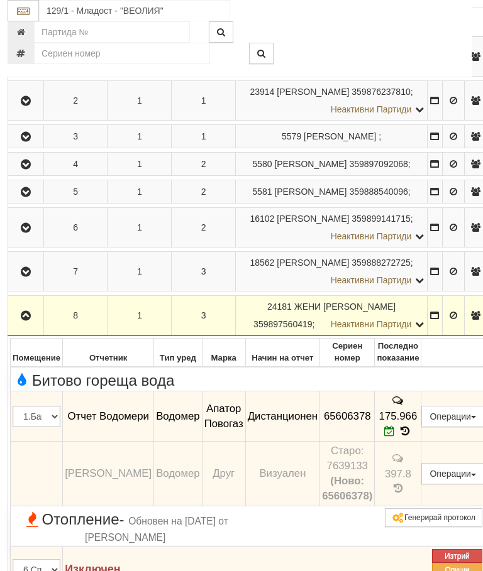
click at [24, 321] on icon "button" at bounding box center [25, 316] width 15 height 9
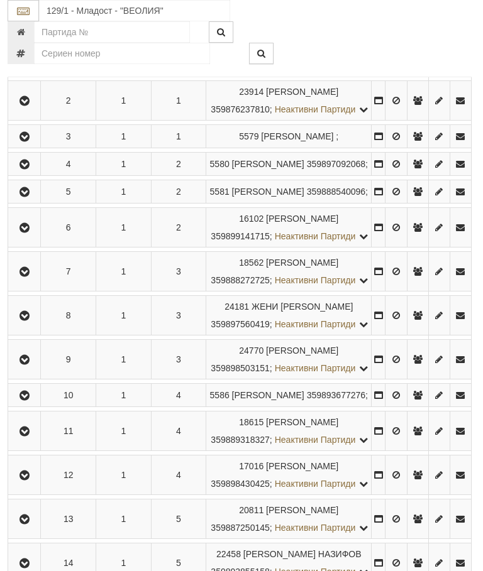
click at [32, 364] on icon "button" at bounding box center [24, 360] width 15 height 9
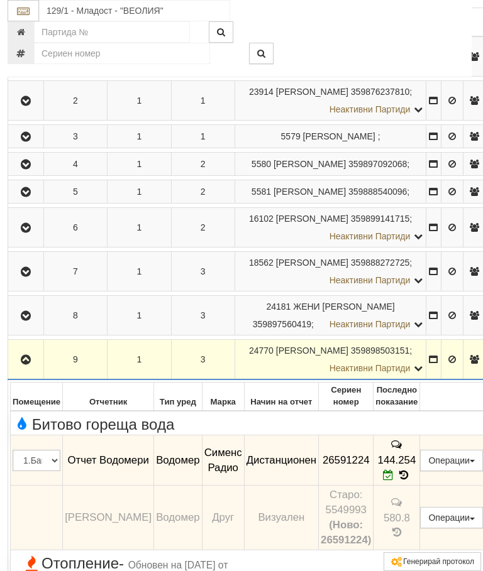
click at [30, 364] on icon "button" at bounding box center [25, 360] width 15 height 9
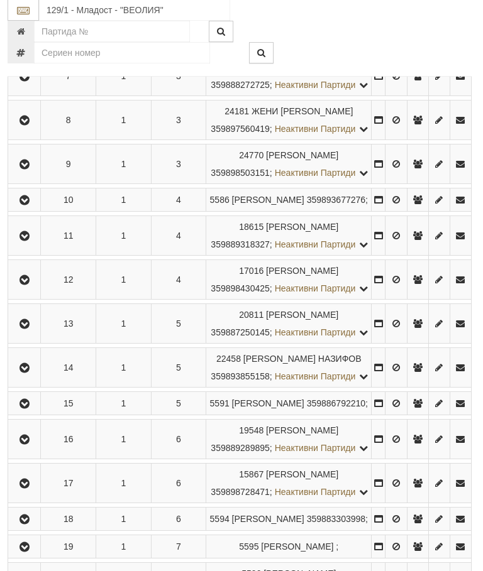
click at [31, 206] on icon "button" at bounding box center [24, 201] width 15 height 9
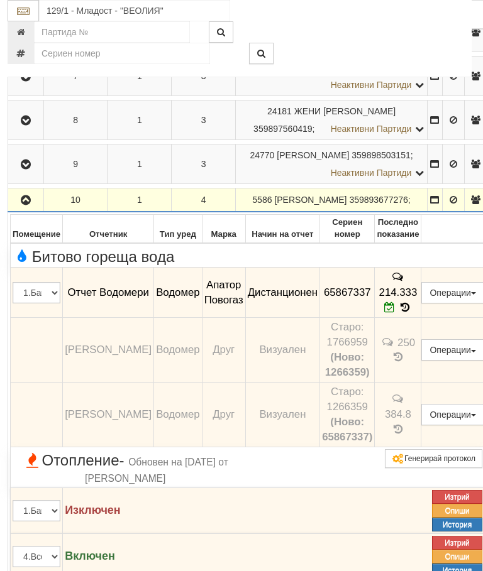
click at [25, 205] on icon "button" at bounding box center [25, 200] width 15 height 9
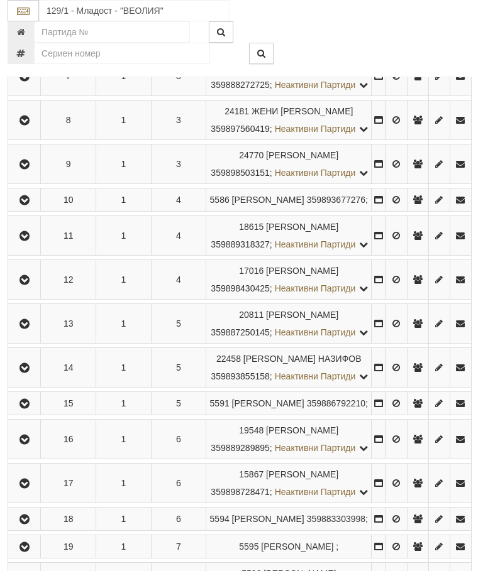
click at [38, 245] on button "button" at bounding box center [24, 235] width 28 height 19
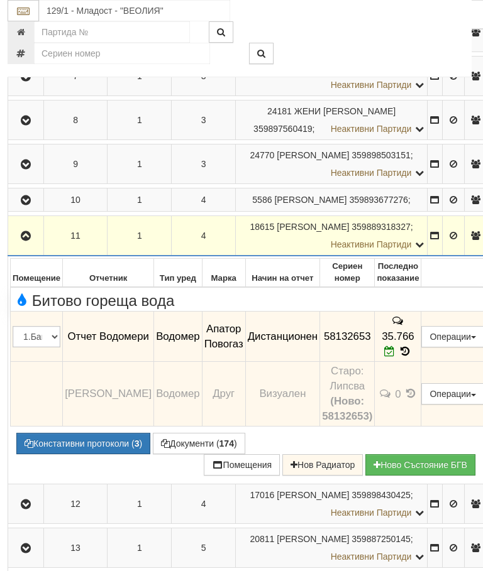
click at [22, 241] on icon "button" at bounding box center [25, 236] width 15 height 9
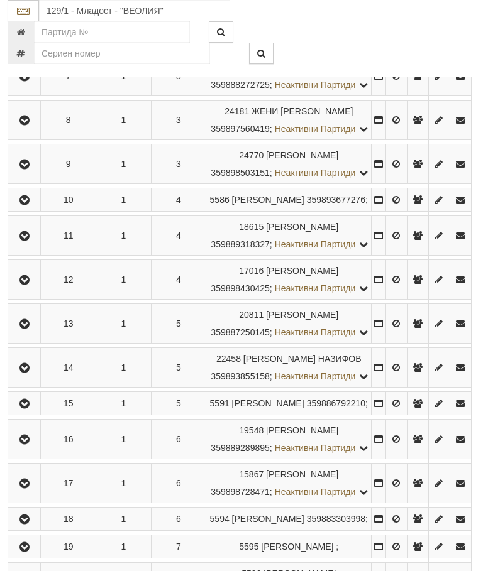
click at [30, 285] on icon "button" at bounding box center [24, 280] width 15 height 9
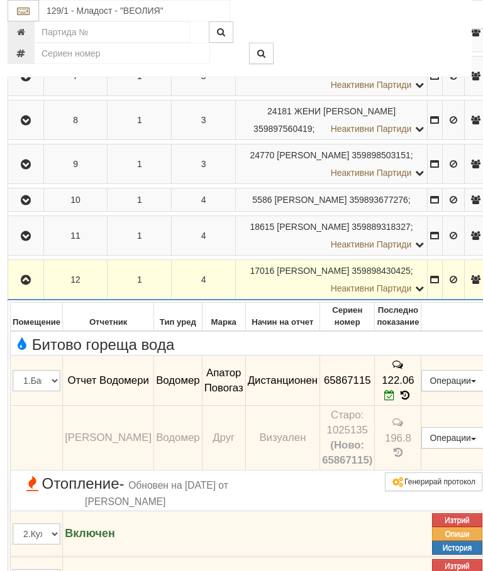
click at [33, 289] on button "button" at bounding box center [25, 279] width 31 height 19
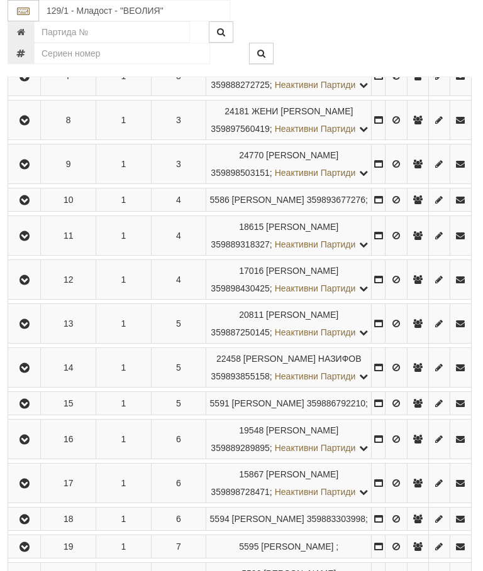
click at [31, 329] on icon "button" at bounding box center [24, 324] width 15 height 9
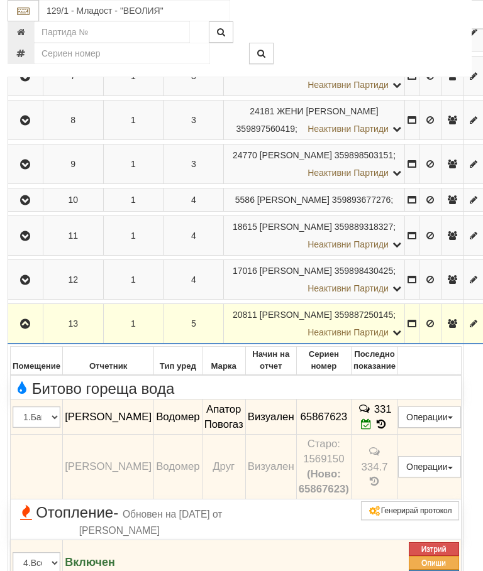
click at [31, 329] on icon "button" at bounding box center [25, 324] width 15 height 9
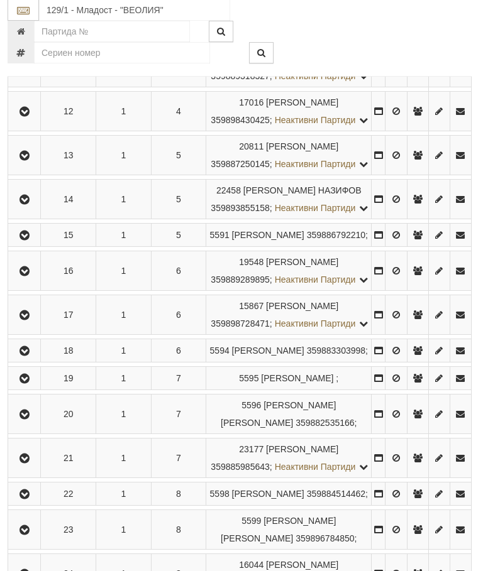
click at [32, 205] on icon "button" at bounding box center [24, 200] width 15 height 9
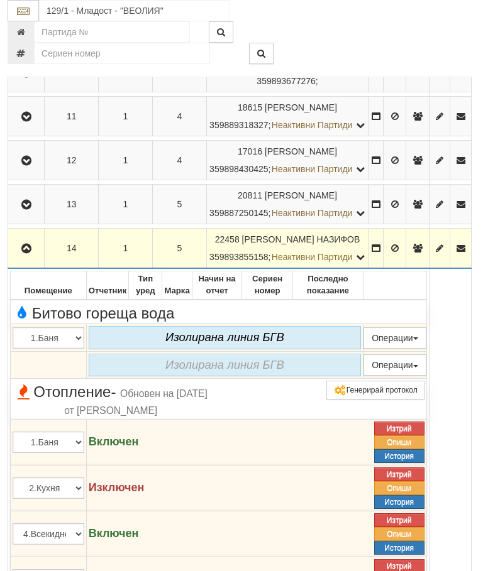
click at [33, 253] on icon "button" at bounding box center [26, 248] width 15 height 9
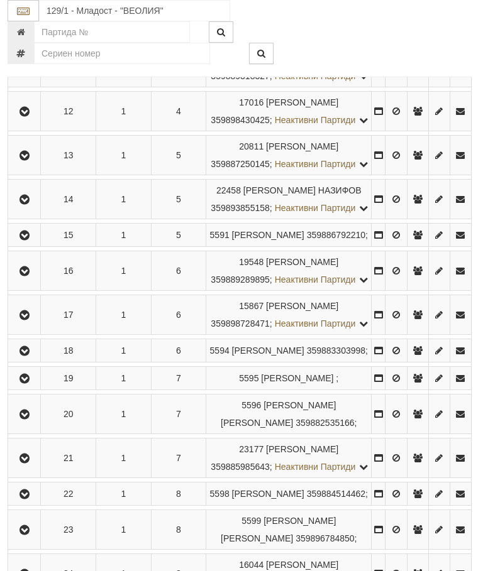
click at [36, 244] on button "button" at bounding box center [24, 235] width 28 height 19
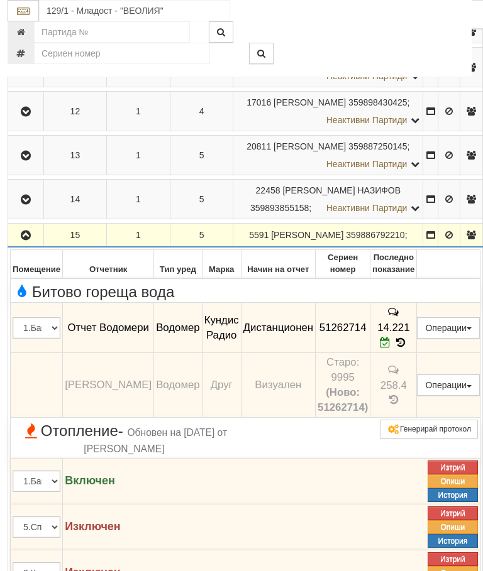
click at [33, 240] on icon "button" at bounding box center [25, 235] width 15 height 9
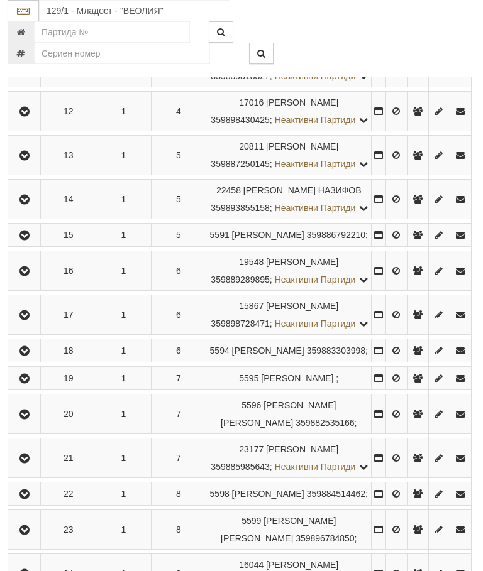
click at [38, 280] on button "button" at bounding box center [24, 270] width 28 height 19
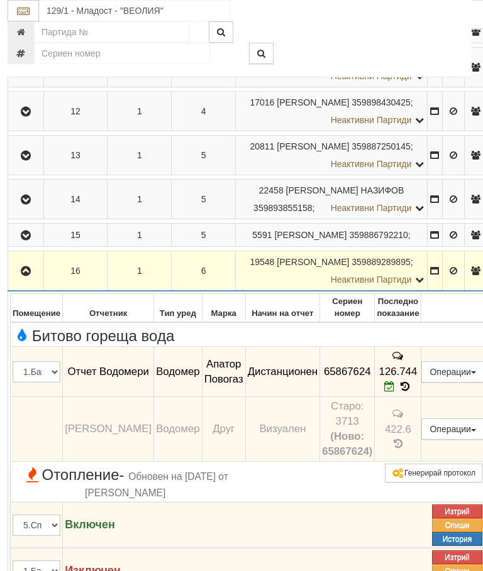
click at [31, 276] on icon "button" at bounding box center [25, 271] width 15 height 9
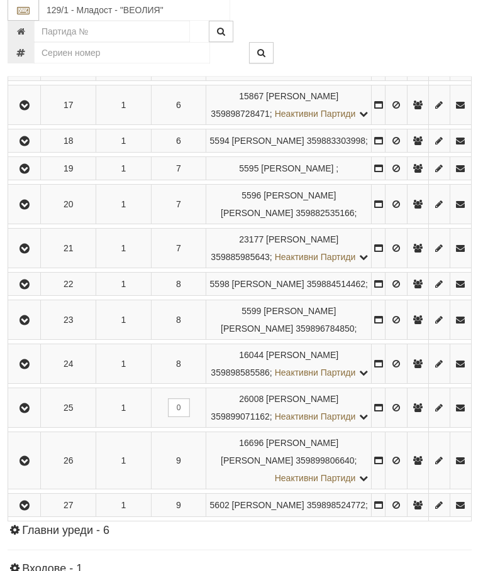
scroll to position [892, 2]
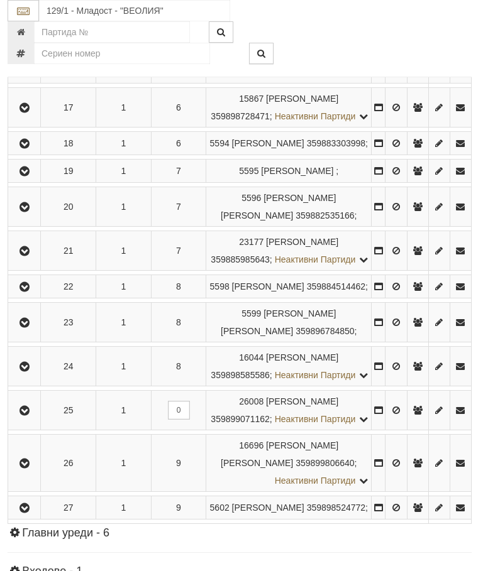
click at [31, 112] on icon "button" at bounding box center [24, 108] width 15 height 9
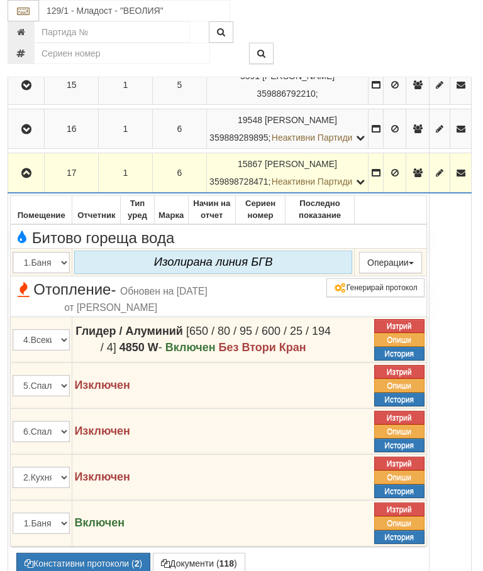
click at [31, 178] on icon "button" at bounding box center [26, 173] width 15 height 9
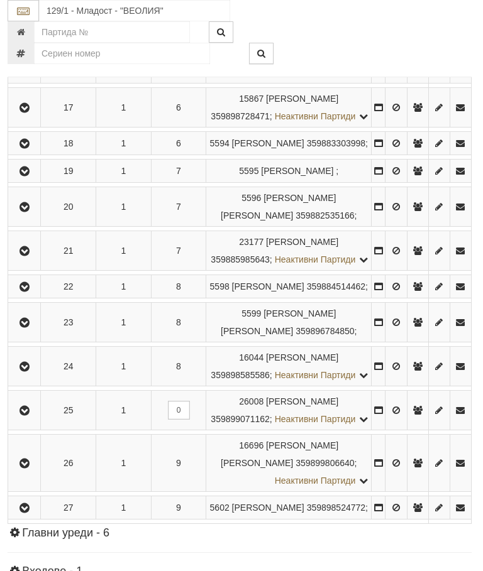
click at [38, 153] on button "button" at bounding box center [24, 143] width 28 height 19
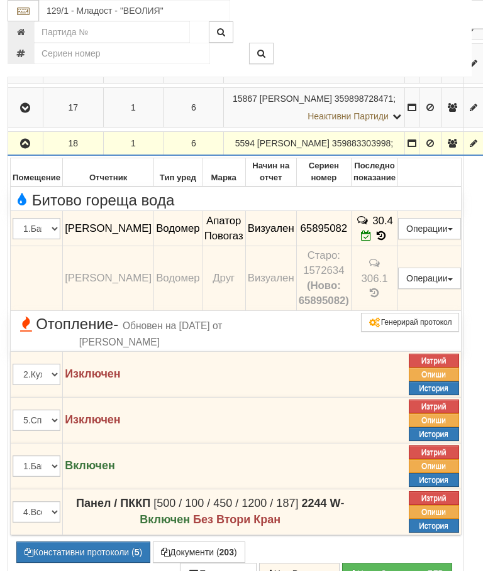
click at [31, 148] on icon "button" at bounding box center [25, 144] width 15 height 9
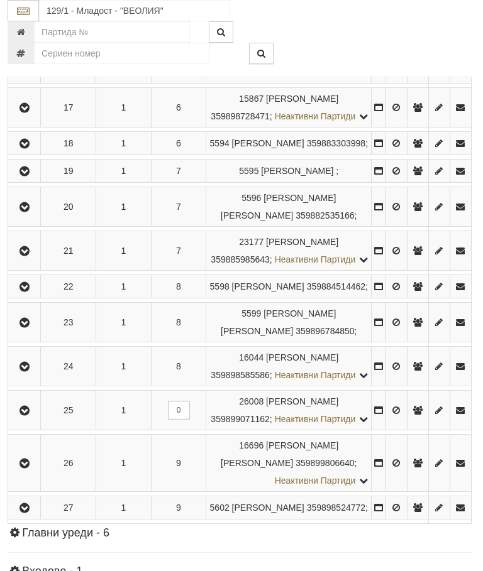
click at [38, 180] on button "button" at bounding box center [24, 171] width 28 height 19
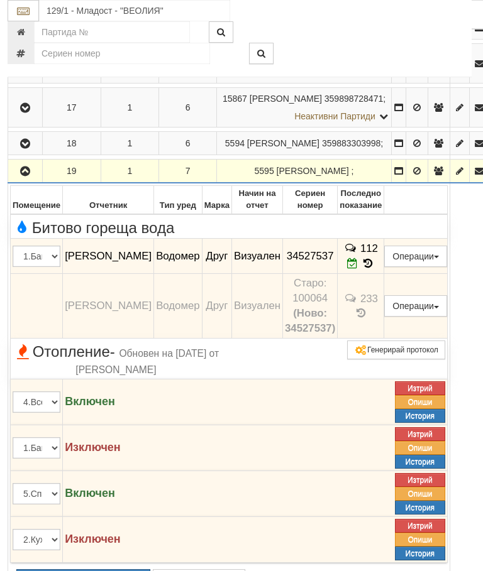
click at [38, 180] on button "button" at bounding box center [25, 171] width 30 height 19
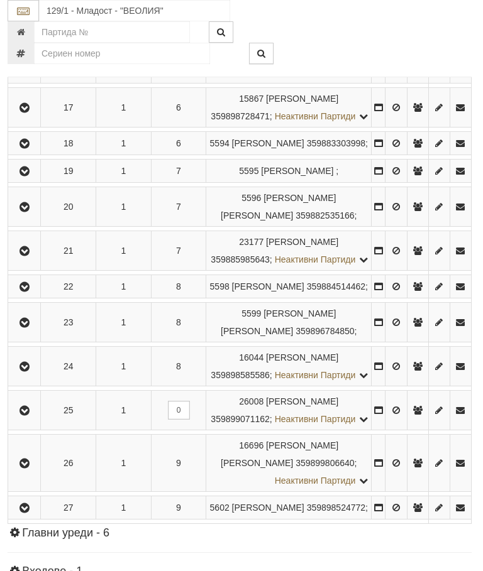
click at [32, 212] on icon "button" at bounding box center [24, 207] width 15 height 9
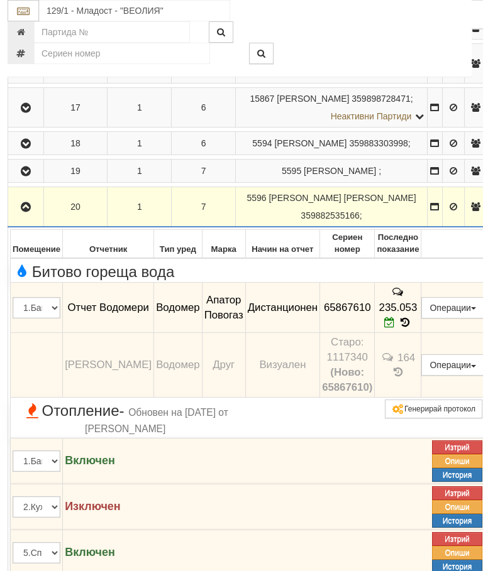
click at [21, 180] on button "button" at bounding box center [25, 171] width 31 height 19
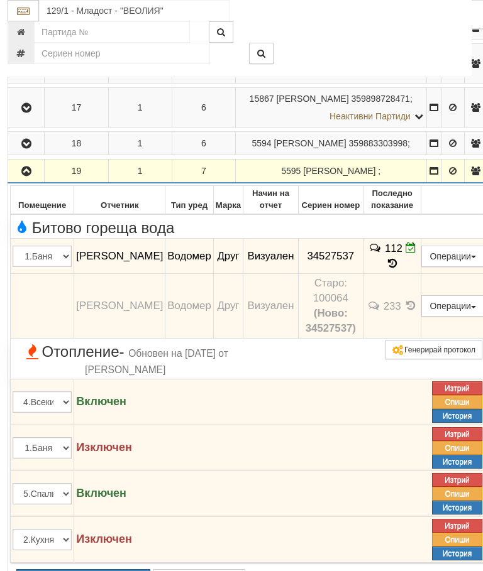
click at [18, 180] on button "button" at bounding box center [26, 171] width 32 height 19
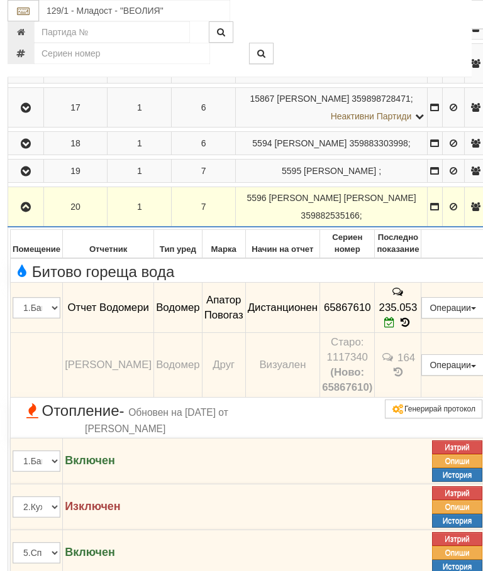
click at [30, 212] on icon "button" at bounding box center [25, 207] width 15 height 9
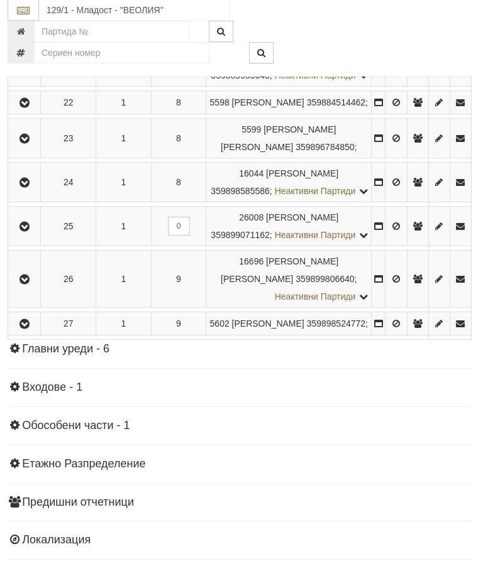
scroll to position [1076, 2]
click at [26, 76] on button "button" at bounding box center [24, 66] width 28 height 19
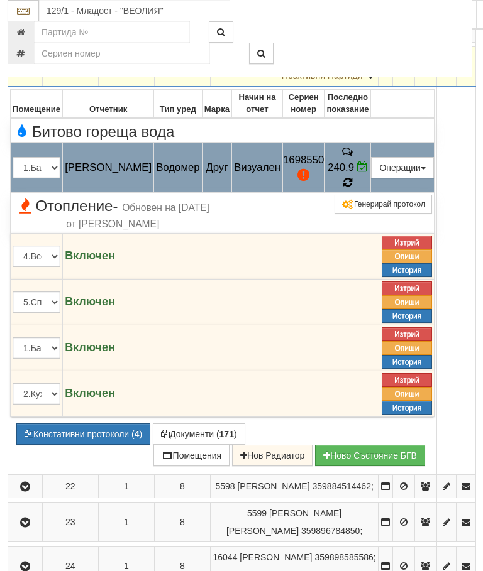
click at [353, 188] on icon at bounding box center [348, 182] width 10 height 11
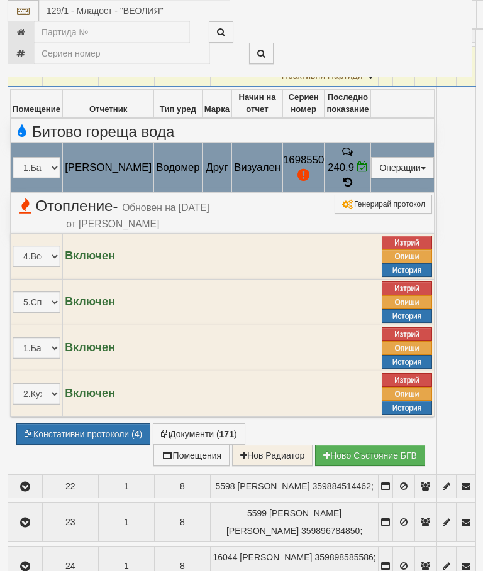
select select "10"
select select "1"
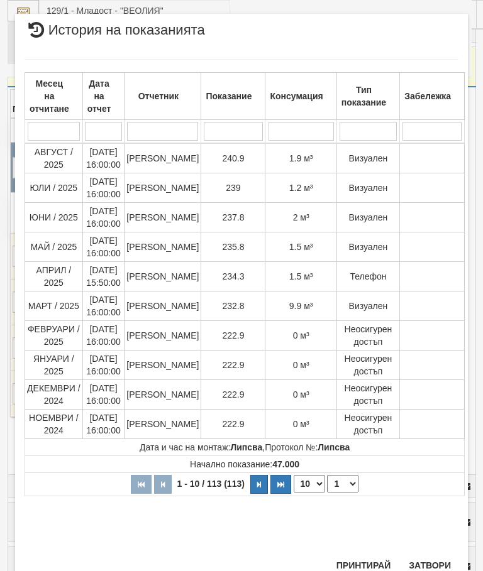
scroll to position [992, 0]
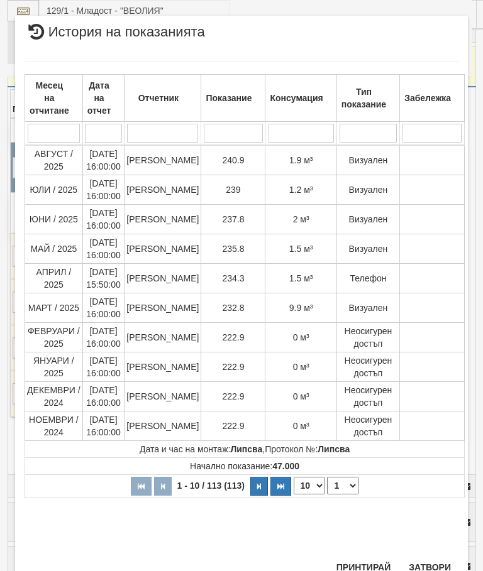
click at [438, 557] on button "Затвори" at bounding box center [429, 567] width 57 height 20
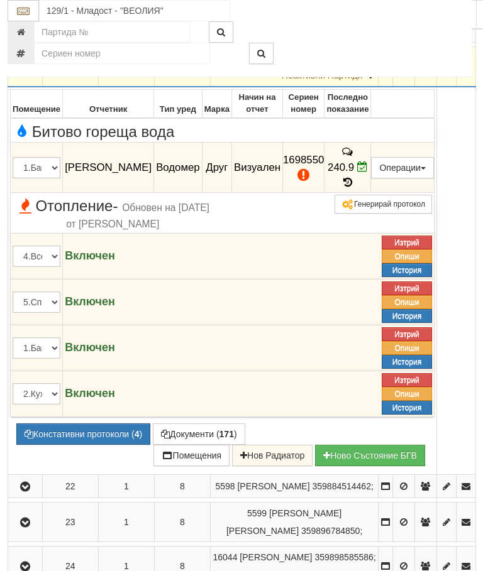
click at [0, 0] on button "Редакция / Протокол" at bounding box center [0, 0] width 0 height 0
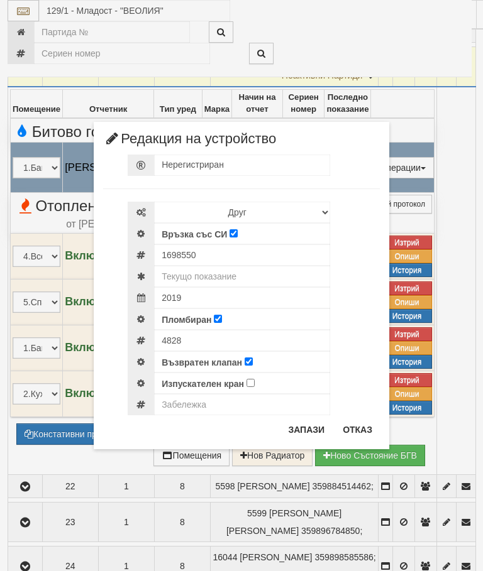
click at [359, 428] on button "Отказ" at bounding box center [357, 430] width 45 height 20
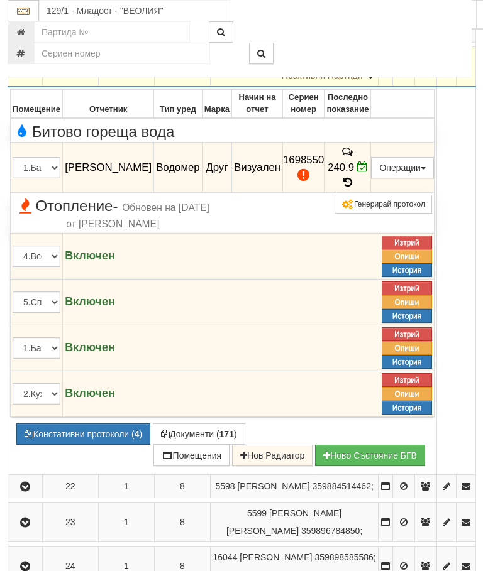
click at [96, 445] on button "Констативни протоколи ( 4 )" at bounding box center [83, 434] width 134 height 21
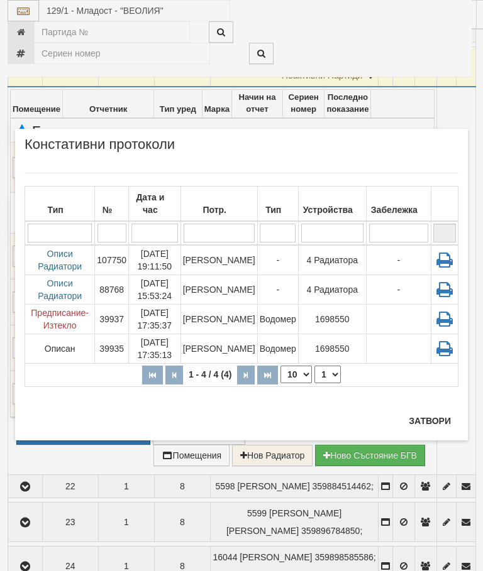
click at [422, 430] on button "Затвори" at bounding box center [429, 421] width 57 height 20
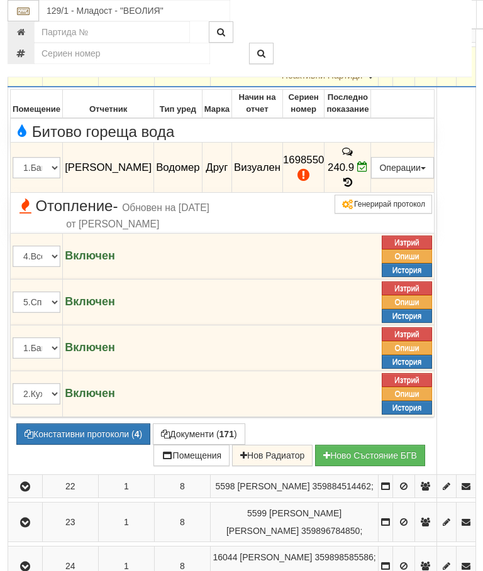
click at [30, 72] on icon "button" at bounding box center [25, 67] width 15 height 9
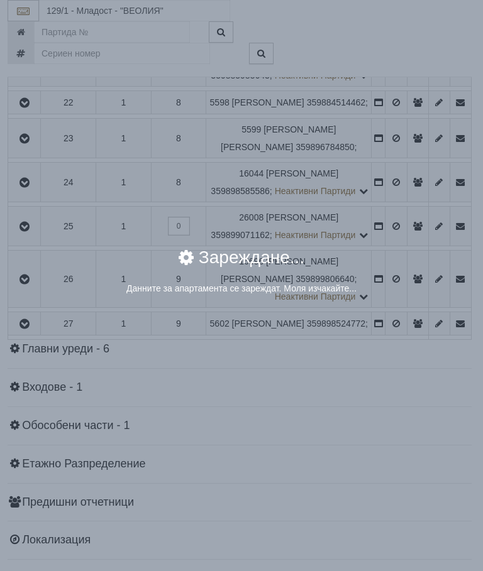
click at [401, 430] on div "× Зареждане... Данните за апартамента се зареждат. Моля изчакайте..." at bounding box center [241, 285] width 483 height 571
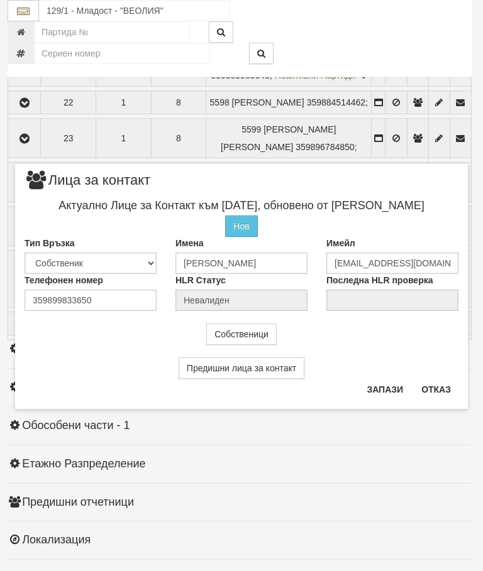
click at [439, 390] on button "Отказ" at bounding box center [436, 390] width 45 height 20
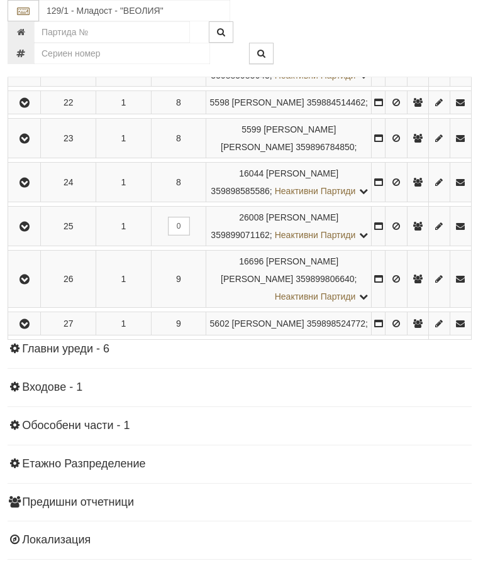
click at [38, 112] on button "button" at bounding box center [24, 102] width 28 height 19
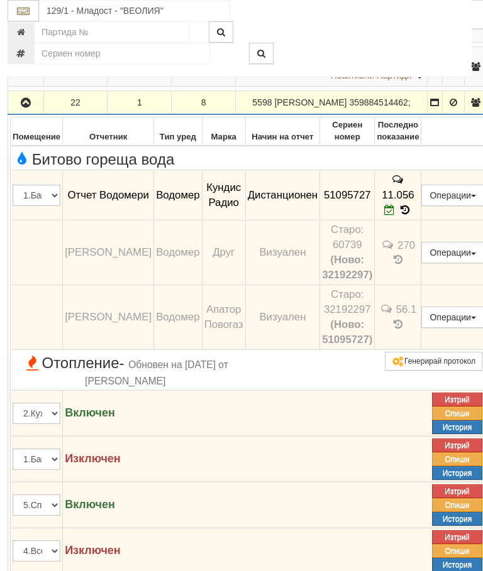
click at [19, 107] on icon "button" at bounding box center [25, 103] width 15 height 9
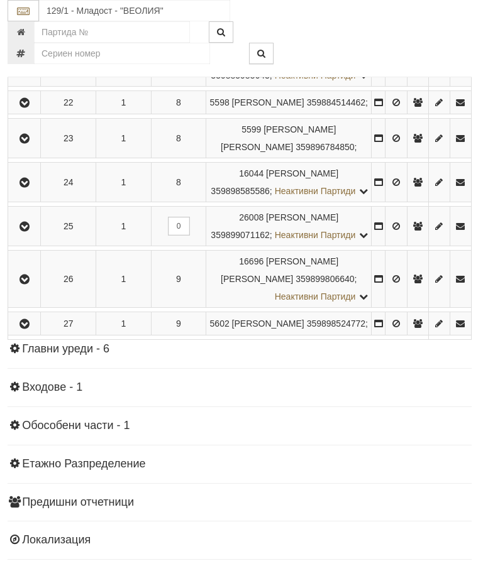
click at [31, 148] on button "button" at bounding box center [24, 138] width 28 height 19
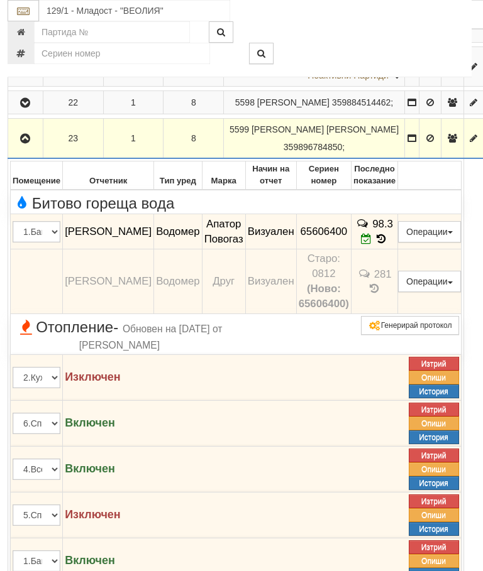
click at [35, 148] on button "button" at bounding box center [25, 138] width 31 height 19
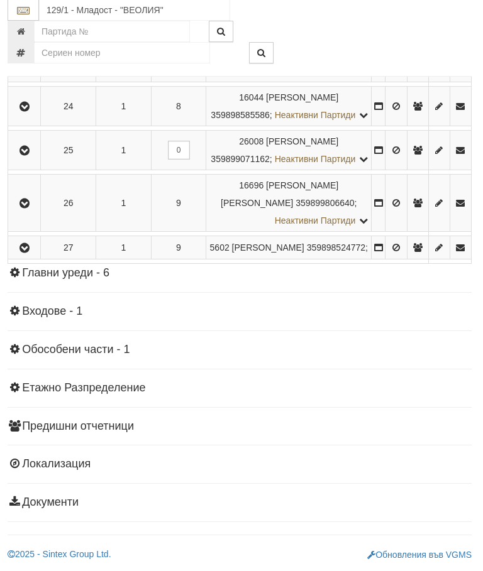
click at [38, 116] on button "button" at bounding box center [24, 106] width 28 height 19
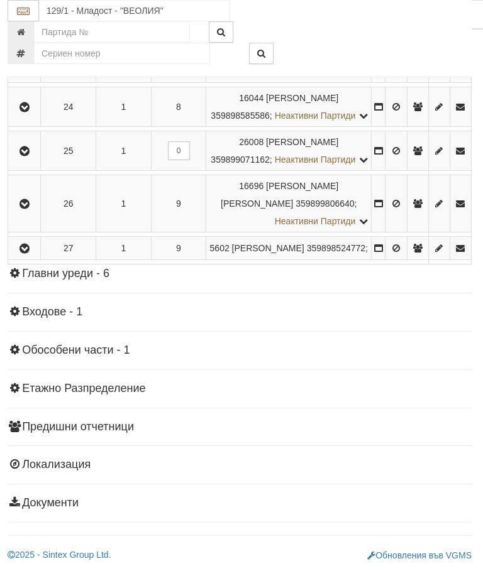
scroll to position [1213, 2]
click at [38, 160] on button "button" at bounding box center [24, 150] width 28 height 19
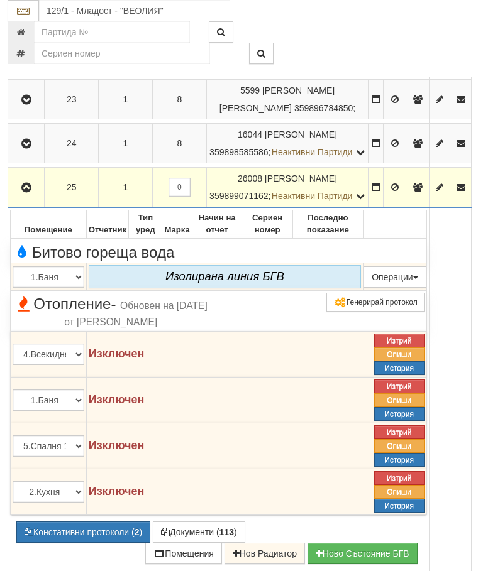
click at [30, 197] on button "button" at bounding box center [26, 187] width 32 height 19
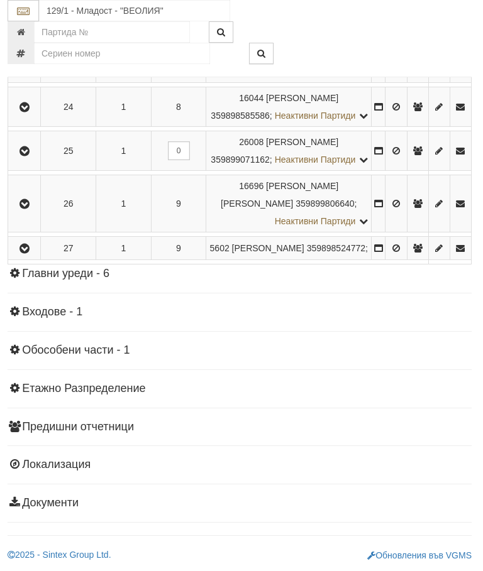
click at [37, 213] on button "button" at bounding box center [24, 203] width 28 height 19
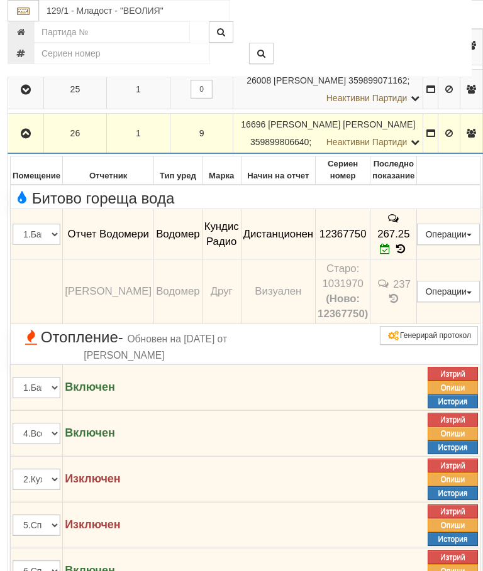
click at [33, 138] on icon "button" at bounding box center [25, 133] width 15 height 9
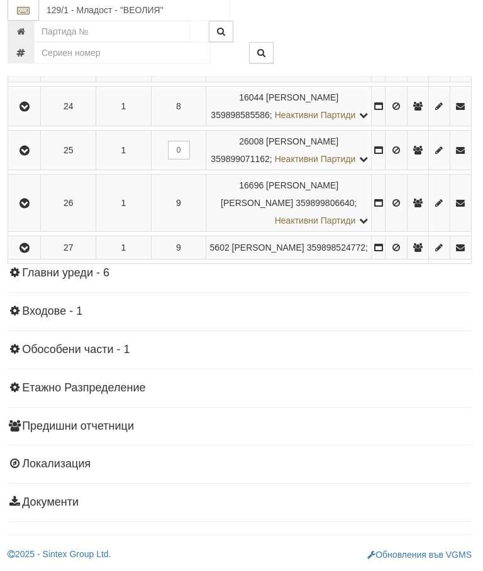
click at [32, 253] on icon "button" at bounding box center [24, 248] width 15 height 9
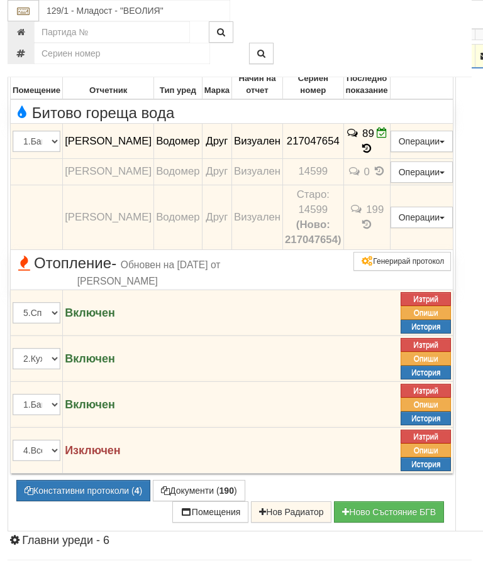
click at [25, 65] on button "button" at bounding box center [25, 56] width 30 height 19
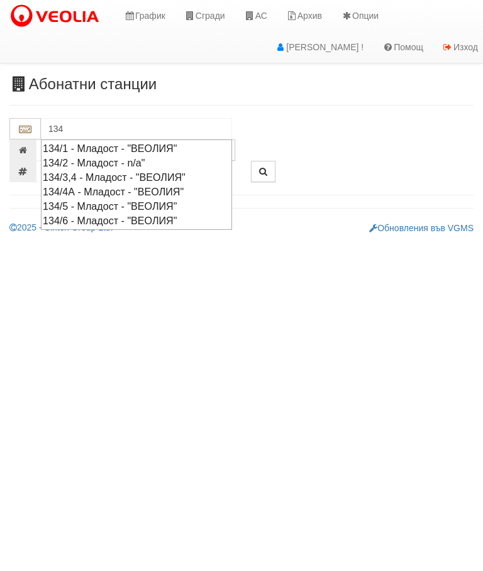
click at [173, 220] on div "134/6 - Младост - "ВЕОЛИЯ"" at bounding box center [136, 221] width 187 height 14
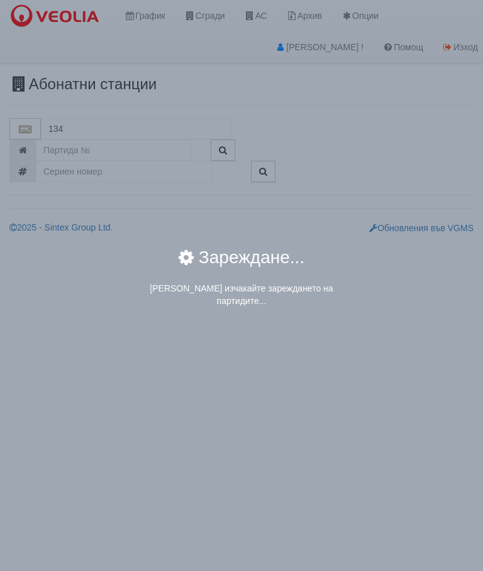
type input "134/6 - Младост - "ВЕОЛИЯ""
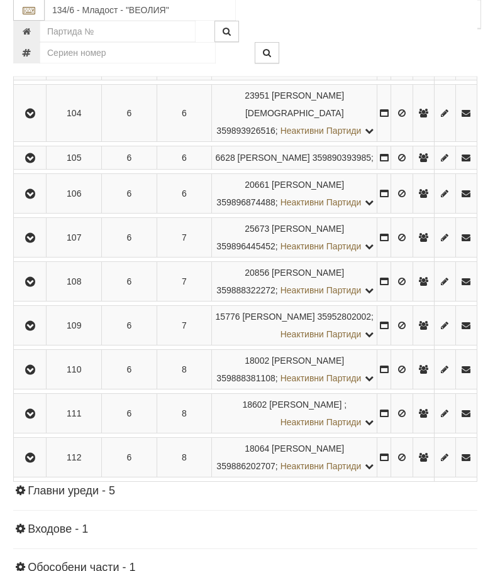
scroll to position [803, 0]
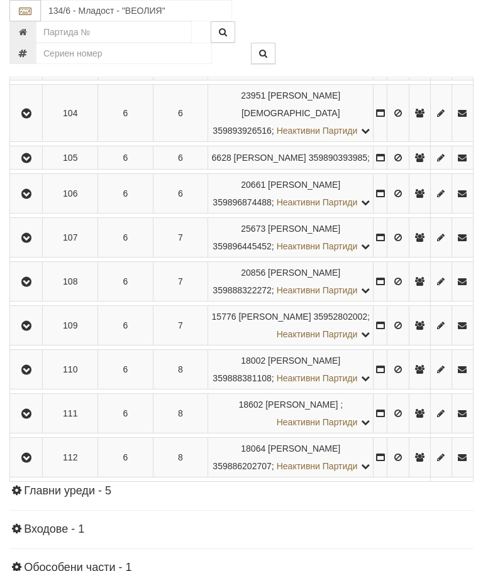
click at [29, 123] on button "button" at bounding box center [26, 113] width 28 height 19
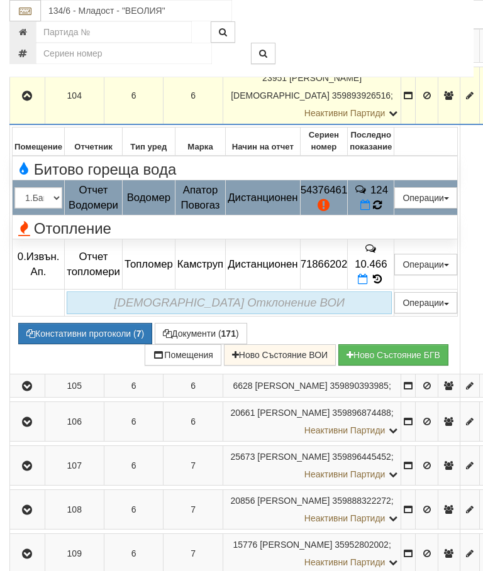
click at [381, 211] on icon at bounding box center [377, 205] width 9 height 11
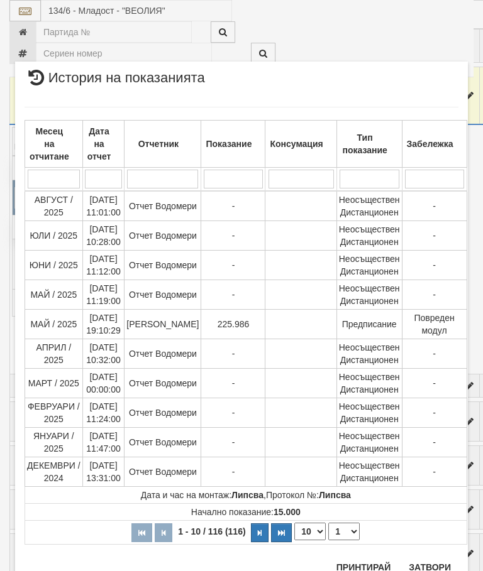
scroll to position [266, 0]
click at [425, 558] on button "Затвори" at bounding box center [429, 568] width 57 height 20
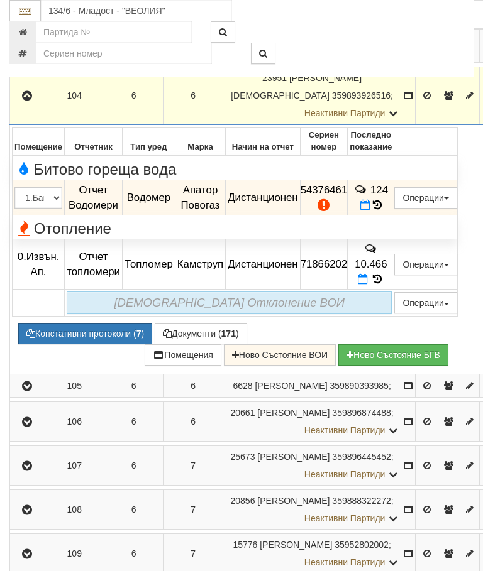
click at [38, 105] on button "button" at bounding box center [27, 95] width 31 height 19
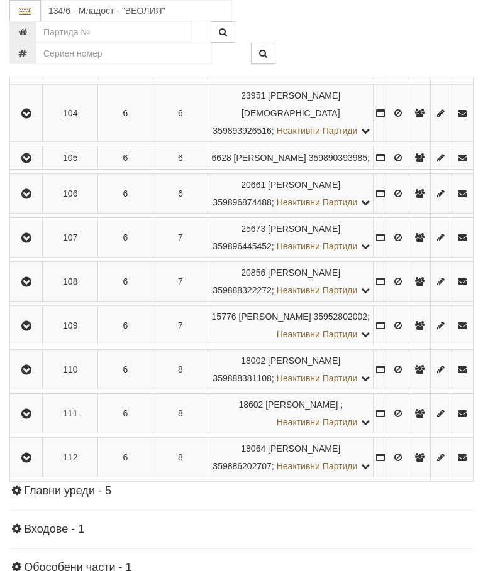
click at [38, 203] on button "button" at bounding box center [26, 193] width 28 height 19
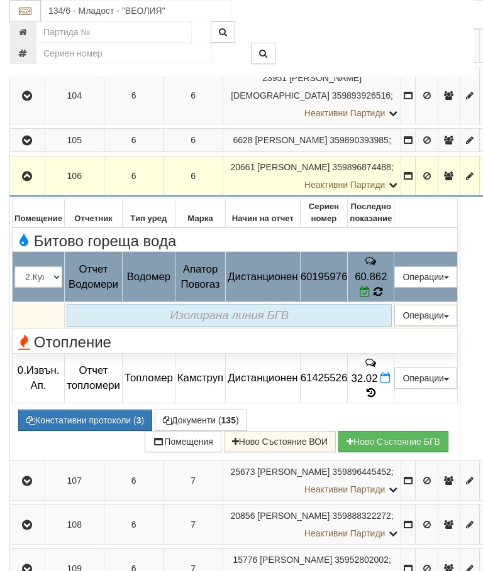
click at [382, 297] on icon at bounding box center [377, 292] width 9 height 11
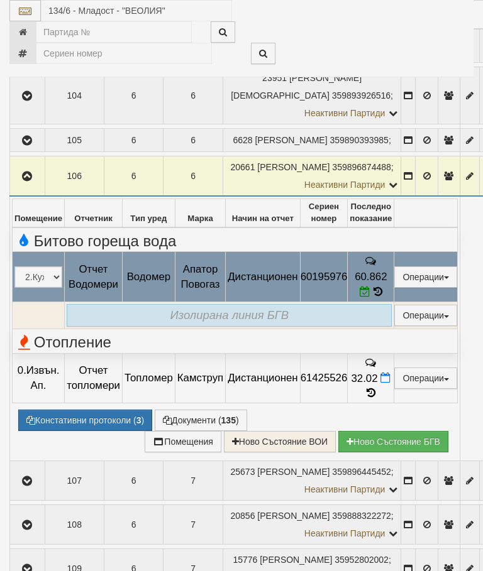
select select "10"
select select "1"
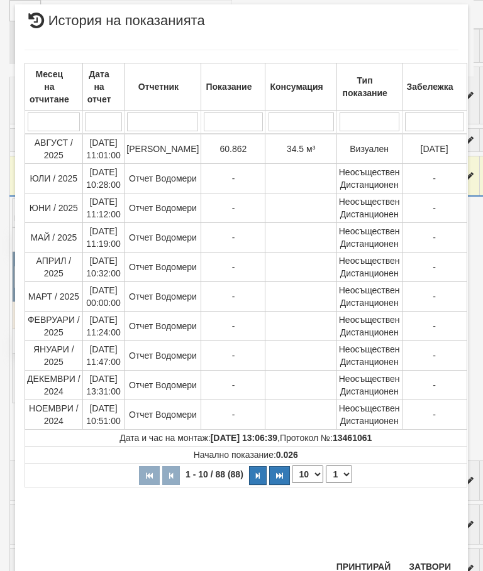
scroll to position [600, 0]
click at [434, 554] on div "Месец на отчитане Дата на отчет Отчетник Показание Консумация Тип показание Заб…" at bounding box center [242, 296] width 434 height 517
click at [432, 567] on button "Затвори" at bounding box center [429, 567] width 57 height 20
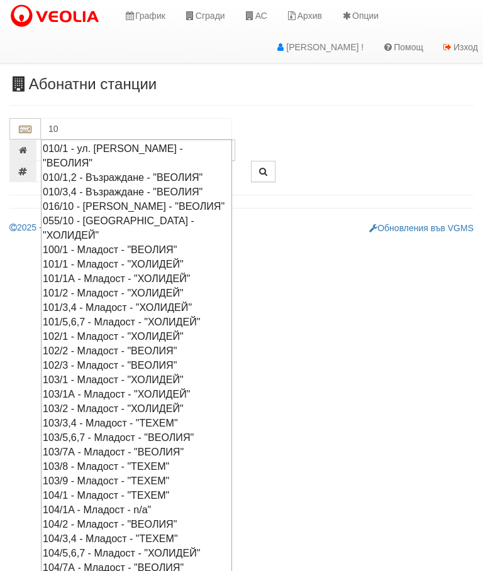
type input "1"
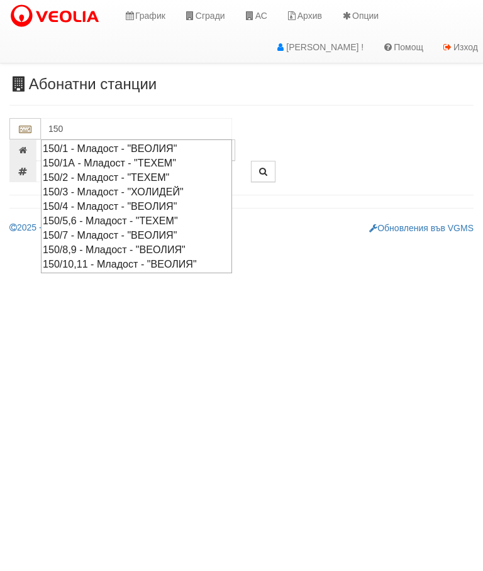
click at [146, 258] on div "150/10,11 - Младост - "ВЕОЛИЯ"" at bounding box center [136, 264] width 187 height 14
type input "150/10,11 - Младост - "ВЕОЛИЯ""
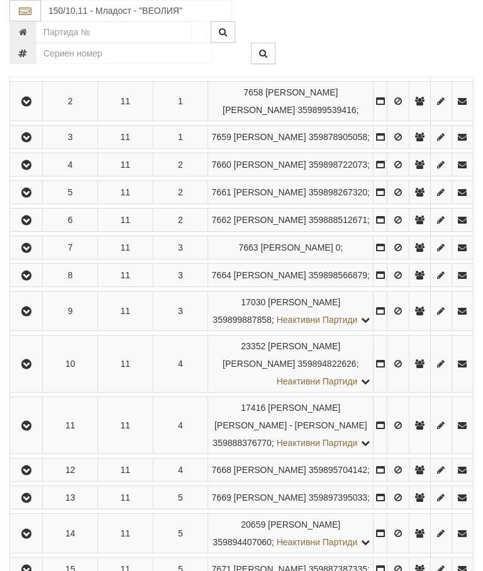
scroll to position [1048, 0]
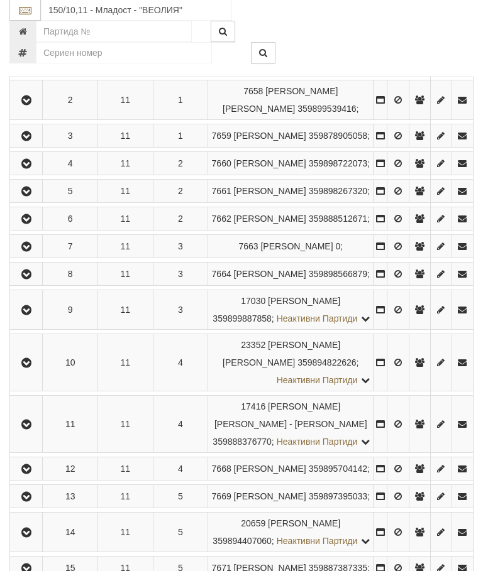
click at [40, 256] on button "button" at bounding box center [26, 247] width 28 height 19
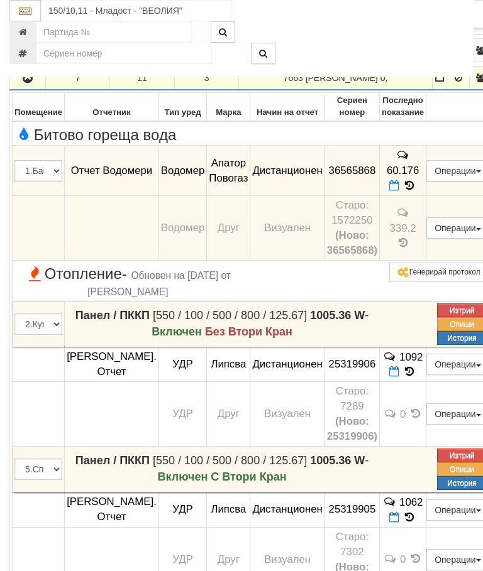
scroll to position [1203, 0]
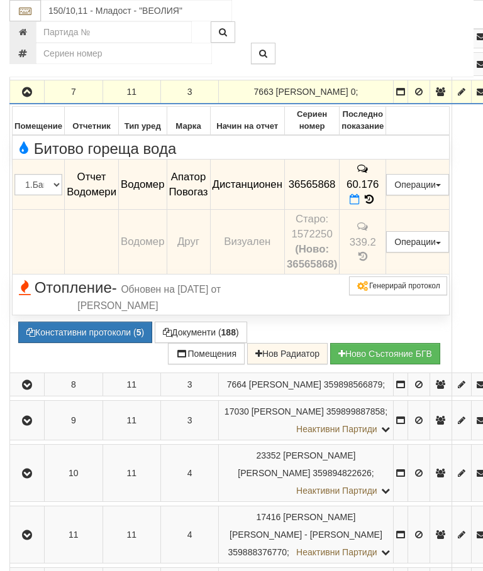
click at [27, 101] on button "button" at bounding box center [27, 91] width 30 height 19
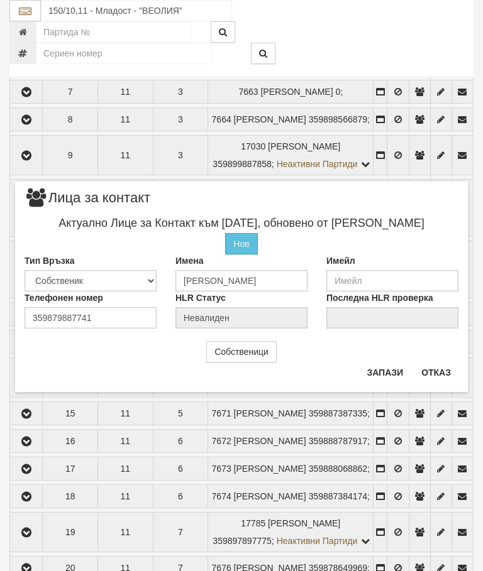
click at [448, 363] on button "Отказ" at bounding box center [436, 373] width 45 height 20
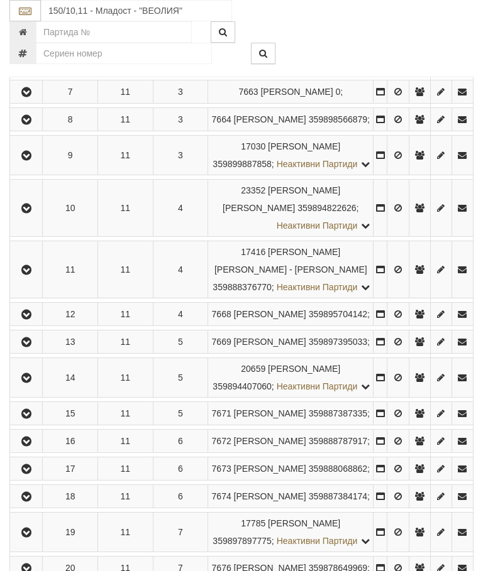
click at [27, 97] on icon "button" at bounding box center [26, 92] width 15 height 9
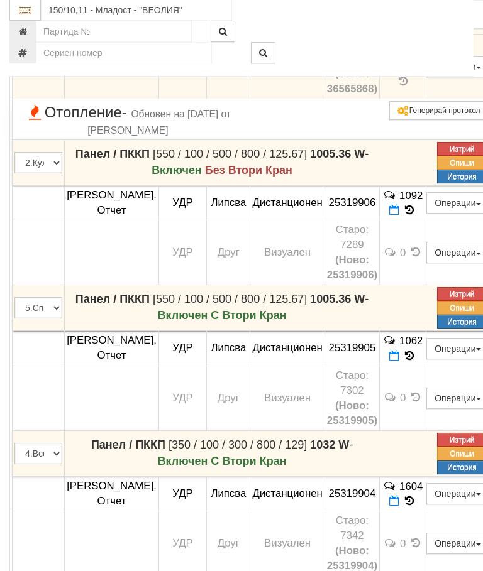
scroll to position [1362, 0]
click at [414, 30] on icon at bounding box center [409, 24] width 9 height 11
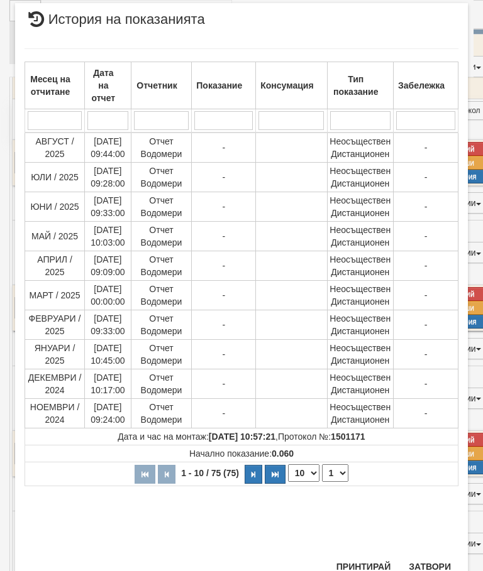
scroll to position [481, 0]
click at [341, 470] on select "1 2 3 4 5 6 7 8" at bounding box center [335, 474] width 26 height 18
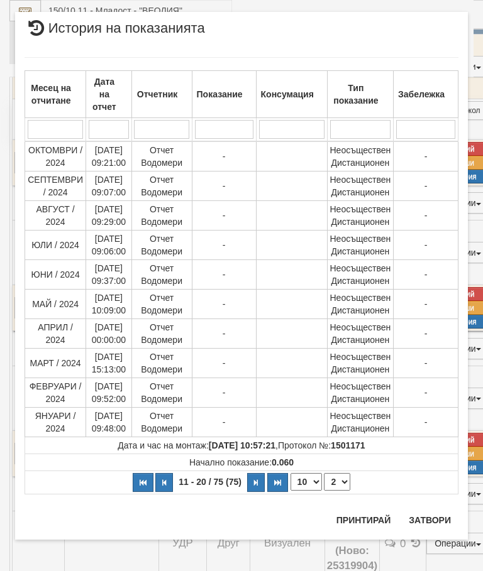
scroll to position [0, 0]
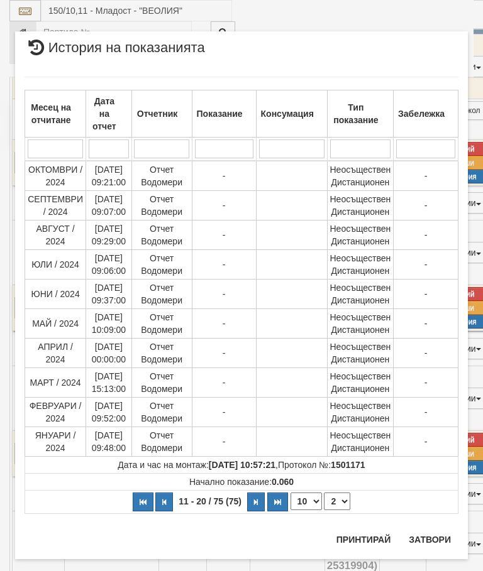
click at [333, 507] on select "1 2 3 4 5 6 7 8" at bounding box center [337, 502] width 26 height 18
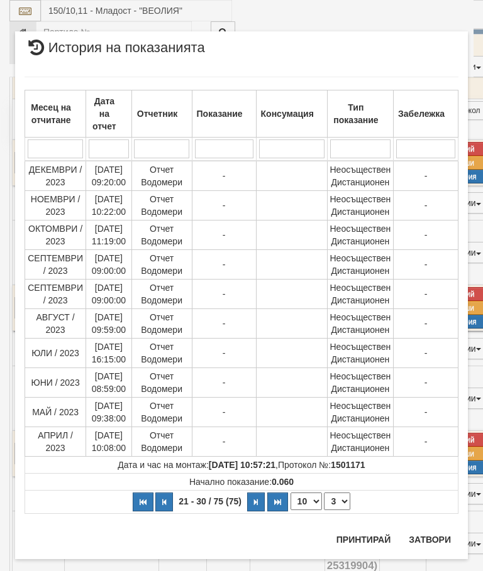
click at [344, 504] on select "1 2 3 4 5 6 7 8" at bounding box center [337, 502] width 26 height 18
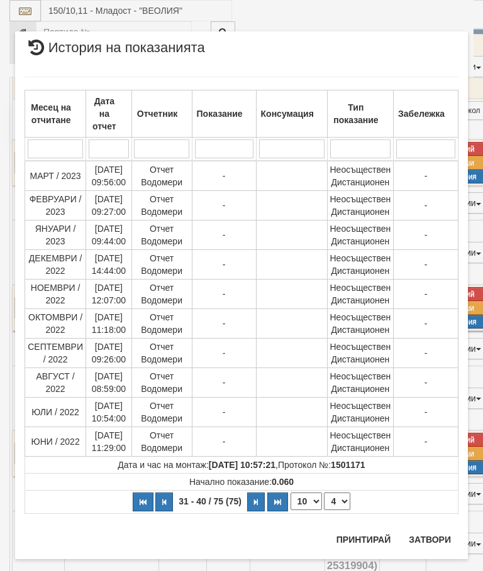
click at [343, 503] on select "1 2 3 4 5 6 7 8" at bounding box center [337, 502] width 26 height 18
select select "5"
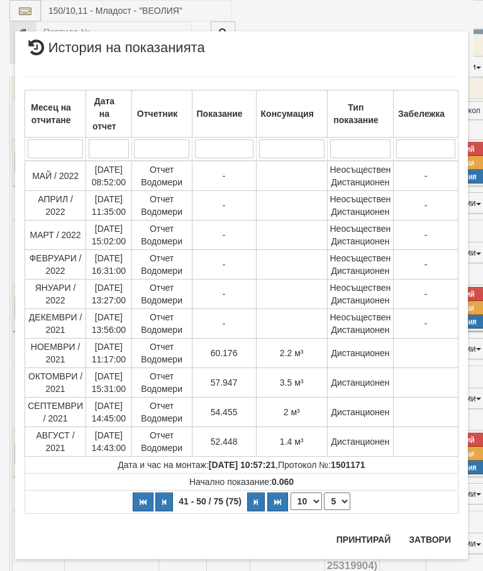
click at [436, 538] on button "Затвори" at bounding box center [429, 540] width 57 height 20
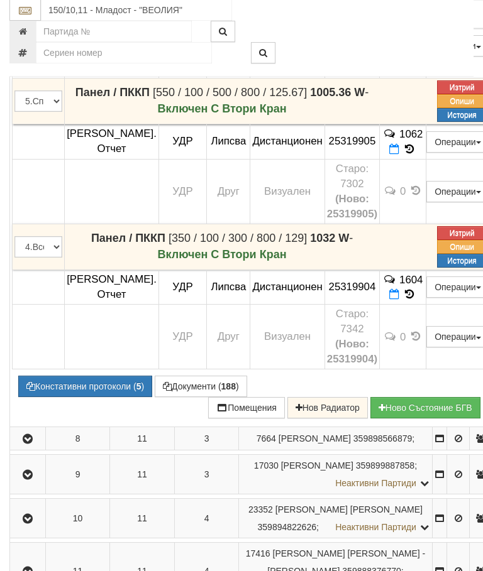
scroll to position [1569, 0]
click at [198, 397] on button "Документи ( 188 )" at bounding box center [201, 386] width 92 height 21
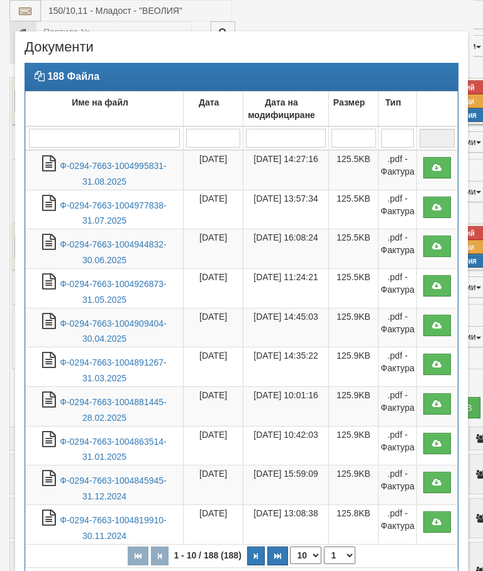
click at [150, 169] on link "Ф-0294-7663-1004995831-31.08.2025" at bounding box center [113, 174] width 106 height 26
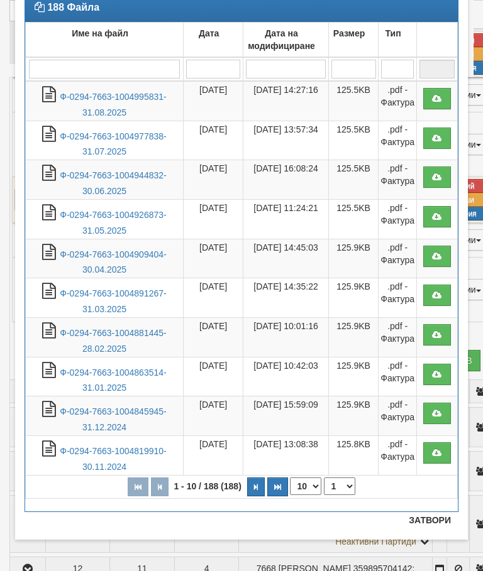
scroll to position [69, 0]
click at [426, 522] on button "Затвори" at bounding box center [429, 520] width 57 height 20
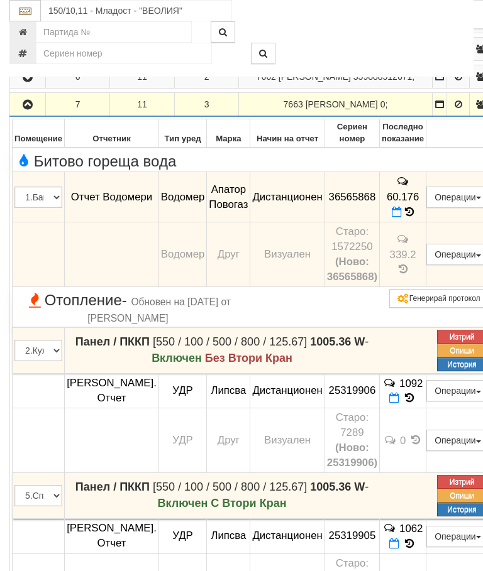
scroll to position [1169, 0]
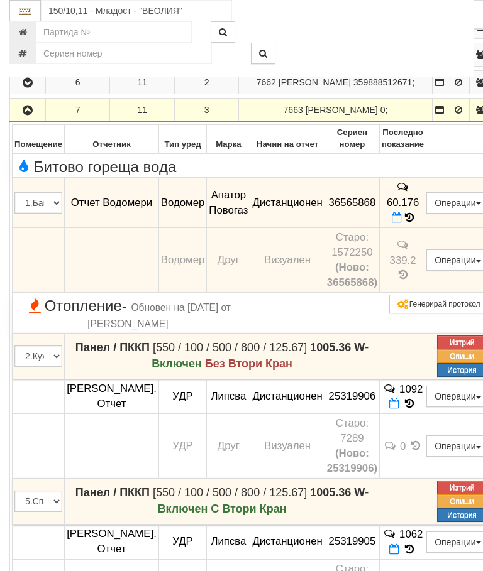
click at [402, 223] on icon at bounding box center [397, 217] width 10 height 11
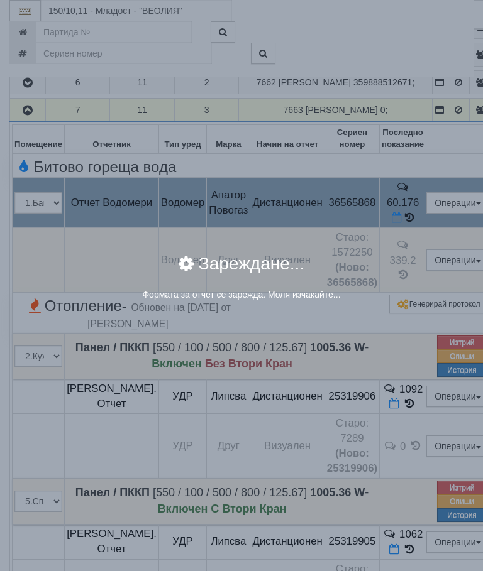
select select "8ac75930-9bfd-e511-80be-8d5a1dced85a"
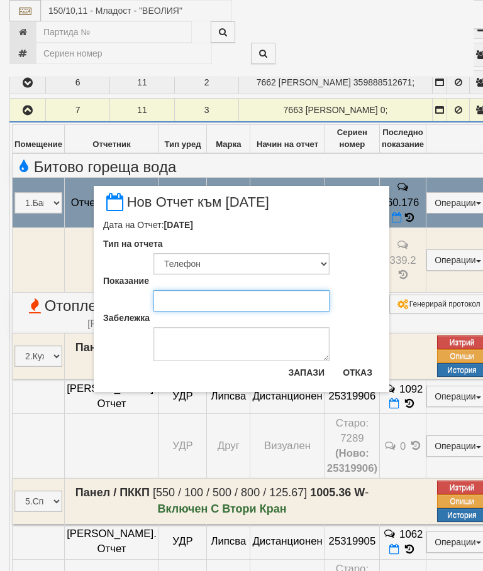
click at [201, 309] on input "Показание" at bounding box center [241, 300] width 176 height 21
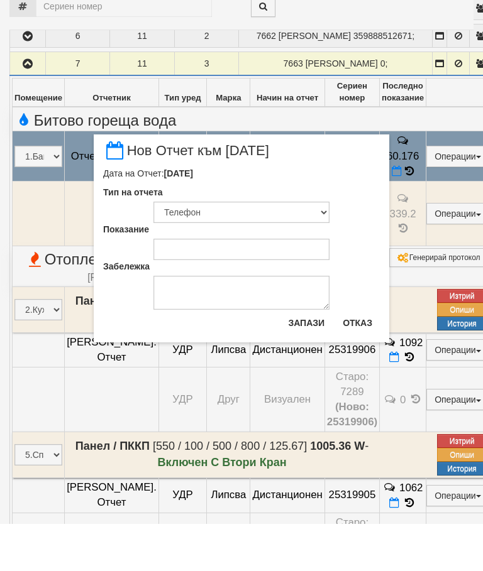
click at [364, 360] on button "Отказ" at bounding box center [357, 370] width 45 height 20
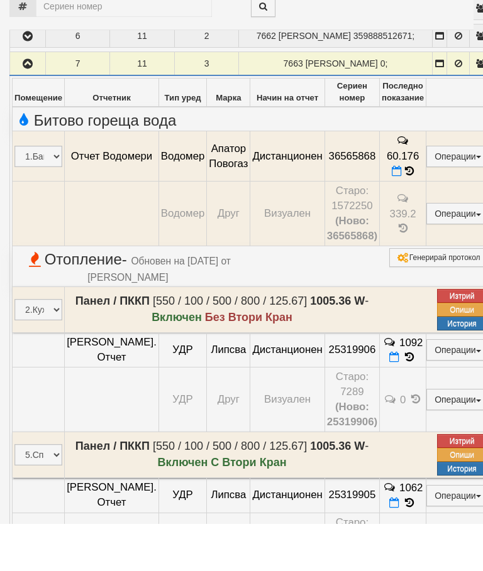
scroll to position [1216, 0]
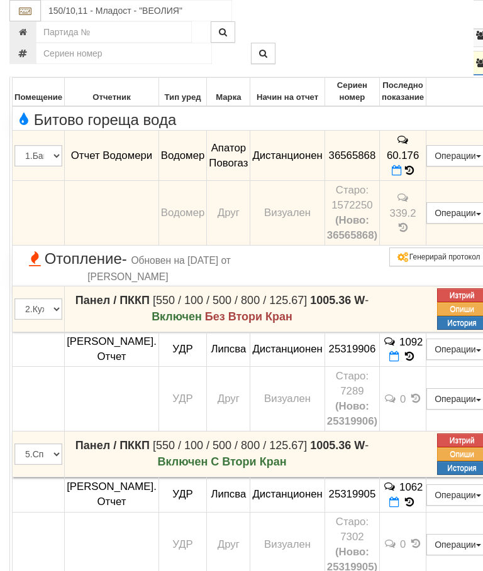
click at [30, 68] on icon "button" at bounding box center [27, 63] width 15 height 9
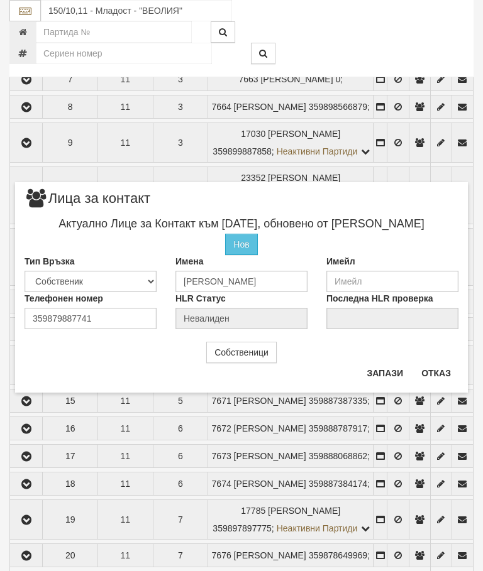
click at [441, 371] on button "Отказ" at bounding box center [436, 373] width 45 height 20
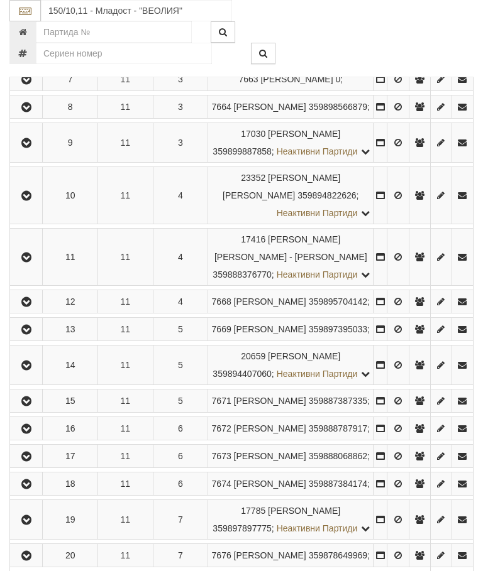
click at [34, 84] on icon "button" at bounding box center [26, 79] width 15 height 9
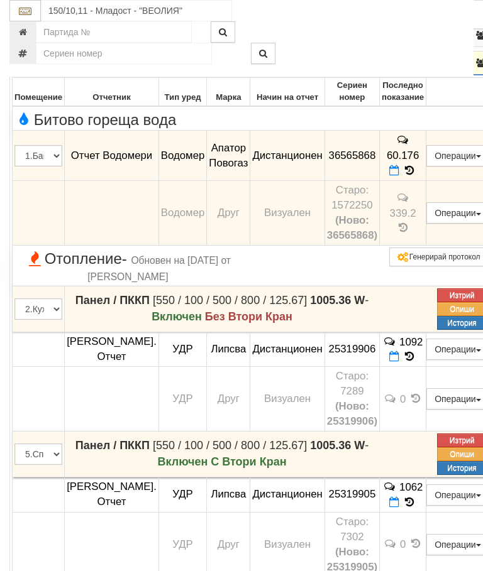
click at [399, 176] on icon at bounding box center [394, 170] width 10 height 11
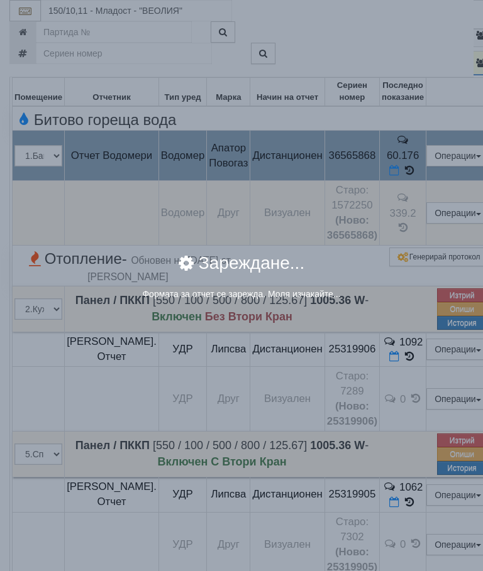
select select "8ac75930-9bfd-e511-80be-8d5a1dced85a"
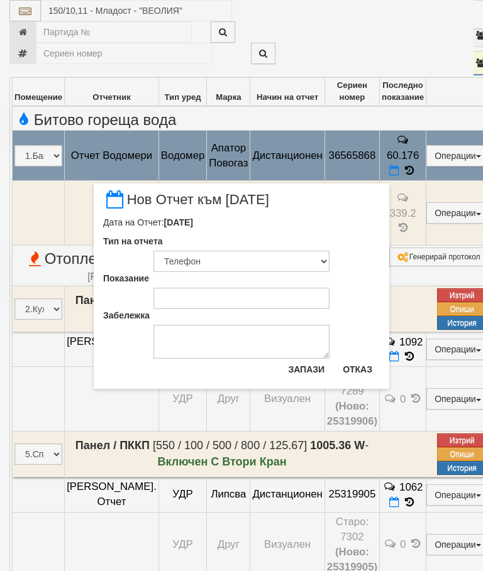
click at [364, 368] on button "Отказ" at bounding box center [357, 369] width 45 height 20
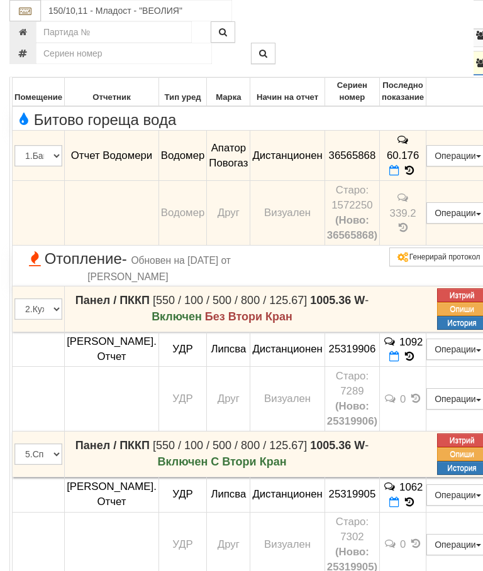
click at [399, 176] on icon at bounding box center [394, 170] width 10 height 11
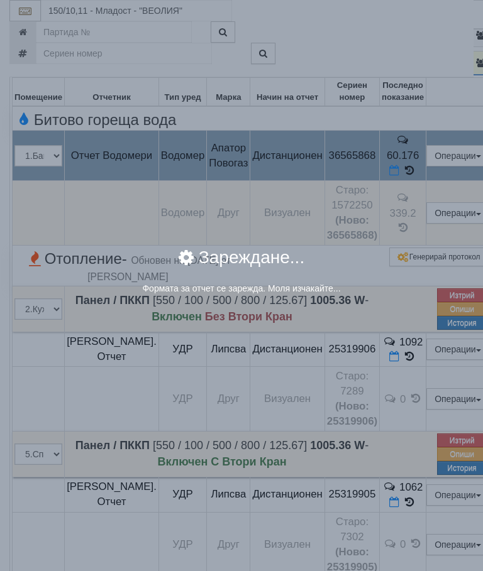
select select "8ac75930-9bfd-e511-80be-8d5a1dced85a"
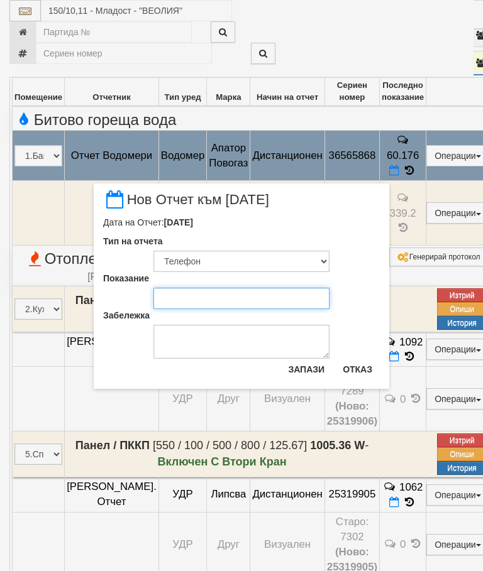
click at [192, 297] on input "Показание" at bounding box center [241, 298] width 176 height 21
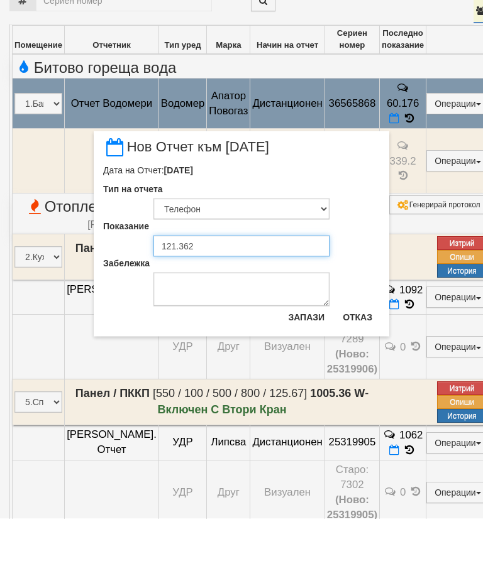
type input "121.362"
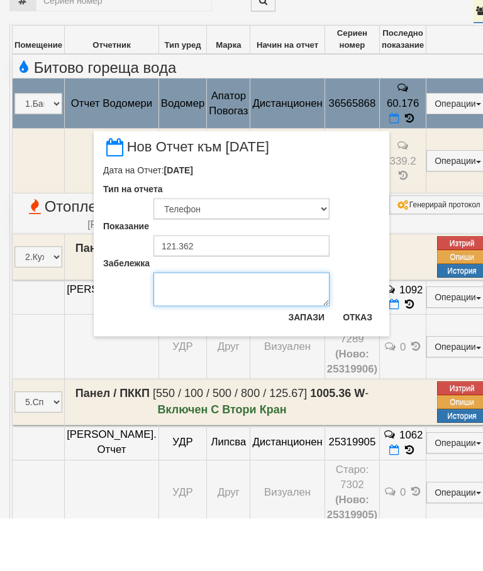
click at [189, 325] on textarea "Забележка" at bounding box center [241, 342] width 176 height 34
type textarea "16.09.2025 снимка Яни Стефанов"
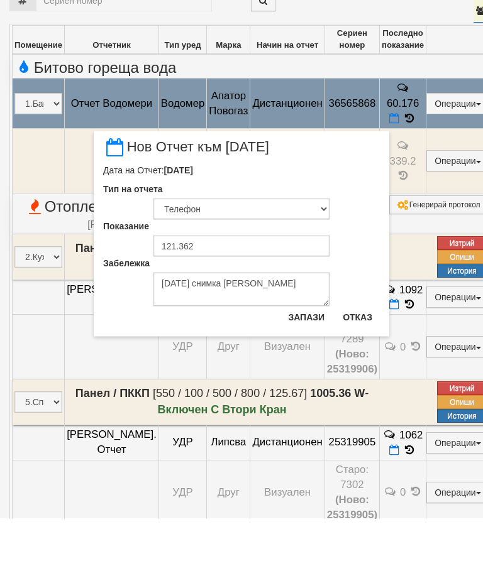
click at [309, 359] on button "Запази" at bounding box center [306, 369] width 52 height 20
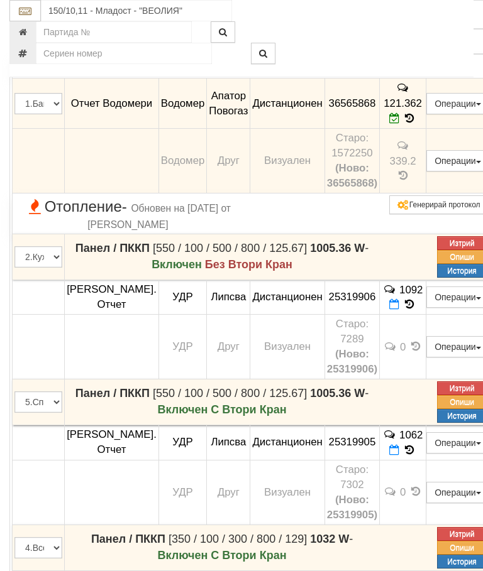
click at [25, 16] on icon "button" at bounding box center [27, 11] width 15 height 9
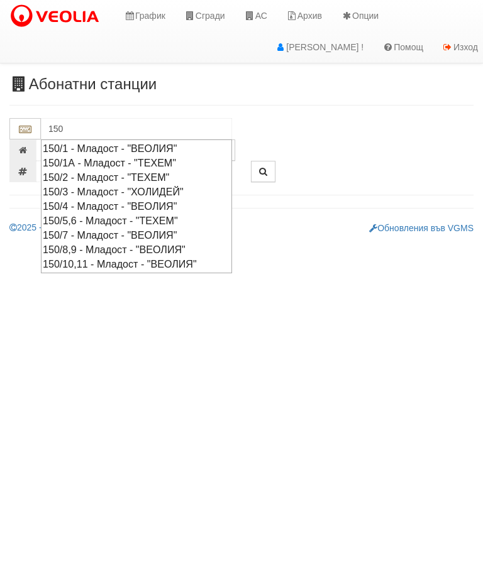
click at [153, 204] on div "150/4 - Младост - "ВЕОЛИЯ"" at bounding box center [136, 206] width 187 height 14
type input "150/4 - Младост - "ВЕОЛИЯ""
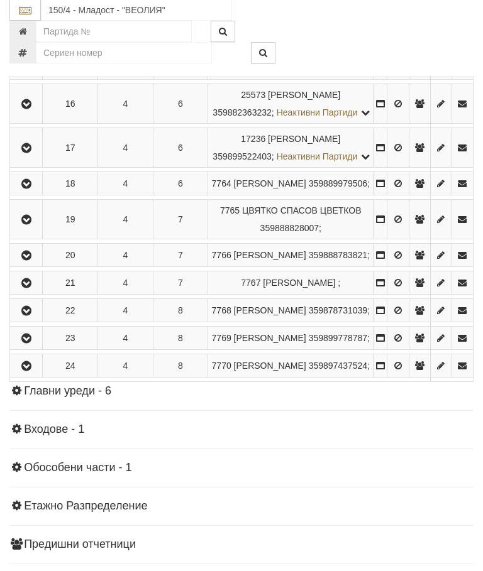
scroll to position [841, 0]
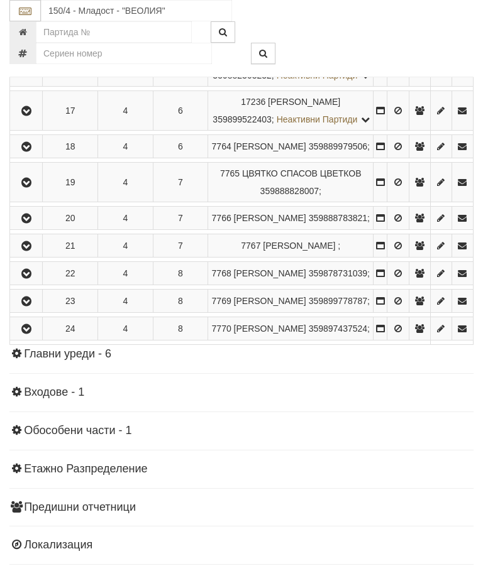
click at [27, 72] on icon "button" at bounding box center [26, 67] width 15 height 9
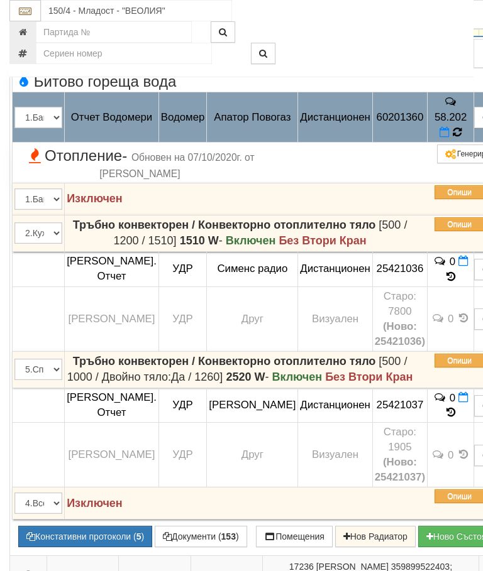
click at [452, 138] on icon at bounding box center [456, 132] width 9 height 11
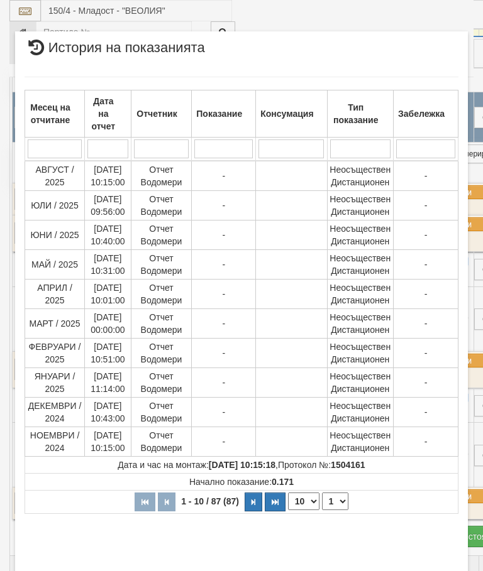
click at [345, 499] on select "1 2 3 4 5 6 7 8 9" at bounding box center [335, 502] width 26 height 18
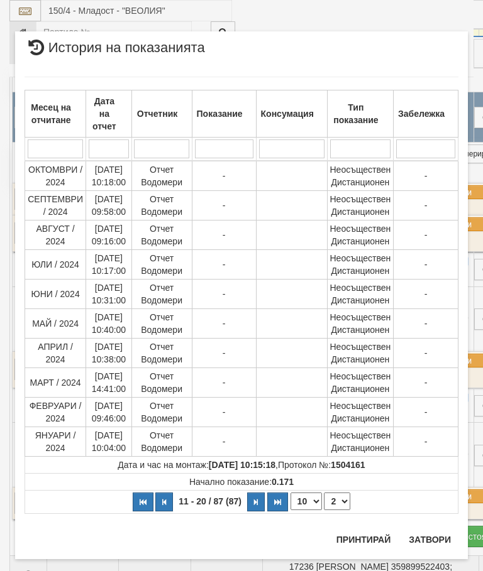
click at [343, 500] on select "1 2 3 4 5 6 7 8 9" at bounding box center [337, 502] width 26 height 18
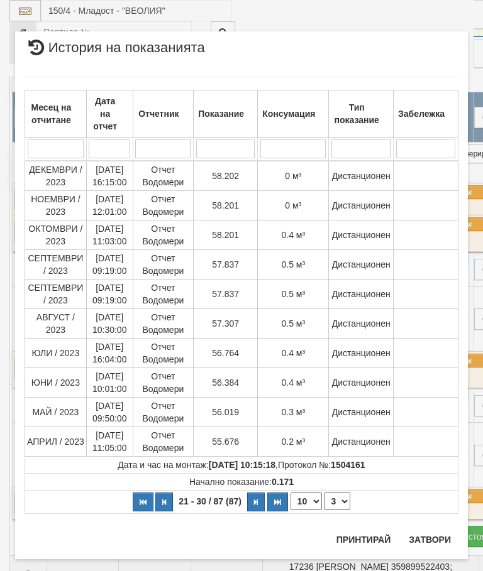
select select "3"
click at [420, 542] on button "Затвори" at bounding box center [429, 540] width 57 height 20
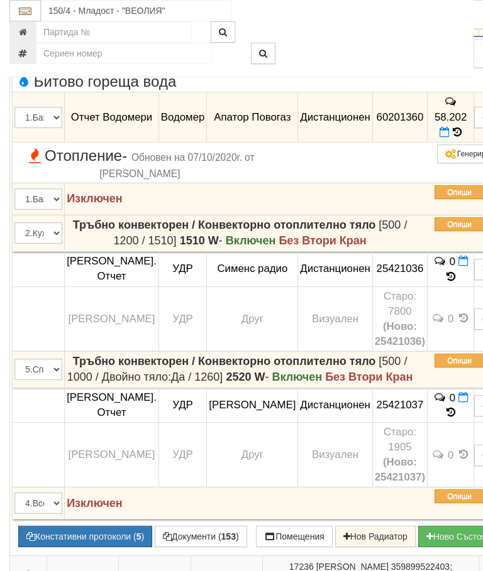
click at [30, 26] on button "button" at bounding box center [28, 16] width 33 height 19
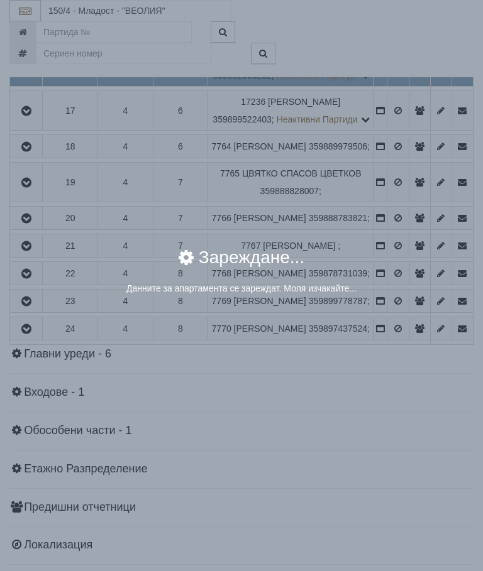
click at [436, 241] on div "× Зареждане... Данните за апартамента се зареждат. Моля изчакайте..." at bounding box center [241, 277] width 452 height 77
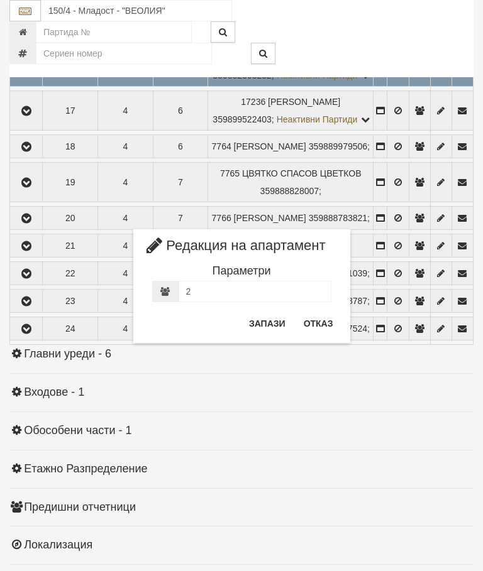
click at [306, 323] on button "Отказ" at bounding box center [318, 324] width 45 height 20
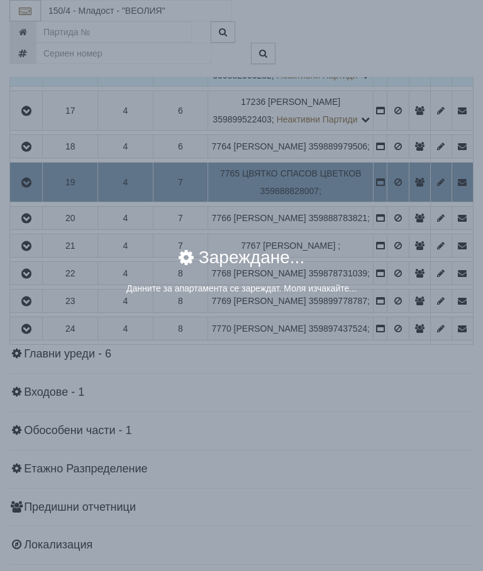
click at [435, 410] on div "× Зареждане... Данните за апартамента се зареждат. Моля изчакайте..." at bounding box center [241, 285] width 483 height 571
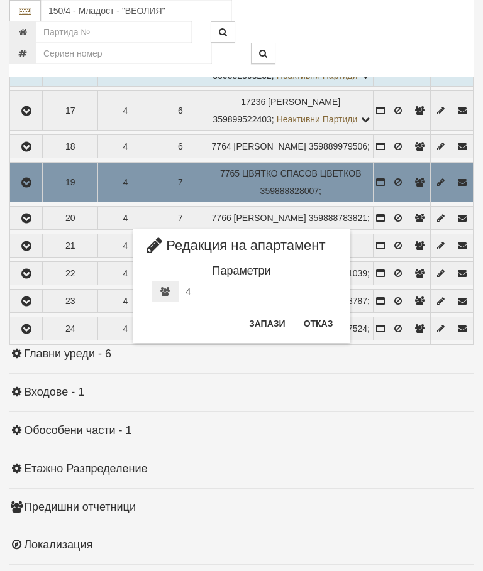
click at [324, 326] on button "Отказ" at bounding box center [318, 324] width 45 height 20
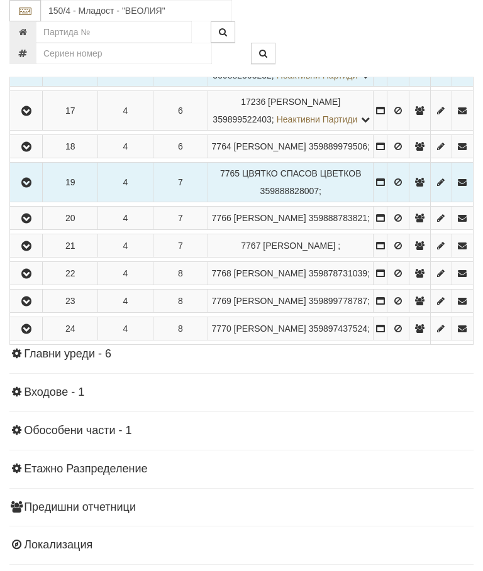
click at [32, 187] on icon "button" at bounding box center [26, 182] width 15 height 9
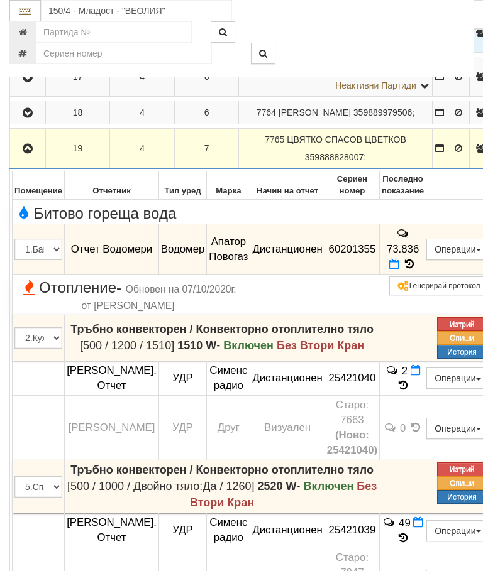
click at [416, 270] on icon at bounding box center [409, 264] width 14 height 11
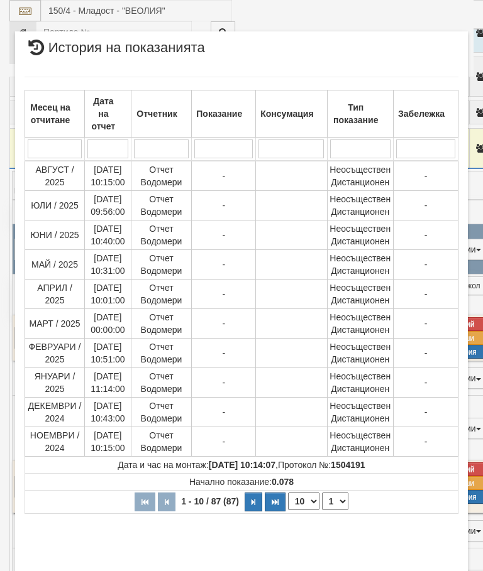
select select "10"
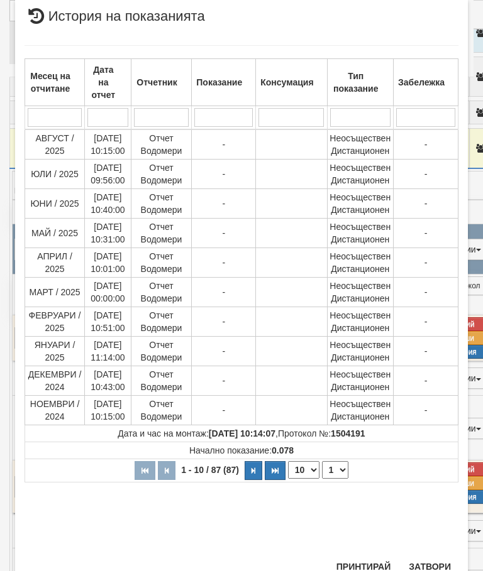
scroll to position [531, 0]
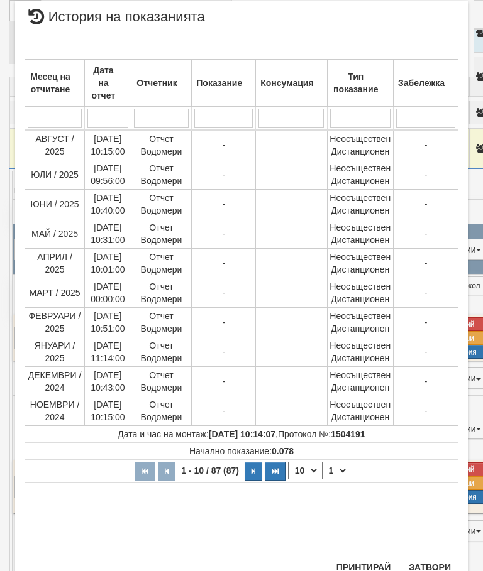
click at [341, 468] on select "1 2 3 4 5 6 7 8 9" at bounding box center [335, 471] width 26 height 18
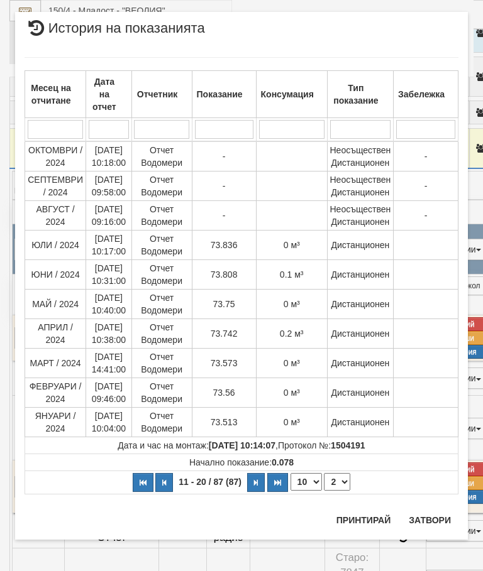
select select "2"
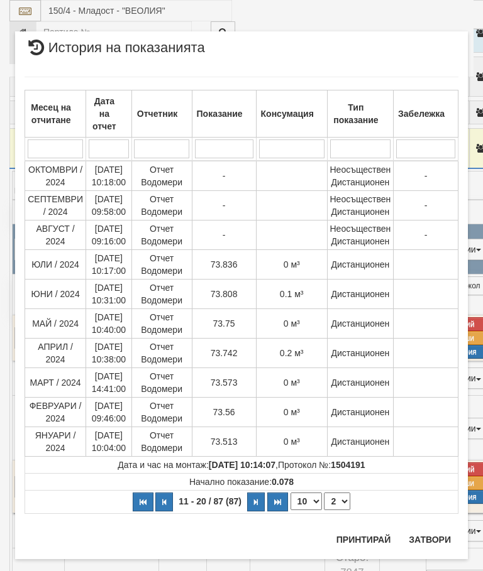
click at [424, 535] on button "Затвори" at bounding box center [429, 540] width 57 height 20
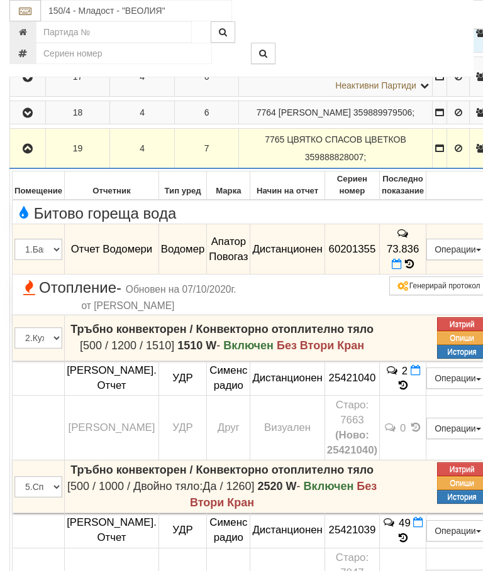
click at [31, 153] on icon "button" at bounding box center [27, 149] width 15 height 9
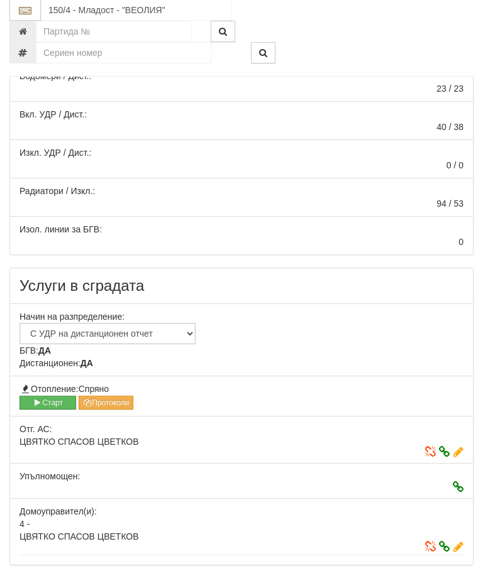
scroll to position [426, 0]
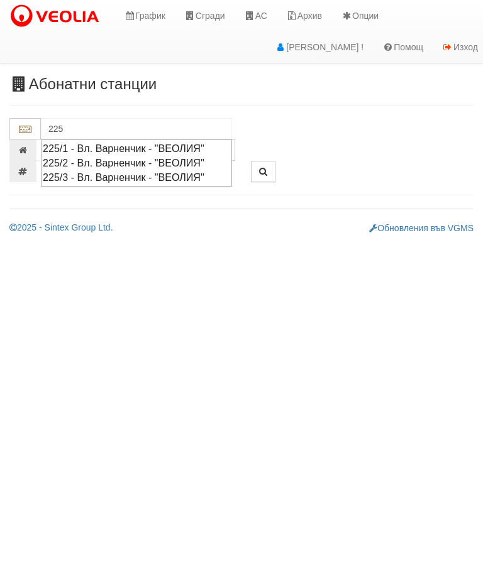
click at [153, 146] on div "225/1 - Вл. Варненчик - "ВЕОЛИЯ"" at bounding box center [136, 148] width 187 height 14
type input "225/1 - Вл. Варненчик - "ВЕОЛИЯ""
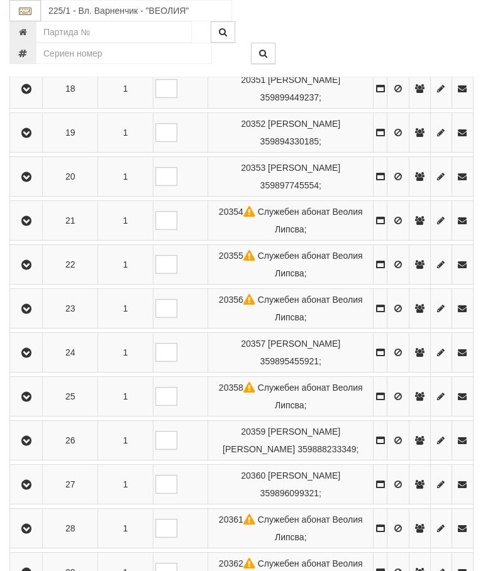
scroll to position [1069, 0]
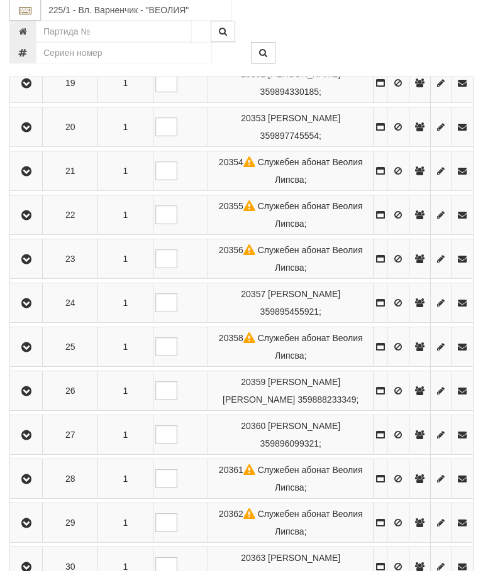
click at [26, 133] on icon "button" at bounding box center [26, 128] width 15 height 9
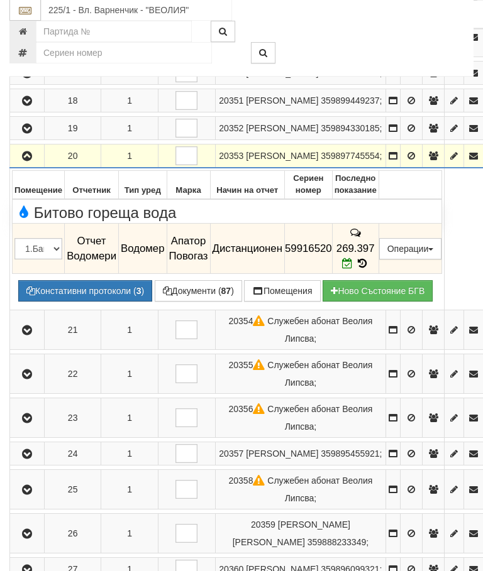
scroll to position [869, 0]
click at [378, 274] on td "269.397" at bounding box center [355, 249] width 47 height 50
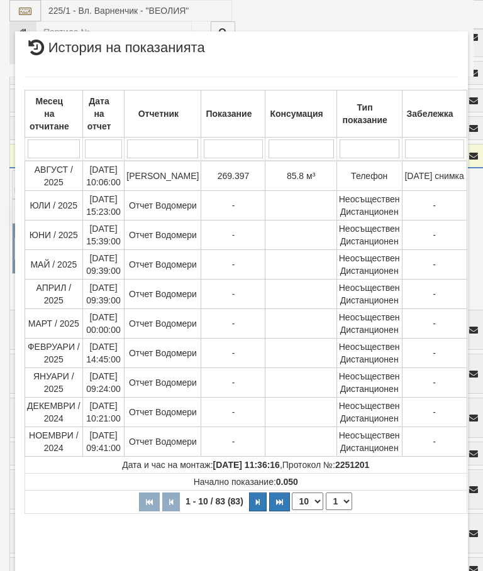
select select "10"
select select "1"
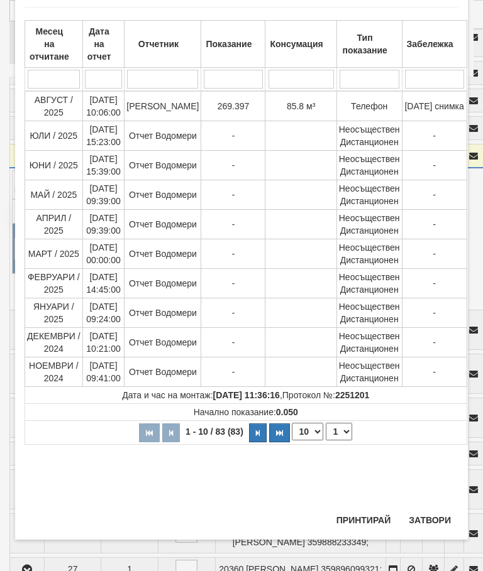
scroll to position [655, 0]
click at [432, 517] on button "Затвори" at bounding box center [429, 520] width 57 height 20
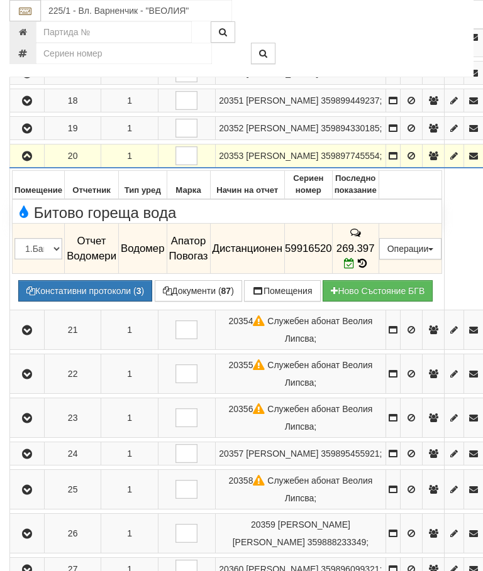
click at [31, 161] on icon "button" at bounding box center [26, 156] width 15 height 9
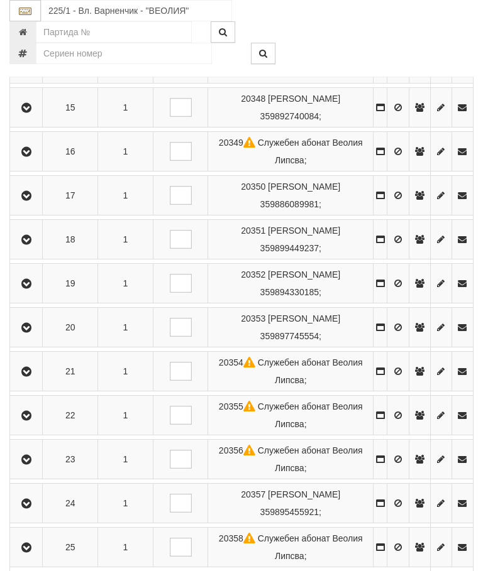
click at [30, 332] on icon "button" at bounding box center [26, 328] width 15 height 9
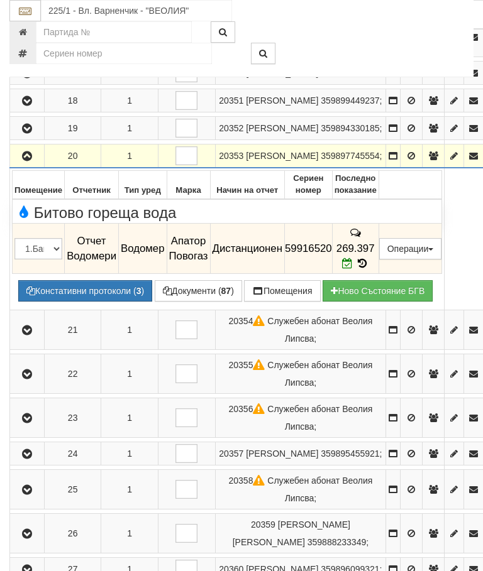
click at [29, 165] on button "button" at bounding box center [27, 155] width 30 height 19
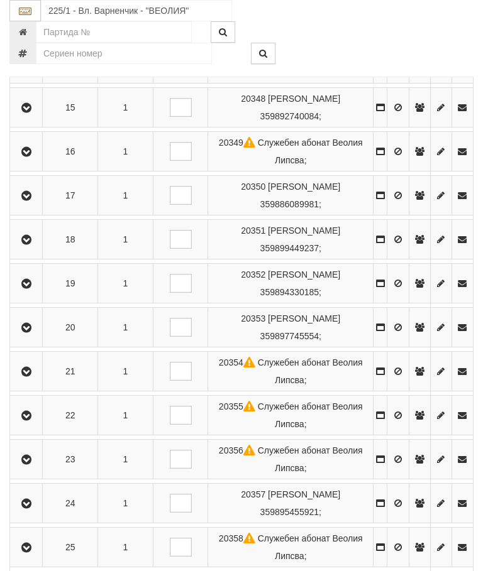
click at [28, 508] on icon "button" at bounding box center [26, 504] width 15 height 9
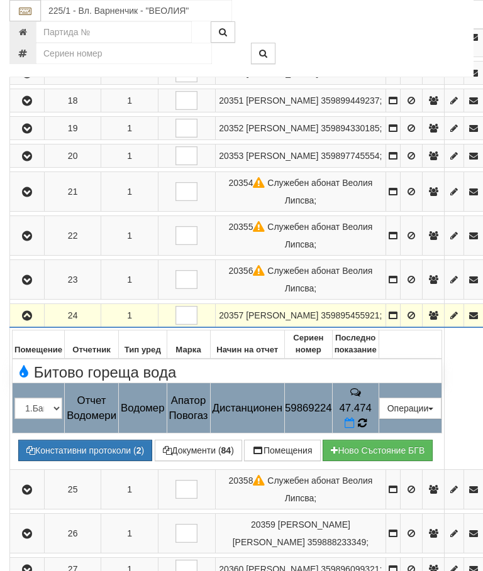
click at [367, 429] on icon at bounding box center [362, 422] width 10 height 11
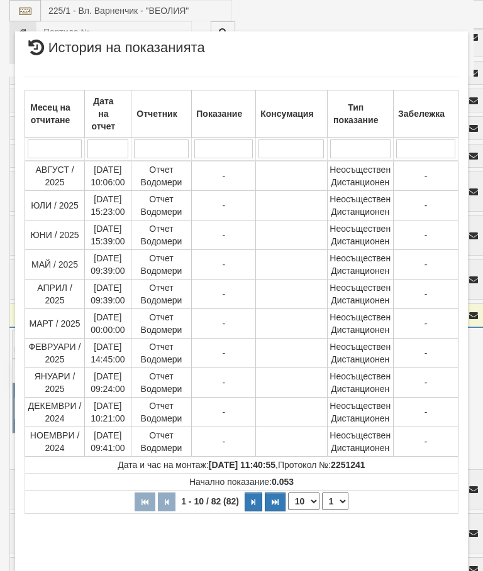
click at [344, 505] on select "1 2 3 4 5 6 7 8 9" at bounding box center [335, 502] width 26 height 18
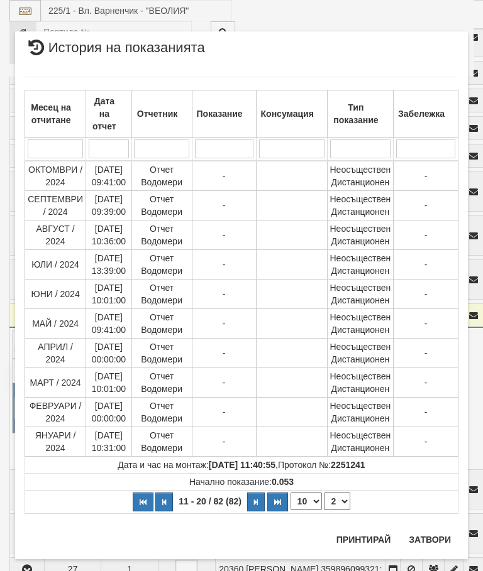
click at [344, 499] on select "1 2 3 4 5 6 7 8 9" at bounding box center [337, 502] width 26 height 18
select select "3"
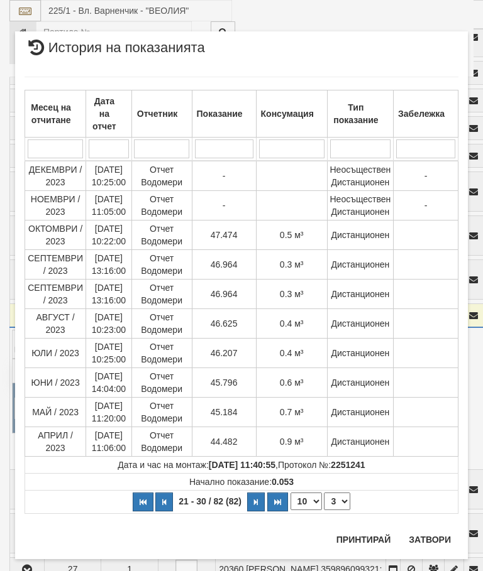
click at [426, 537] on button "Затвори" at bounding box center [429, 540] width 57 height 20
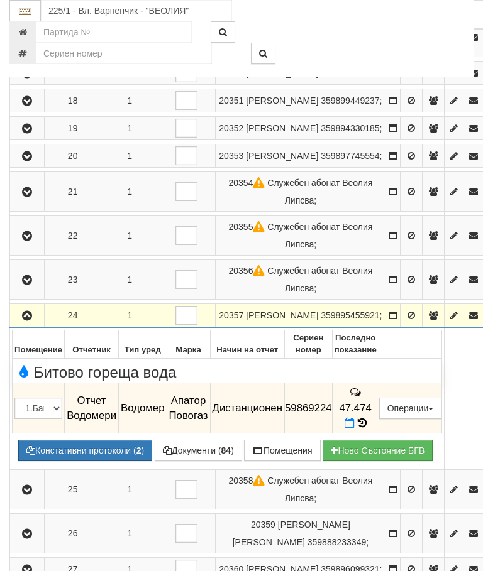
click at [21, 321] on icon "button" at bounding box center [26, 316] width 15 height 9
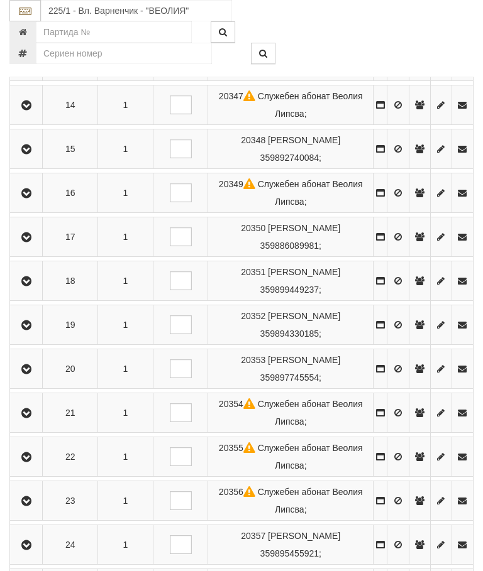
scroll to position [828, 0]
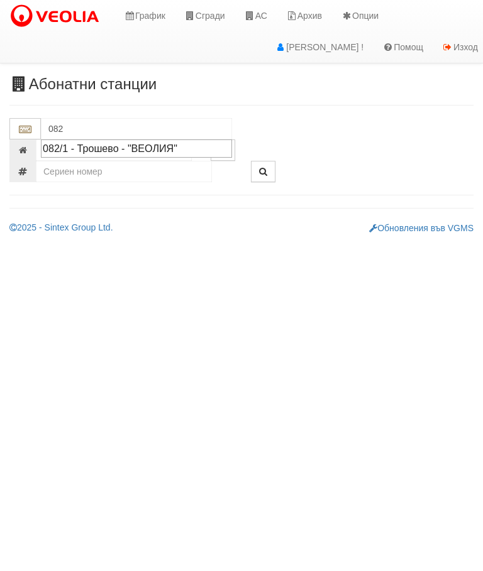
click at [122, 143] on div "082/1 - Трошево - "ВЕОЛИЯ"" at bounding box center [136, 148] width 187 height 14
type input "082/1 - Трошево - "ВЕОЛИЯ""
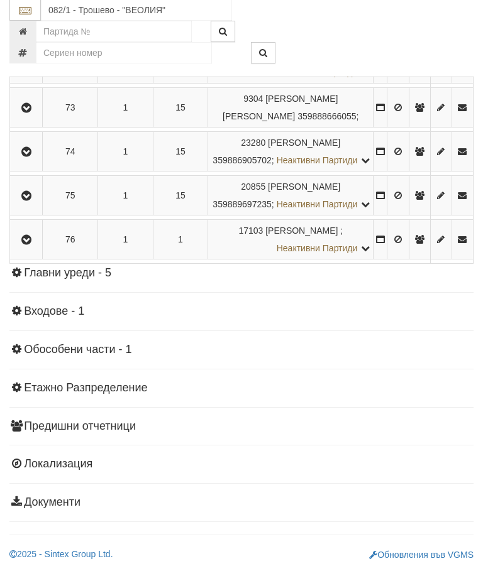
scroll to position [3639, 0]
click at [22, 30] on button "button" at bounding box center [26, 20] width 28 height 19
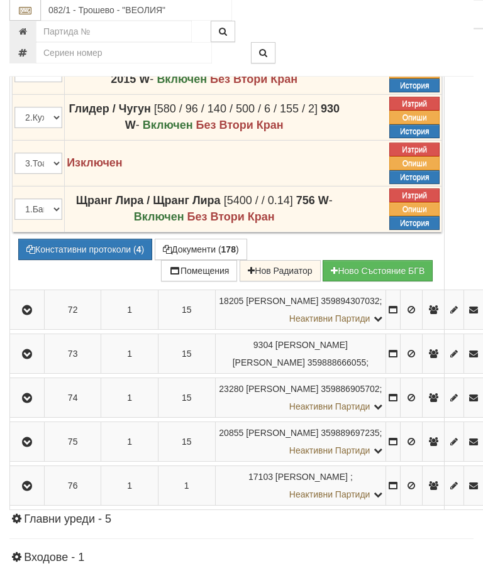
scroll to position [3236, 0]
click at [202, 260] on button "Документи ( 178 )" at bounding box center [201, 249] width 92 height 21
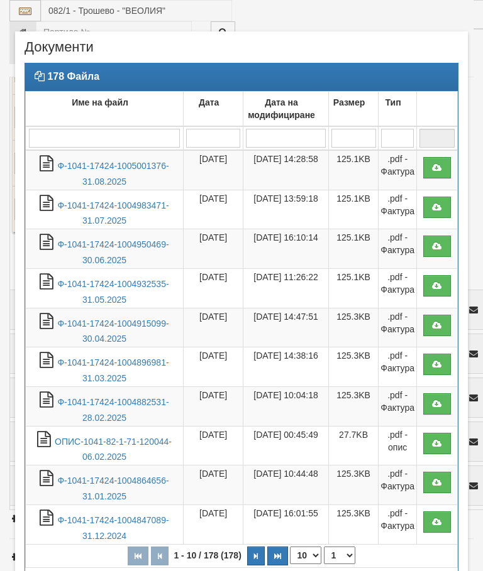
select select "10"
select select "1"
click at [118, 169] on link "Ф-1041-17424-1005001376-31.08.2025" at bounding box center [112, 174] width 111 height 26
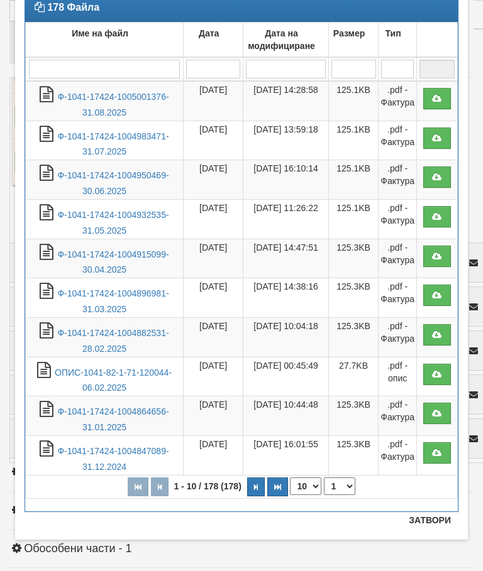
click at [430, 517] on button "Затвори" at bounding box center [429, 520] width 57 height 20
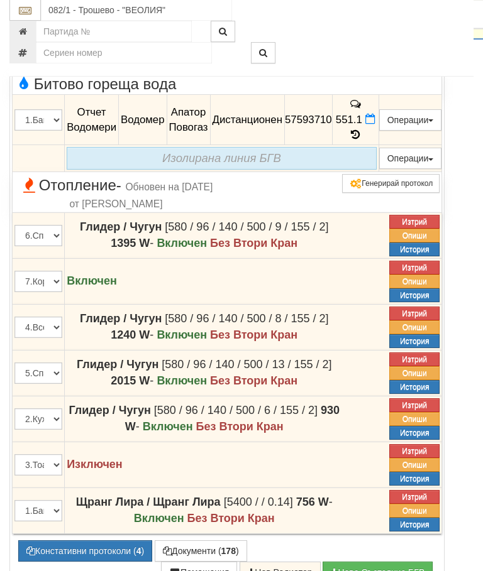
click at [36, 29] on button "button" at bounding box center [27, 19] width 30 height 19
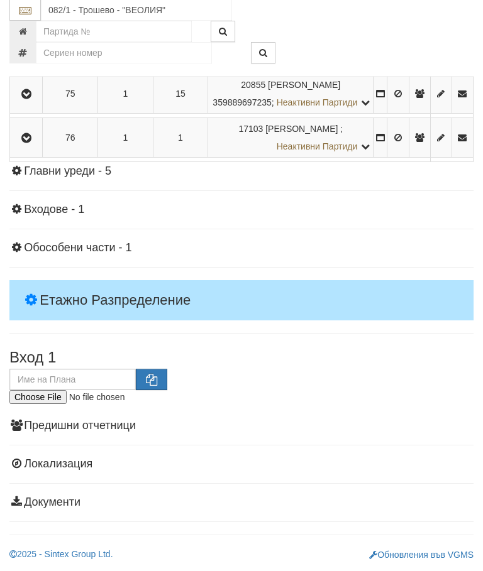
scroll to position [3639, 0]
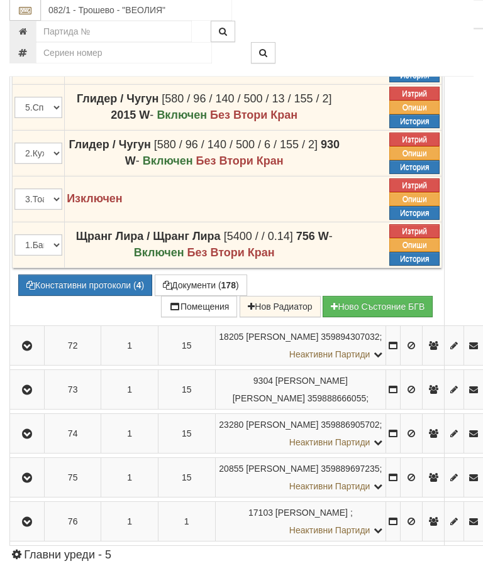
scroll to position [3201, 0]
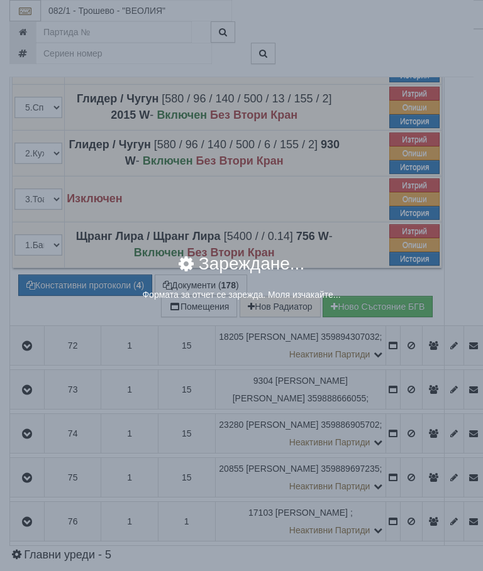
select select "8ac75930-9bfd-e511-80be-8d5a1dced85a"
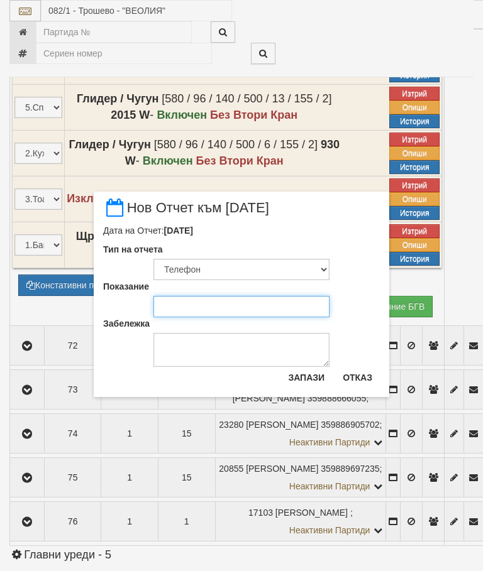
click at [200, 305] on input "Показание" at bounding box center [241, 306] width 176 height 21
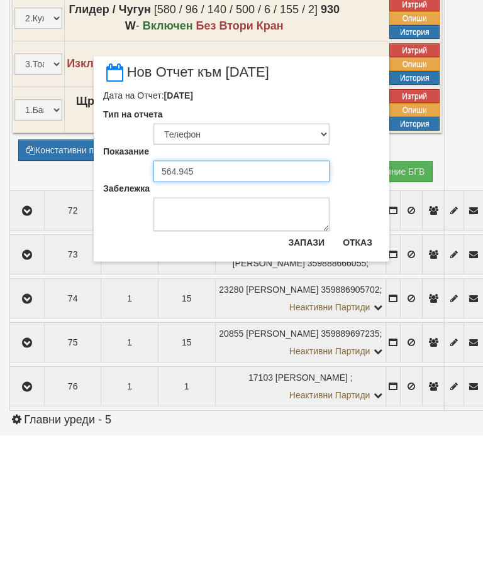
type input "564.945"
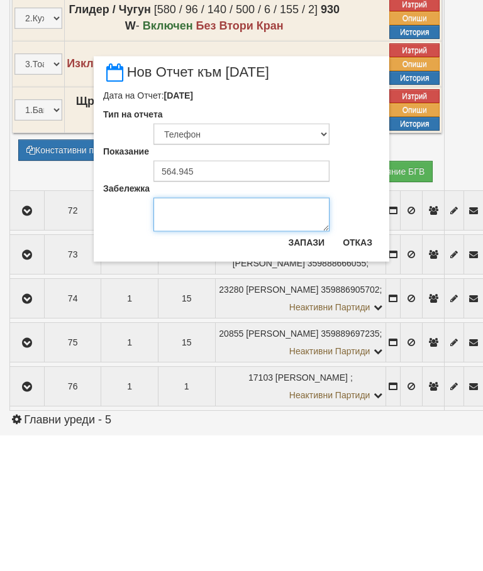
click at [190, 333] on textarea "Забележка" at bounding box center [241, 350] width 176 height 34
type textarea "16.09.2025"
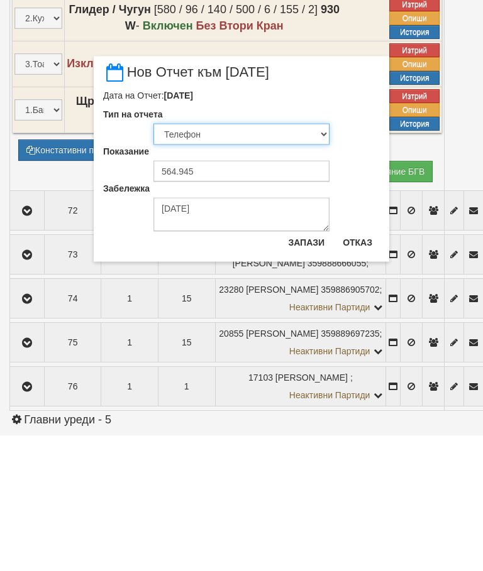
click at [206, 259] on select "Визуален Телефон Бележка Неосигурен достъп Самоотчет Служебно Дистанционен" at bounding box center [241, 269] width 176 height 21
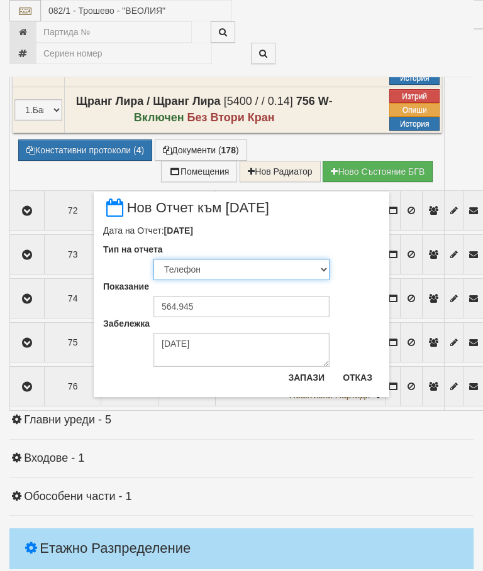
select select "89c75930-9bfd-e511-80be-8d5a1dced85a"
click at [309, 375] on button "Запази" at bounding box center [306, 378] width 52 height 20
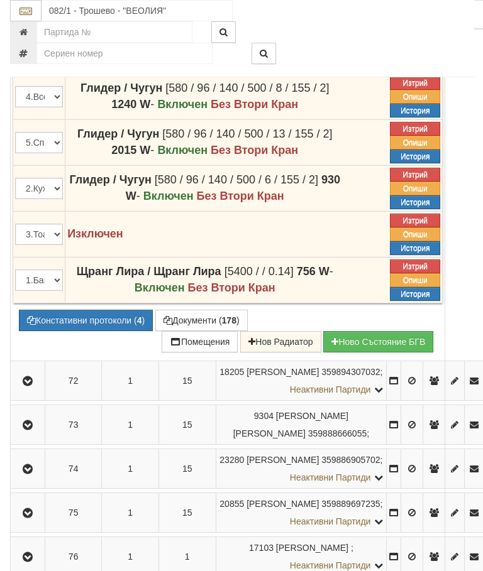
scroll to position [3165, 0]
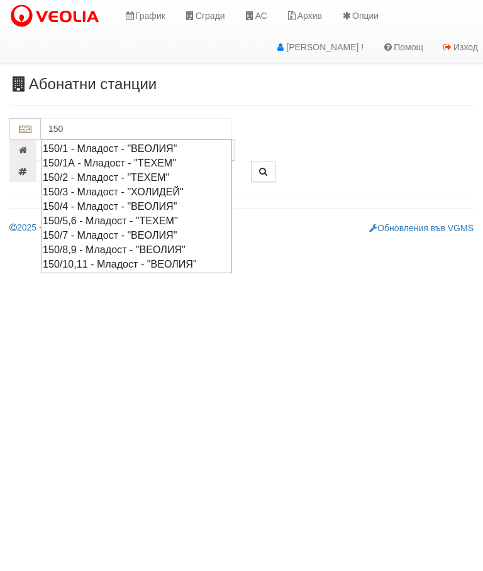
click at [128, 263] on div "150/10,11 - Младост - "ВЕОЛИЯ"" at bounding box center [136, 264] width 187 height 14
type input "150/10,11 - Младост - "ВЕОЛИЯ""
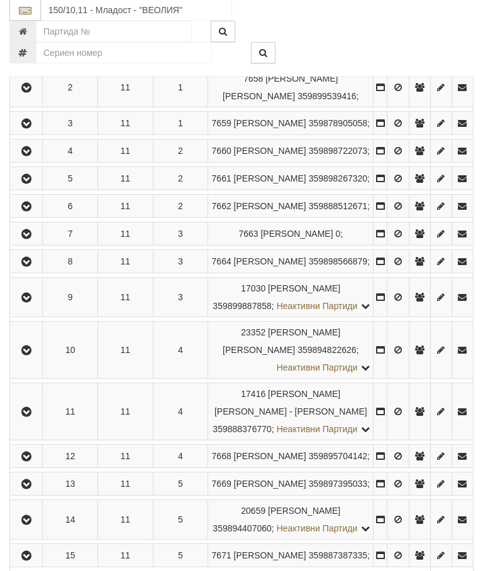
scroll to position [1060, 0]
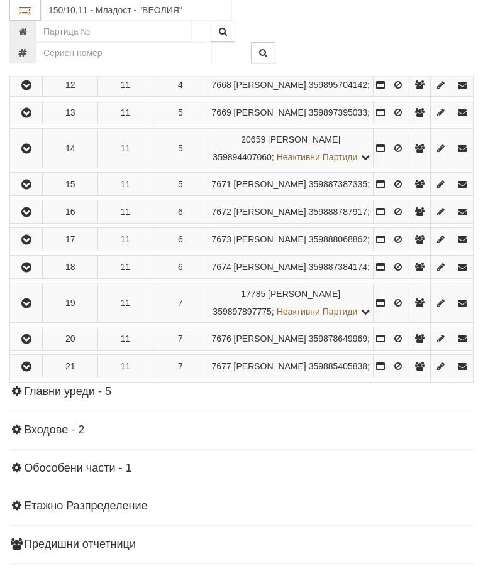
scroll to position [1436, 0]
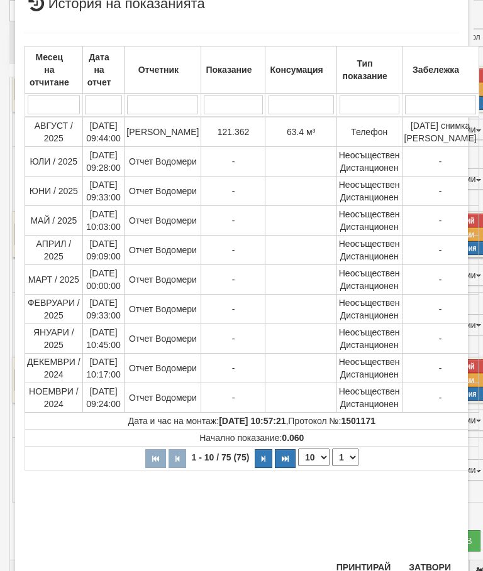
scroll to position [466, 0]
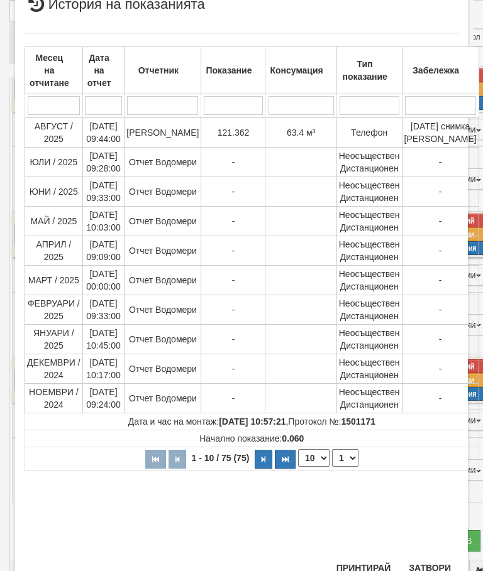
click at [433, 555] on div "× История на показанията Месец на отчитане Дата на отчет Отчетник Показание Кон…" at bounding box center [241, 287] width 452 height 599
click at [427, 571] on button "Затвори" at bounding box center [429, 568] width 57 height 20
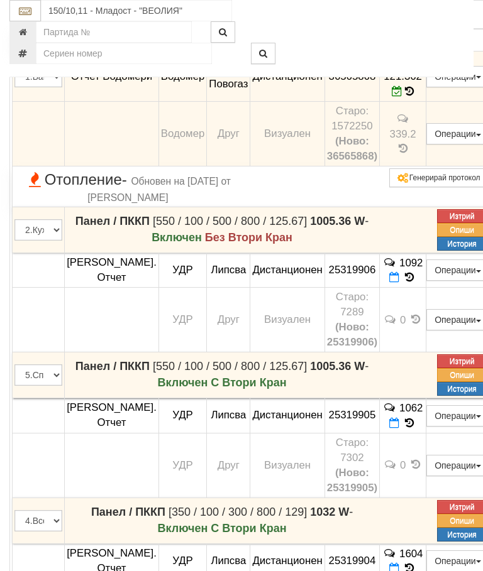
scroll to position [1297, 0]
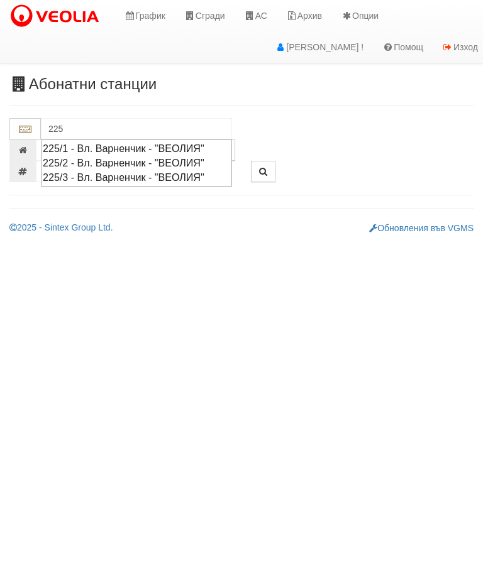
click at [184, 146] on div "225/1 - Вл. Варненчик - "ВЕОЛИЯ"" at bounding box center [136, 148] width 187 height 14
type input "225/1 - Вл. Варненчик - "ВЕОЛИЯ""
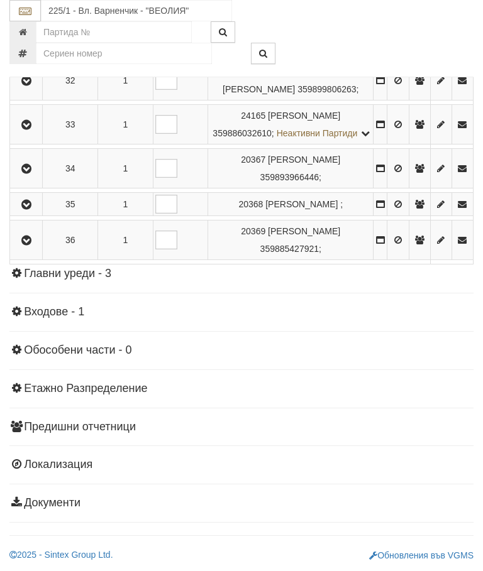
scroll to position [1707, 0]
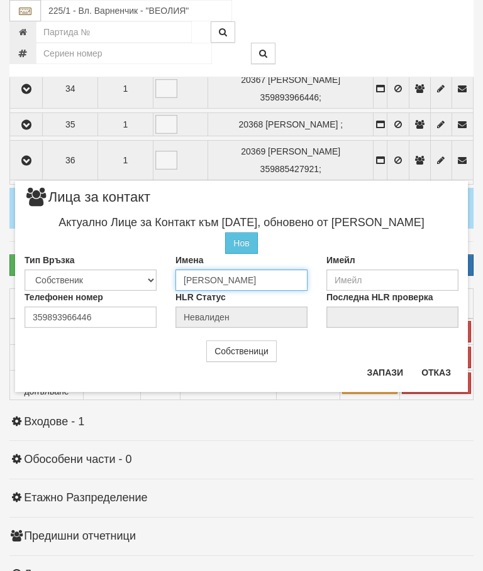
click at [302, 279] on input "[PERSON_NAME]" at bounding box center [241, 280] width 132 height 21
type input "Десисл"
type input "[PERSON_NAME]"
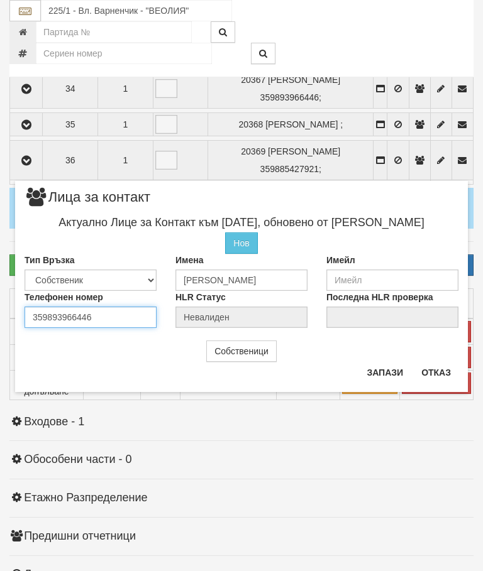
click at [118, 314] on div "Телефонен номер 359893966446" at bounding box center [90, 309] width 151 height 37
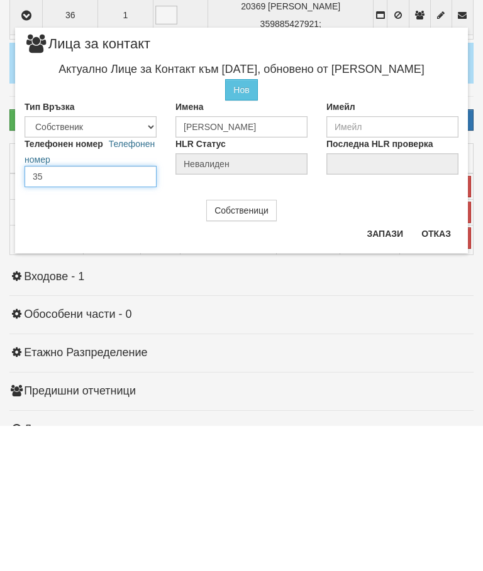
type input "3"
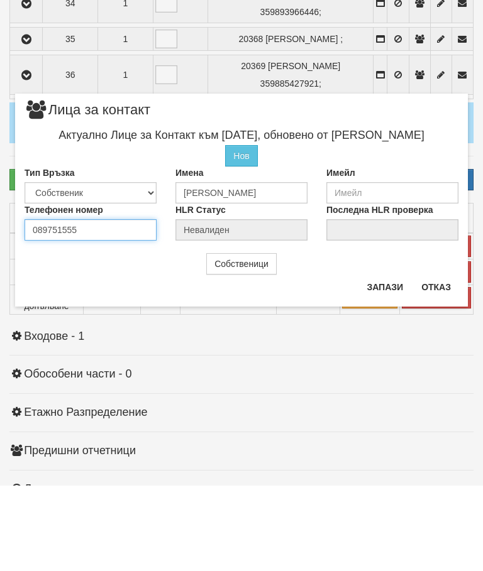
type input "0897515553"
click at [383, 363] on button "Запази" at bounding box center [385, 373] width 52 height 20
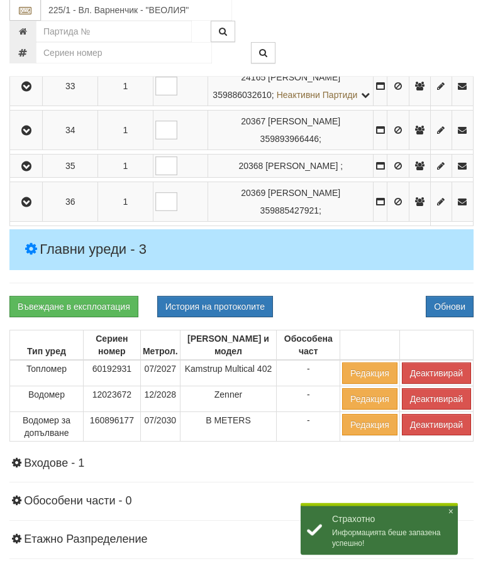
scroll to position [1665, 0]
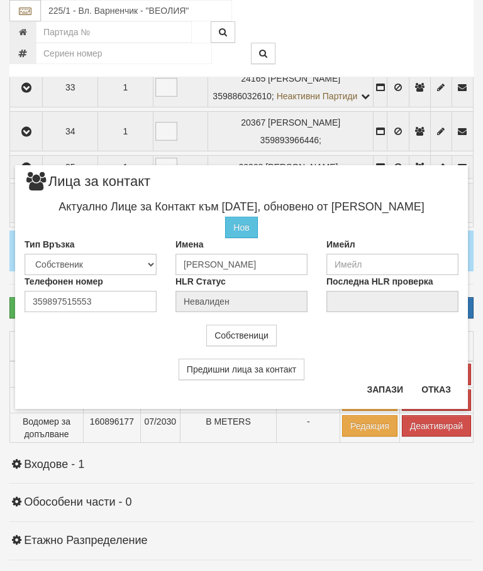
click at [442, 393] on button "Отказ" at bounding box center [436, 390] width 45 height 20
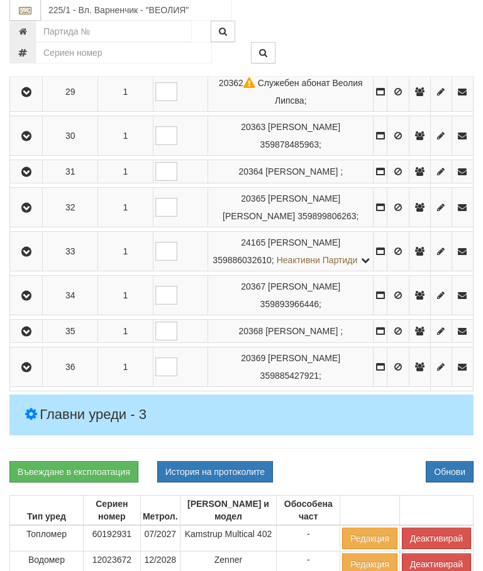
scroll to position [1490, 0]
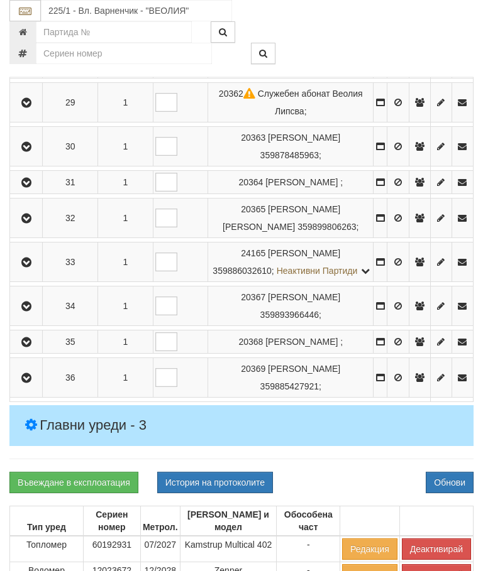
click at [27, 151] on icon "button" at bounding box center [26, 147] width 15 height 9
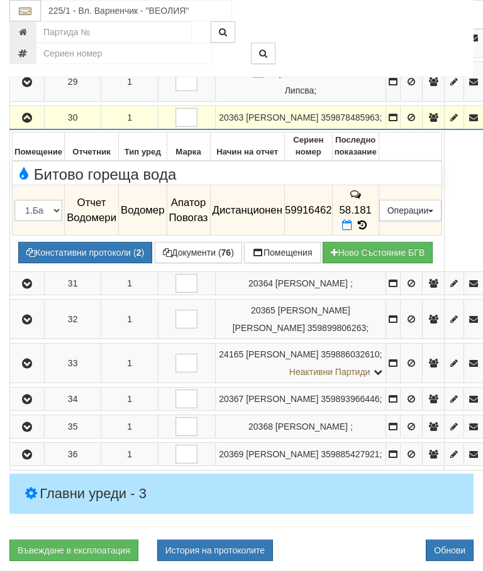
scroll to position [1295, 0]
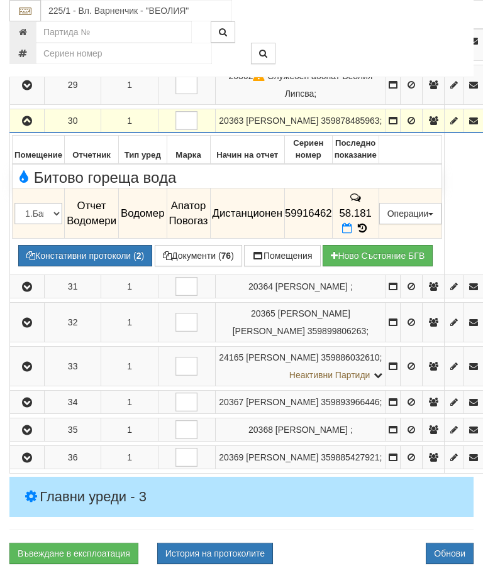
click at [369, 229] on icon at bounding box center [362, 228] width 14 height 11
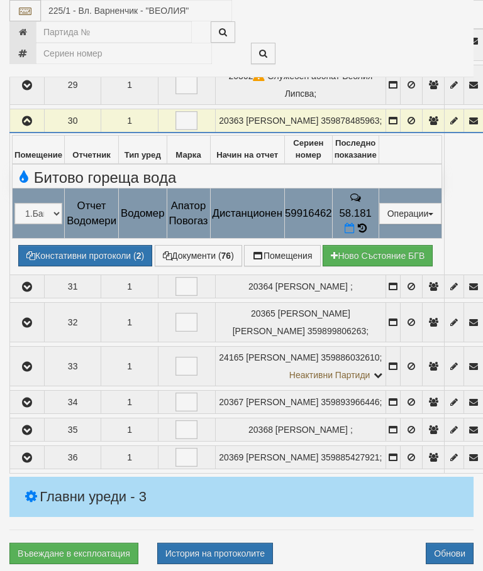
select select "10"
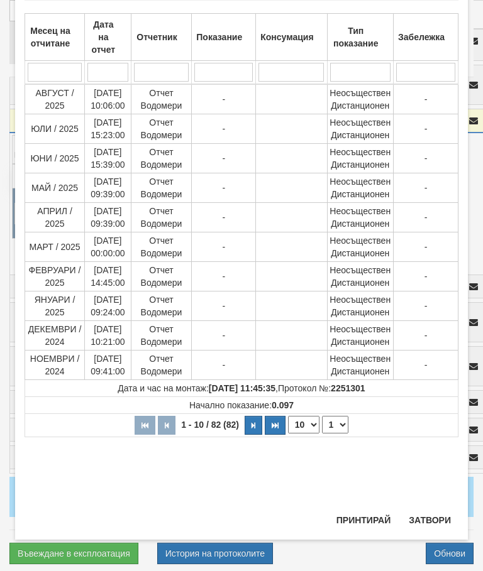
scroll to position [559, 0]
click at [342, 424] on select "1 2 3 4 5 6 7 8 9" at bounding box center [335, 425] width 26 height 18
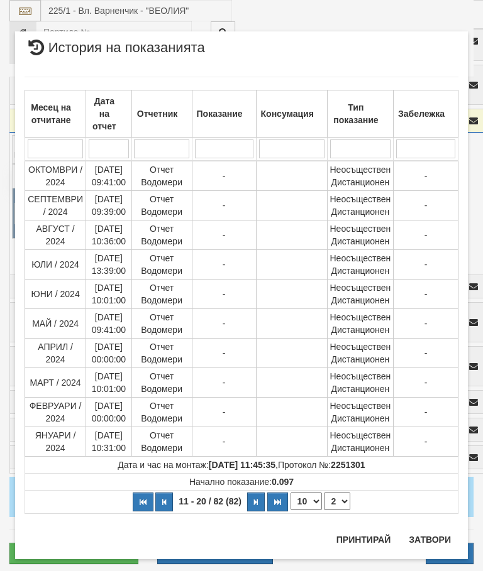
scroll to position [0, 0]
click at [340, 505] on select "1 2 3 4 5 6 7 8 9" at bounding box center [337, 502] width 26 height 18
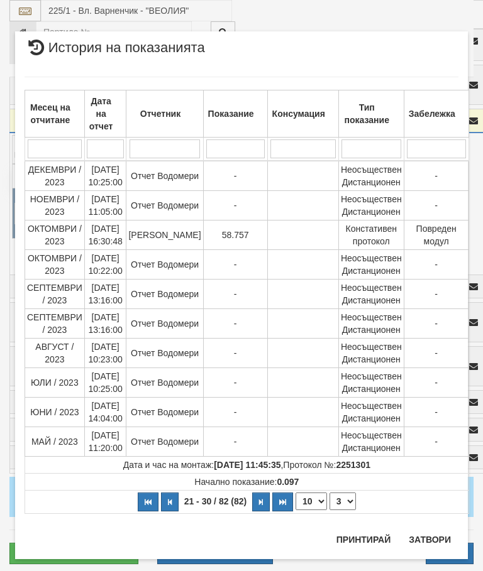
click at [341, 503] on select "1 2 3 4 5 6 7 8 9" at bounding box center [342, 502] width 26 height 18
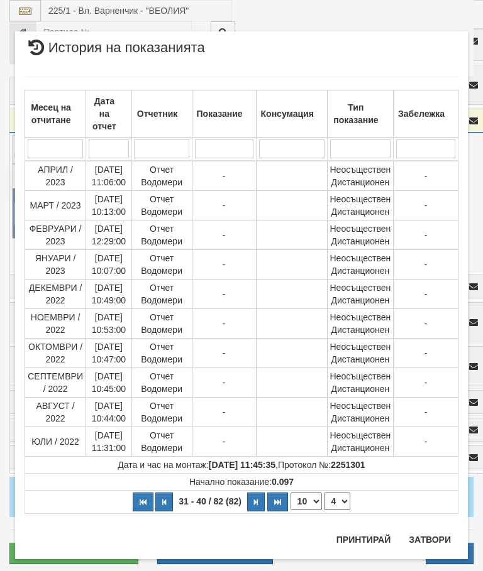
click at [337, 499] on select "1 2 3 4 5 6 7 8 9" at bounding box center [337, 502] width 26 height 18
select select "5"
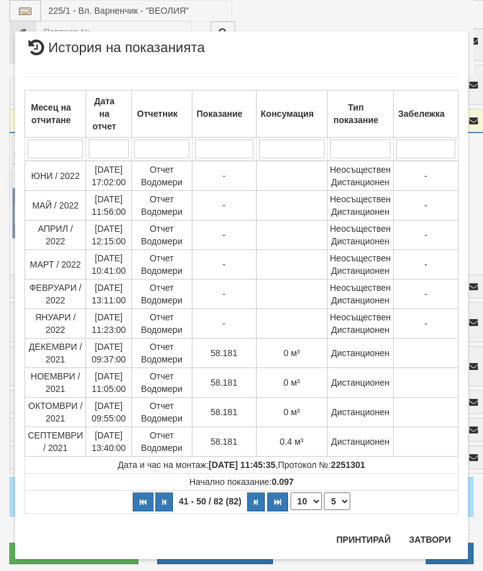
click at [429, 532] on button "Затвори" at bounding box center [429, 540] width 57 height 20
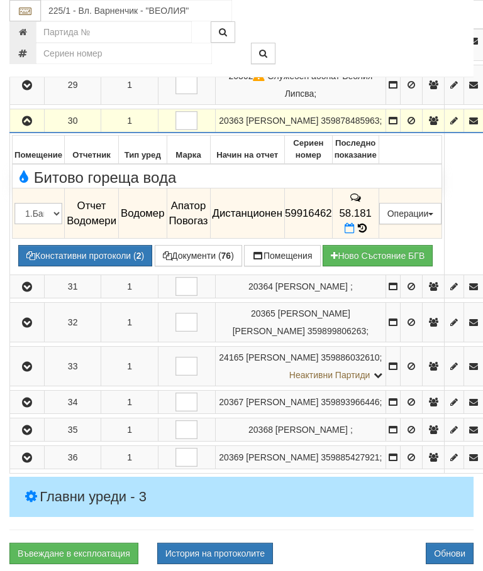
click at [22, 130] on button "button" at bounding box center [27, 120] width 30 height 19
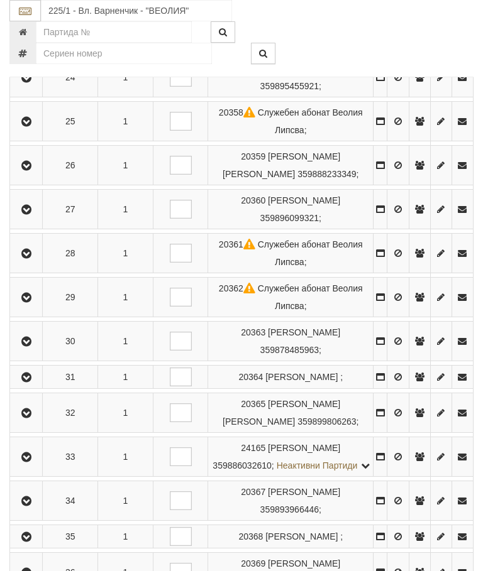
click at [26, 82] on icon "button" at bounding box center [26, 78] width 15 height 9
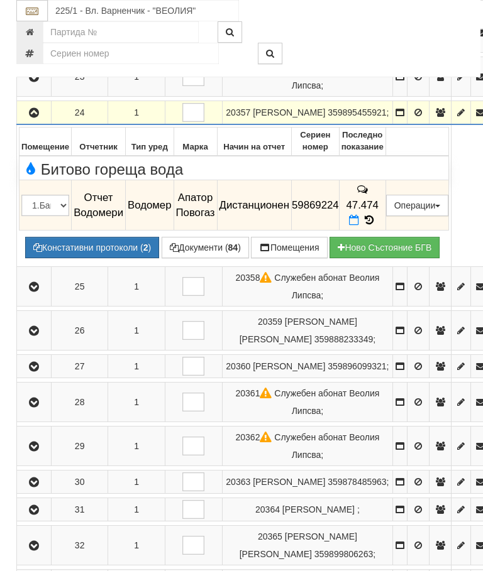
scroll to position [1014, 0]
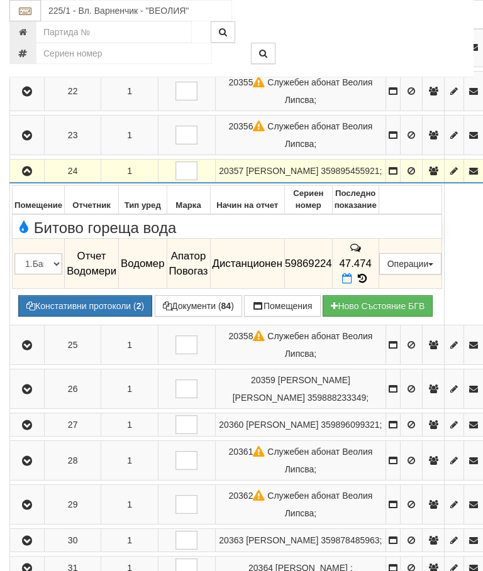
click at [369, 284] on icon at bounding box center [362, 278] width 14 height 11
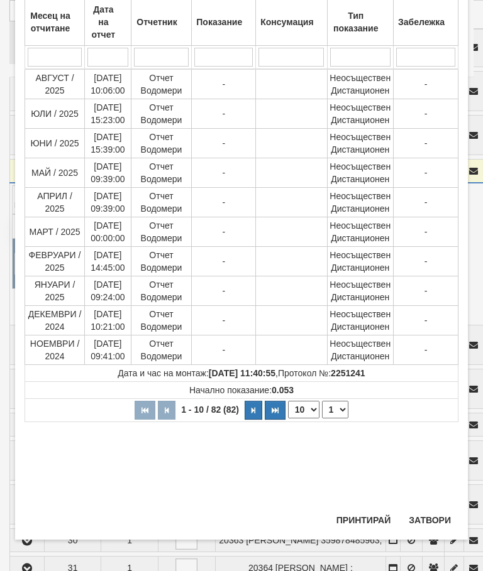
scroll to position [350, 0]
click at [339, 410] on select "1 2 3 4 5 6 7 8 9" at bounding box center [335, 410] width 26 height 18
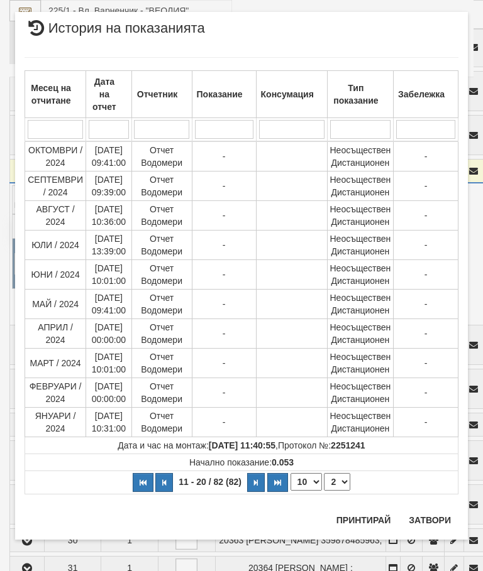
scroll to position [0, 0]
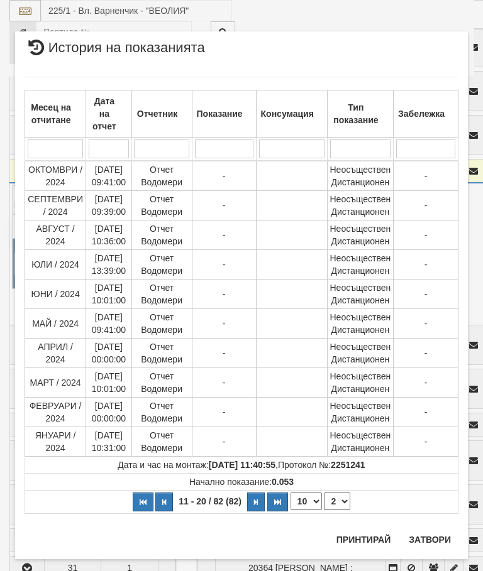
click at [342, 506] on select "1 2 3 4 5 6 7 8 9" at bounding box center [337, 502] width 26 height 18
select select "3"
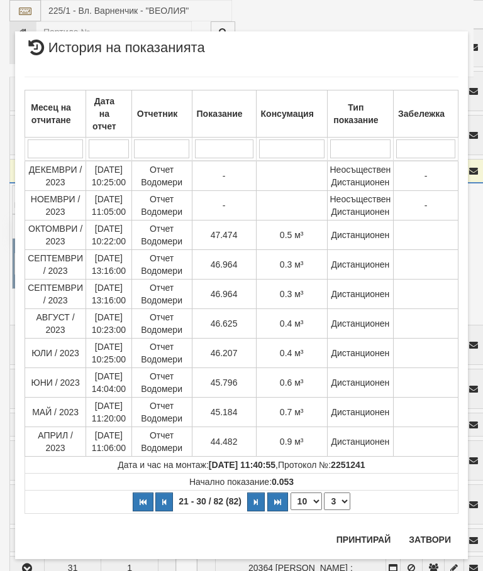
click at [429, 537] on button "Затвори" at bounding box center [429, 540] width 57 height 20
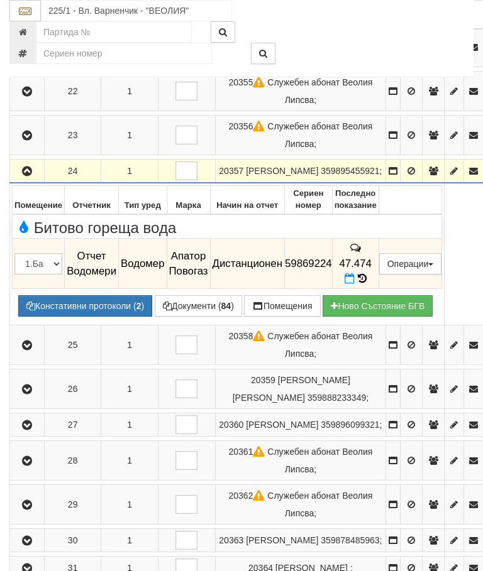
click at [19, 180] on button "button" at bounding box center [27, 171] width 30 height 19
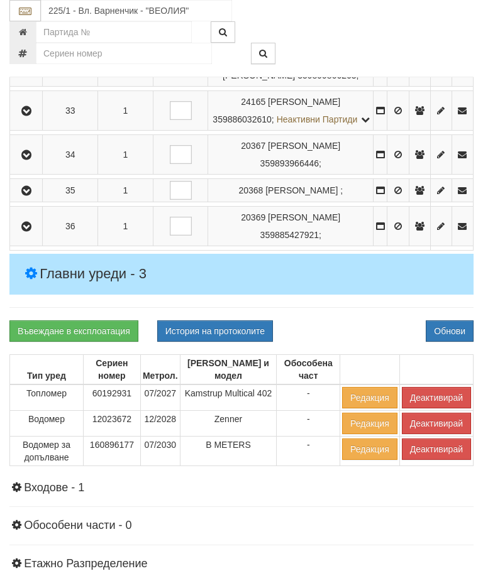
scroll to position [1669, 0]
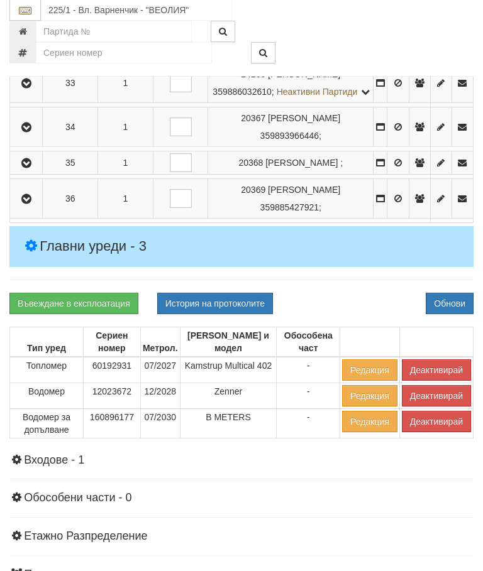
click at [29, 133] on icon "button" at bounding box center [26, 128] width 15 height 9
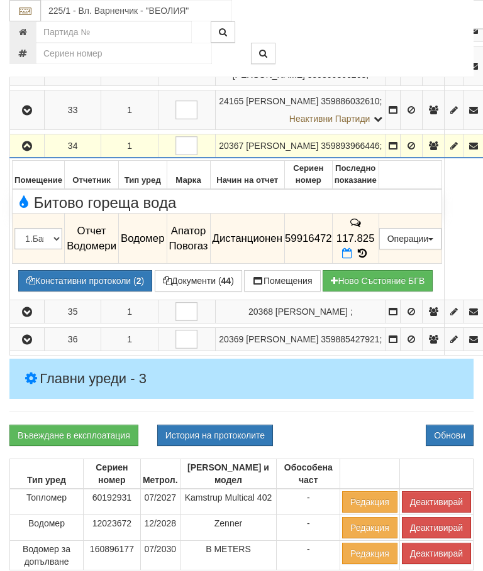
scroll to position [1381, 0]
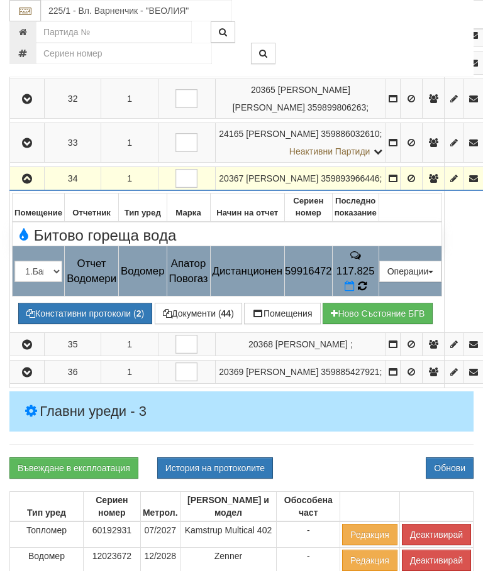
click at [368, 292] on icon at bounding box center [361, 286] width 11 height 13
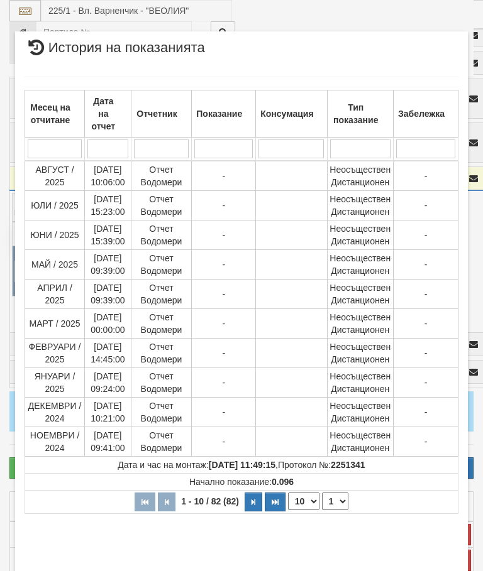
click at [339, 506] on select "1 2 3 4 5 6 7 8 9" at bounding box center [335, 502] width 26 height 18
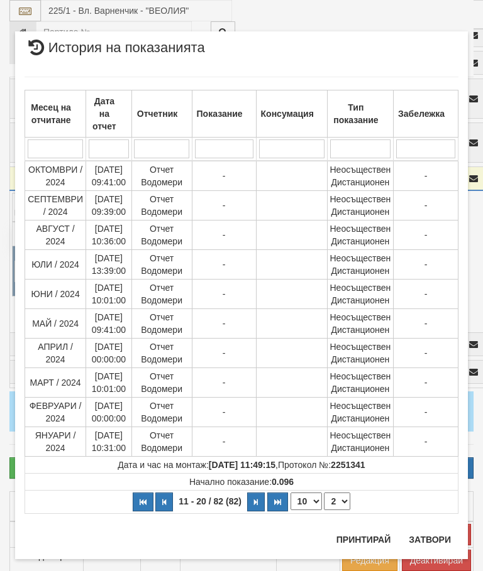
click at [339, 508] on select "1 2 3 4 5 6 7 8 9" at bounding box center [337, 502] width 26 height 18
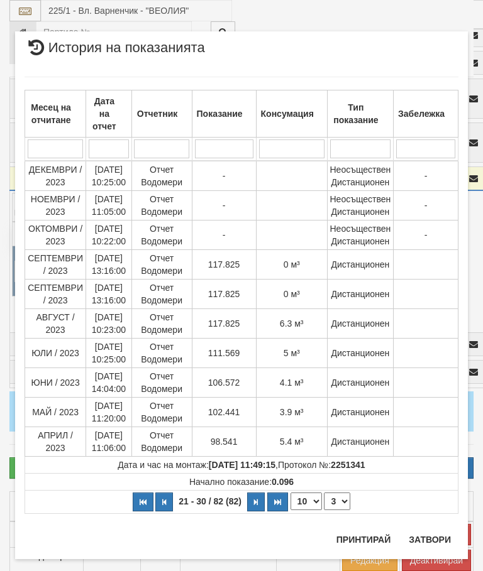
select select "3"
click at [342, 500] on select "1 2 3 4 5 6 7 8 9" at bounding box center [337, 502] width 26 height 18
click at [434, 542] on button "Затвори" at bounding box center [429, 540] width 57 height 20
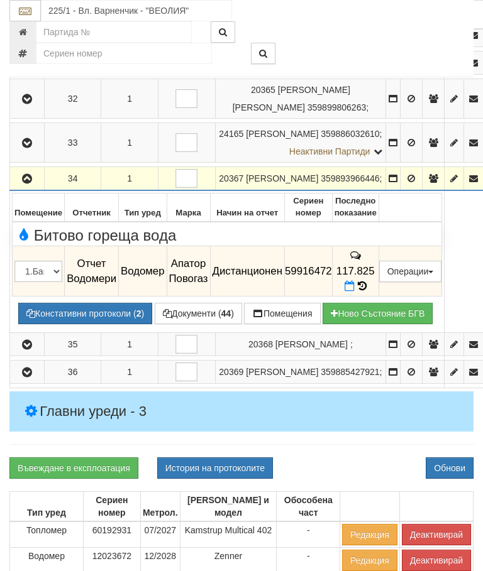
click at [26, 184] on icon "button" at bounding box center [26, 179] width 15 height 9
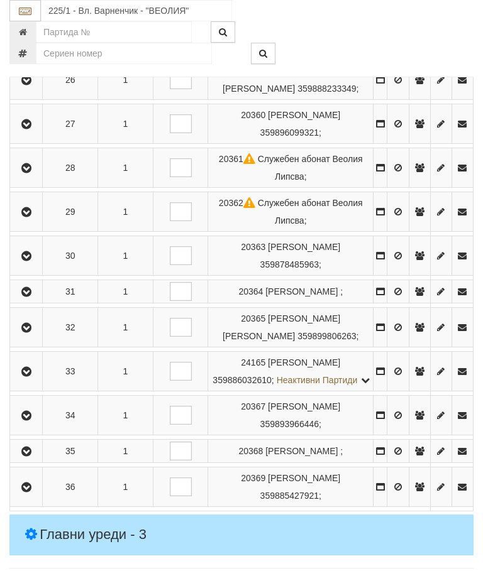
click at [119, 188] on td "1" at bounding box center [125, 168] width 55 height 40
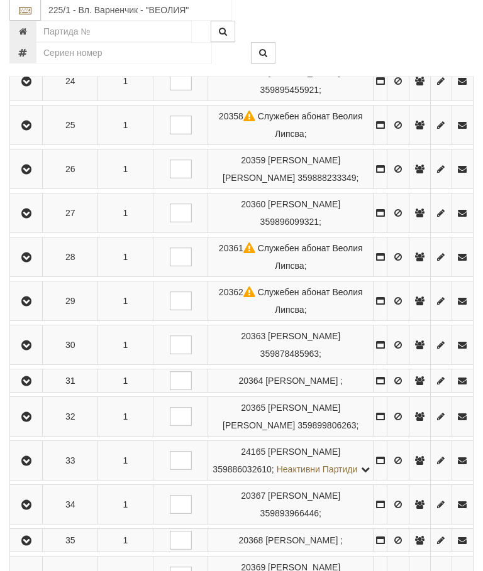
scroll to position [1289, 0]
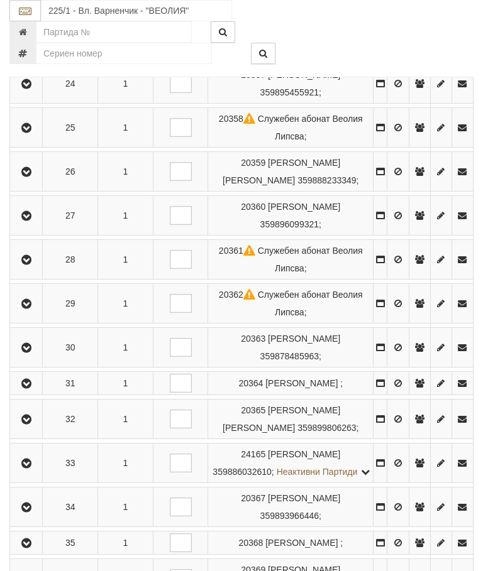
click at [25, 89] on icon "button" at bounding box center [26, 84] width 15 height 9
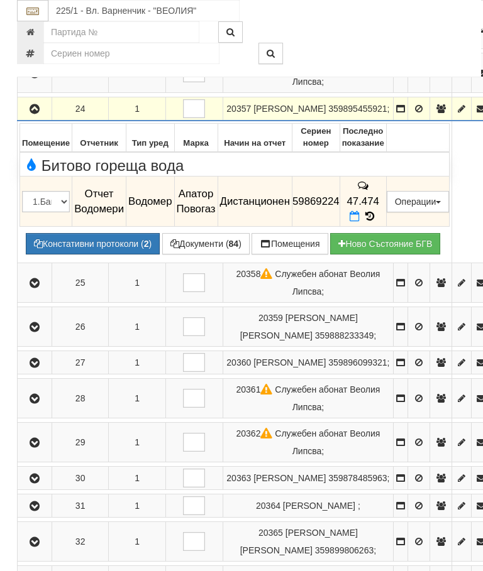
scroll to position [996, 0]
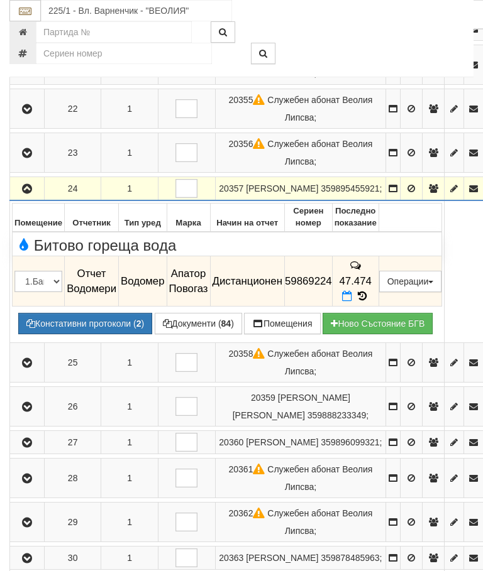
click at [378, 307] on td "47.474" at bounding box center [355, 281] width 47 height 50
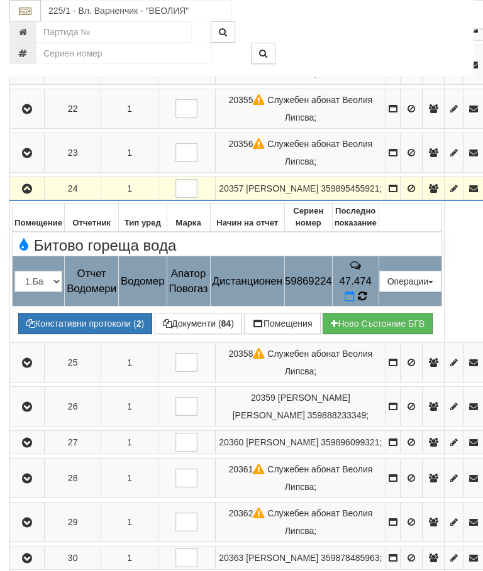
click at [366, 302] on icon at bounding box center [362, 296] width 9 height 11
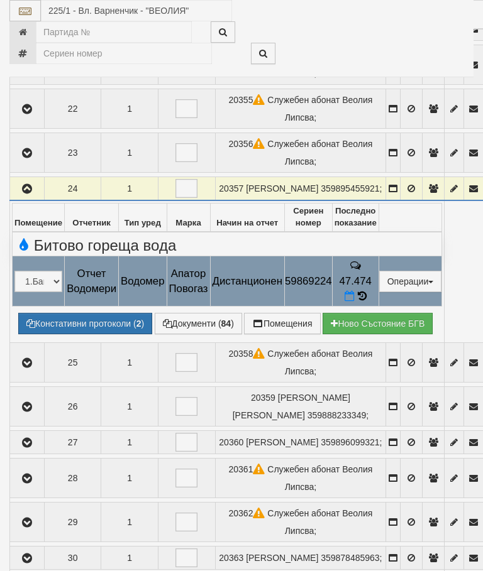
select select "10"
select select "1"
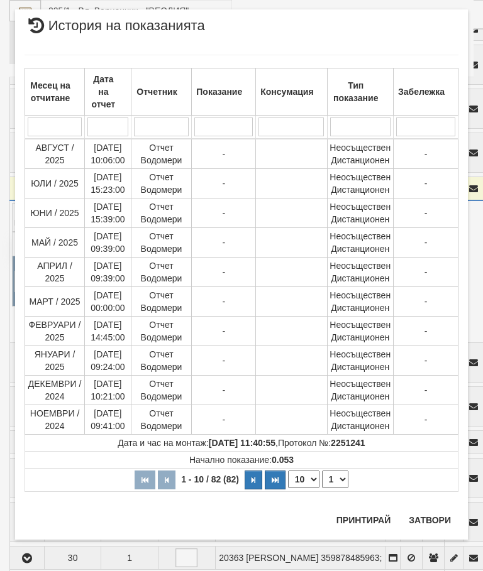
scroll to position [1141, 0]
click at [428, 516] on button "Затвори" at bounding box center [429, 520] width 57 height 20
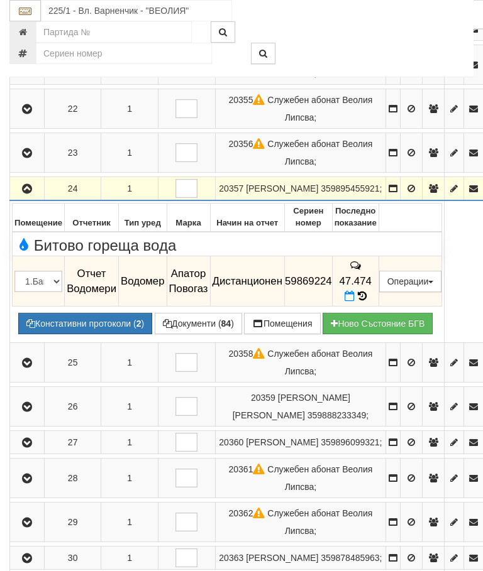
click at [195, 334] on button "Документи ( 84 )" at bounding box center [198, 323] width 87 height 21
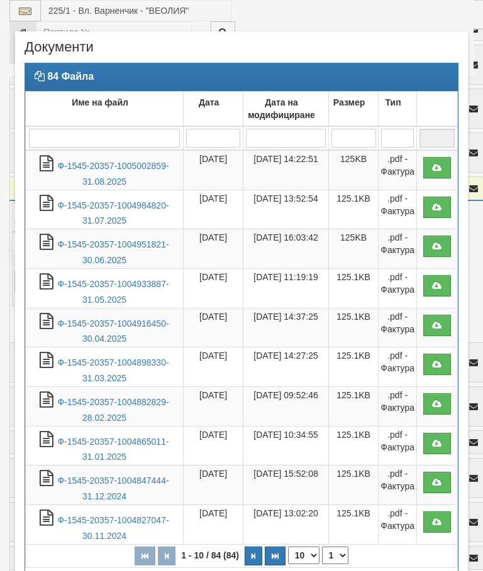
click at [127, 169] on link "Ф-1545-20357-1005002859-31.08.2025" at bounding box center [112, 174] width 111 height 26
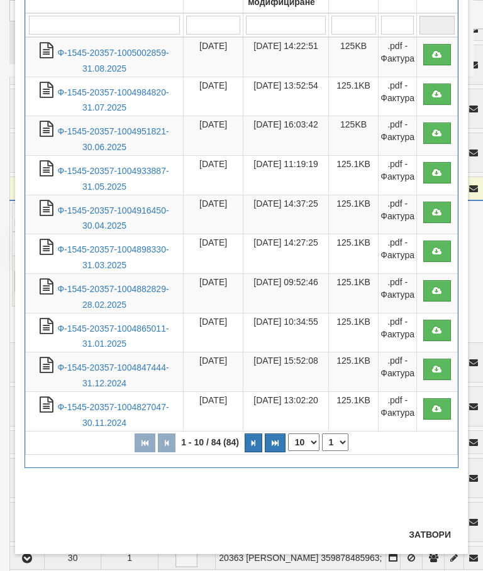
scroll to position [119, 0]
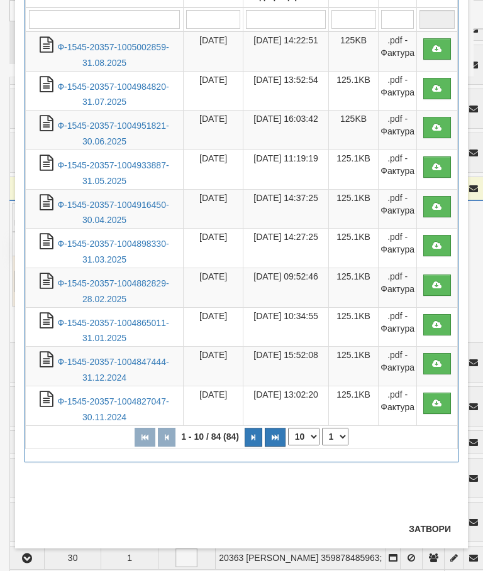
click at [434, 529] on button "Затвори" at bounding box center [429, 529] width 57 height 20
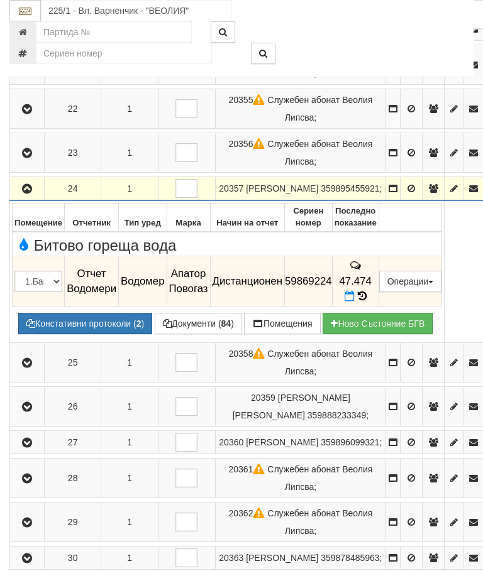
click at [24, 194] on icon "button" at bounding box center [26, 189] width 15 height 9
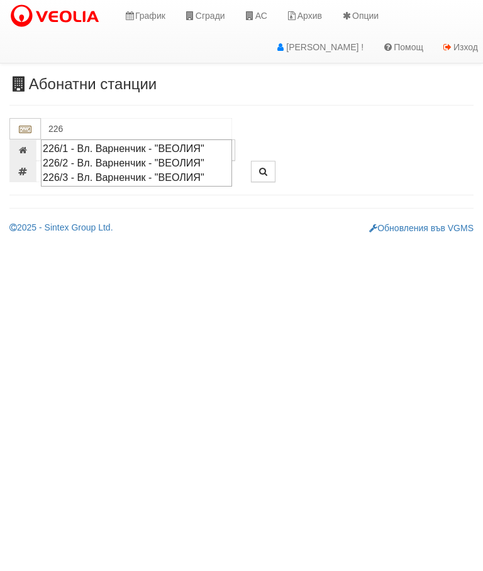
click at [192, 143] on div "226/1 - Вл. Варненчик - "ВЕОЛИЯ"" at bounding box center [136, 148] width 187 height 14
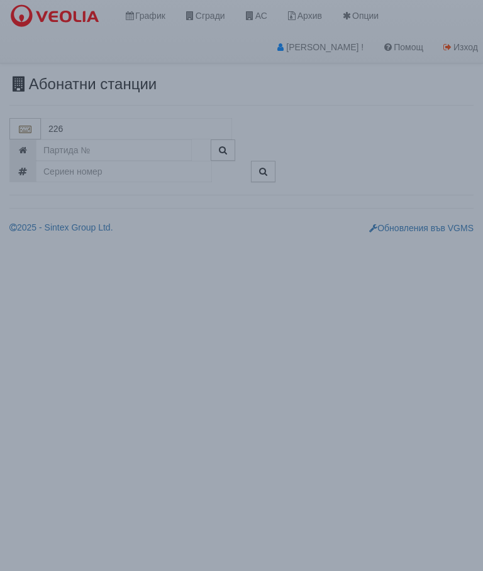
type input "226/1 - Вл. Варненчик - "ВЕОЛИЯ""
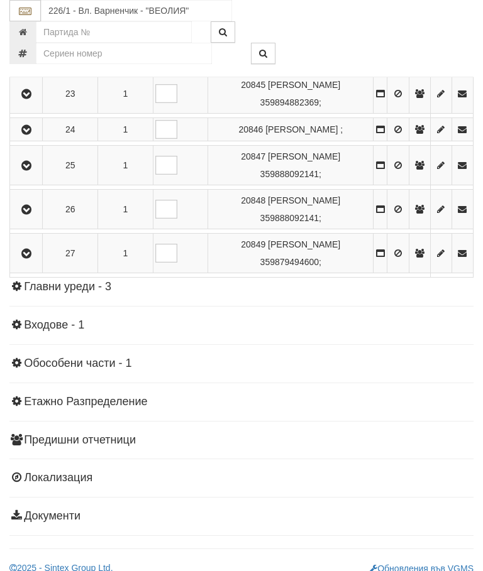
scroll to position [1160, 0]
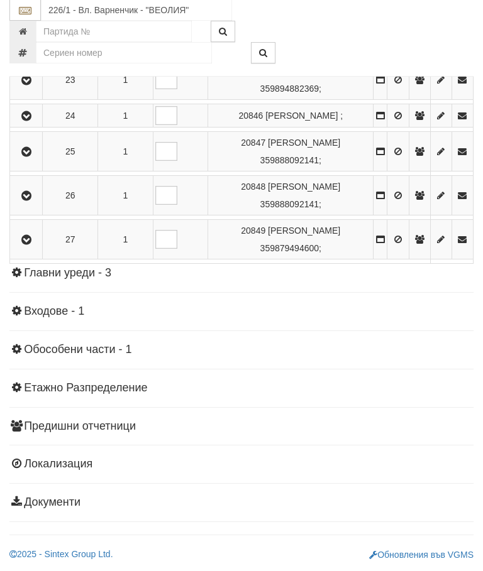
click at [43, 260] on td at bounding box center [26, 241] width 33 height 40
click at [33, 249] on button "button" at bounding box center [26, 240] width 28 height 19
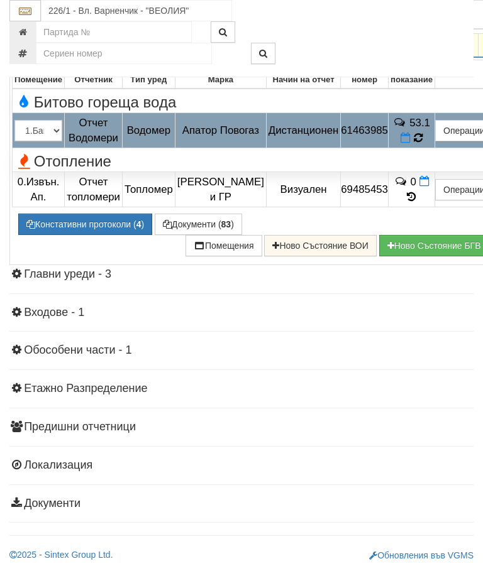
click at [432, 148] on td "53.1" at bounding box center [411, 130] width 47 height 35
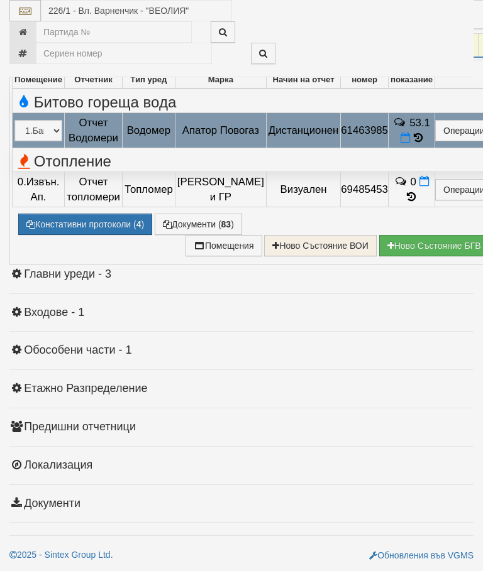
select select "10"
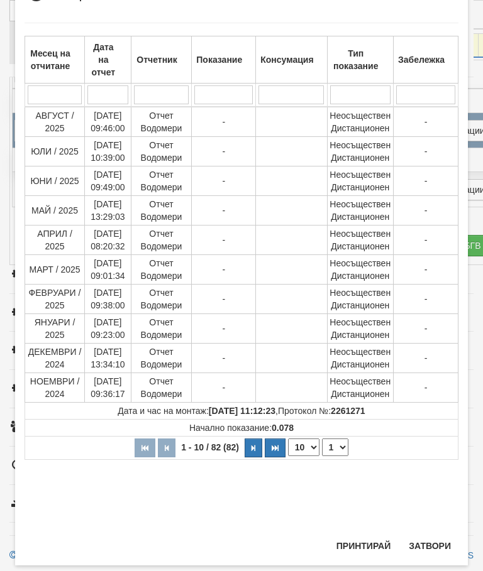
scroll to position [478, 0]
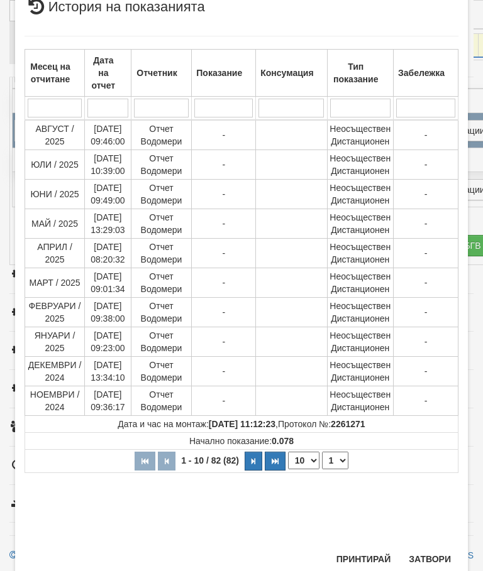
click at [346, 469] on select "1 2 3 4 5 6 7 8 9" at bounding box center [335, 461] width 26 height 18
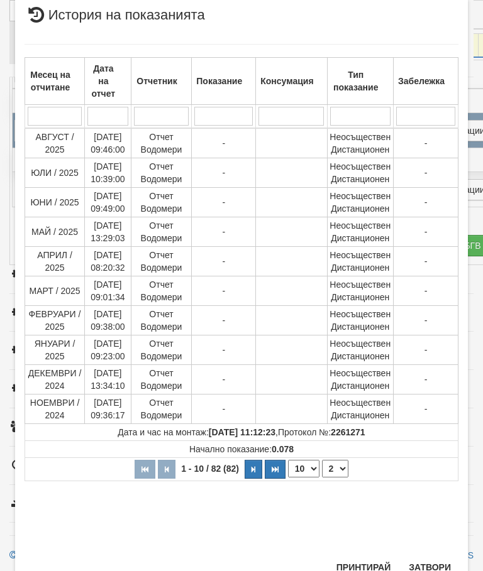
select select "2"
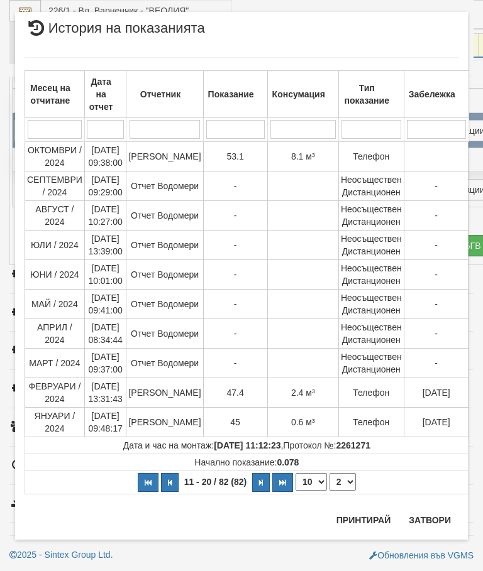
scroll to position [0, 0]
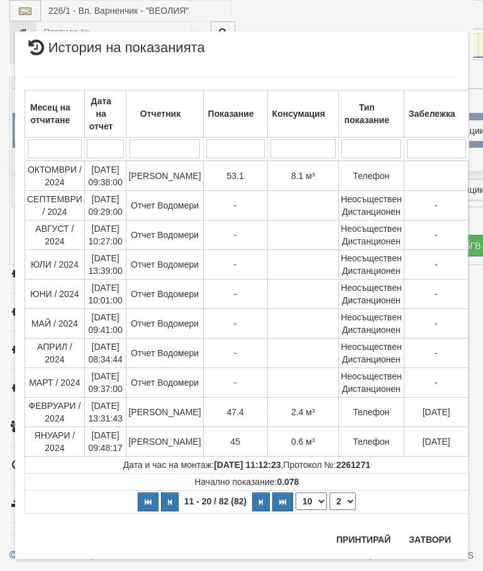
click at [432, 540] on button "Затвори" at bounding box center [429, 540] width 57 height 20
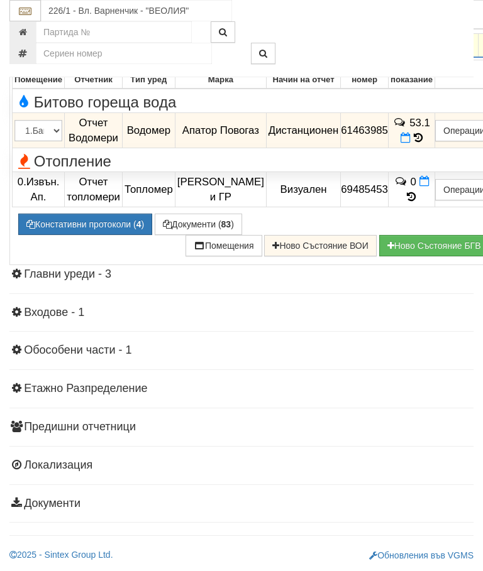
click at [19, 55] on button "button" at bounding box center [27, 45] width 31 height 19
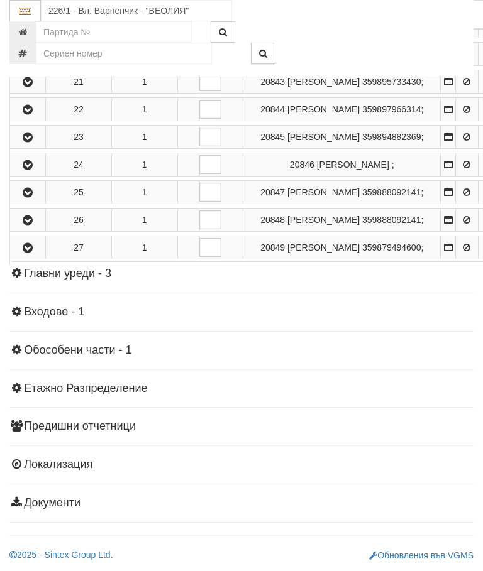
scroll to position [1115, 0]
